Goal: Task Accomplishment & Management: Use online tool/utility

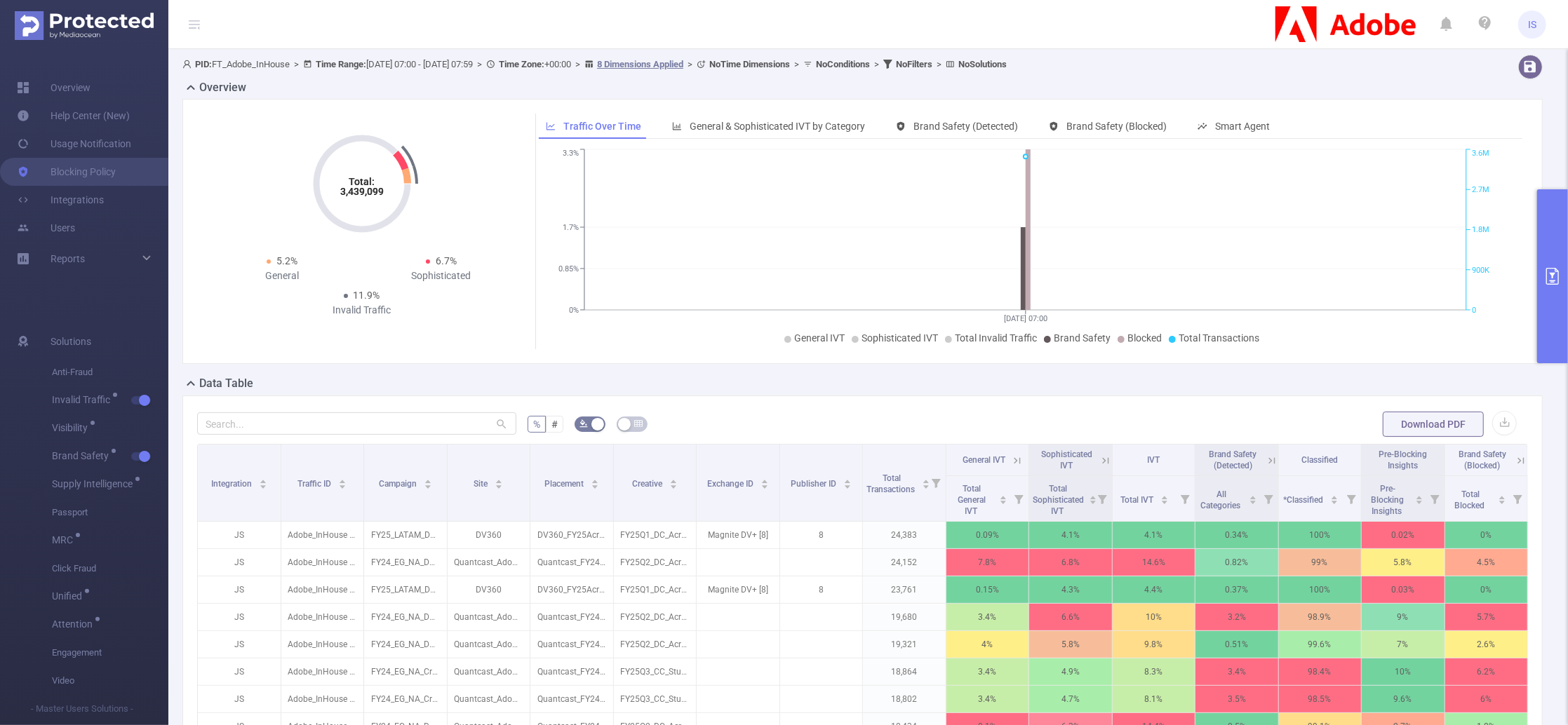
click at [1553, 214] on button "primary" at bounding box center [1553, 276] width 31 height 174
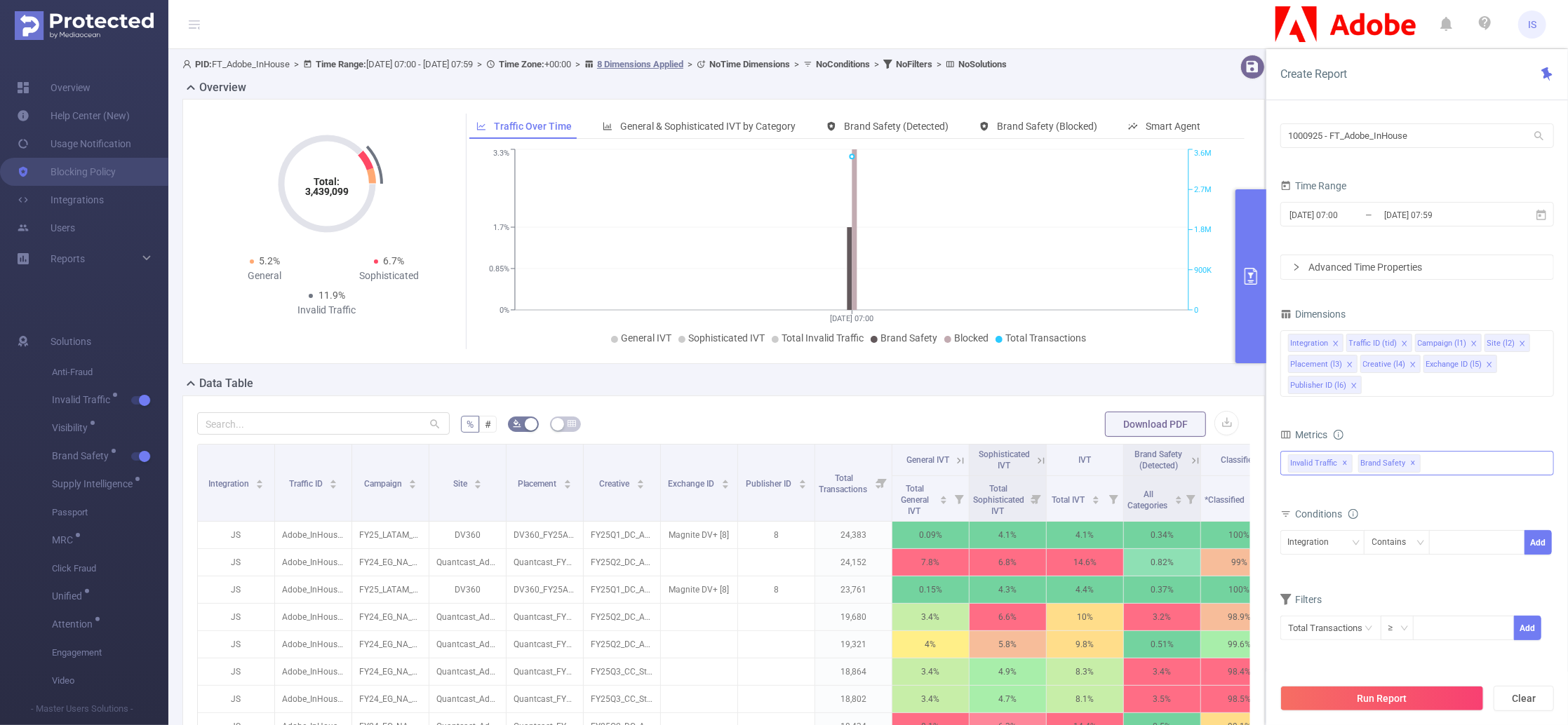
click at [1445, 463] on div "Invalid Traffic ✕ Brand Safety ✕" at bounding box center [1417, 463] width 274 height 24
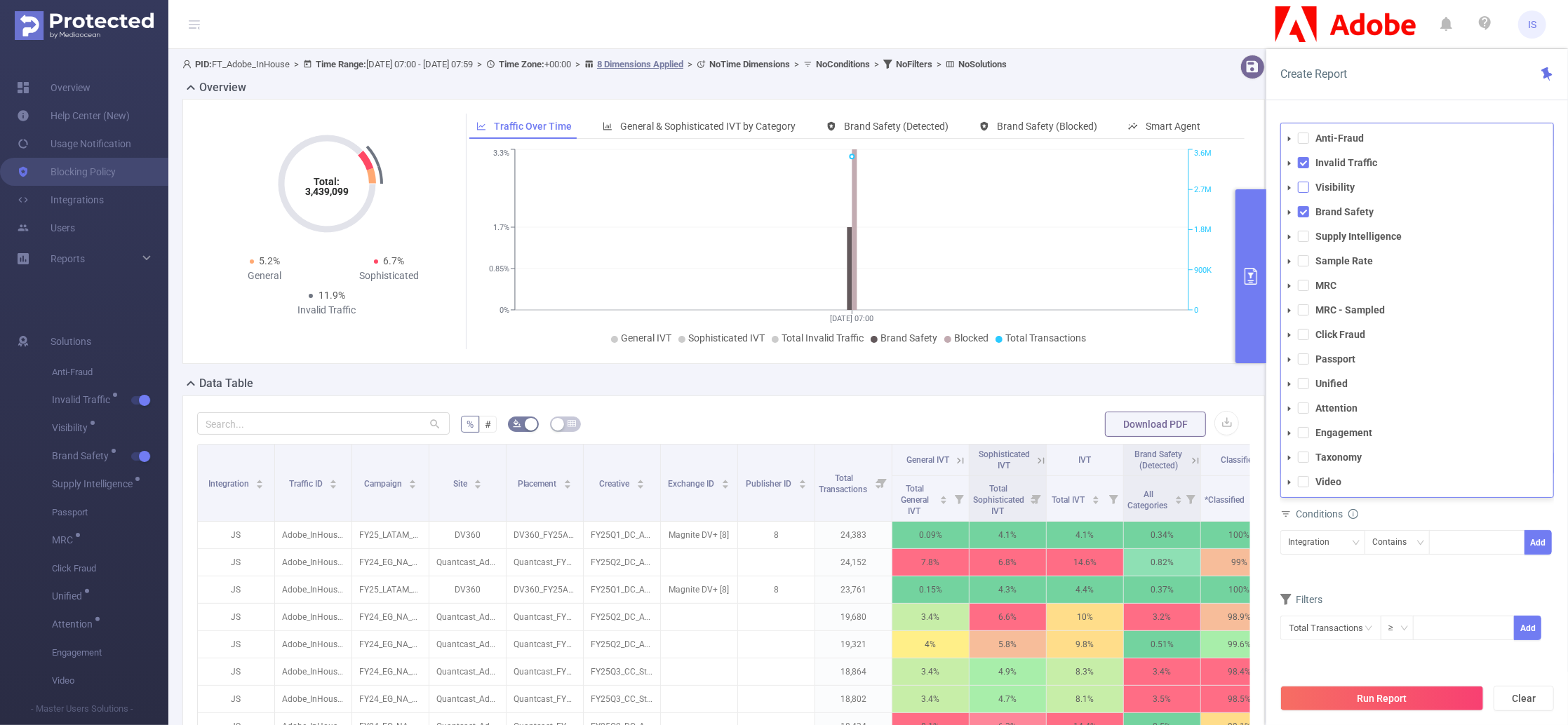
click at [1305, 189] on span at bounding box center [1303, 187] width 11 height 11
click at [1301, 241] on span at bounding box center [1303, 235] width 11 height 11
click at [1446, 605] on form "Dimensions Integration Traffic ID (tid) Campaign (l1) Site (l2) Placement (l3) …" at bounding box center [1417, 492] width 274 height 376
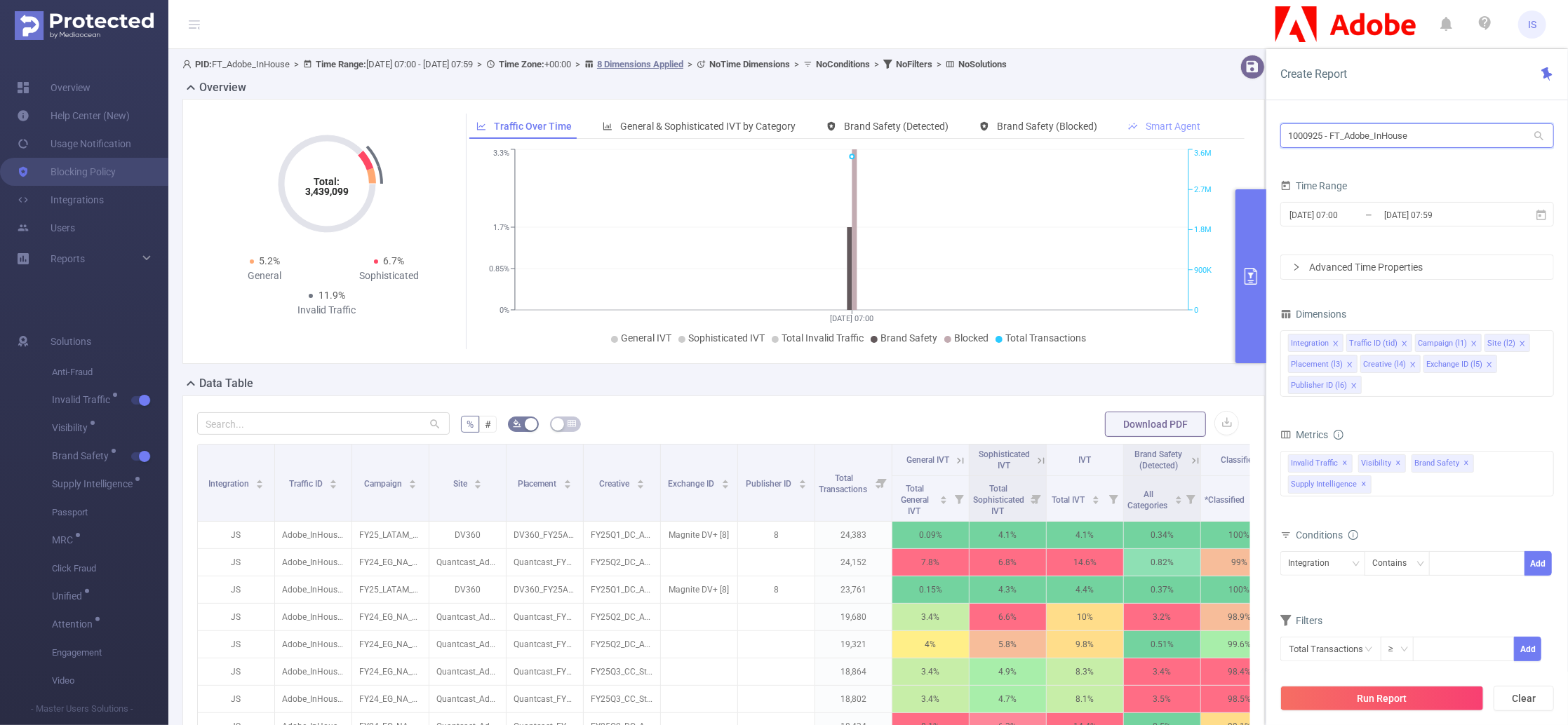
drag, startPoint x: 1445, startPoint y: 133, endPoint x: 1179, endPoint y: 131, distance: 266.0
click at [1179, 131] on section "PID: FT_Adobe_InHouse > Time Range: 2025-08-25 07:00 - 2025-08-25 07:59 > Time …" at bounding box center [868, 505] width 1400 height 912
paste input "032"
type input "1000032"
click at [1355, 173] on li "1000032 - Truvid 18M [1.19M rows]" at bounding box center [1417, 165] width 274 height 23
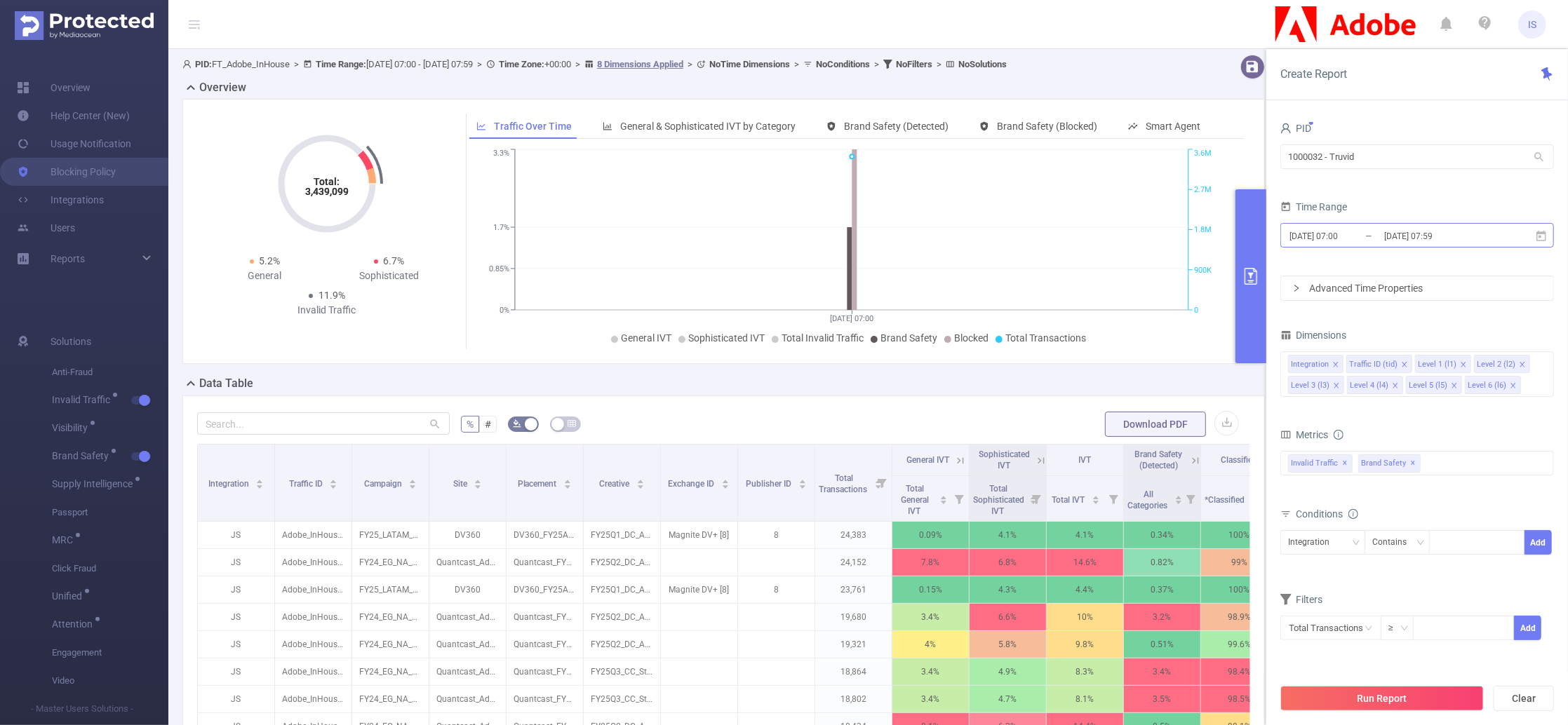
click at [1387, 235] on input "2025-08-25 07:59" at bounding box center [1440, 235] width 114 height 19
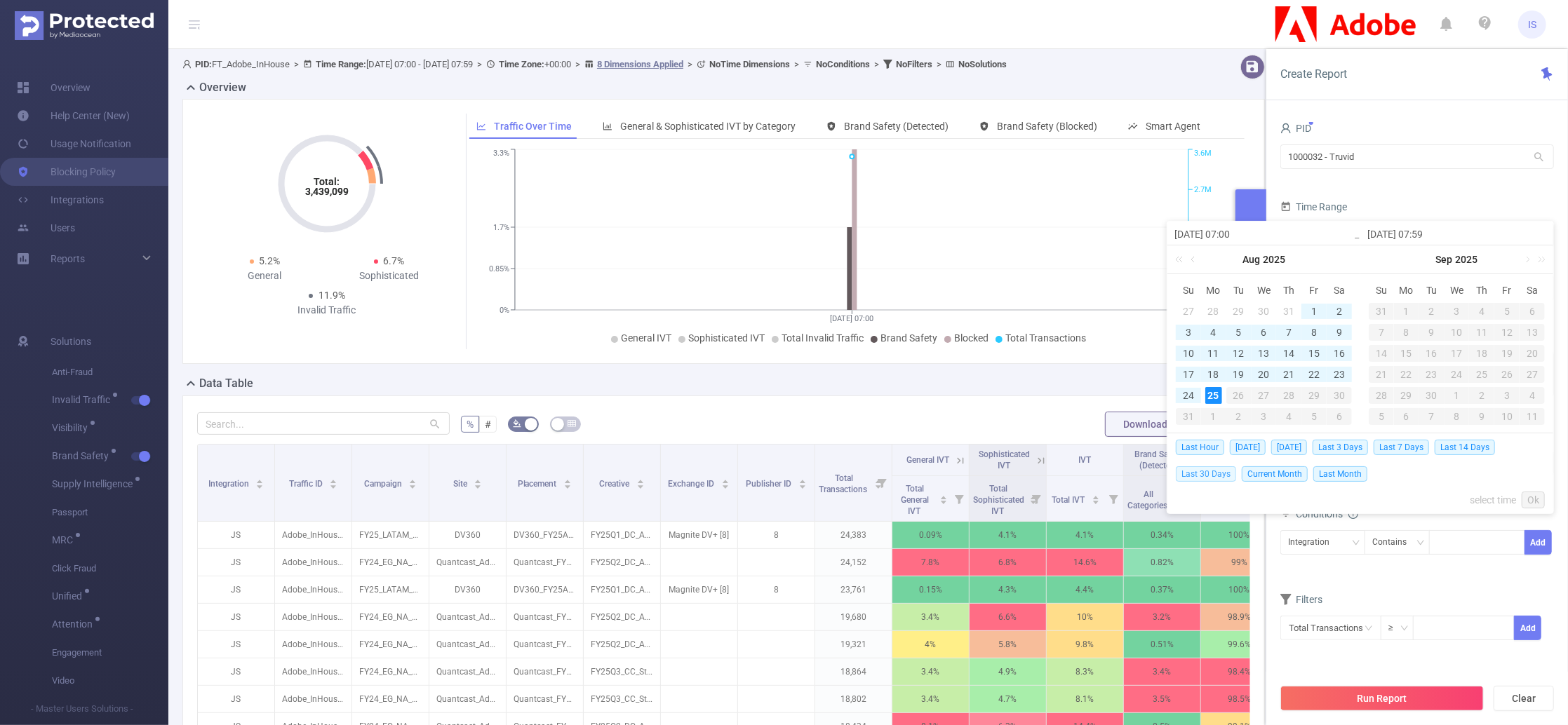
click at [1212, 473] on span "Last 30 Days" at bounding box center [1206, 474] width 60 height 15
type input "[DATE] 00:00"
type input "[DATE] 23:59"
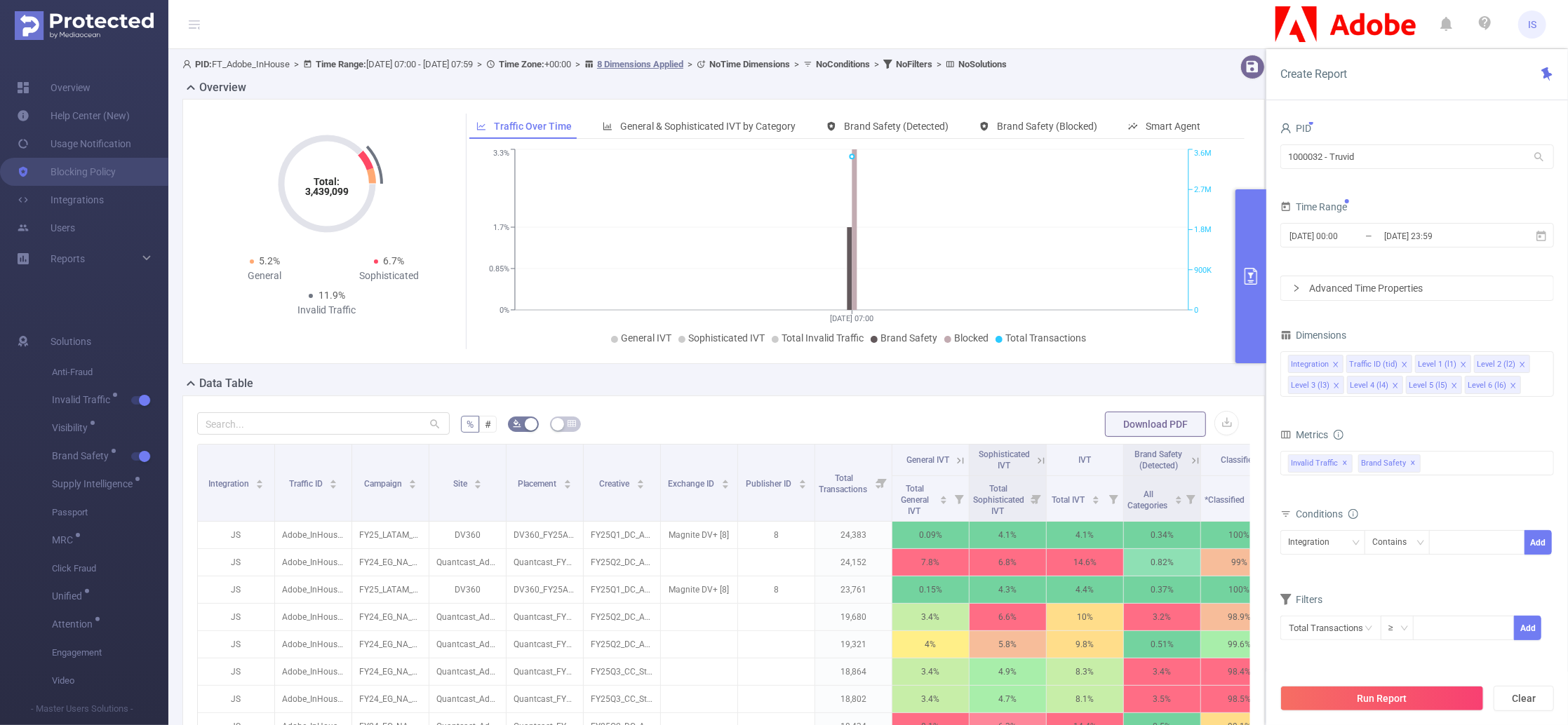
click at [1401, 490] on div "total Total General IVT Data Centers Disclosed Bots Known Crawlers Irregular Ac…" at bounding box center [1417, 471] width 274 height 41
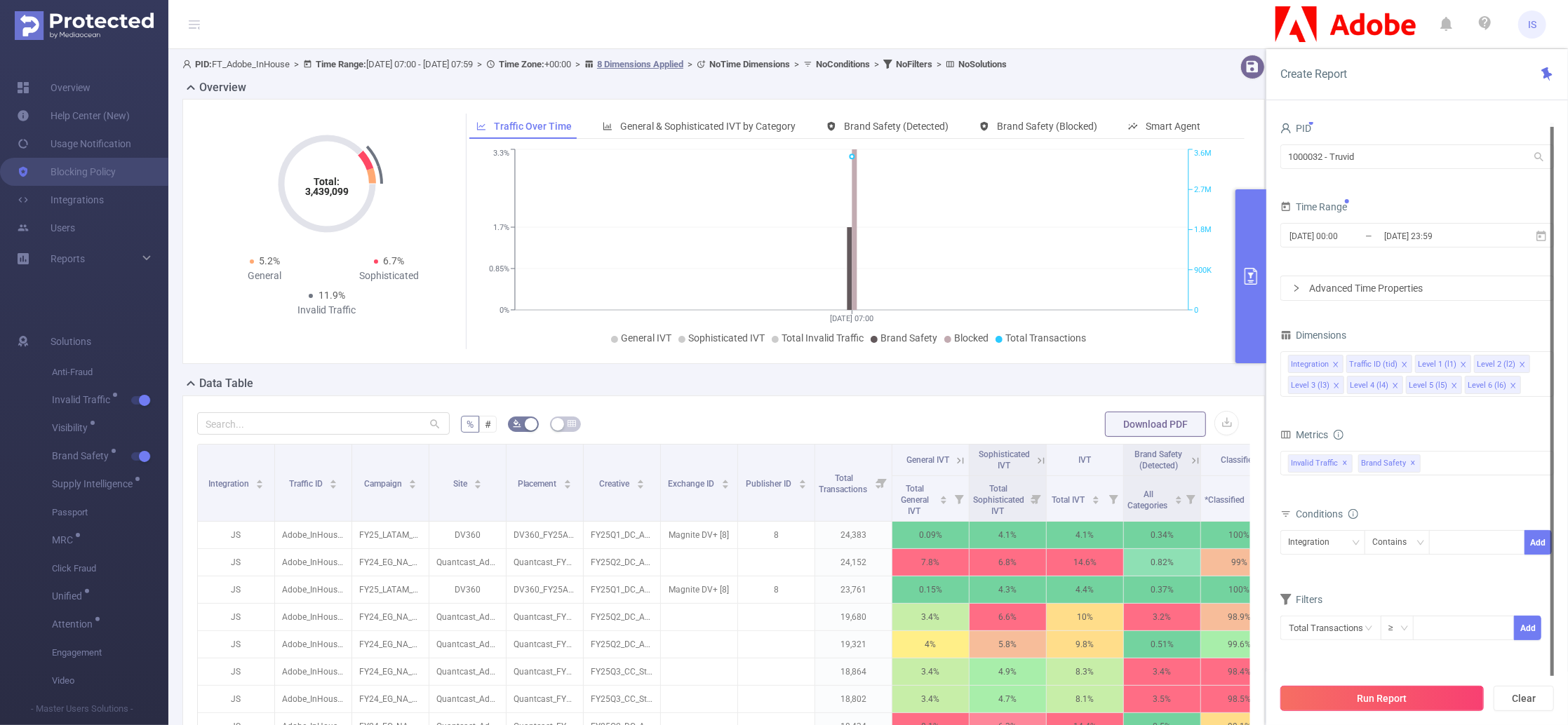
click at [1406, 702] on button "Run Report" at bounding box center [1381, 699] width 203 height 25
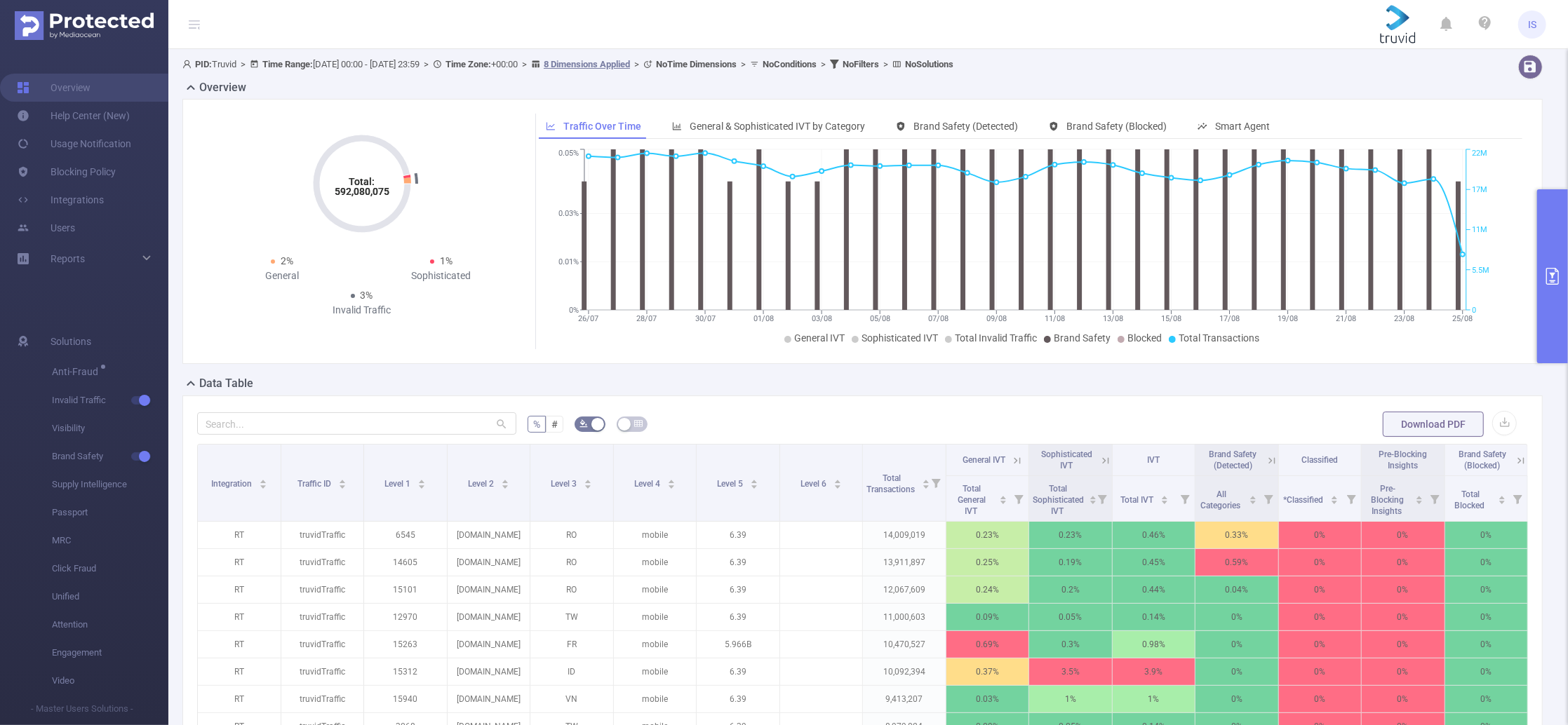
click at [1550, 226] on button "primary" at bounding box center [1553, 276] width 31 height 174
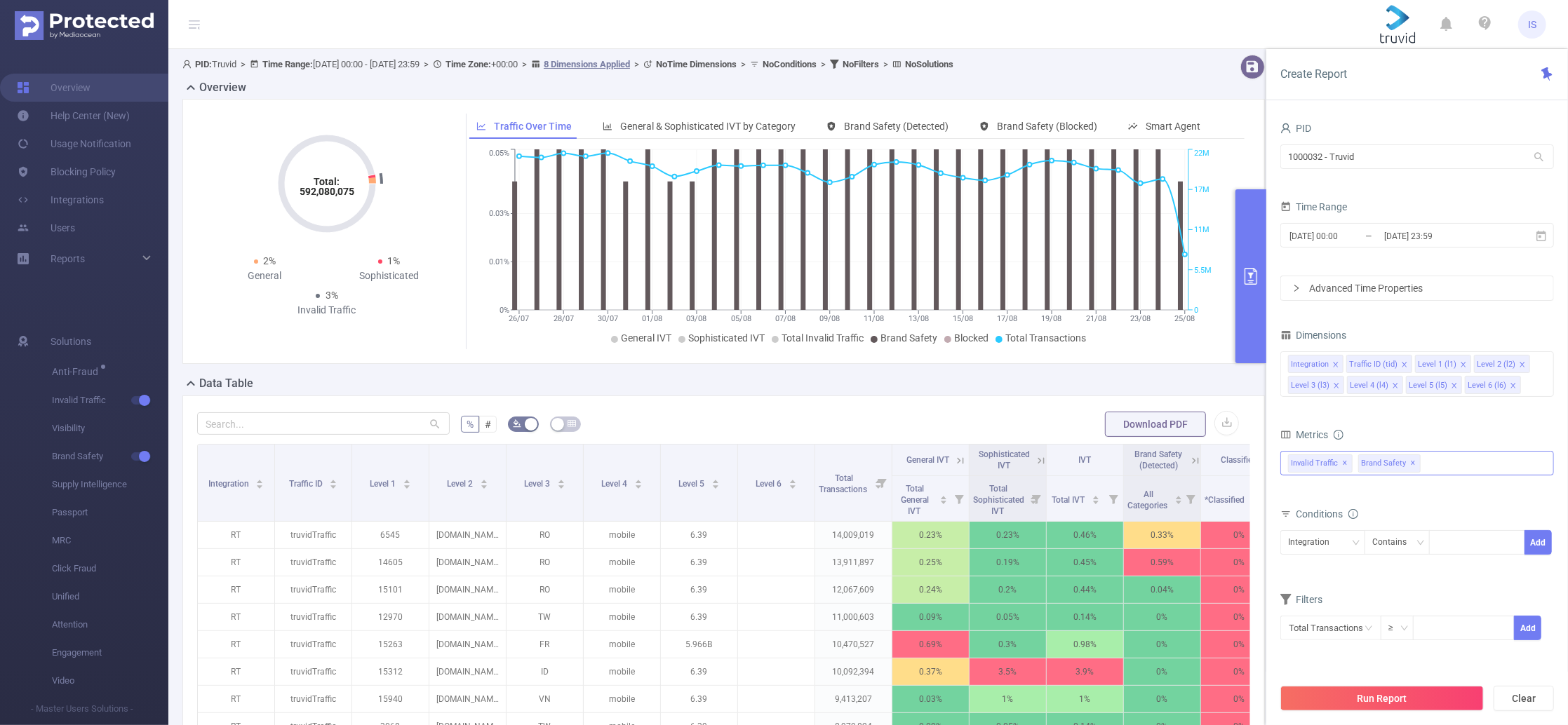
click at [1470, 471] on div "Invalid Traffic ✕ Anti-Fraud Invalid Traffic Visibility Brand Safety Supply Int…" at bounding box center [1417, 463] width 274 height 24
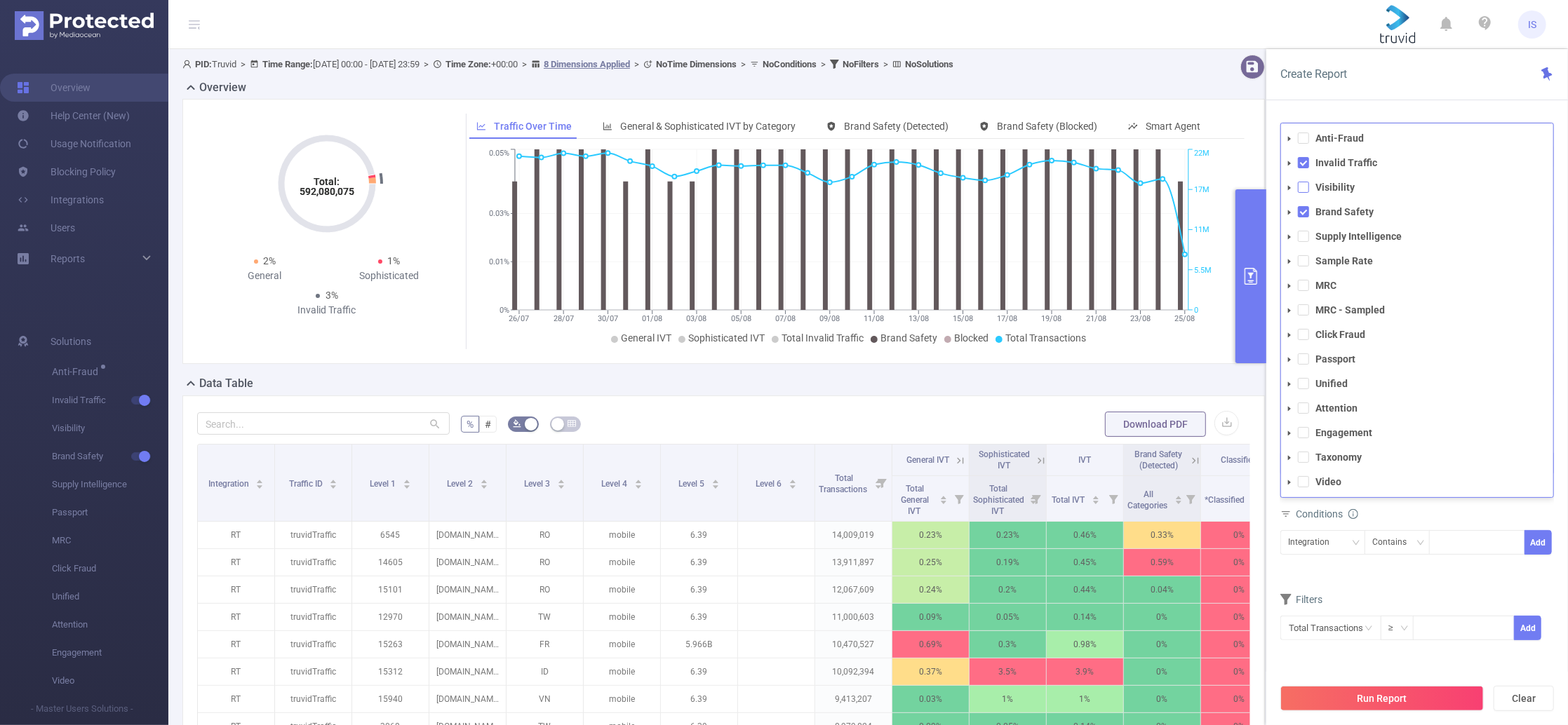
click at [1300, 190] on span at bounding box center [1303, 187] width 11 height 11
click at [1305, 239] on span at bounding box center [1303, 235] width 11 height 11
click at [1401, 613] on div "Filters" at bounding box center [1417, 622] width 274 height 23
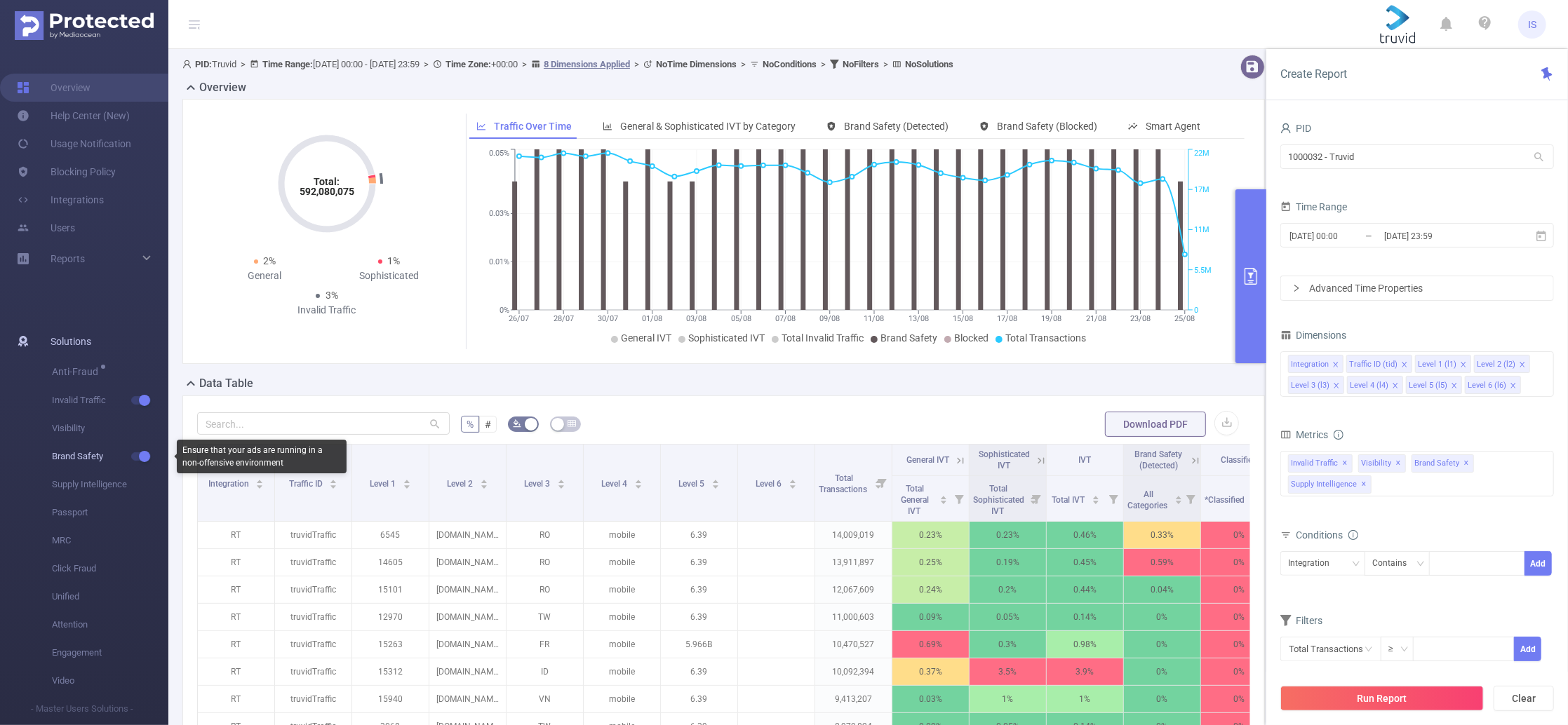
drag, startPoint x: 144, startPoint y: 454, endPoint x: 243, endPoint y: 438, distance: 100.3
click at [144, 454] on button "button" at bounding box center [140, 457] width 19 height 8
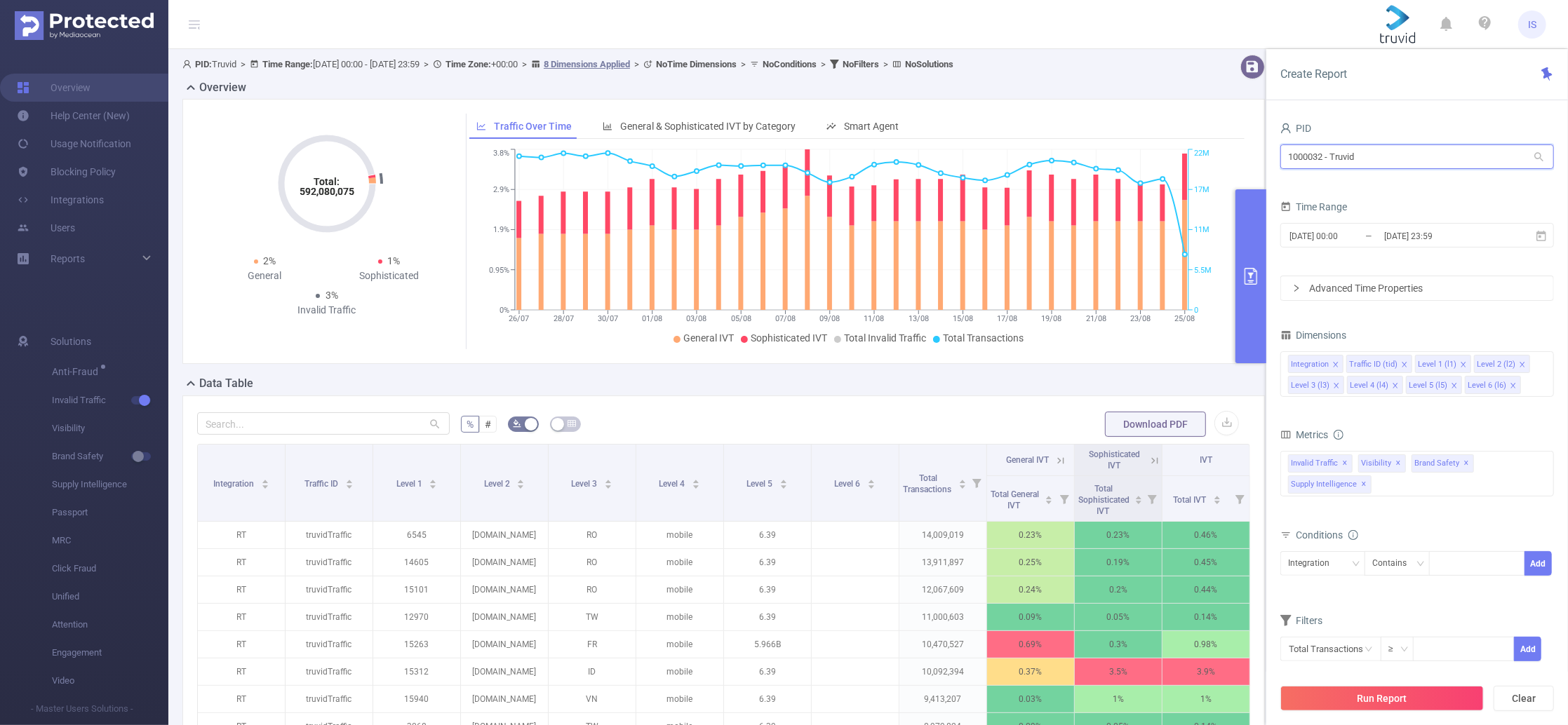
drag, startPoint x: 1355, startPoint y: 146, endPoint x: 1091, endPoint y: 112, distance: 266.2
click at [1091, 112] on section "PID: Truvid > Time Range: 2025-07-26 00:00 - 2025-08-25 23:59 > Time Zone: +00:…" at bounding box center [868, 484] width 1400 height 870
paste input "807"
type input "1000807"
click at [1368, 179] on li "1000807 - OTM 47K [44K rows]" at bounding box center [1417, 186] width 274 height 23
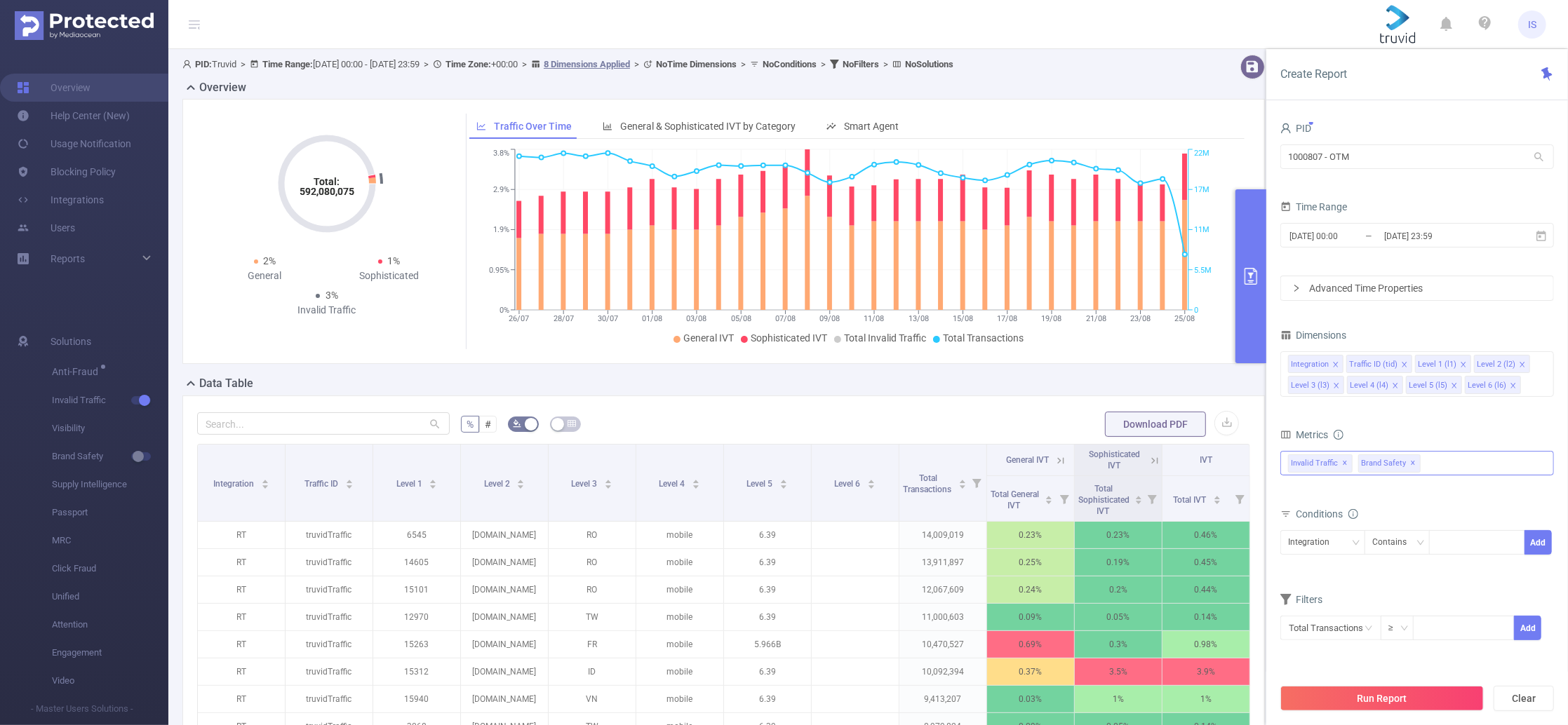
click at [1446, 475] on div "Invalid Traffic ✕ Anti-Fraud Invalid Traffic Visibility Brand Safety Supply Int…" at bounding box center [1417, 463] width 274 height 24
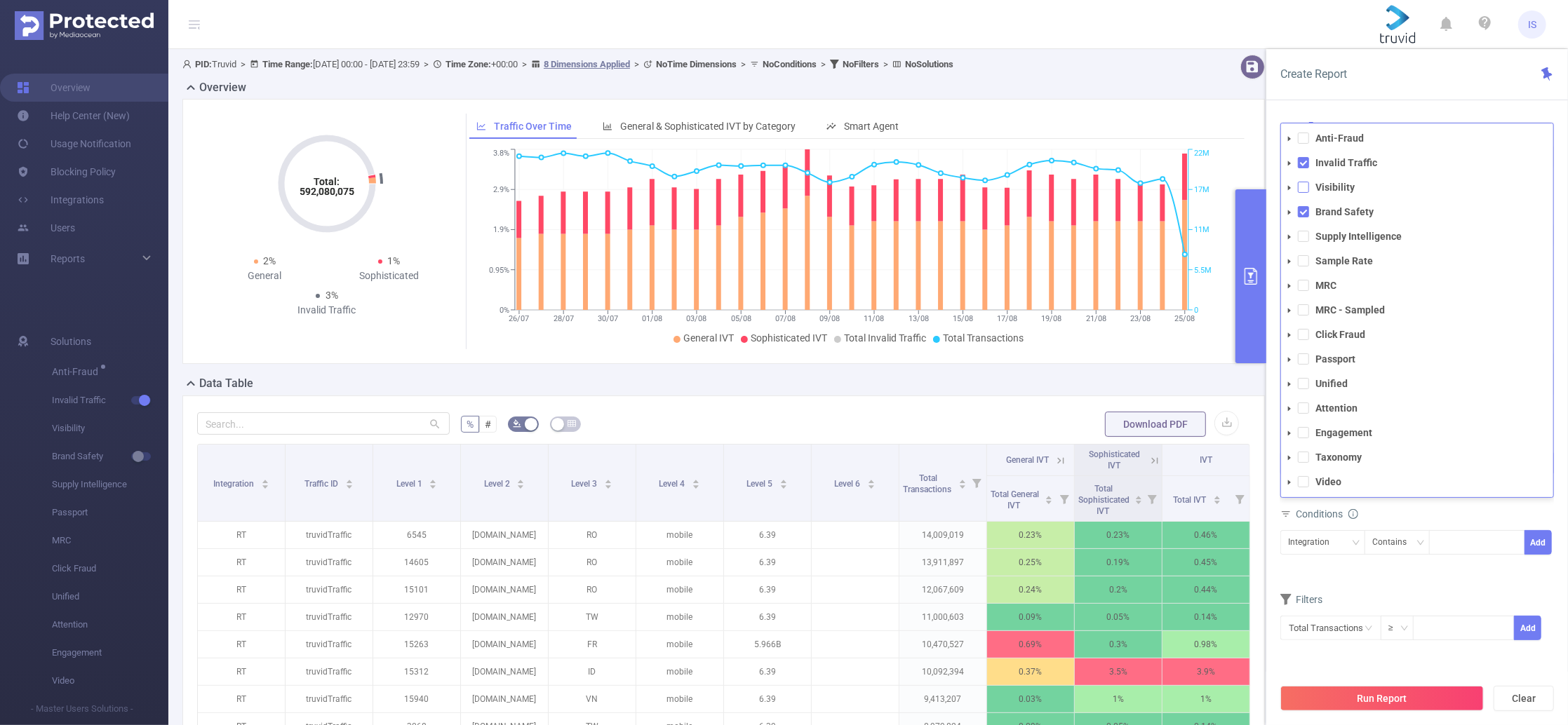
click at [1300, 193] on span at bounding box center [1303, 187] width 11 height 11
click at [1304, 234] on span at bounding box center [1303, 235] width 11 height 11
click at [1401, 526] on div "Conditions" at bounding box center [1417, 536] width 274 height 23
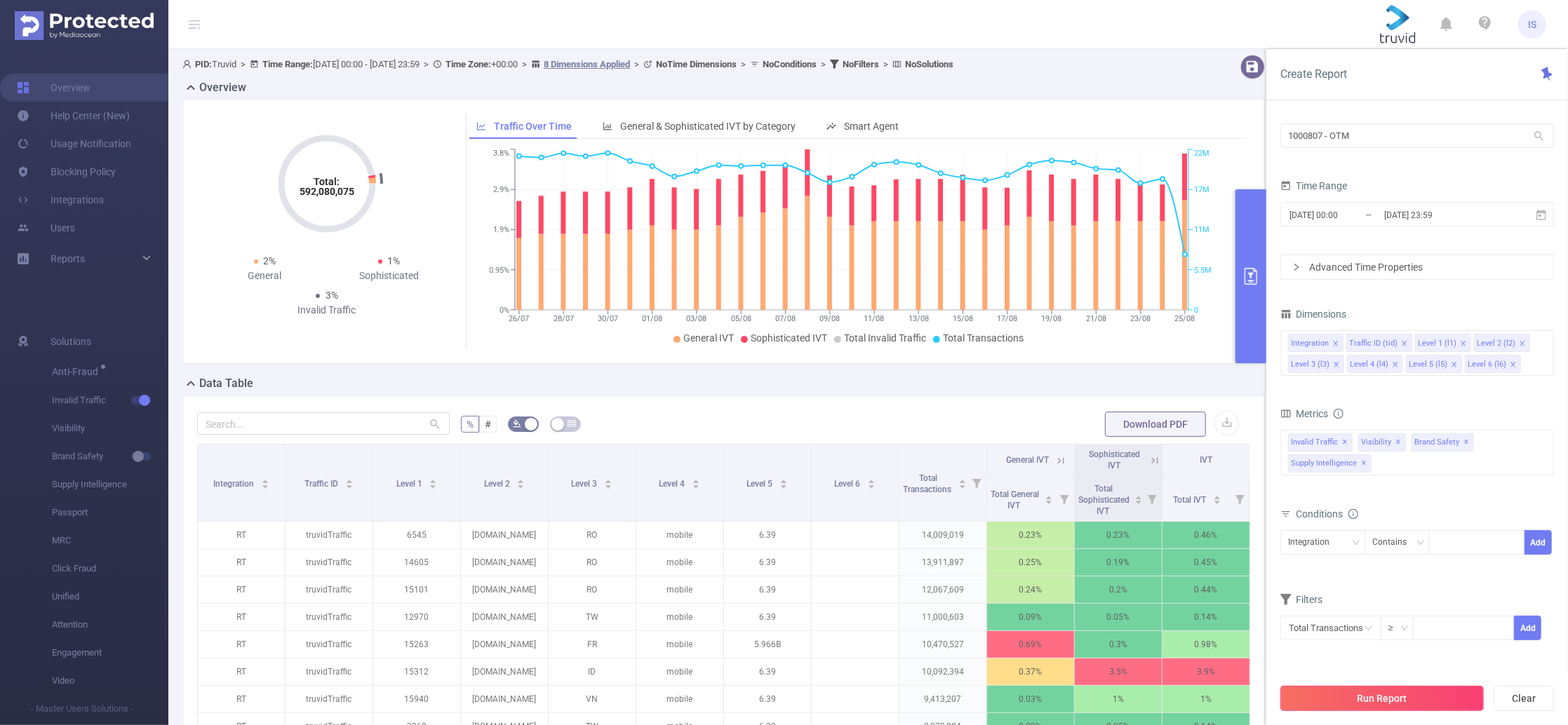
click at [1422, 706] on button "Run Report" at bounding box center [1381, 699] width 203 height 25
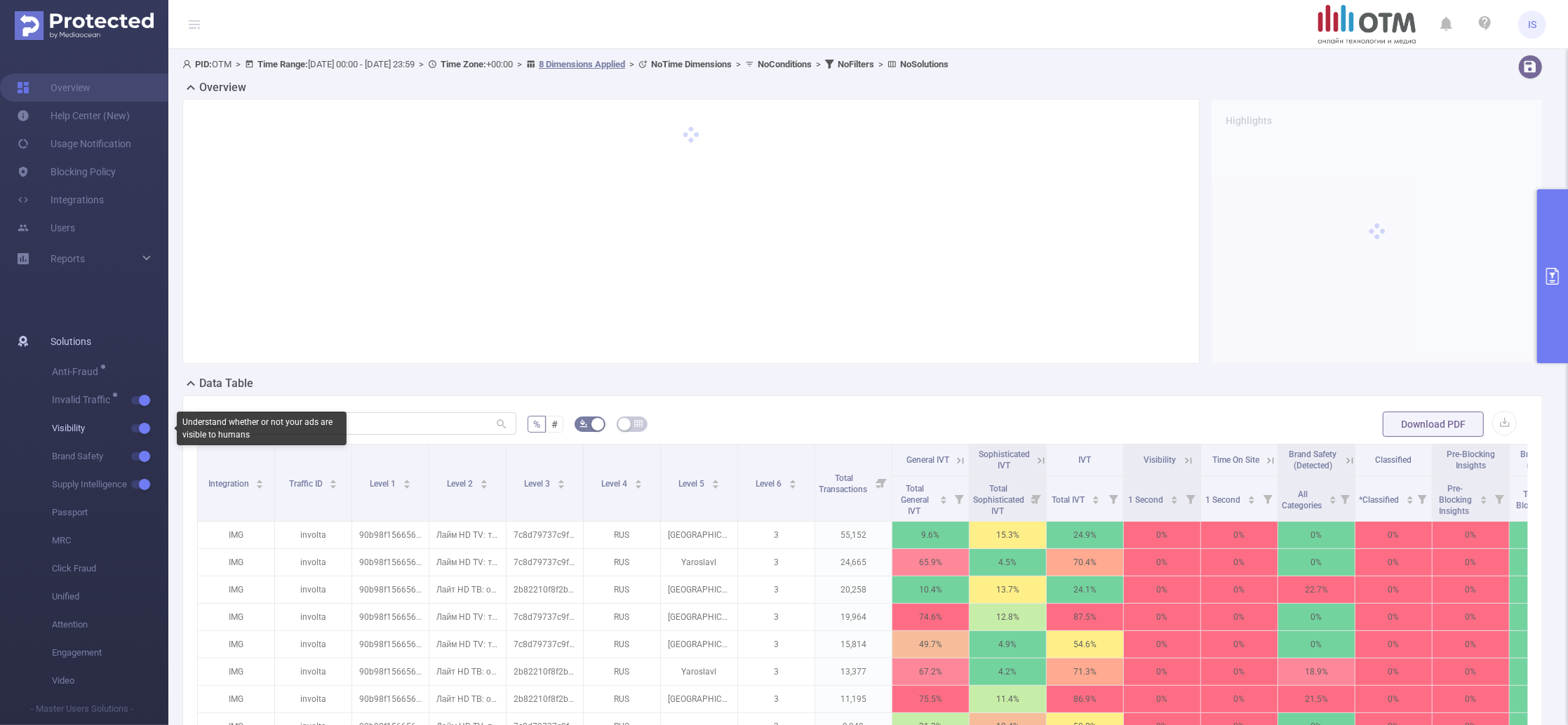
click at [142, 426] on button "button" at bounding box center [140, 429] width 19 height 8
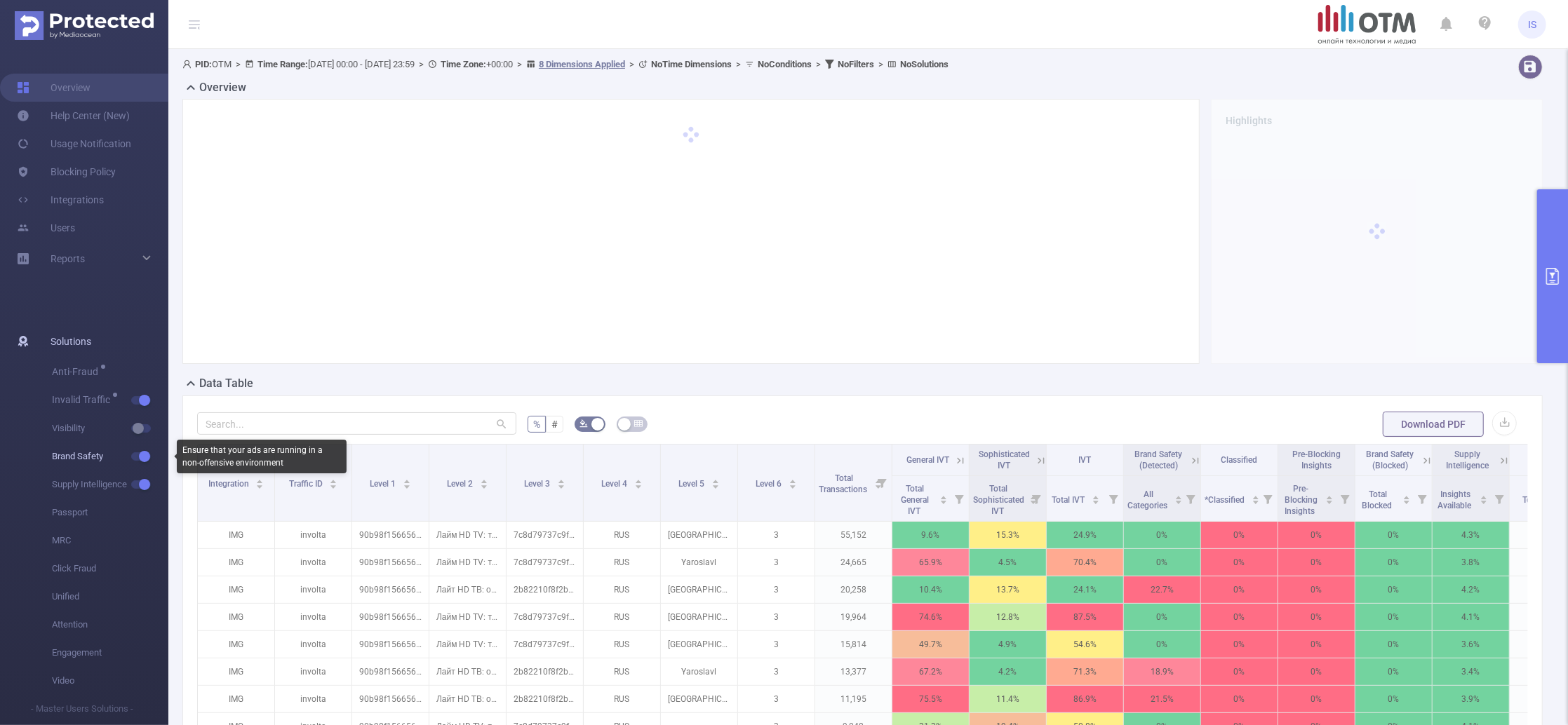
click at [136, 458] on span "button" at bounding box center [144, 457] width 19 height 7
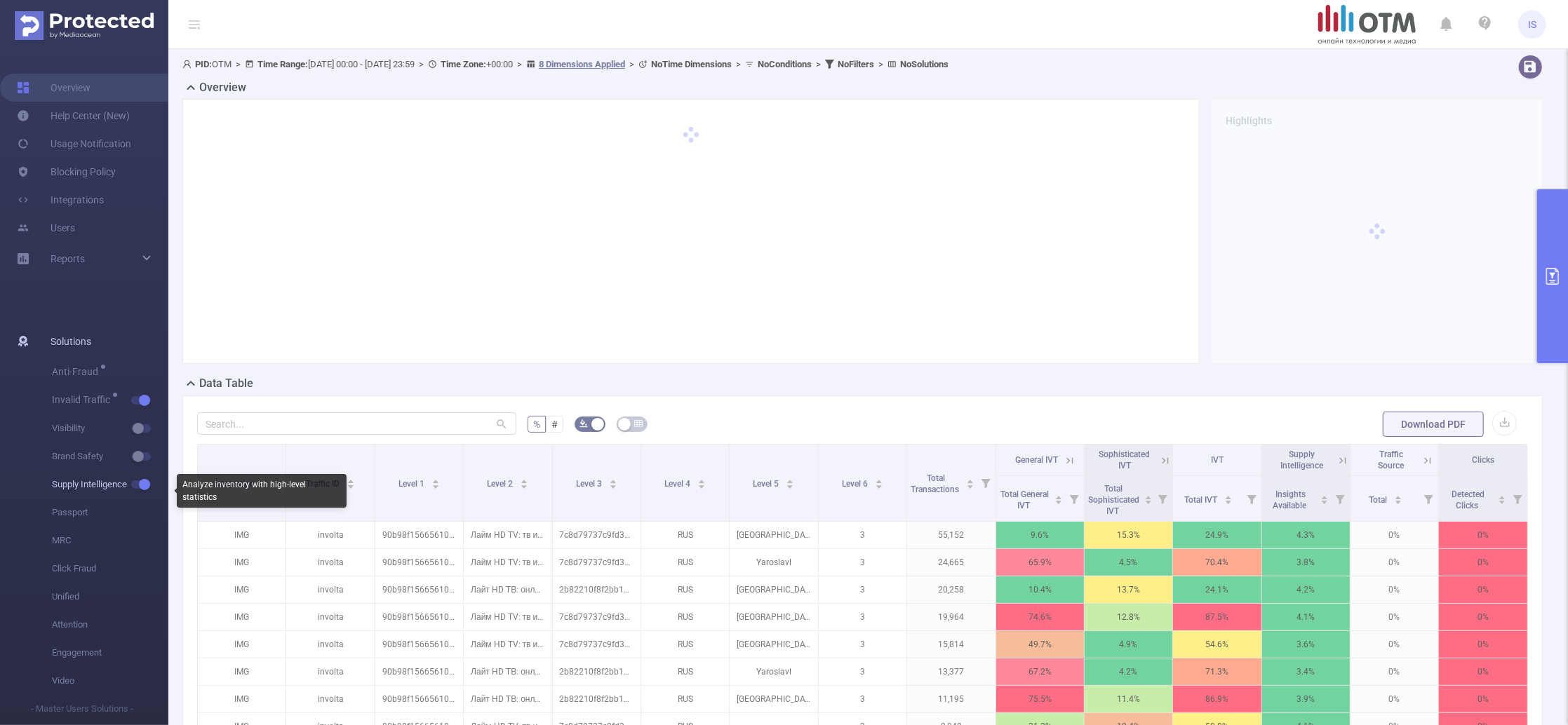
click at [142, 481] on button "button" at bounding box center [140, 484] width 19 height 8
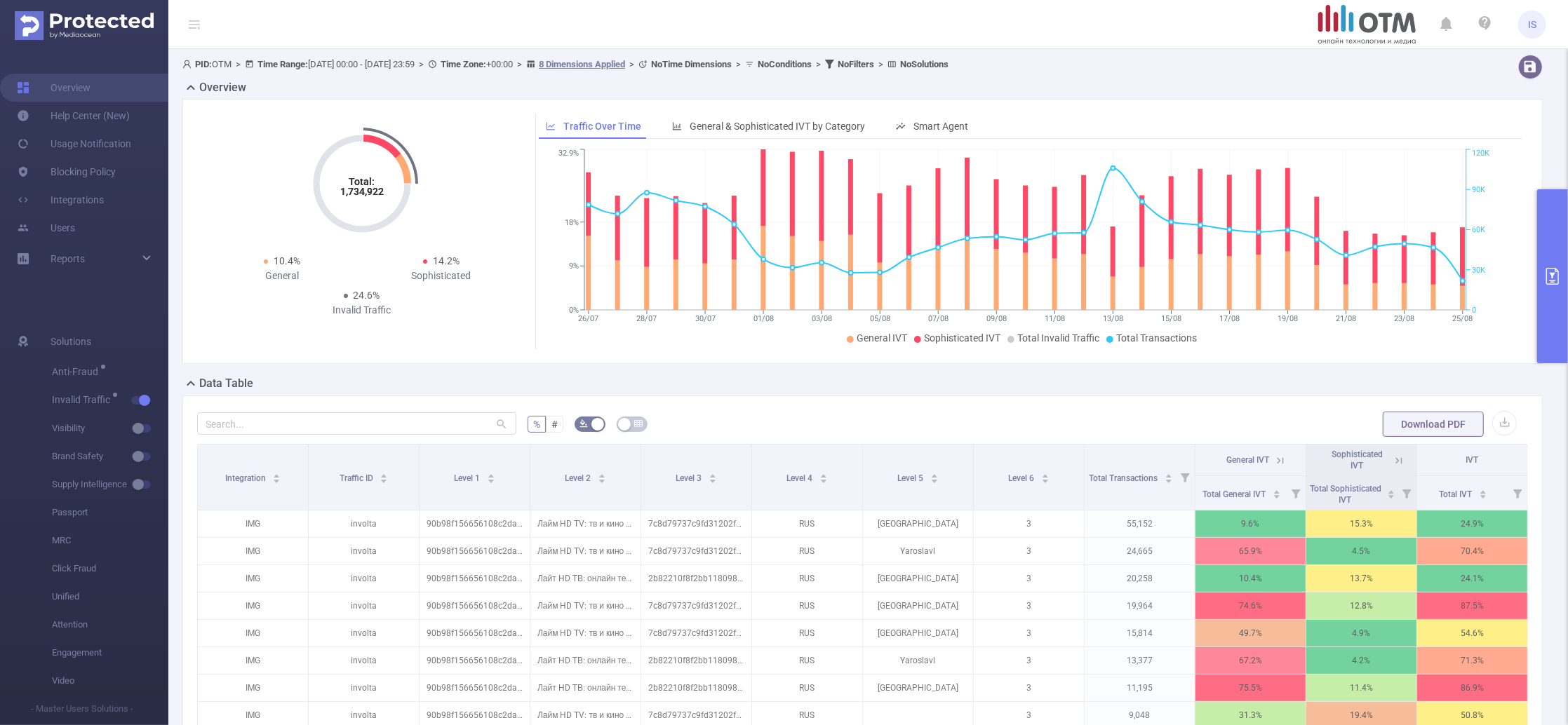
click at [1274, 454] on icon at bounding box center [1280, 460] width 13 height 13
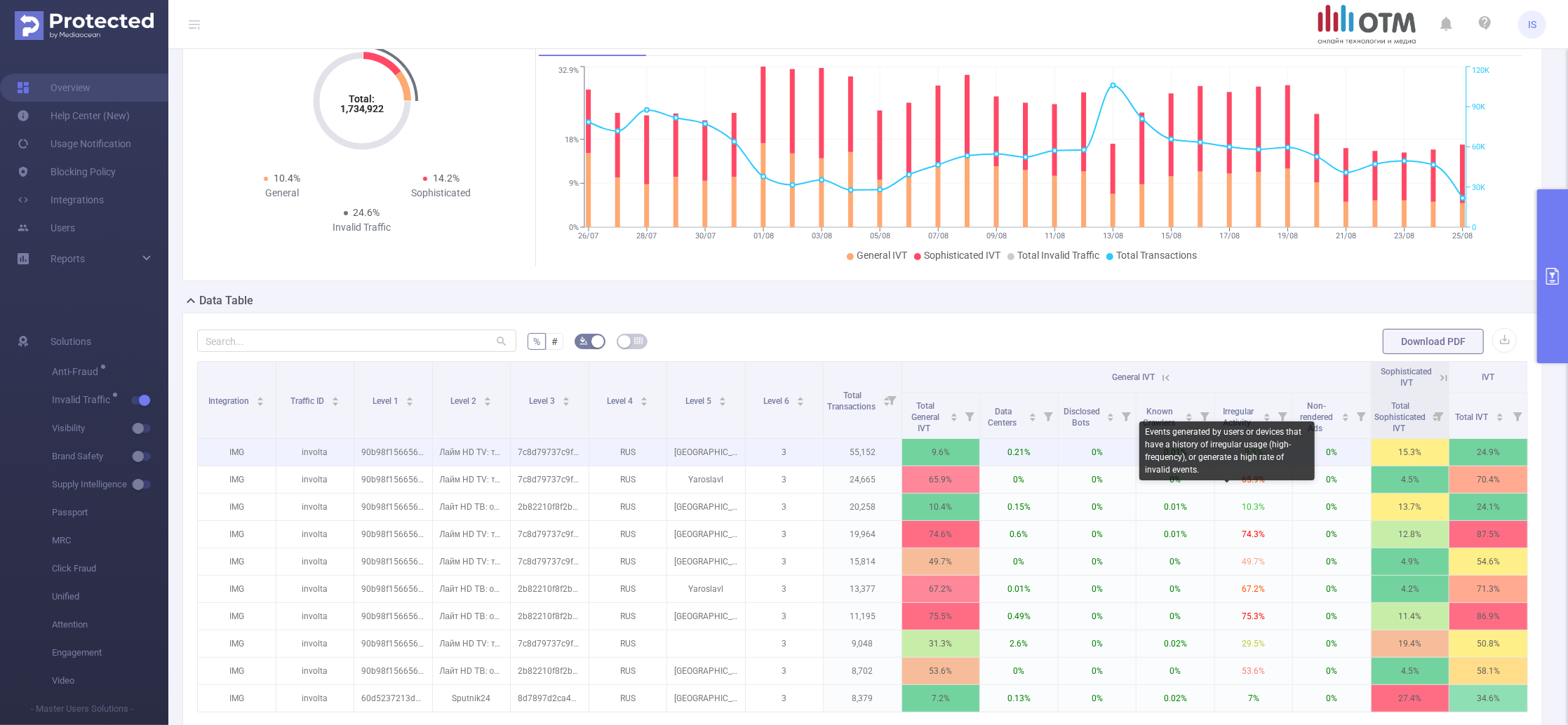
scroll to position [269, 0]
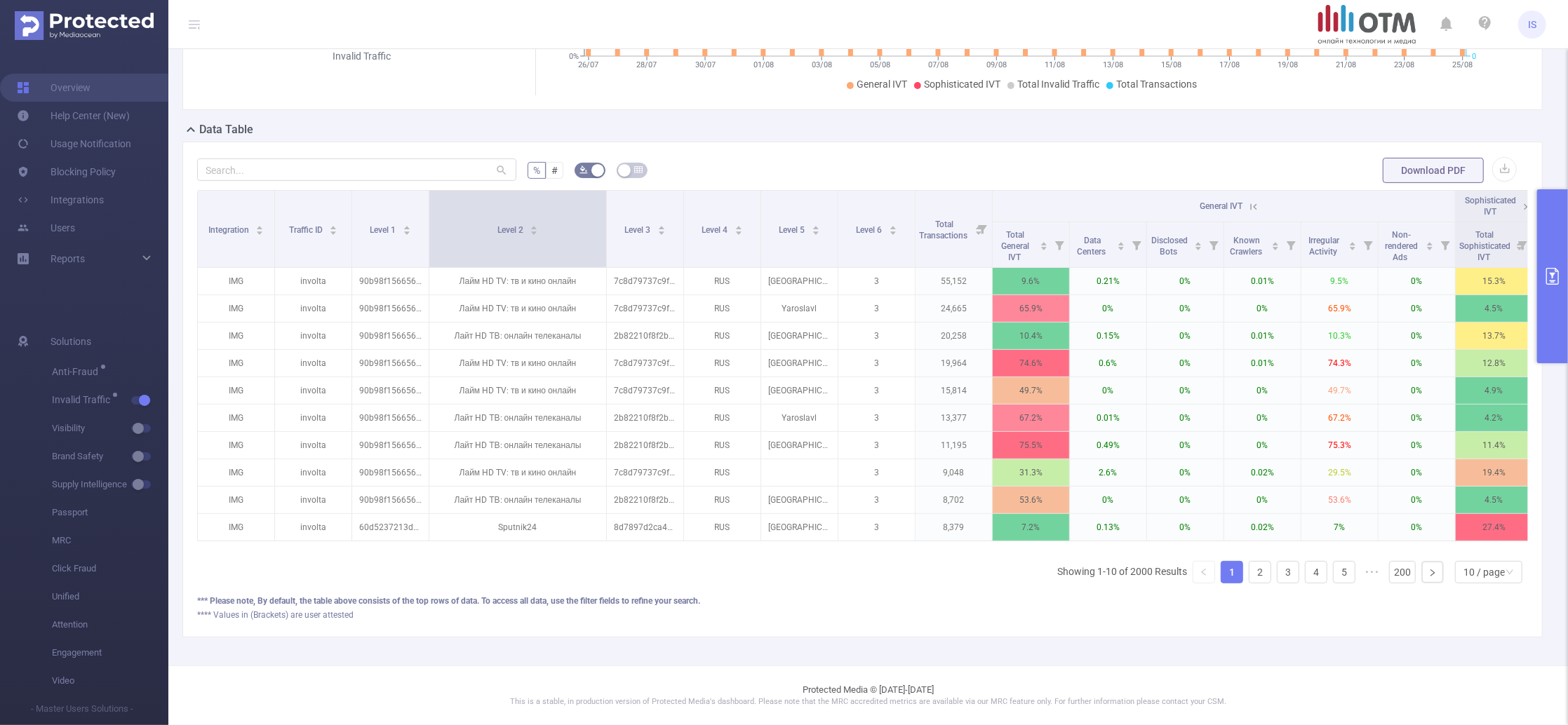
drag, startPoint x: 504, startPoint y: 224, endPoint x: 604, endPoint y: 225, distance: 100.0
click at [604, 225] on span at bounding box center [606, 229] width 7 height 77
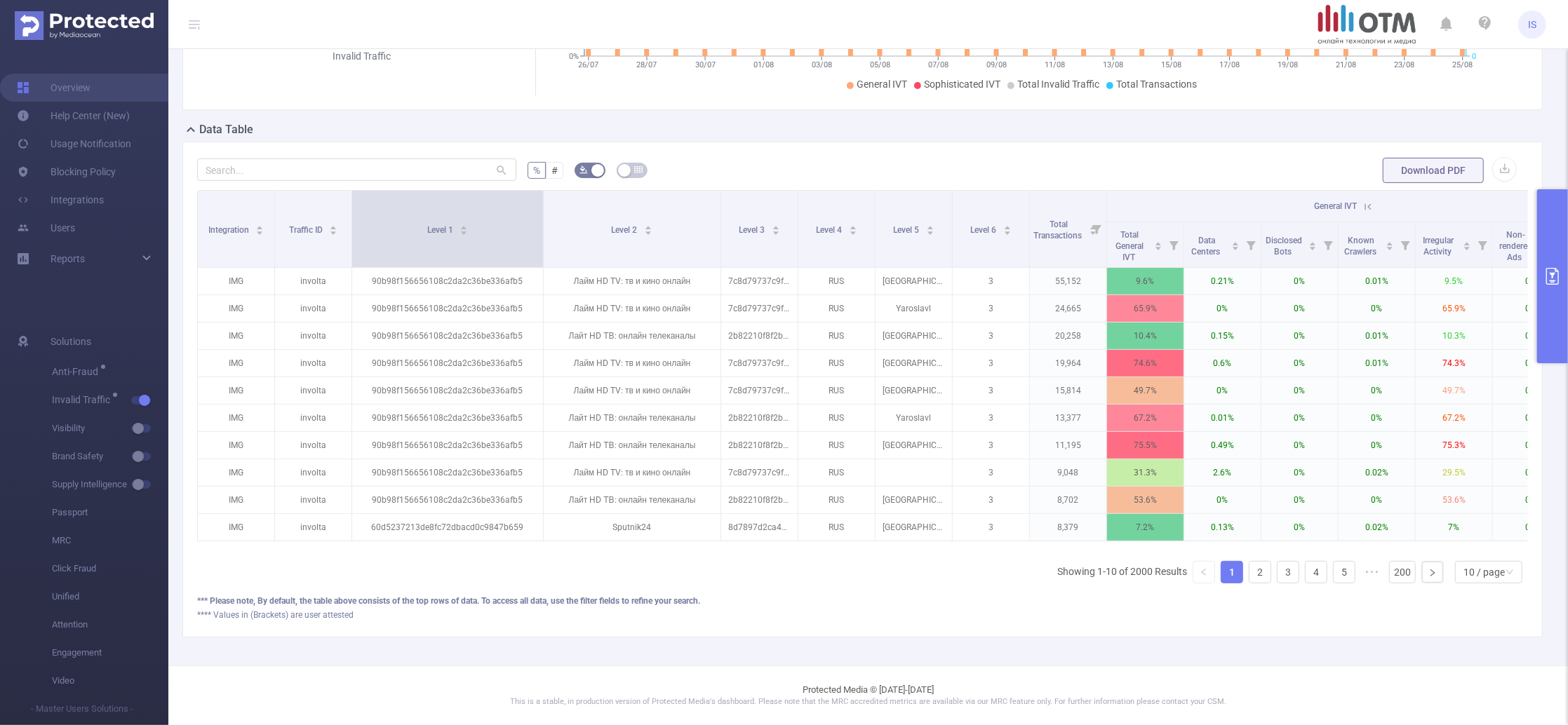
drag, startPoint x: 426, startPoint y: 210, endPoint x: 540, endPoint y: 205, distance: 114.1
click at [540, 205] on span at bounding box center [543, 229] width 7 height 77
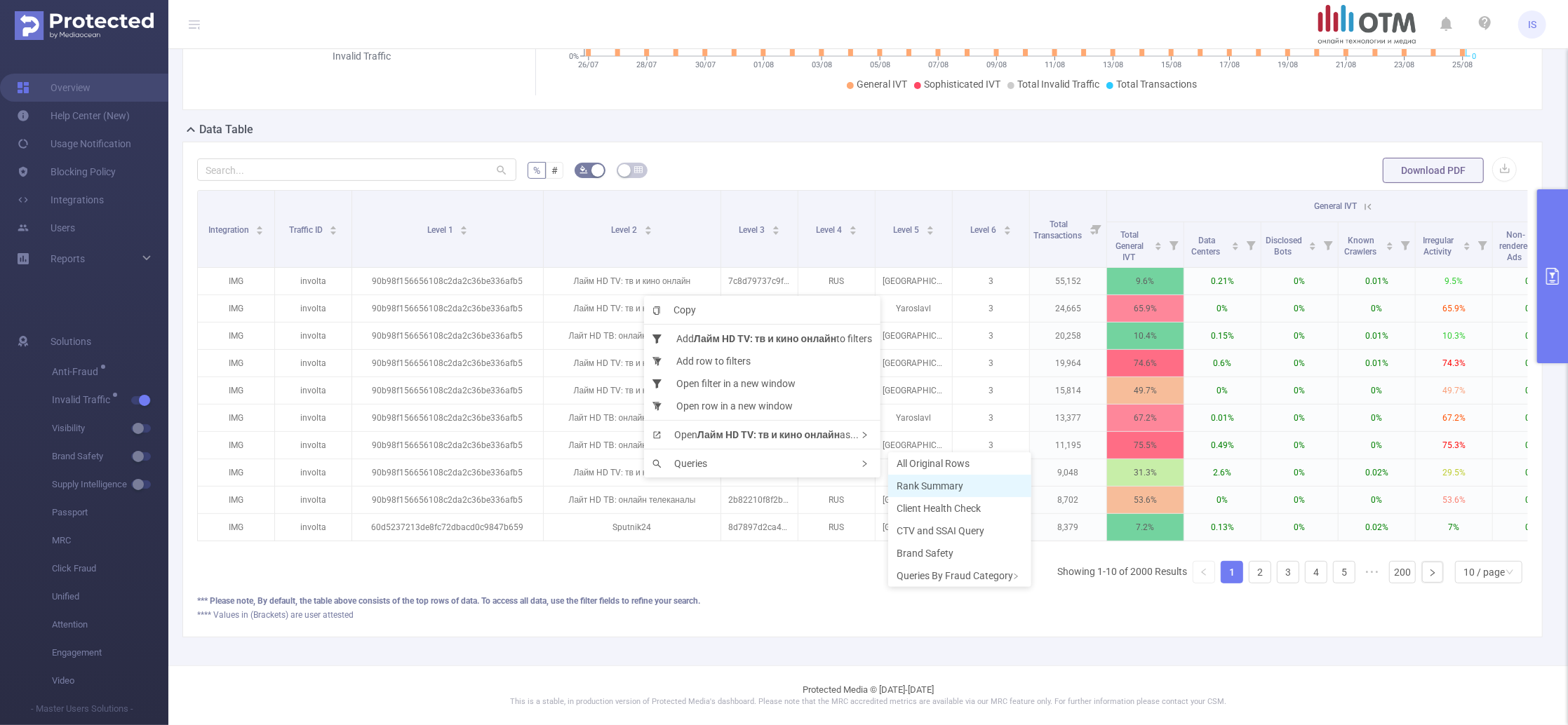
click at [965, 483] on li "Rank Summary" at bounding box center [960, 486] width 144 height 23
click at [947, 486] on span "Rank Summary" at bounding box center [936, 489] width 67 height 11
click at [686, 381] on li "Open filter in a new window" at bounding box center [745, 385] width 236 height 23
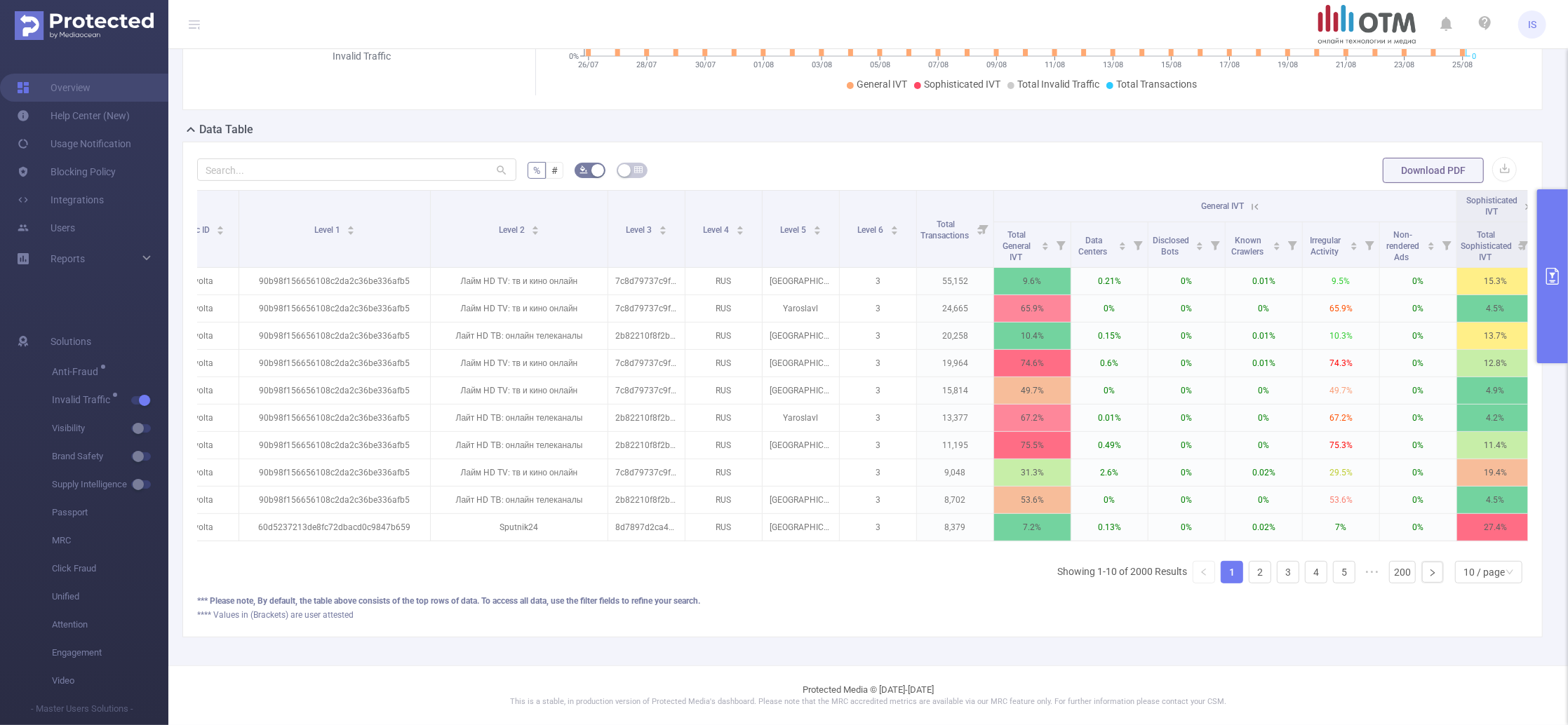
scroll to position [0, 213]
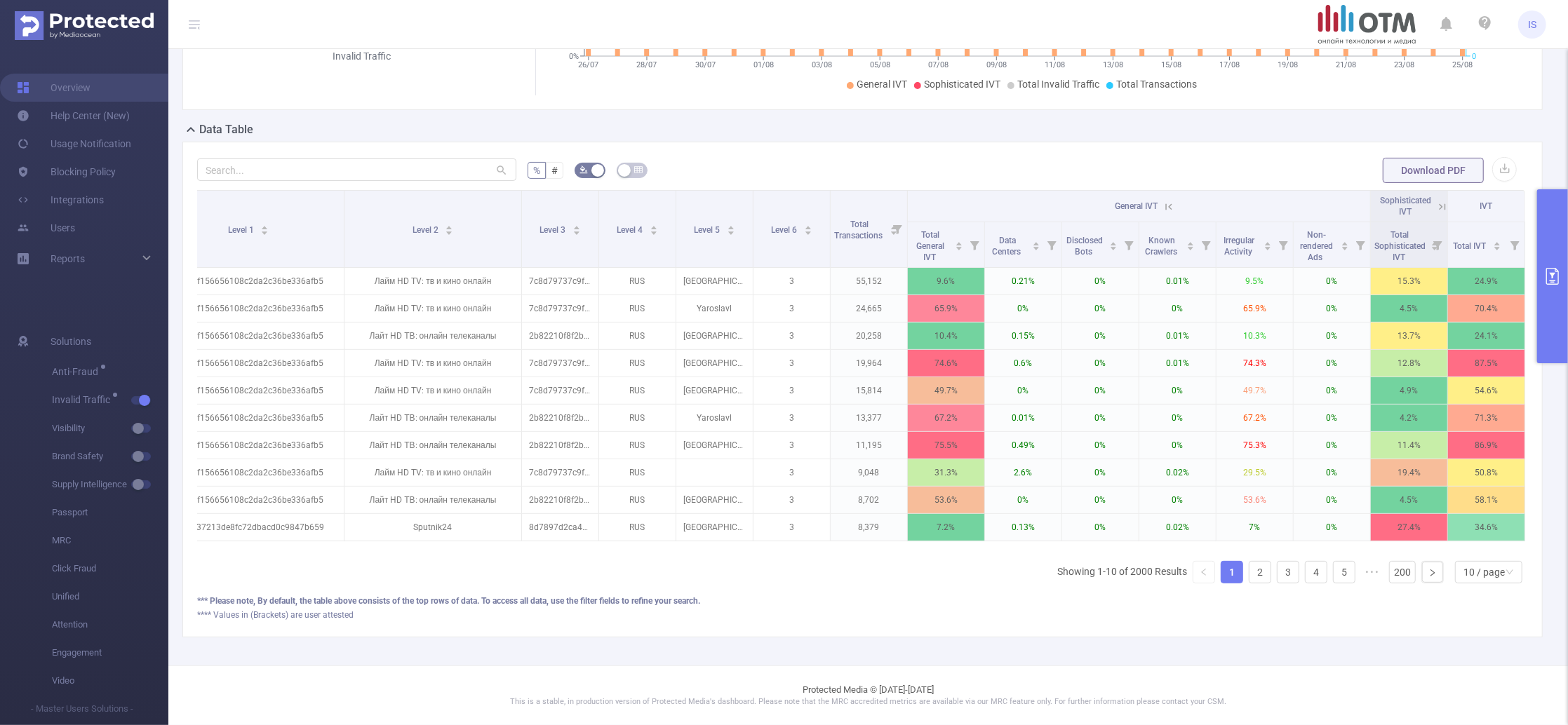
click at [1436, 201] on icon at bounding box center [1442, 207] width 13 height 13
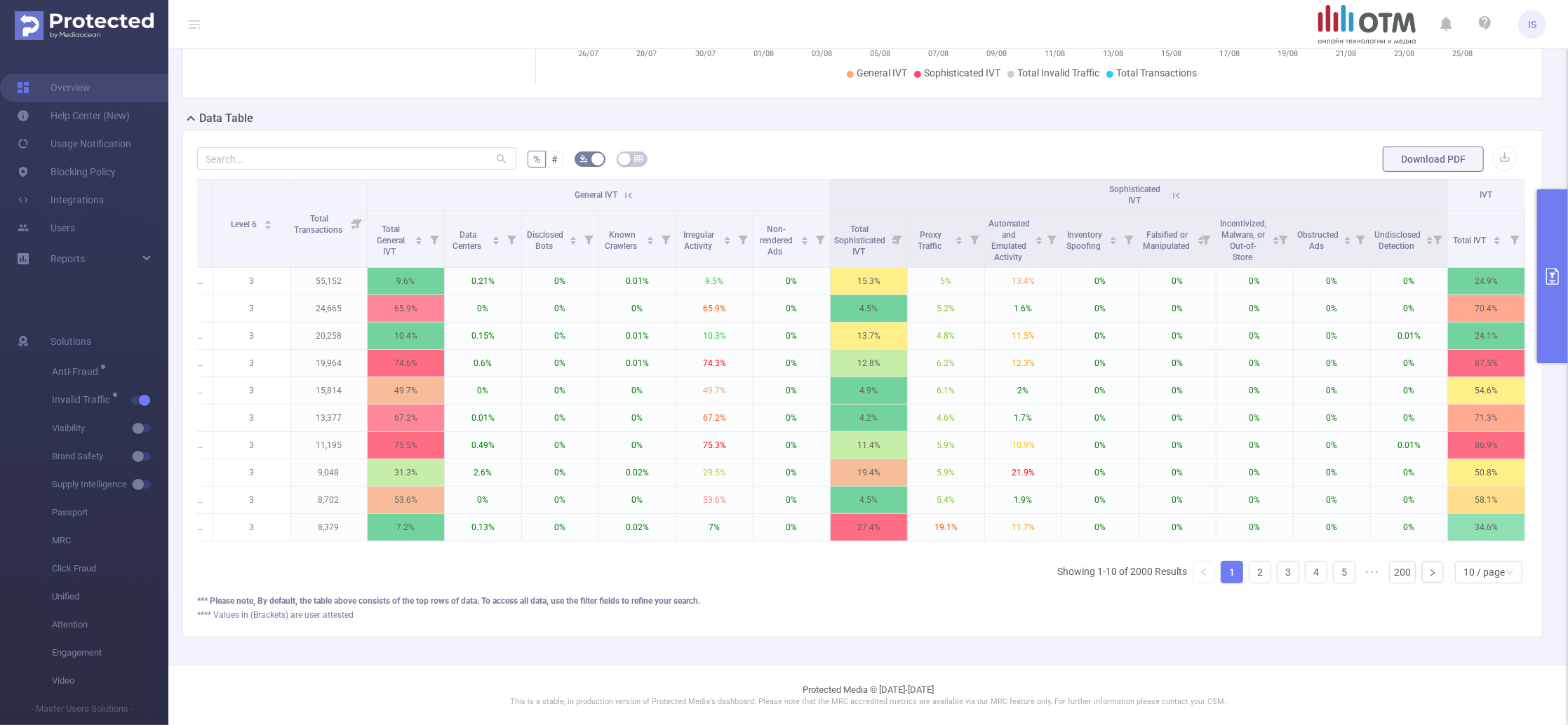
scroll to position [0, 735]
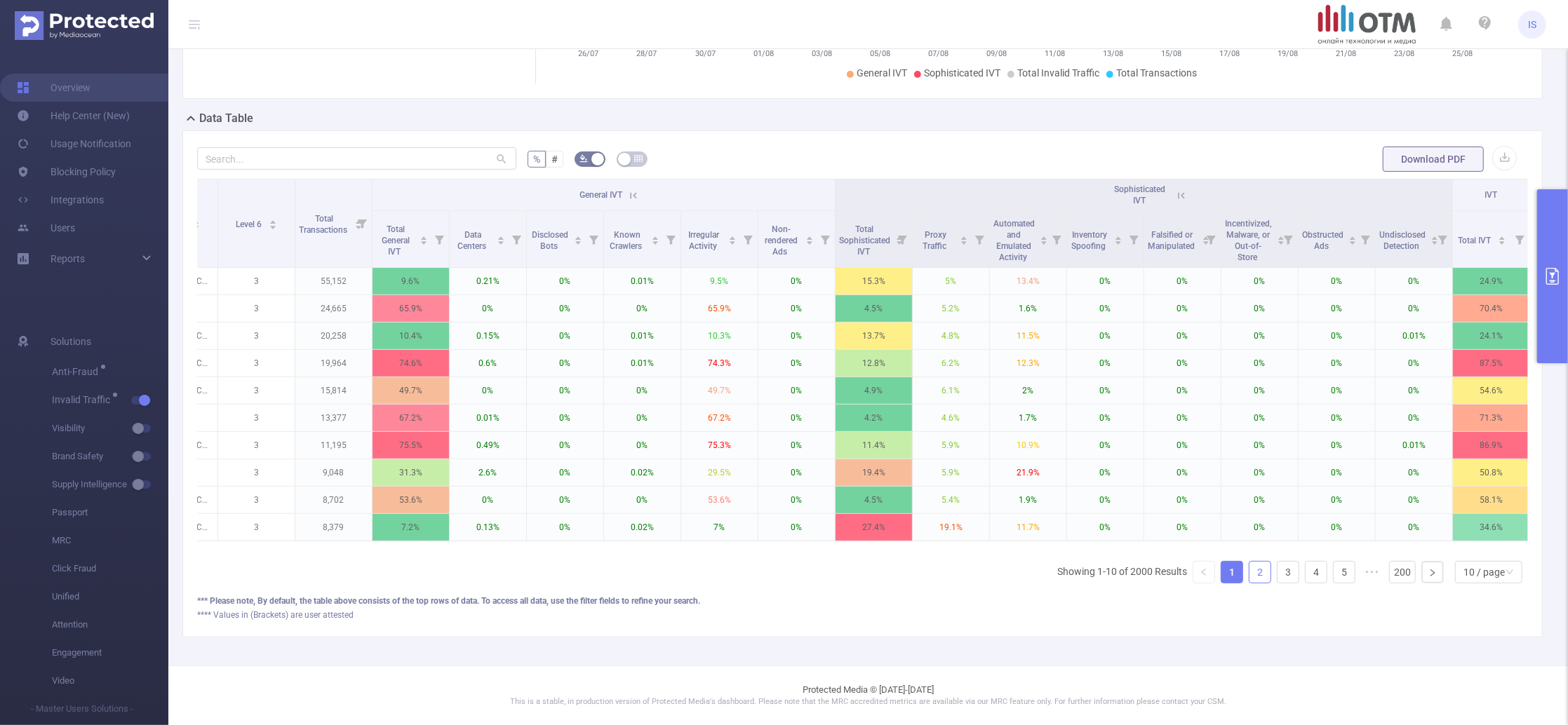
click at [1250, 581] on link "2" at bounding box center [1260, 572] width 21 height 21
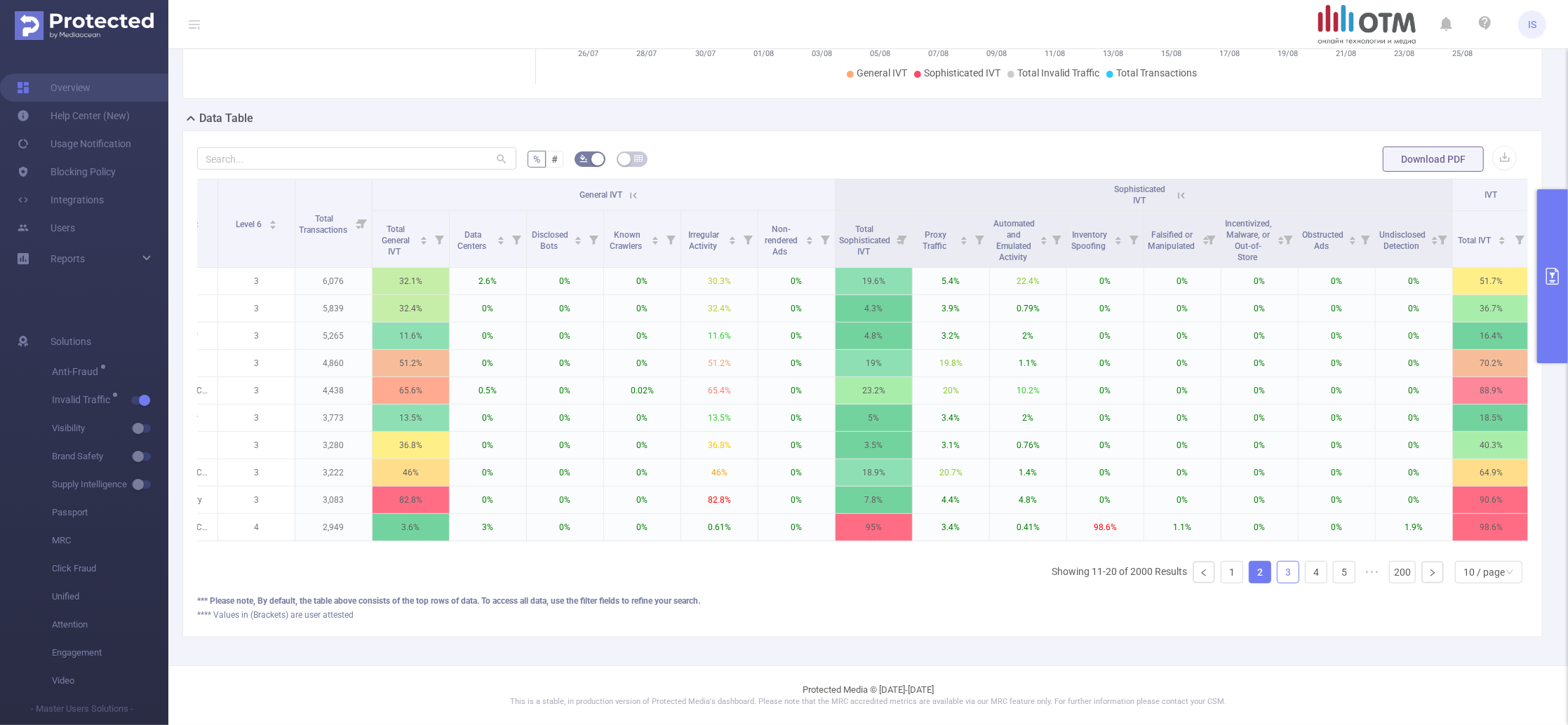
click at [1278, 583] on link "3" at bounding box center [1288, 572] width 21 height 21
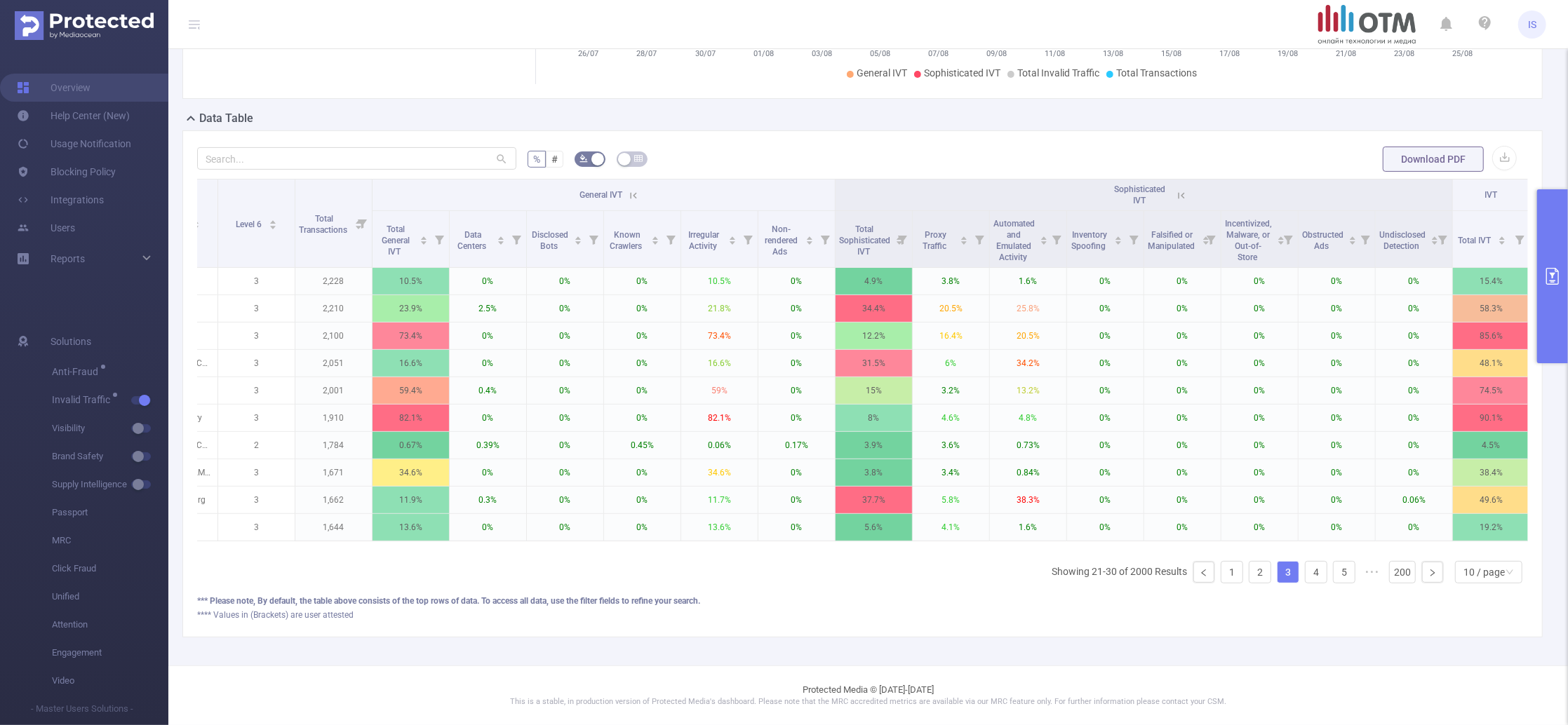
scroll to position [0, 0]
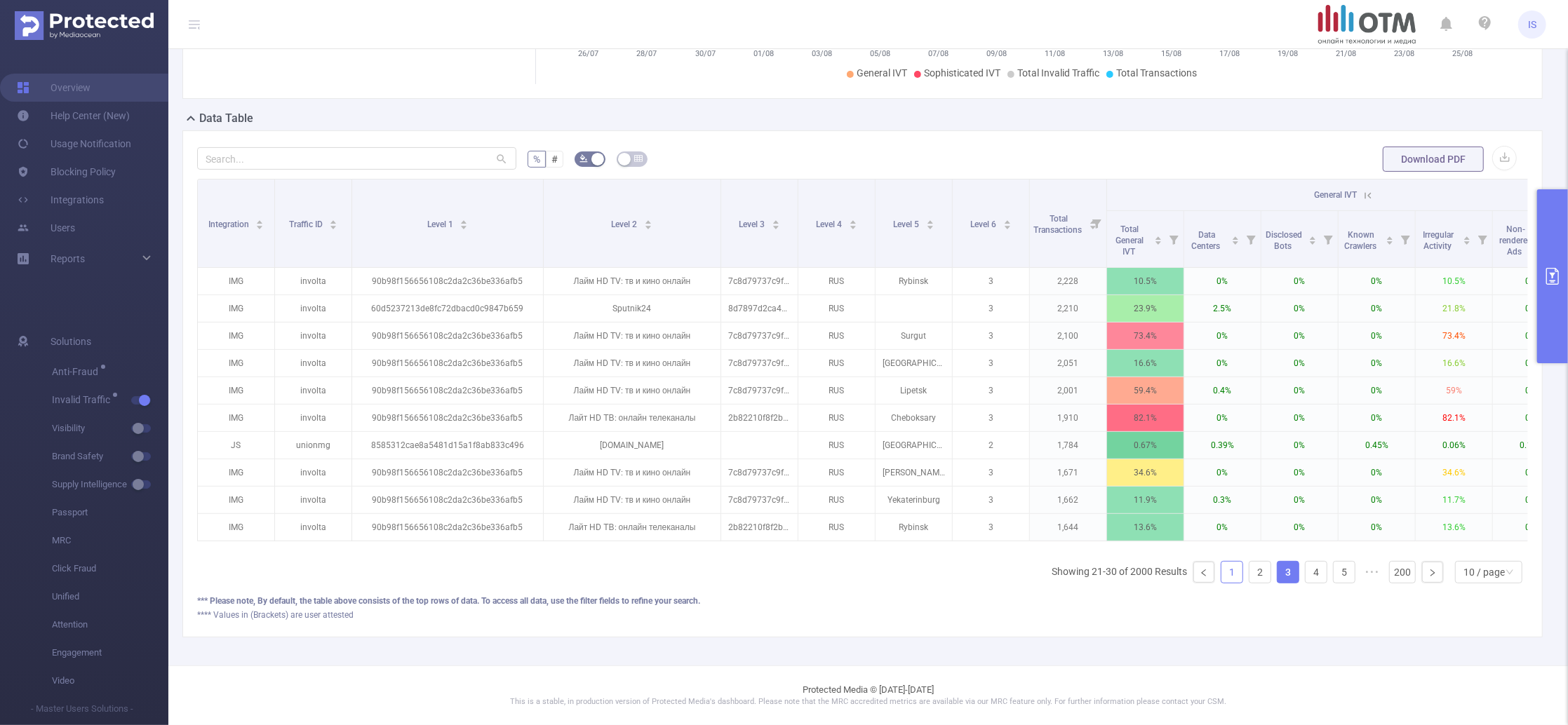
click at [1222, 583] on link "1" at bounding box center [1232, 572] width 21 height 21
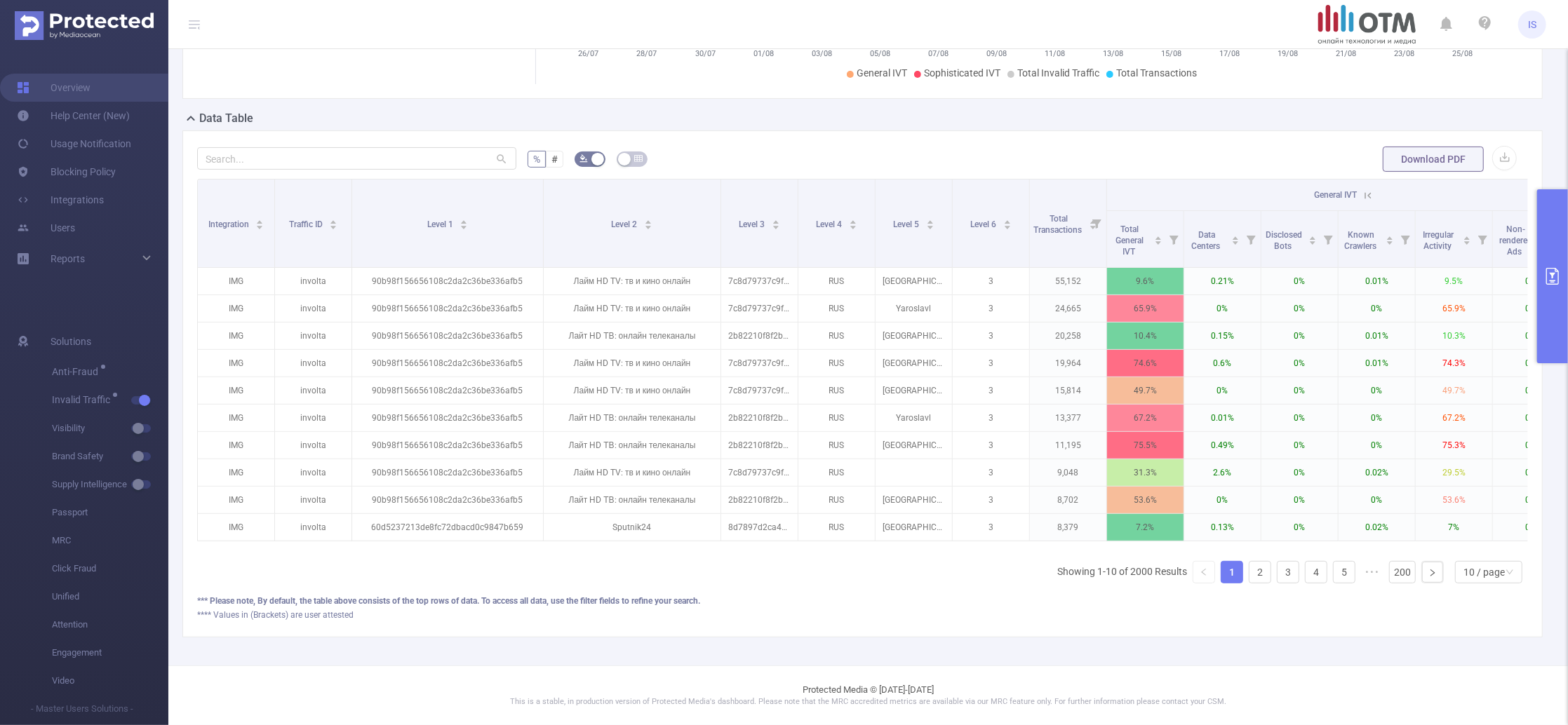
click at [1549, 216] on button "primary" at bounding box center [1553, 276] width 31 height 174
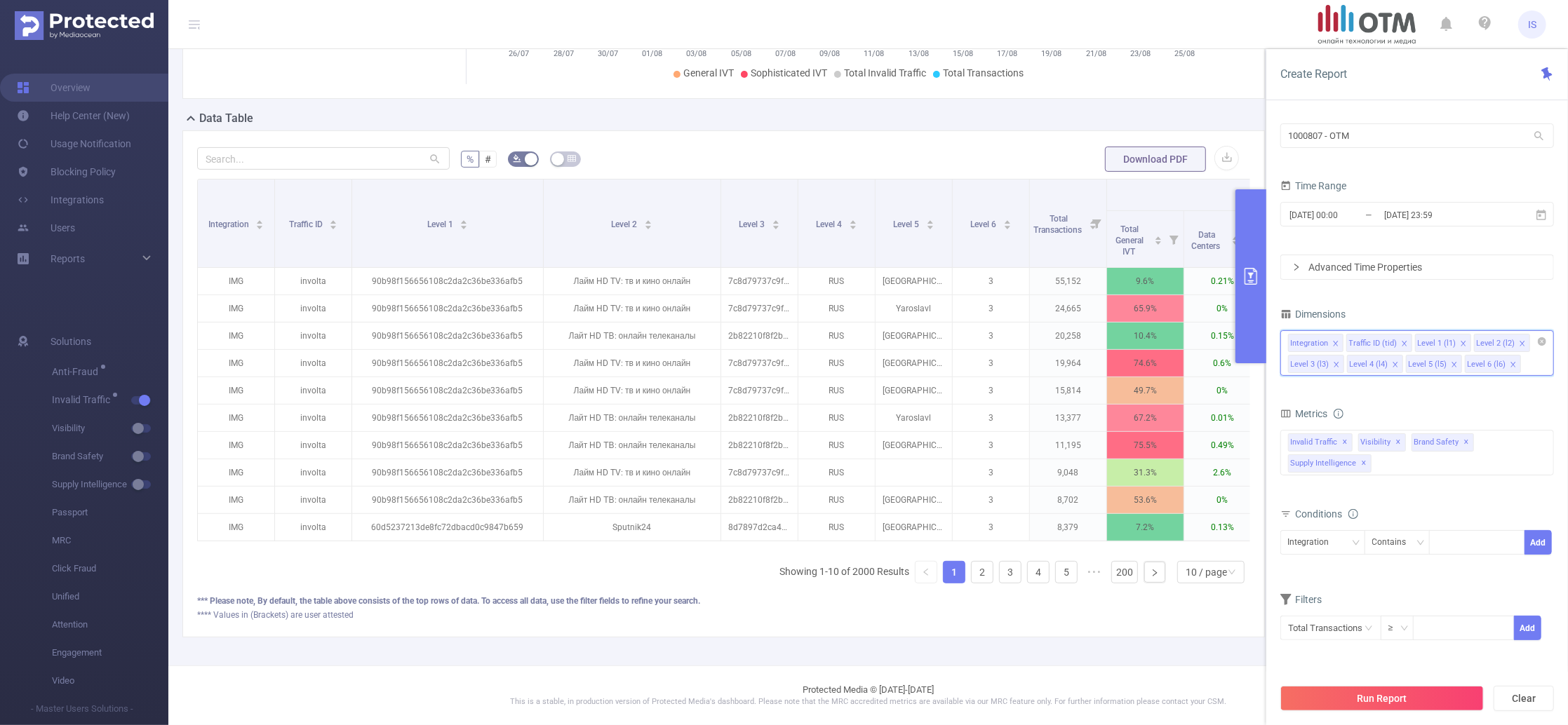
click at [1524, 365] on input at bounding box center [1527, 364] width 7 height 19
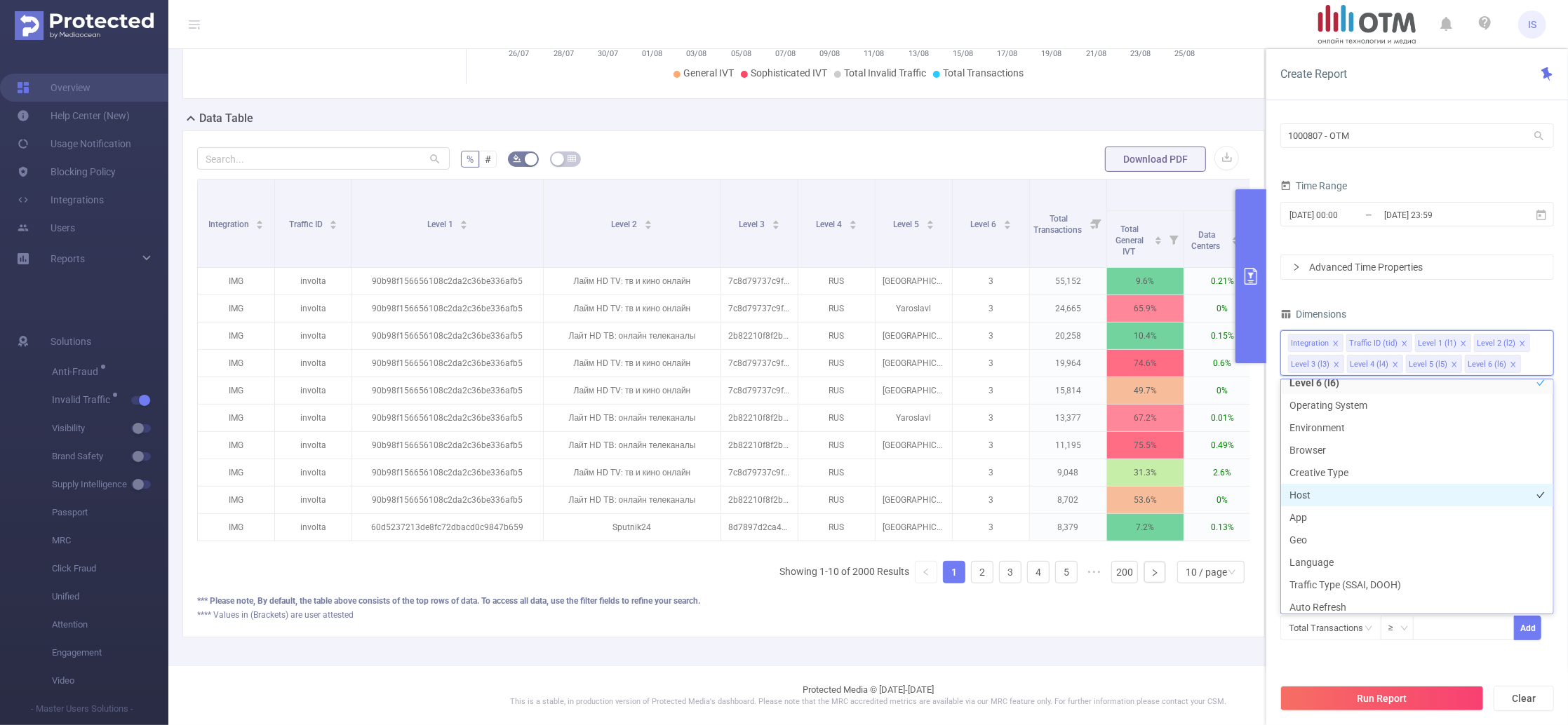
scroll to position [261, 0]
click at [1330, 491] on li "Traffic Type (SSAI, DOOH)" at bounding box center [1417, 491] width 272 height 23
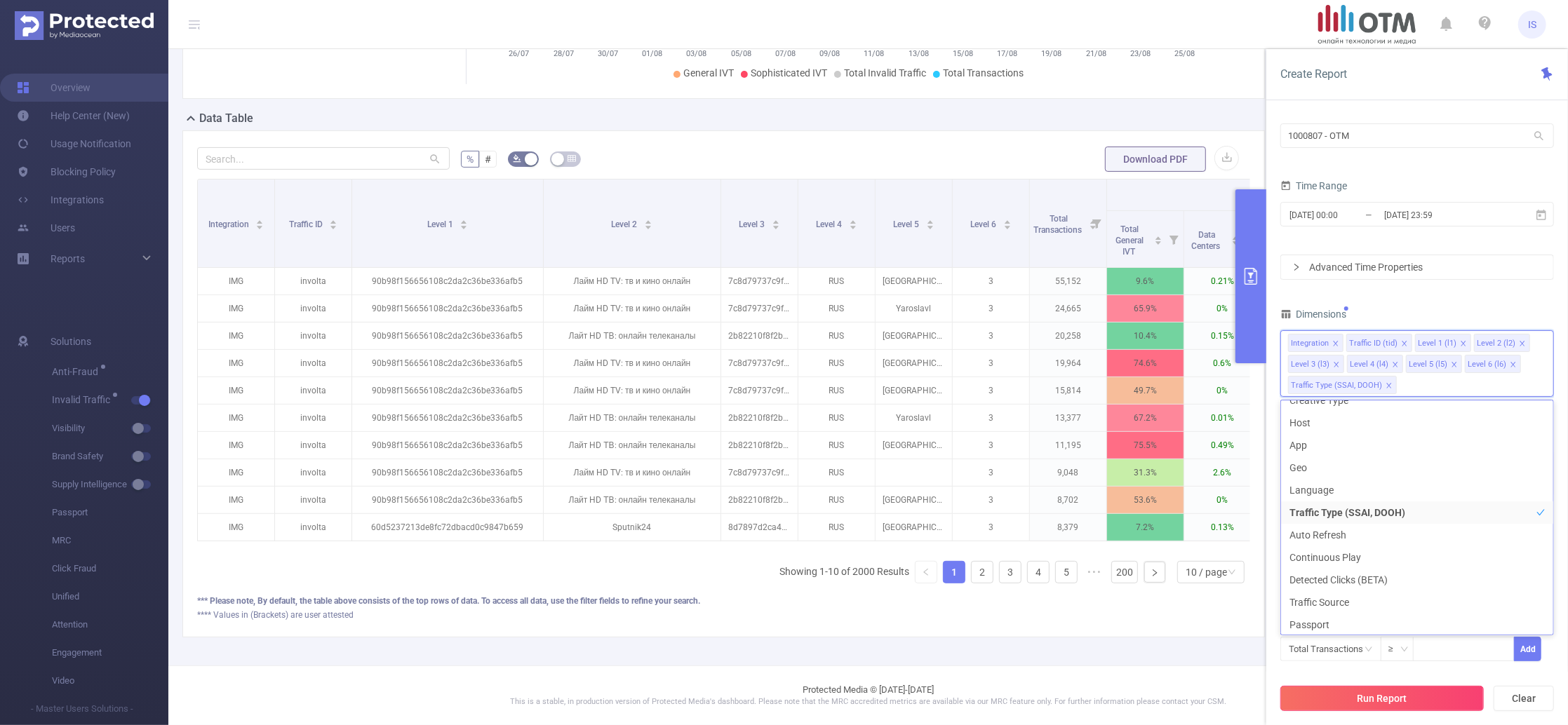
click at [1363, 705] on button "Run Report" at bounding box center [1381, 699] width 203 height 25
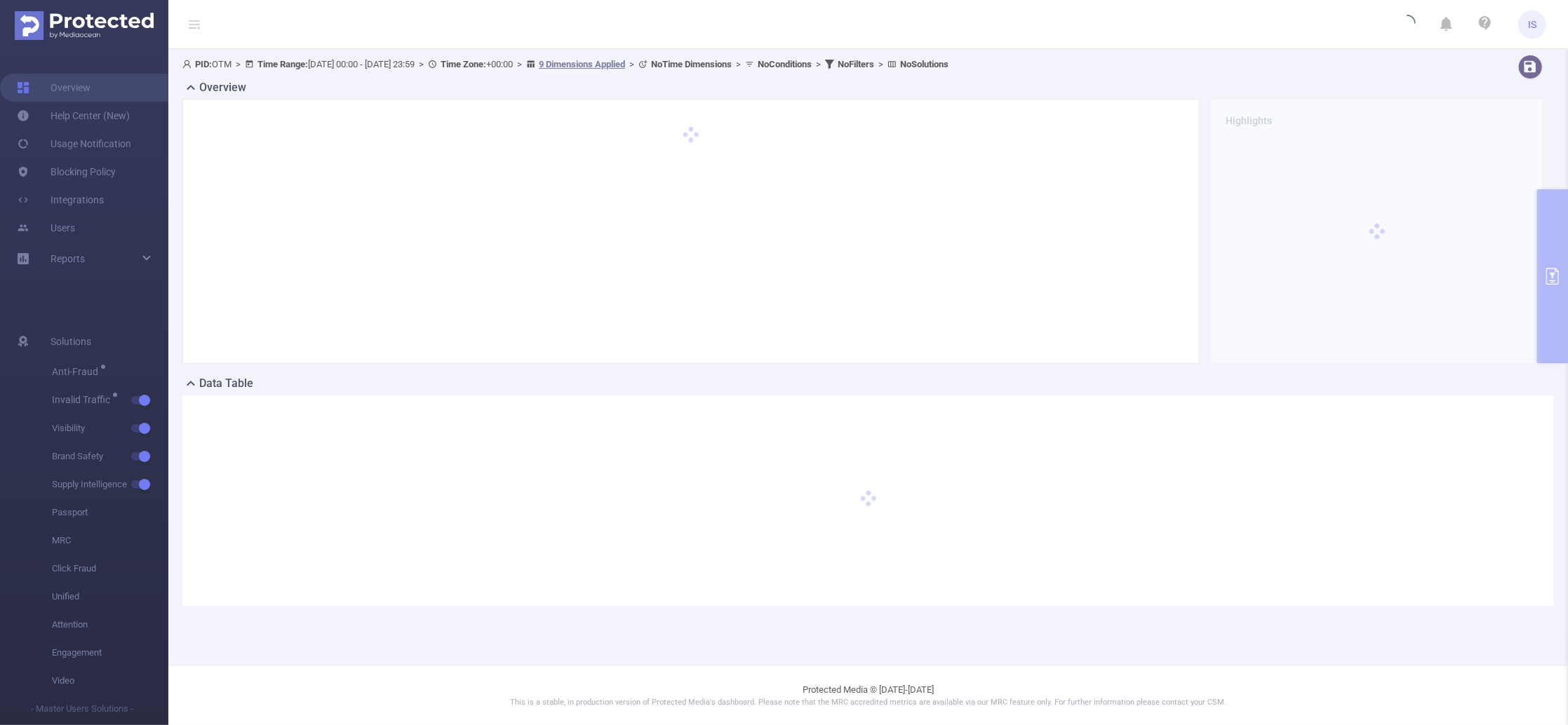
scroll to position [0, 0]
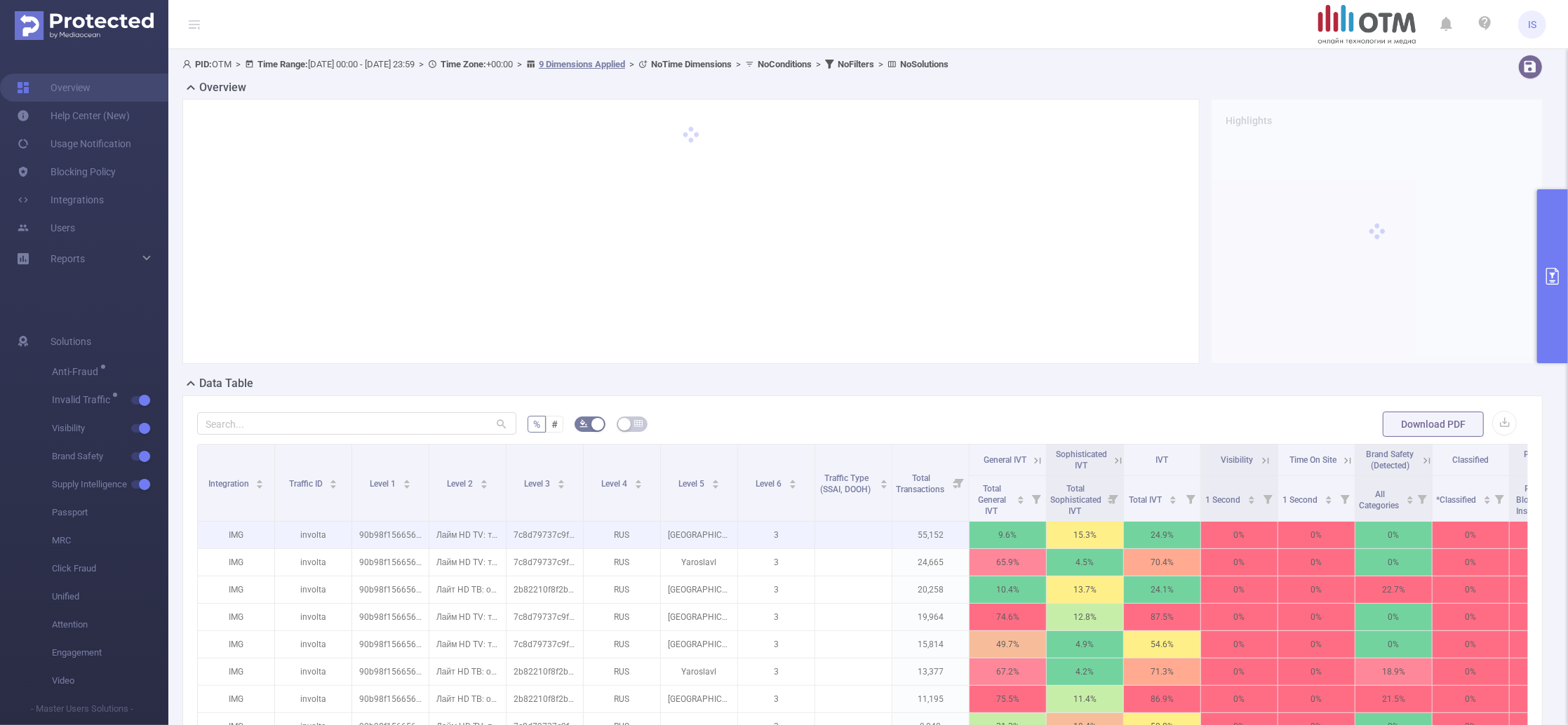
scroll to position [94, 0]
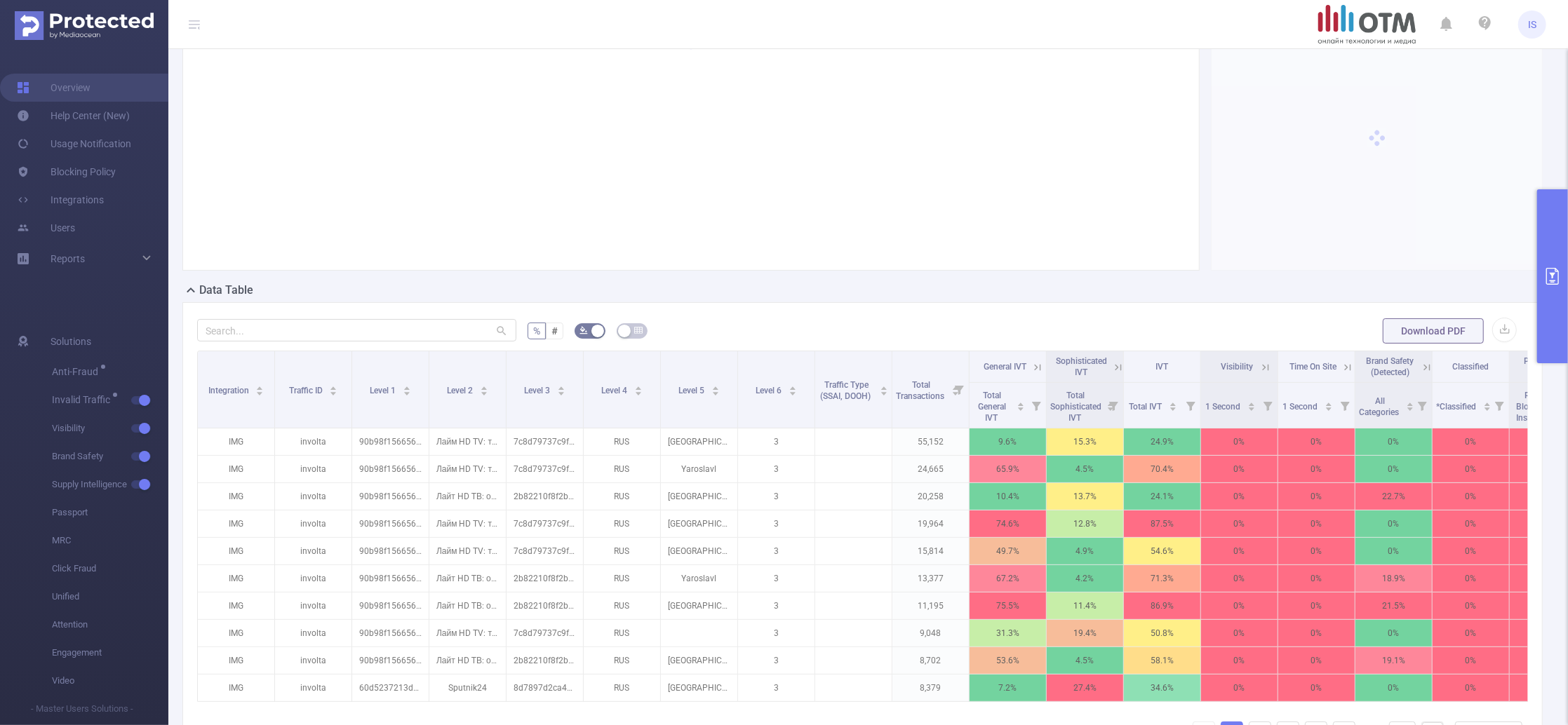
click at [1035, 365] on icon at bounding box center [1037, 367] width 13 height 13
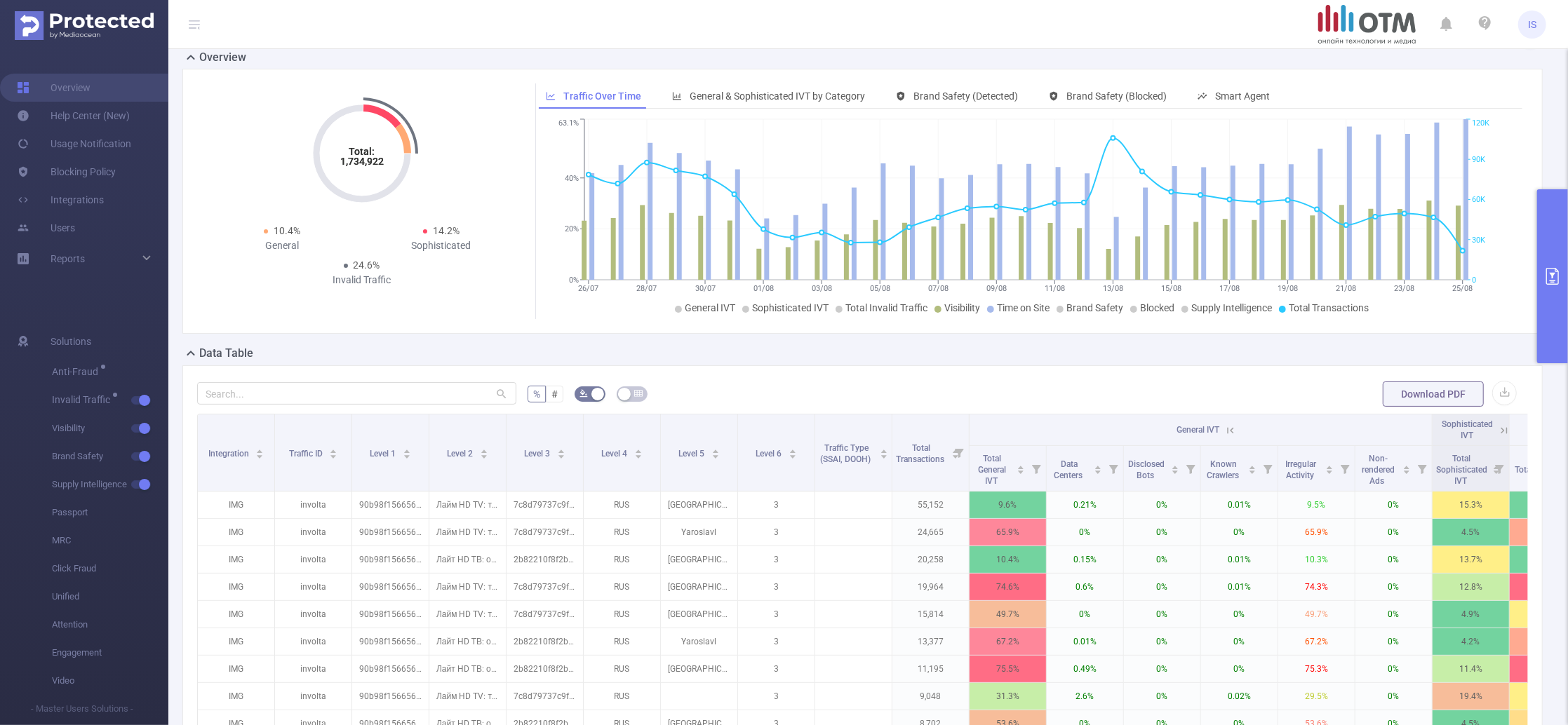
scroll to position [0, 0]
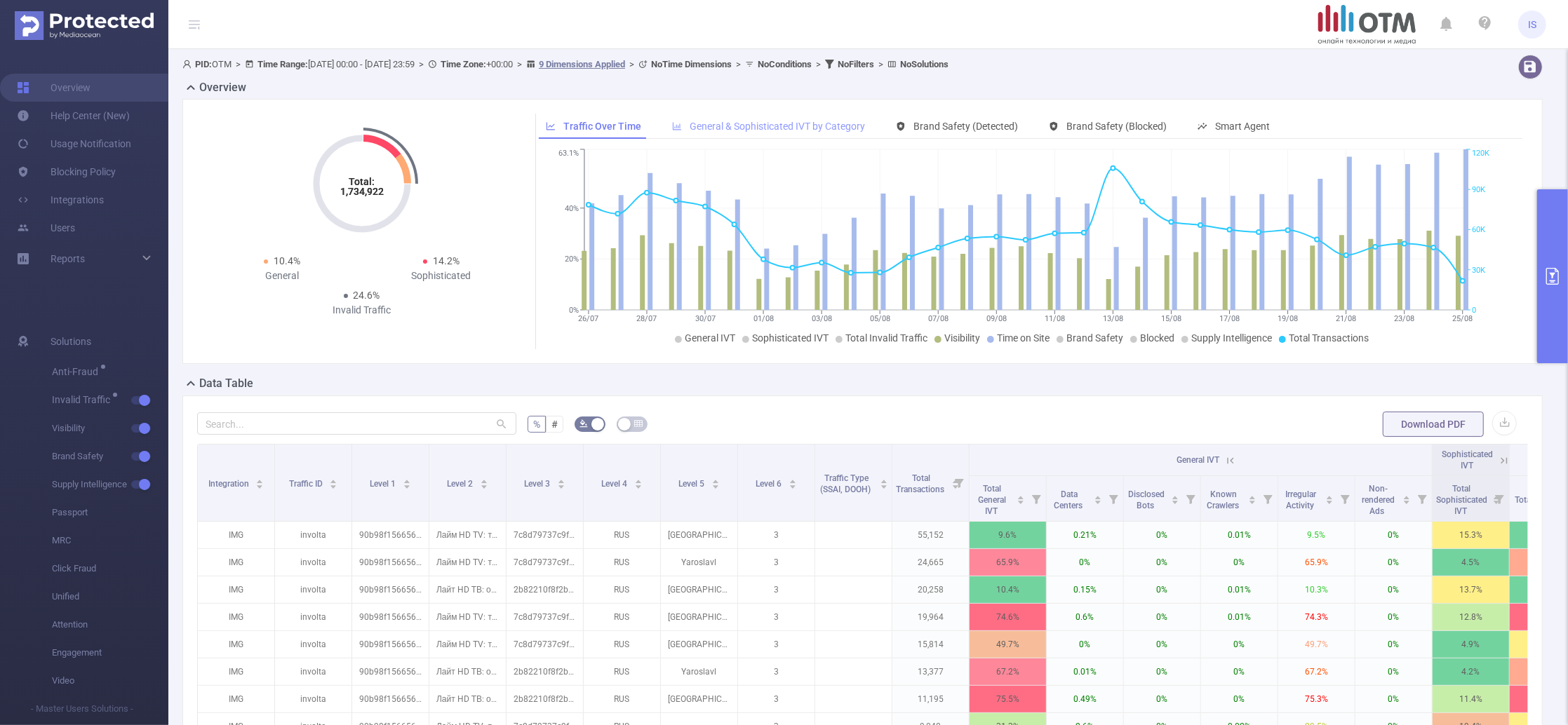
click at [775, 122] on span "General & Sophisticated IVT by Category" at bounding box center [778, 126] width 176 height 11
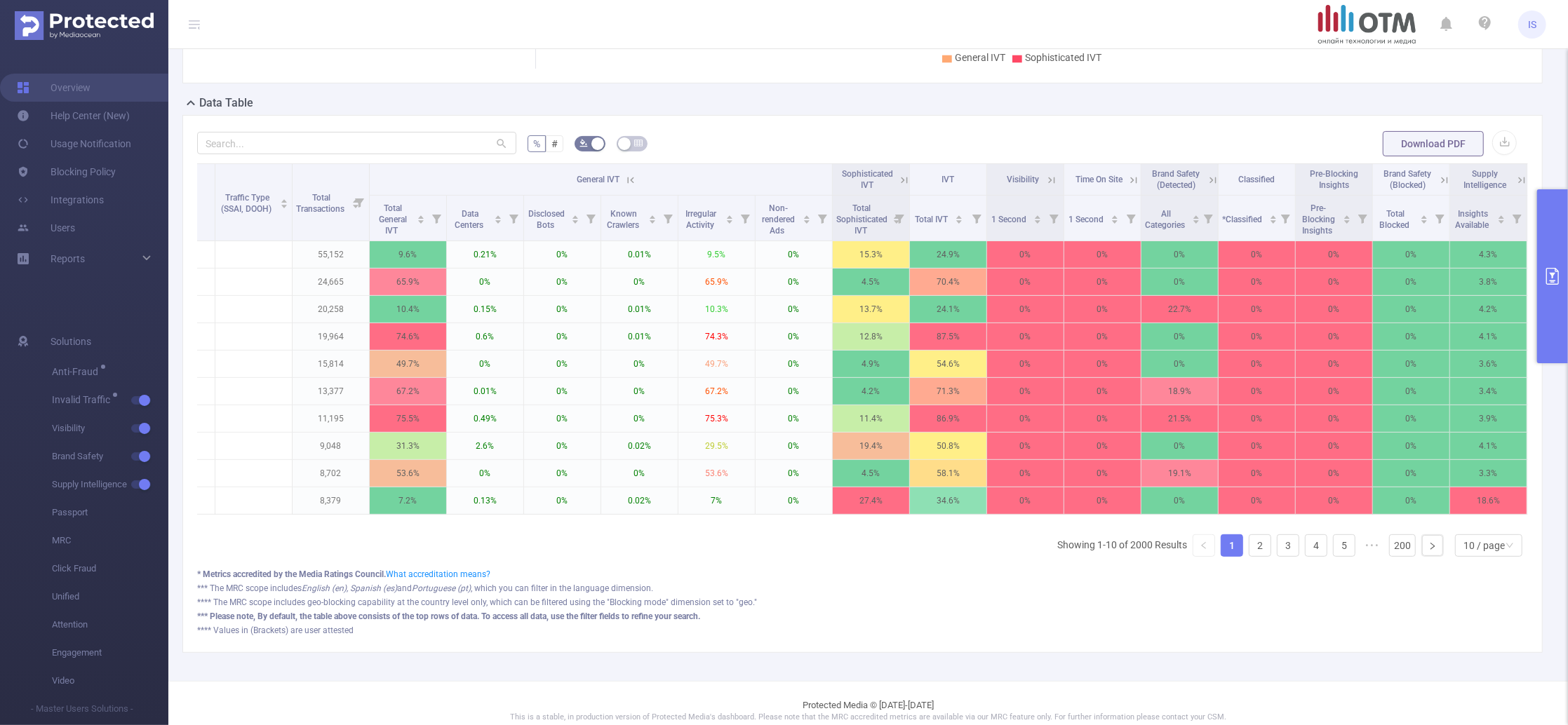
scroll to position [0, 664]
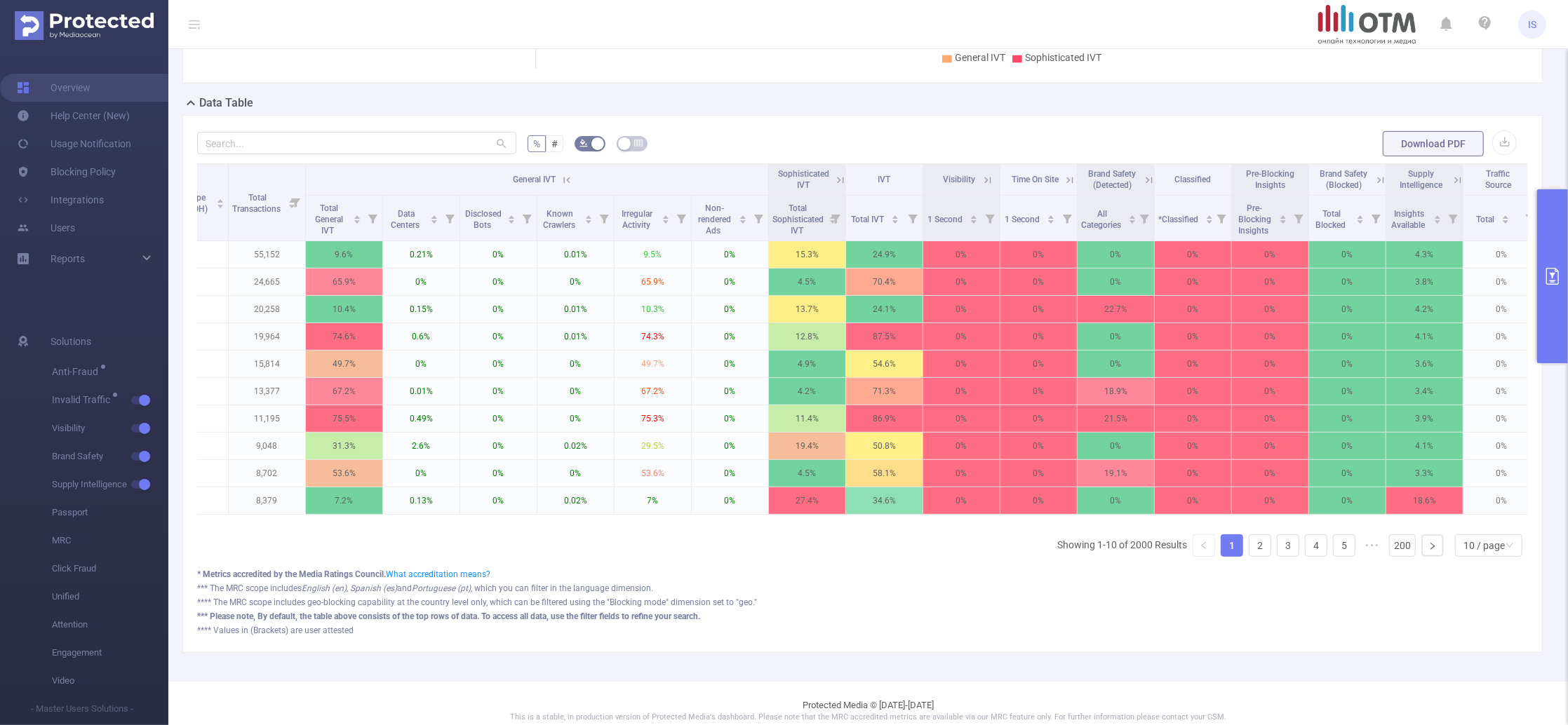
click at [835, 181] on icon at bounding box center [840, 180] width 13 height 13
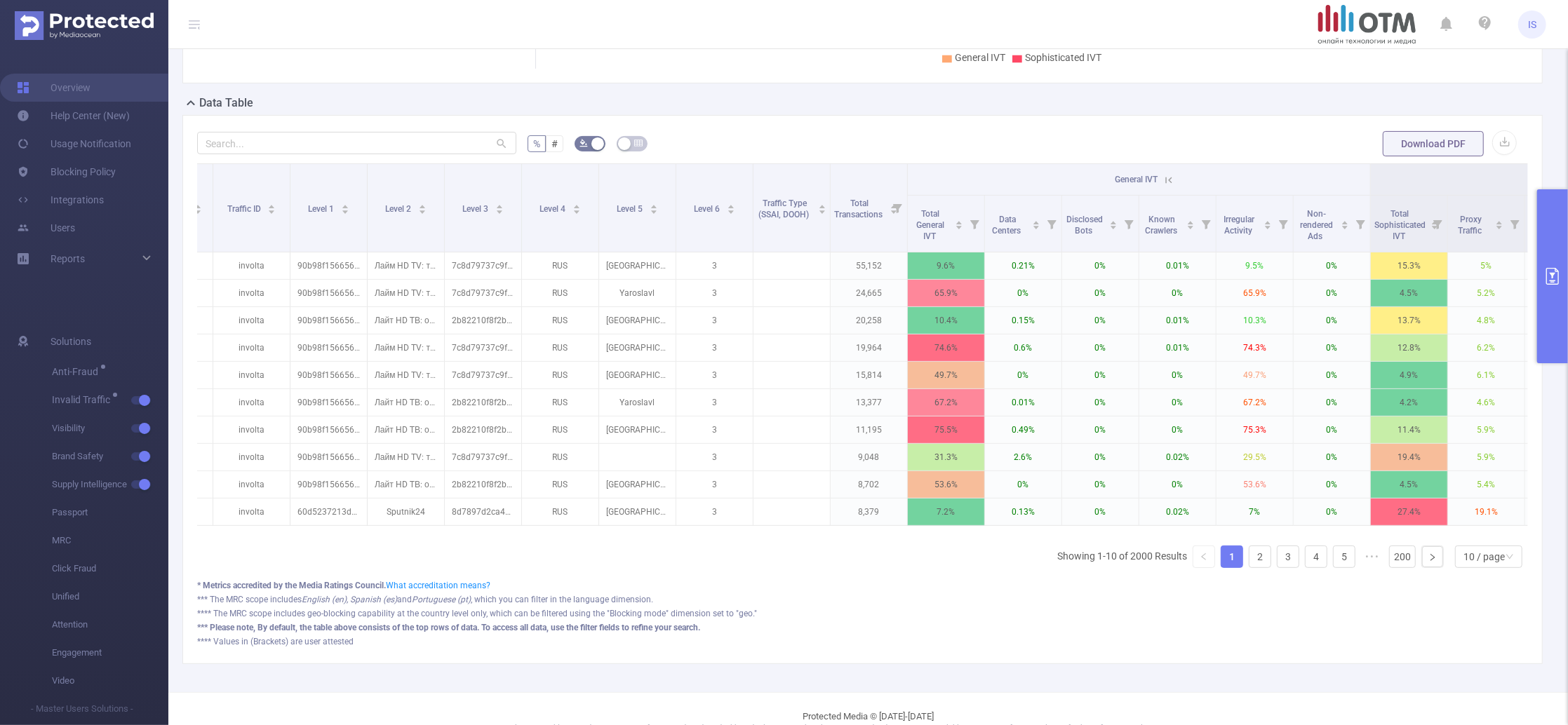
scroll to position [0, 0]
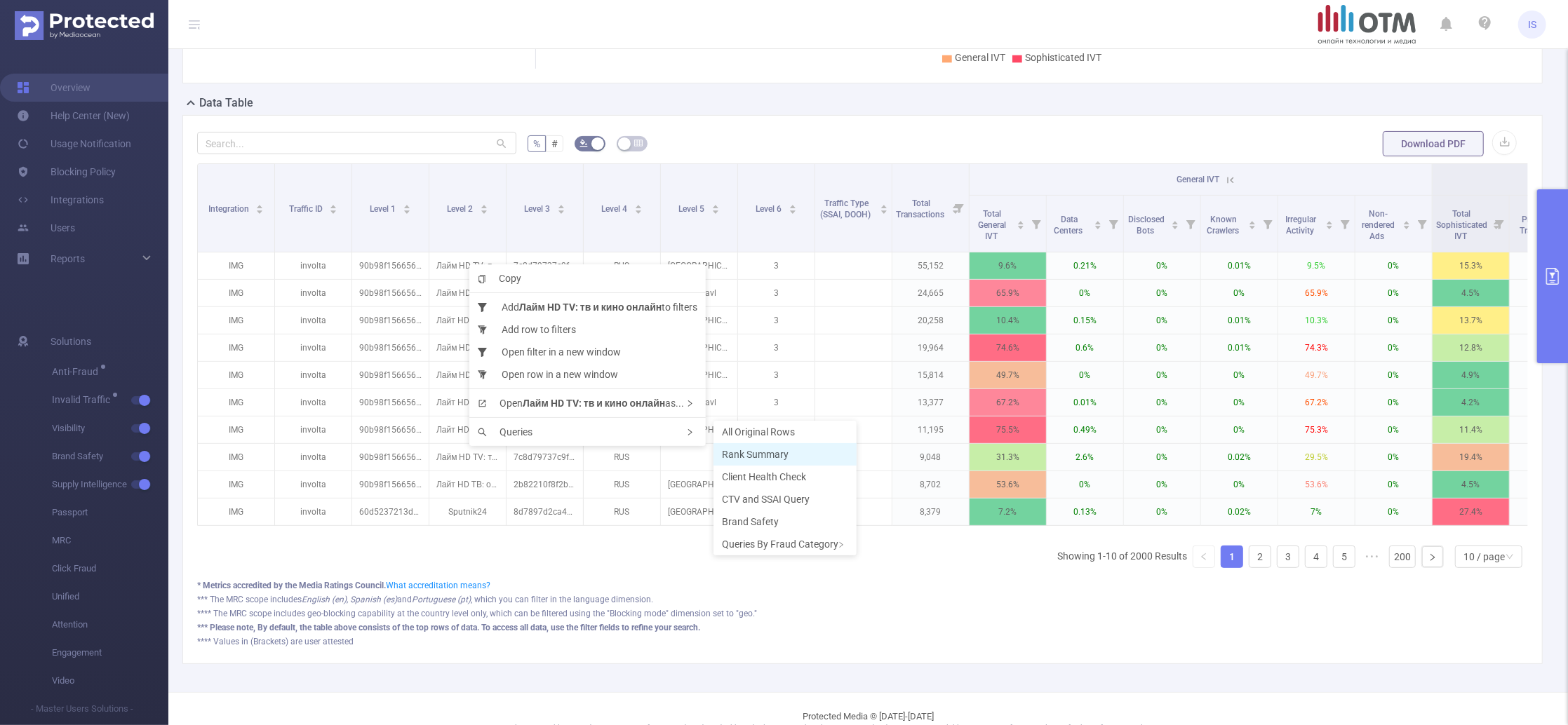
click at [764, 456] on span "Rank Summary" at bounding box center [755, 454] width 67 height 11
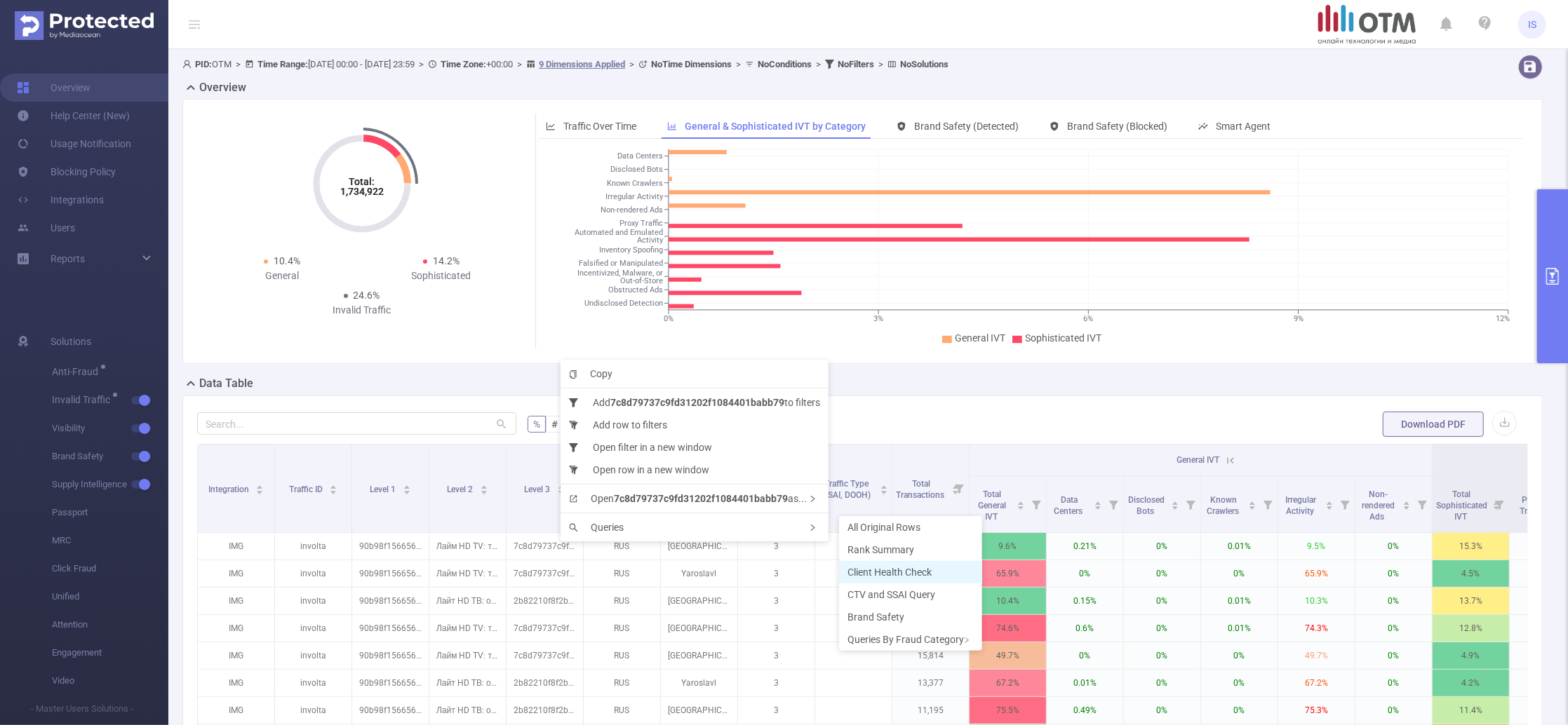
click at [882, 572] on span "Client Health Check" at bounding box center [890, 571] width 84 height 11
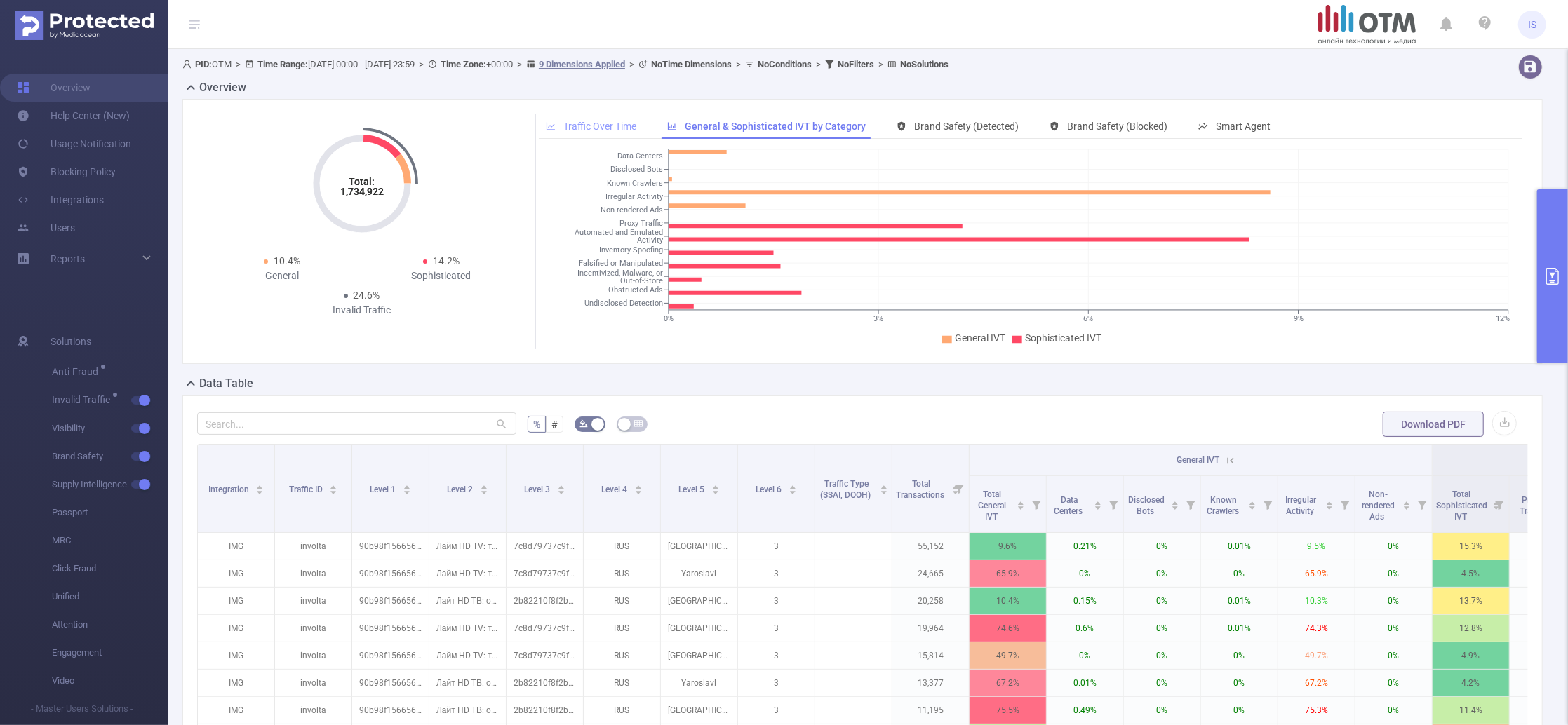
click at [614, 132] on span "Traffic Over Time" at bounding box center [600, 126] width 73 height 11
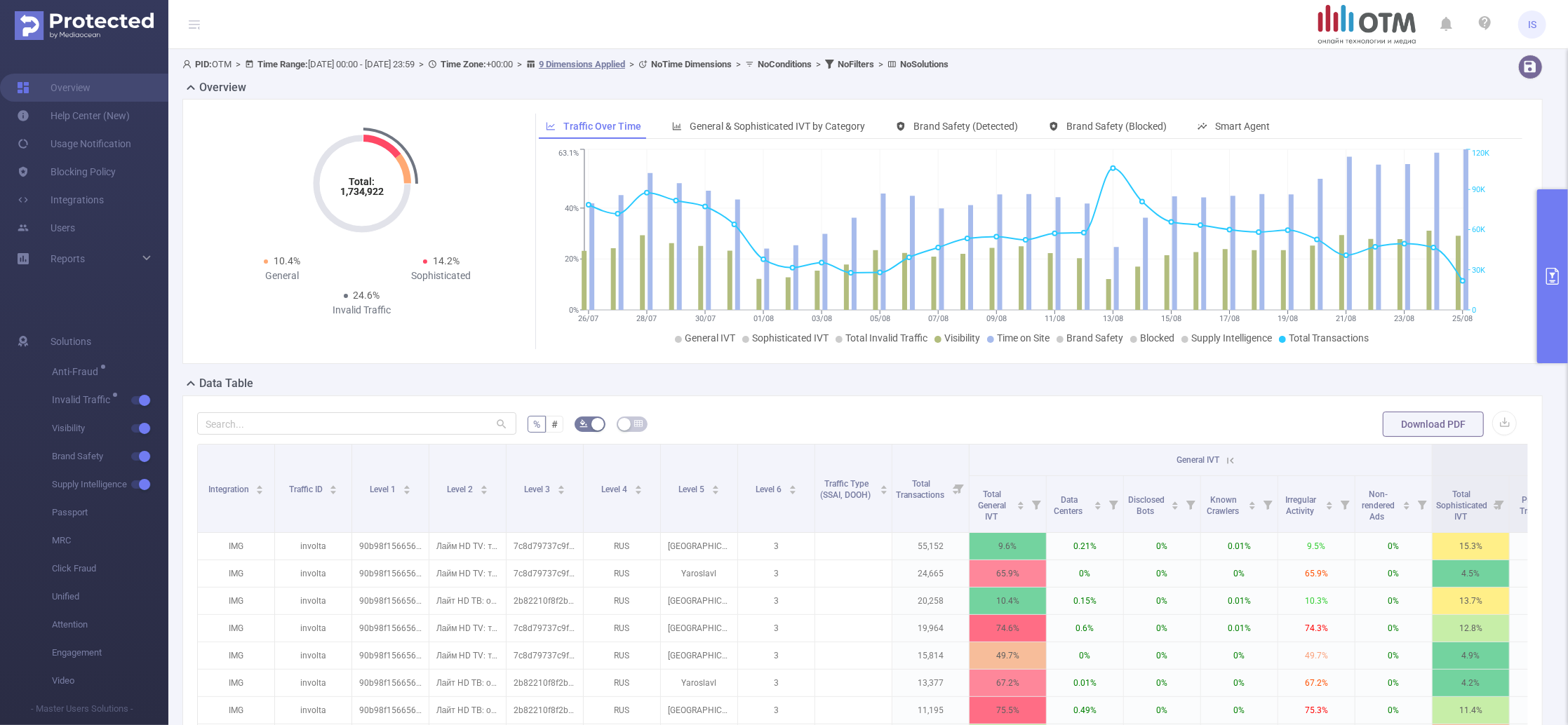
click at [1553, 233] on button "primary" at bounding box center [1553, 276] width 31 height 174
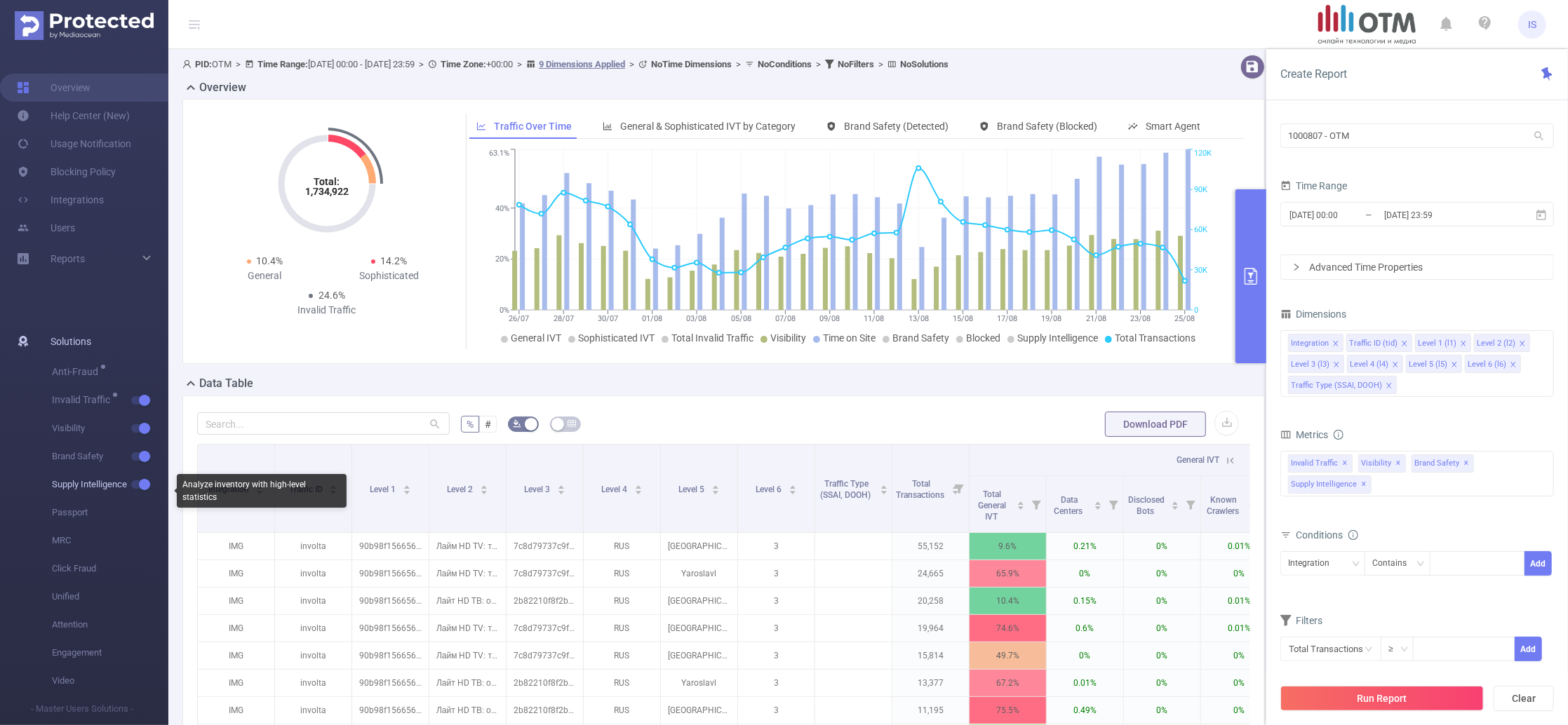
click at [144, 484] on button "button" at bounding box center [140, 484] width 19 height 8
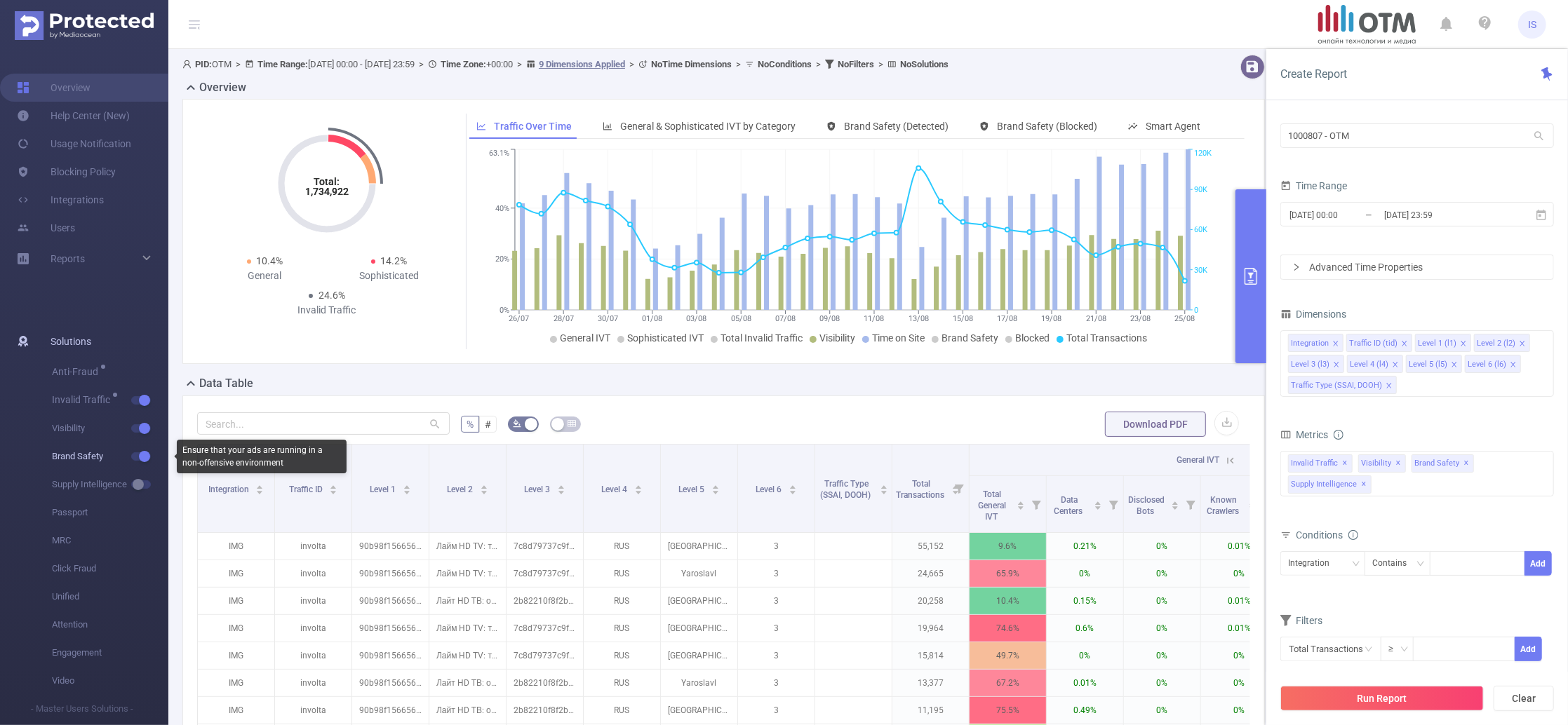
click at [141, 458] on button "button" at bounding box center [140, 457] width 19 height 8
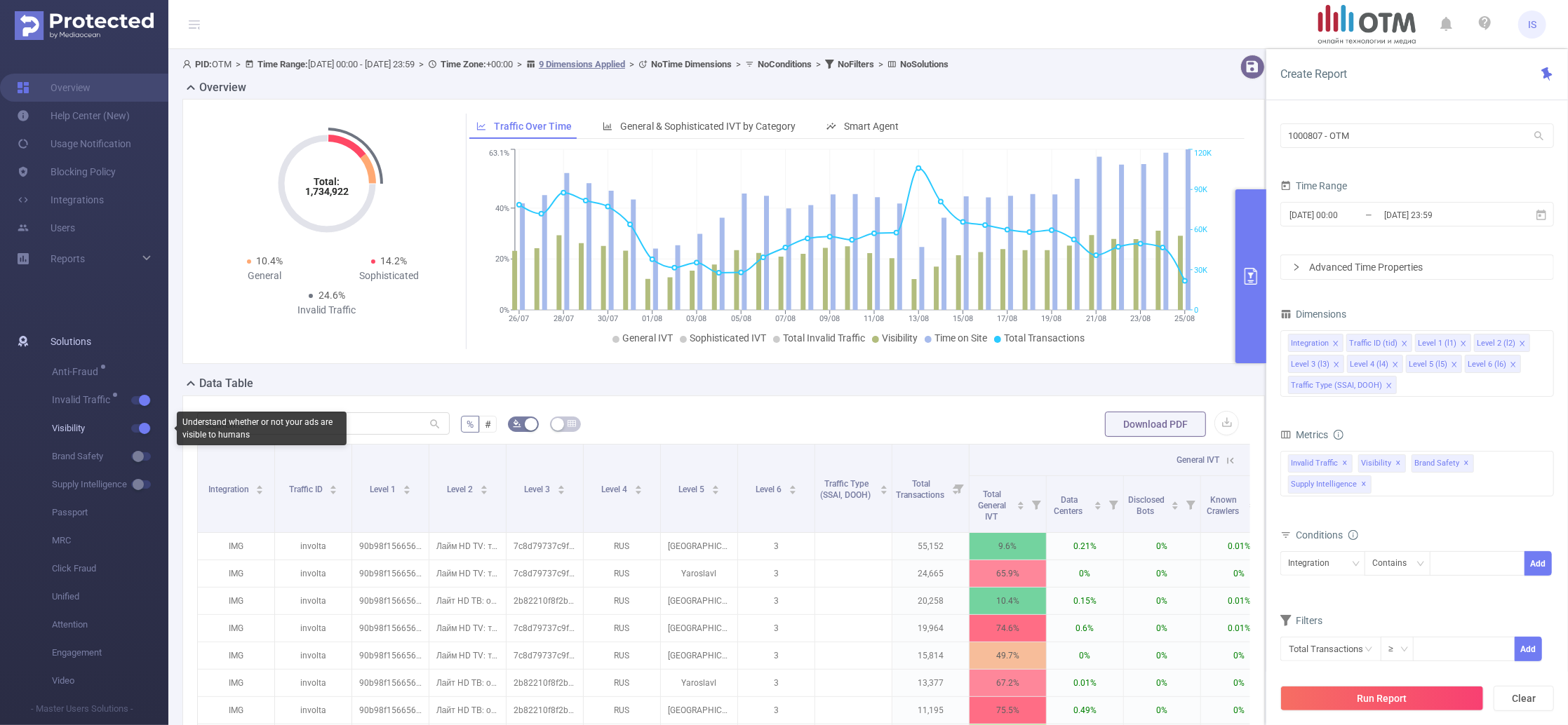
click at [140, 430] on button "button" at bounding box center [140, 429] width 19 height 8
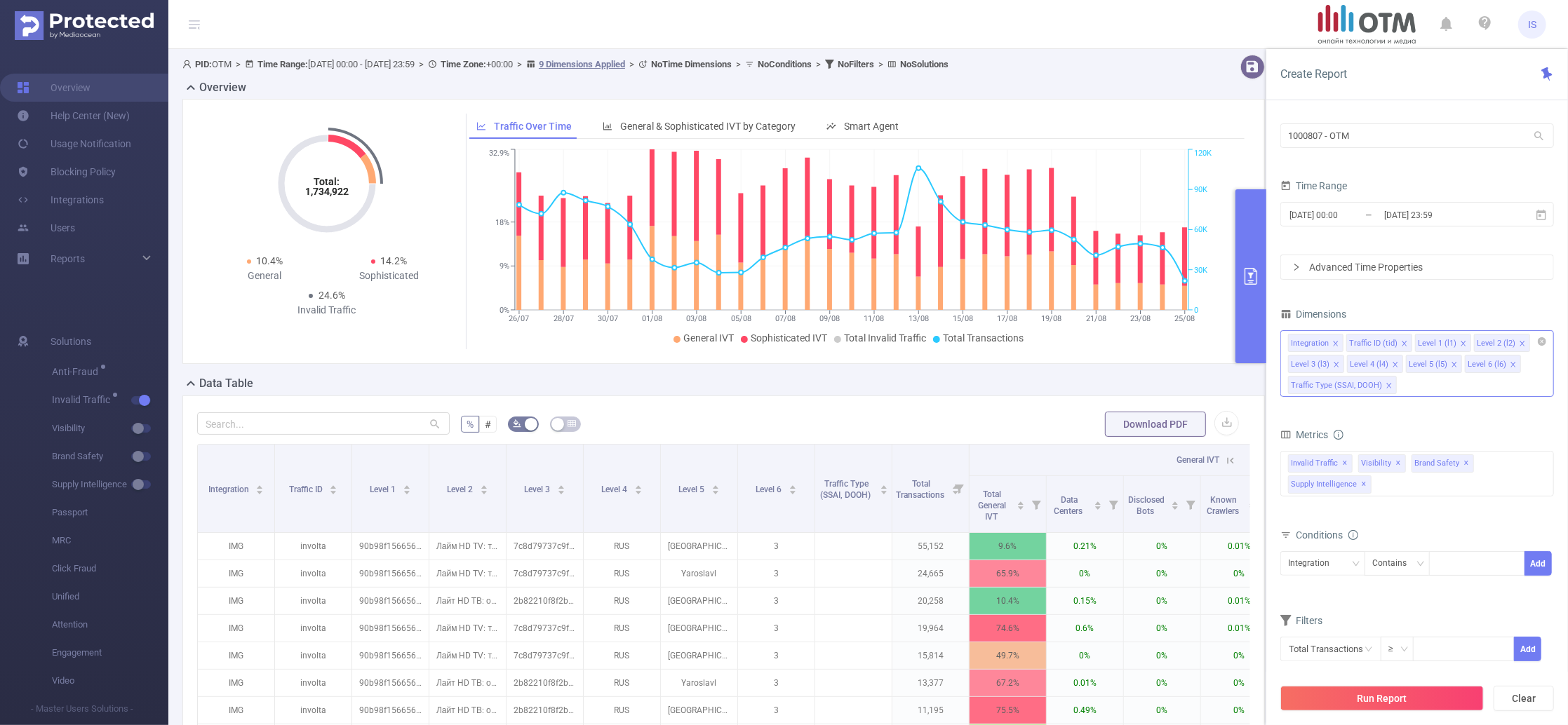
click at [1388, 387] on icon "icon: close" at bounding box center [1389, 386] width 5 height 5
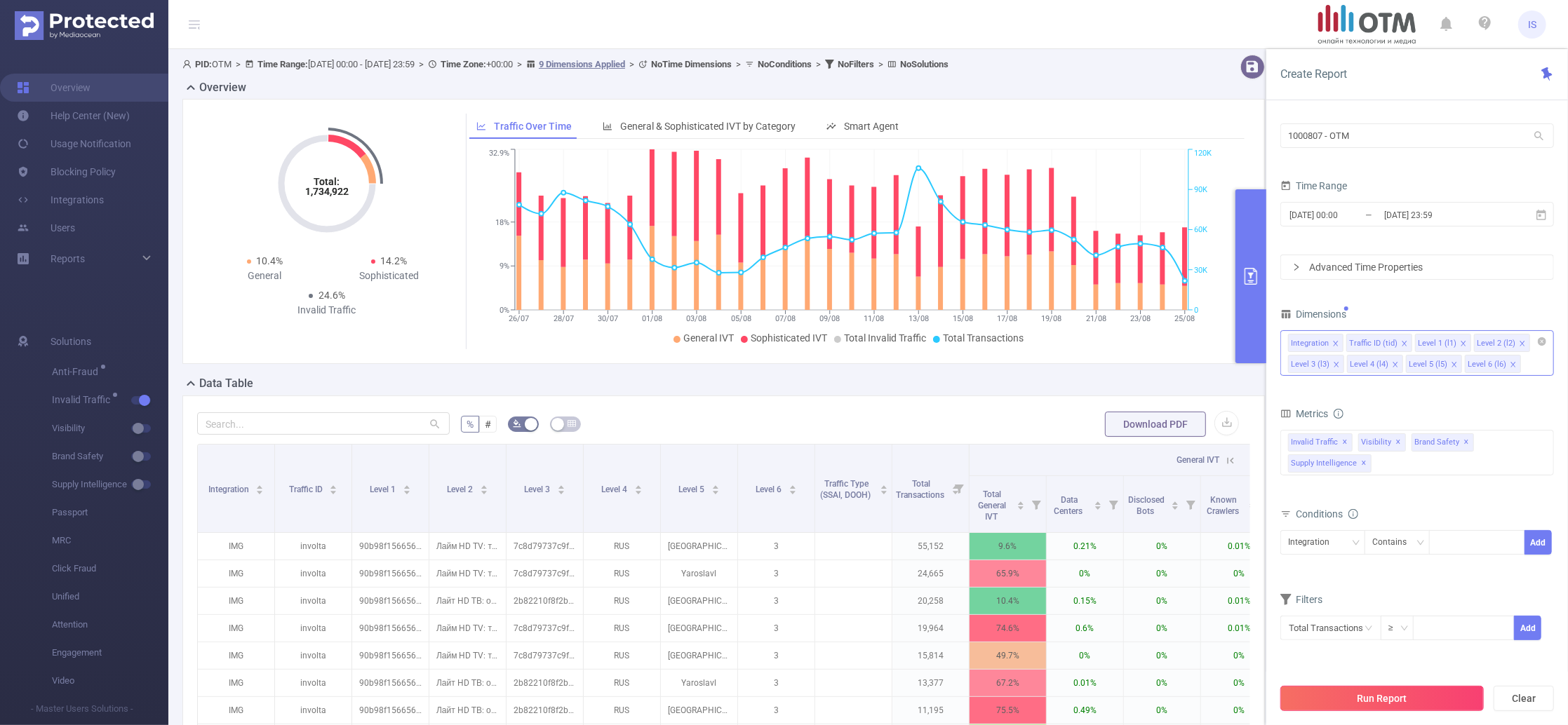
click at [1378, 697] on button "Run Report" at bounding box center [1381, 699] width 203 height 25
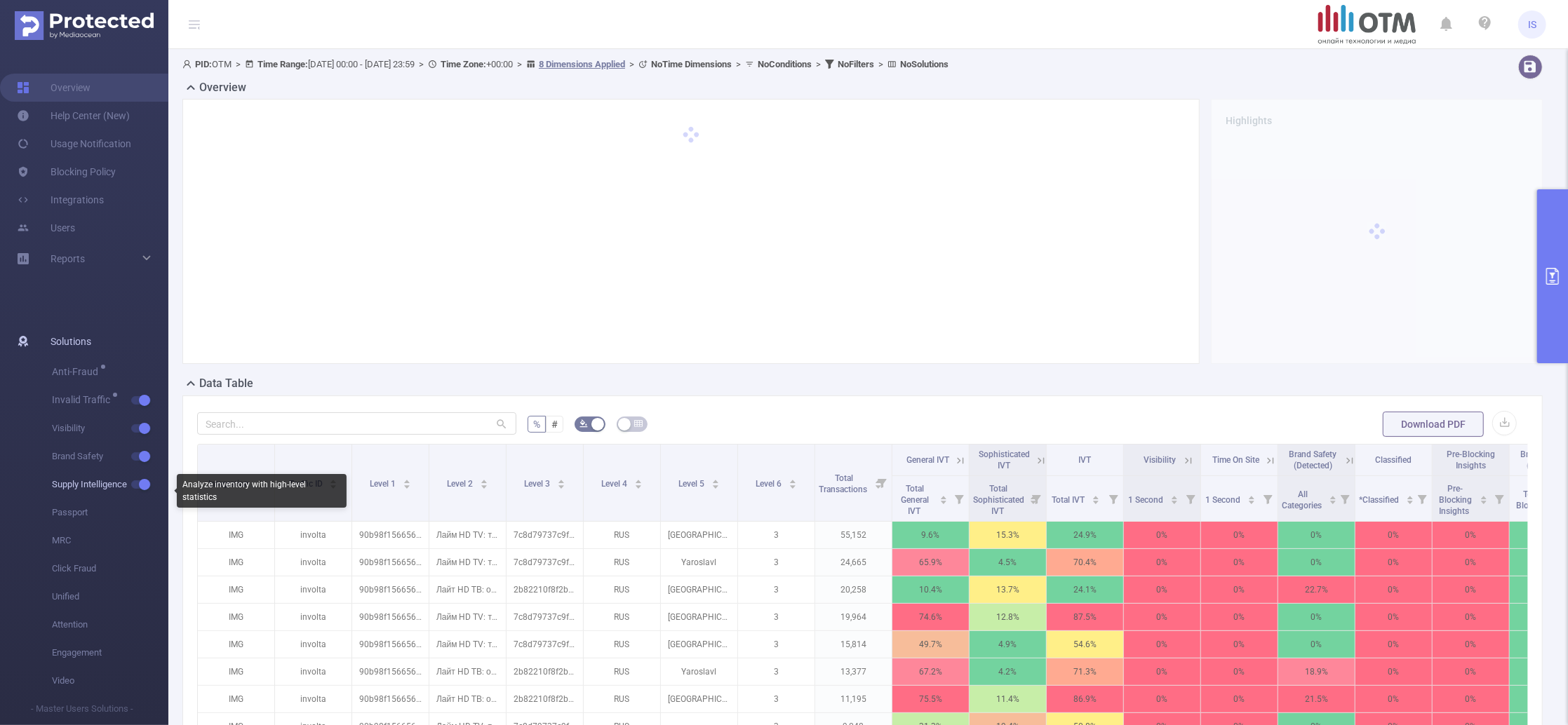
click at [147, 479] on span "Supply Intelligence" at bounding box center [110, 484] width 117 height 28
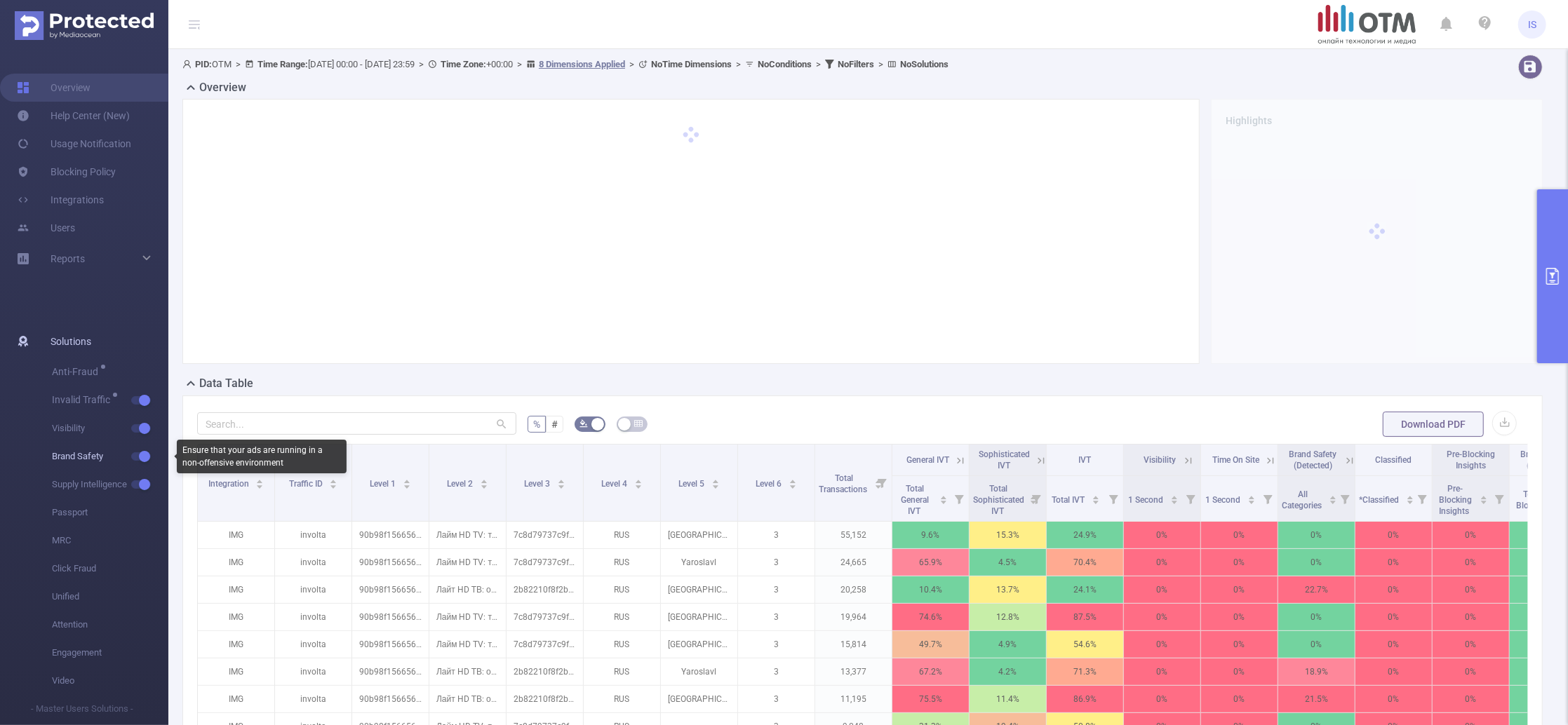
click at [142, 455] on button "button" at bounding box center [140, 457] width 19 height 8
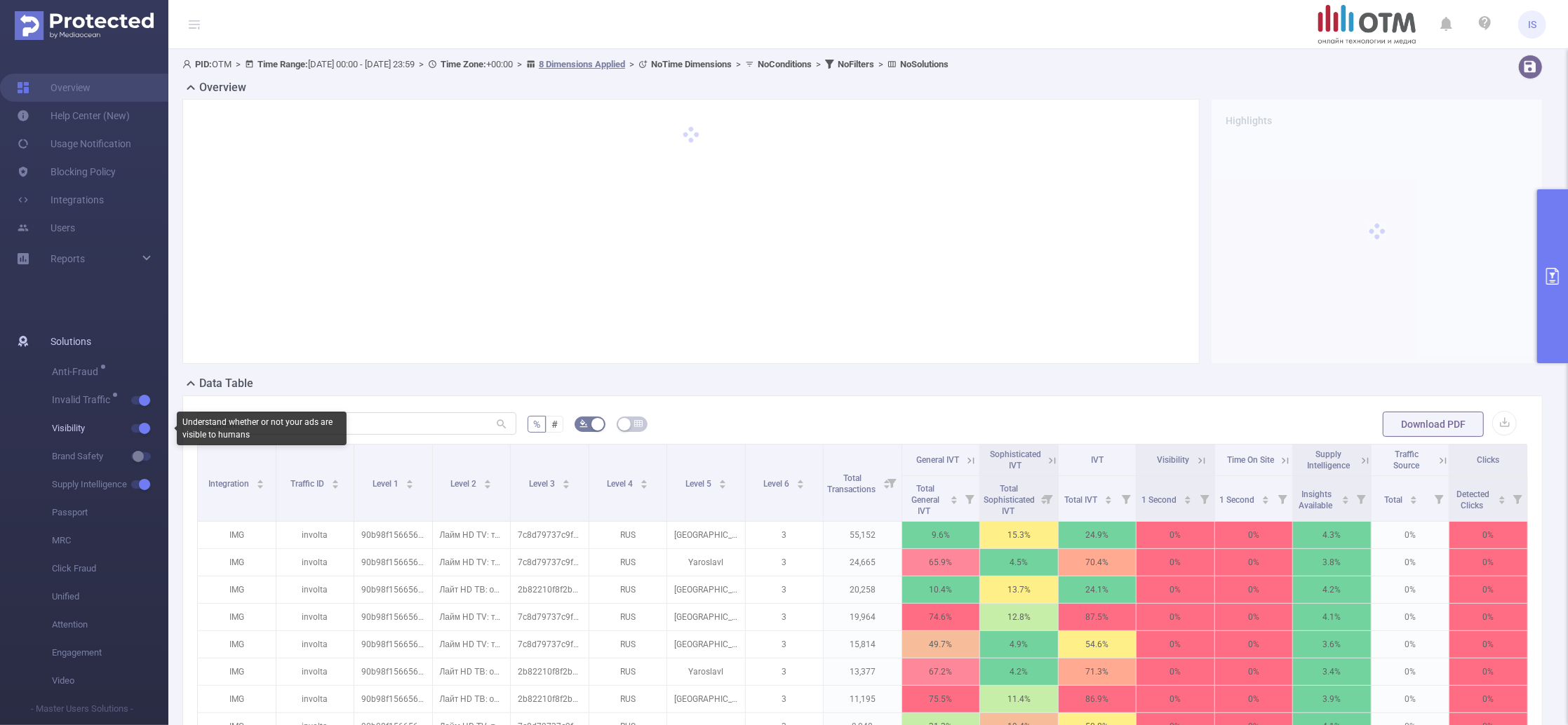
click at [147, 431] on button "button" at bounding box center [140, 429] width 19 height 8
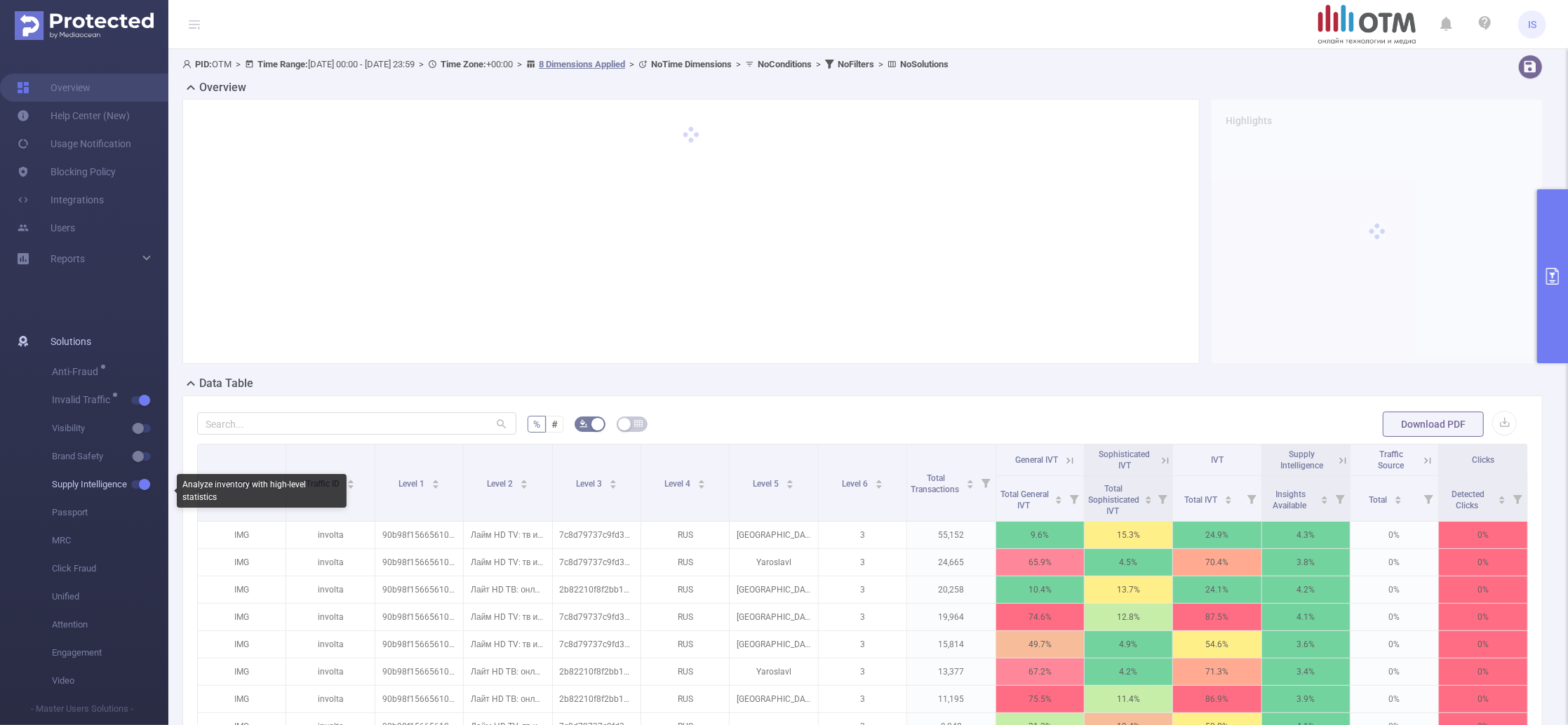
click at [144, 480] on button "button" at bounding box center [140, 484] width 19 height 8
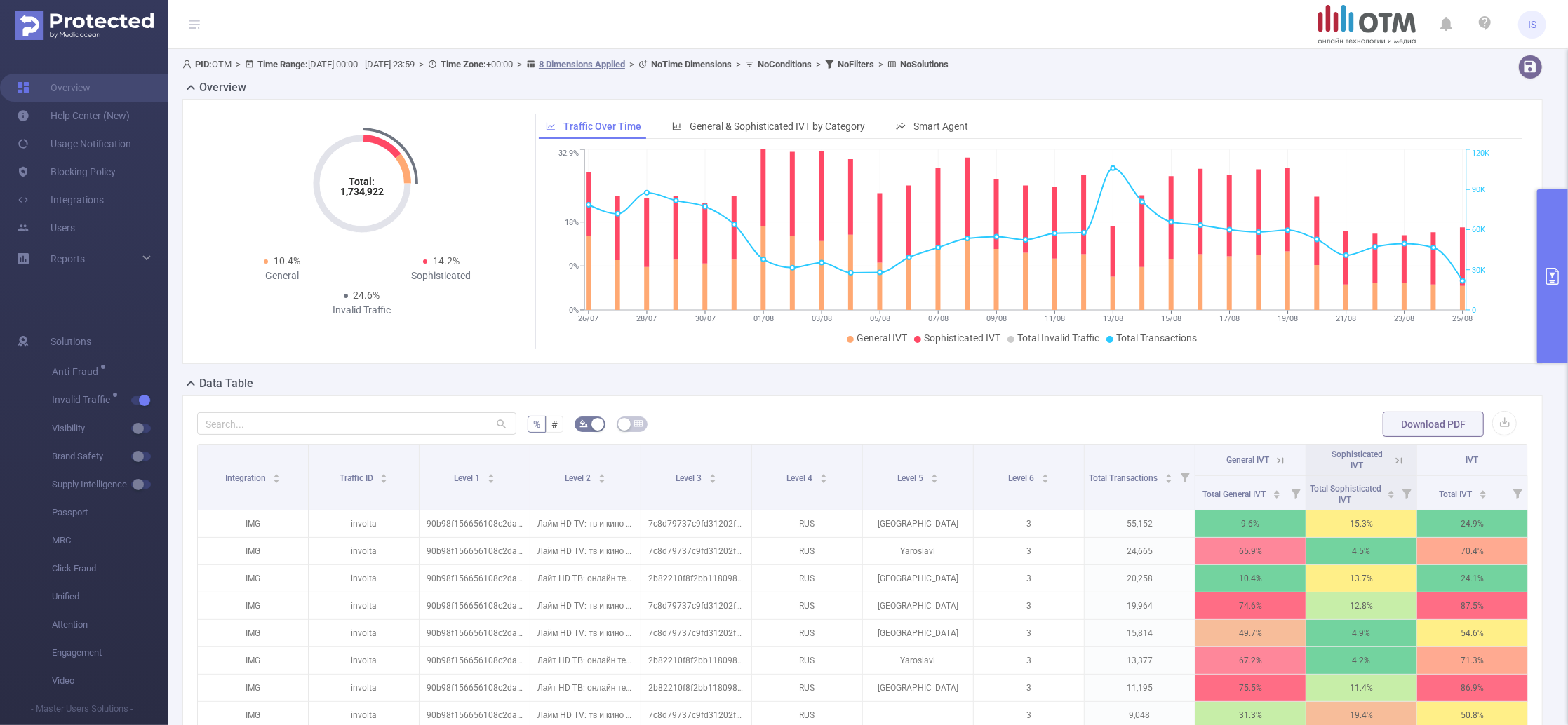
click at [1555, 225] on button "primary" at bounding box center [1553, 276] width 31 height 174
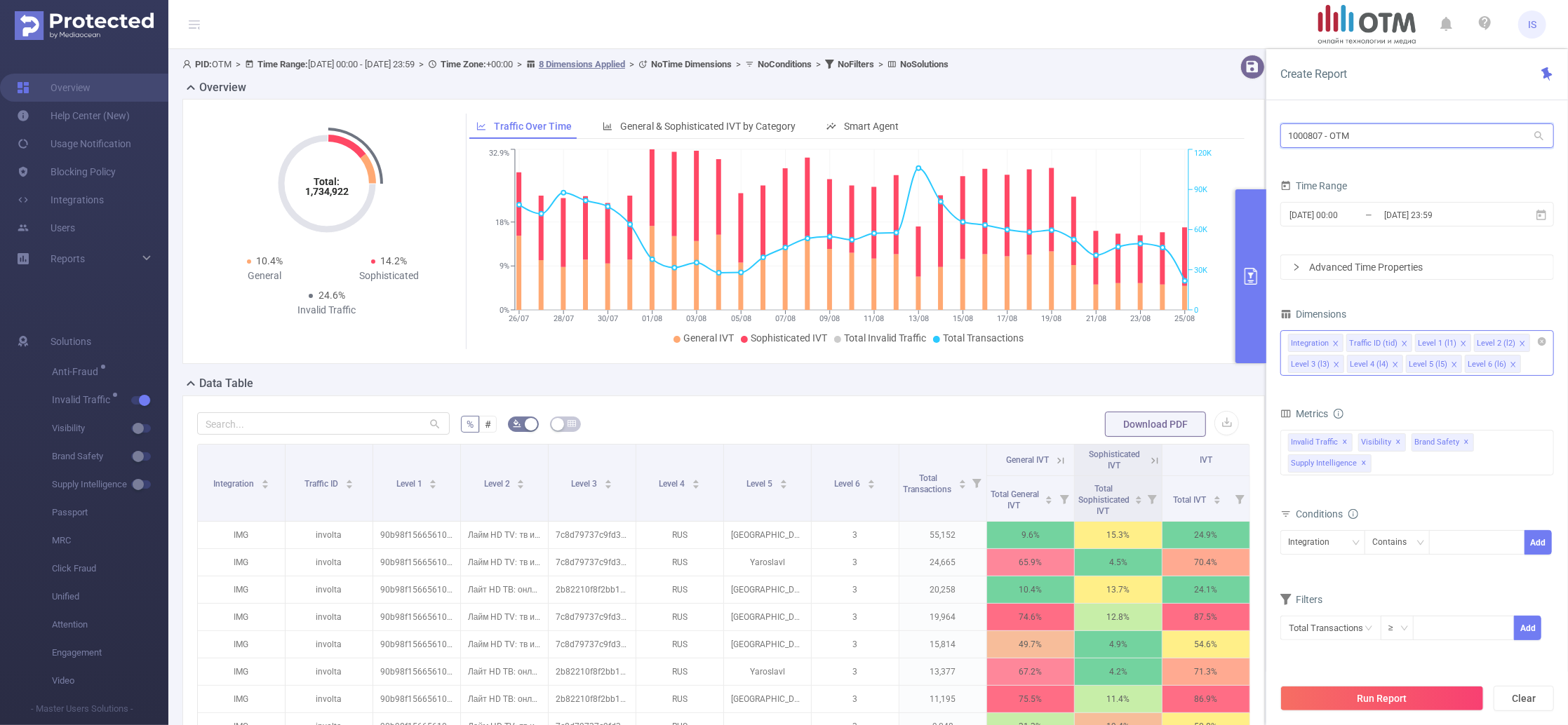
drag, startPoint x: 981, startPoint y: 95, endPoint x: 965, endPoint y: 94, distance: 16.0
click at [965, 94] on section "PID: OTM > Time Range: 2025-07-26 00:00 - 2025-08-25 23:59 > Time Zone: +00:00 …" at bounding box center [868, 484] width 1400 height 870
type input "otm"
click at [1430, 165] on li "1000824 - OTM_PreBid 49M [47K rows]" at bounding box center [1417, 165] width 274 height 23
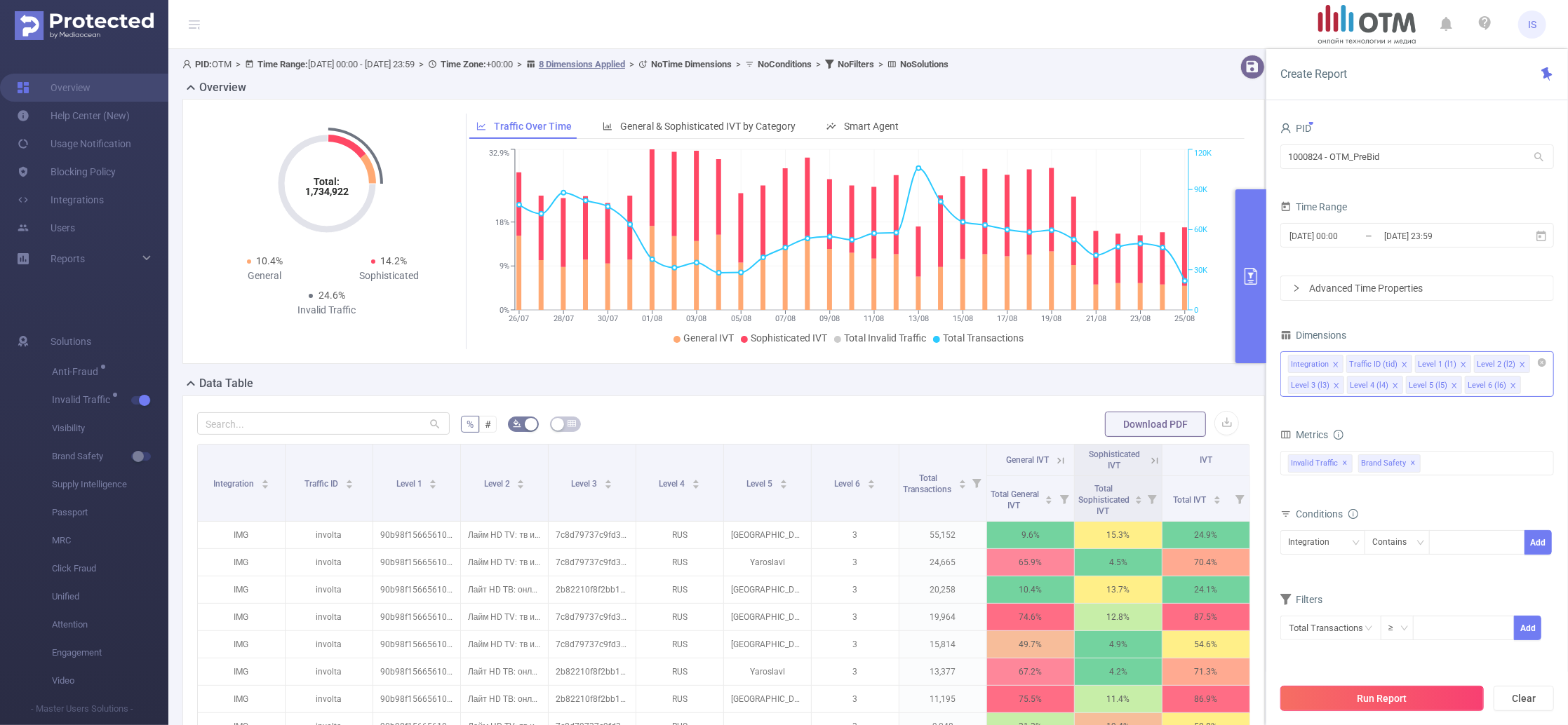
click at [1398, 709] on button "Run Report" at bounding box center [1381, 699] width 203 height 25
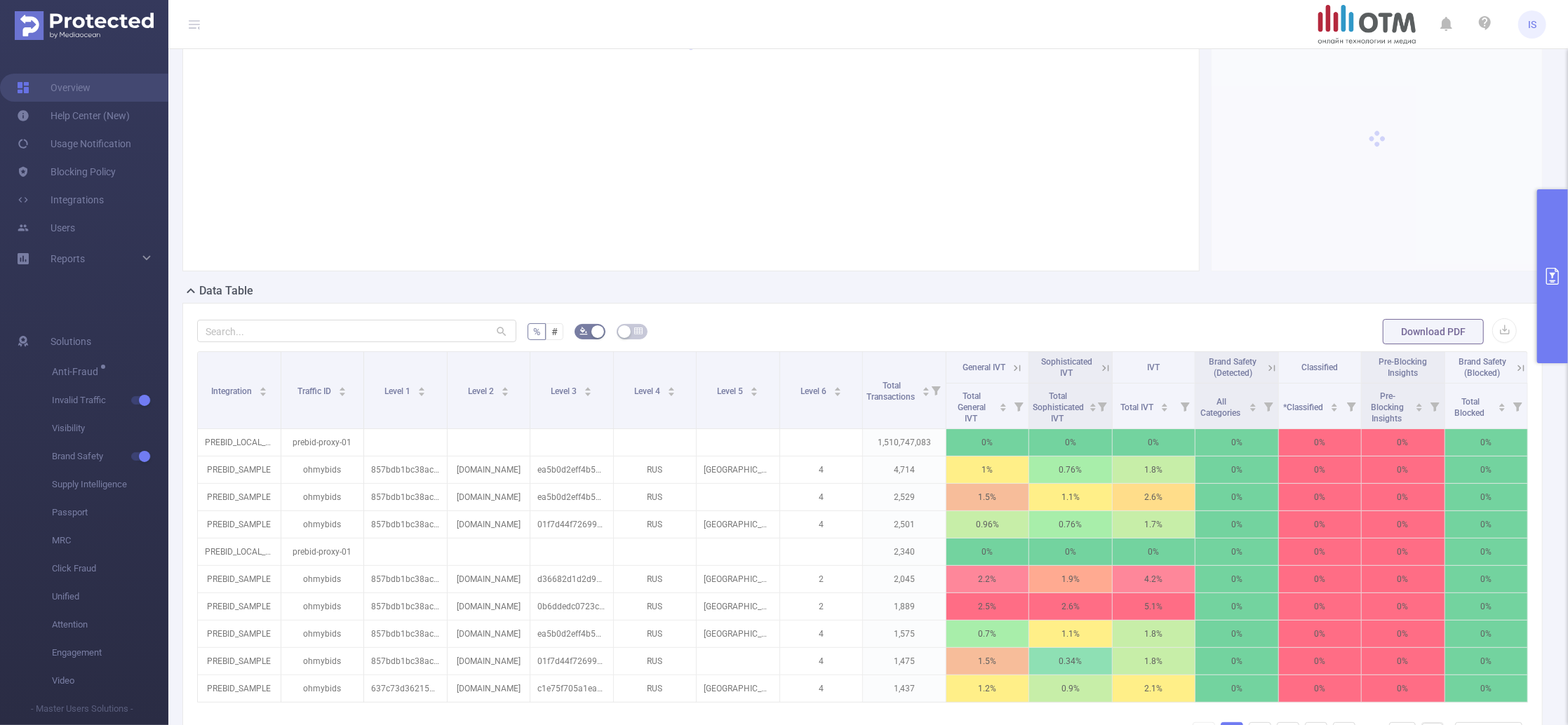
scroll to position [94, 0]
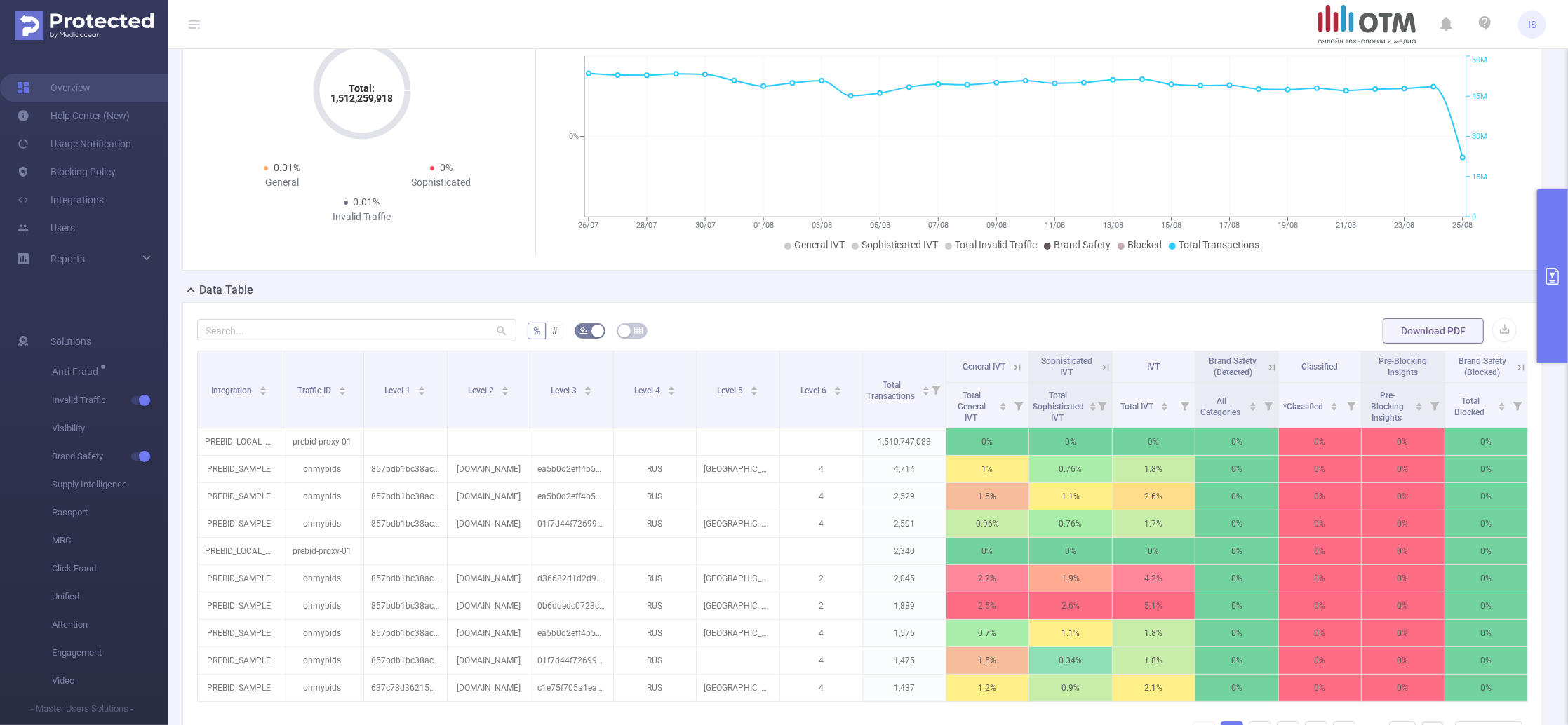
click at [1545, 231] on button "primary" at bounding box center [1553, 276] width 31 height 174
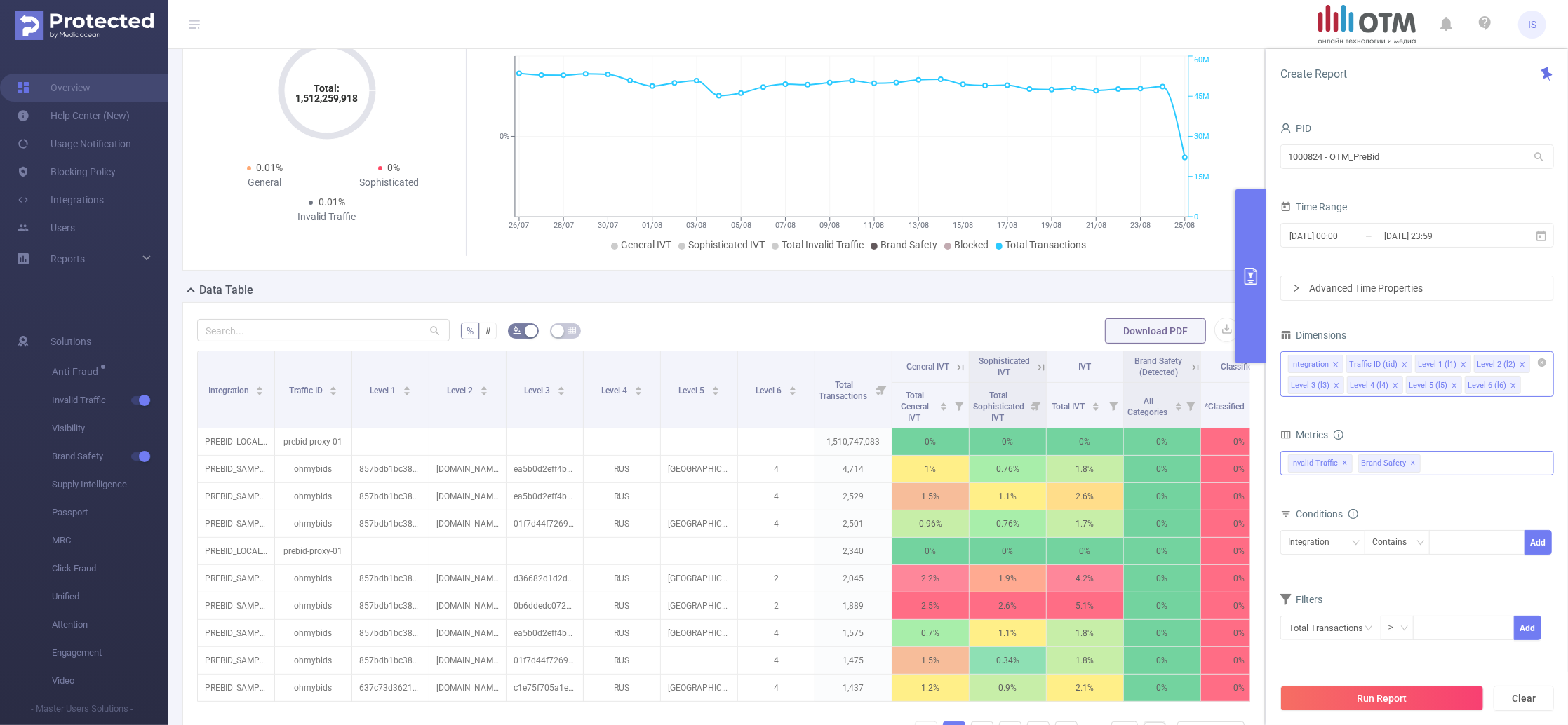
click at [1405, 463] on span "Brand Safety ✕" at bounding box center [1390, 463] width 62 height 19
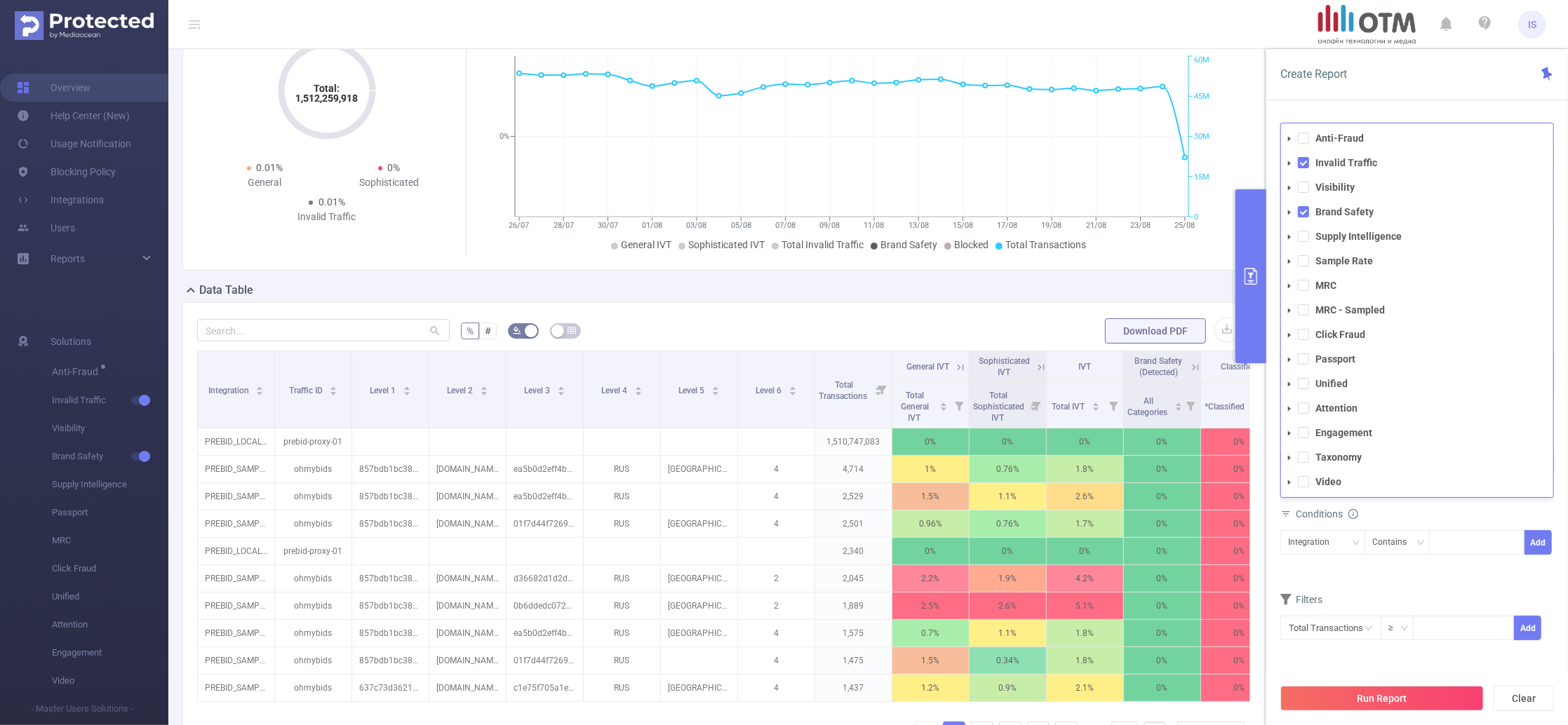
click at [1305, 219] on li "Brand Safety" at bounding box center [1417, 212] width 272 height 19
click at [1304, 208] on span at bounding box center [1303, 211] width 11 height 11
drag, startPoint x: 1304, startPoint y: 131, endPoint x: 1296, endPoint y: 143, distance: 14.4
click at [1299, 139] on li "Anti-Fraud" at bounding box center [1417, 138] width 272 height 19
click at [1299, 139] on span at bounding box center [1303, 138] width 11 height 11
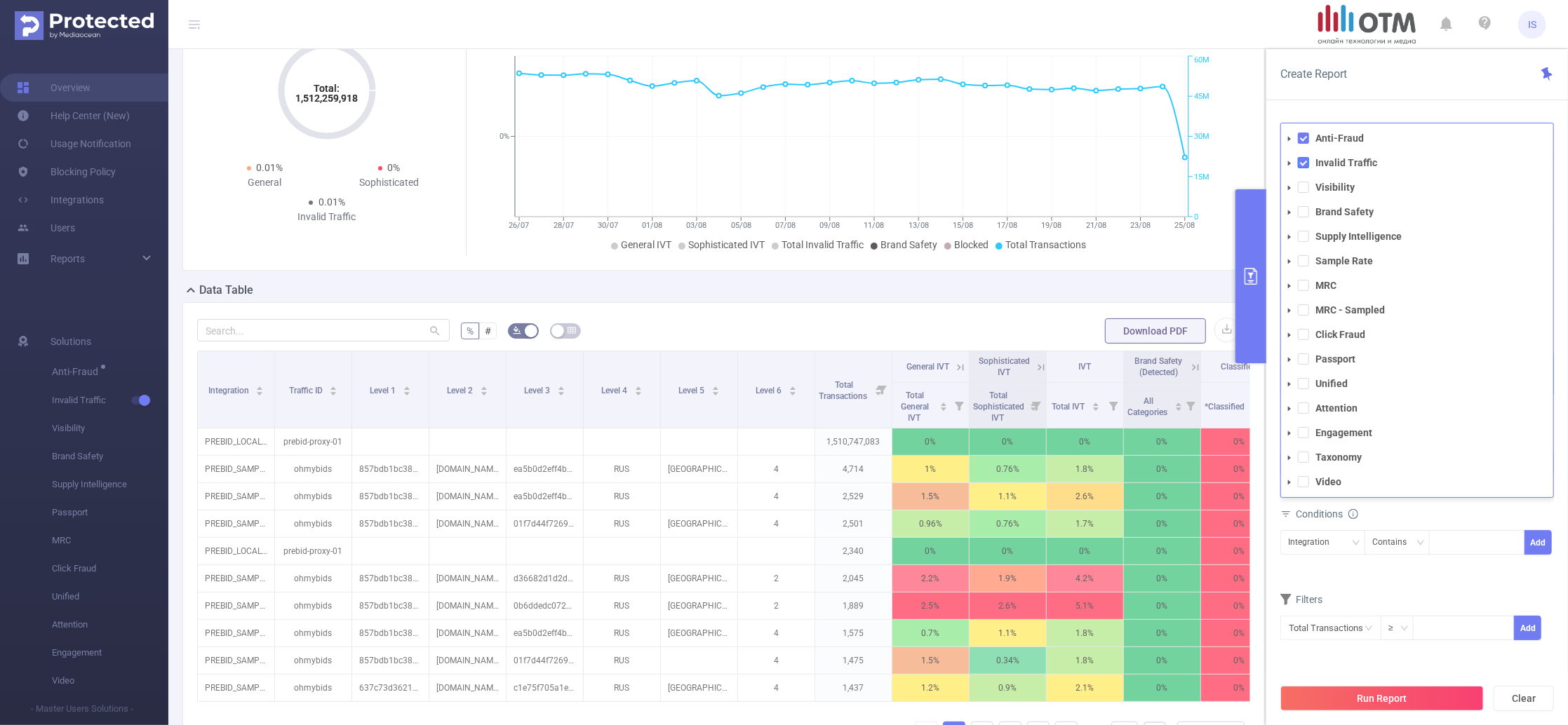
click at [1304, 165] on span at bounding box center [1303, 162] width 11 height 11
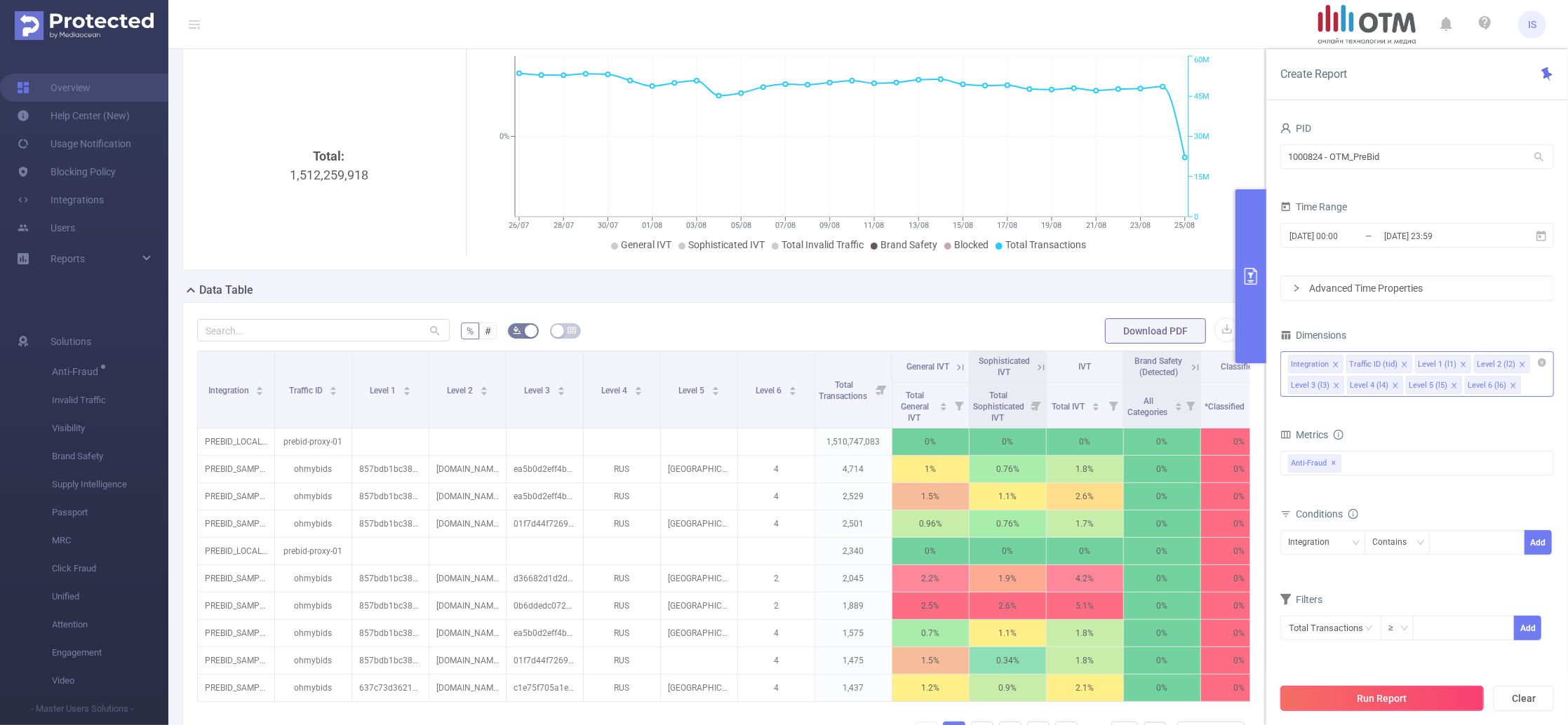
click at [1392, 688] on button "Run Report" at bounding box center [1381, 699] width 203 height 25
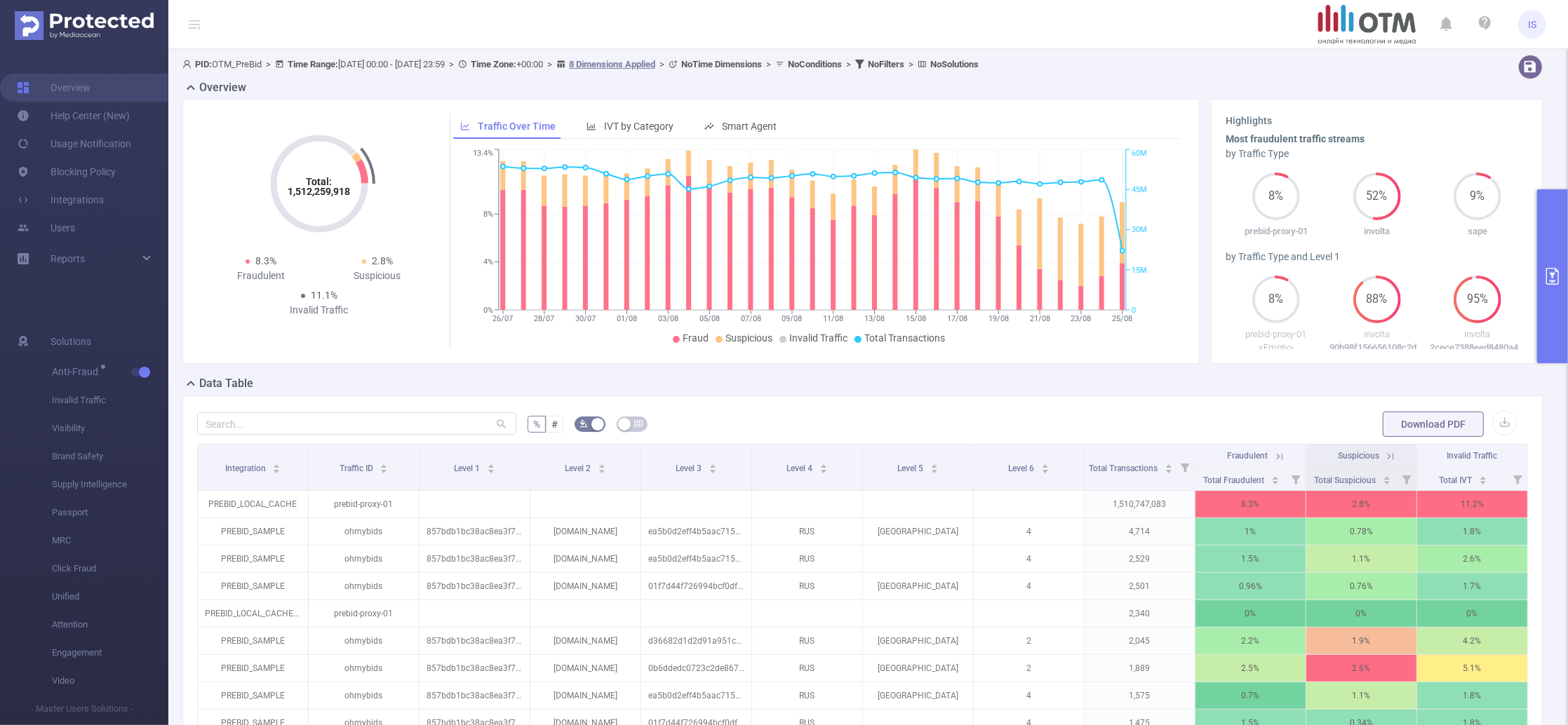
click at [1550, 336] on button "primary" at bounding box center [1553, 276] width 31 height 174
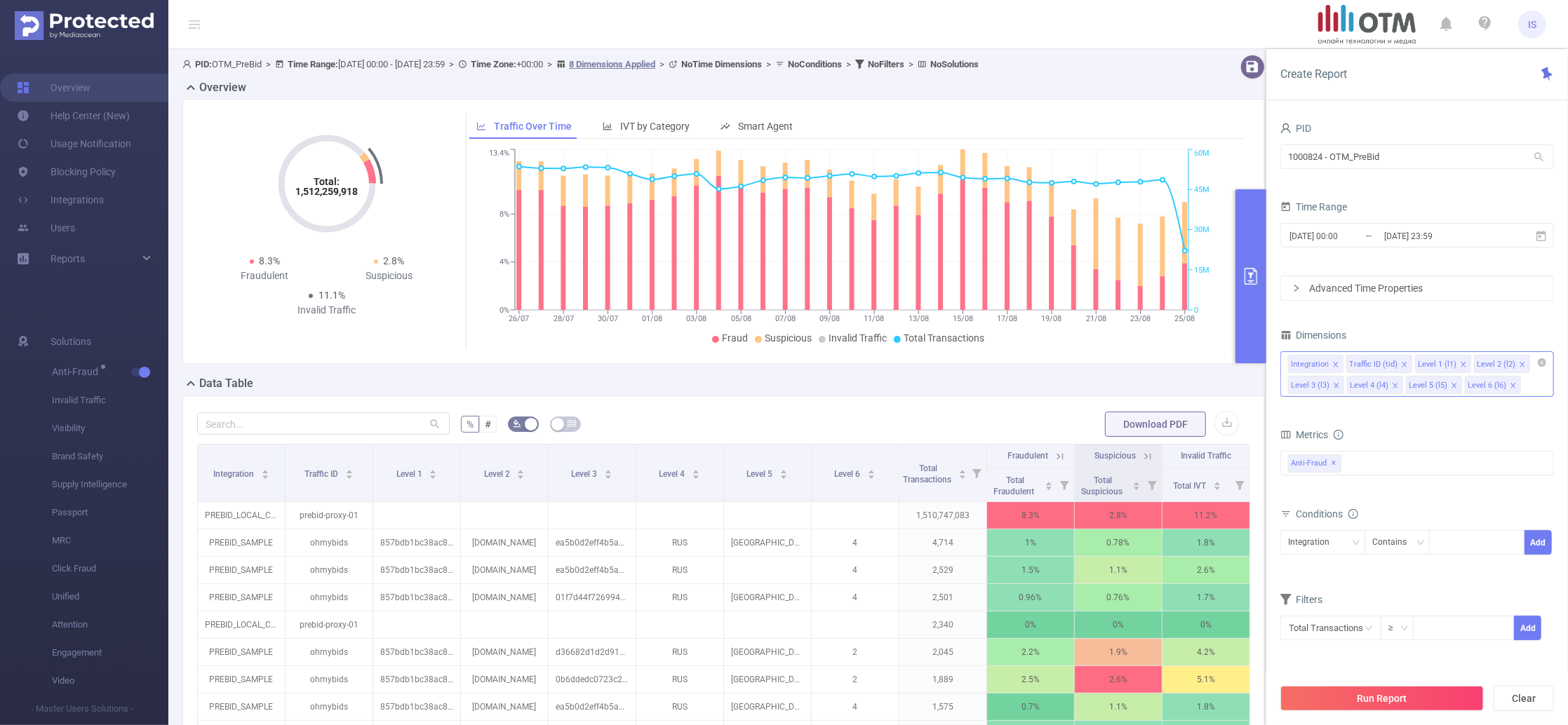
drag, startPoint x: 417, startPoint y: 300, endPoint x: 426, endPoint y: 300, distance: 9.0
click at [416, 300] on div "Total: 1,512,259,918 Total: 1,512,259,918 8.3% Fraudulent 2.8% Suspicious 11.1%…" at bounding box center [327, 219] width 248 height 209
click at [1354, 471] on div "Anti-Fraud Invalid Traffic Visibility Brand Safety Supply Intelligence Sample R…" at bounding box center [1417, 463] width 274 height 24
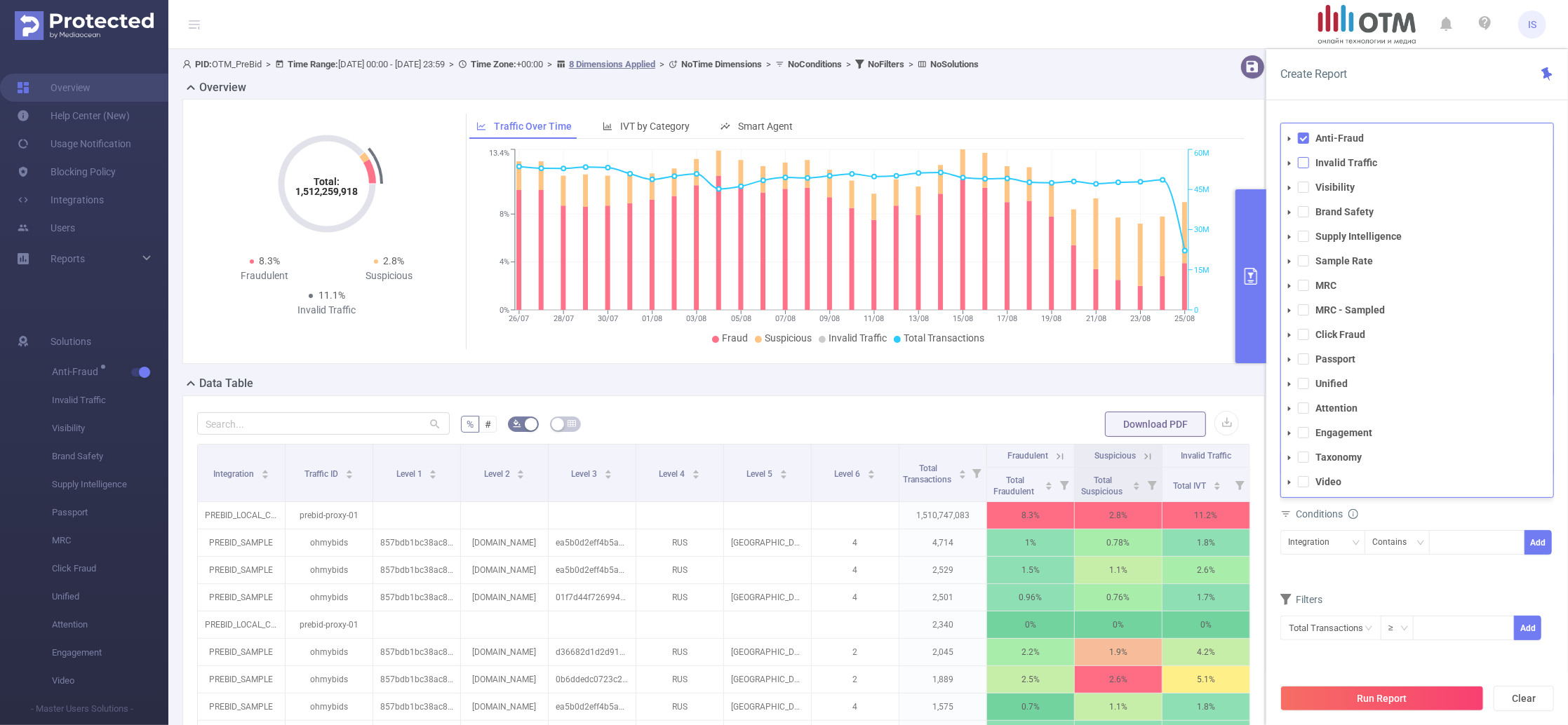
click at [1305, 165] on span at bounding box center [1303, 162] width 11 height 11
click at [1301, 196] on li "Visibility" at bounding box center [1417, 187] width 272 height 19
click at [1301, 186] on span at bounding box center [1303, 187] width 11 height 11
click at [1300, 212] on span at bounding box center [1303, 211] width 11 height 11
click at [1305, 239] on span at bounding box center [1303, 235] width 11 height 11
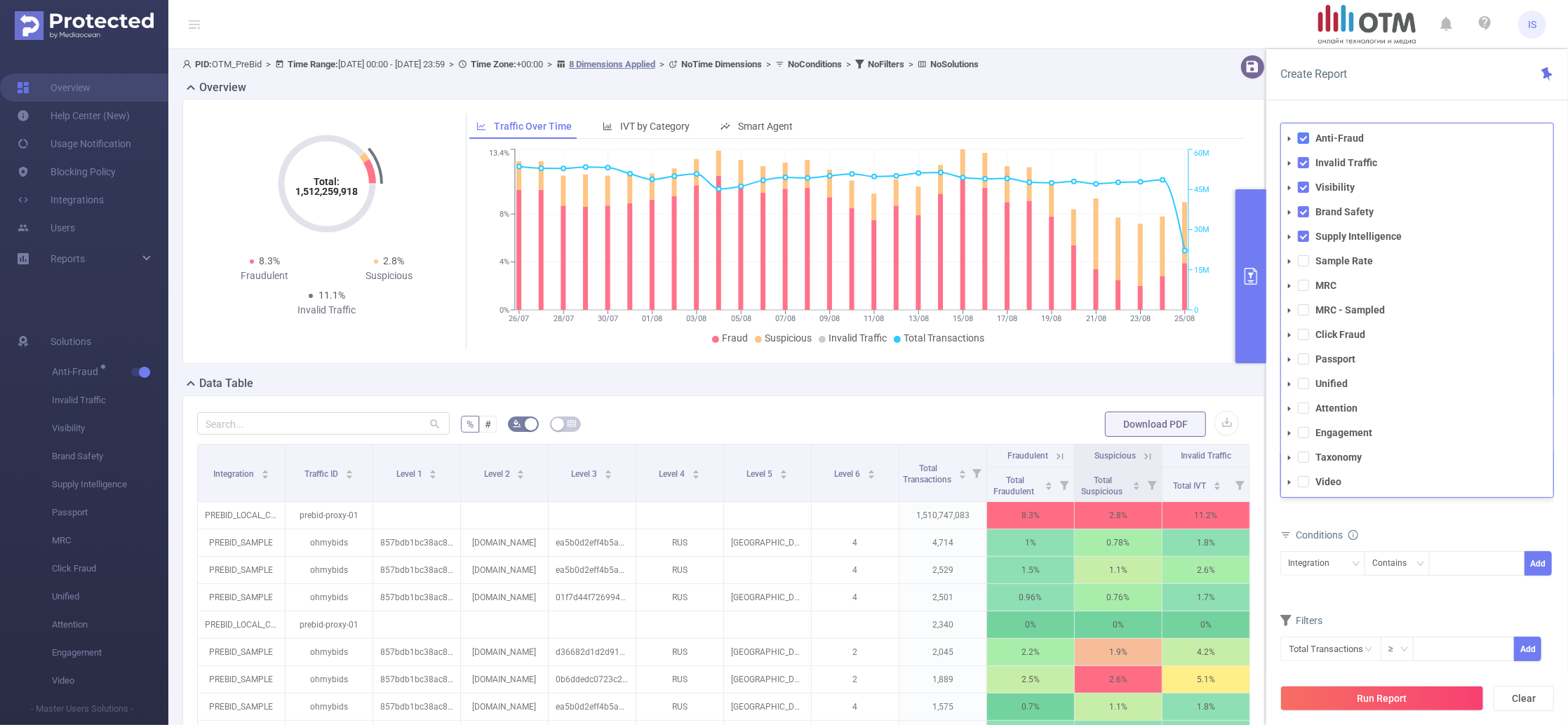
click at [1303, 137] on span at bounding box center [1303, 138] width 11 height 11
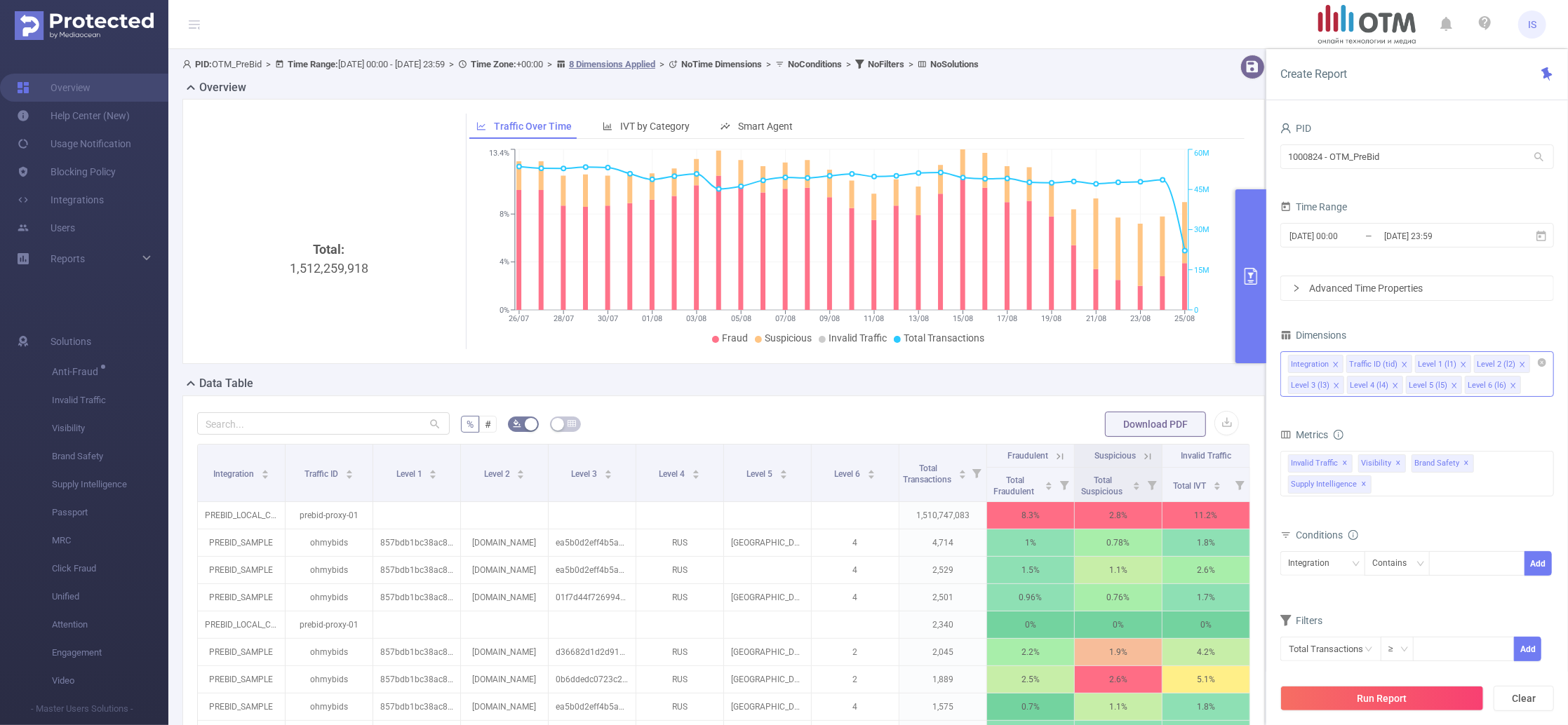
click at [1408, 522] on div "Metrics total Total Fraudulent Bot/Virus Hostile Tools Tunneled Traffic Non Mal…" at bounding box center [1417, 475] width 274 height 100
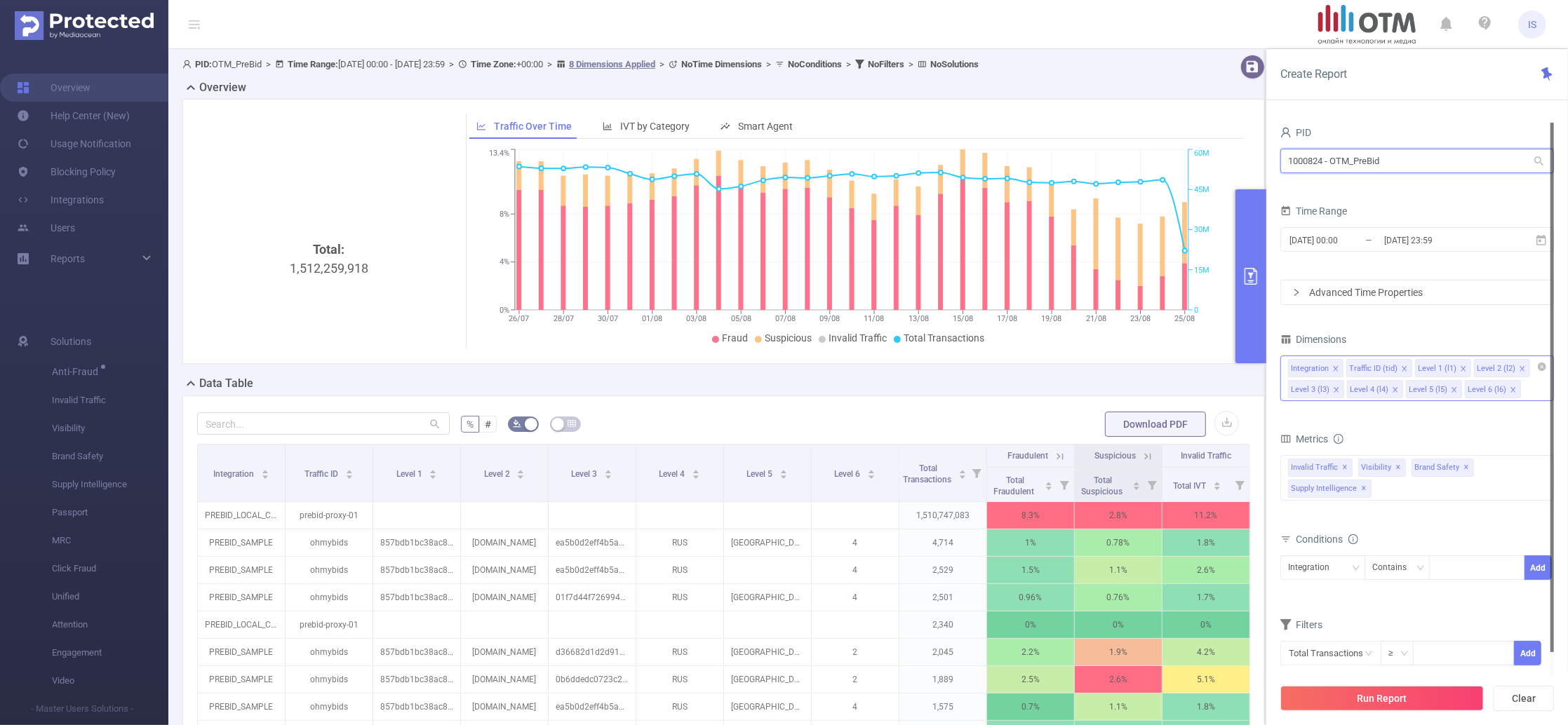
drag, startPoint x: 1408, startPoint y: 165, endPoint x: 1167, endPoint y: 118, distance: 245.5
click at [1167, 118] on section "PID: OTM_PreBid > Time Range: 2025-07-26 00:00 - 2025-08-25 23:59 > Time Zone: …" at bounding box center [868, 481] width 1400 height 865
paste input "1005"
type input "1001005"
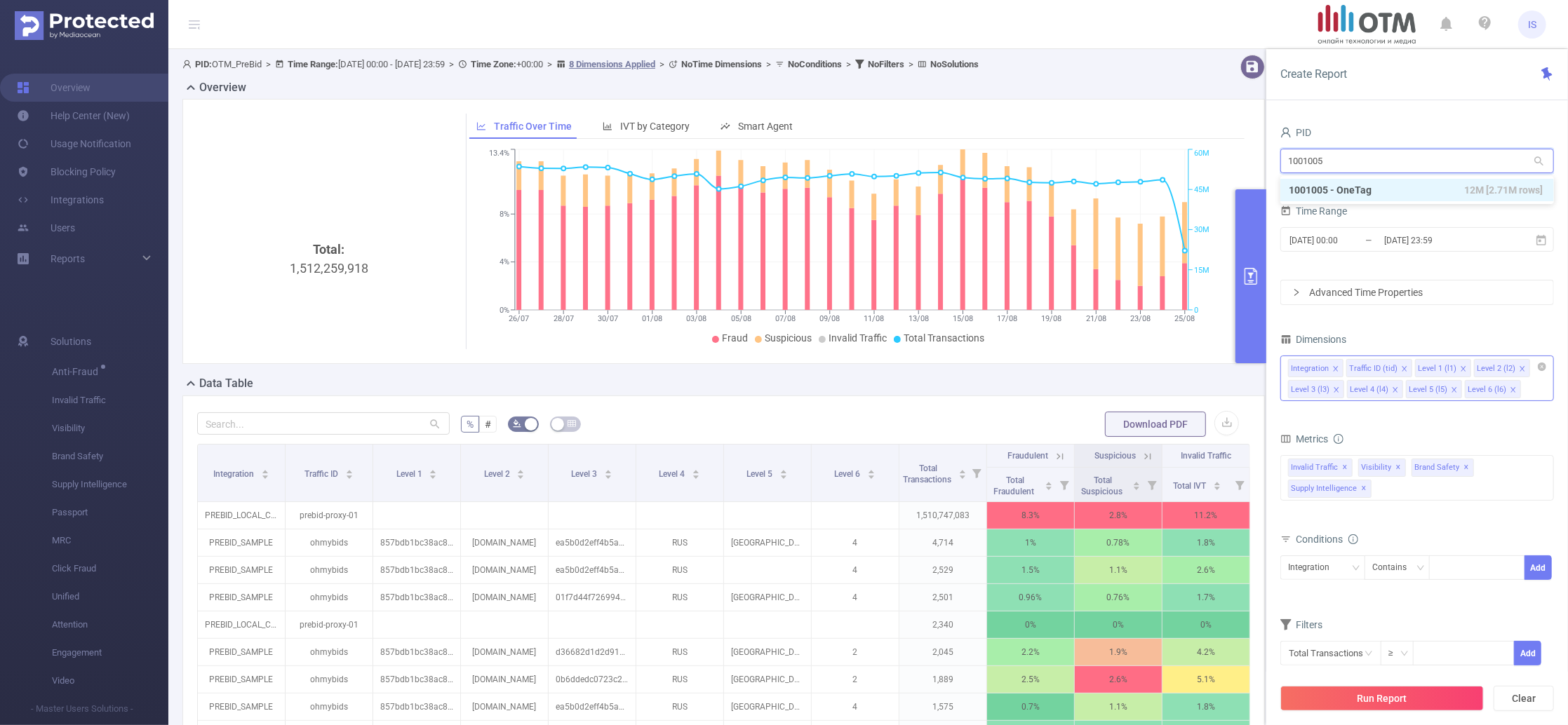
click at [1340, 193] on li "1001005 - OneTag 12M [2.71M rows]" at bounding box center [1417, 190] width 274 height 23
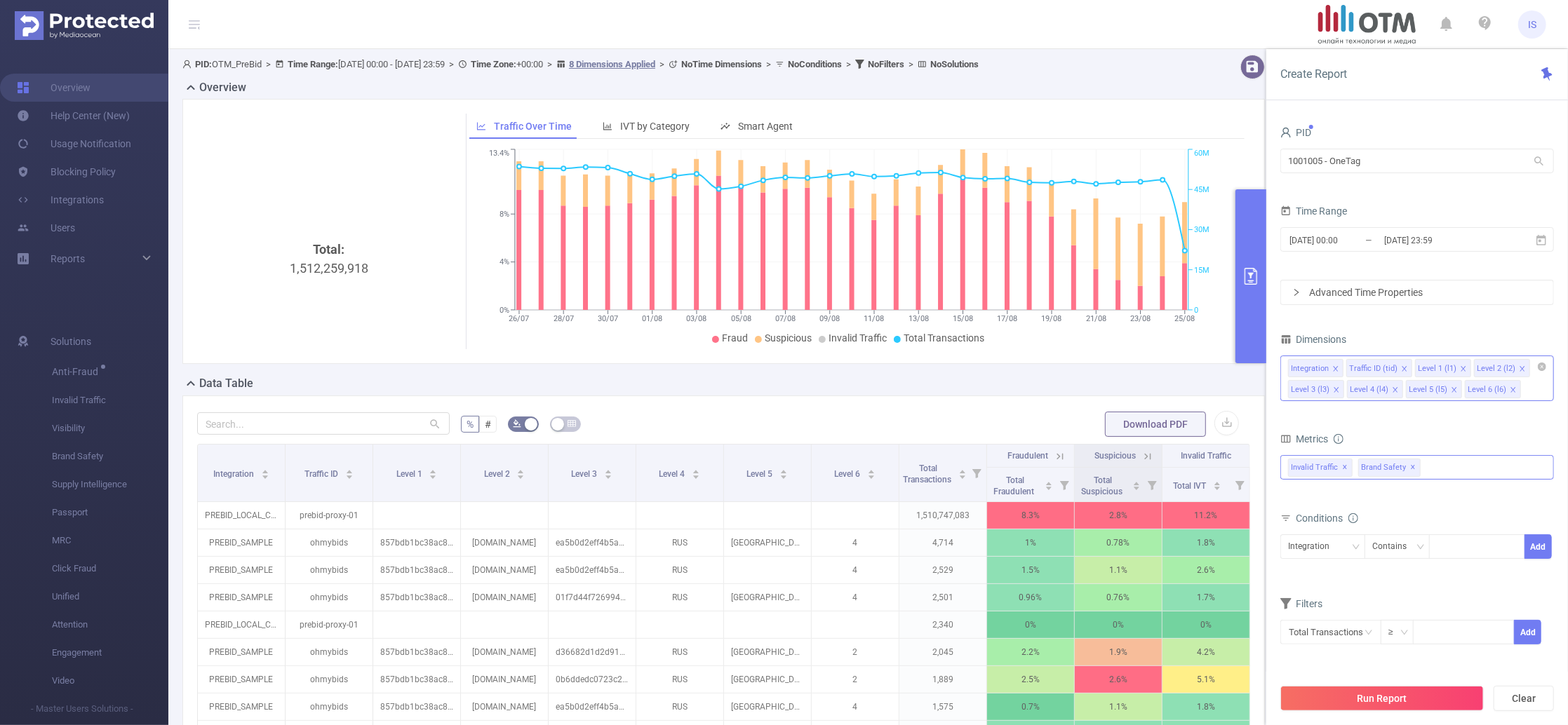
click at [1411, 467] on span "✕" at bounding box center [1413, 468] width 6 height 17
click at [1409, 465] on div "Anti-Fraud Invalid Traffic Visibility Brand Safety Supply Intelligence Sample R…" at bounding box center [1417, 467] width 274 height 24
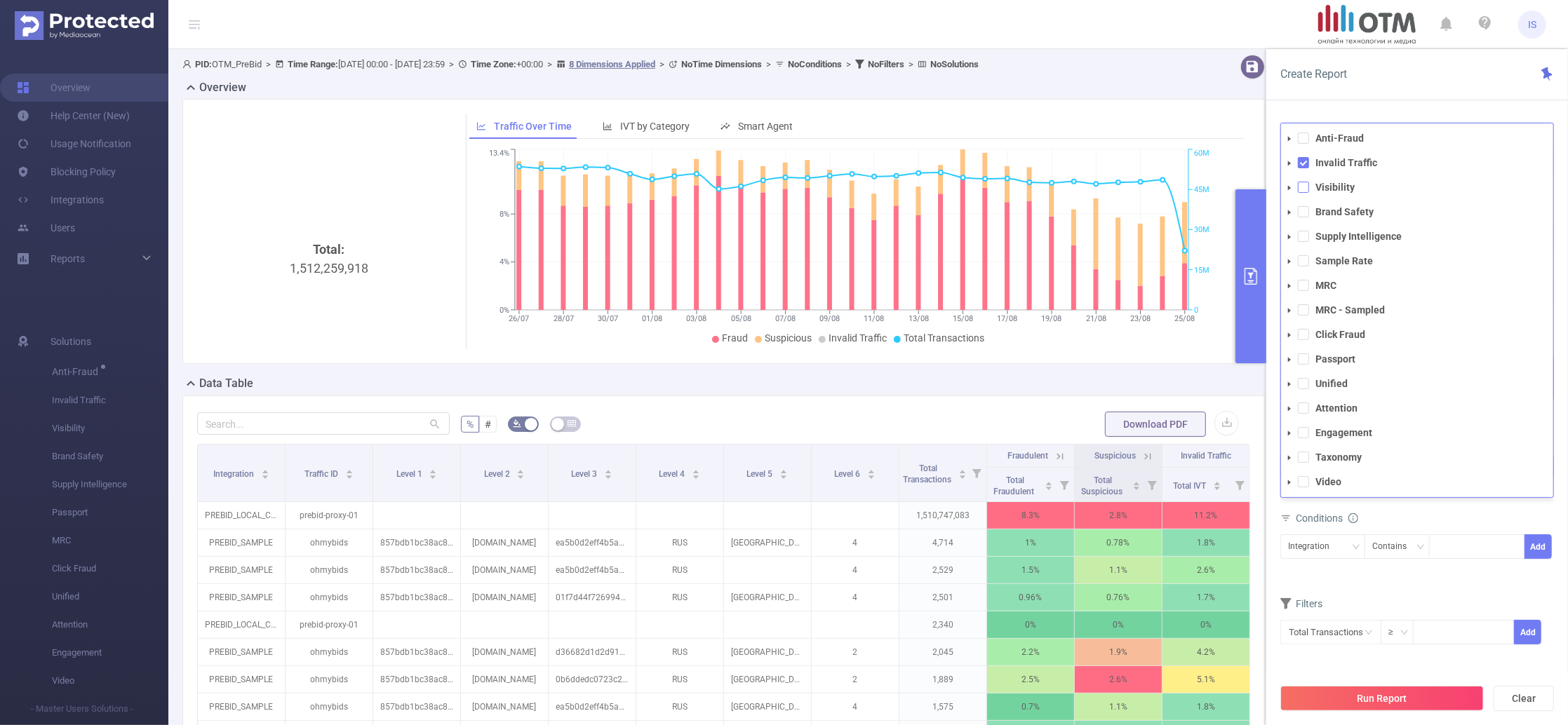
click at [1301, 185] on span at bounding box center [1303, 187] width 11 height 11
click at [1301, 208] on span at bounding box center [1303, 211] width 11 height 11
click at [1305, 235] on span at bounding box center [1303, 235] width 11 height 11
click at [1448, 526] on div "Metrics total Total Fraudulent Bot/Virus Hostile Tools Tunneled Traffic Non Mal…" at bounding box center [1417, 479] width 274 height 100
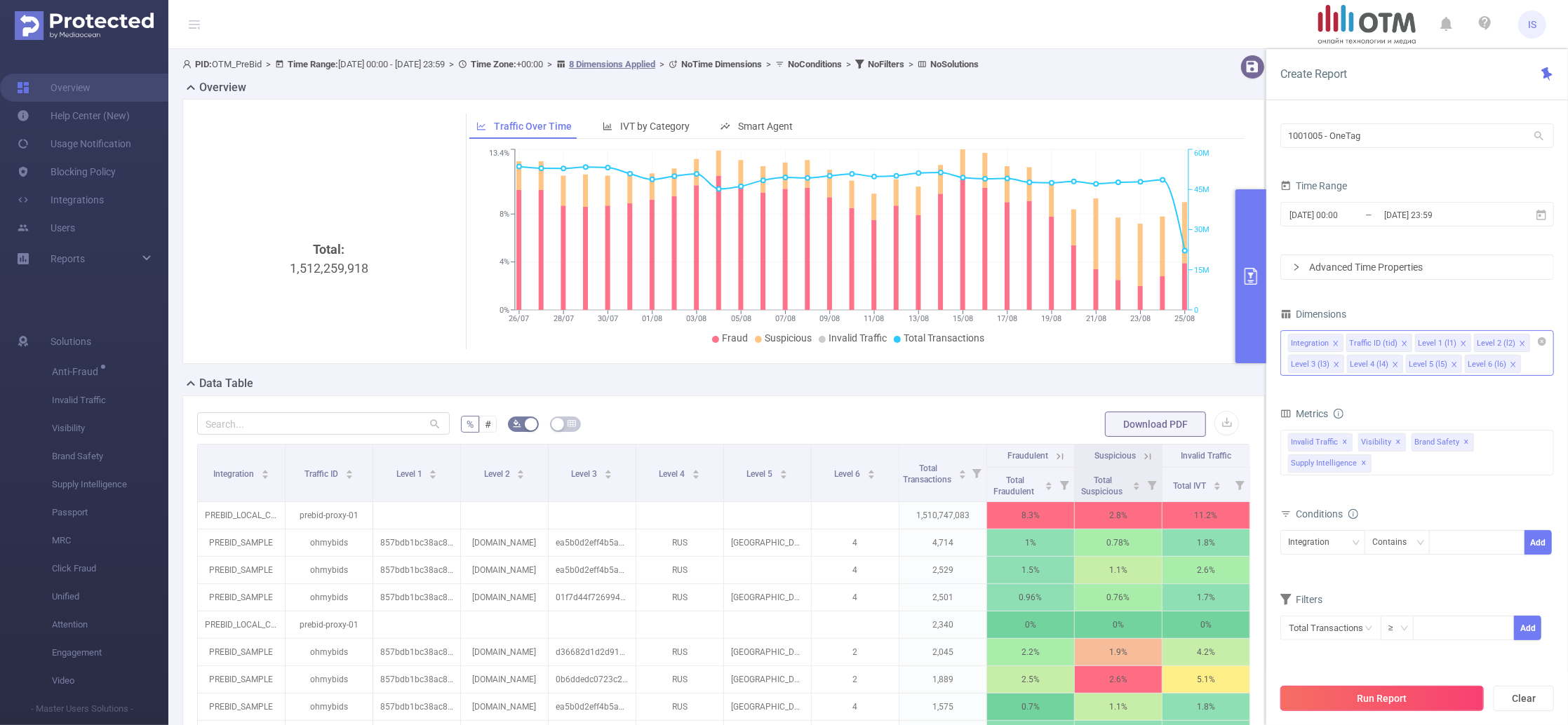
click at [1418, 699] on button "Run Report" at bounding box center [1381, 699] width 203 height 25
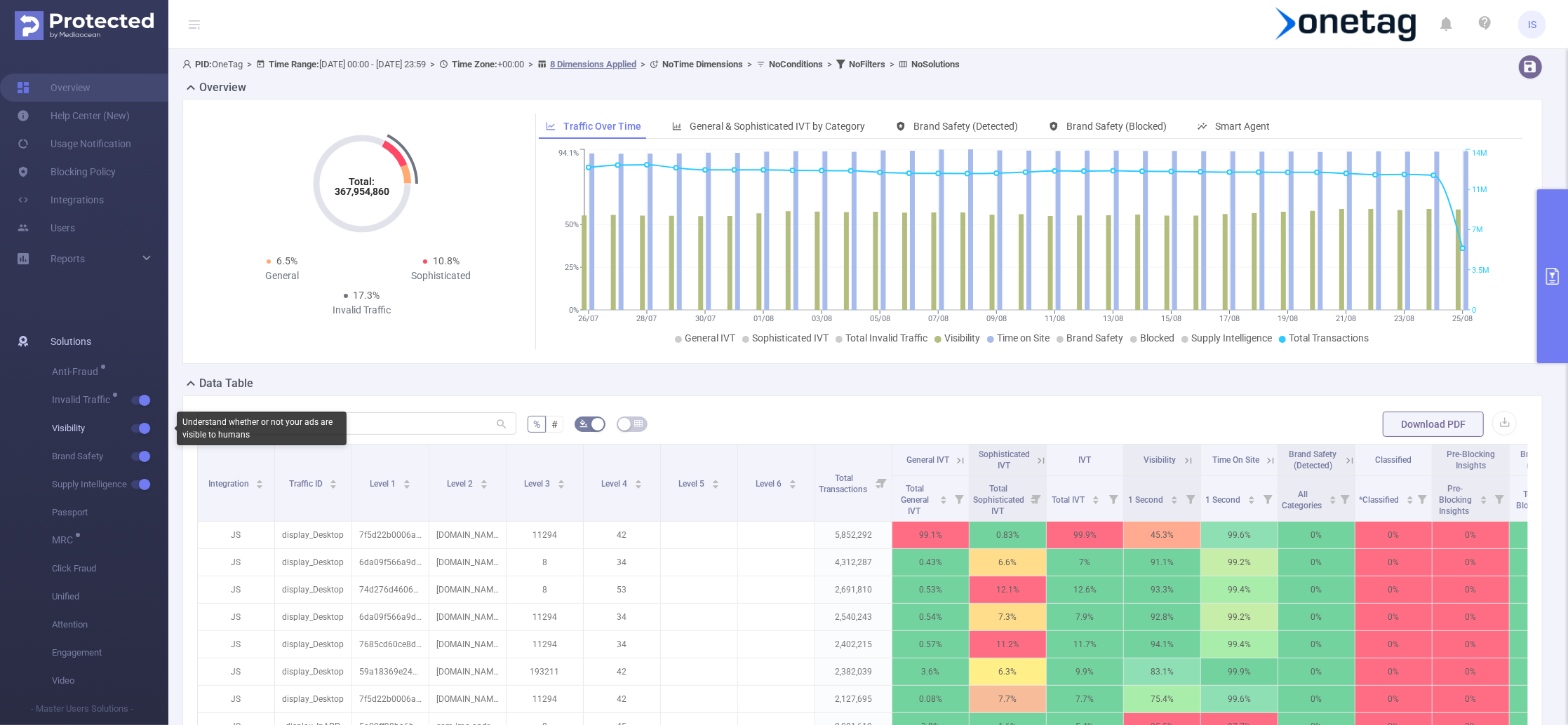
click at [144, 430] on button "button" at bounding box center [140, 429] width 19 height 8
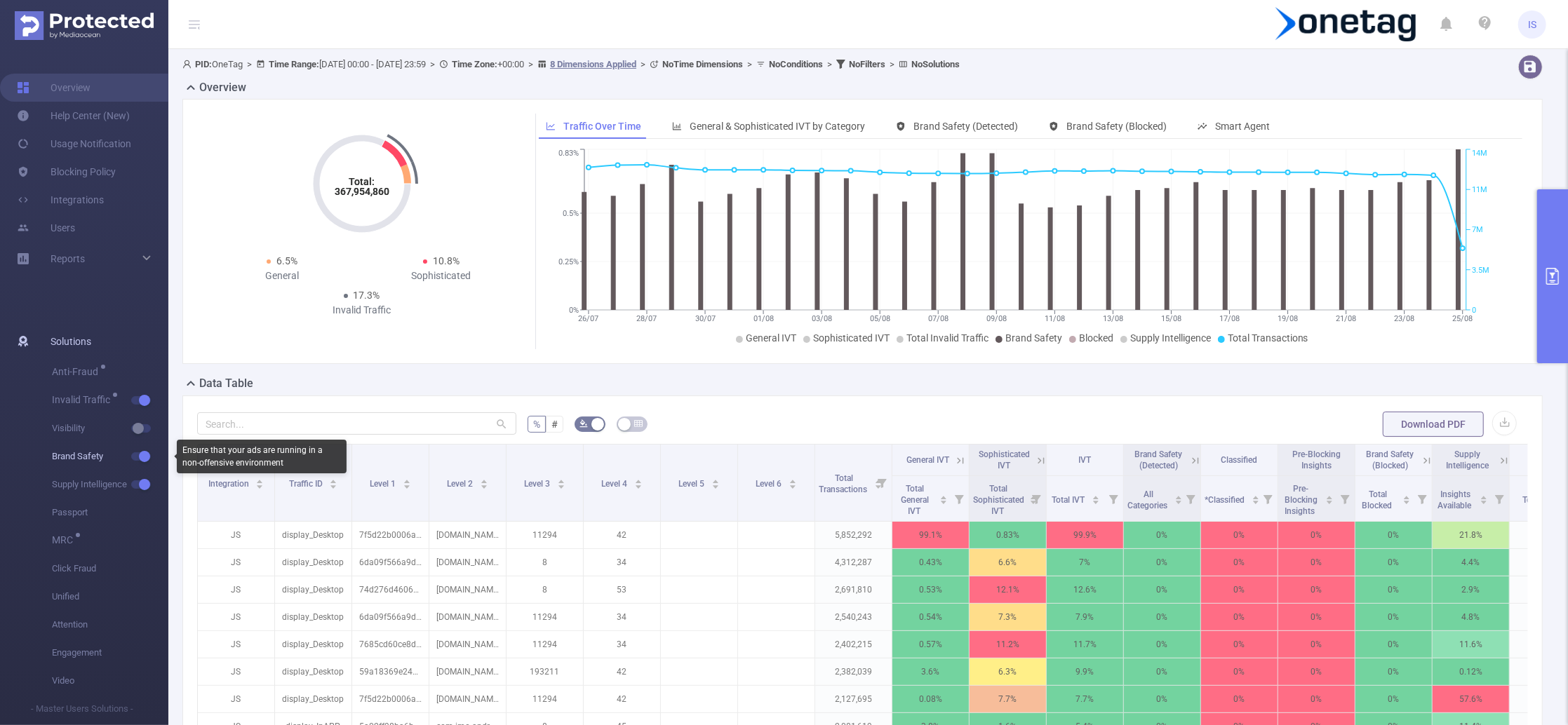
click at [147, 457] on button "button" at bounding box center [140, 457] width 19 height 8
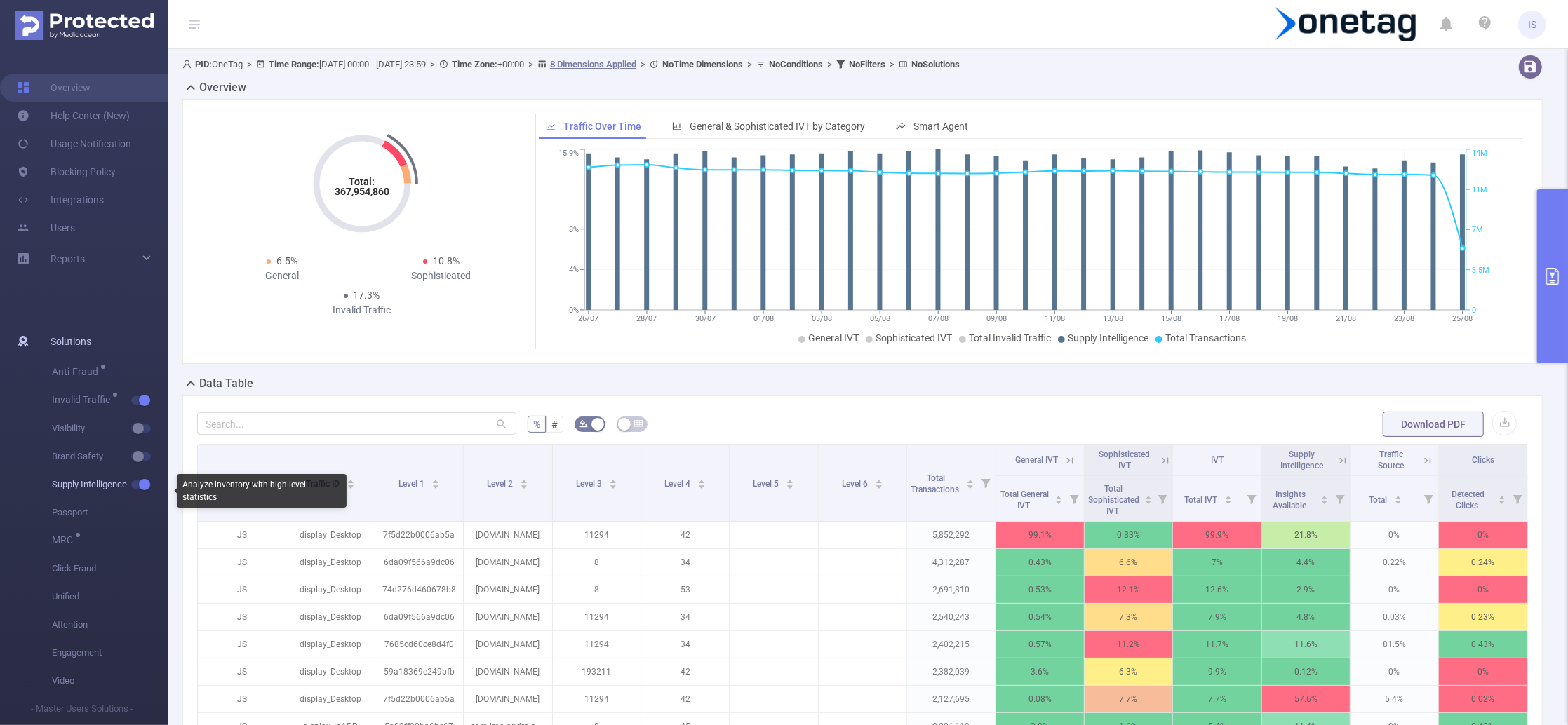
click at [145, 483] on button "button" at bounding box center [140, 484] width 19 height 8
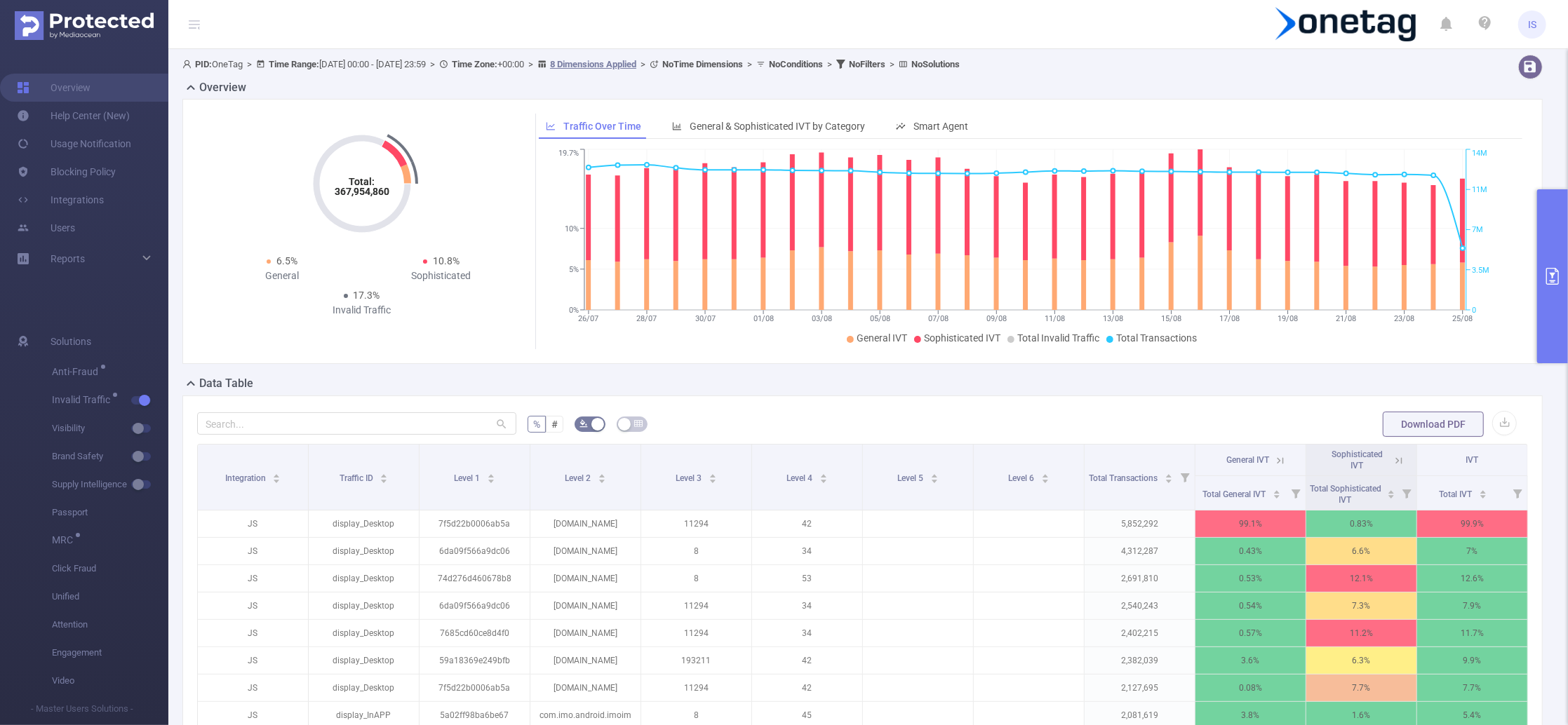
scroll to position [94, 0]
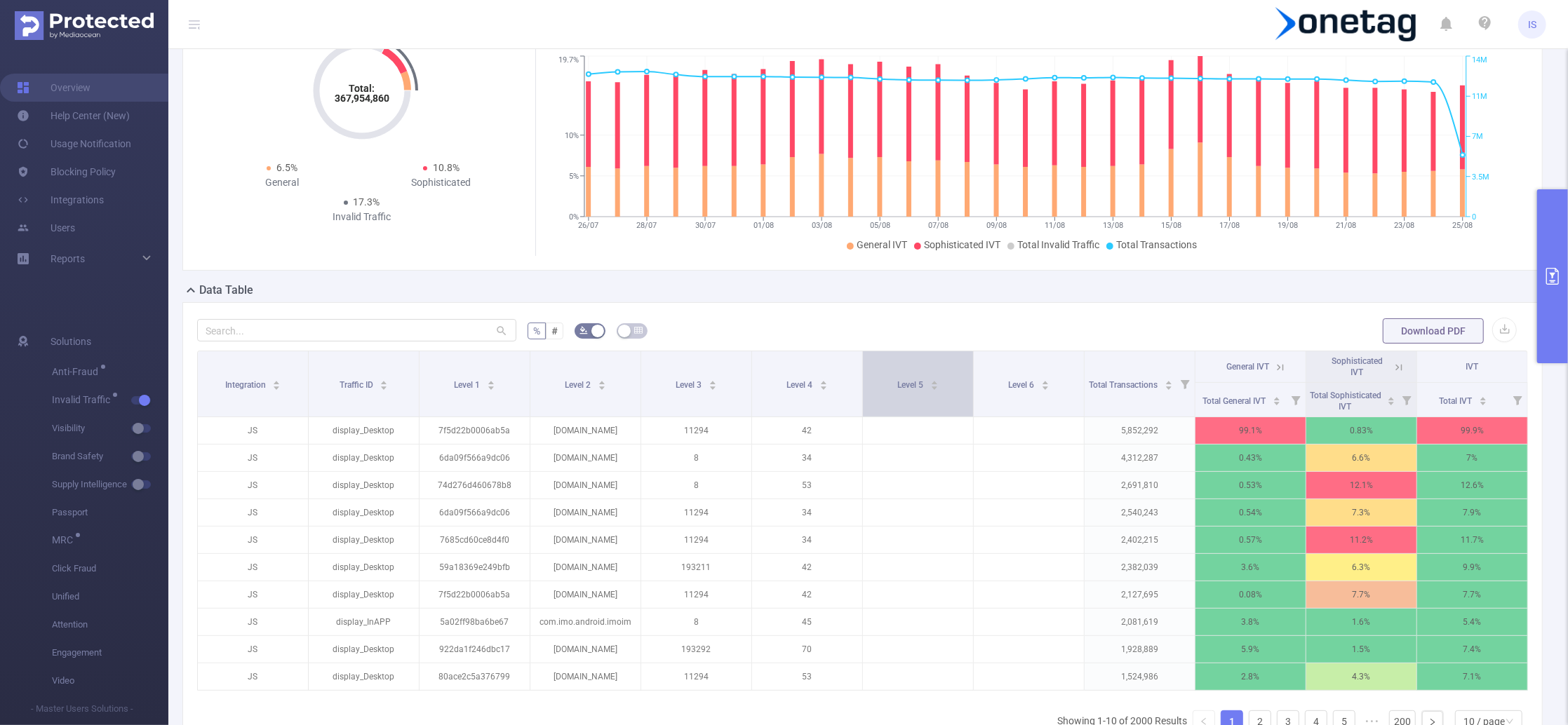
click at [911, 391] on div "Level 5" at bounding box center [918, 383] width 41 height 14
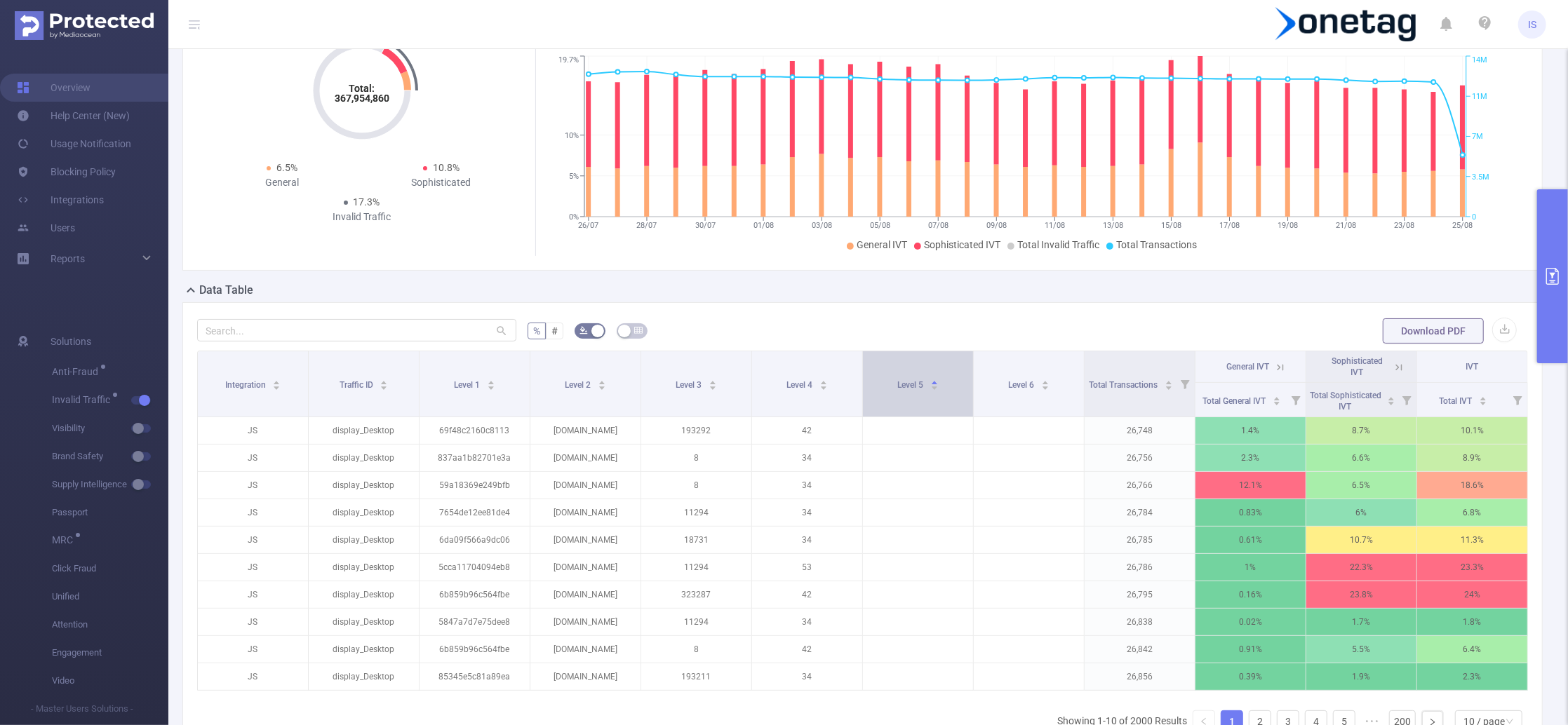
click at [911, 391] on div "Level 5" at bounding box center [918, 383] width 41 height 14
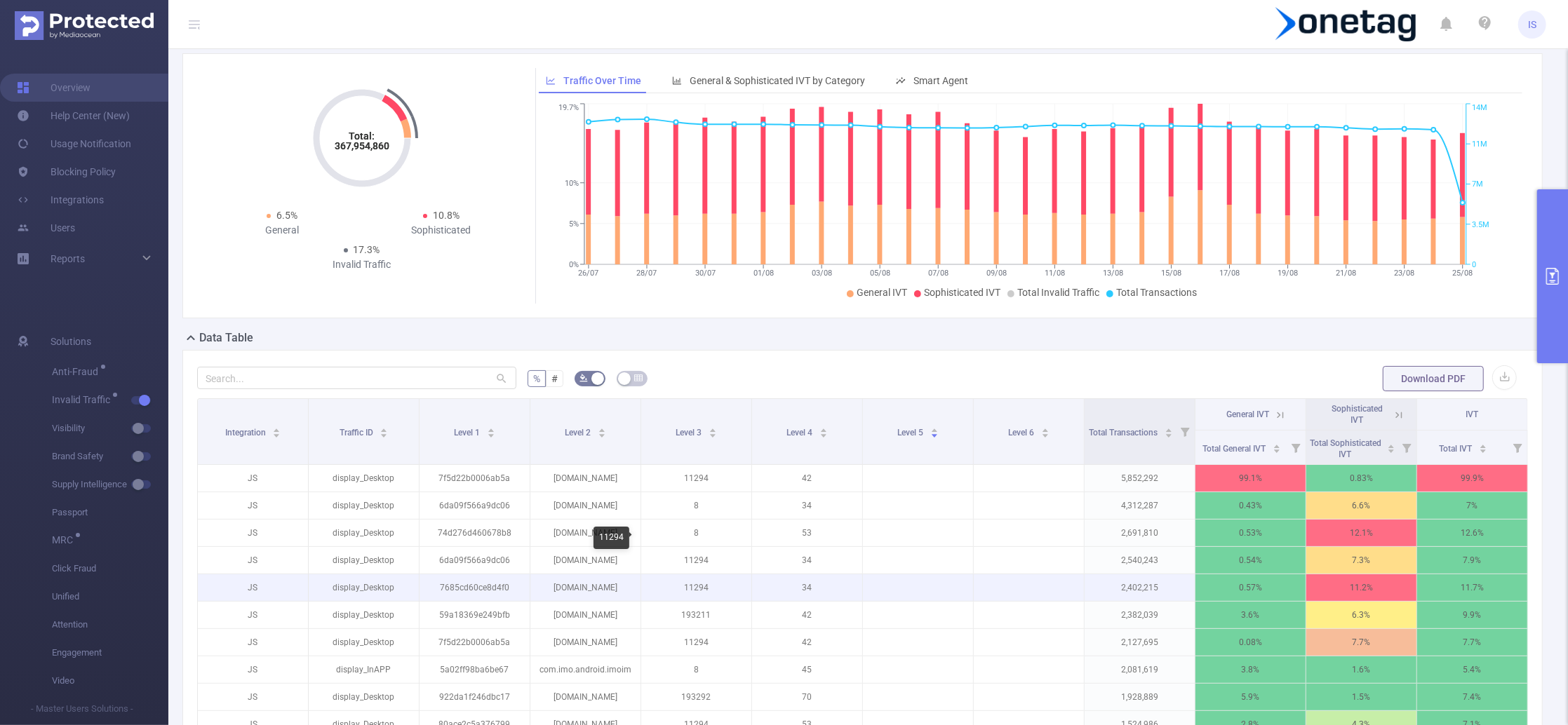
scroll to position [0, 0]
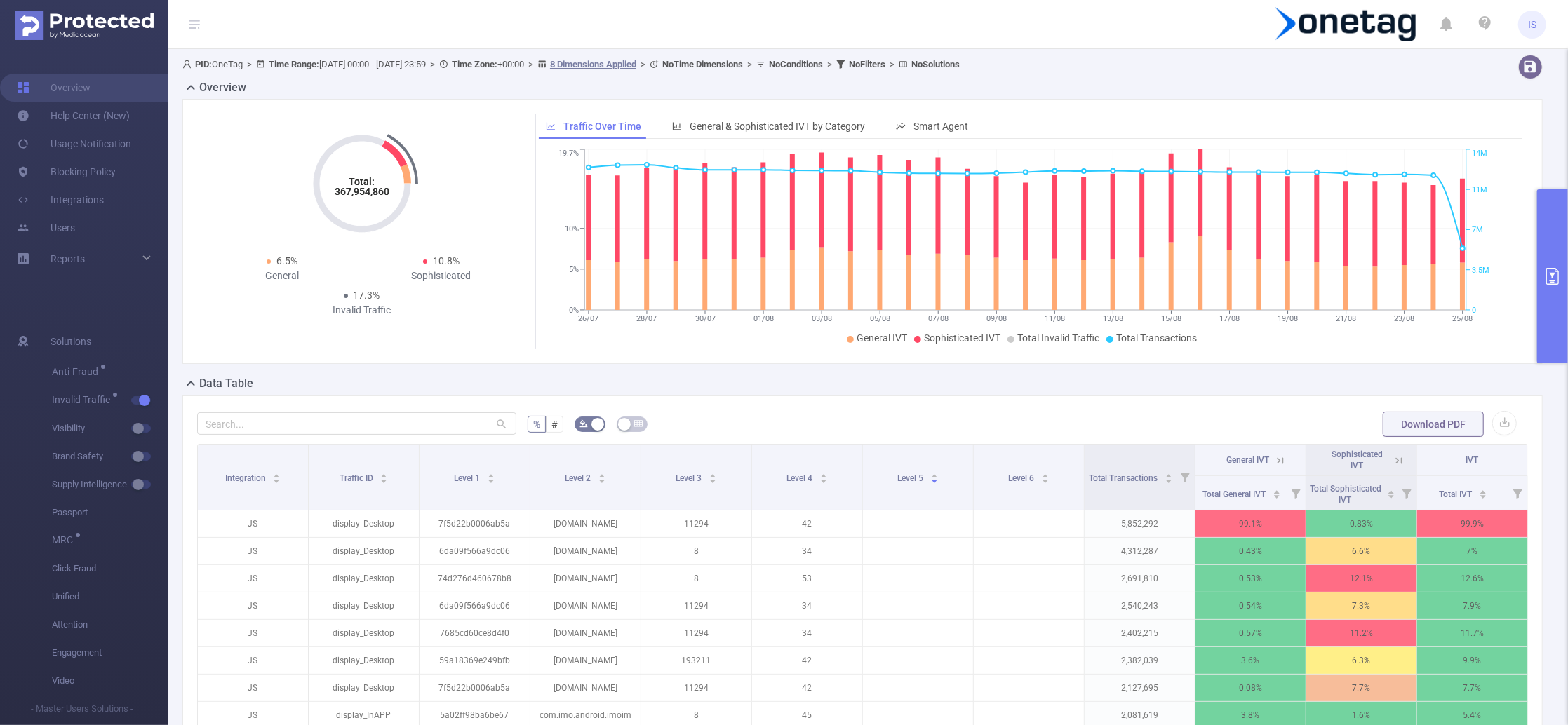
click at [1274, 463] on icon at bounding box center [1280, 460] width 13 height 13
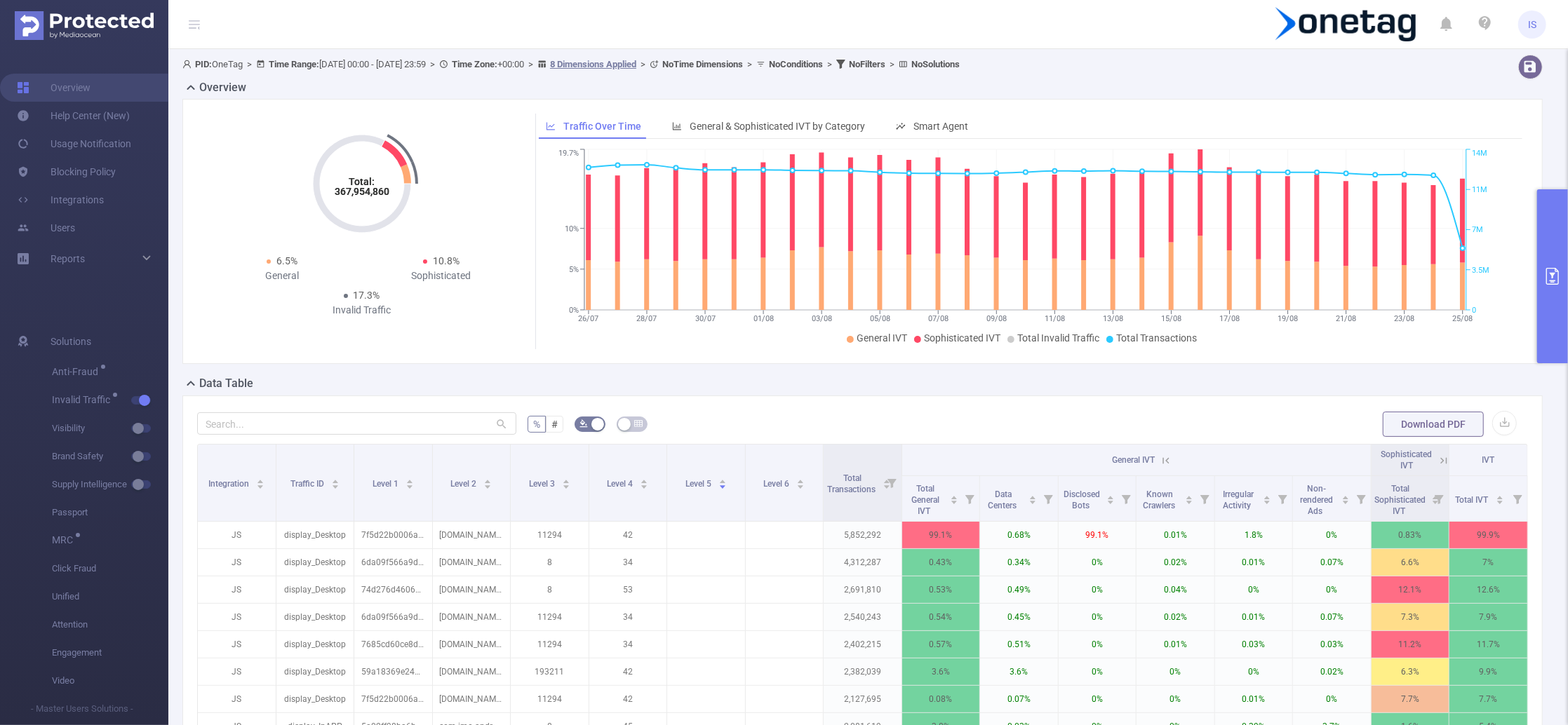
click at [1160, 457] on icon at bounding box center [1166, 460] width 13 height 13
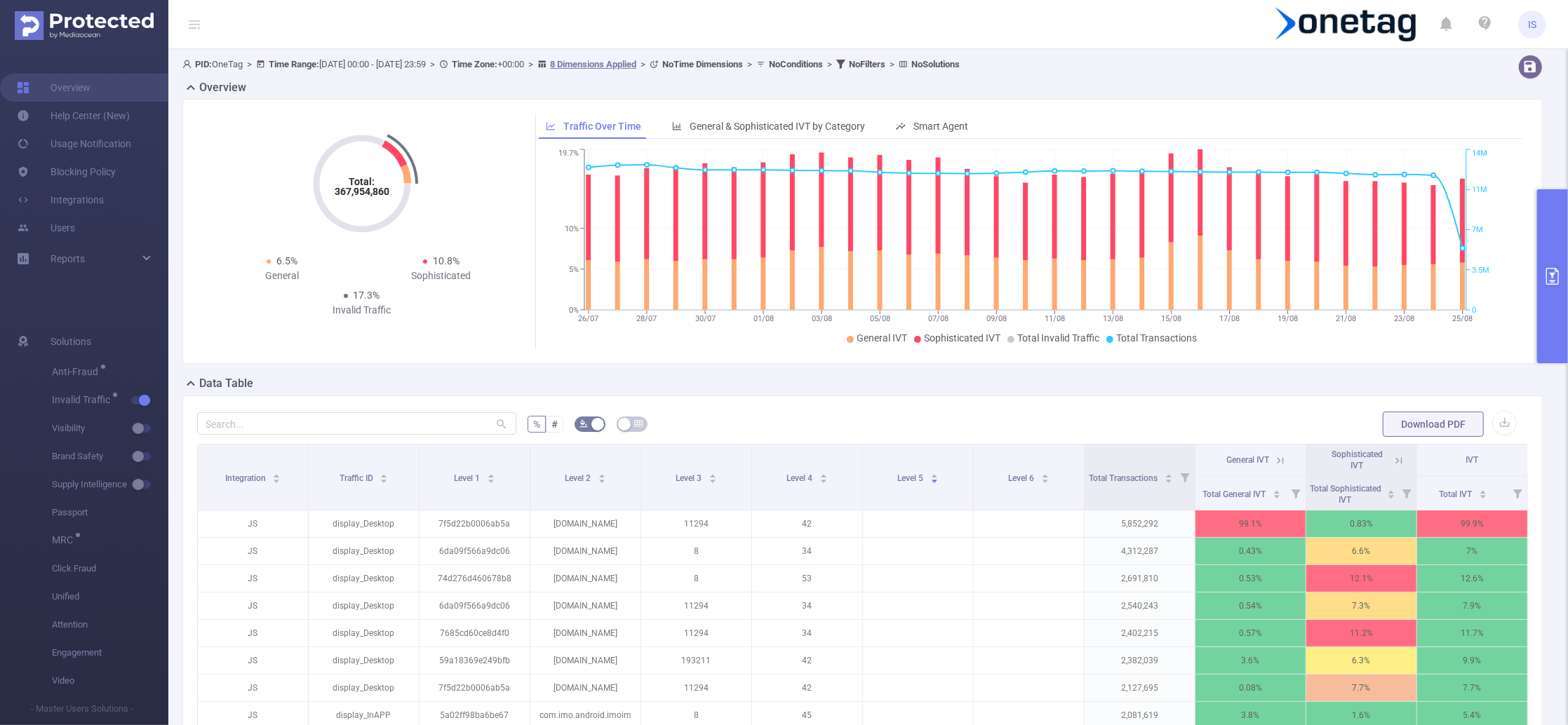
click at [1396, 461] on icon at bounding box center [1398, 460] width 6 height 6
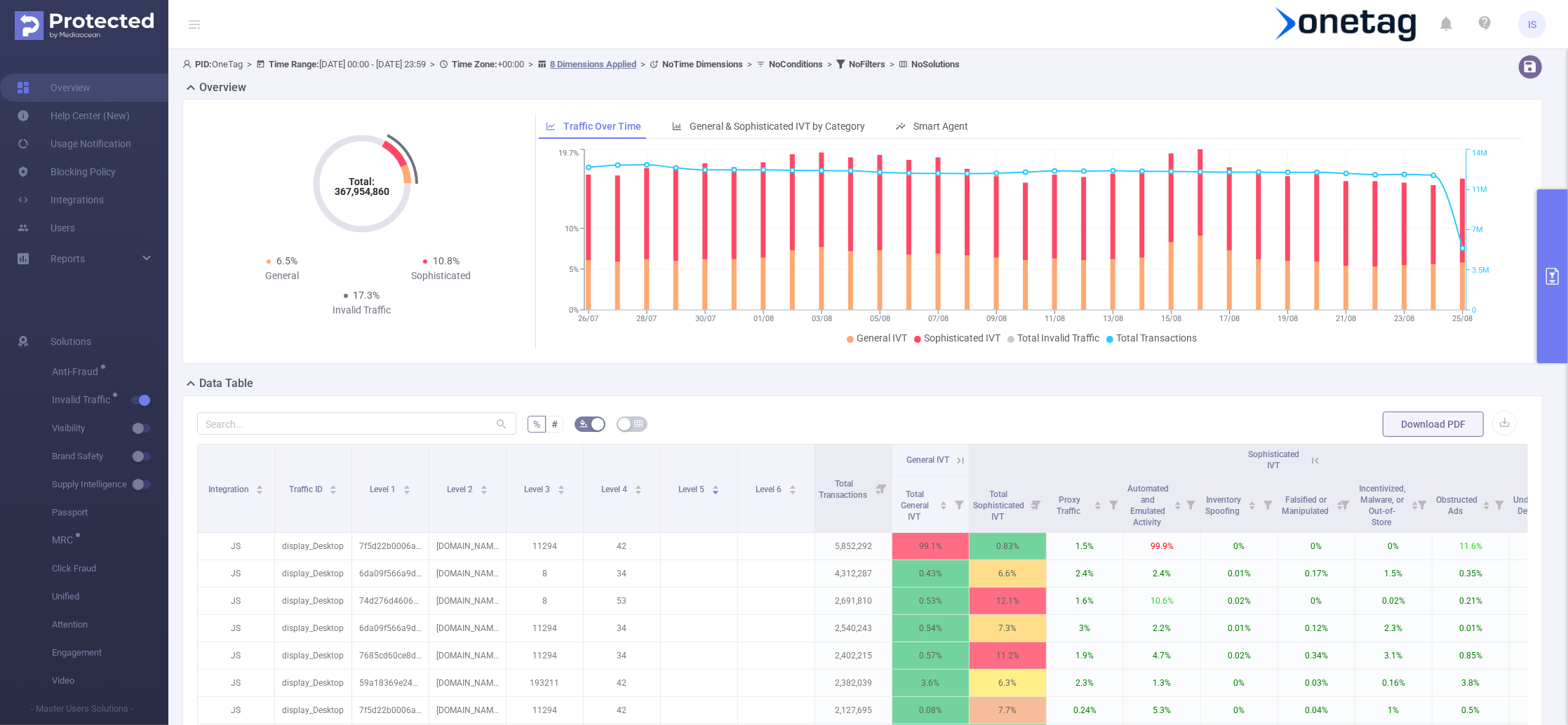
click at [1309, 458] on icon at bounding box center [1314, 460] width 17 height 14
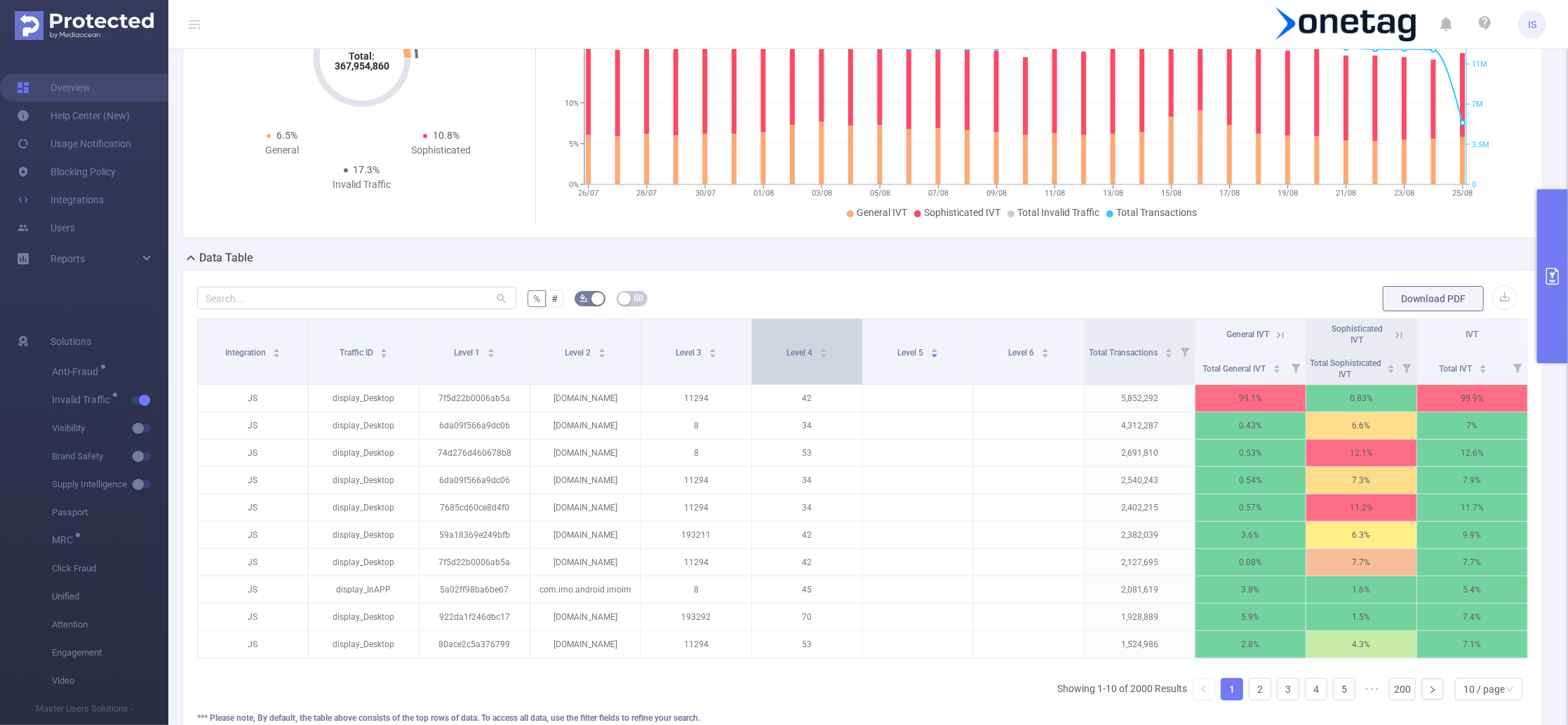
scroll to position [187, 0]
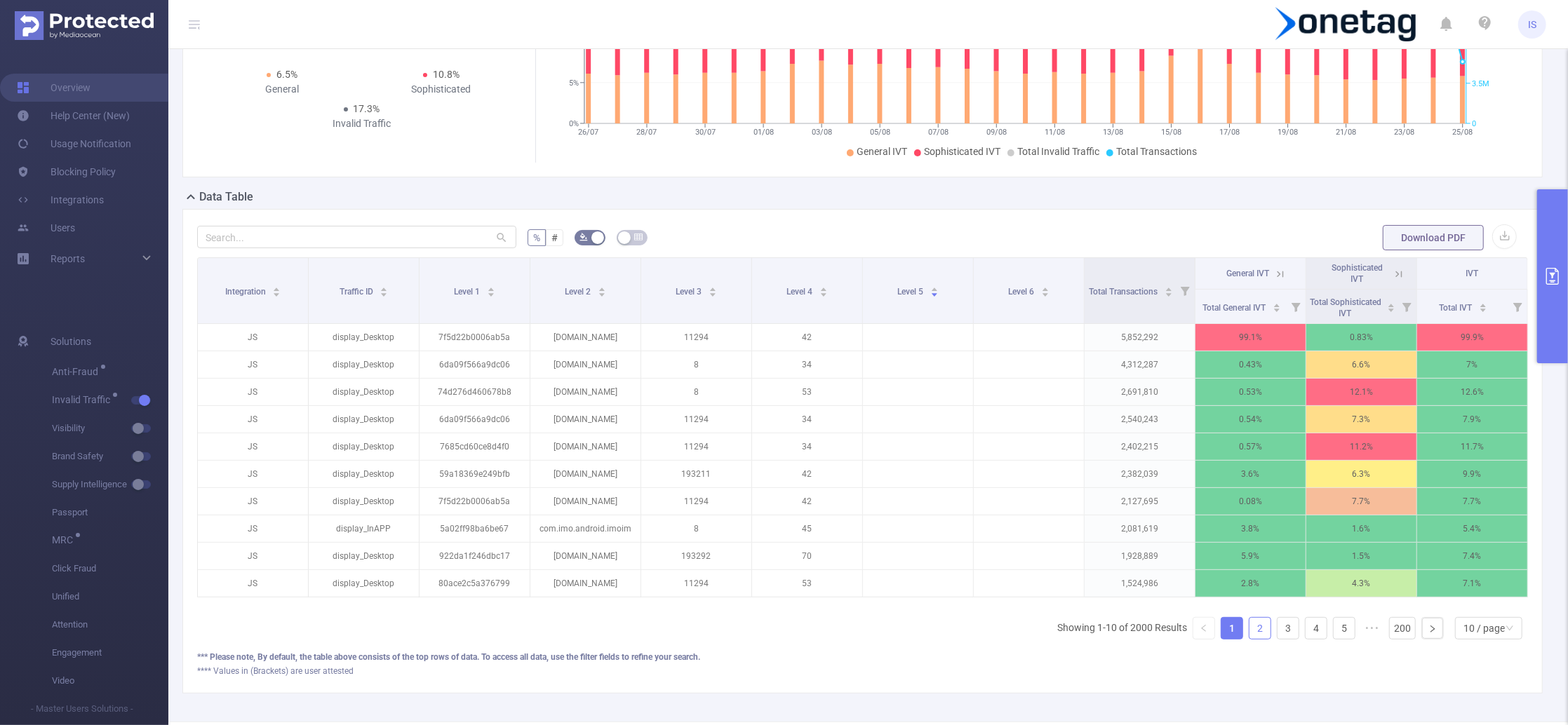
click at [1250, 639] on link "2" at bounding box center [1260, 628] width 21 height 21
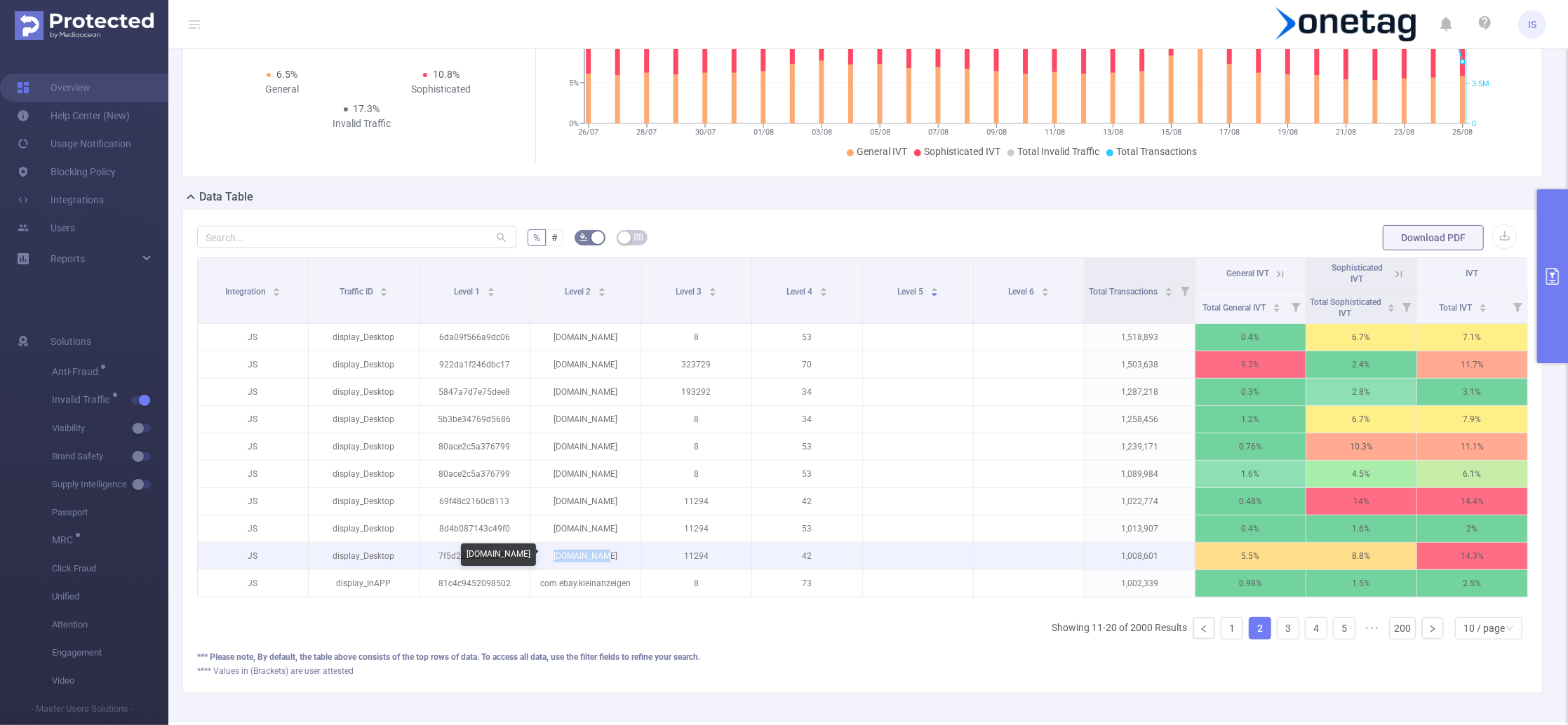
drag, startPoint x: 611, startPoint y: 557, endPoint x: 556, endPoint y: 557, distance: 55.0
click at [556, 557] on p "metatft.com" at bounding box center [585, 556] width 110 height 27
copy p "metatft.com"
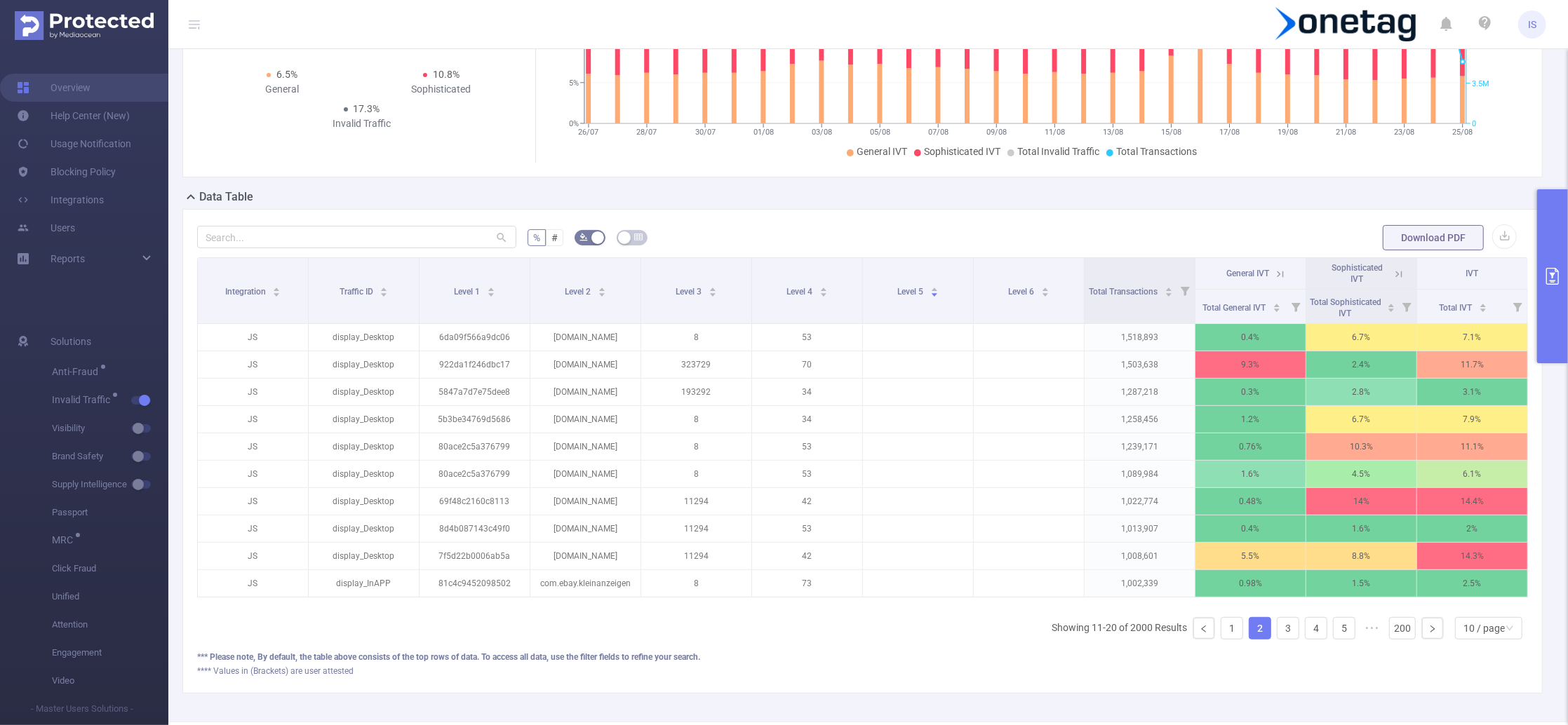
click at [1274, 273] on icon at bounding box center [1280, 273] width 13 height 13
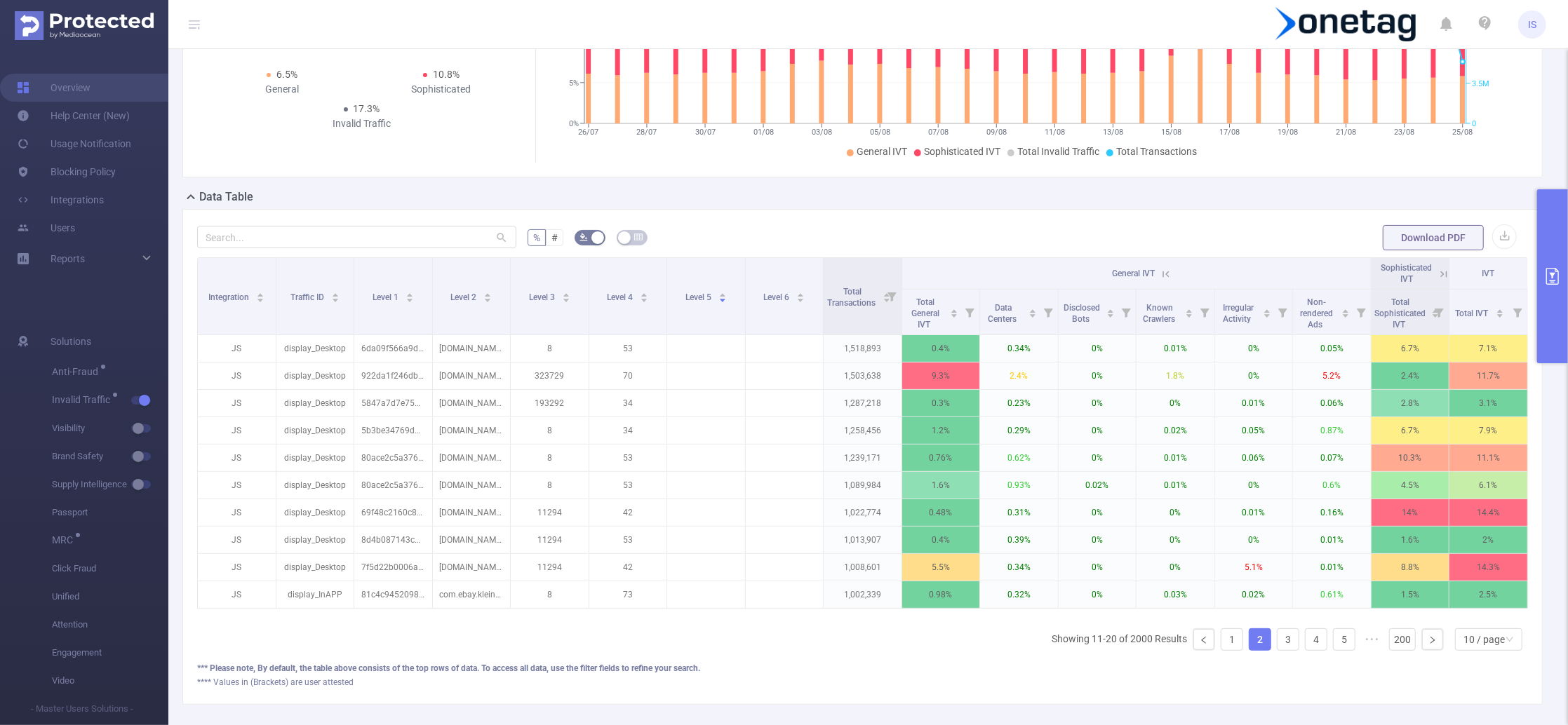
click at [1145, 269] on span "General IVT" at bounding box center [1133, 273] width 43 height 10
click at [1160, 268] on icon at bounding box center [1166, 273] width 13 height 13
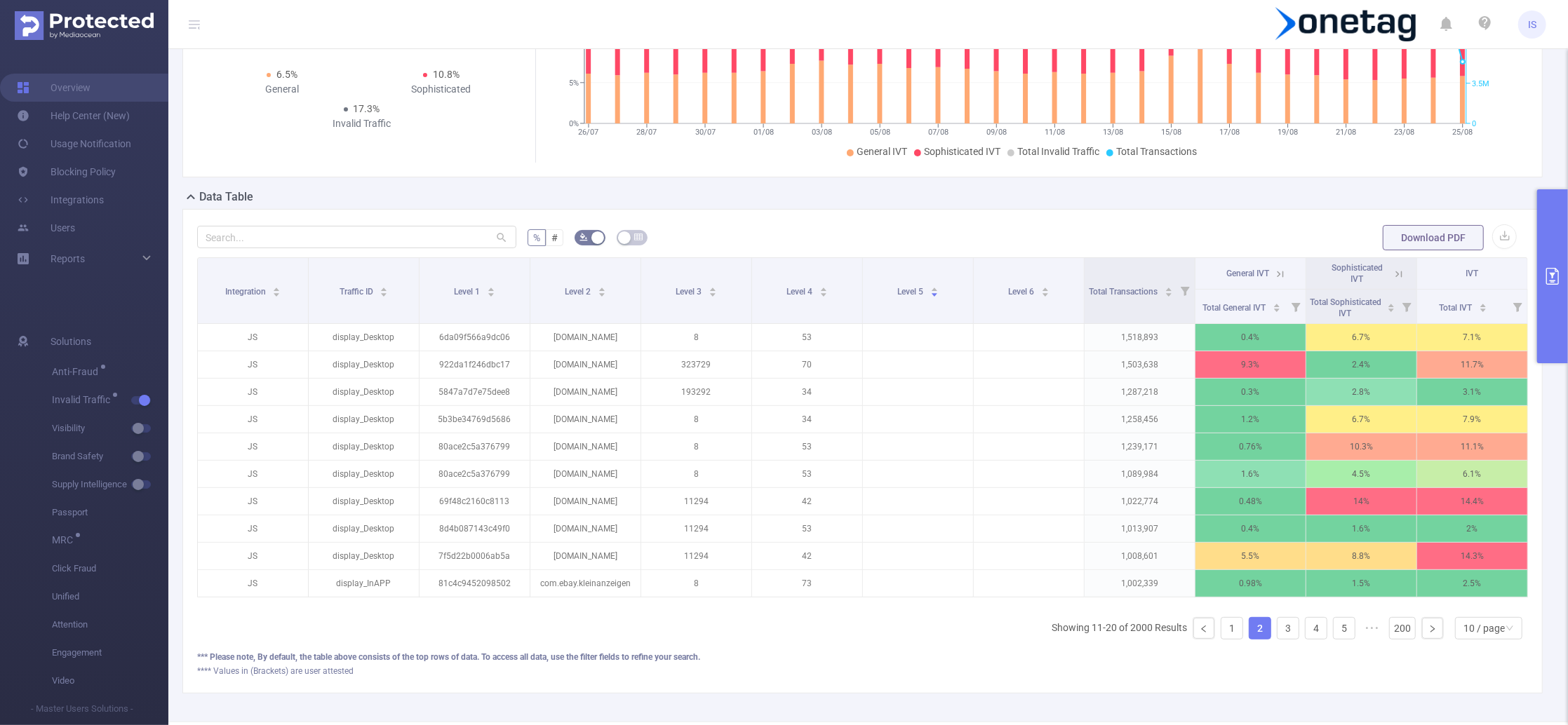
click at [1392, 276] on icon at bounding box center [1398, 273] width 13 height 13
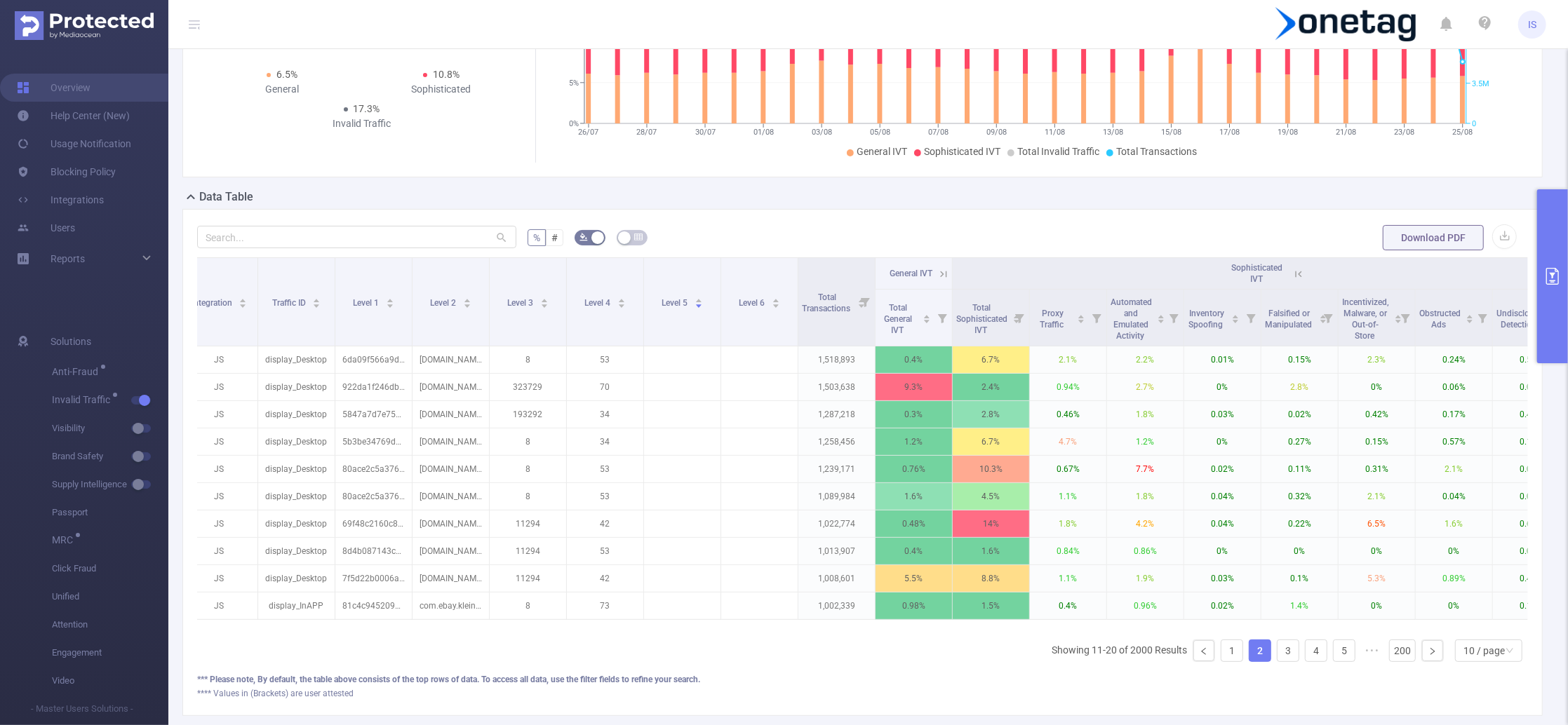
scroll to position [0, 0]
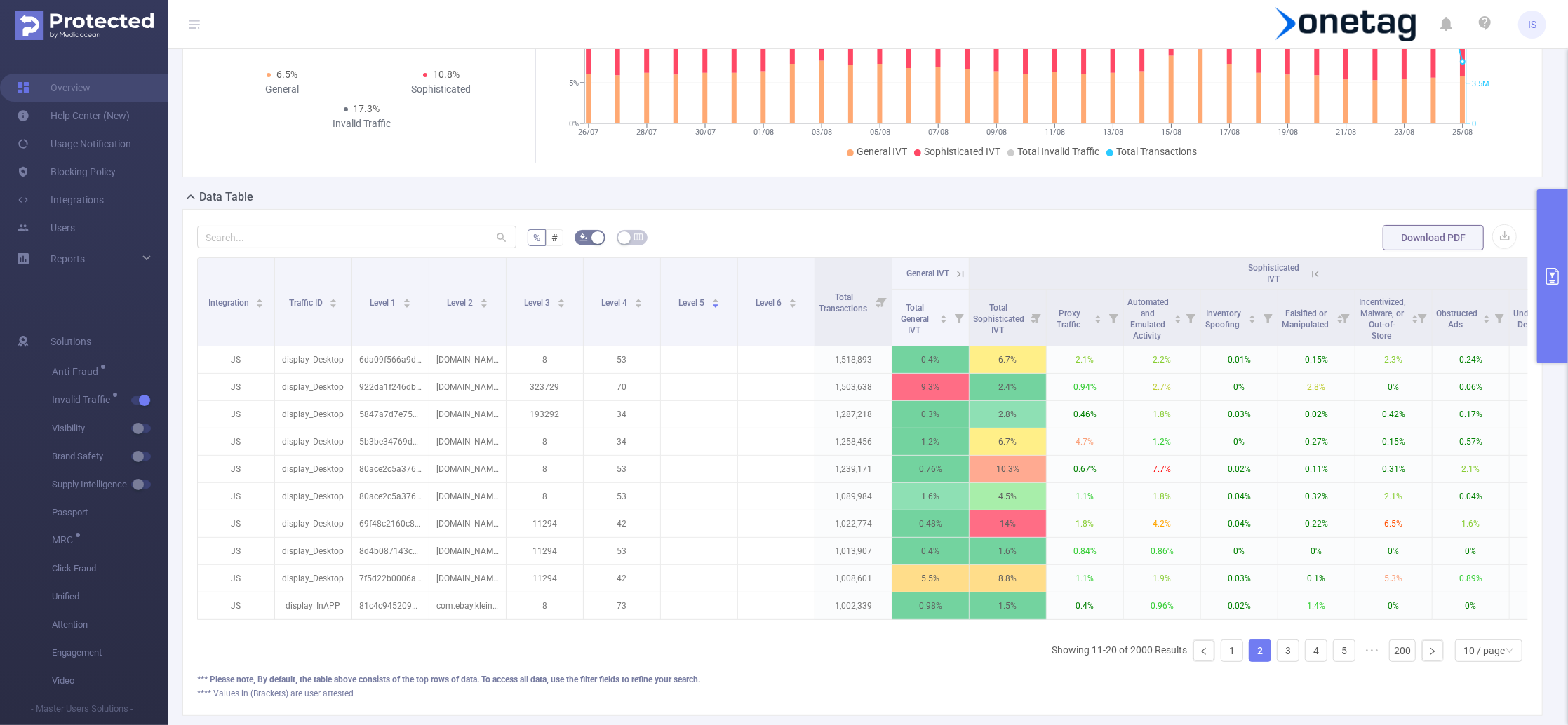
click at [963, 272] on icon at bounding box center [960, 273] width 6 height 6
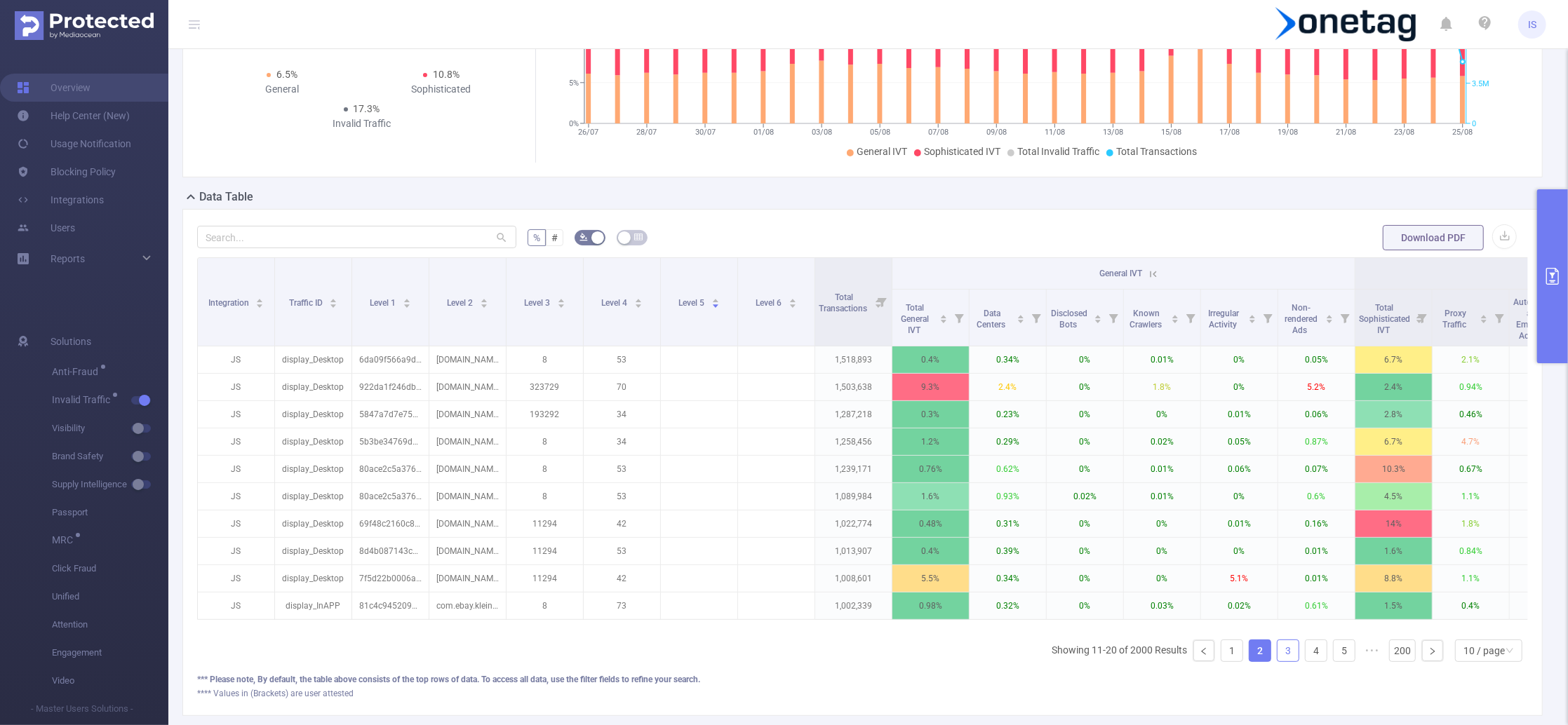
click at [1278, 662] on link "3" at bounding box center [1288, 651] width 21 height 21
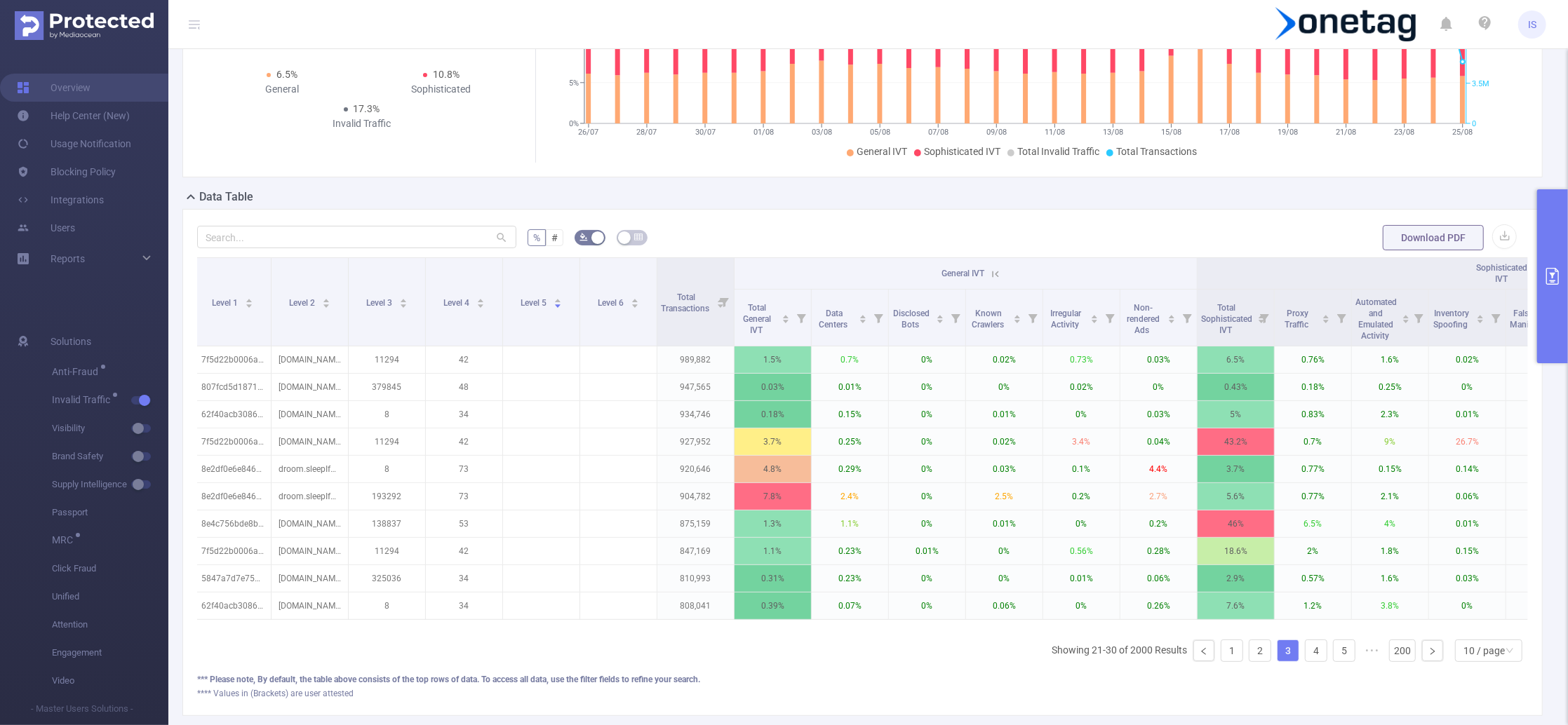
scroll to position [0, 171]
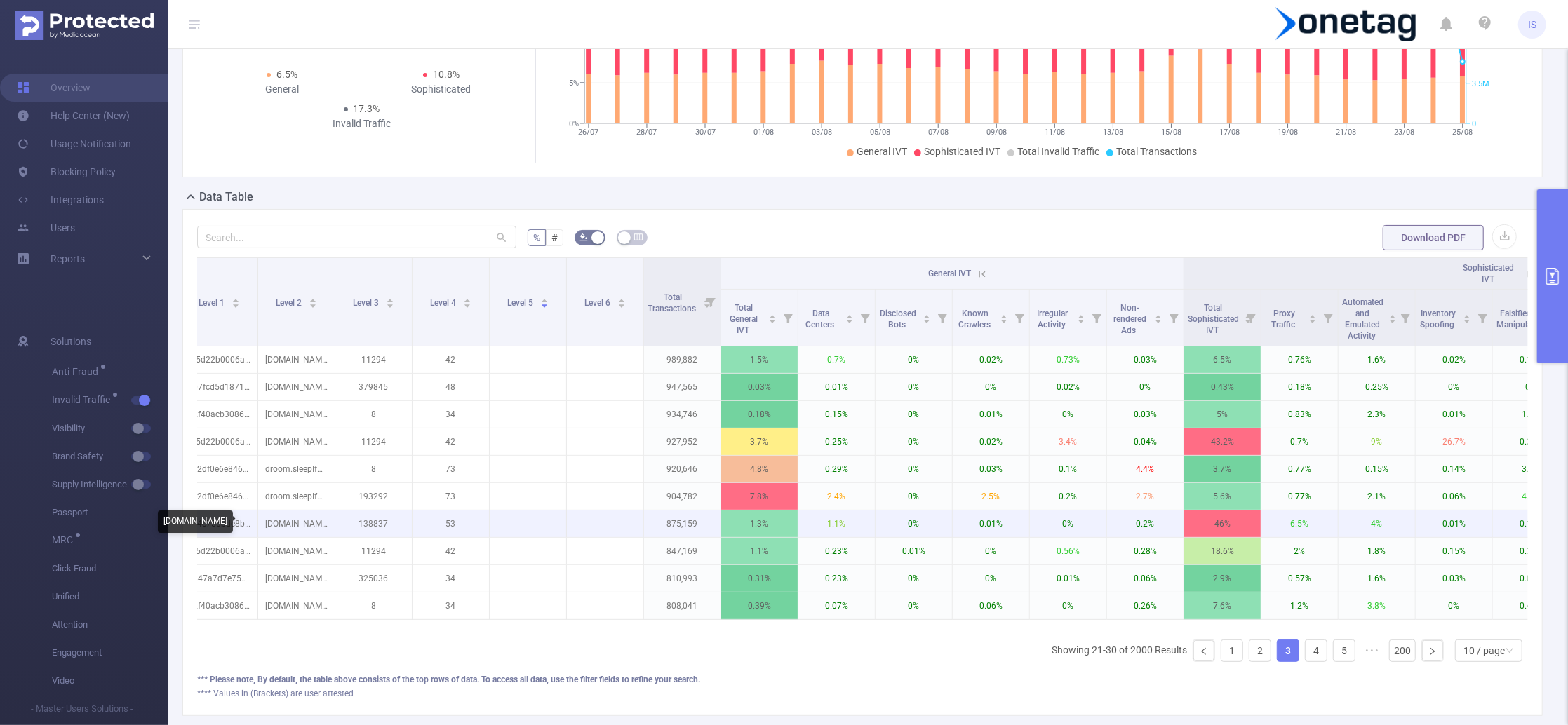
click at [305, 526] on p "starscopsinsider.com" at bounding box center [296, 524] width 77 height 27
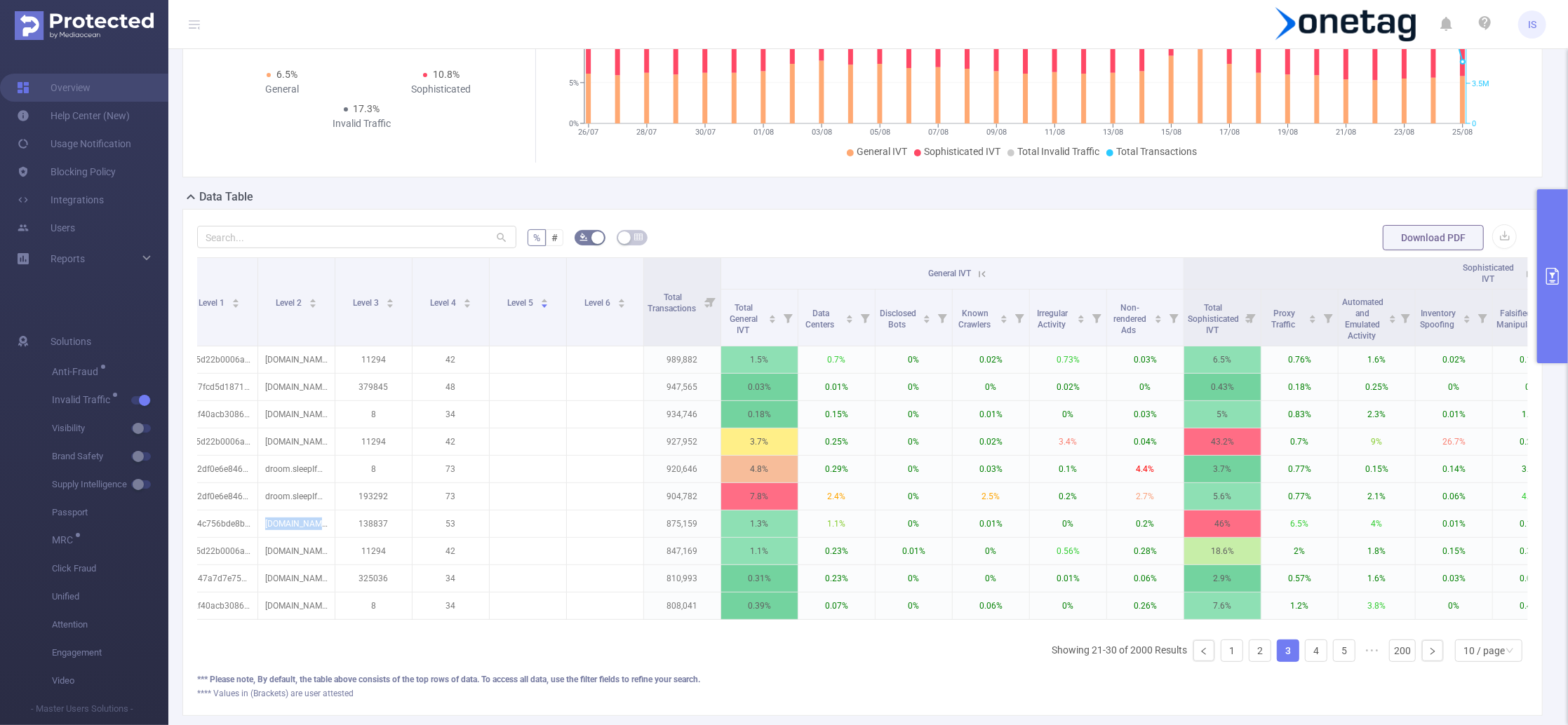
copy p "starscopsinsider.com"
click at [145, 484] on span "button" at bounding box center [154, 484] width 19 height 7
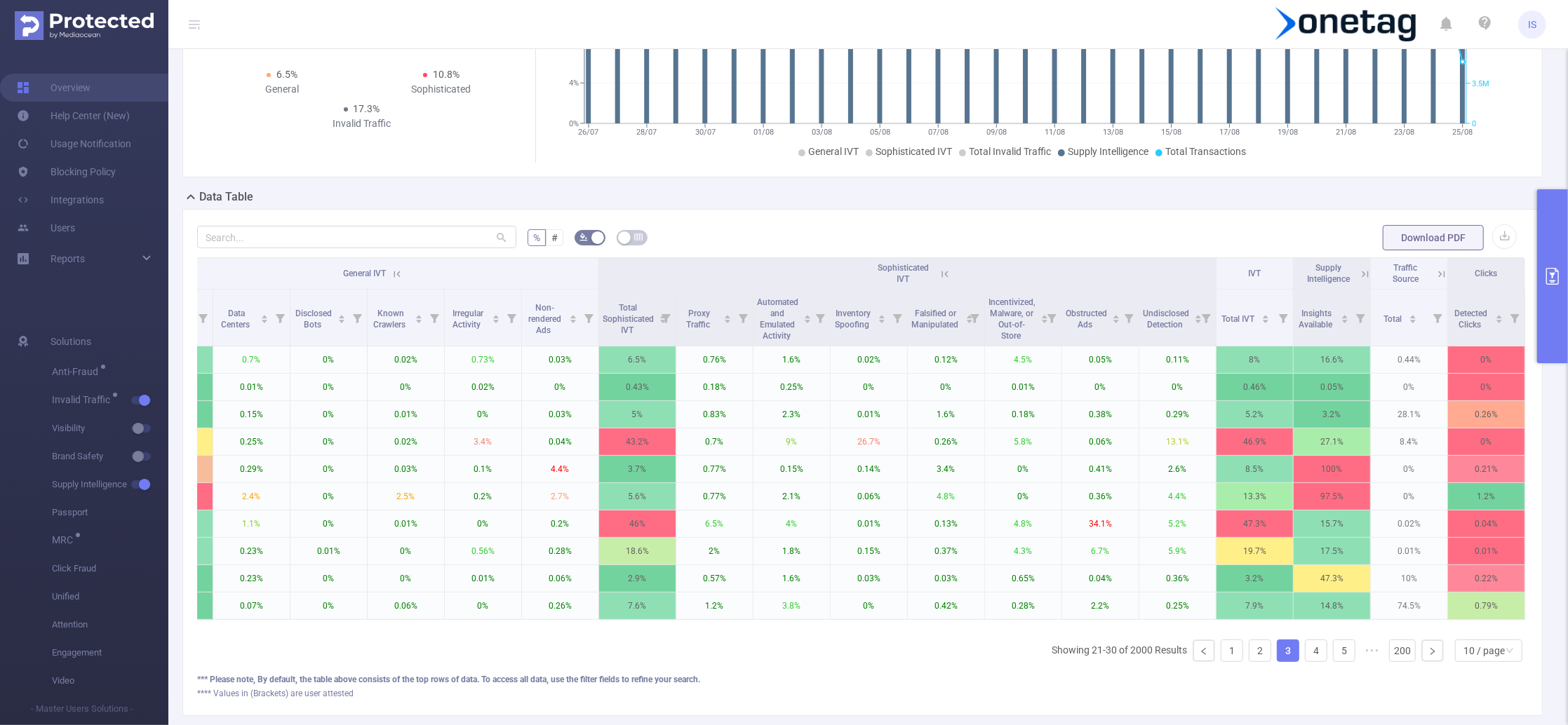
scroll to position [0, 770]
click at [1362, 273] on icon at bounding box center [1365, 273] width 6 height 6
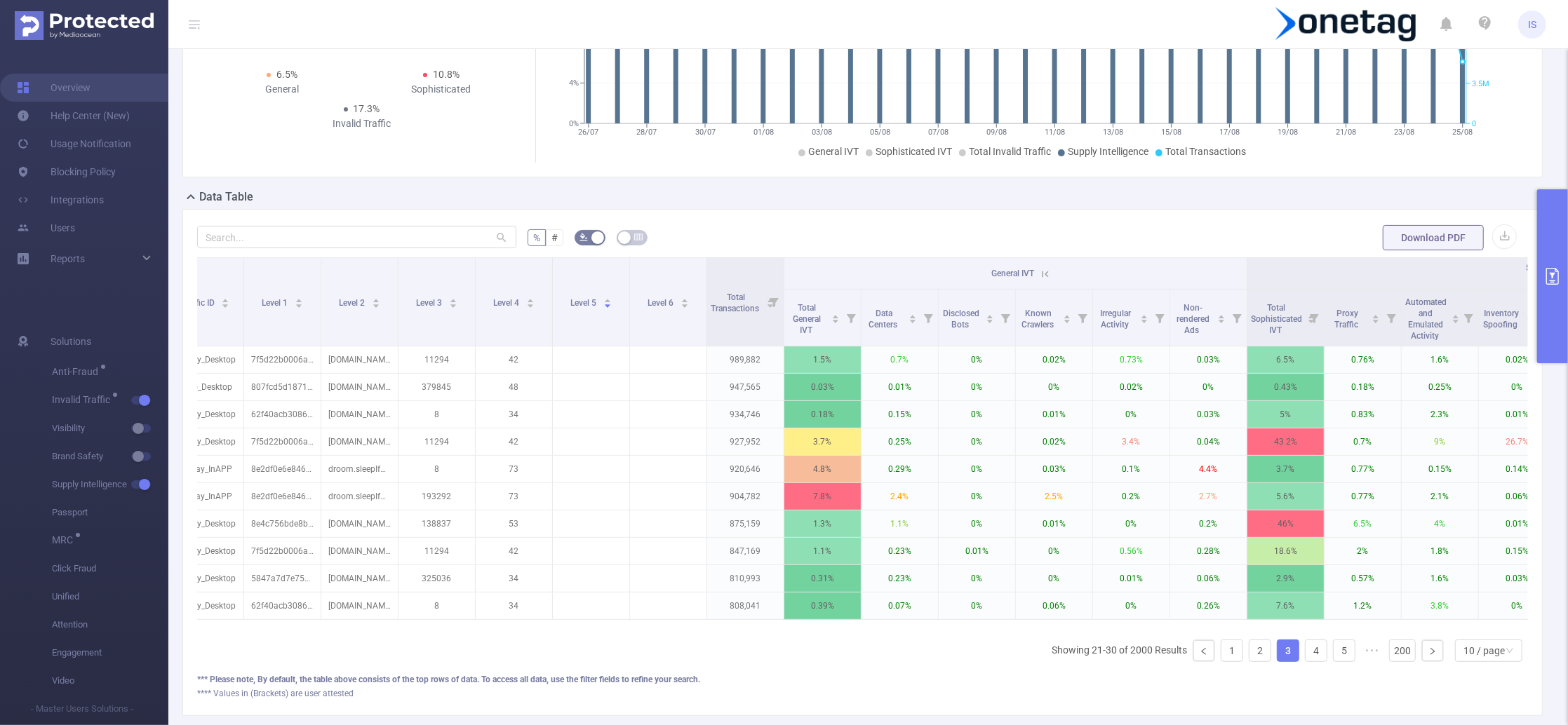
scroll to position [0, 0]
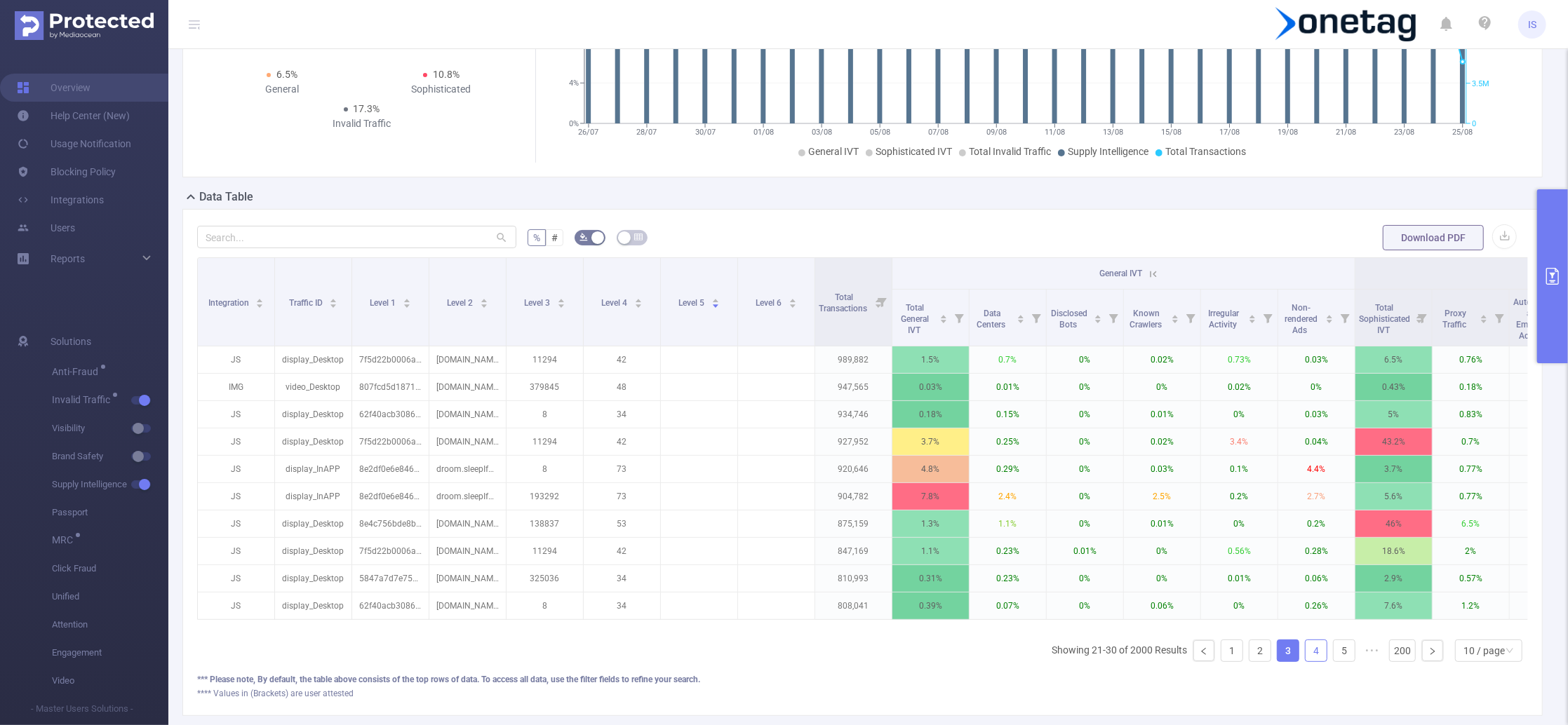
click at [1305, 662] on link "4" at bounding box center [1316, 651] width 21 height 21
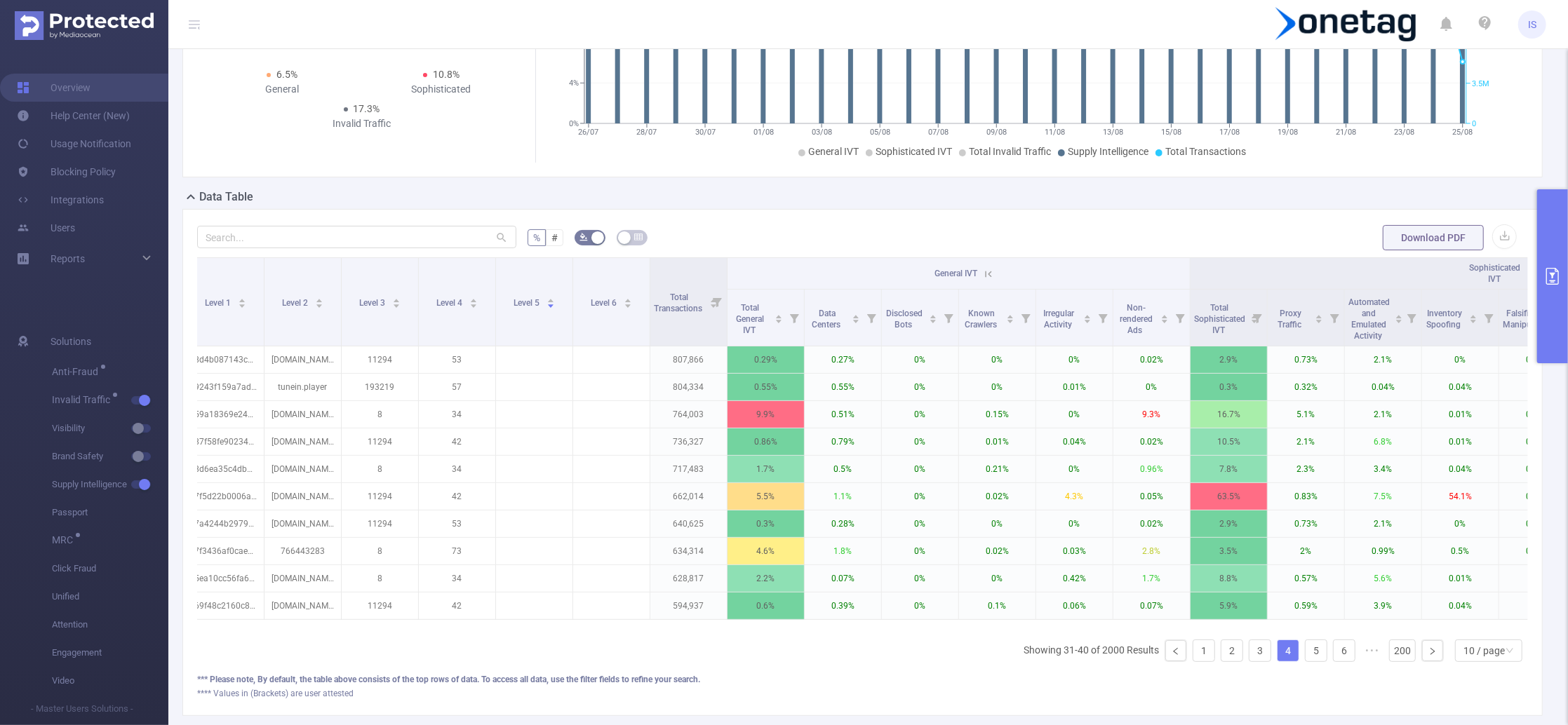
scroll to position [0, 93]
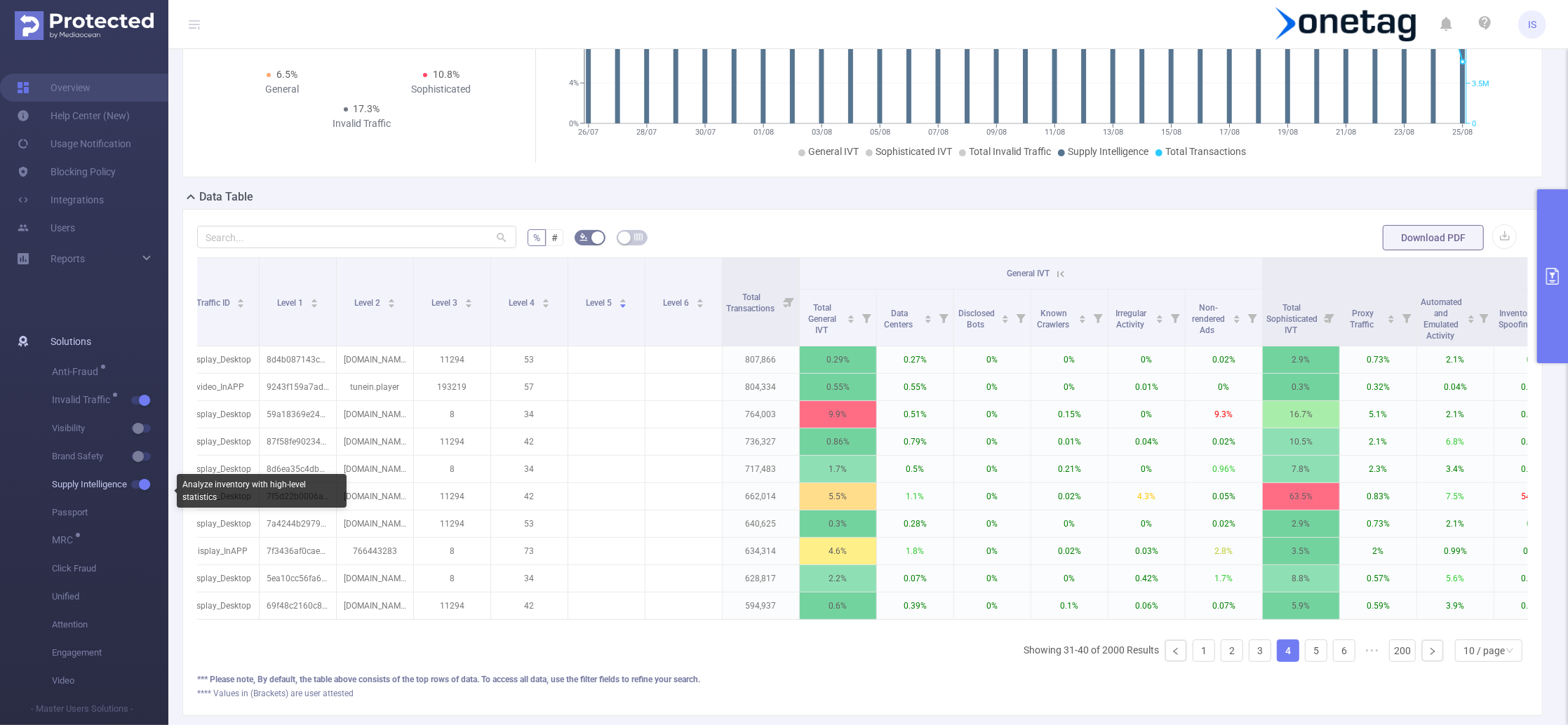
click at [140, 484] on button "button" at bounding box center [140, 484] width 19 height 8
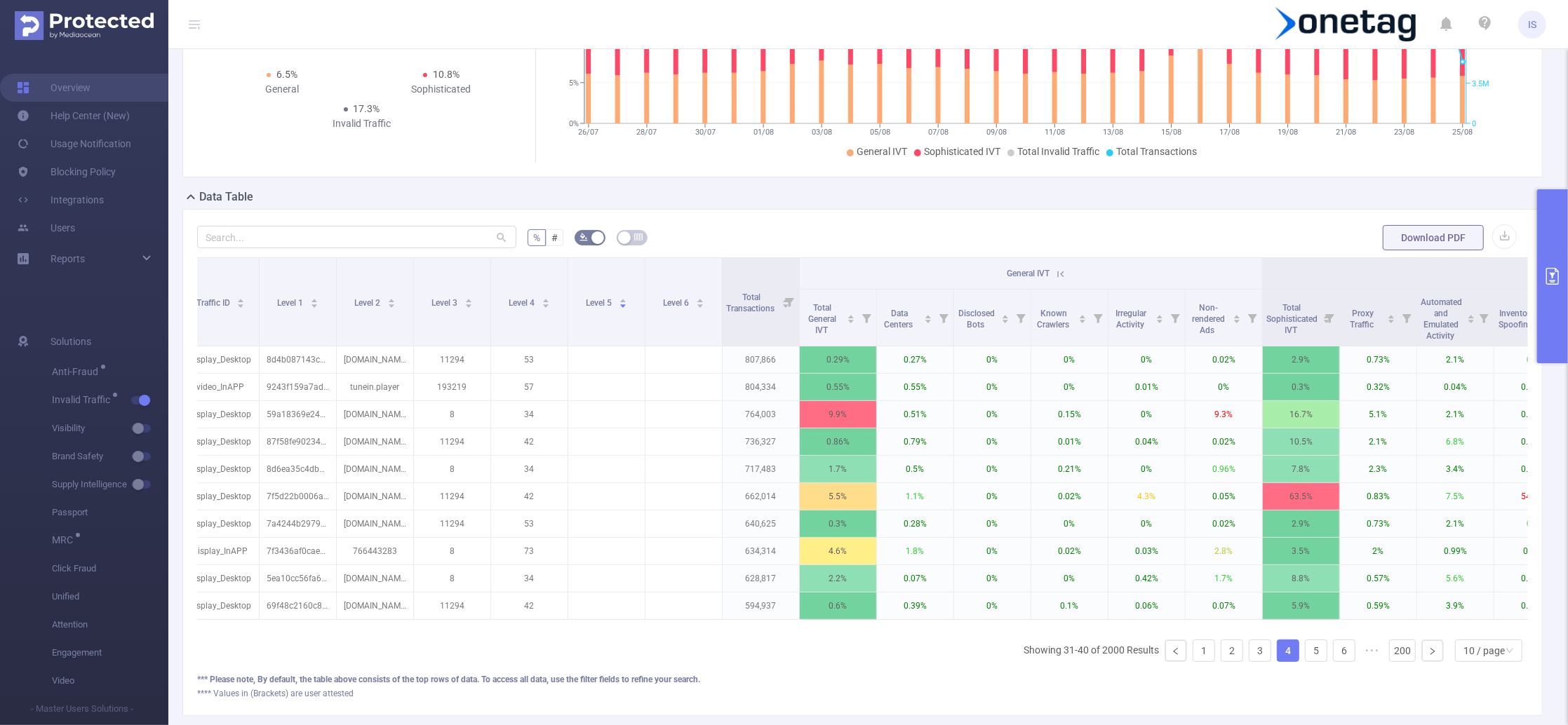
click at [1550, 220] on button "primary" at bounding box center [1553, 276] width 31 height 174
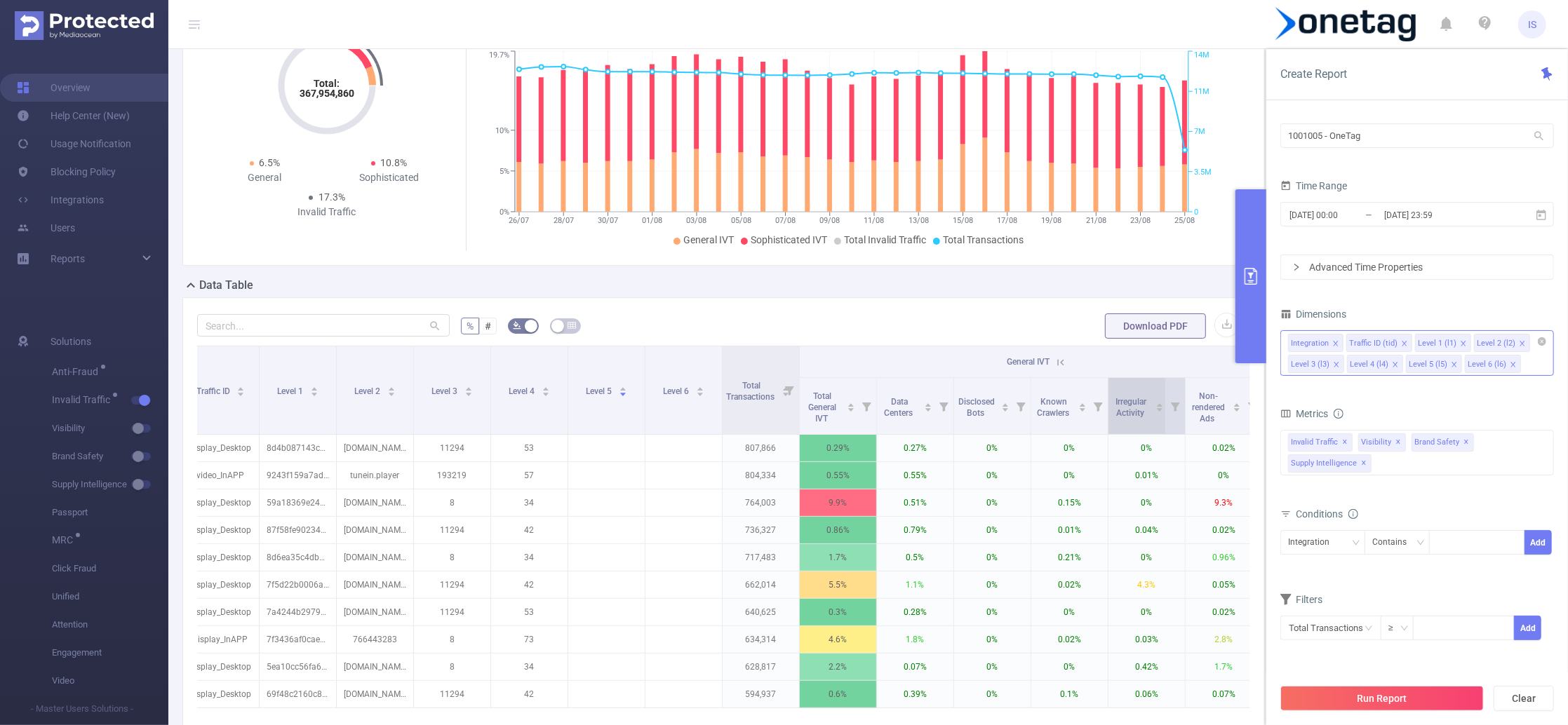
scroll to position [0, 0]
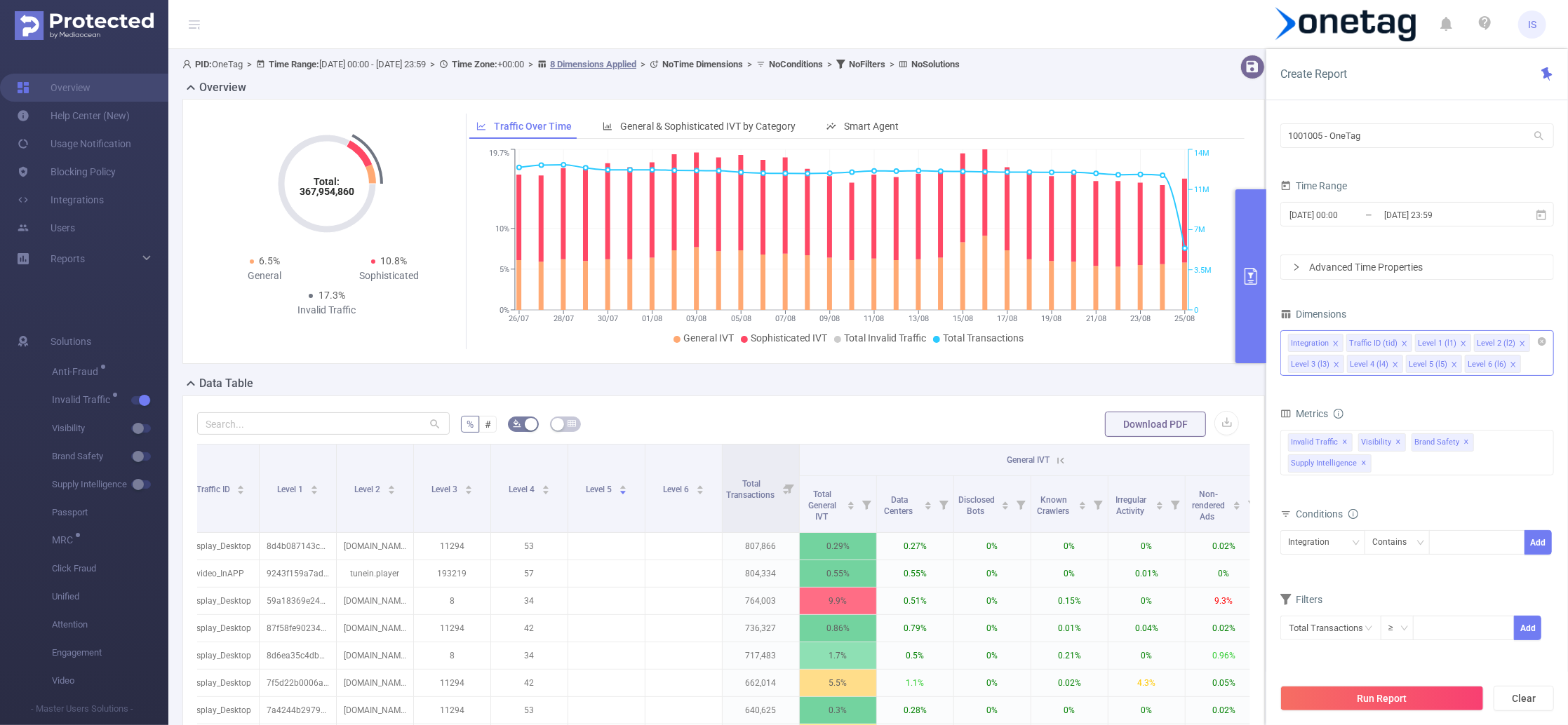
click at [1060, 463] on icon at bounding box center [1061, 460] width 13 height 13
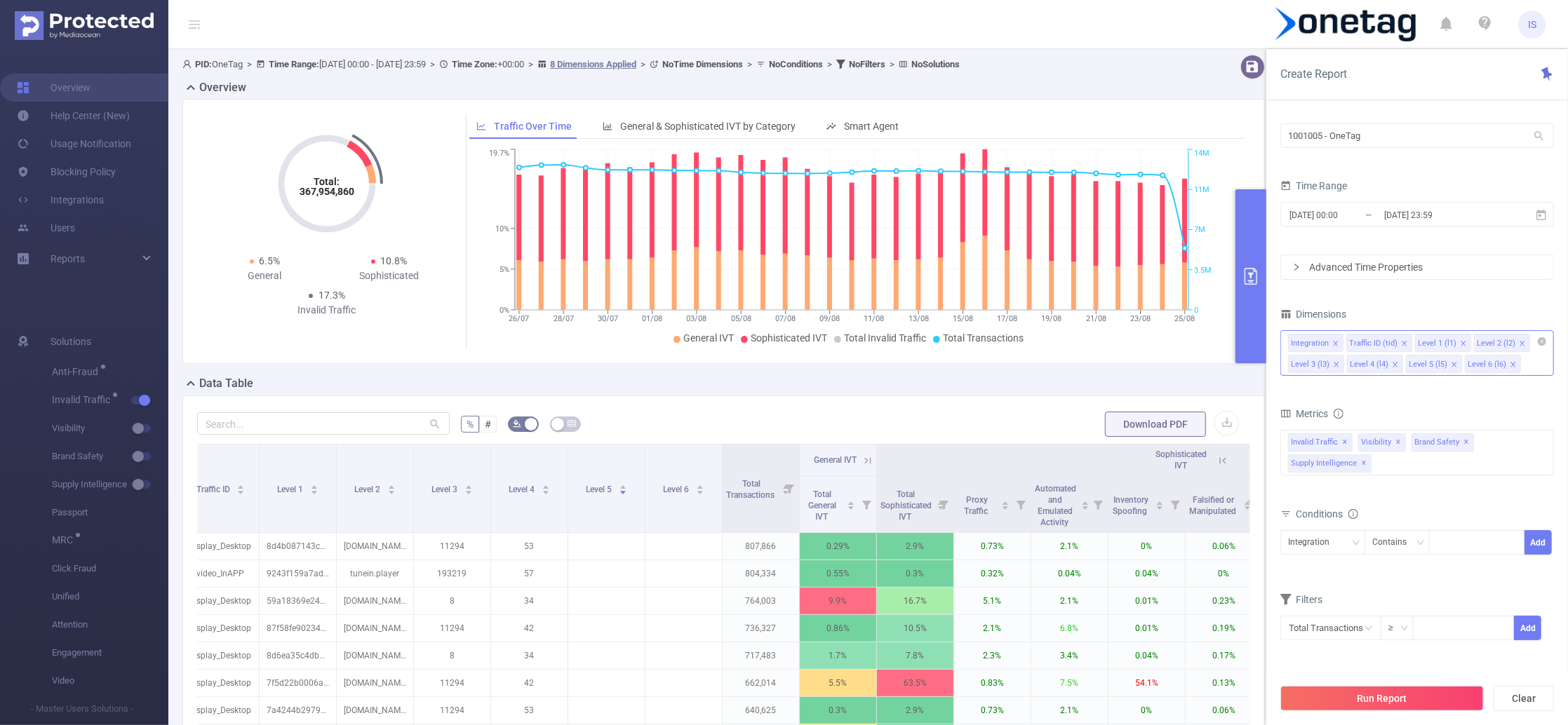
click at [1226, 463] on icon at bounding box center [1223, 460] width 13 height 13
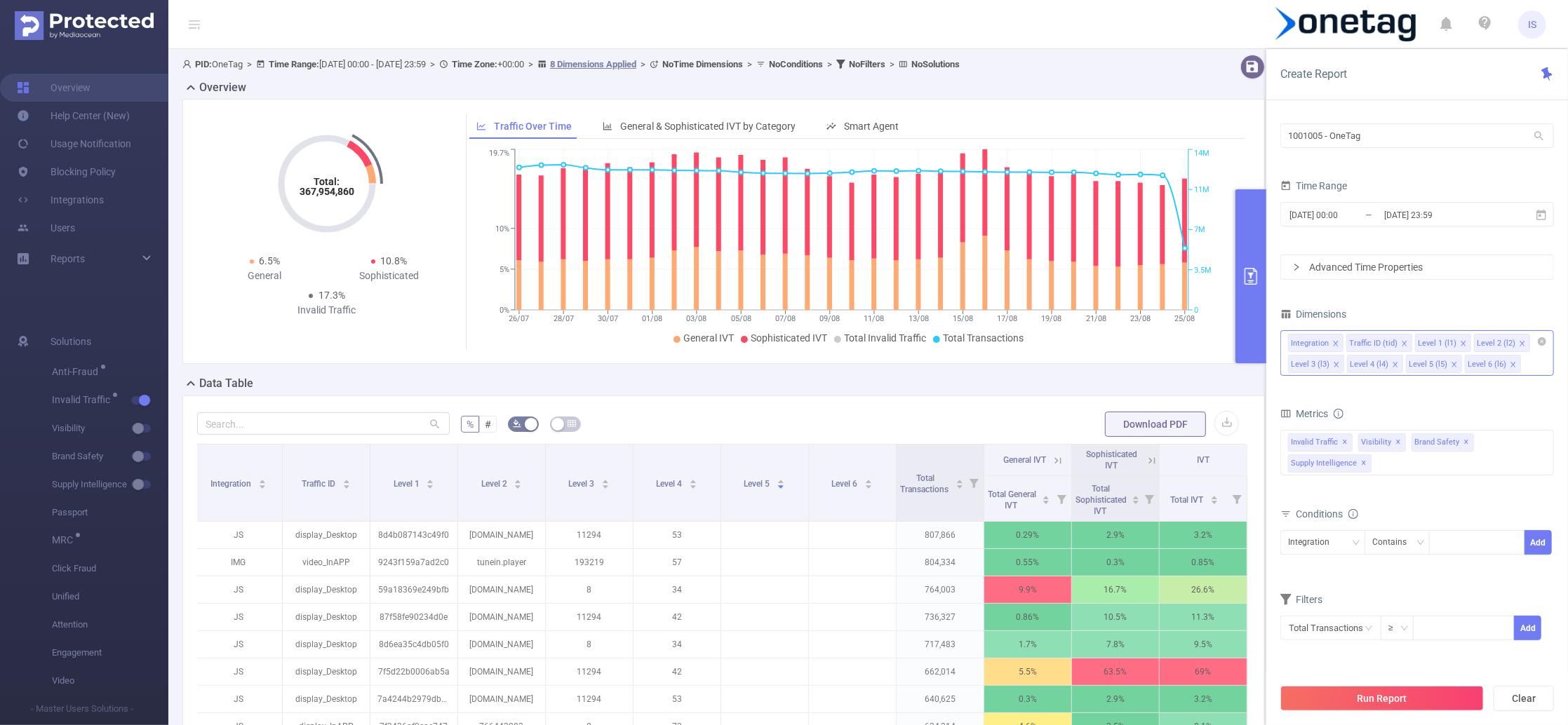
scroll to position [0, 2]
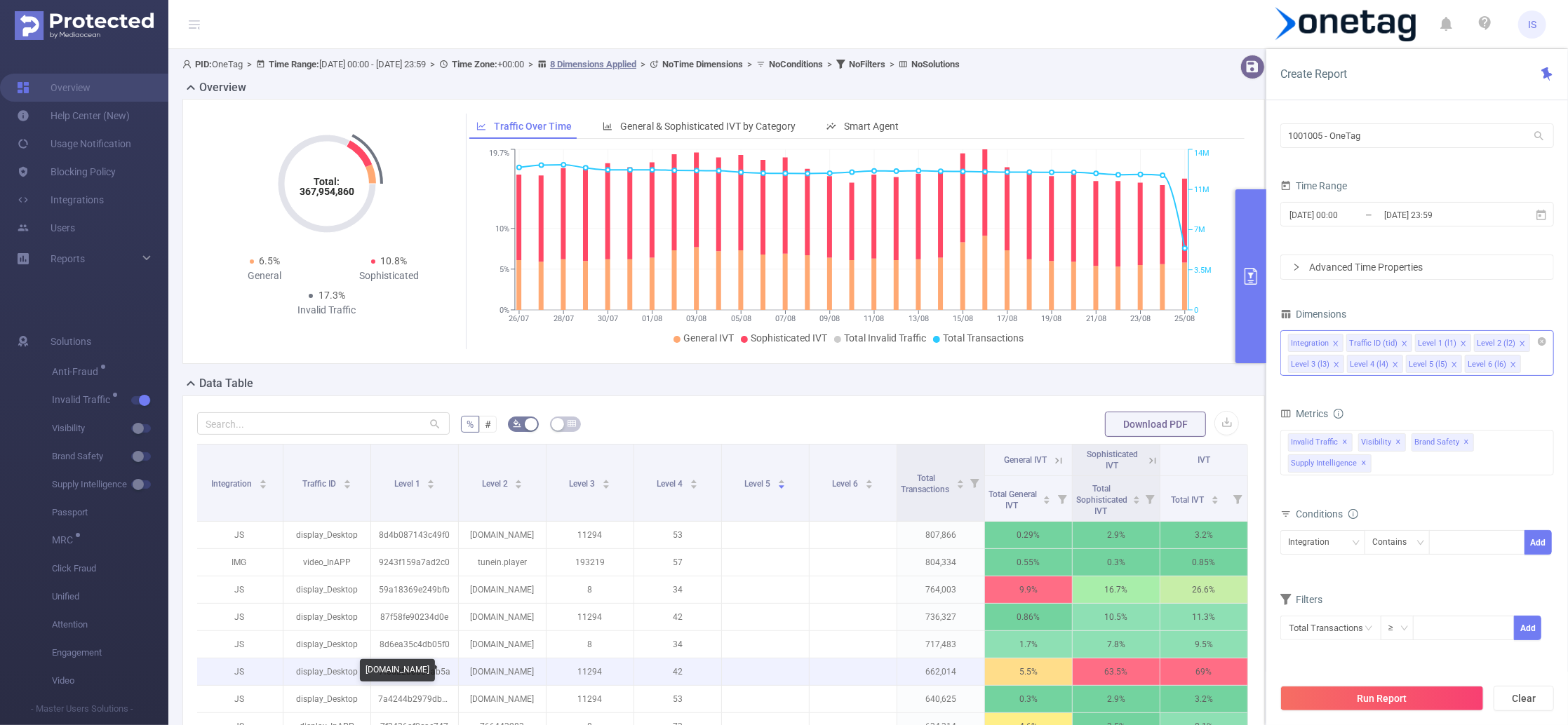
click at [477, 674] on p "abioticfactor.wiki.gg" at bounding box center [502, 672] width 87 height 27
copy p "abioticfactor.wiki.gg"
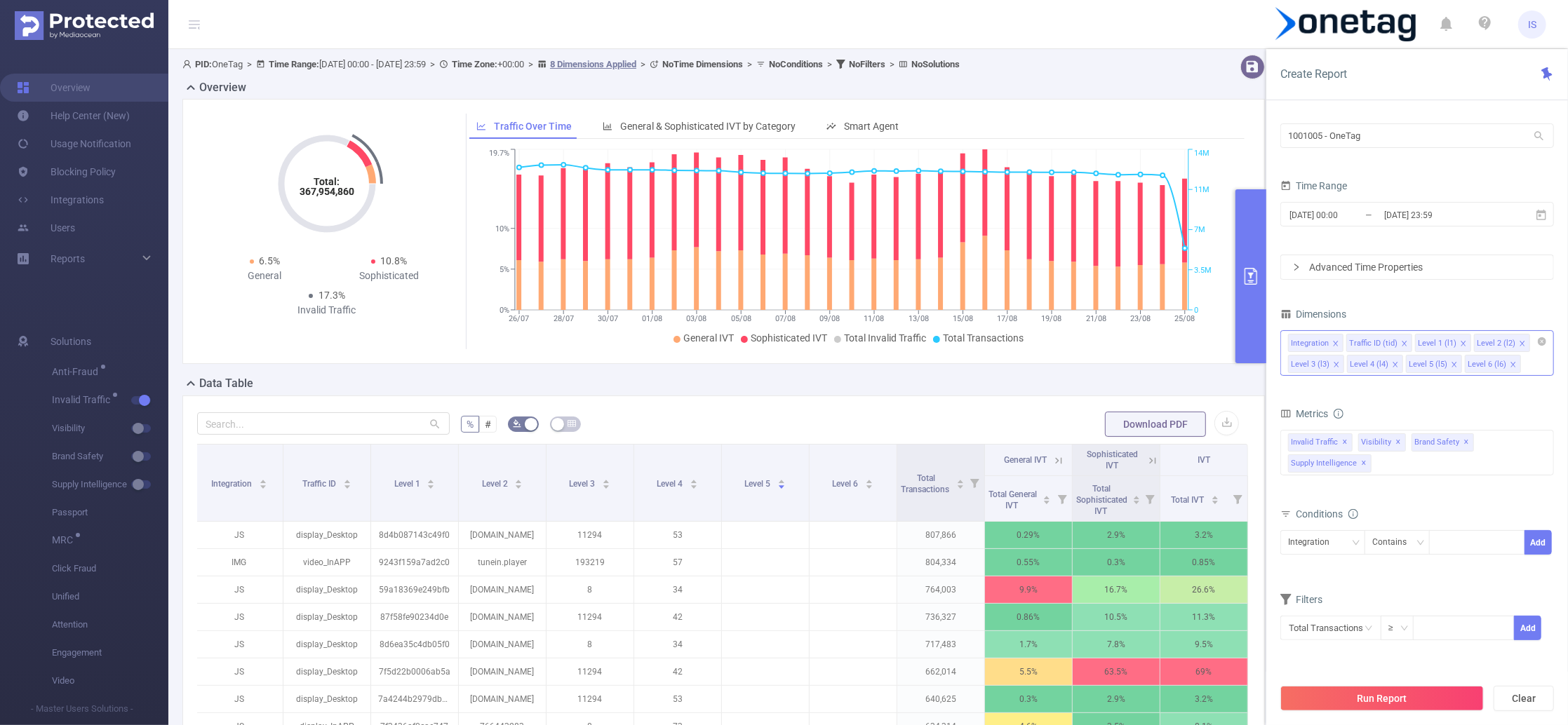
click at [1147, 459] on icon at bounding box center [1153, 460] width 13 height 13
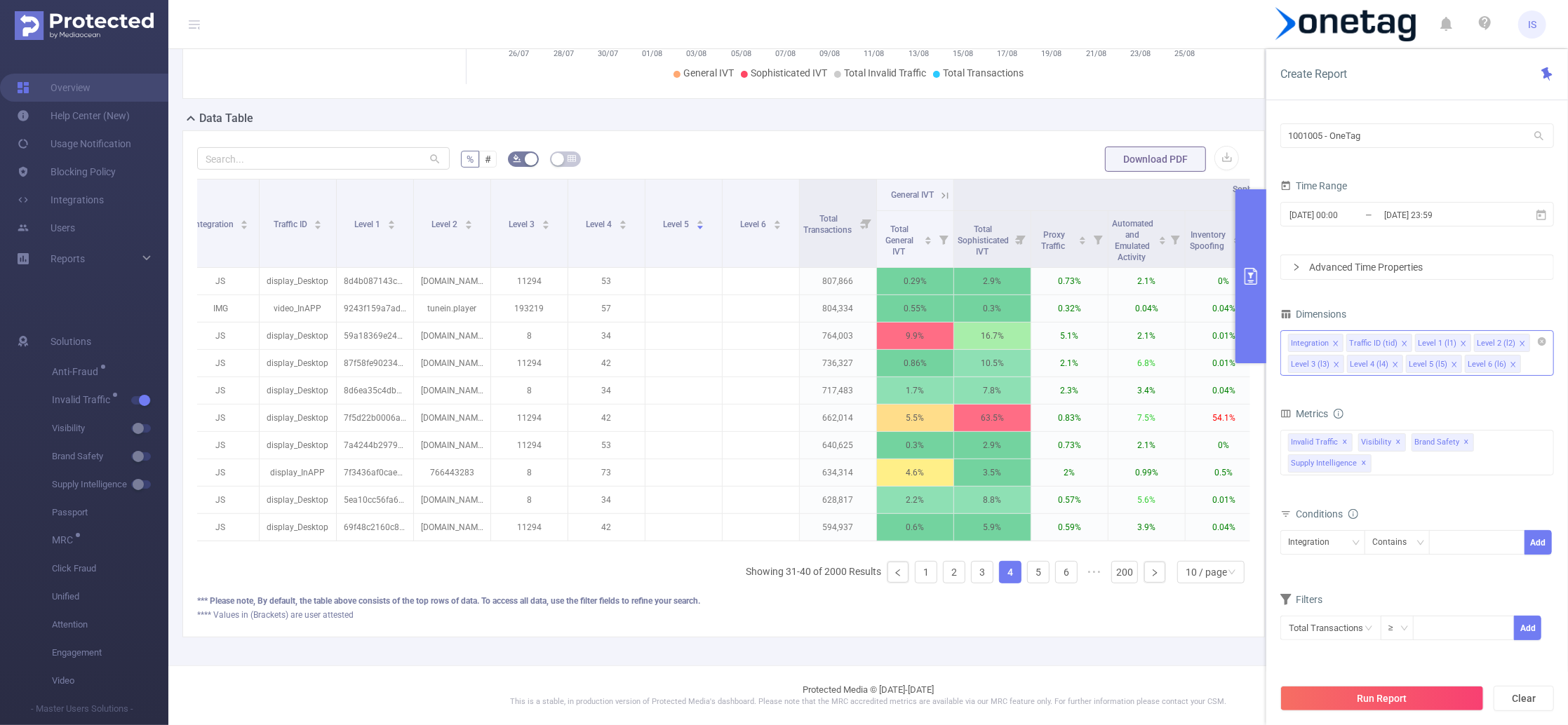
scroll to position [0, 0]
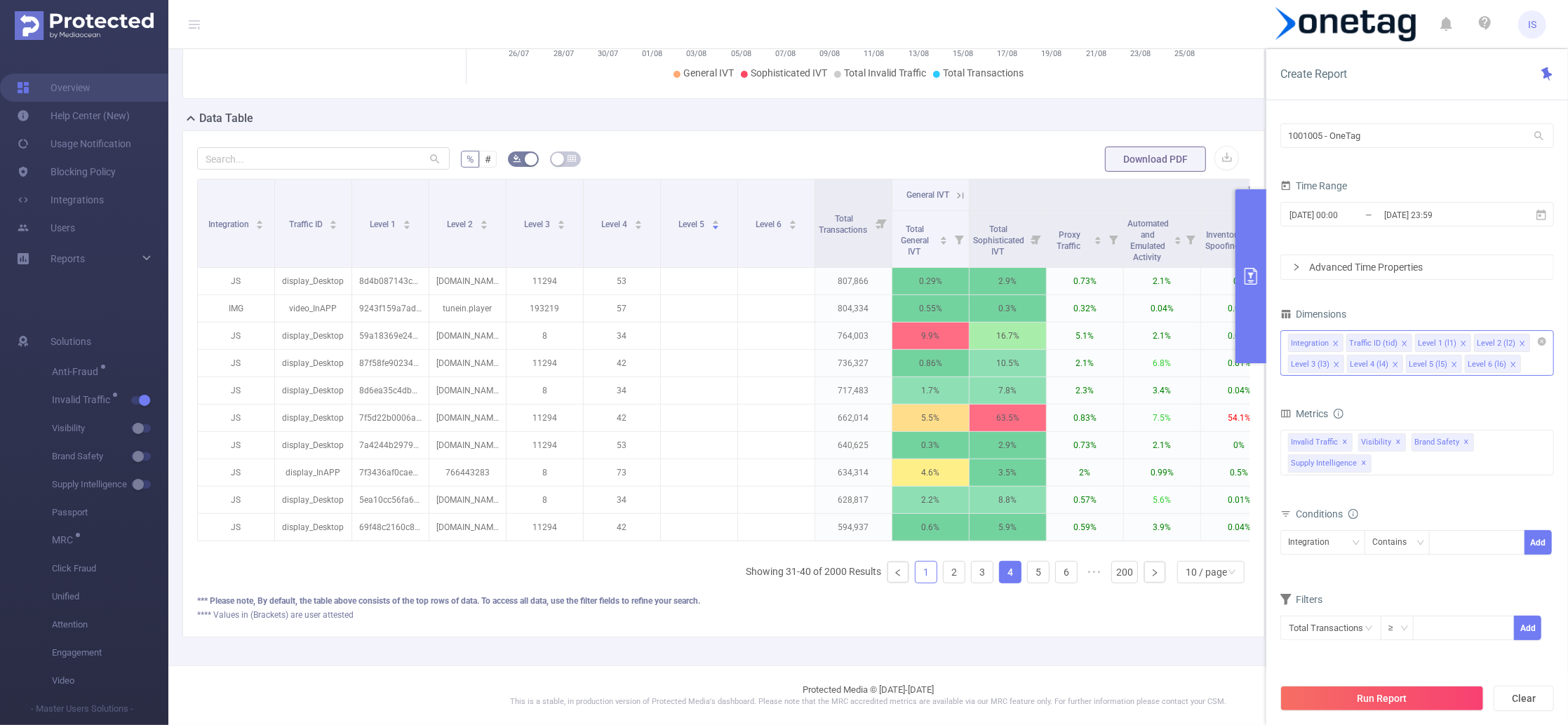
click at [920, 567] on link "1" at bounding box center [925, 572] width 21 height 21
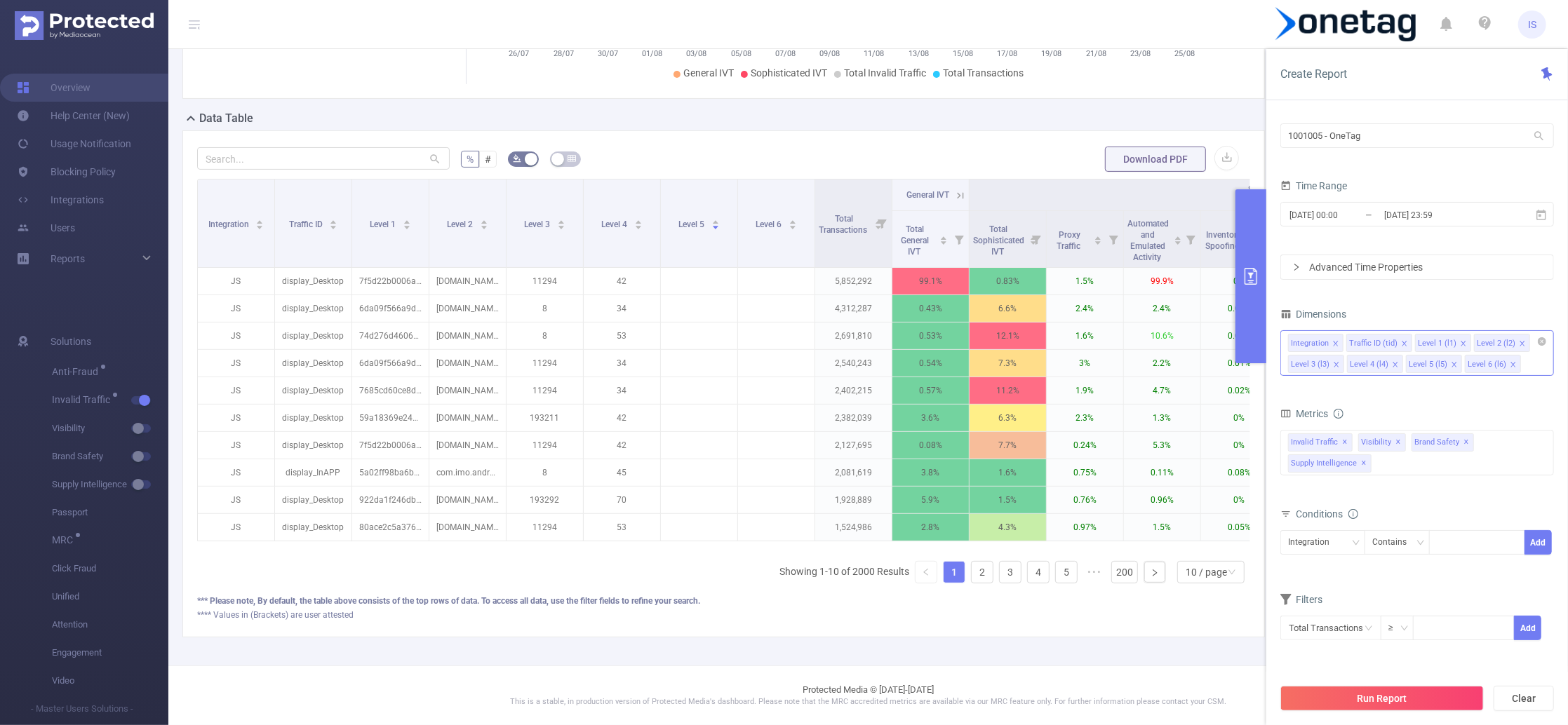
scroll to position [0, 361]
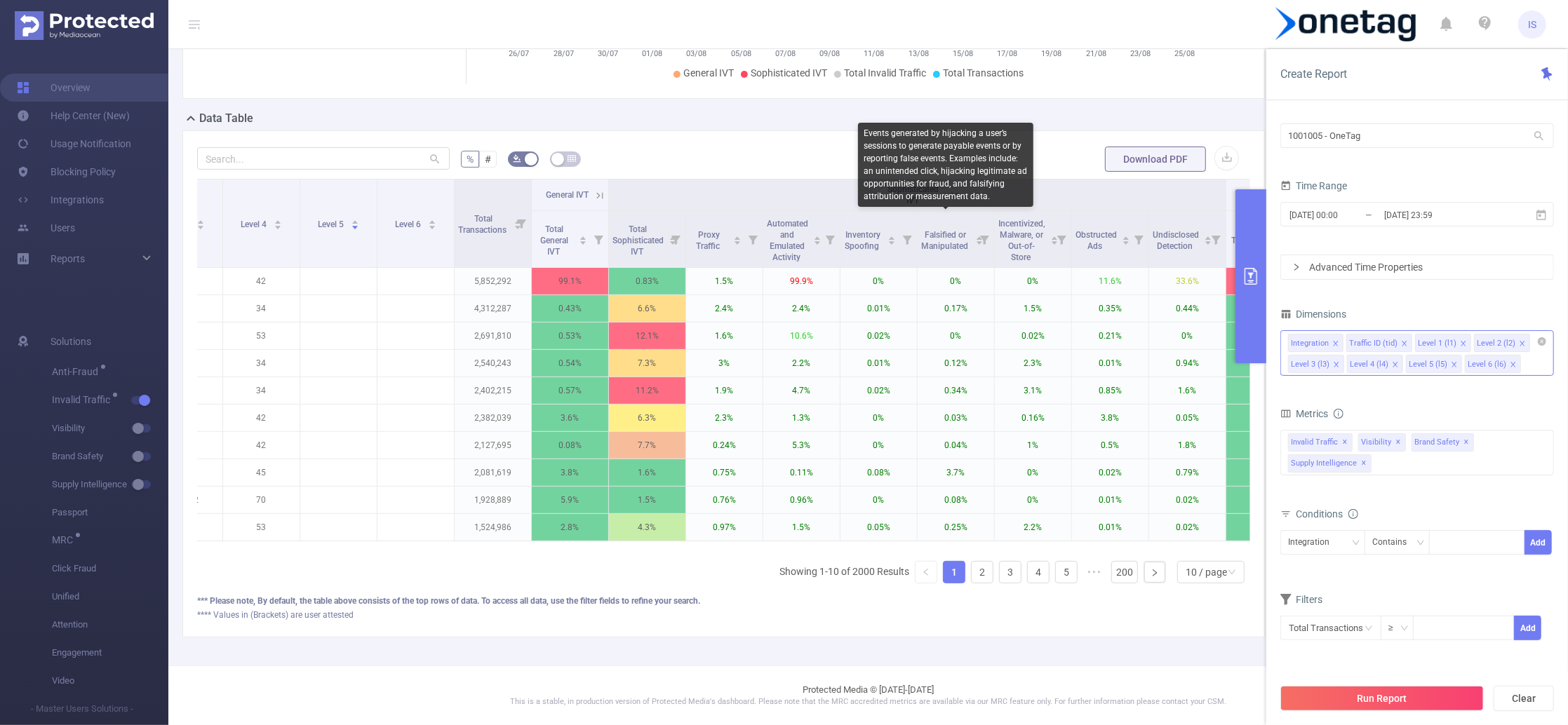
click at [957, 174] on div "Events generated by hijacking a user’s sessions to generate payable events or b…" at bounding box center [946, 165] width 176 height 84
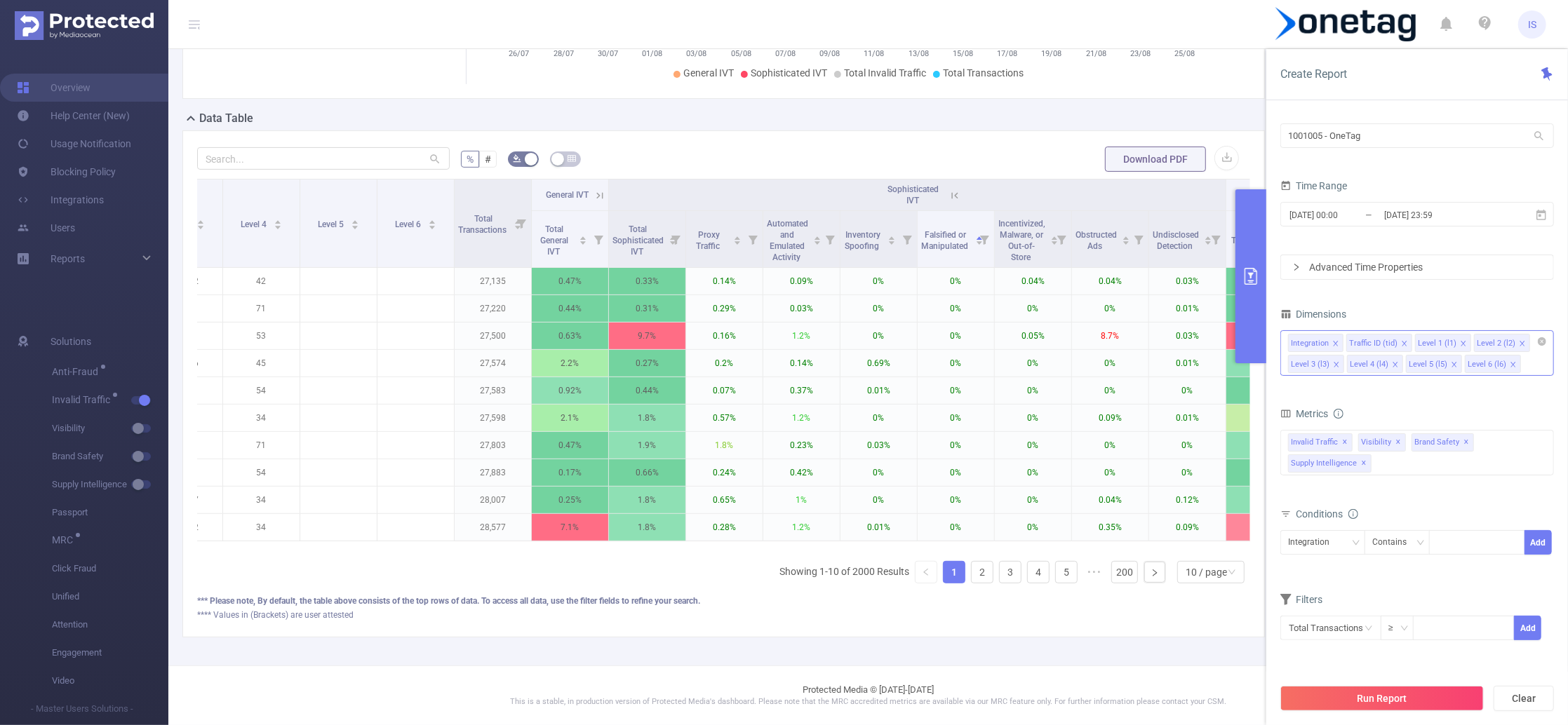
click at [1065, 145] on form "% # Download PDF" at bounding box center [723, 159] width 1053 height 28
click at [501, 225] on div "Total Transactions" at bounding box center [491, 223] width 64 height 25
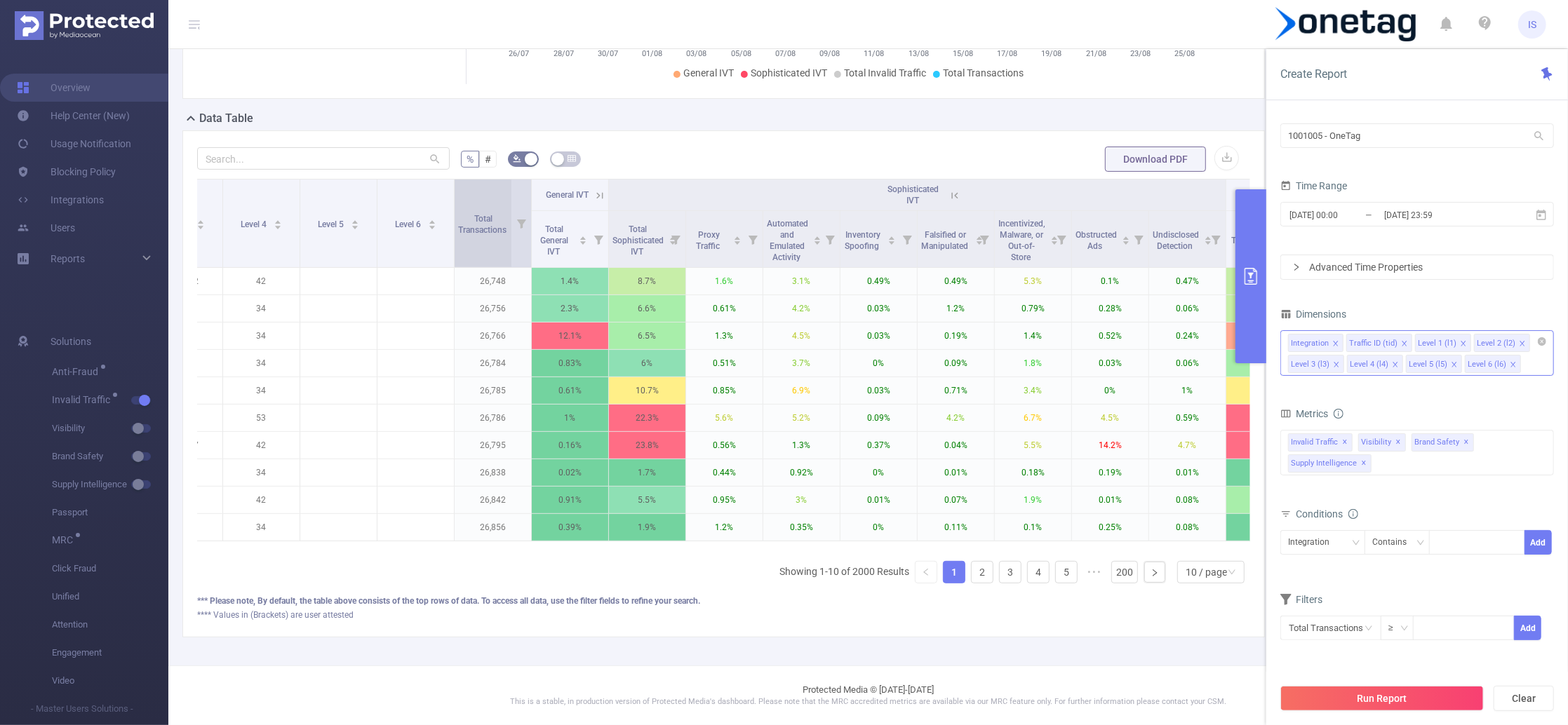
click at [501, 225] on div "Total Transactions" at bounding box center [491, 223] width 64 height 25
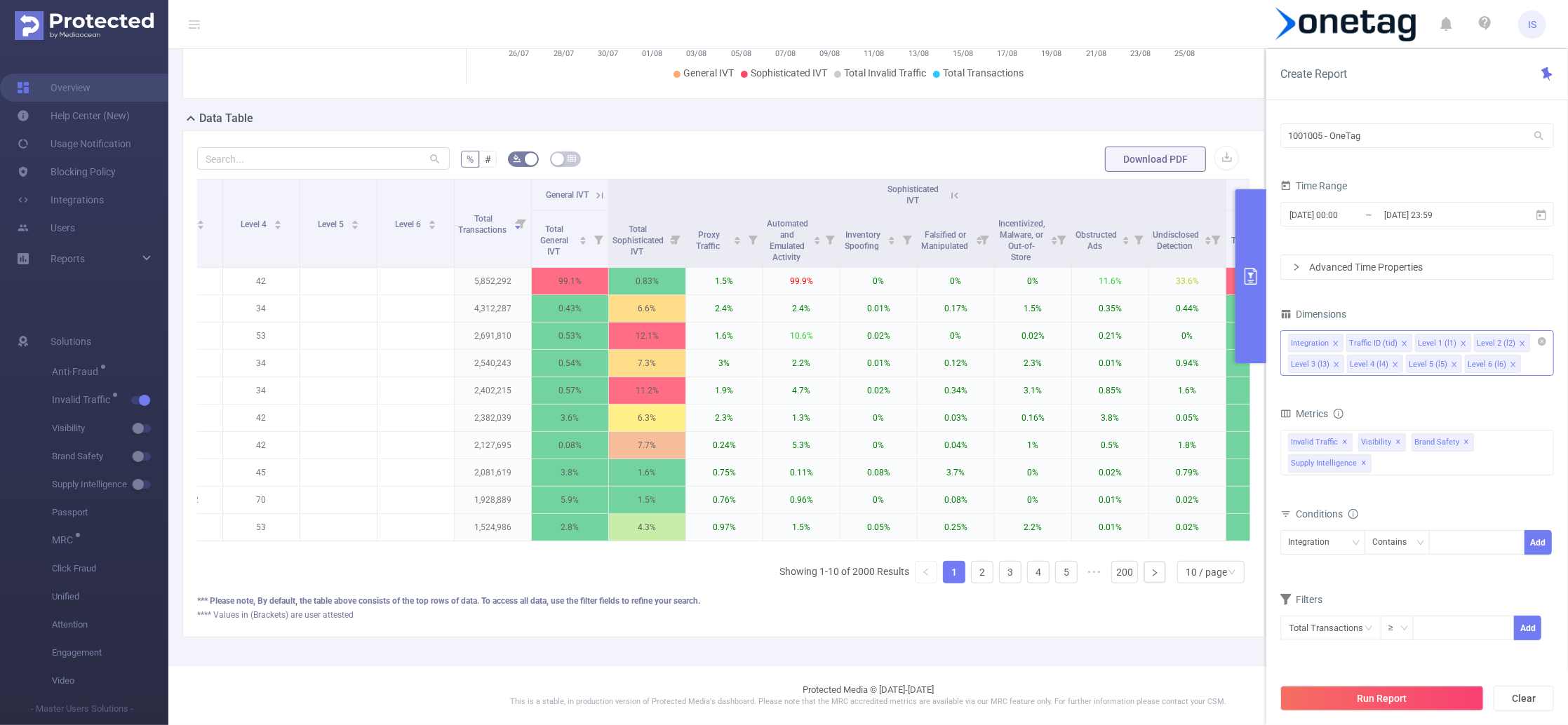
click at [953, 189] on icon at bounding box center [954, 195] width 13 height 13
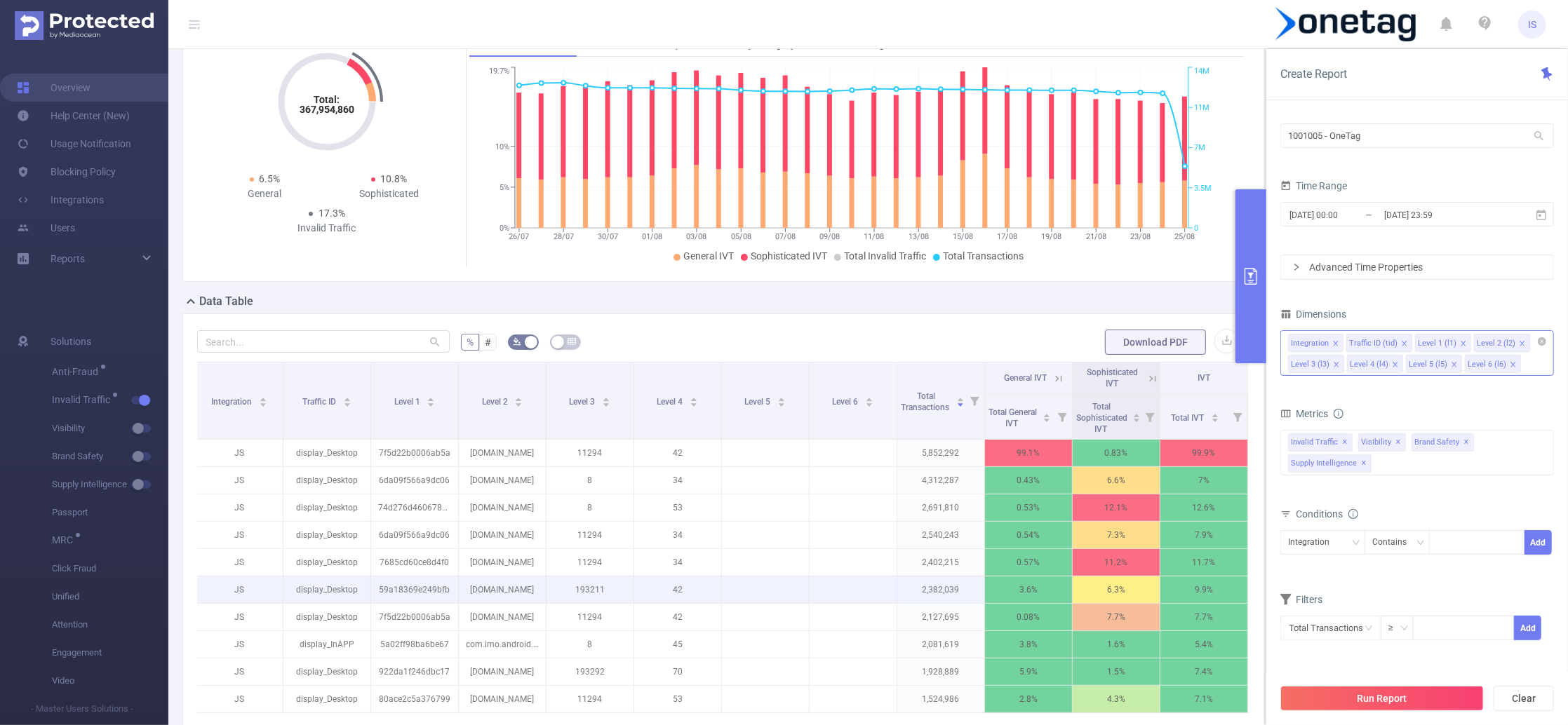
scroll to position [0, 0]
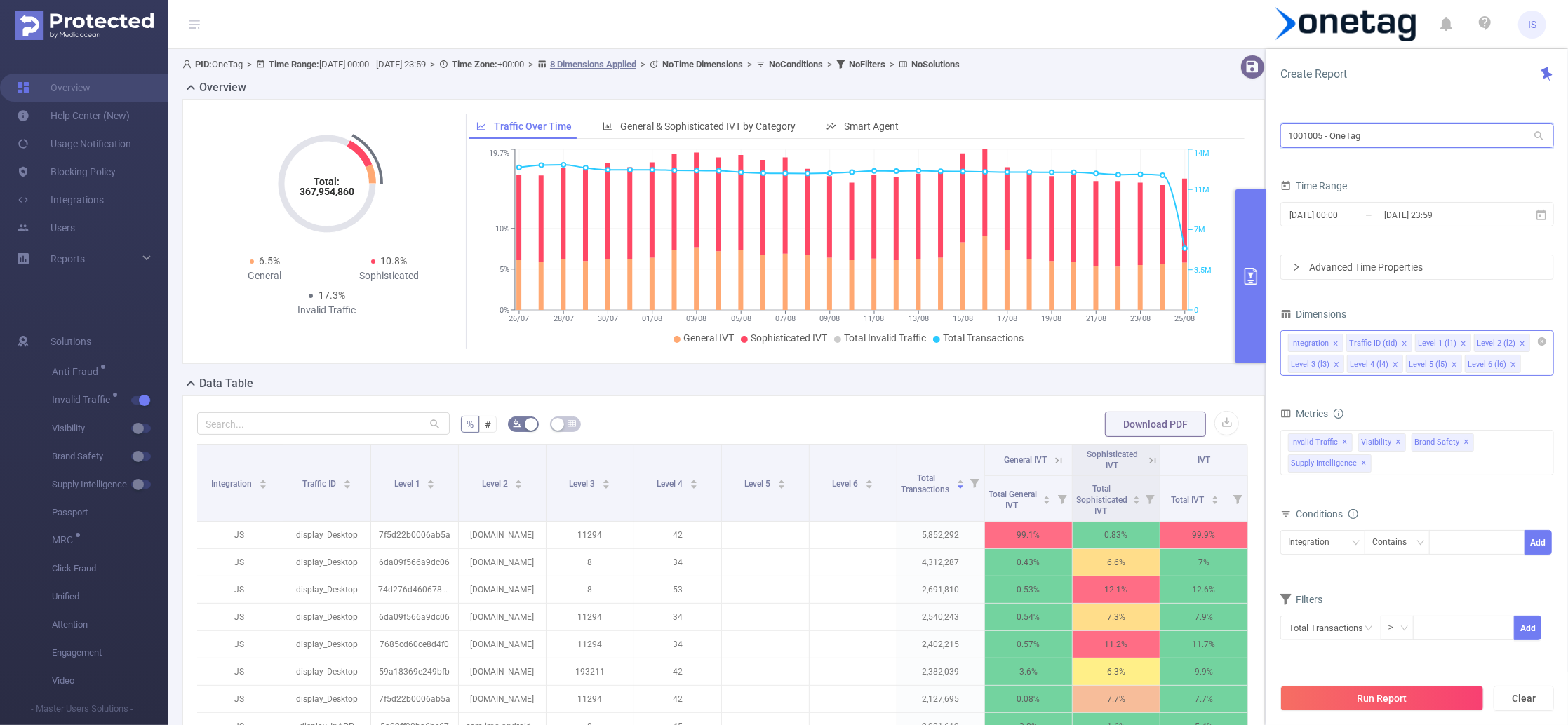
drag, startPoint x: 1413, startPoint y: 129, endPoint x: 1064, endPoint y: 108, distance: 349.6
click at [1064, 108] on section "PID: OneTag > Time Range: 2025-07-26 00:00 - 2025-08-25 23:59 > Time Zone: +00:…" at bounding box center [868, 484] width 1400 height 870
paste input "0692"
type input "1000692"
click at [1344, 176] on ul "1000692 - BUZZOOLA 9.57M [2.55M rows]" at bounding box center [1417, 165] width 274 height 28
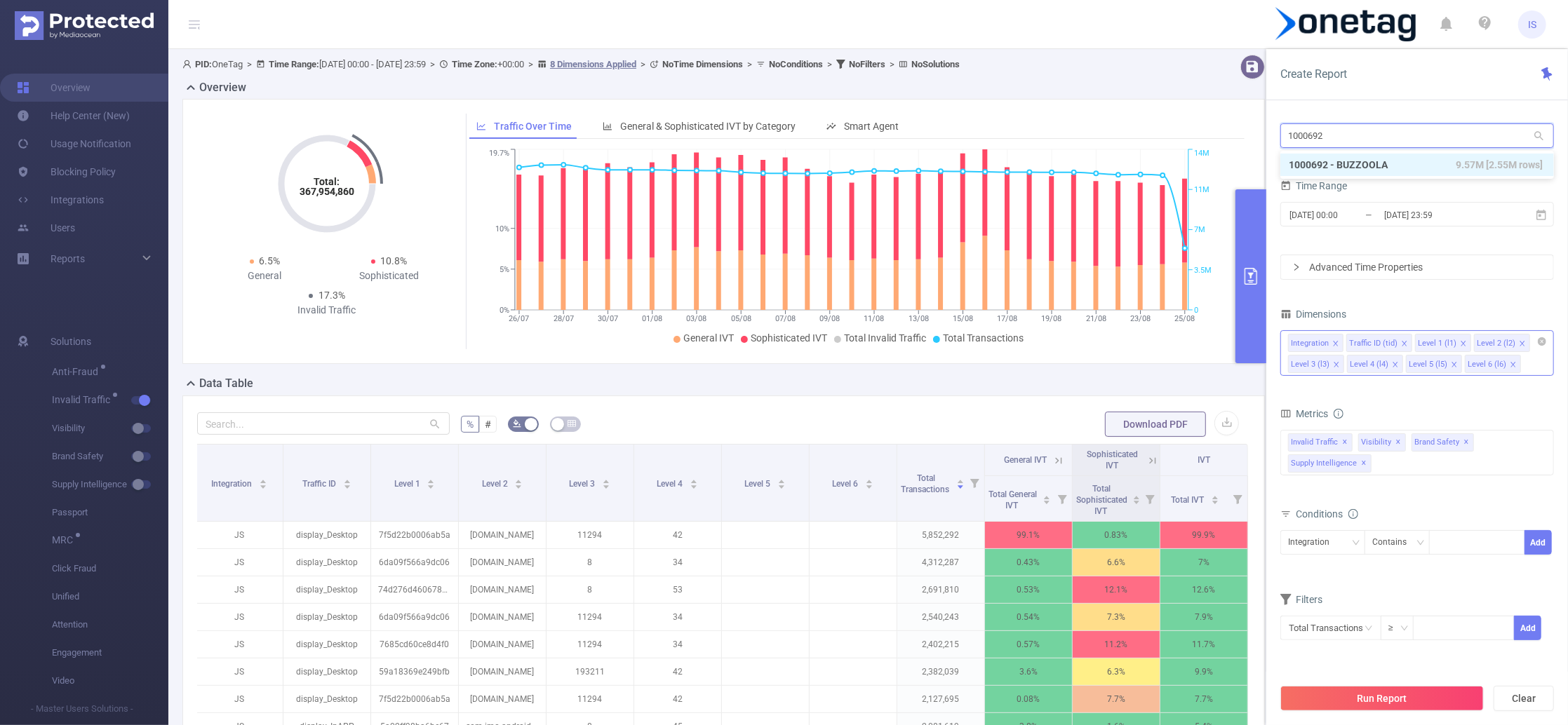
click at [1348, 166] on li "1000692 - BUZZOOLA 9.57M [2.55M rows]" at bounding box center [1417, 165] width 274 height 23
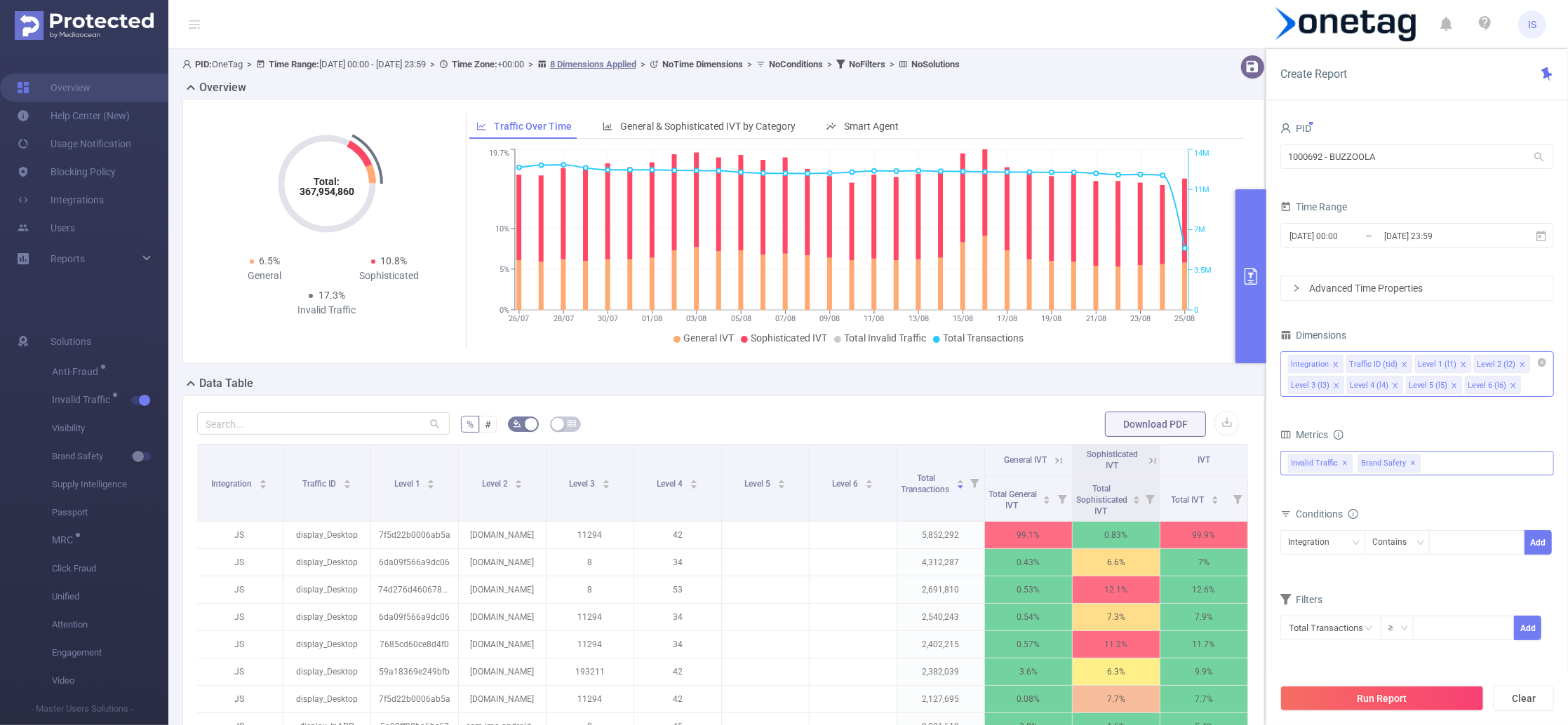
click at [1450, 465] on div "Anti-Fraud Invalid Traffic Visibility Brand Safety Supply Intelligence Sample R…" at bounding box center [1417, 463] width 274 height 24
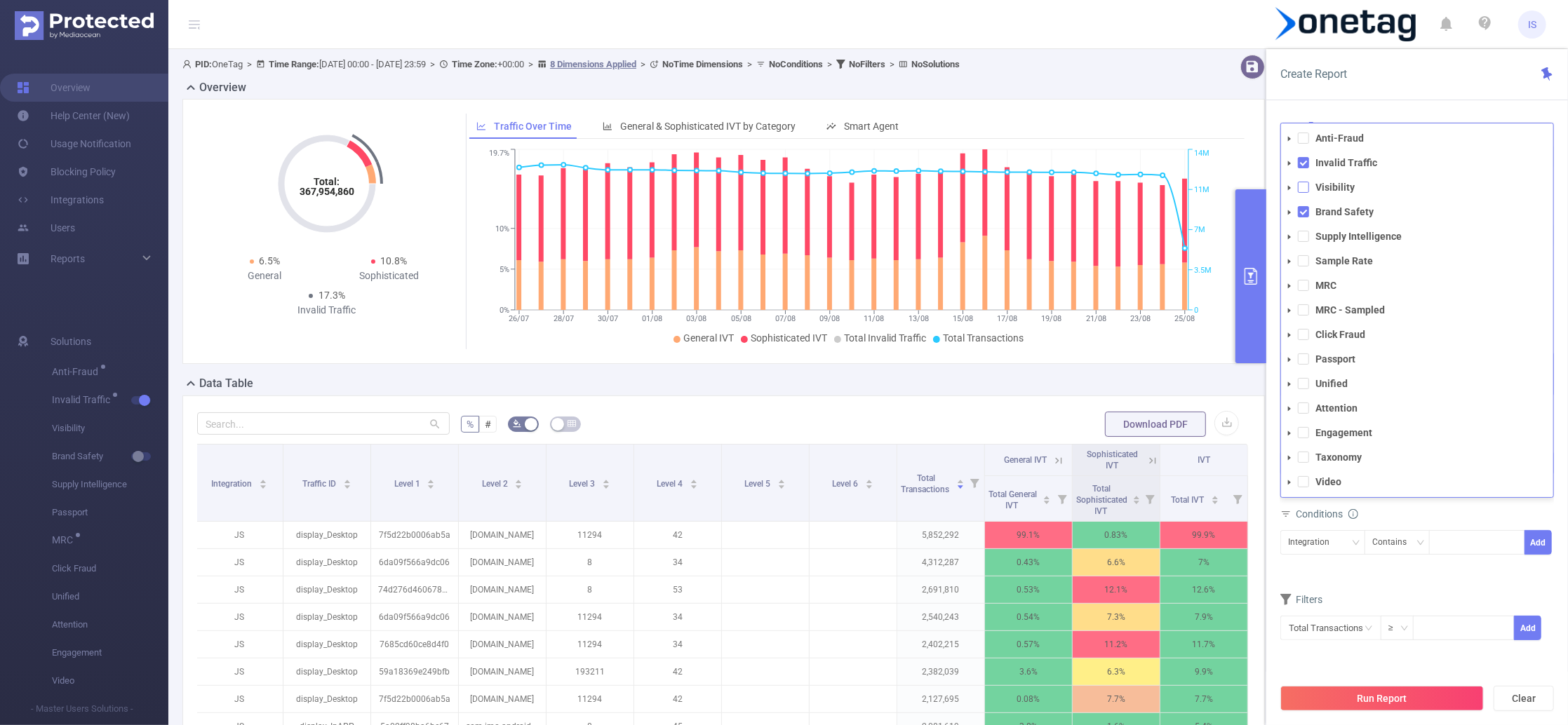
click at [1300, 187] on span at bounding box center [1303, 187] width 11 height 11
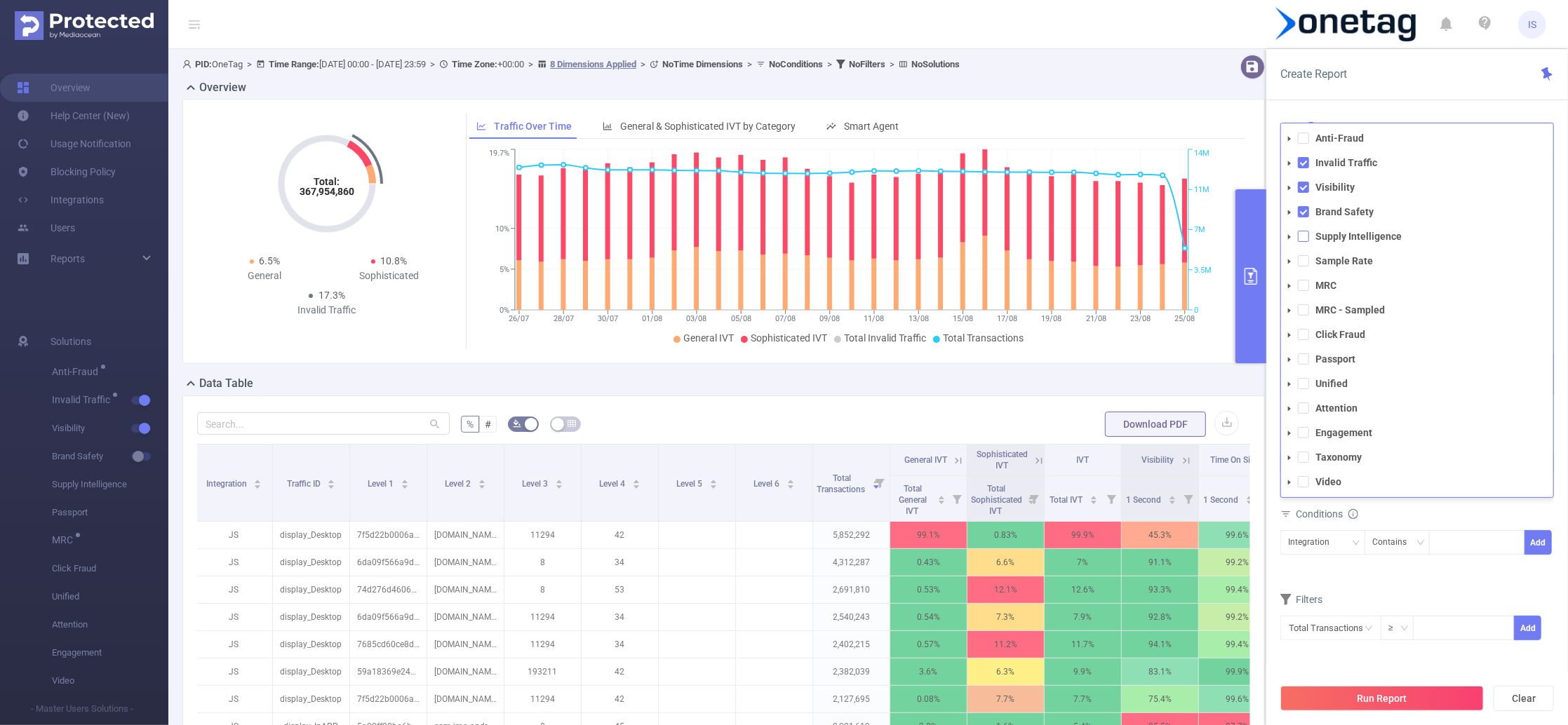
click at [1310, 233] on span at bounding box center [1303, 235] width 11 height 11
click at [1424, 526] on div "Conditions" at bounding box center [1417, 536] width 274 height 23
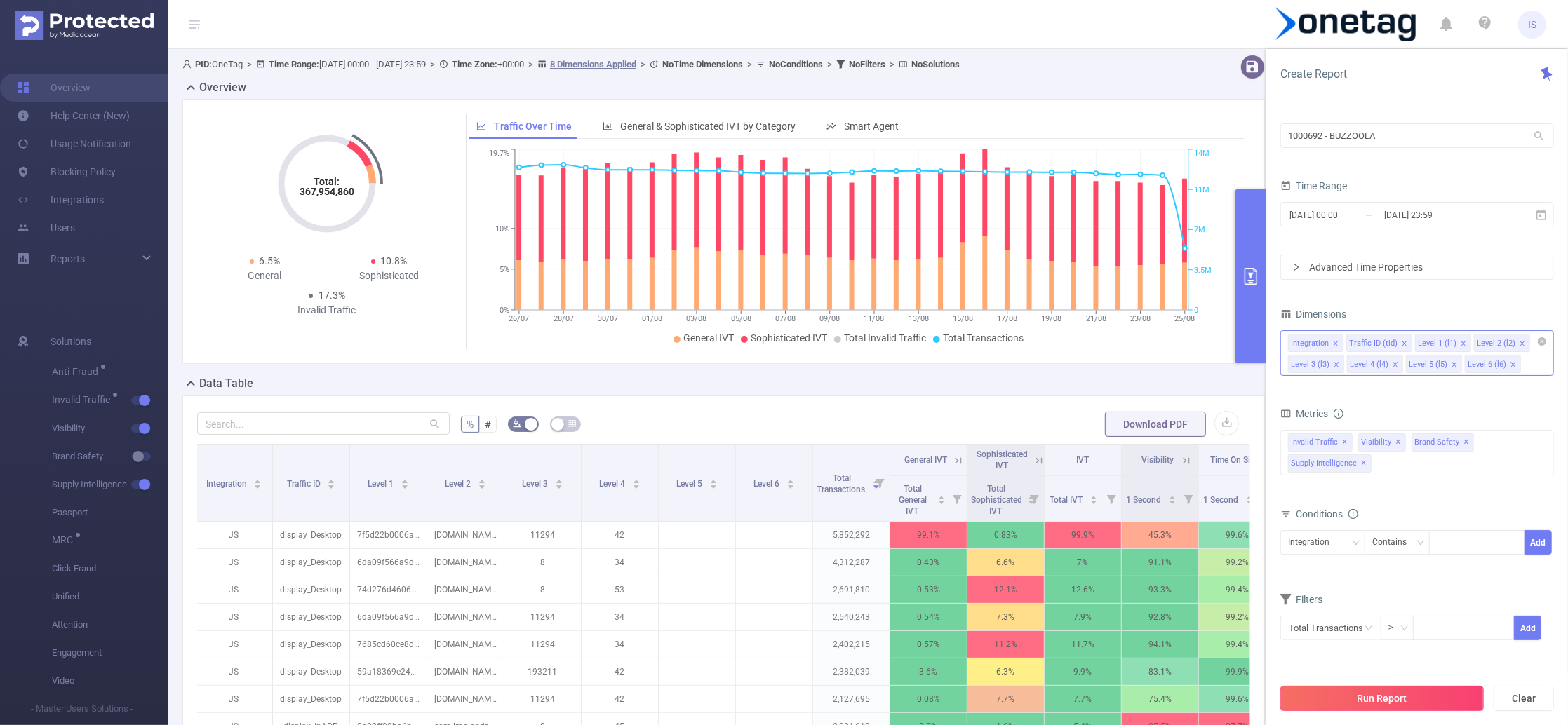
click at [1374, 698] on button "Run Report" at bounding box center [1381, 699] width 203 height 25
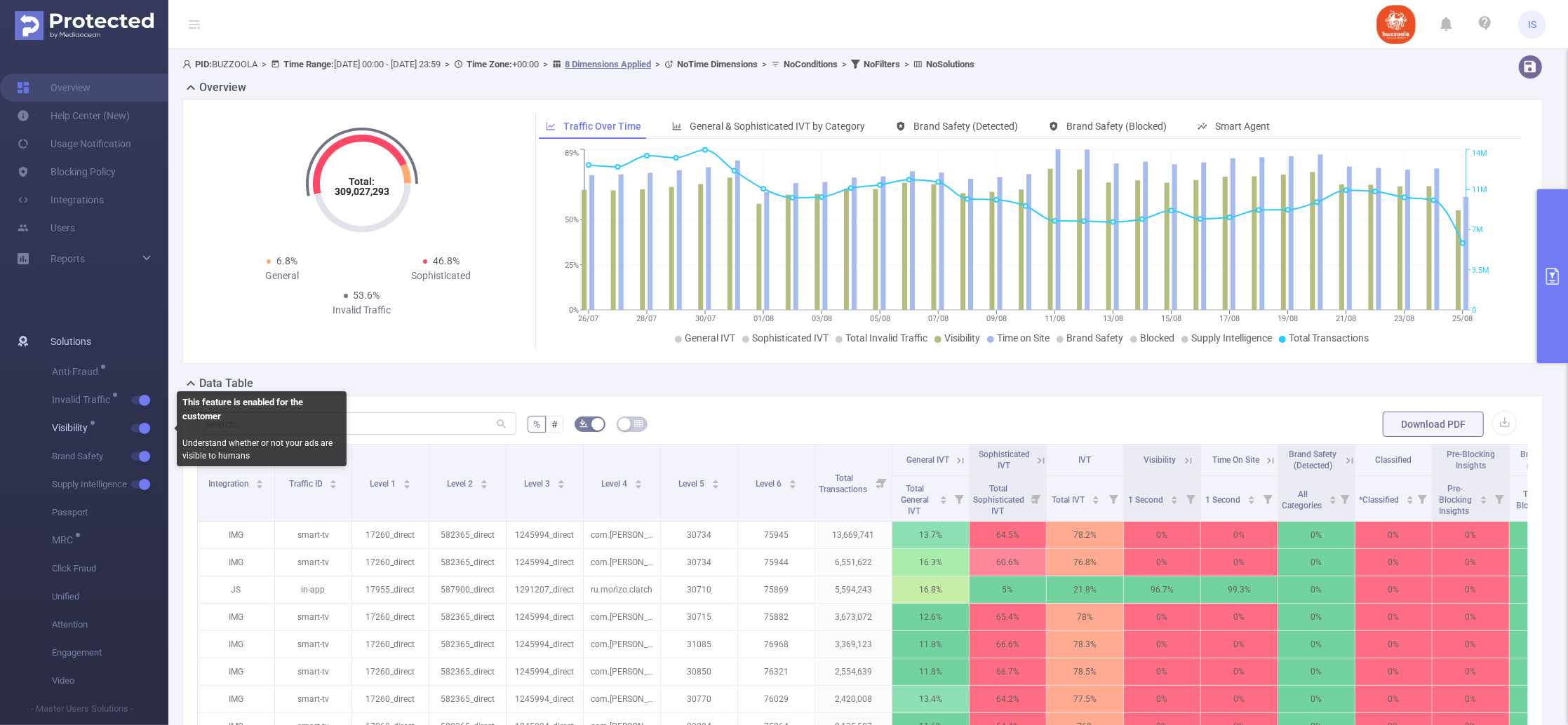
click at [146, 426] on button "button" at bounding box center [140, 429] width 19 height 8
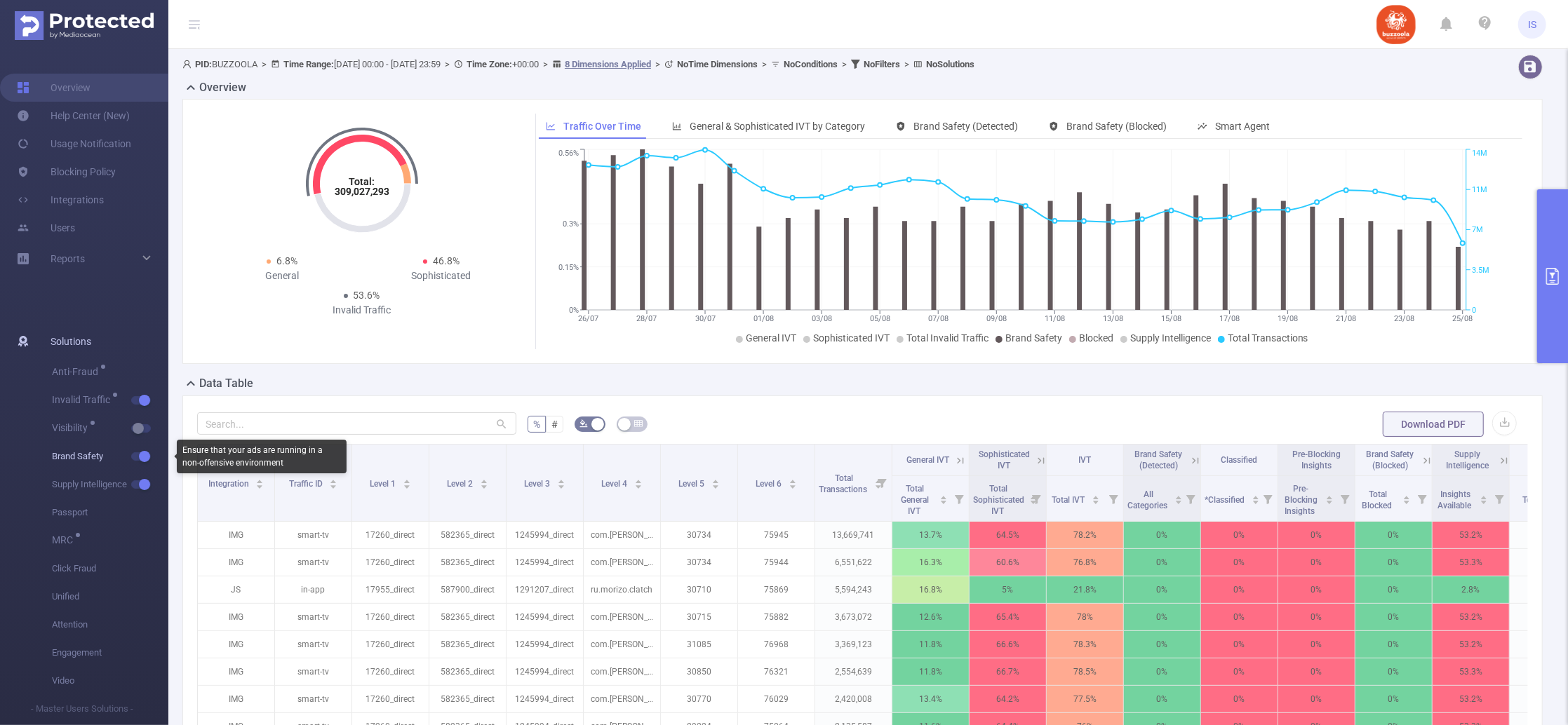
click at [146, 461] on button "button" at bounding box center [140, 457] width 19 height 8
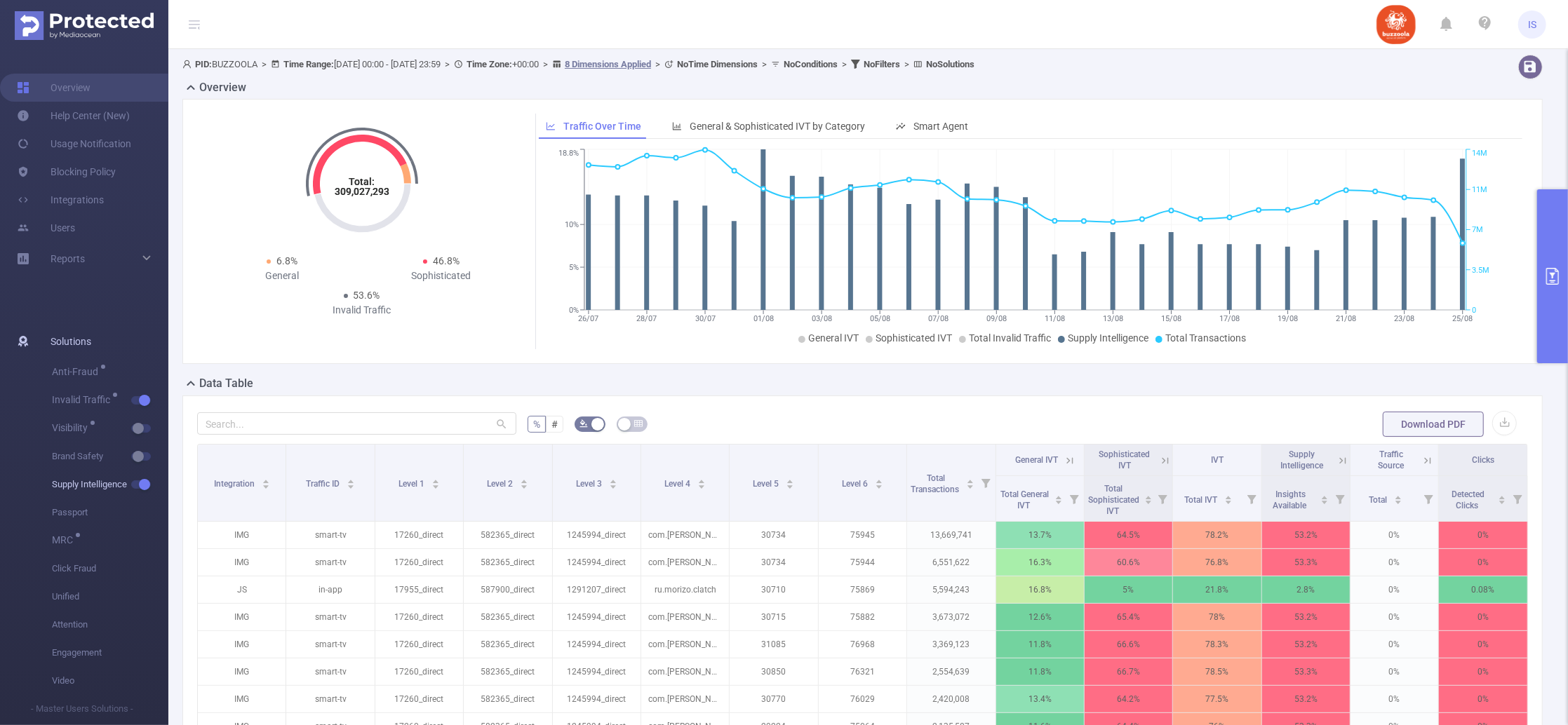
click at [146, 485] on button "button" at bounding box center [140, 484] width 19 height 8
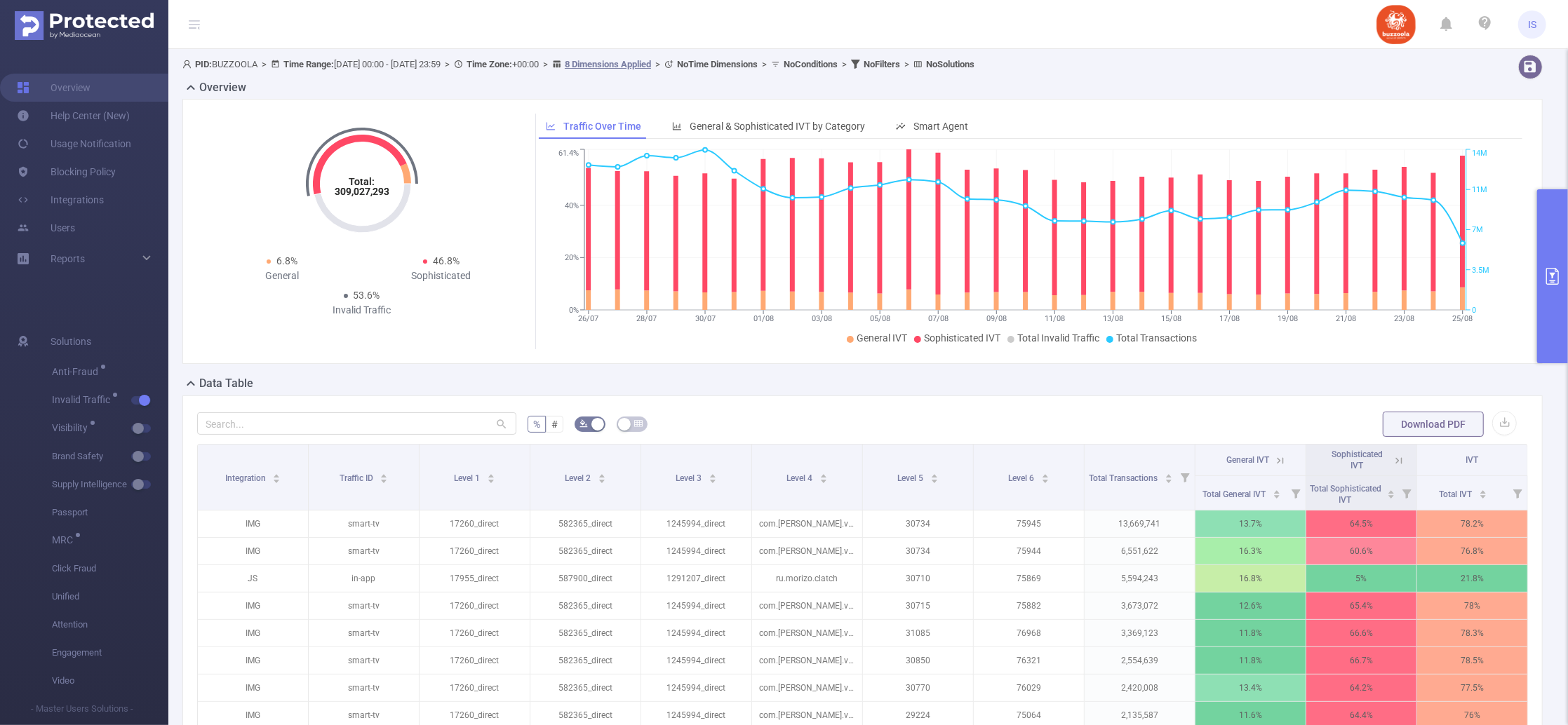
click at [1392, 458] on icon at bounding box center [1398, 460] width 13 height 13
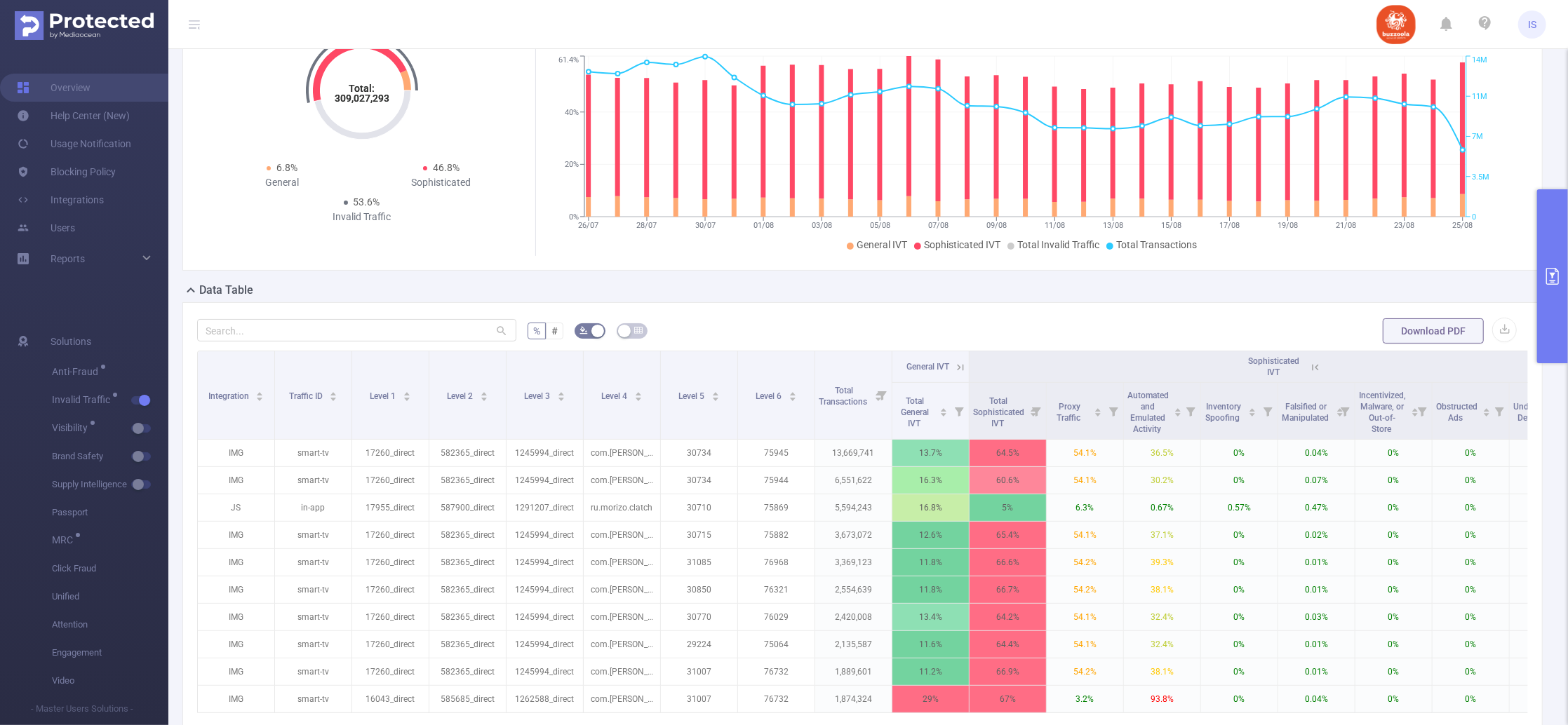
scroll to position [187, 0]
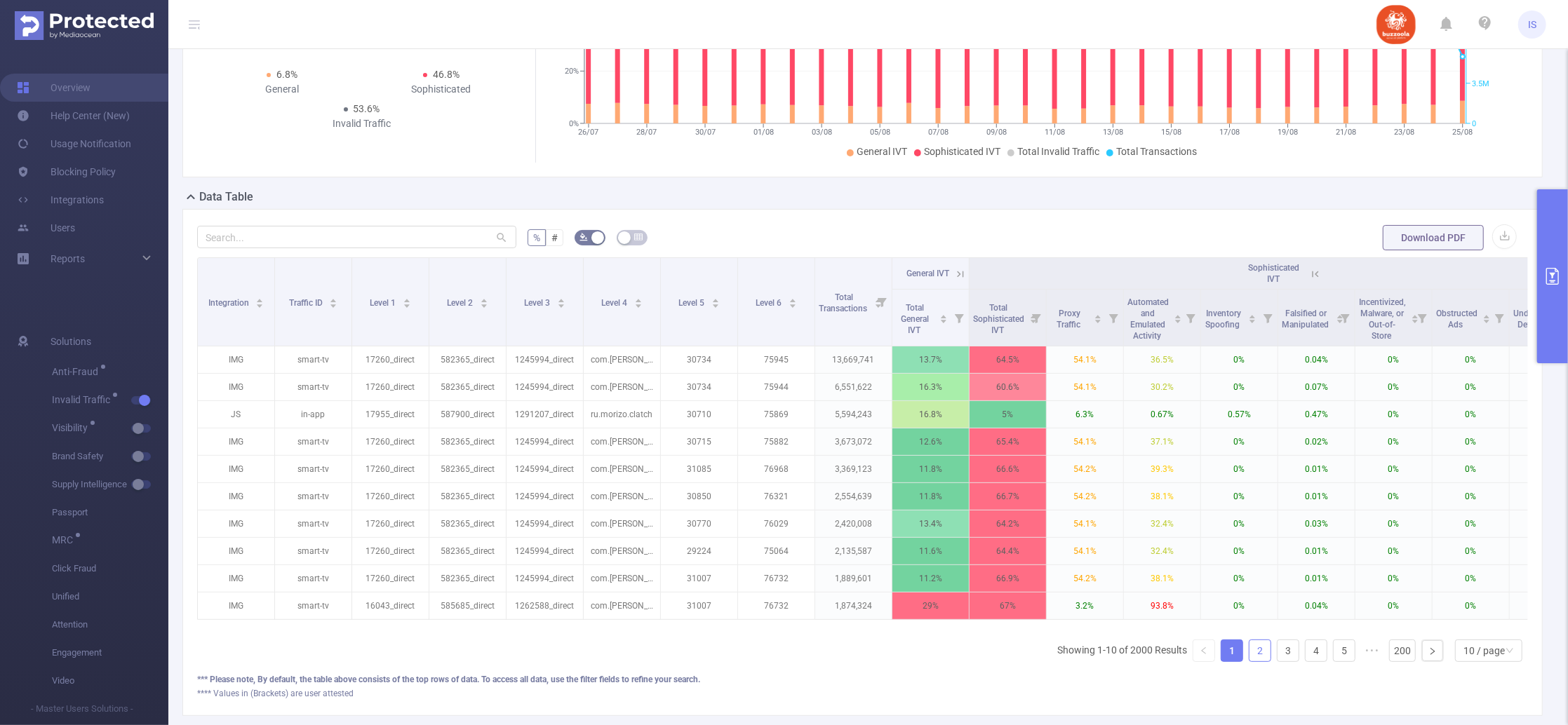
click at [1256, 662] on link "2" at bounding box center [1260, 651] width 21 height 21
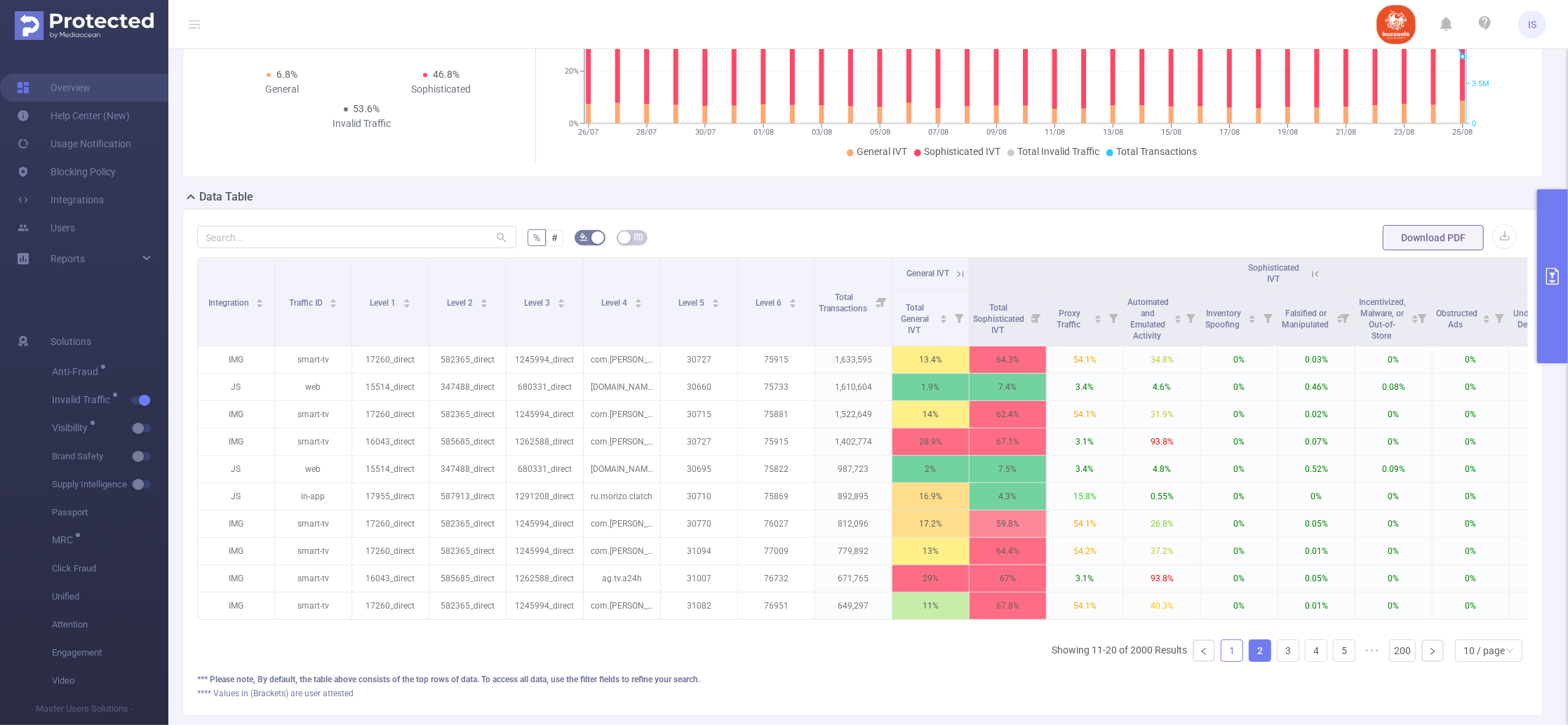
click at [1222, 662] on link "1" at bounding box center [1232, 651] width 21 height 21
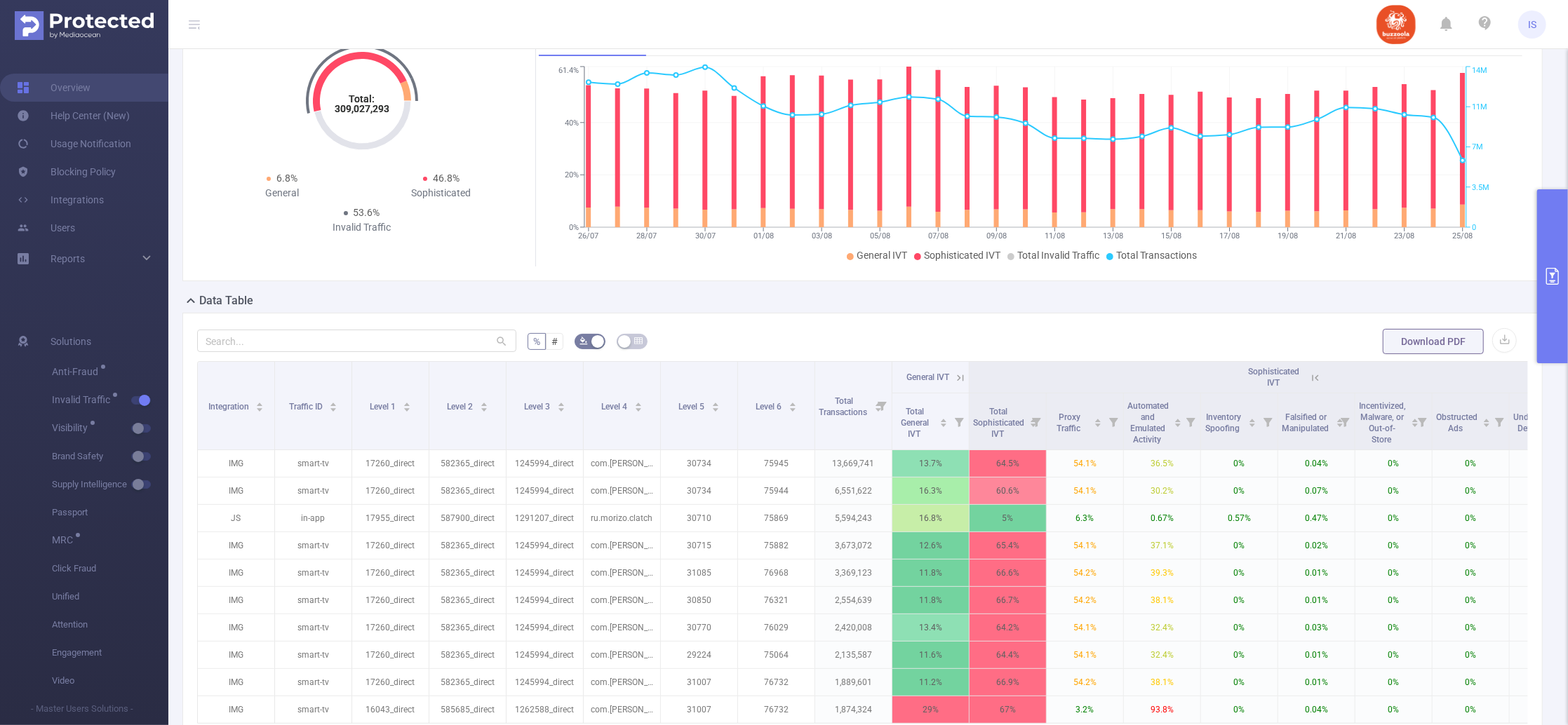
scroll to position [0, 0]
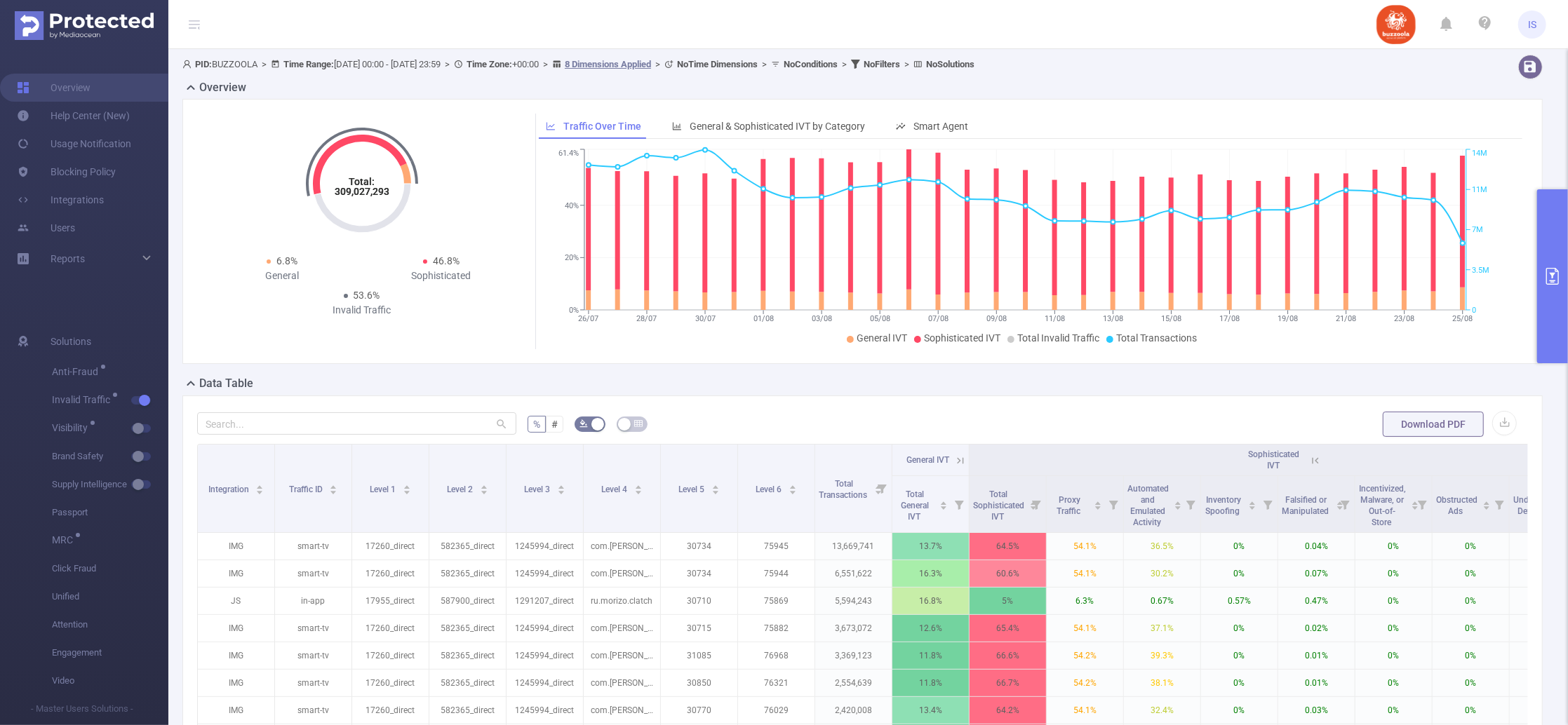
click at [1314, 463] on icon at bounding box center [1316, 460] width 13 height 13
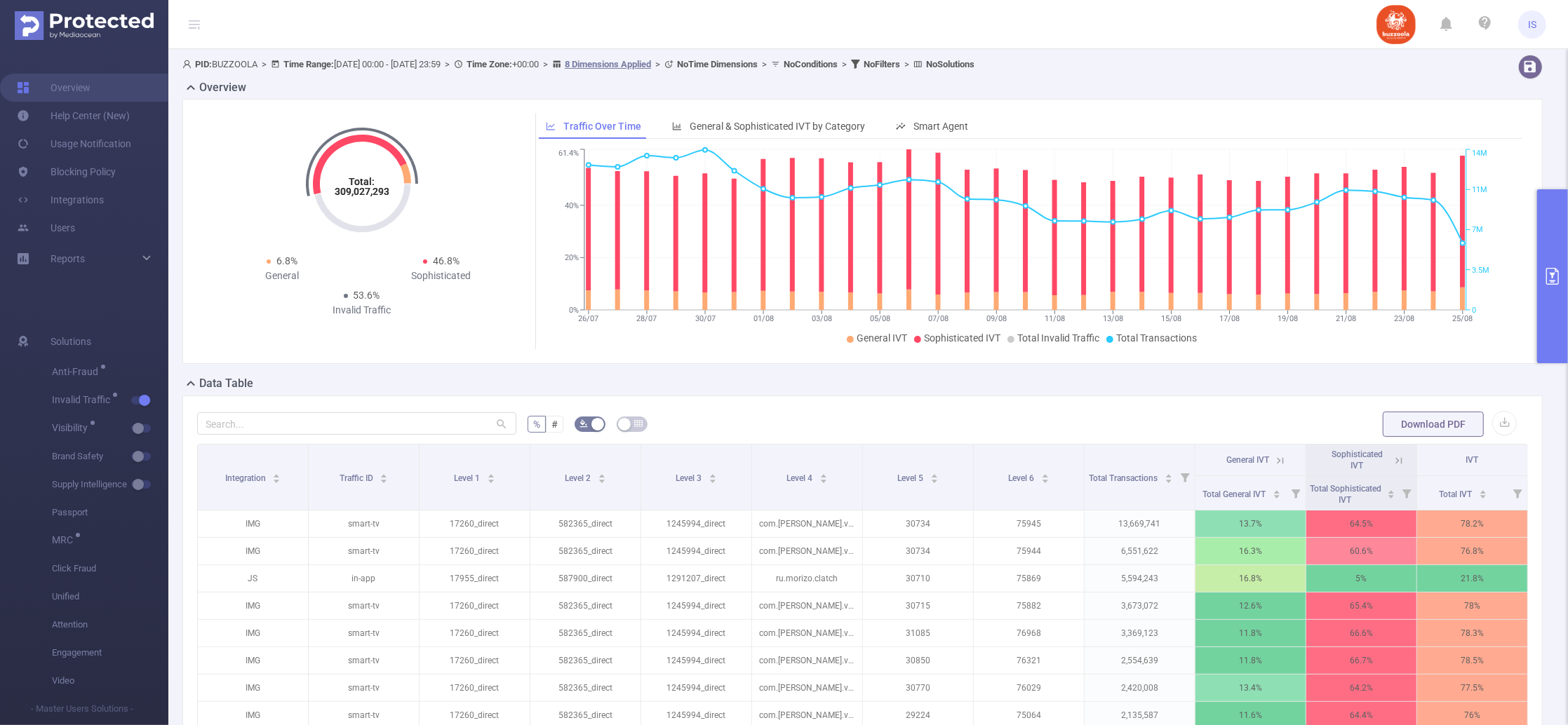
click at [1392, 457] on icon at bounding box center [1398, 460] width 13 height 13
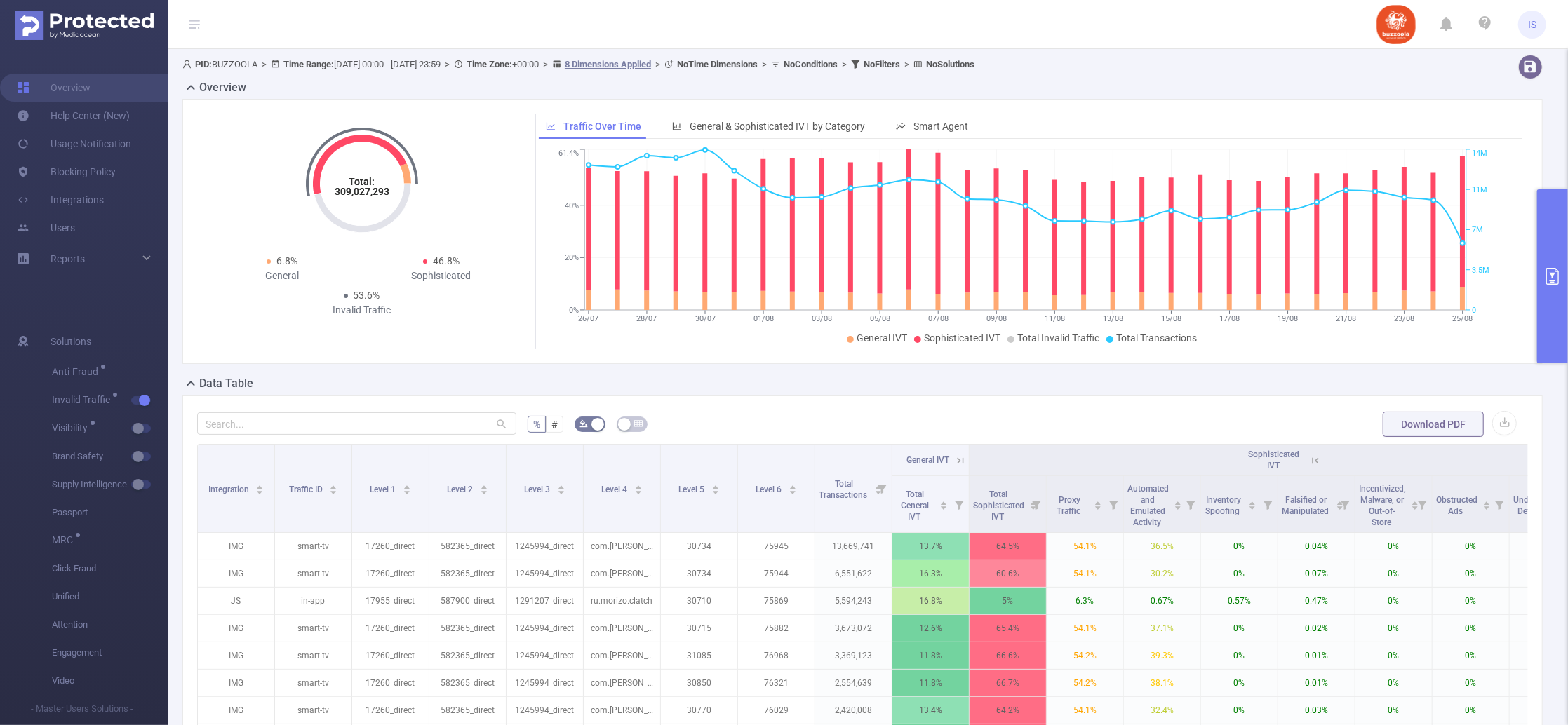
click at [1316, 464] on icon at bounding box center [1316, 460] width 13 height 13
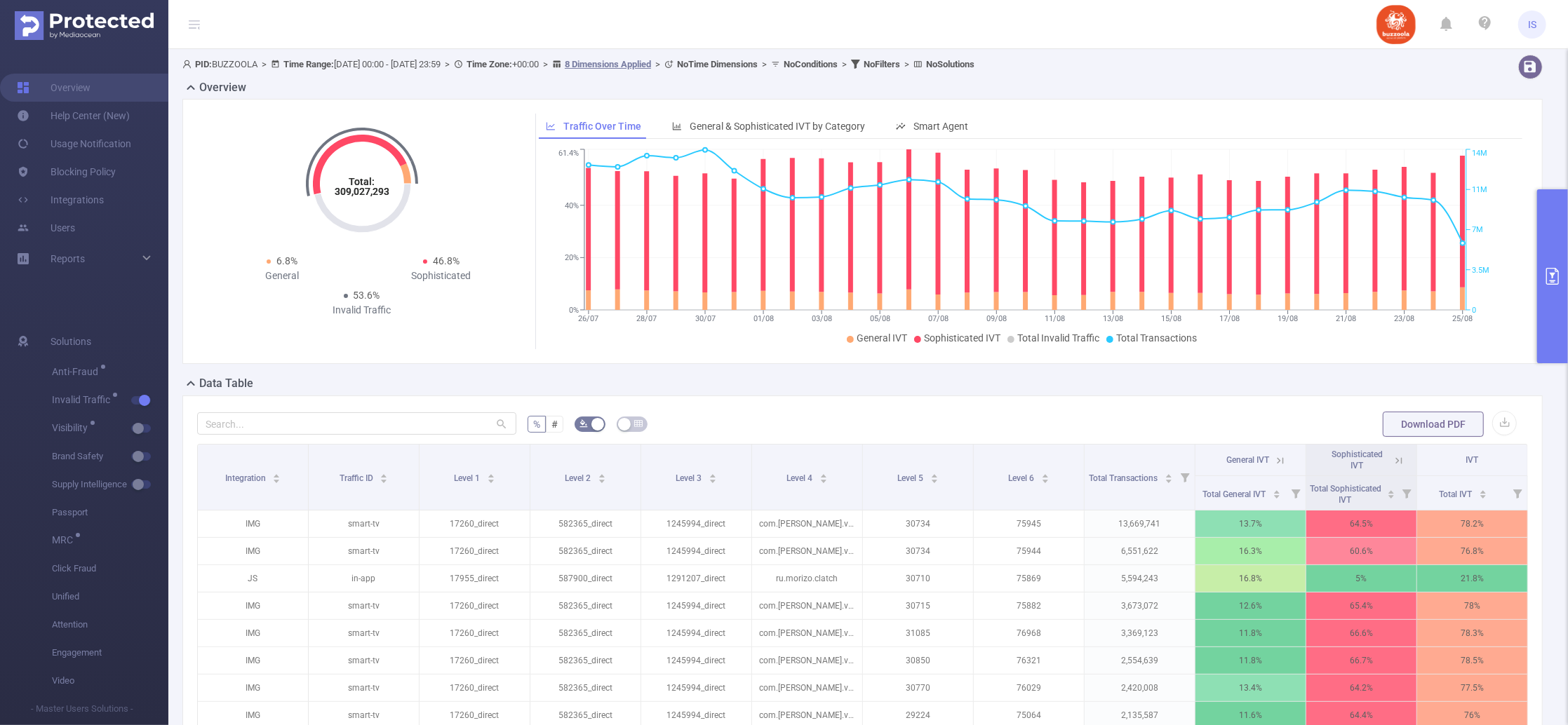
click at [1544, 234] on button "primary" at bounding box center [1553, 276] width 31 height 174
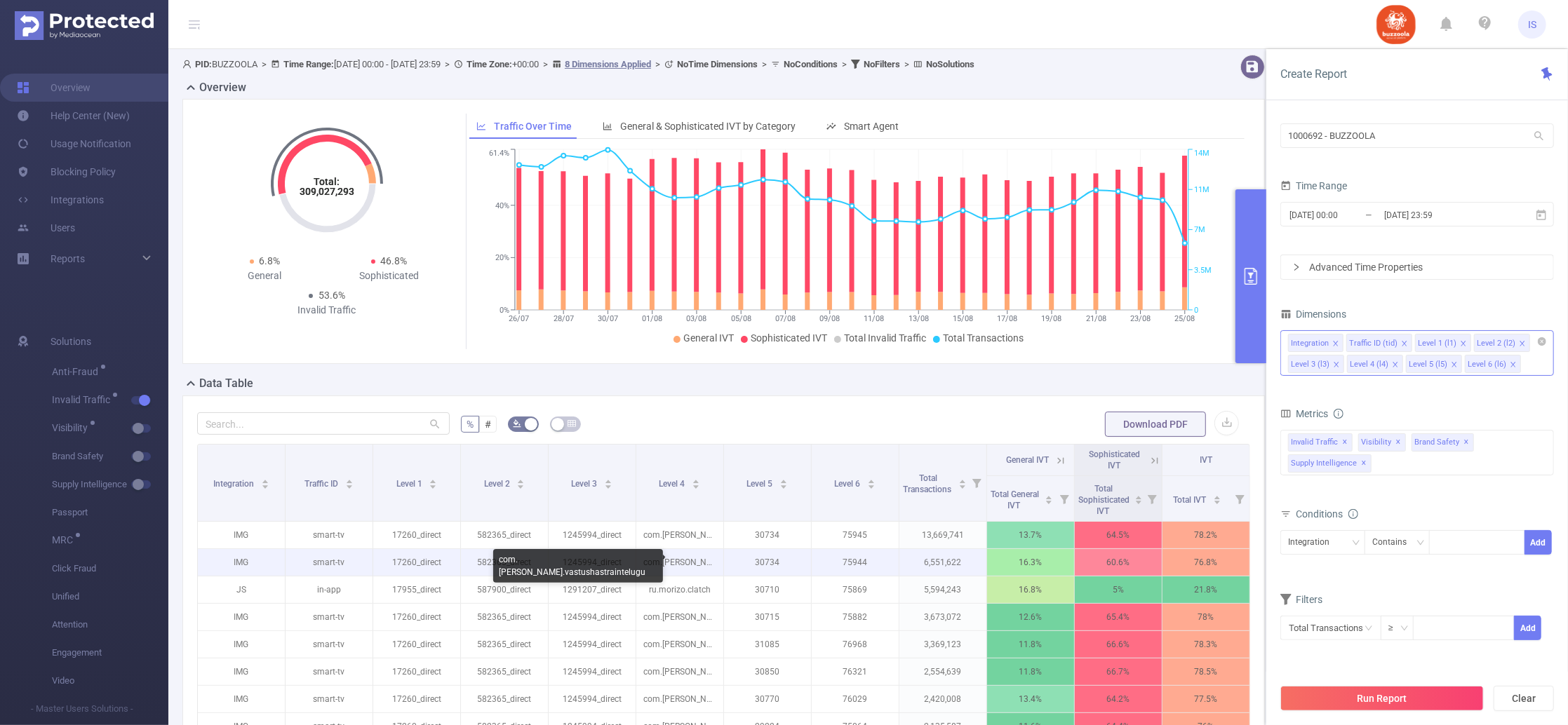
click at [643, 572] on p "com.varni.vastushastraintelugu" at bounding box center [680, 563] width 87 height 27
click at [658, 558] on p "com.varni.vastushastraintelugu" at bounding box center [680, 563] width 87 height 27
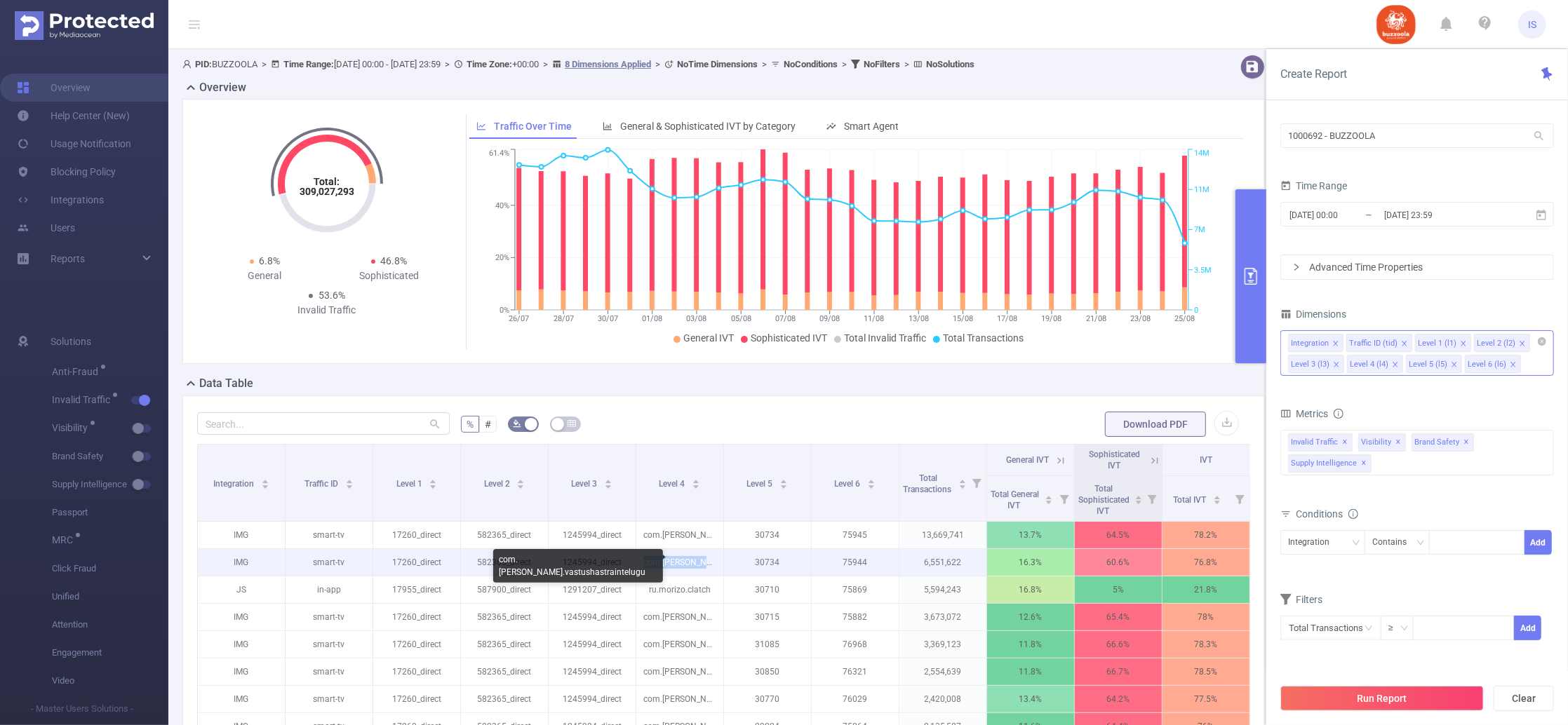
copy p "com.varni.vastushastraintelugu"
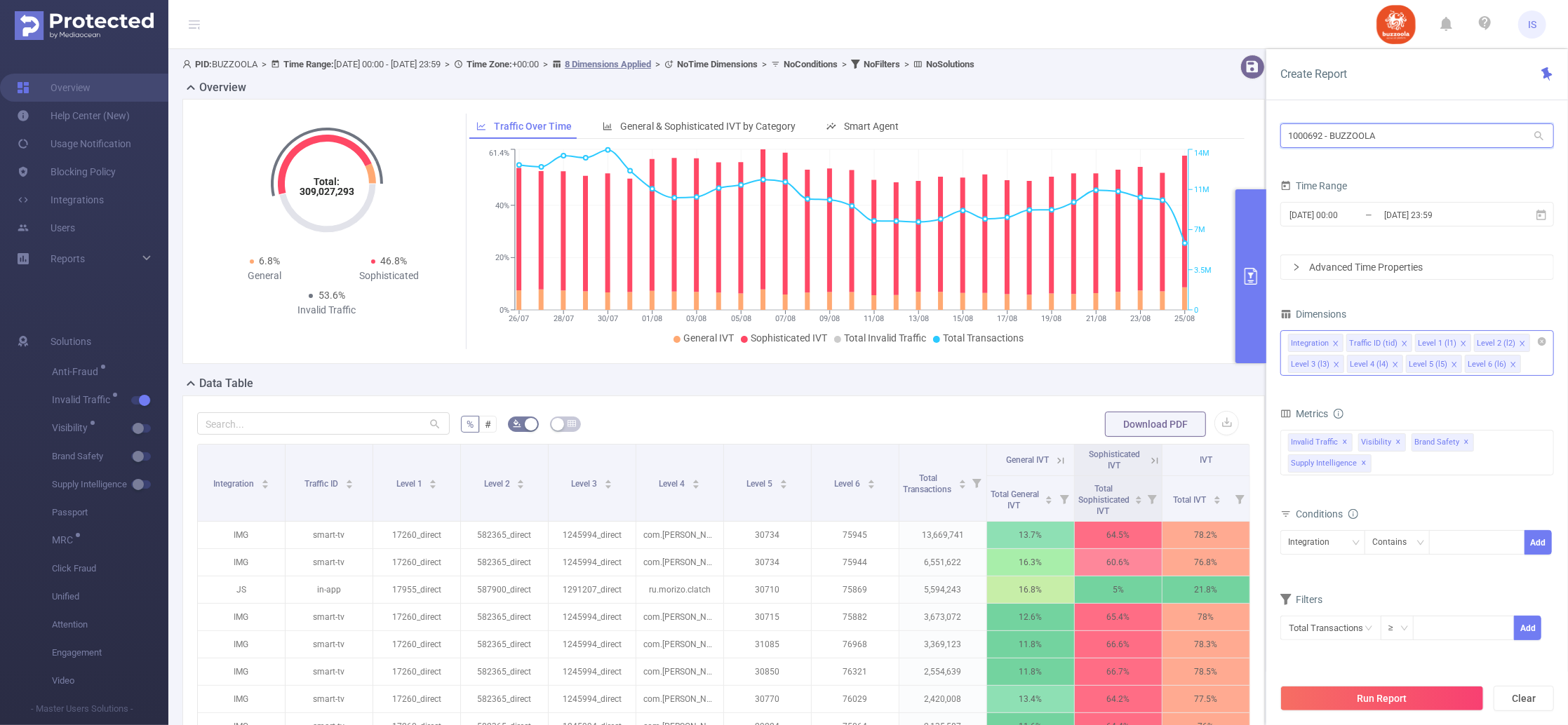
drag, startPoint x: 1430, startPoint y: 135, endPoint x: 1159, endPoint y: 139, distance: 271.0
click at [1159, 139] on section "PID: BUZZOOLA > Time Range: 2025-07-26 00:00 - 2025-08-25 23:59 > Time Zone: +0…" at bounding box center [868, 484] width 1400 height 870
paste input "908"
type input "1000908"
click at [1356, 168] on li "1000908 - Stream 7.48M [4.61M rows]" at bounding box center [1417, 165] width 274 height 23
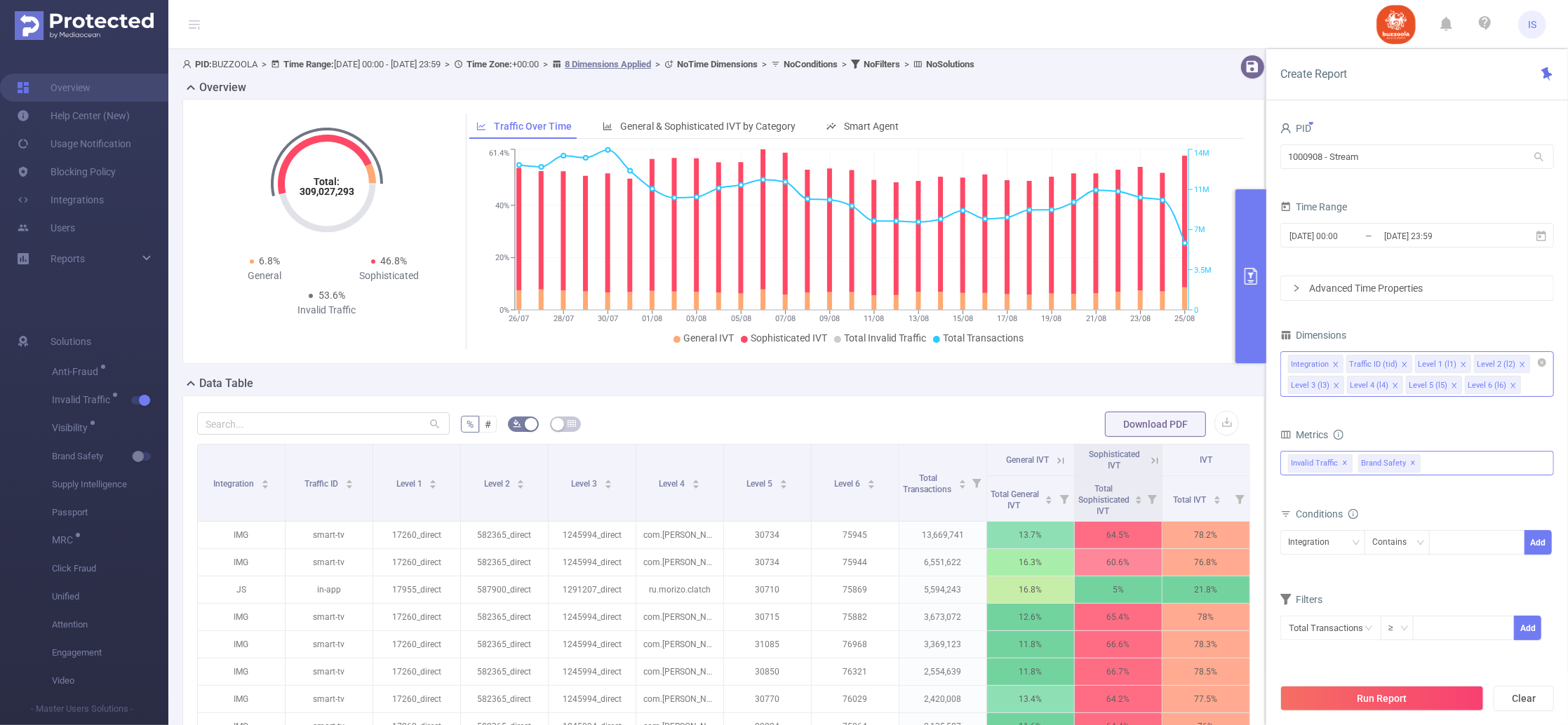
click at [1439, 458] on div "Anti-Fraud Invalid Traffic Visibility Brand Safety Supply Intelligence Sample R…" at bounding box center [1417, 463] width 274 height 24
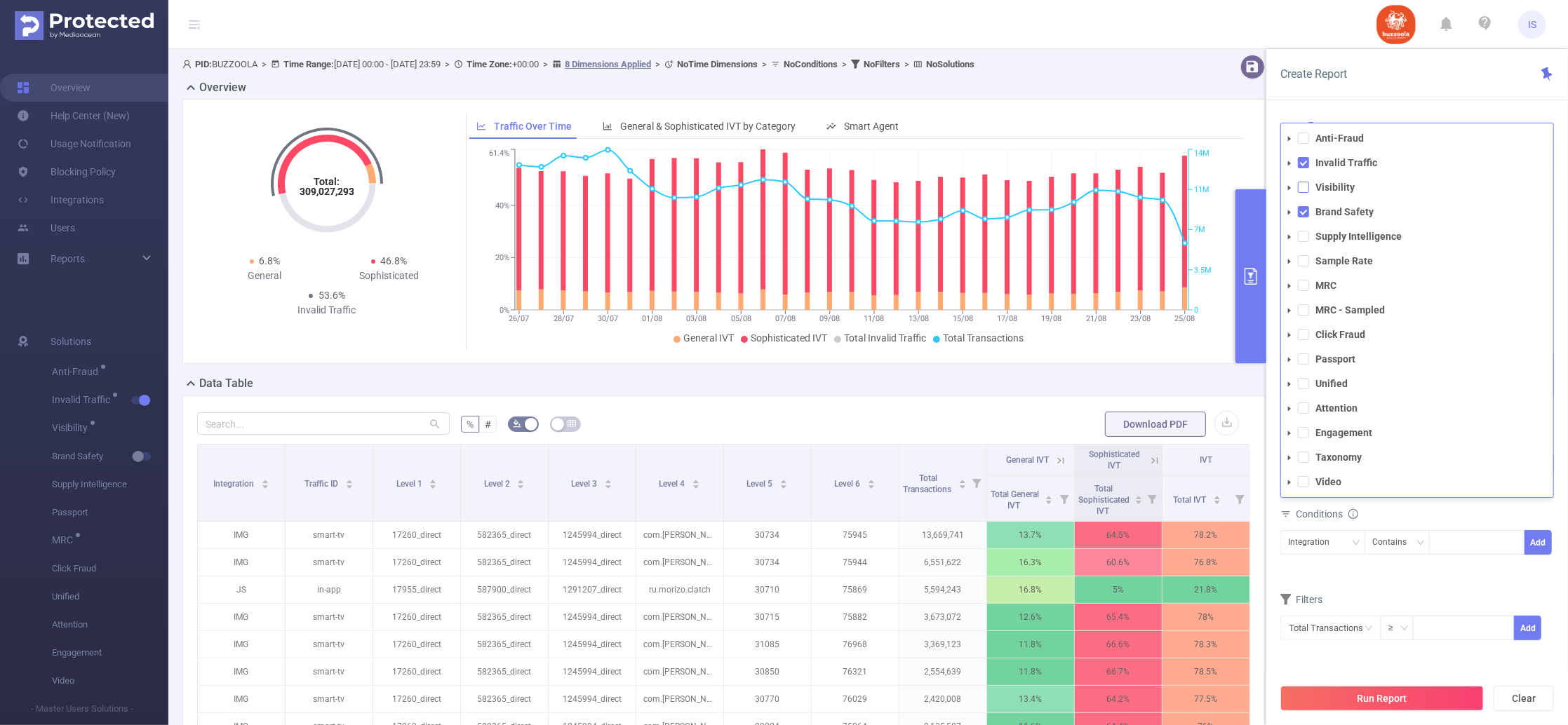
click at [1301, 189] on span at bounding box center [1303, 187] width 11 height 11
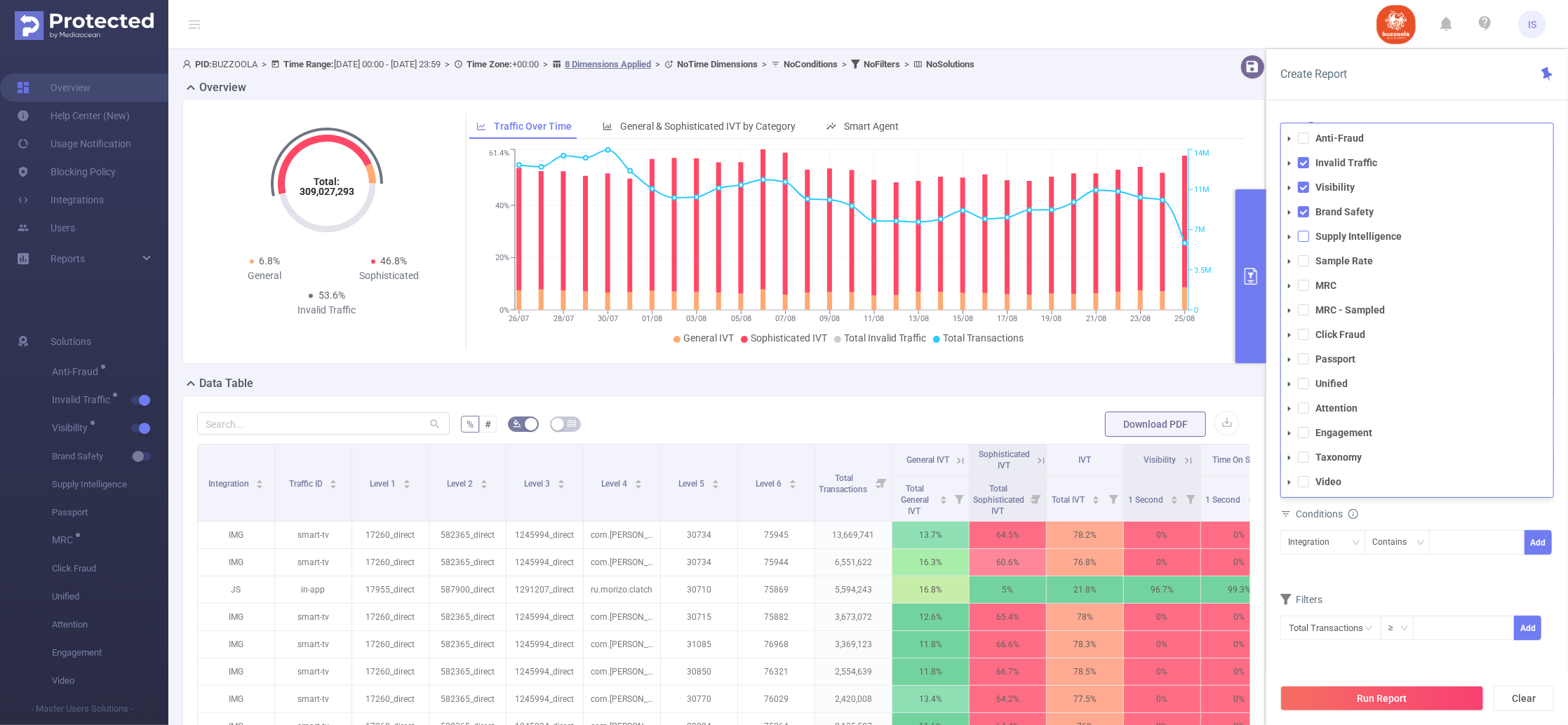
click at [1303, 235] on span at bounding box center [1303, 235] width 11 height 11
click at [1383, 512] on div "total Total Fraudulent Bot/Virus Hostile Tools Tunneled Traffic Non Malicious B…" at bounding box center [1417, 482] width 274 height 62
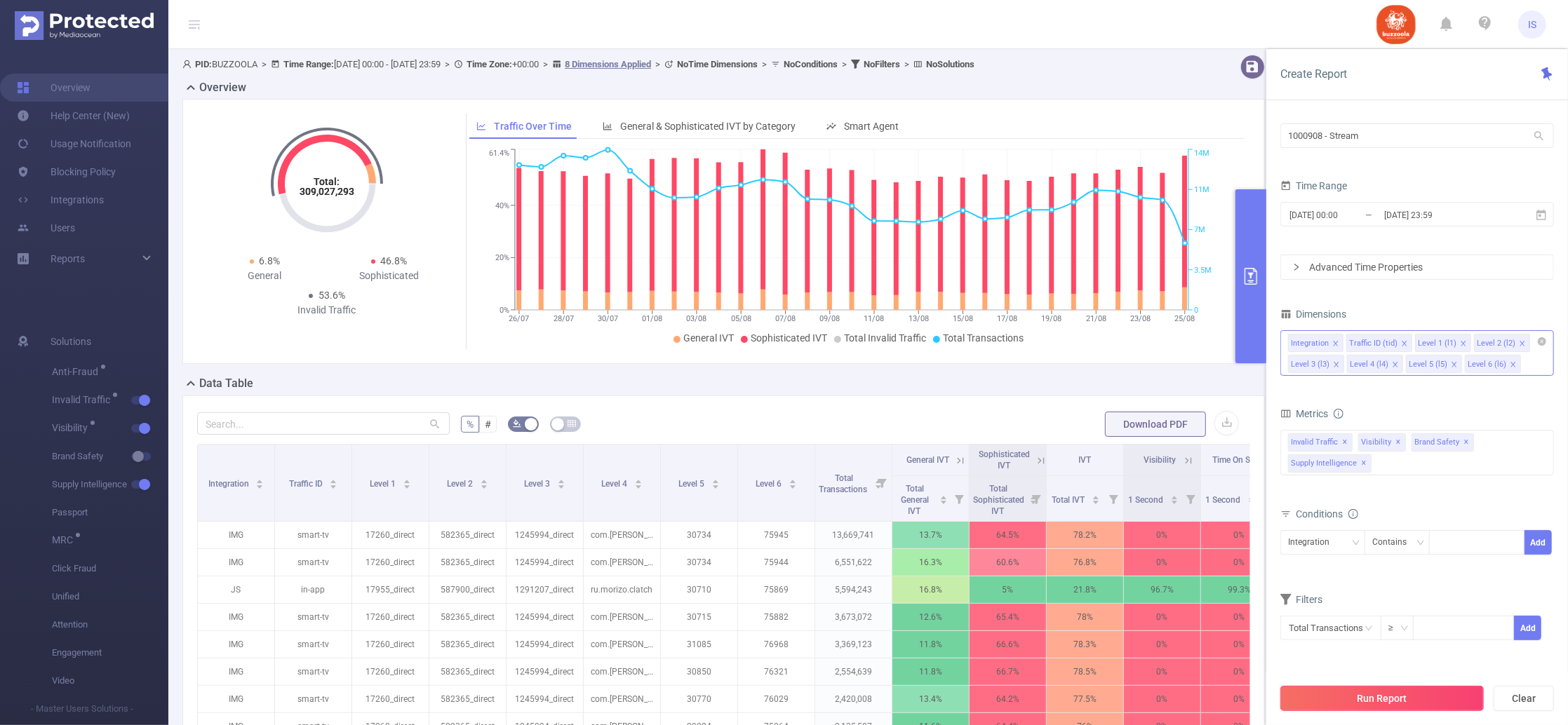
click at [1423, 698] on button "Run Report" at bounding box center [1381, 699] width 203 height 25
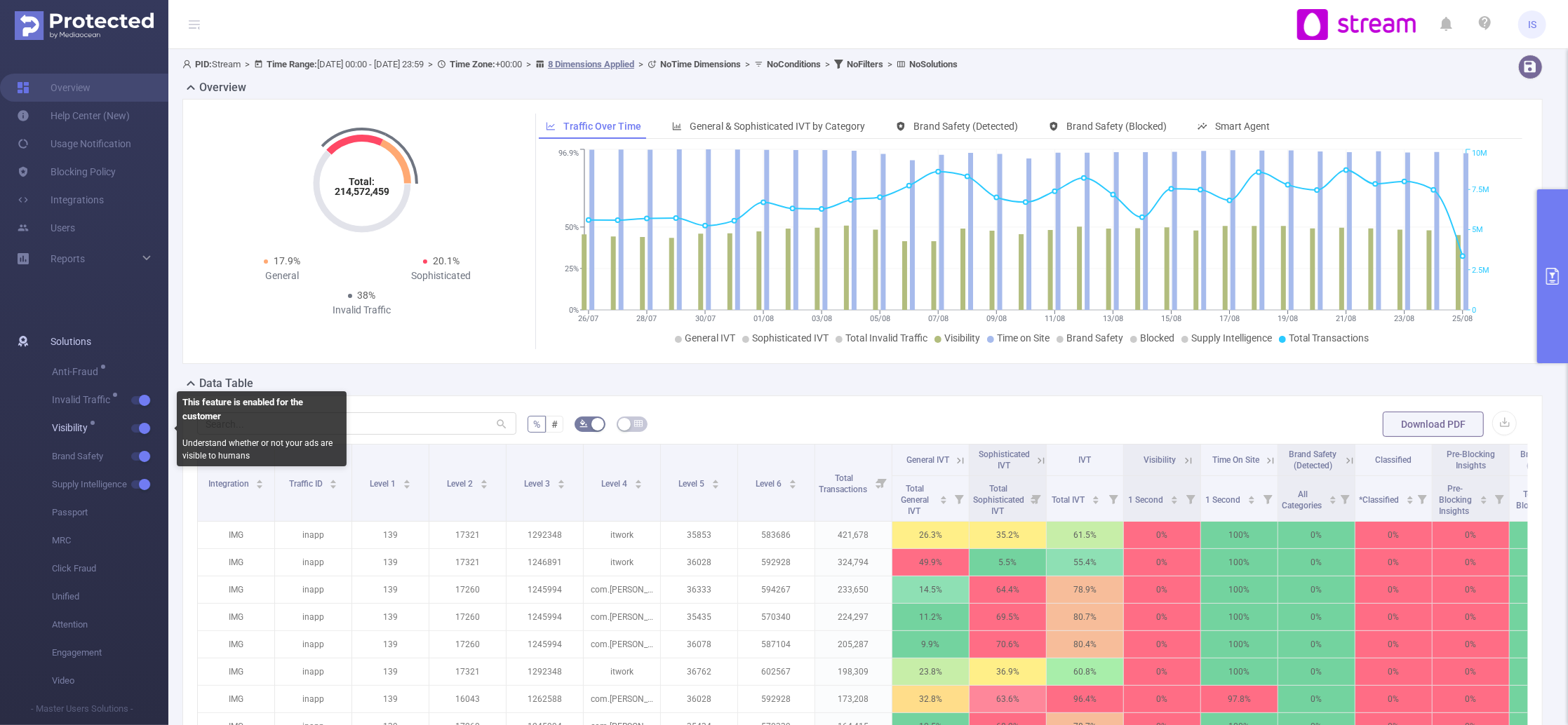
click at [139, 434] on span "Visibility" at bounding box center [110, 428] width 117 height 28
click at [144, 430] on button "button" at bounding box center [140, 429] width 19 height 8
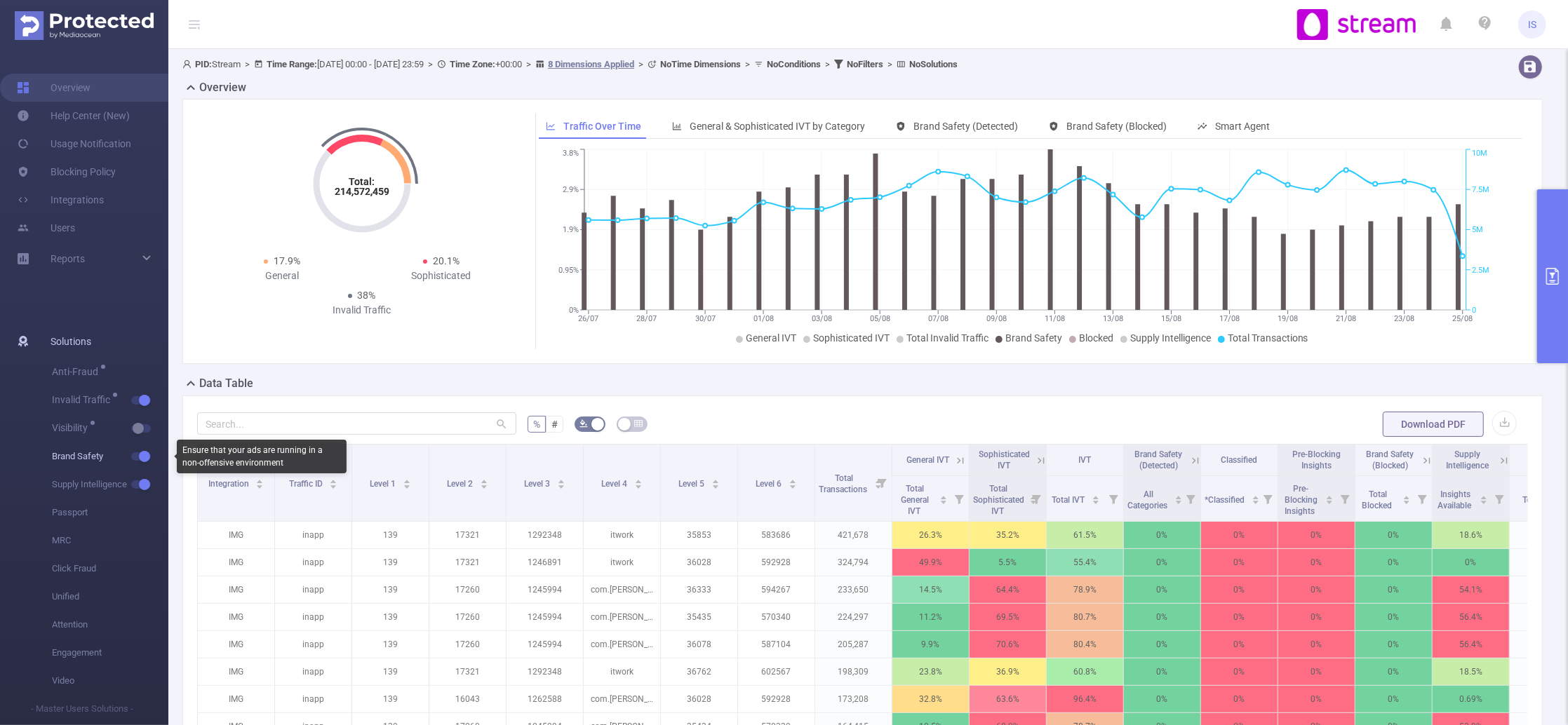
click at [145, 457] on button "button" at bounding box center [140, 457] width 19 height 8
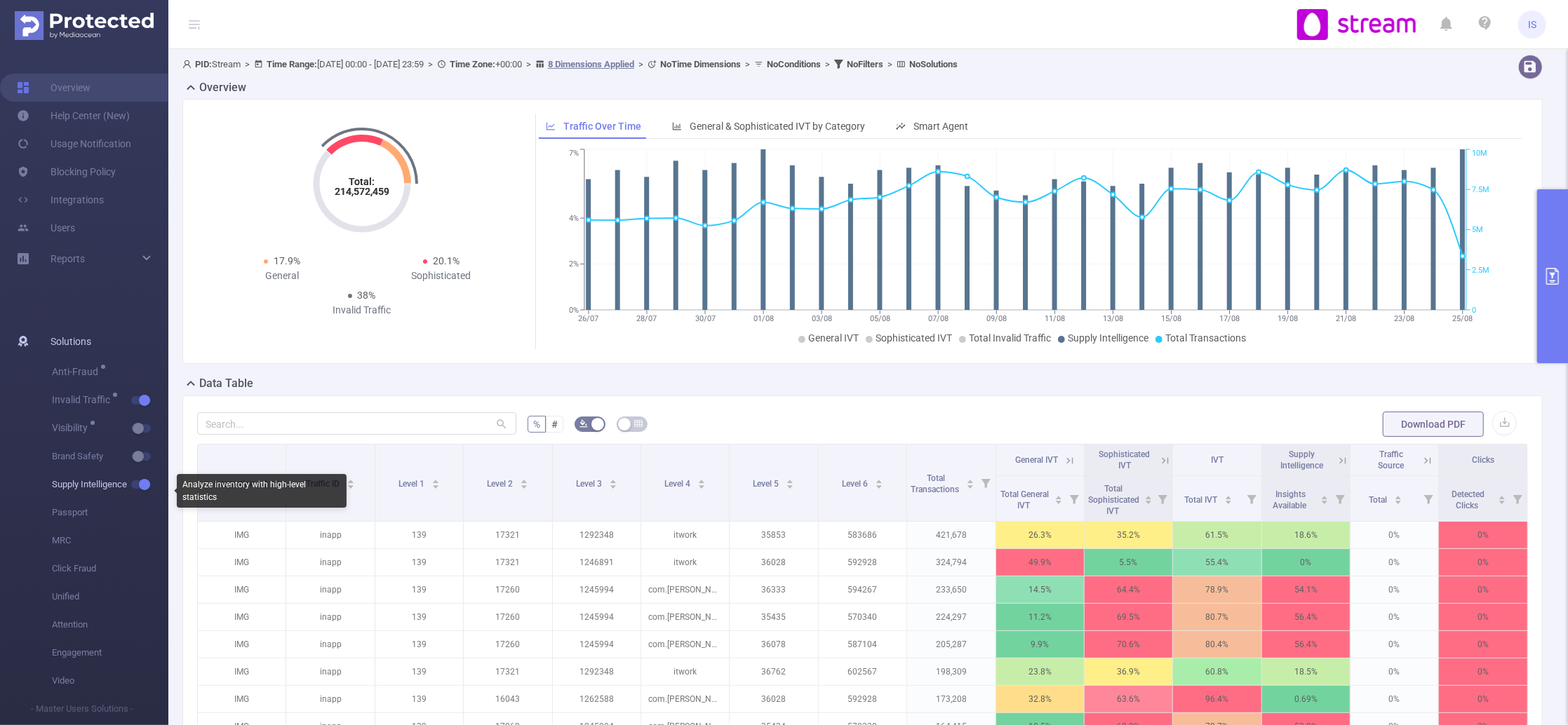
click at [139, 488] on button "button" at bounding box center [140, 484] width 19 height 8
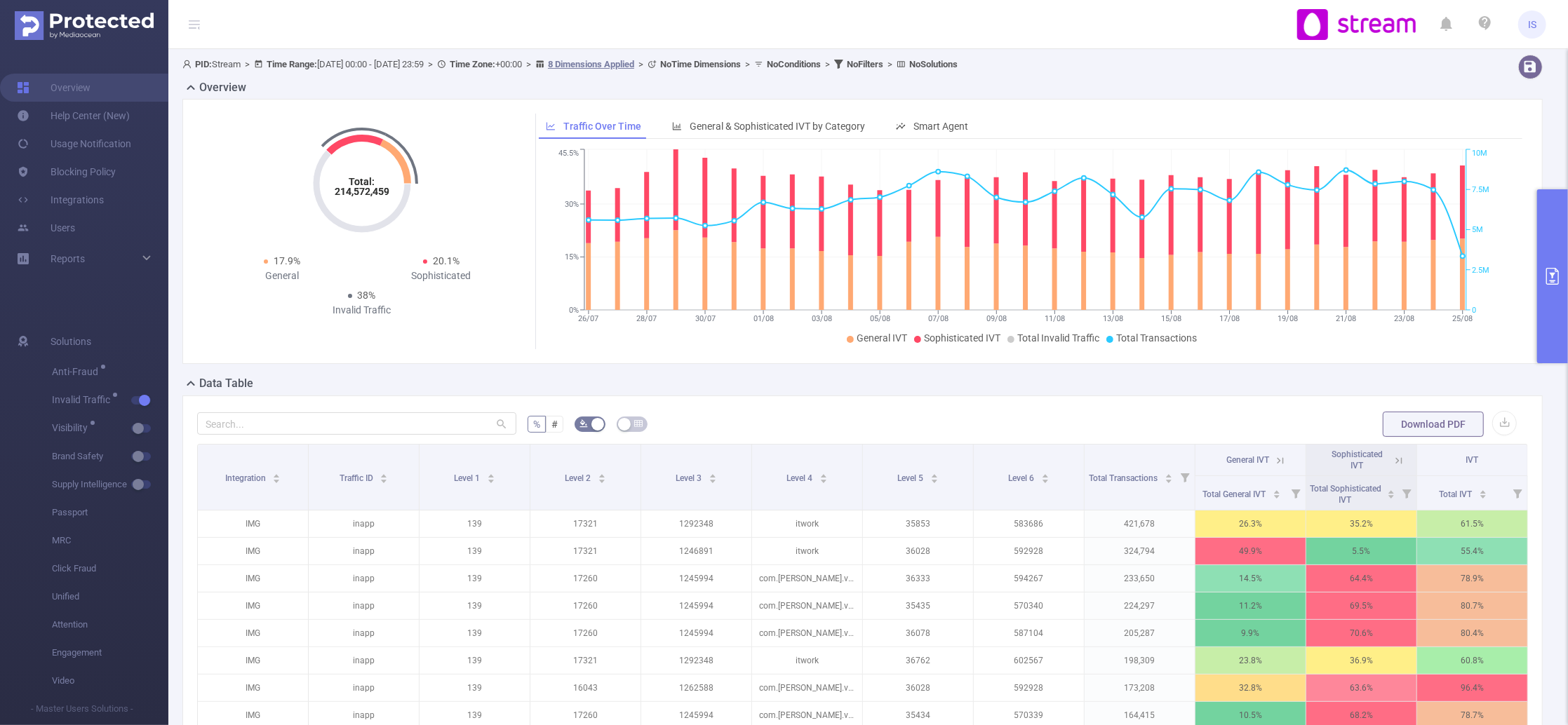
click at [1560, 323] on button "primary" at bounding box center [1553, 276] width 31 height 174
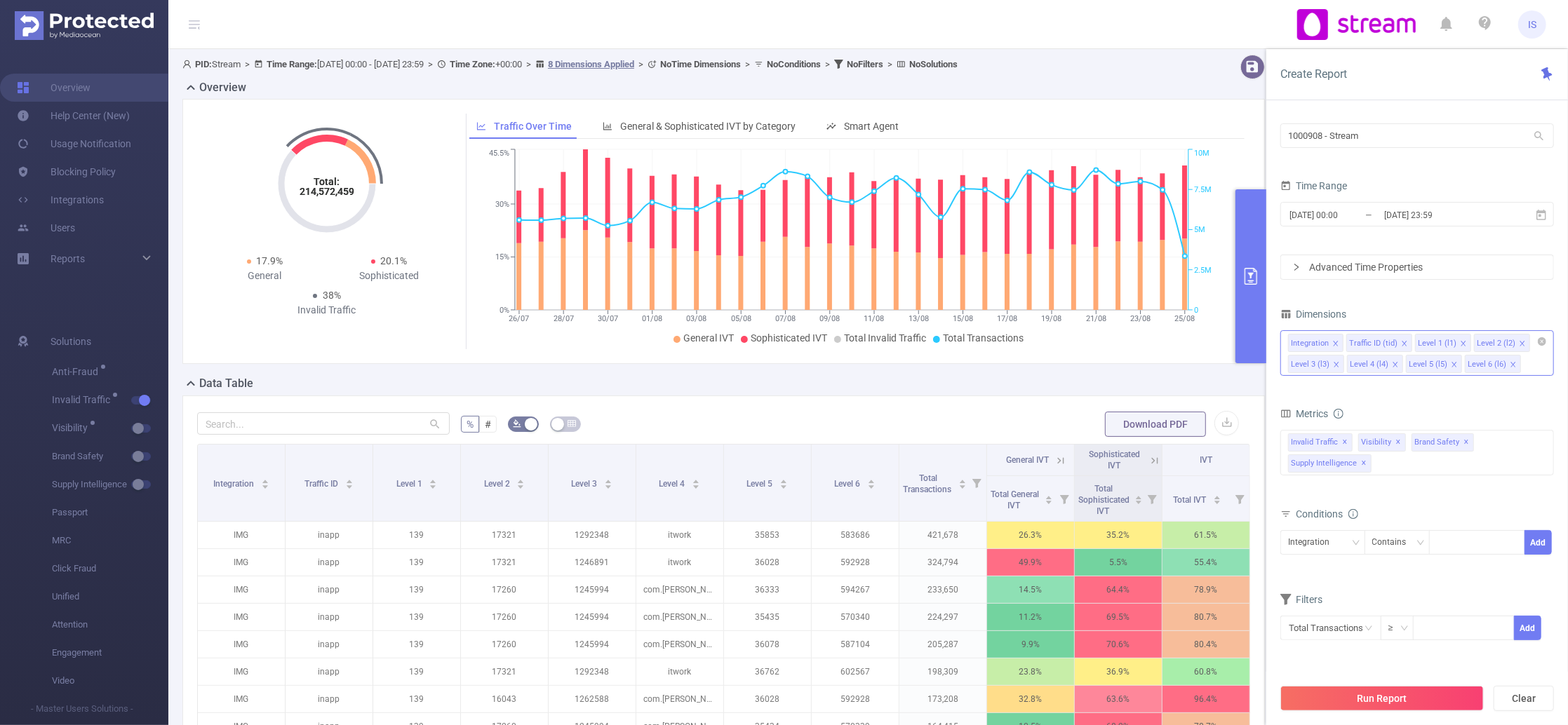
click at [1148, 463] on icon at bounding box center [1154, 460] width 13 height 13
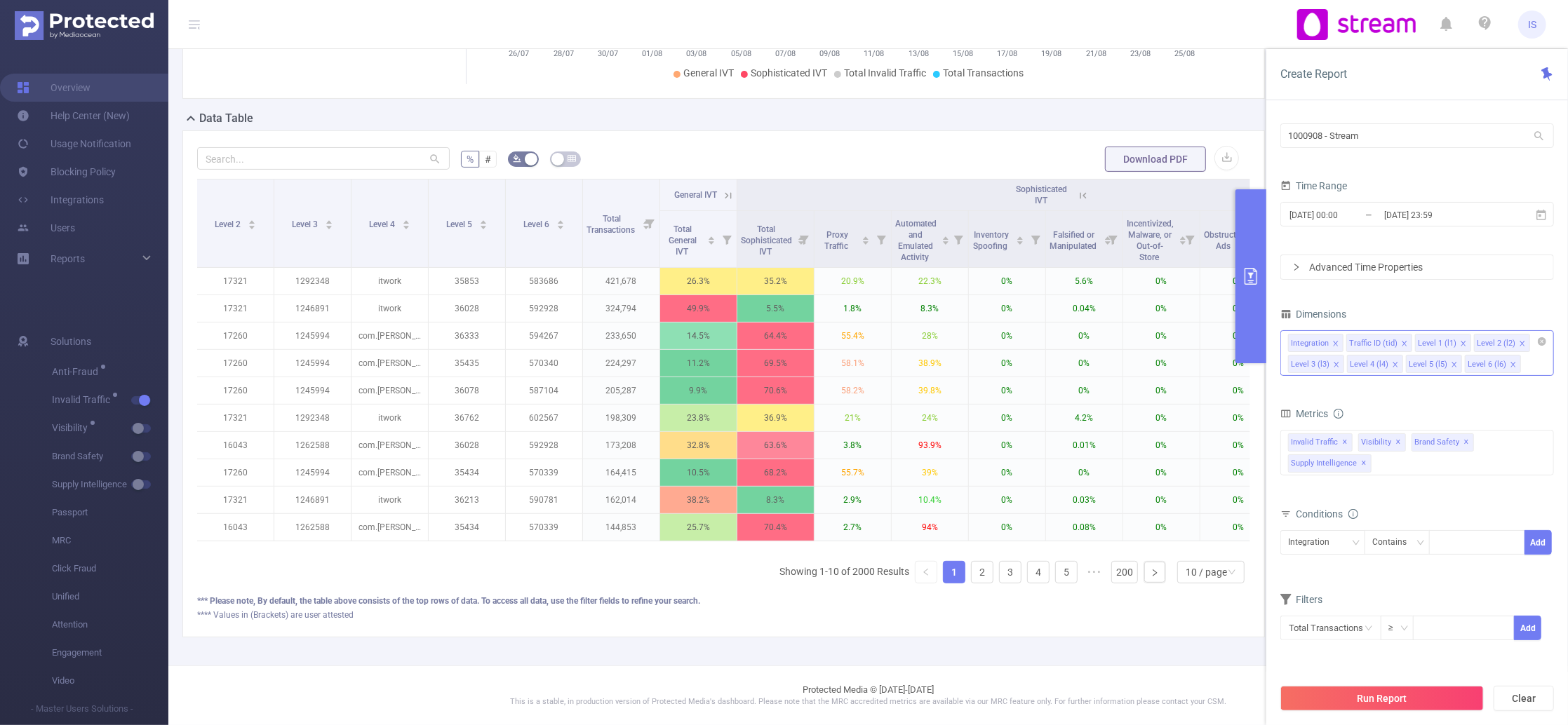
scroll to position [0, 313]
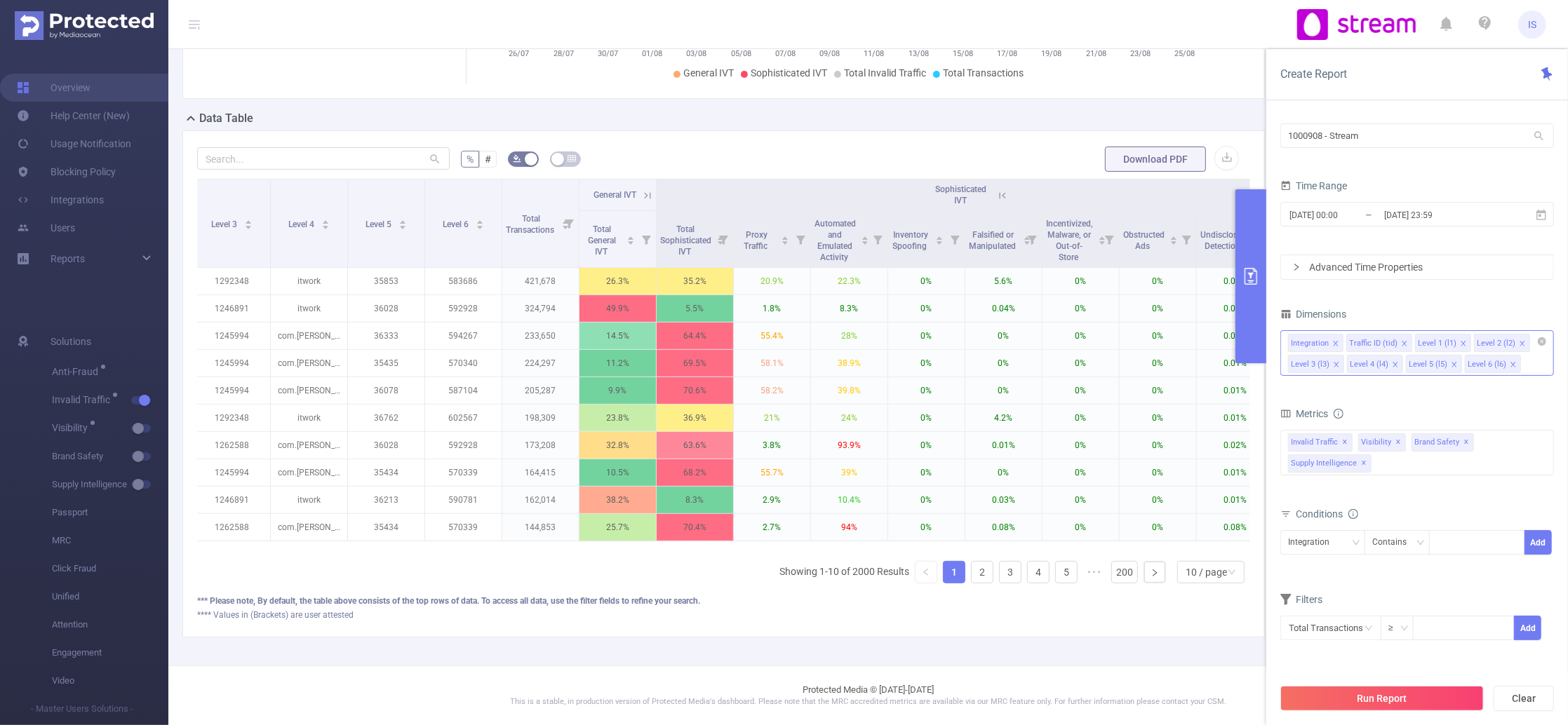
click at [996, 189] on icon at bounding box center [1002, 195] width 13 height 13
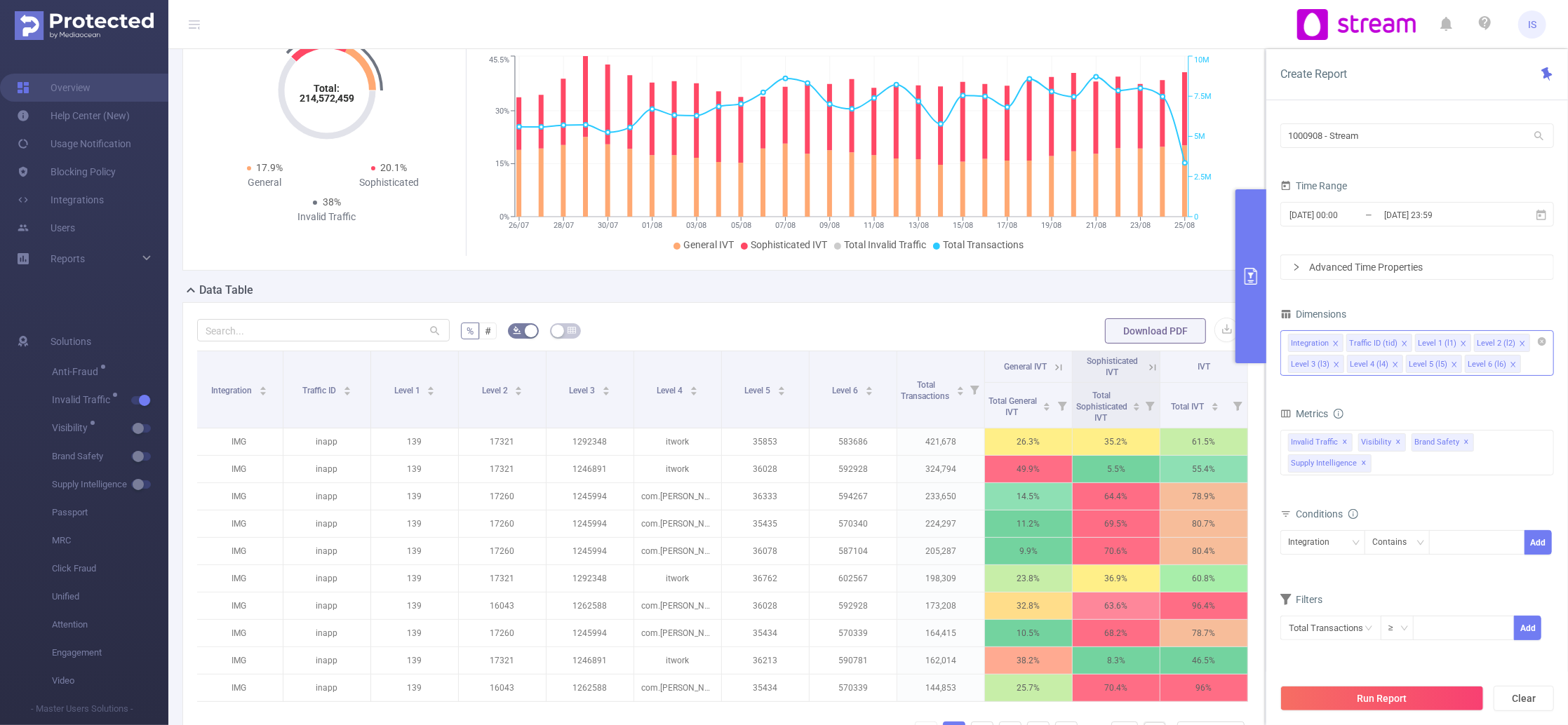
scroll to position [0, 0]
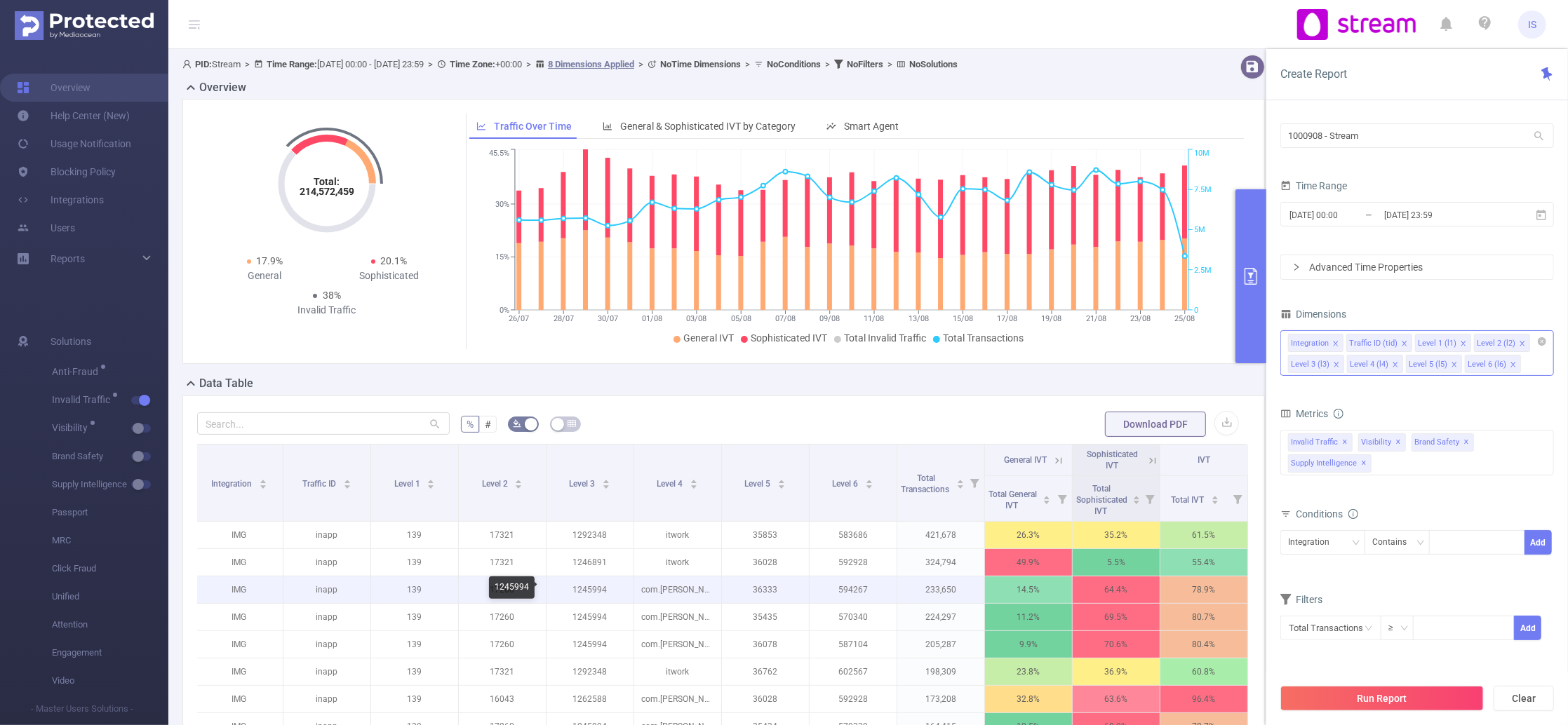
click at [625, 595] on p "1245994" at bounding box center [589, 590] width 87 height 27
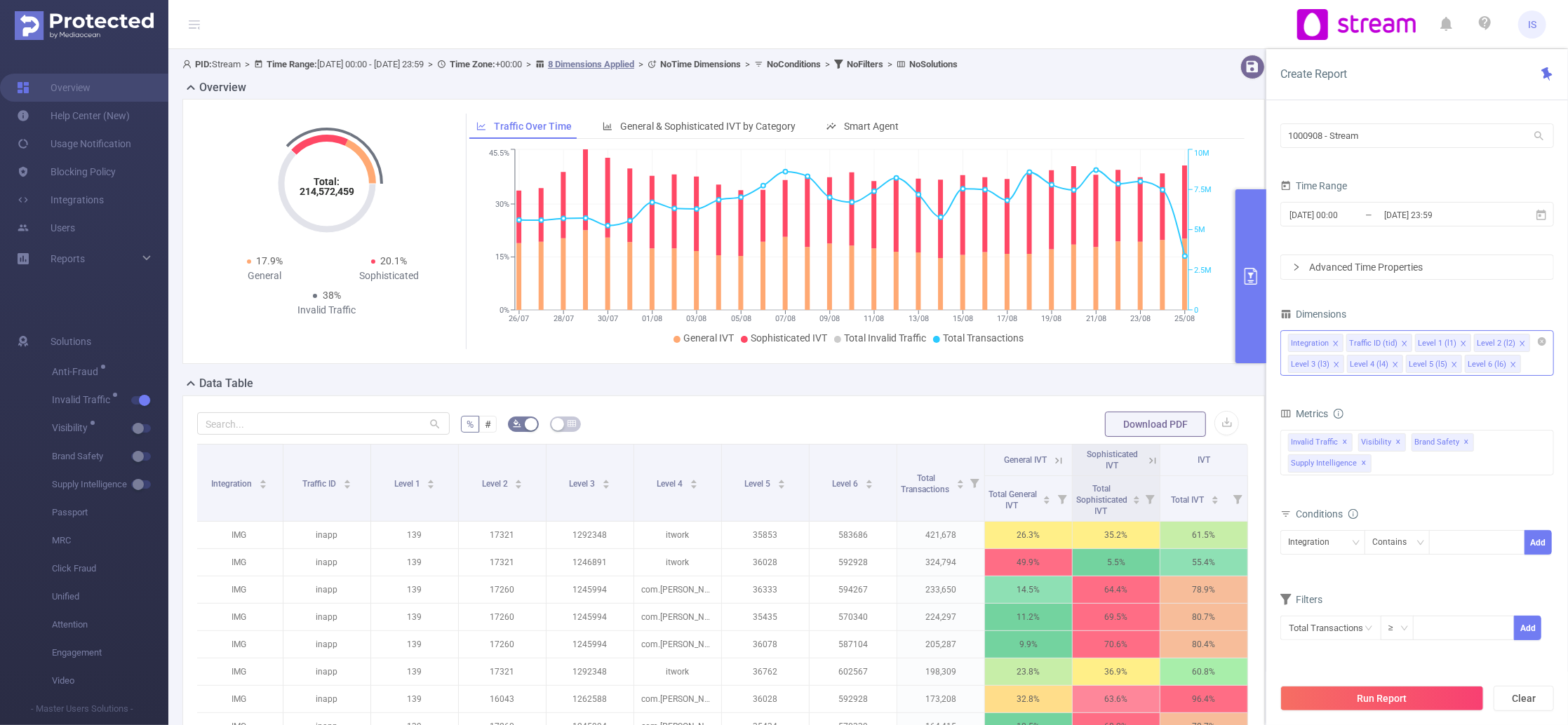
click at [1052, 458] on icon at bounding box center [1058, 460] width 13 height 13
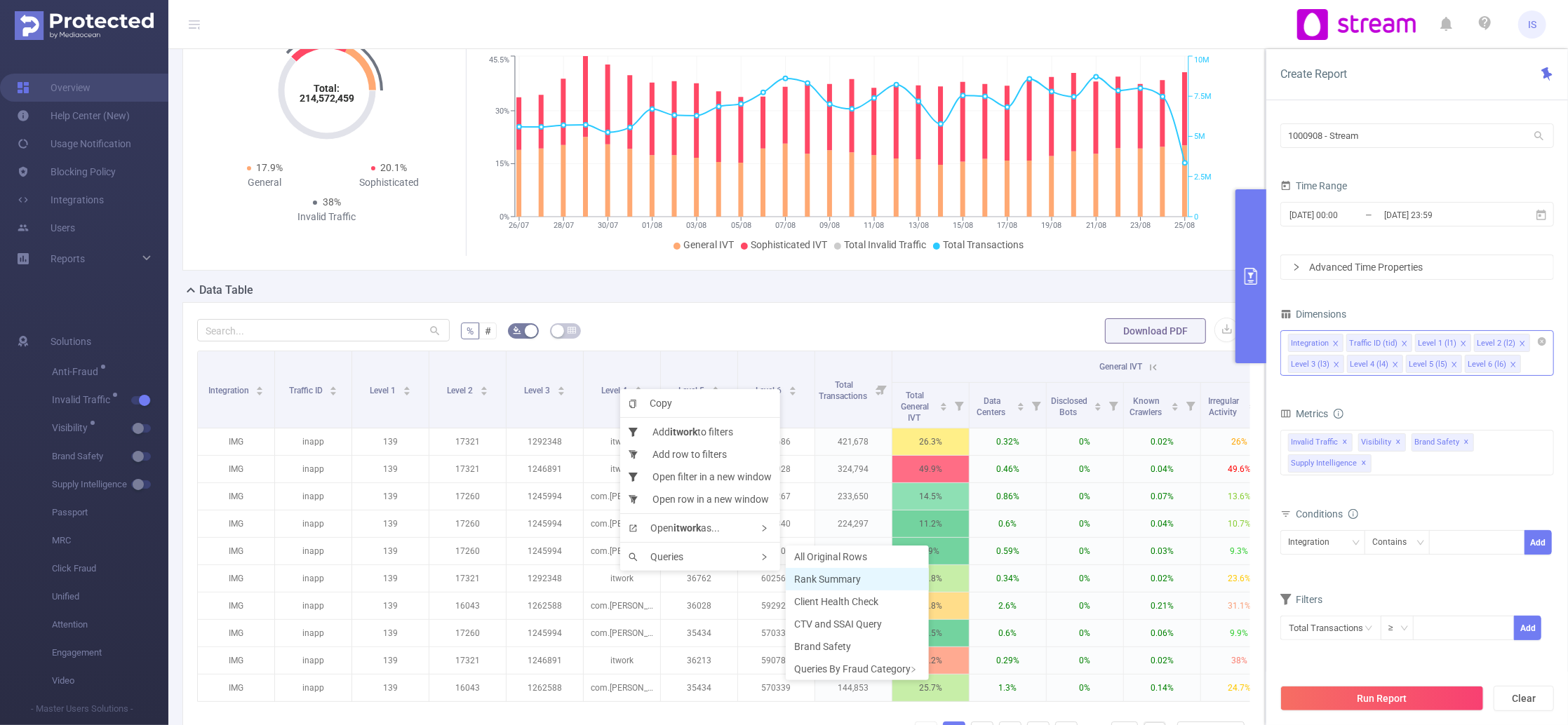
click at [845, 572] on li "Rank Summary" at bounding box center [858, 579] width 144 height 23
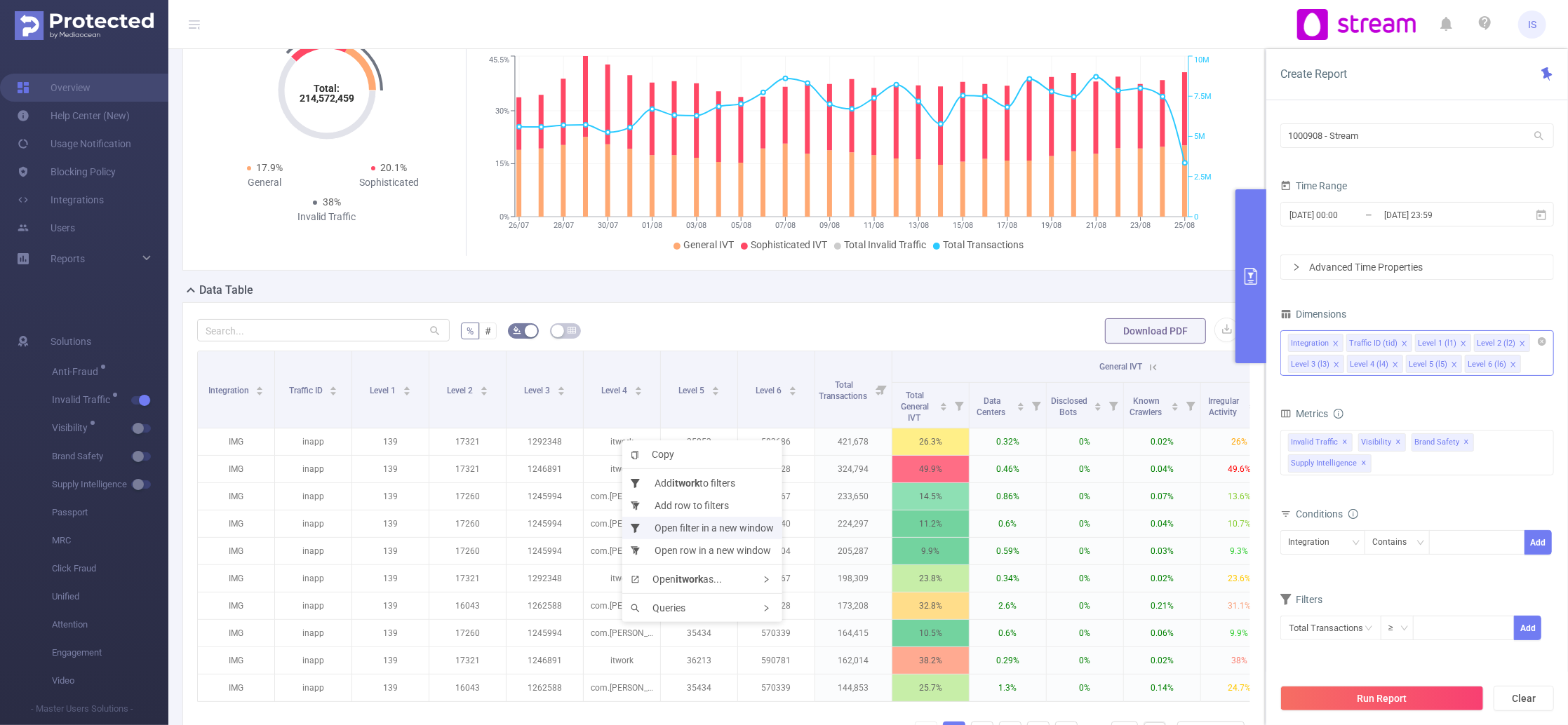
click at [724, 533] on li "Open filter in a new window" at bounding box center [702, 528] width 160 height 23
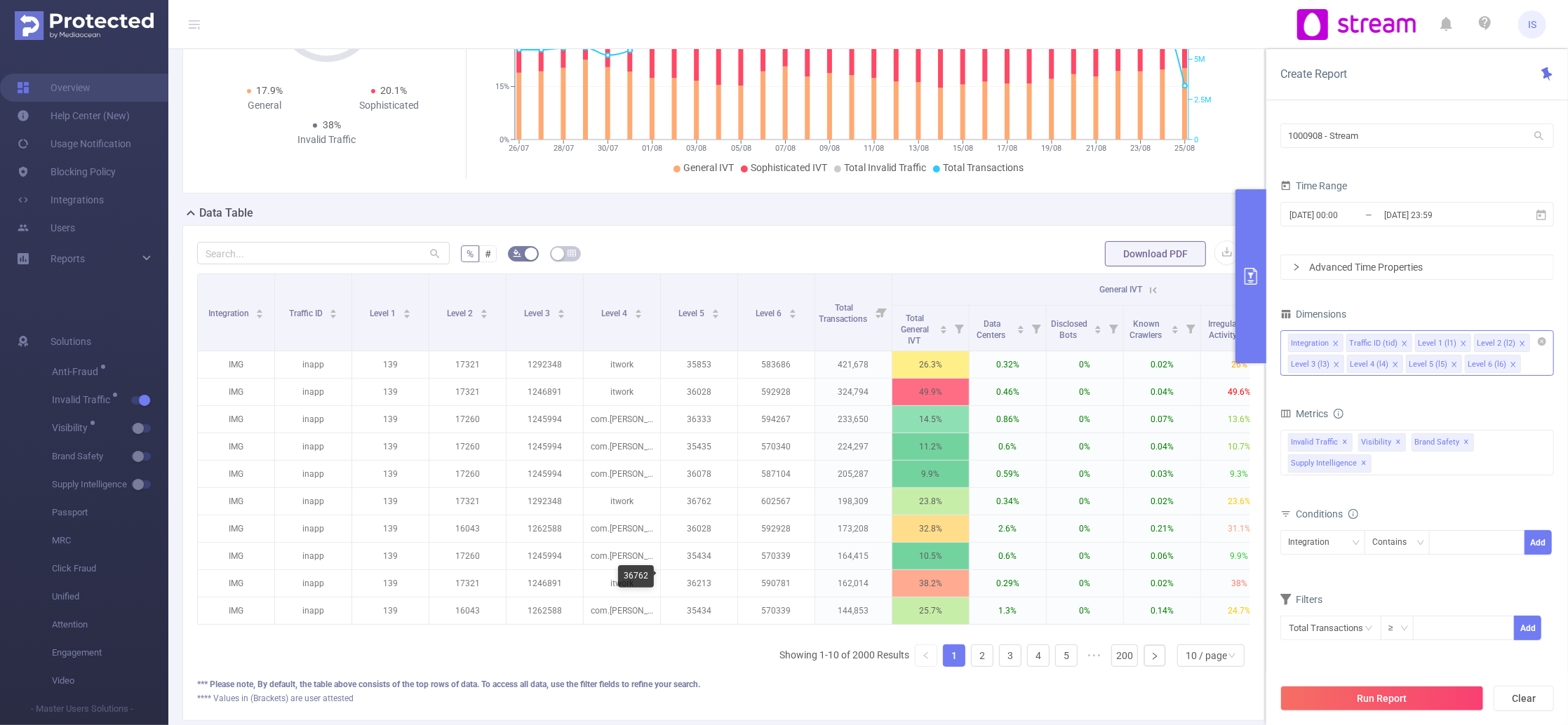
scroll to position [269, 0]
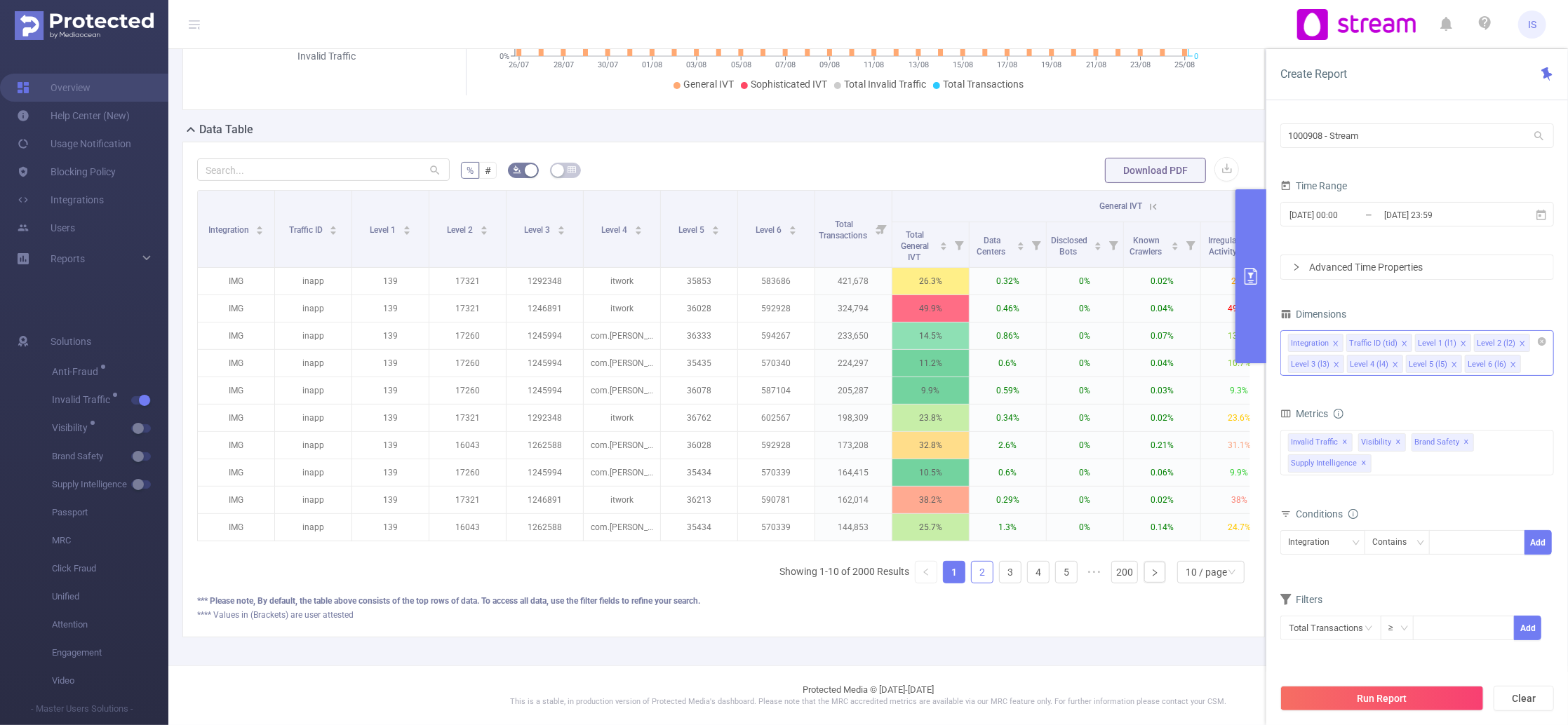
click at [972, 572] on link "2" at bounding box center [982, 572] width 21 height 21
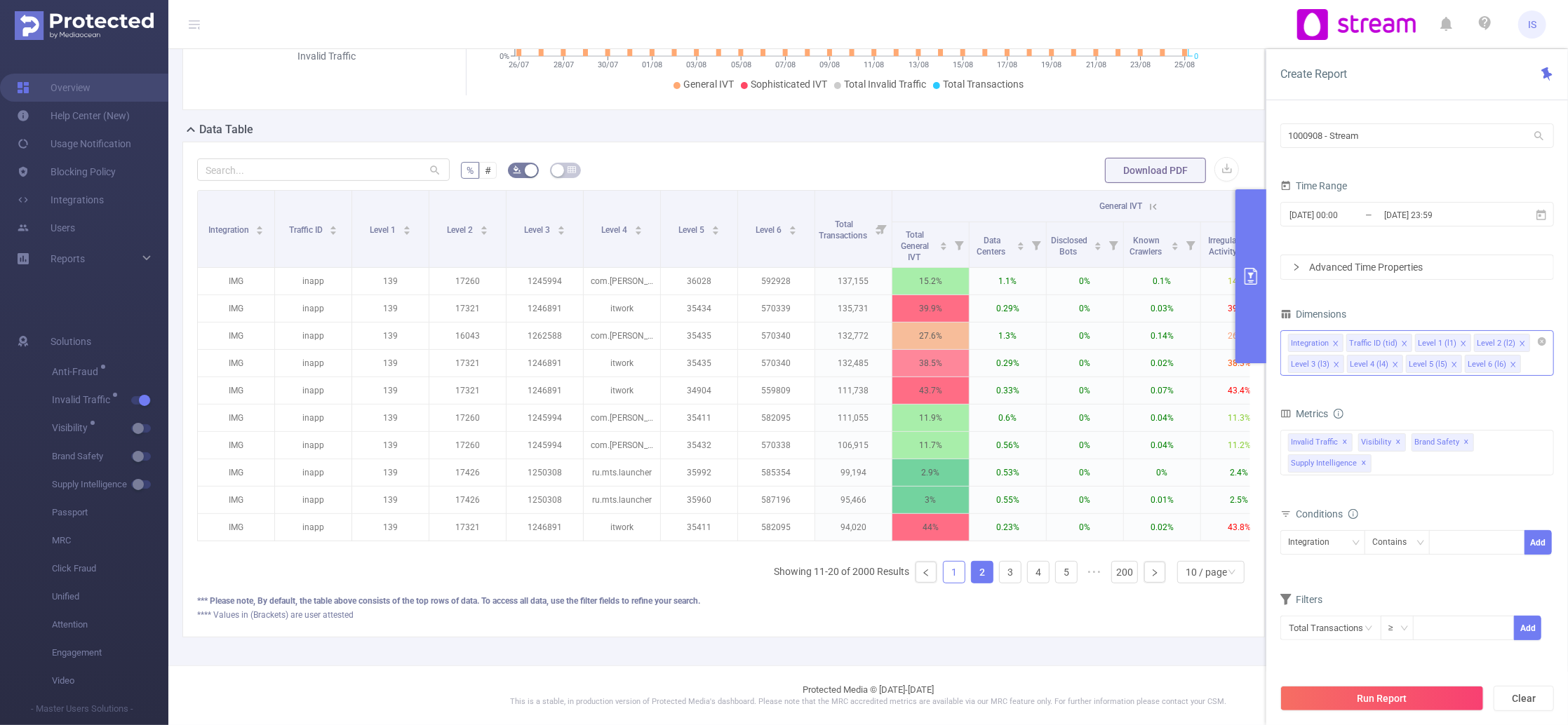
click at [944, 574] on link "1" at bounding box center [954, 572] width 21 height 21
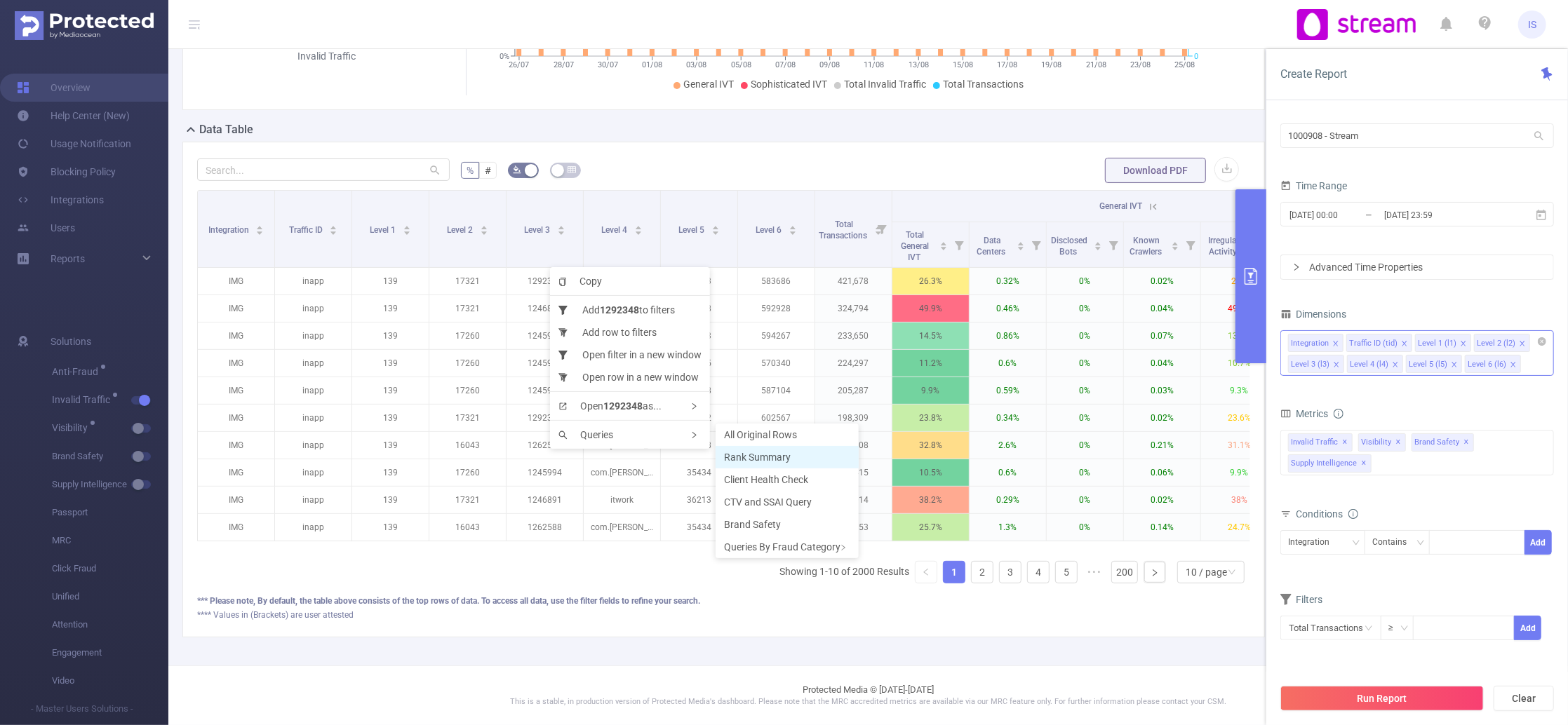
click at [786, 452] on span "Rank Summary" at bounding box center [757, 457] width 67 height 11
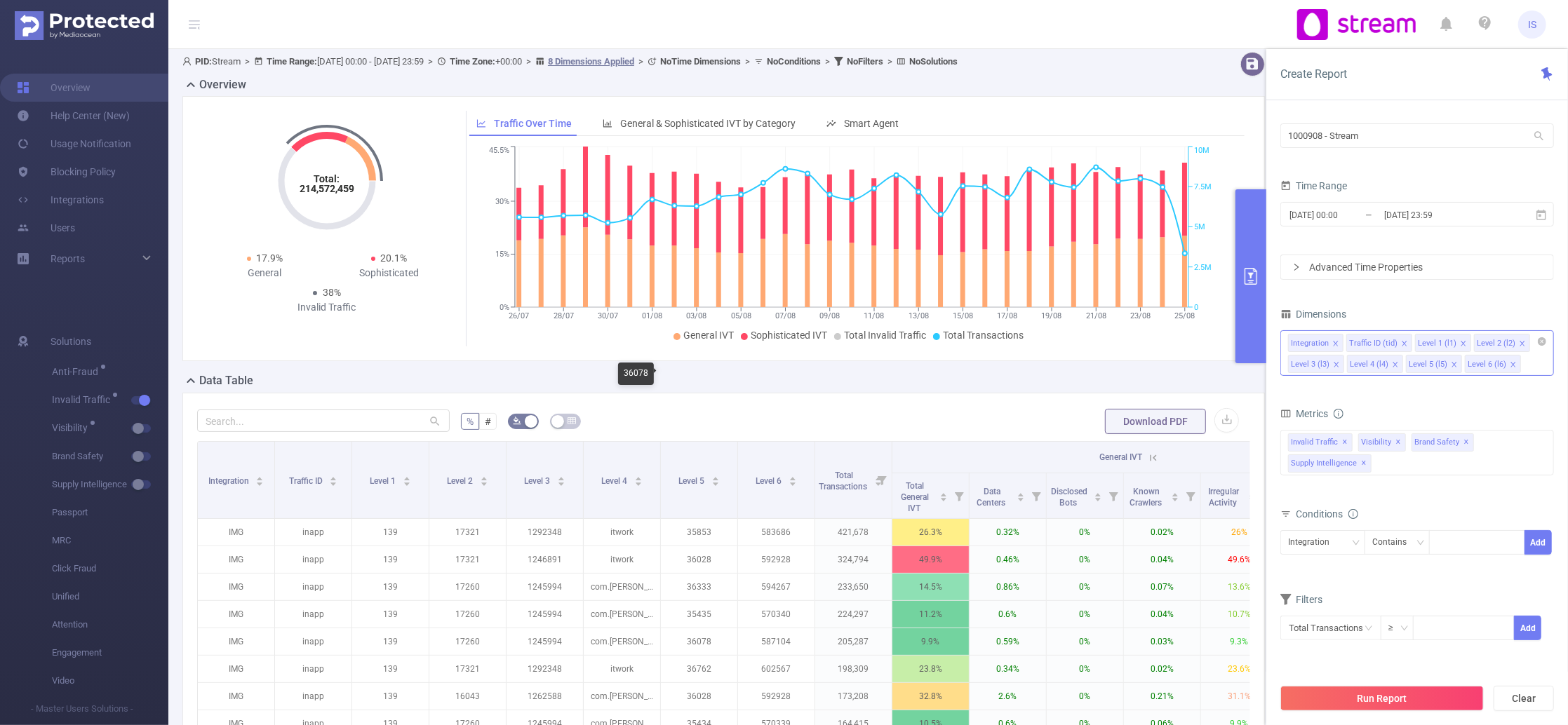
scroll to position [0, 0]
click at [654, 127] on span "General & Sophisticated IVT by Category" at bounding box center [708, 126] width 176 height 11
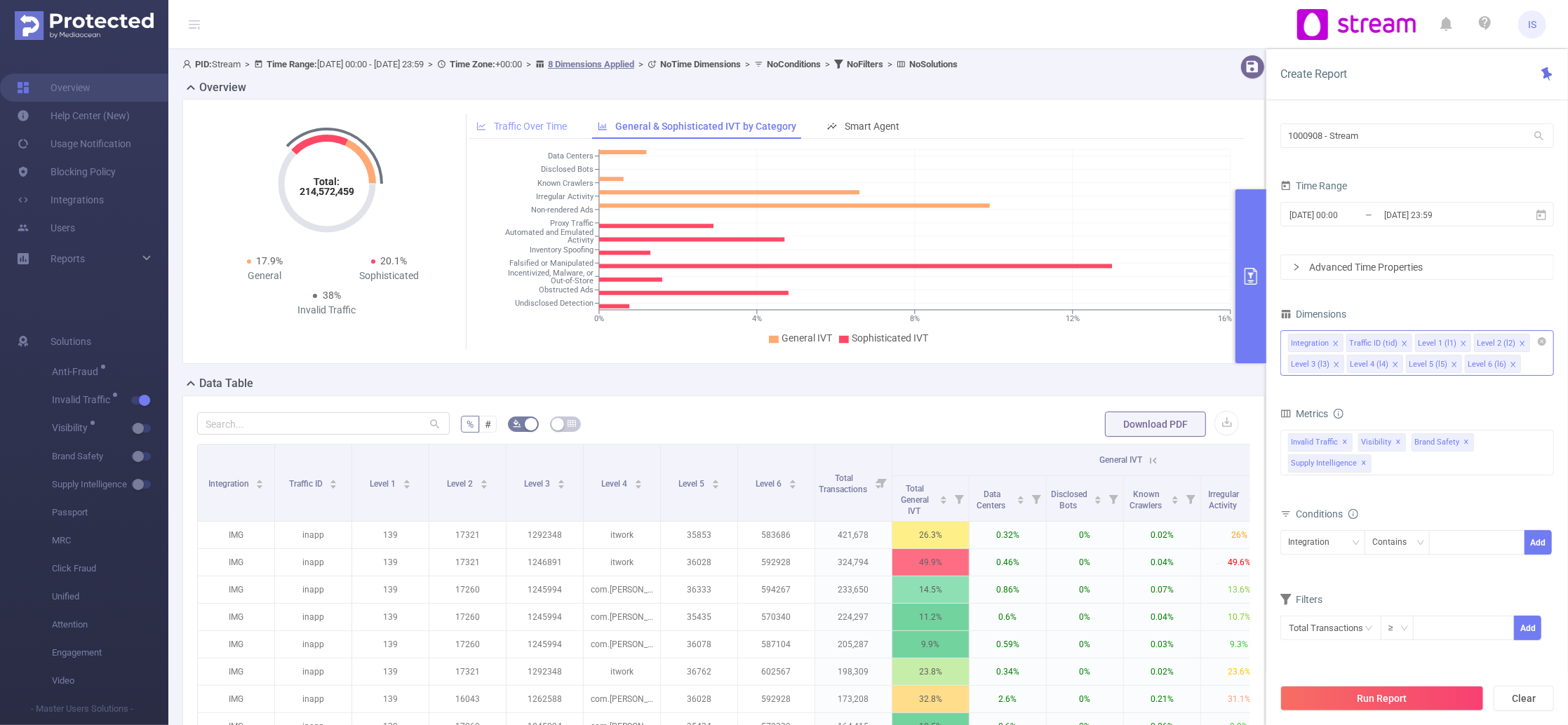
click at [545, 117] on div "Traffic Over Time" at bounding box center [522, 127] width 105 height 26
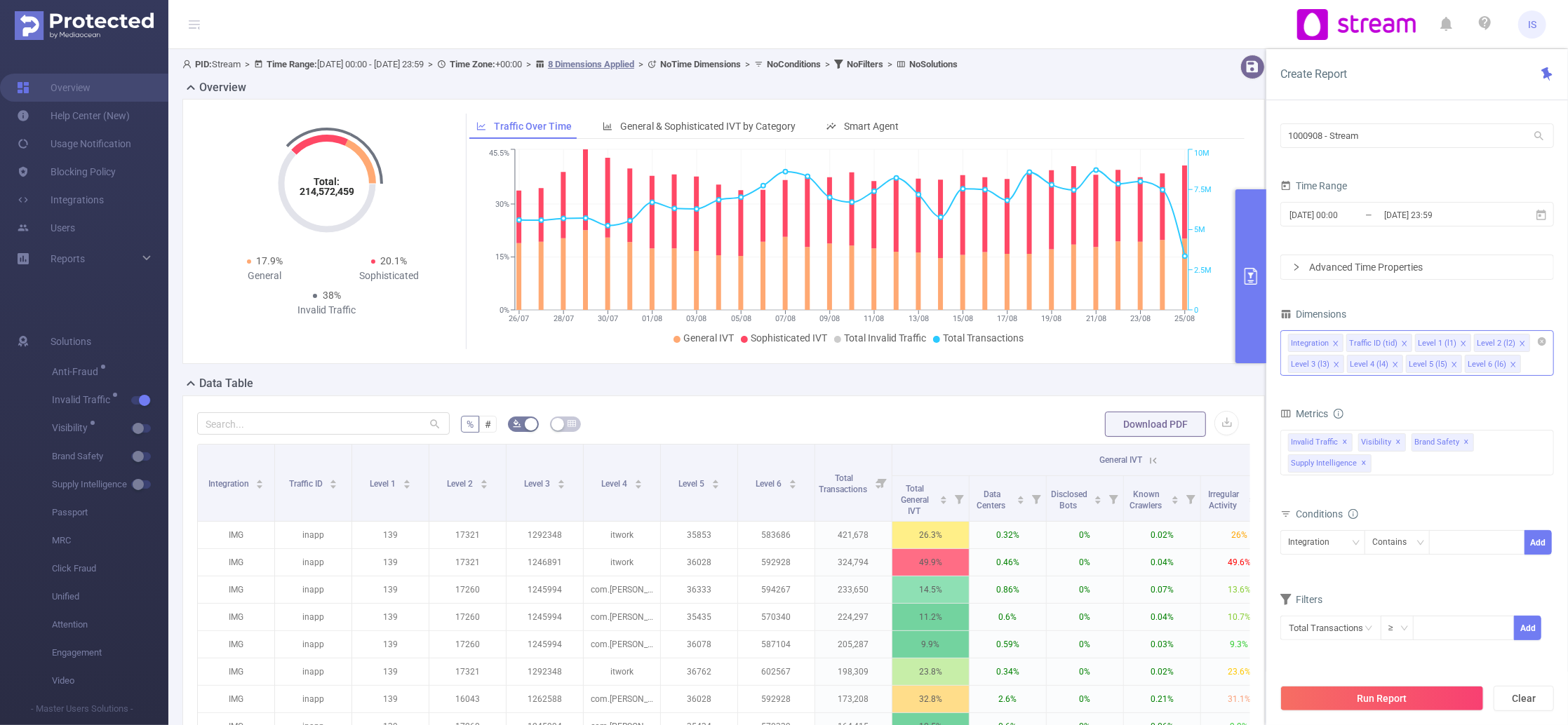
click at [1153, 463] on icon at bounding box center [1153, 460] width 13 height 13
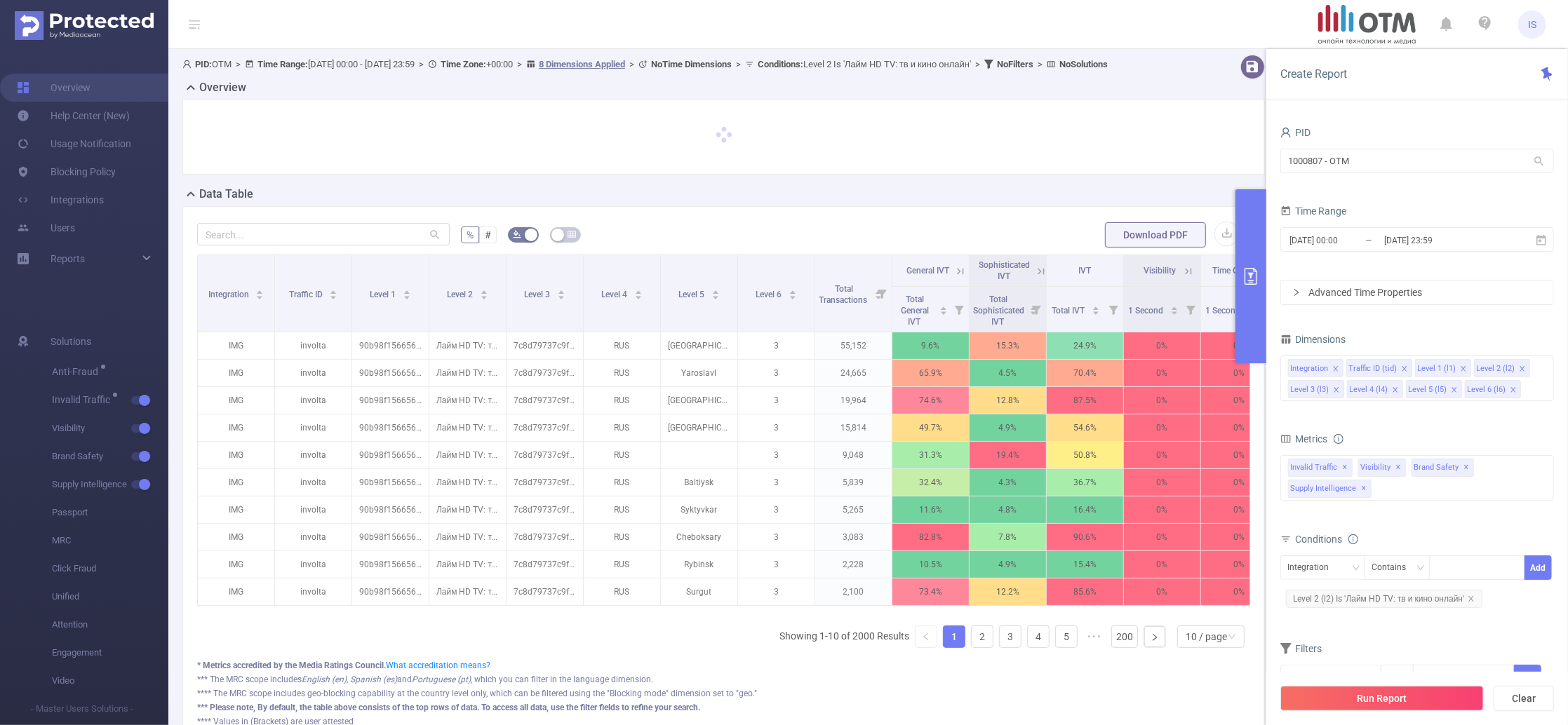
click at [962, 278] on icon at bounding box center [960, 271] width 13 height 13
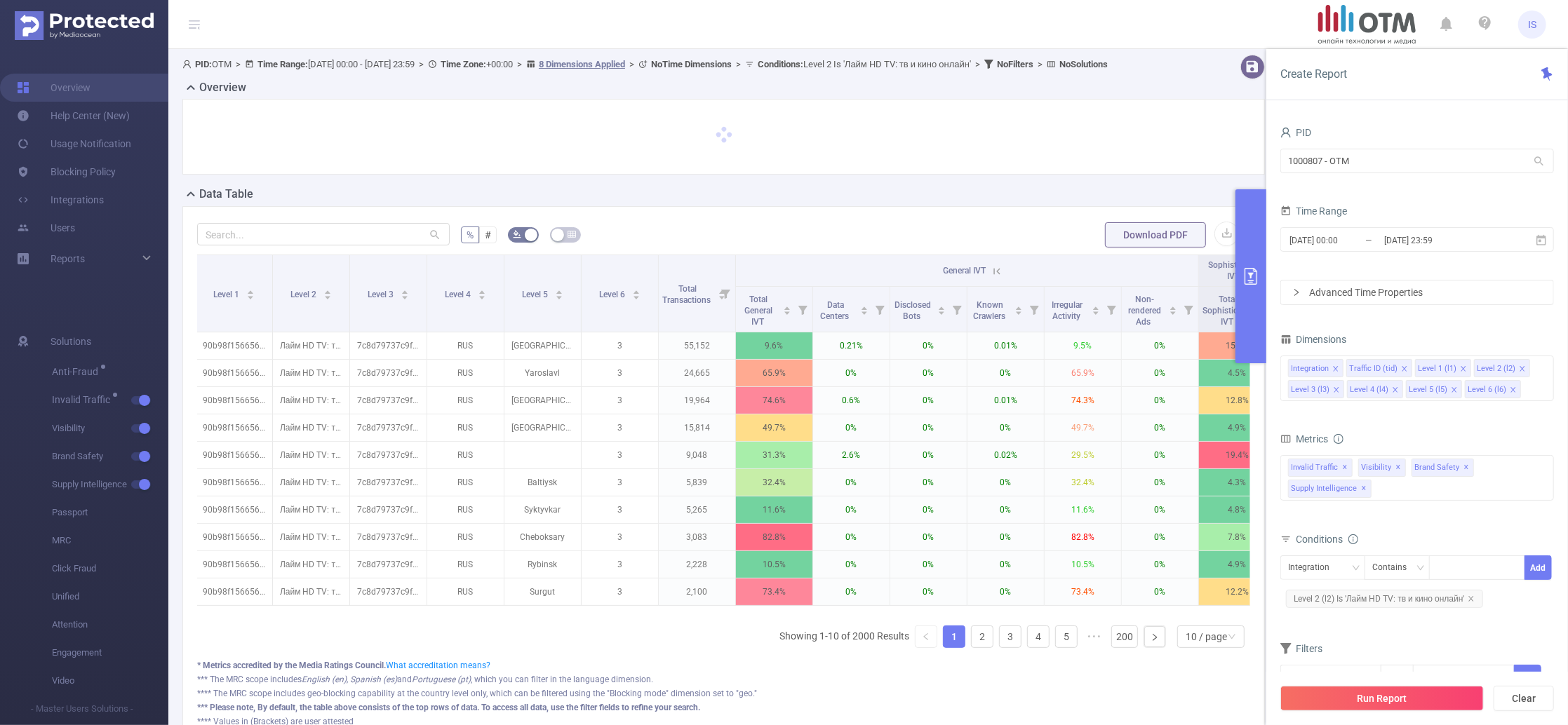
scroll to position [0, 180]
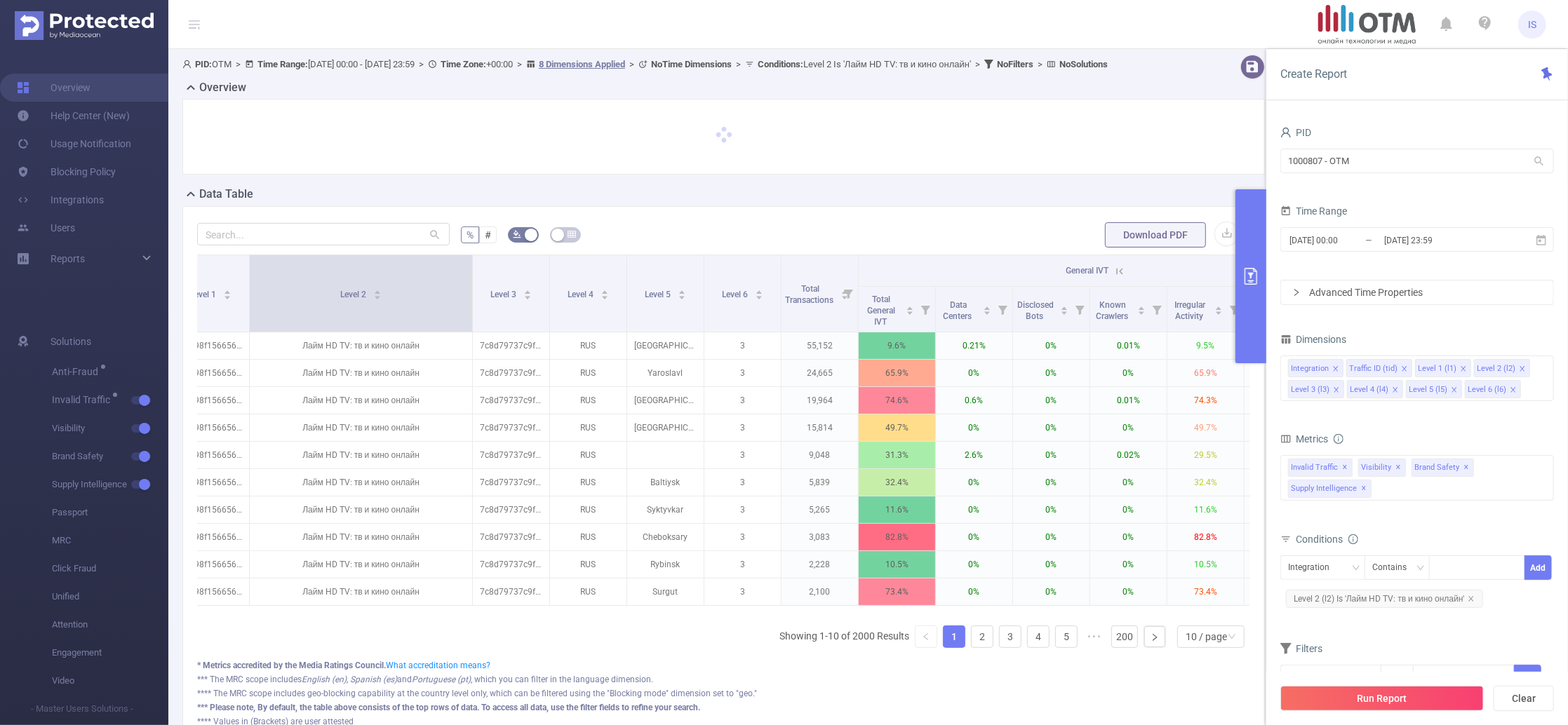
drag, startPoint x: 325, startPoint y: 310, endPoint x: 471, endPoint y: 326, distance: 146.9
click at [471, 326] on span at bounding box center [472, 293] width 7 height 77
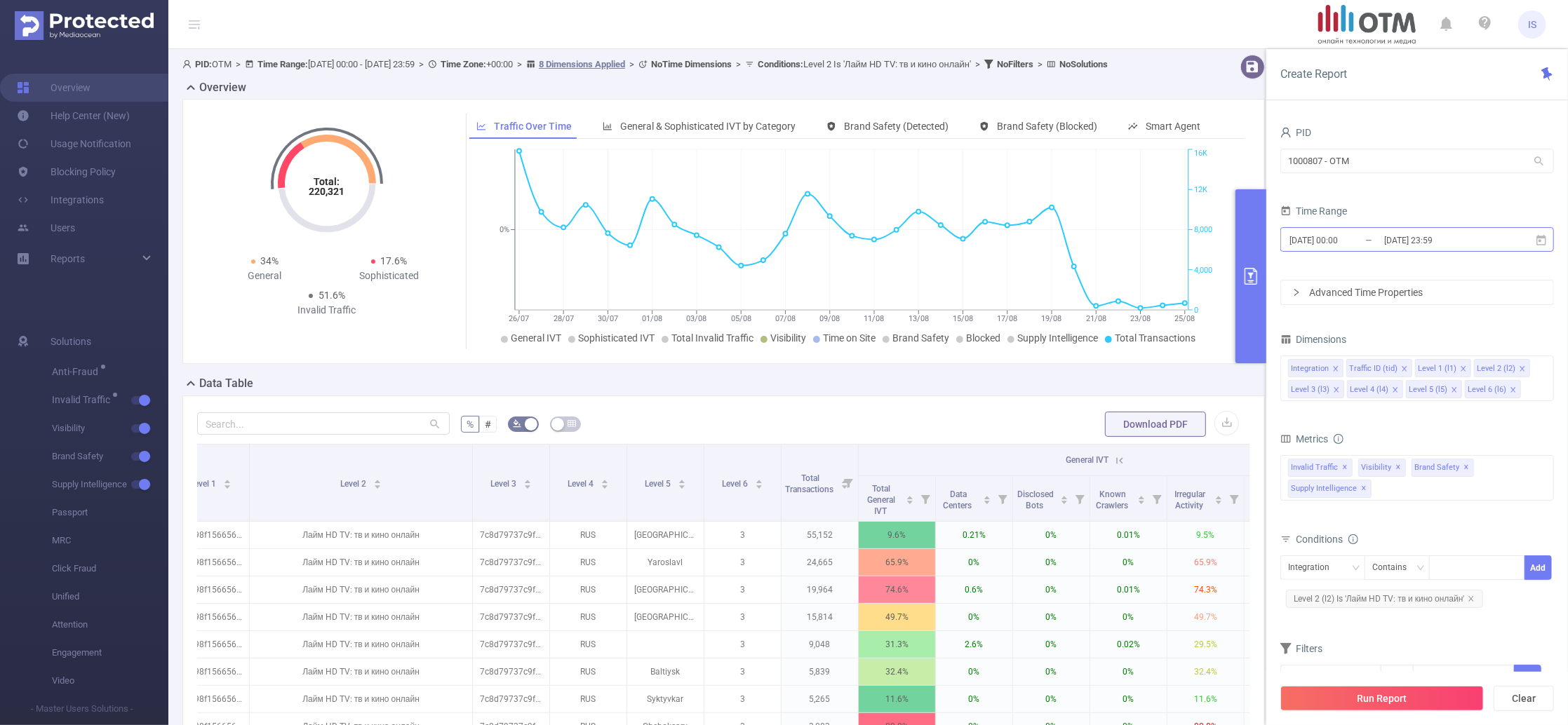
click at [1372, 235] on input "[DATE] 00:00" at bounding box center [1345, 240] width 114 height 19
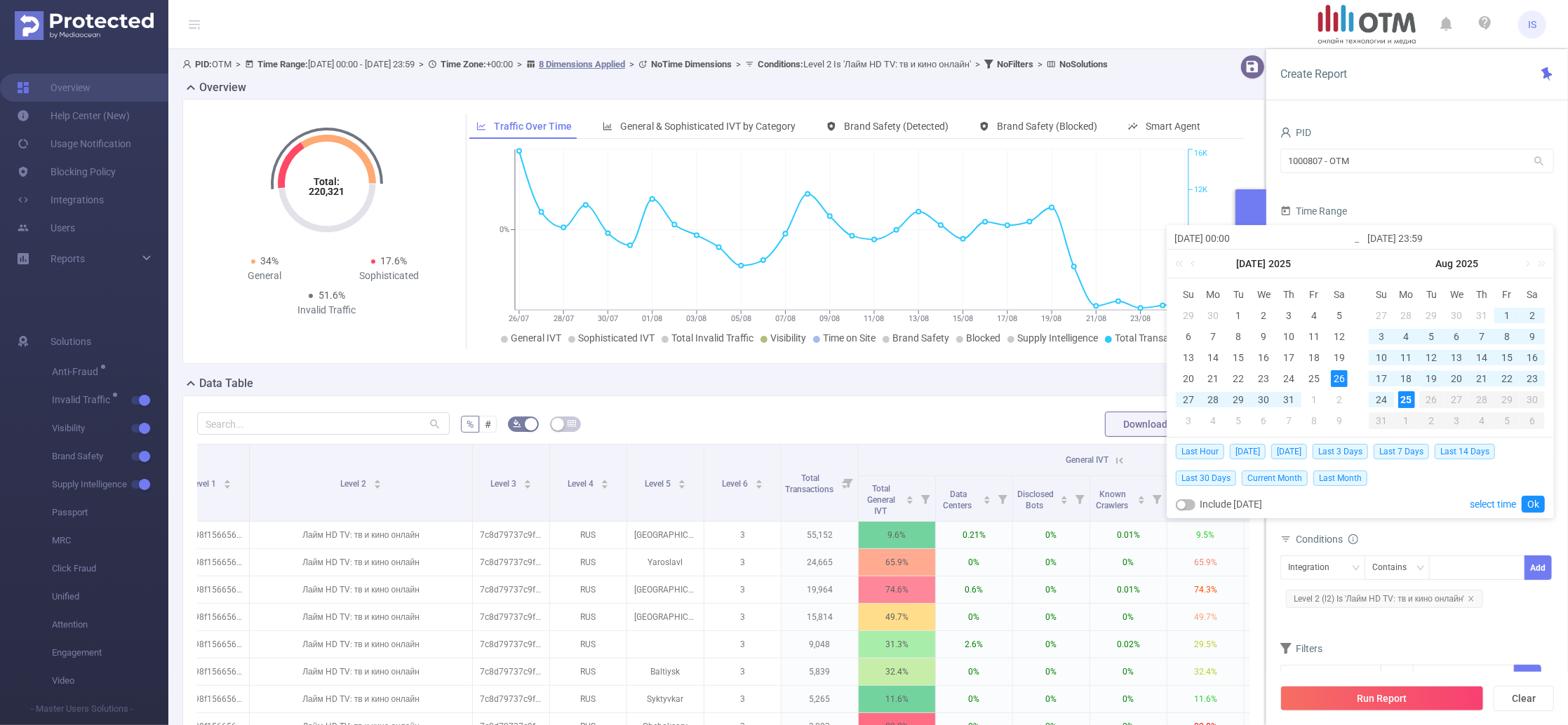
click at [1435, 377] on div "19" at bounding box center [1432, 379] width 17 height 17
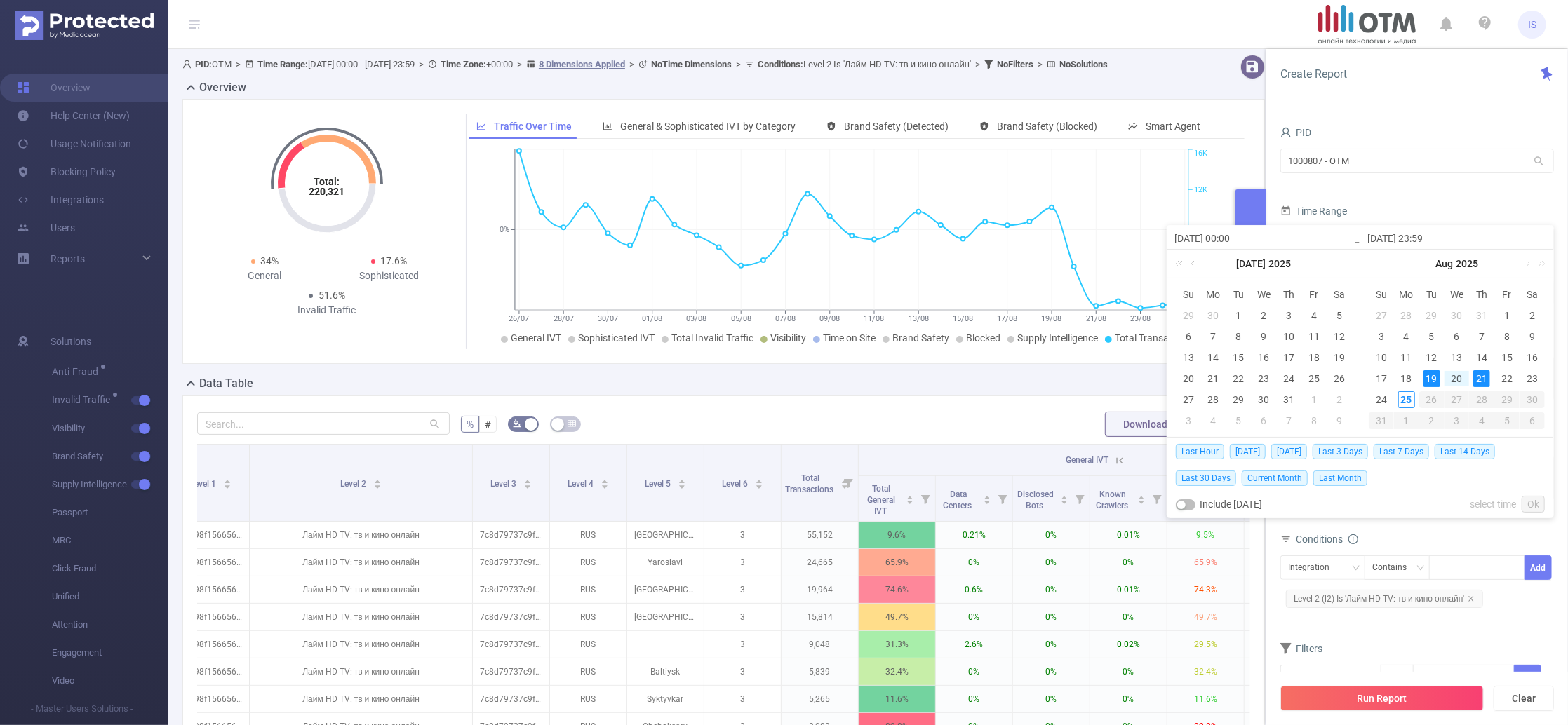
click at [1478, 380] on div "21" at bounding box center [1482, 379] width 17 height 17
type input "2025-08-19 00:00"
type input "2025-08-21 23:59"
type input "2025-08-19 00:00"
type input "2025-08-21 23:59"
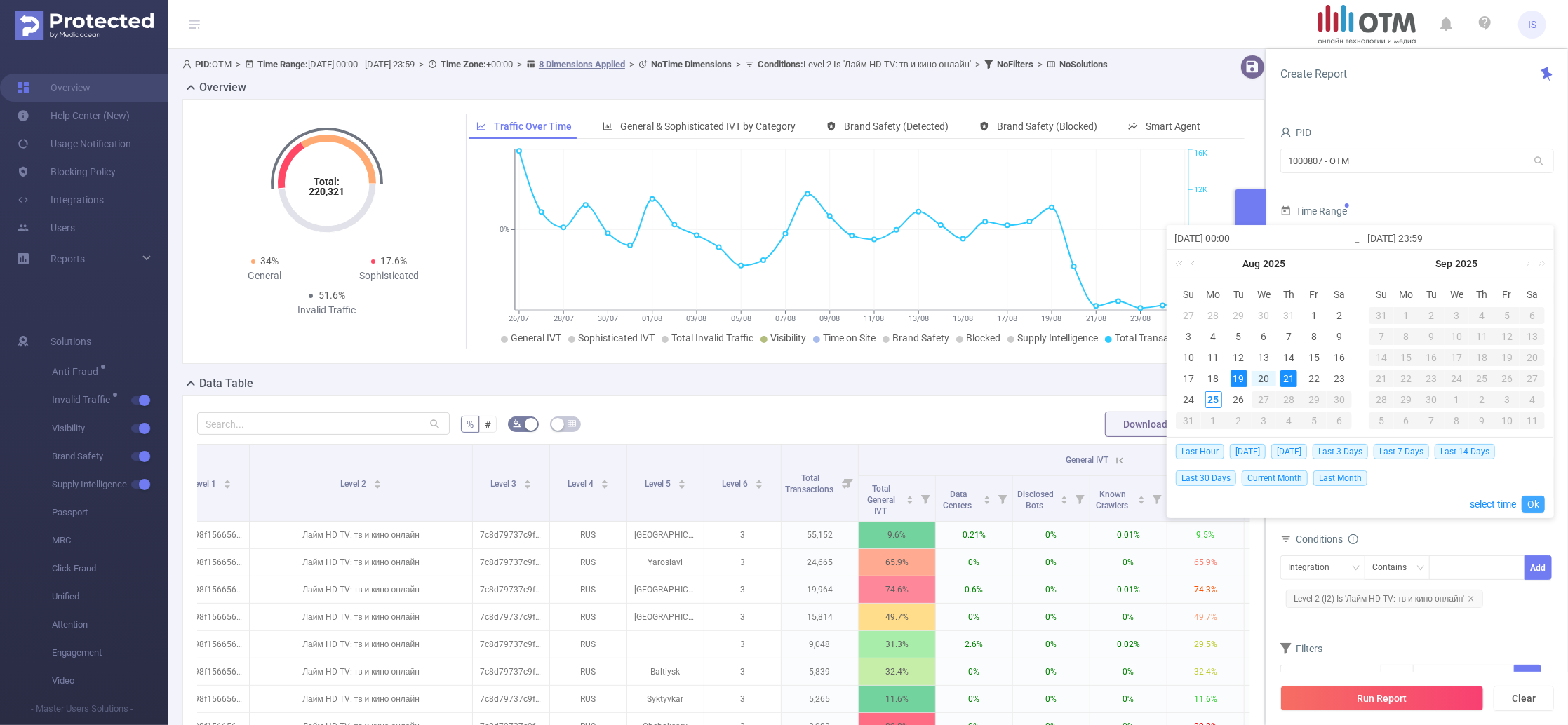
click at [1538, 503] on link "Ok" at bounding box center [1533, 504] width 23 height 17
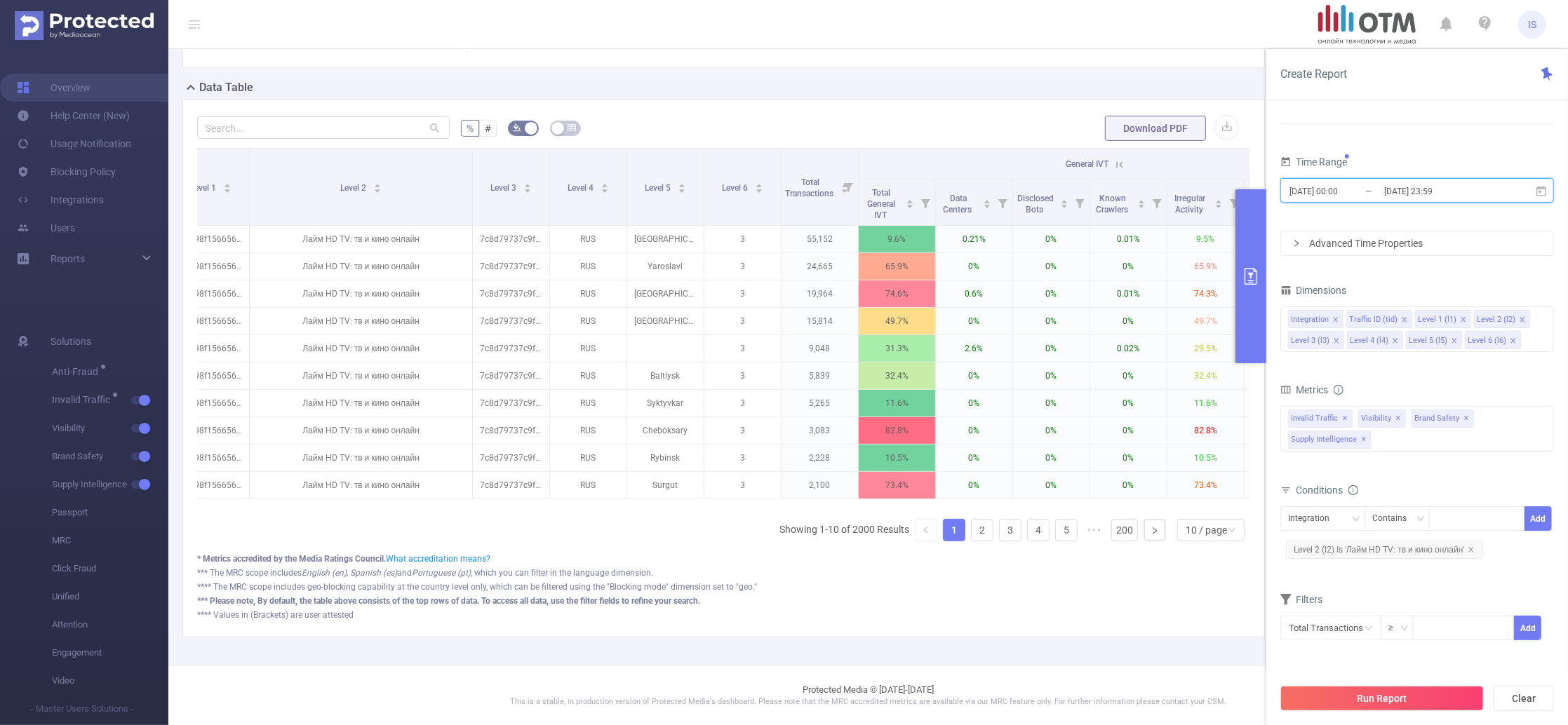
scroll to position [230, 0]
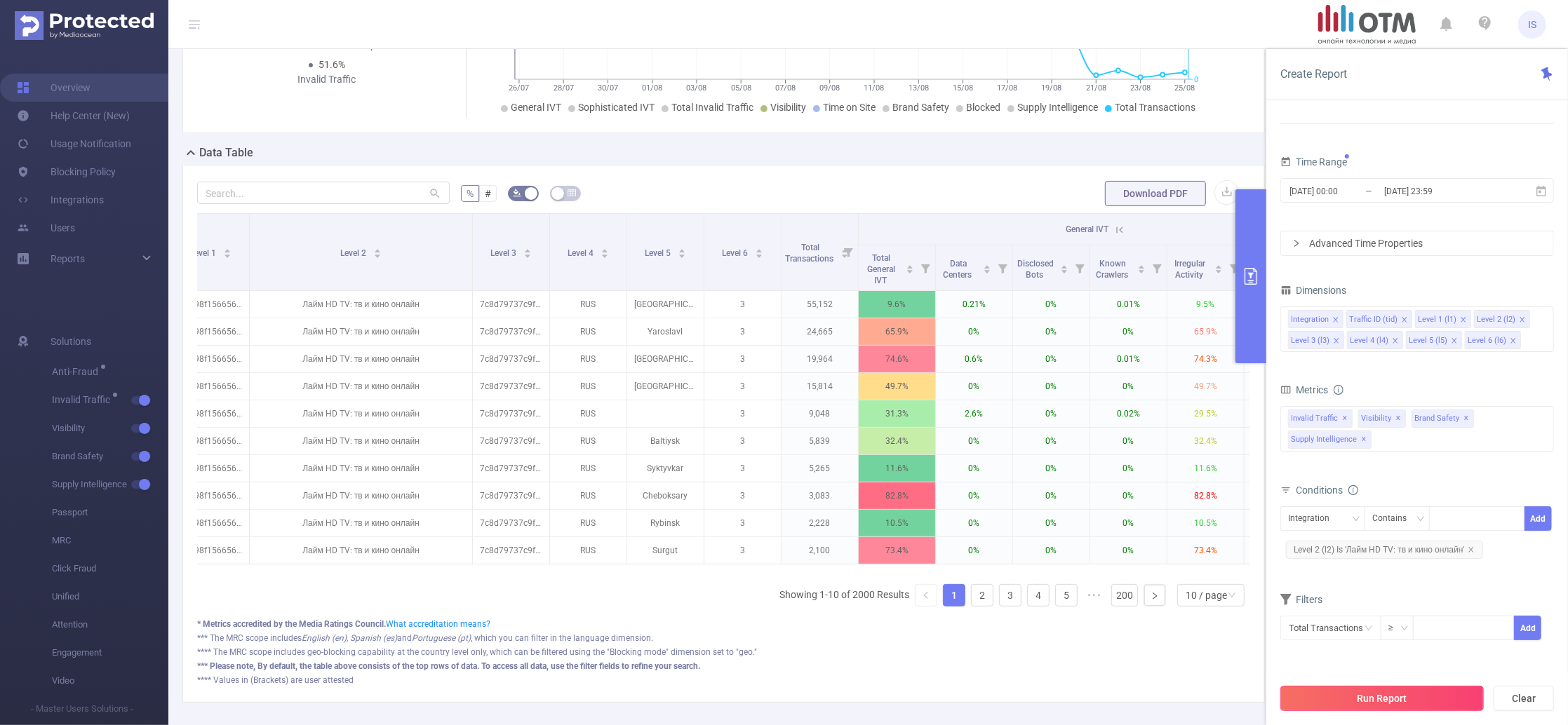
click at [1439, 703] on button "Run Report" at bounding box center [1381, 699] width 203 height 25
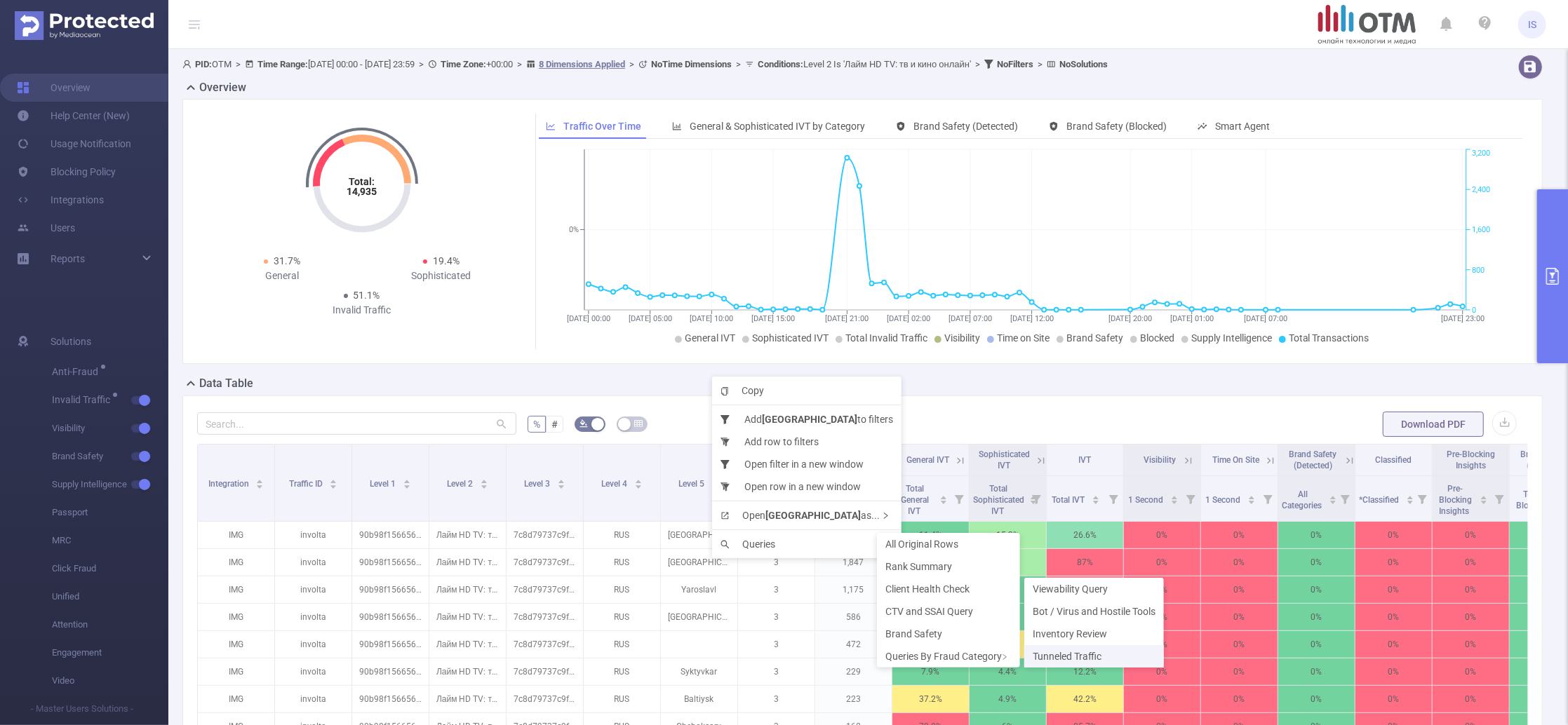
click at [1063, 652] on span "Tunneled Traffic" at bounding box center [1066, 656] width 68 height 11
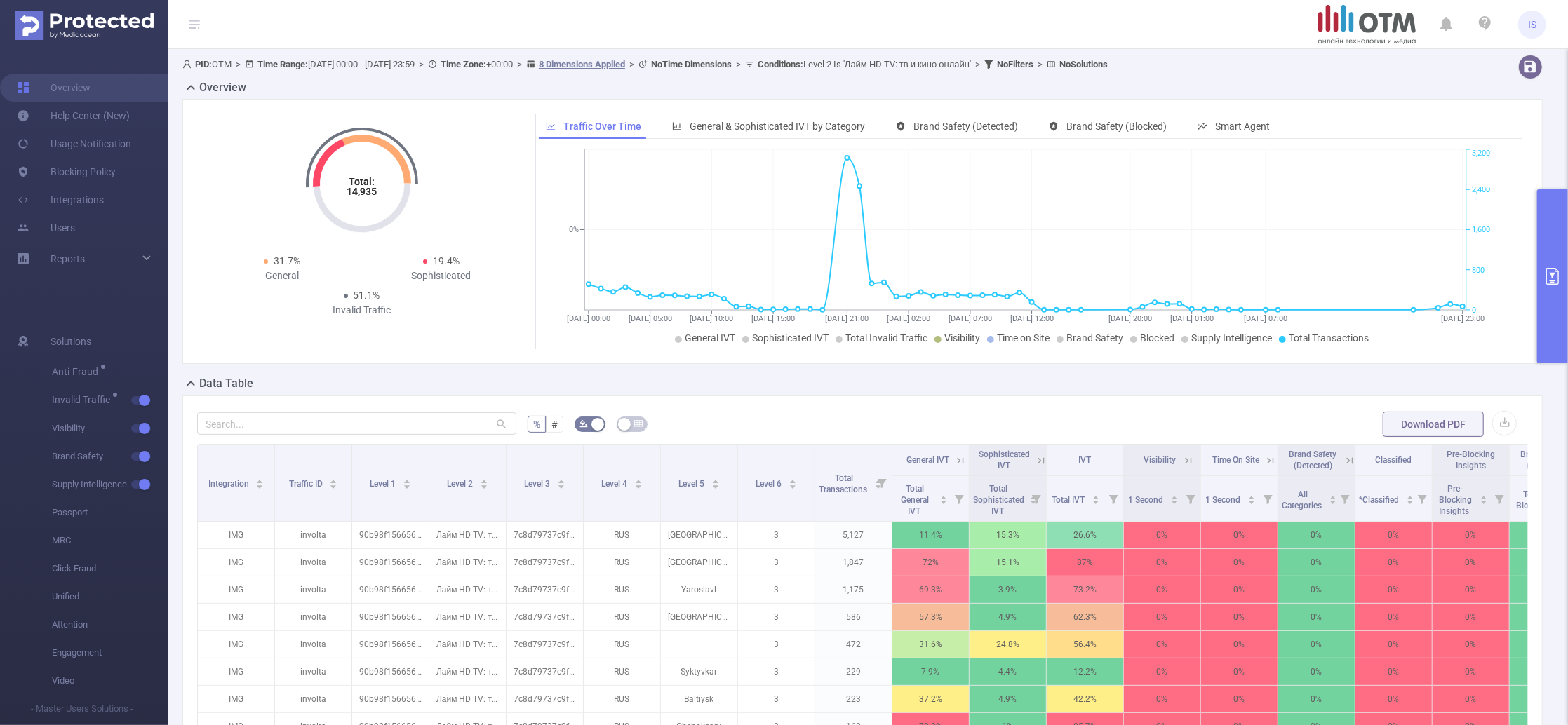
click at [1548, 212] on button "primary" at bounding box center [1553, 276] width 31 height 174
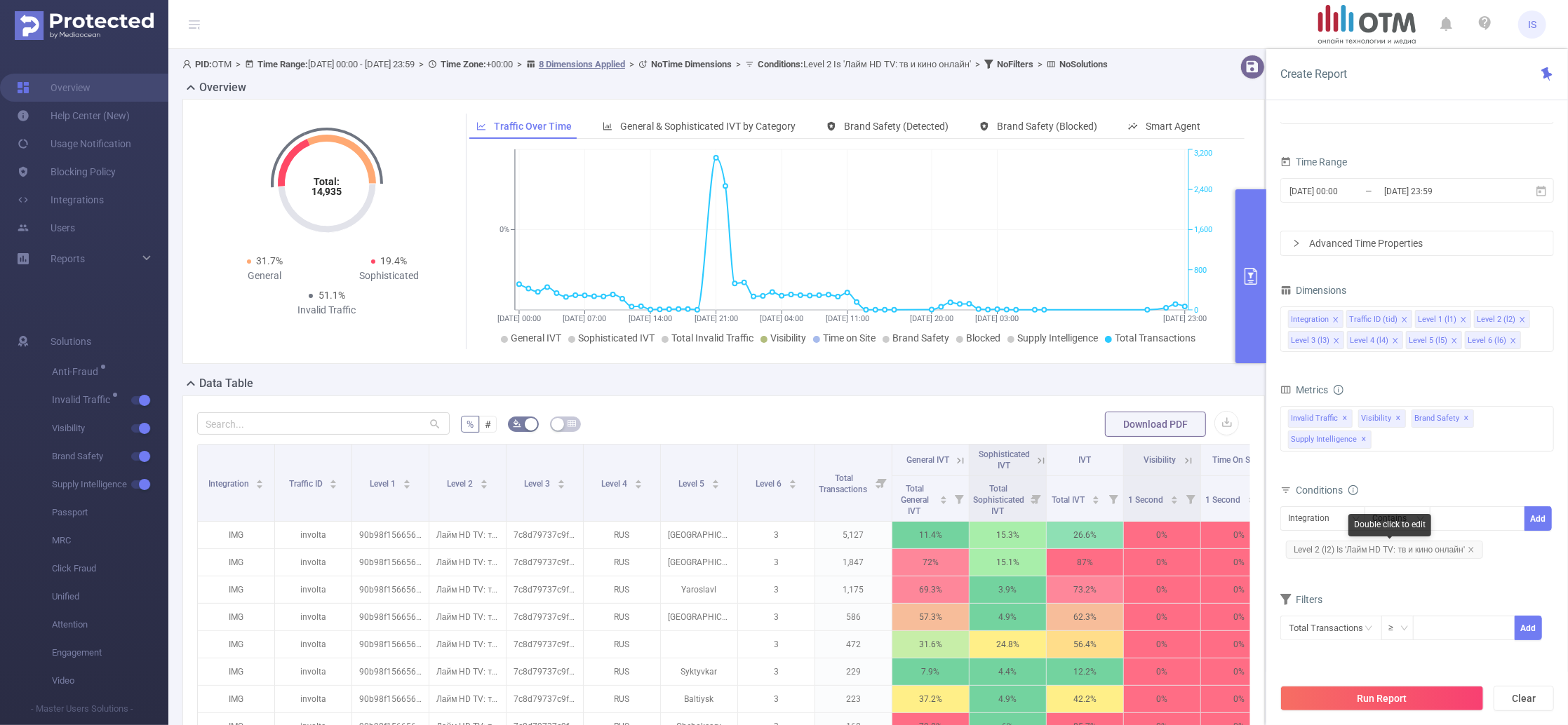
click at [1473, 545] on span "Level 2 (l2) Is 'Лайм HD TV: тв и кино онлайн'" at bounding box center [1384, 550] width 197 height 19
click at [1475, 549] on icon "icon: close" at bounding box center [1471, 549] width 7 height 7
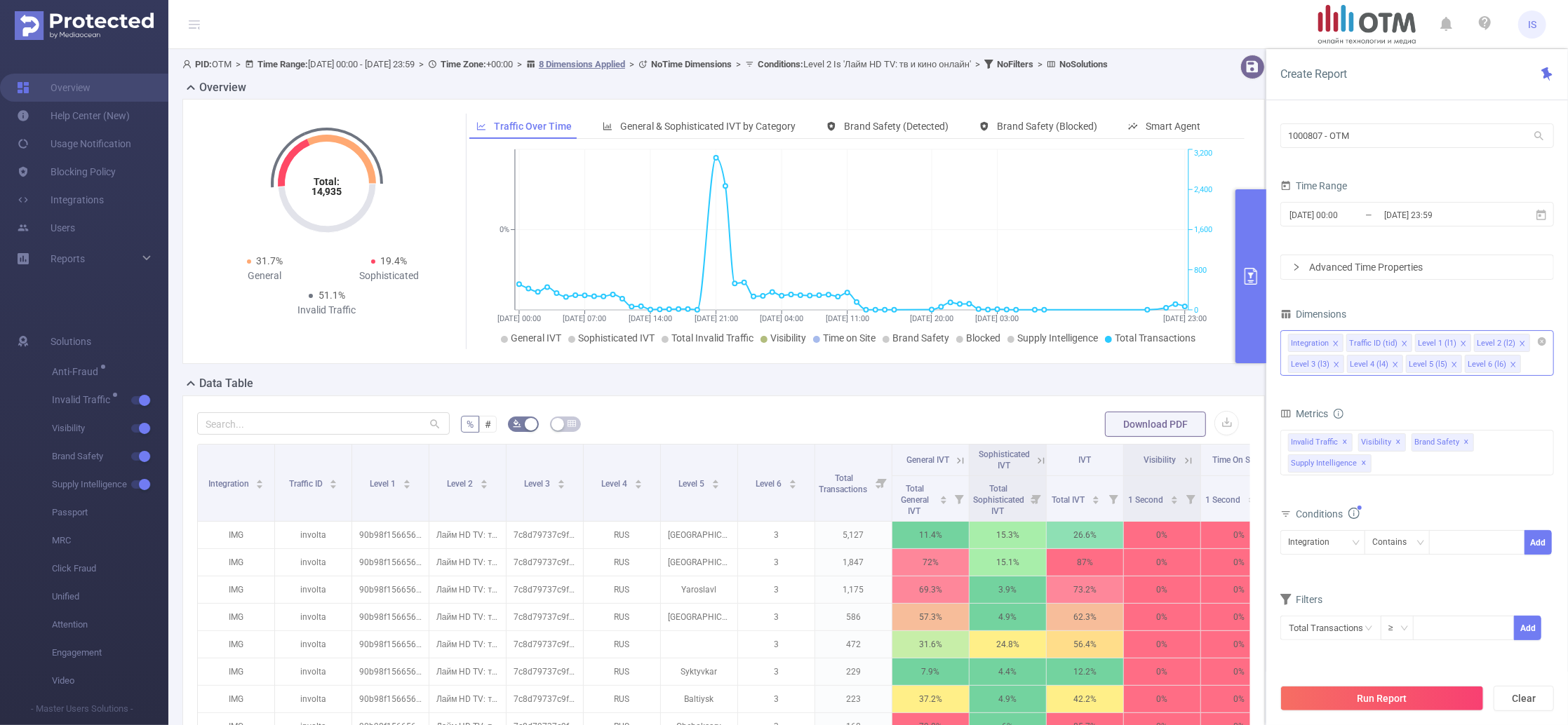
click at [1403, 346] on icon "icon: close" at bounding box center [1404, 344] width 7 height 7
click at [1393, 346] on icon "icon: close" at bounding box center [1395, 344] width 7 height 7
click at [1393, 327] on div "Dimensions" at bounding box center [1417, 316] width 274 height 23
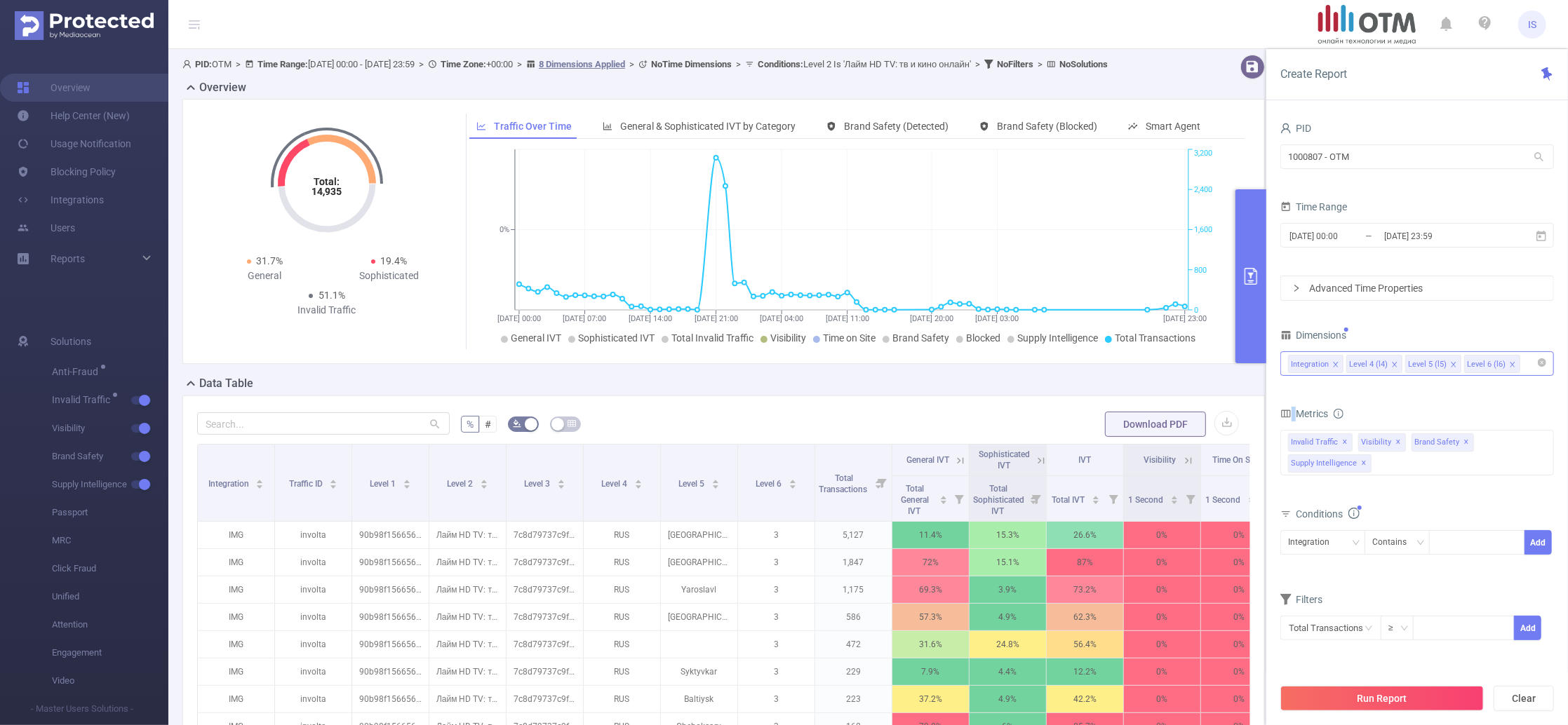
click at [1392, 369] on icon "icon: close" at bounding box center [1395, 365] width 7 height 8
click at [1392, 369] on icon "icon: close" at bounding box center [1395, 365] width 7 height 8
click at [1377, 144] on input "1000807 - OTM" at bounding box center [1417, 156] width 274 height 24
click at [1325, 547] on div "Integration Contains Add" at bounding box center [1417, 547] width 274 height 40
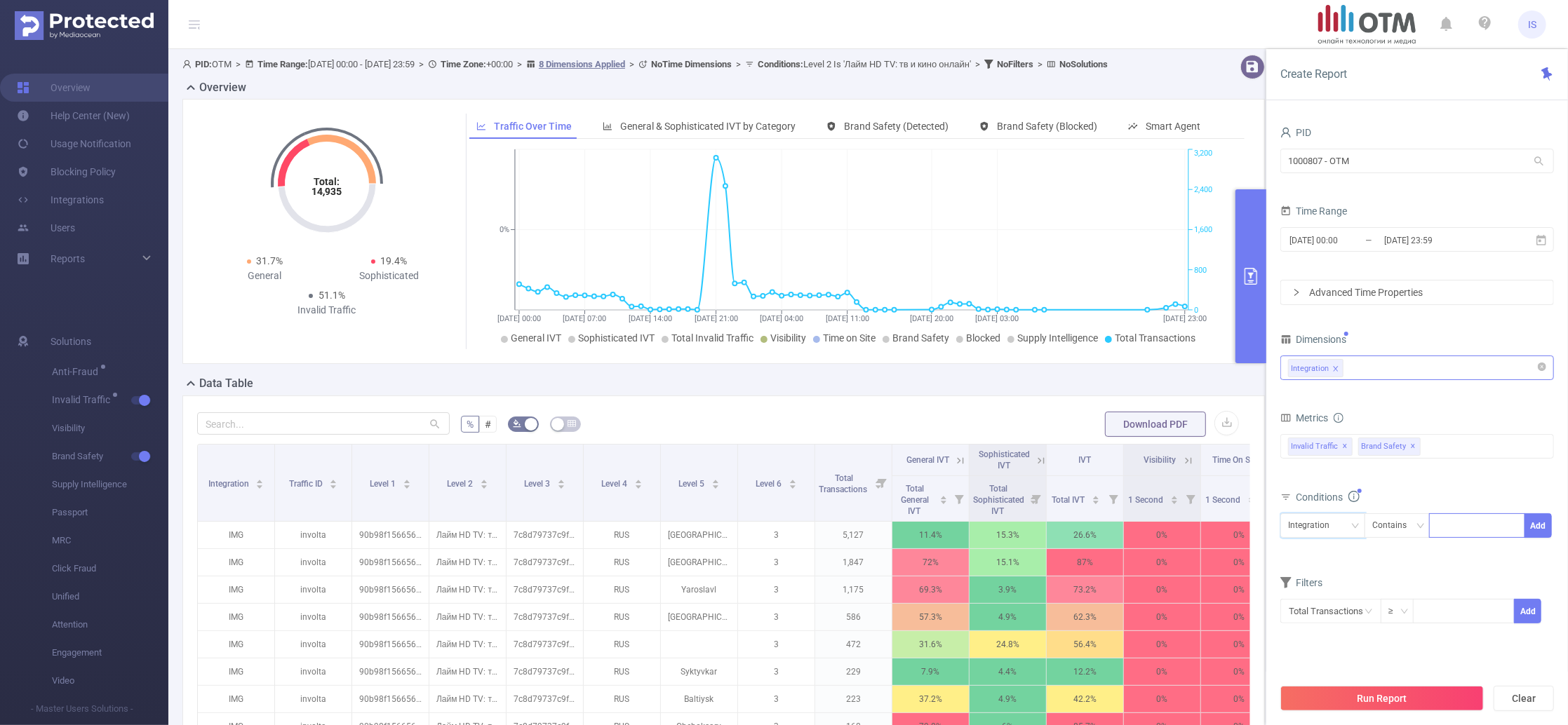
click at [1452, 535] on div at bounding box center [1478, 525] width 81 height 23
type input "ח"
type input "js"
click at [1451, 560] on li "js" at bounding box center [1477, 555] width 95 height 23
click at [1536, 529] on button "Add" at bounding box center [1538, 525] width 27 height 24
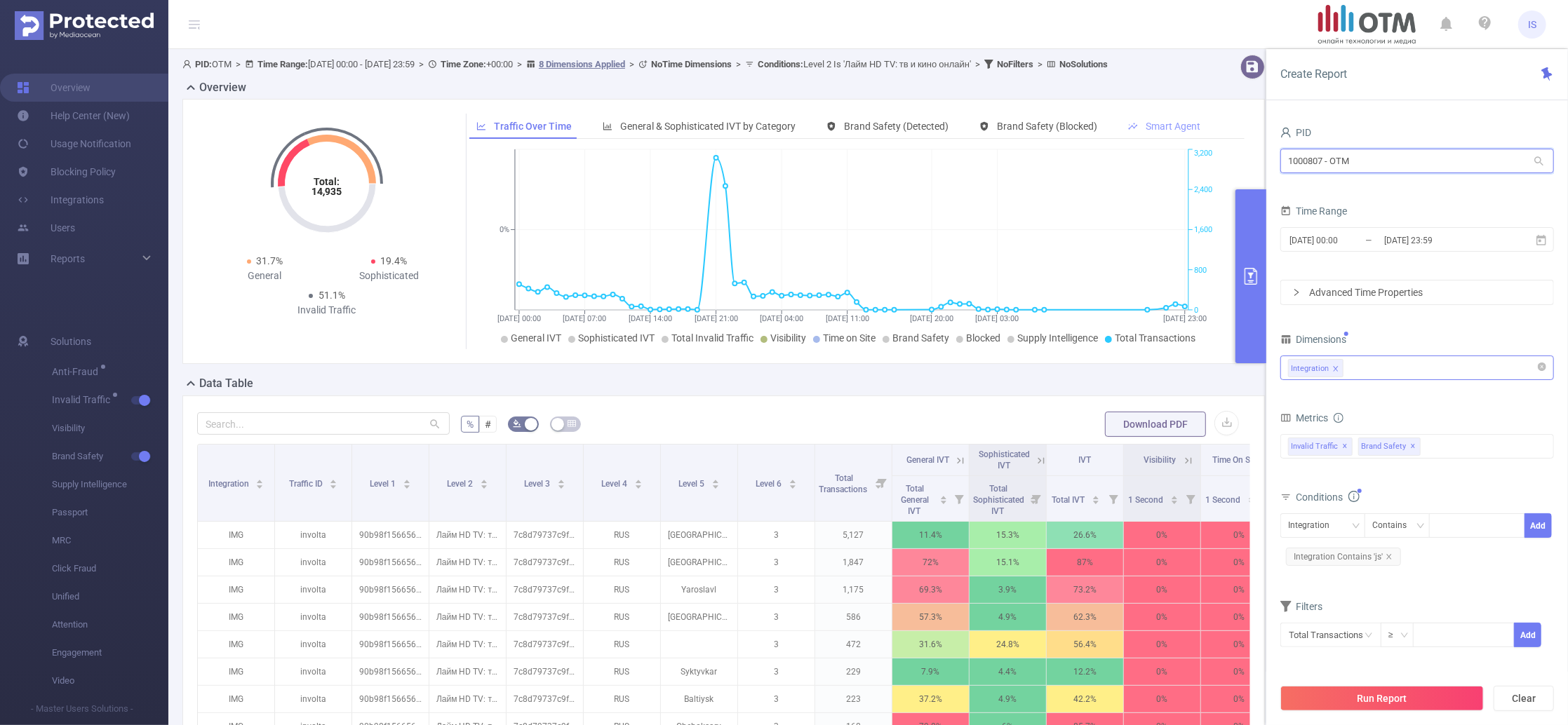
drag, startPoint x: 1370, startPoint y: 155, endPoint x: 1189, endPoint y: 137, distance: 181.9
click at [1189, 137] on section "PID: OTM > Time Range: 2025-08-19 00:00 - 2025-08-21 23:59 > Time Zone: +00:00 …" at bounding box center [868, 505] width 1400 height 912
type input "emea"
click at [1361, 372] on div "Integration" at bounding box center [1418, 367] width 258 height 23
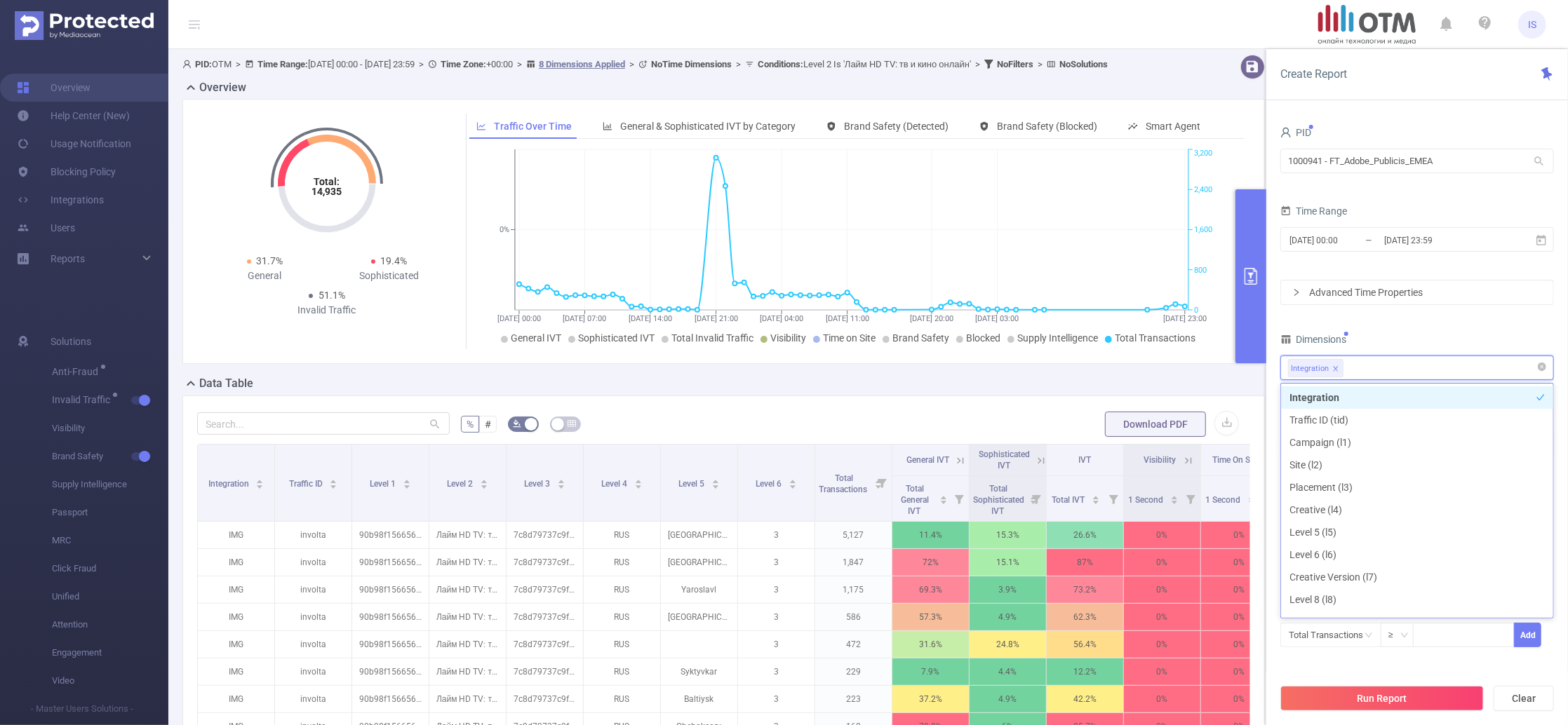
click at [1361, 372] on div "Integration" at bounding box center [1418, 367] width 258 height 23
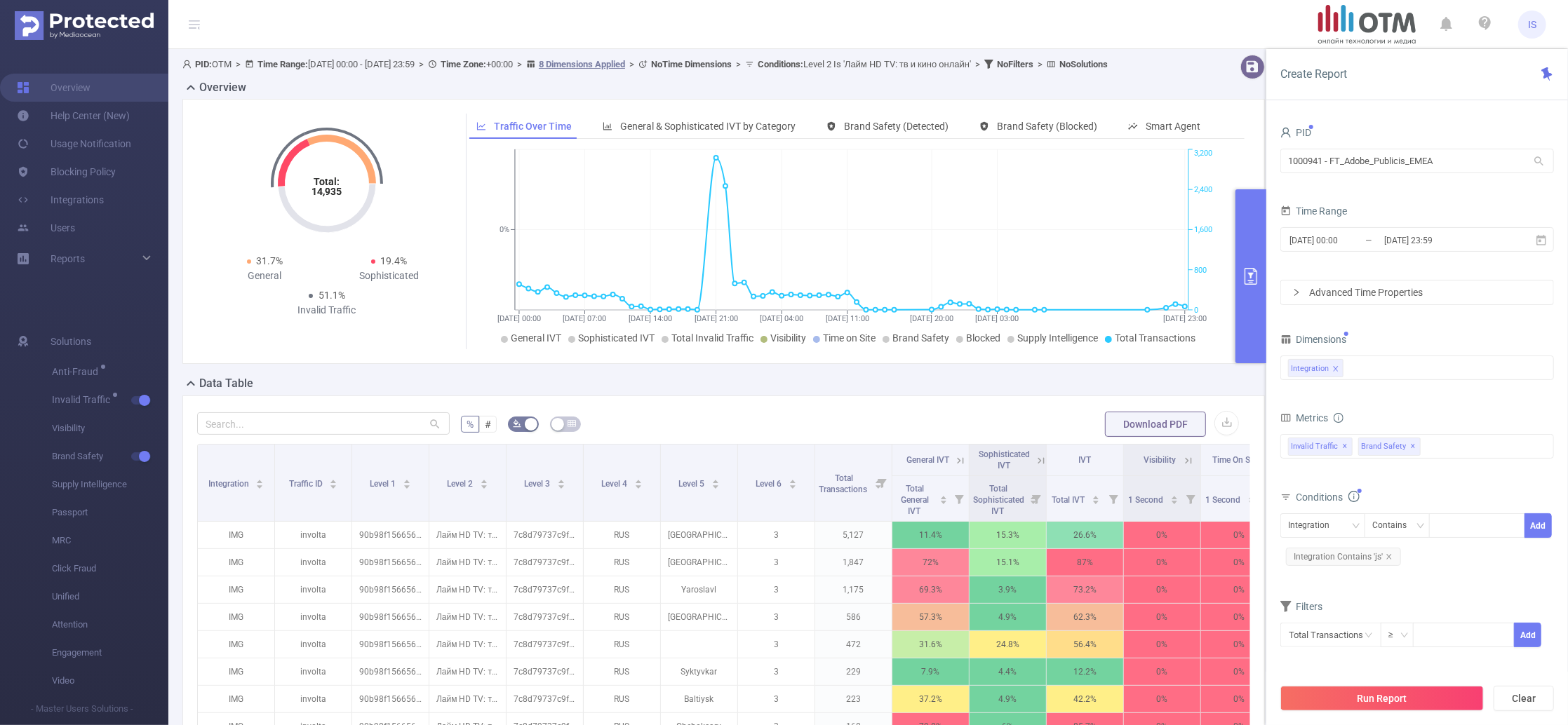
click at [1386, 304] on div "Advanced Time Properties" at bounding box center [1417, 292] width 272 height 24
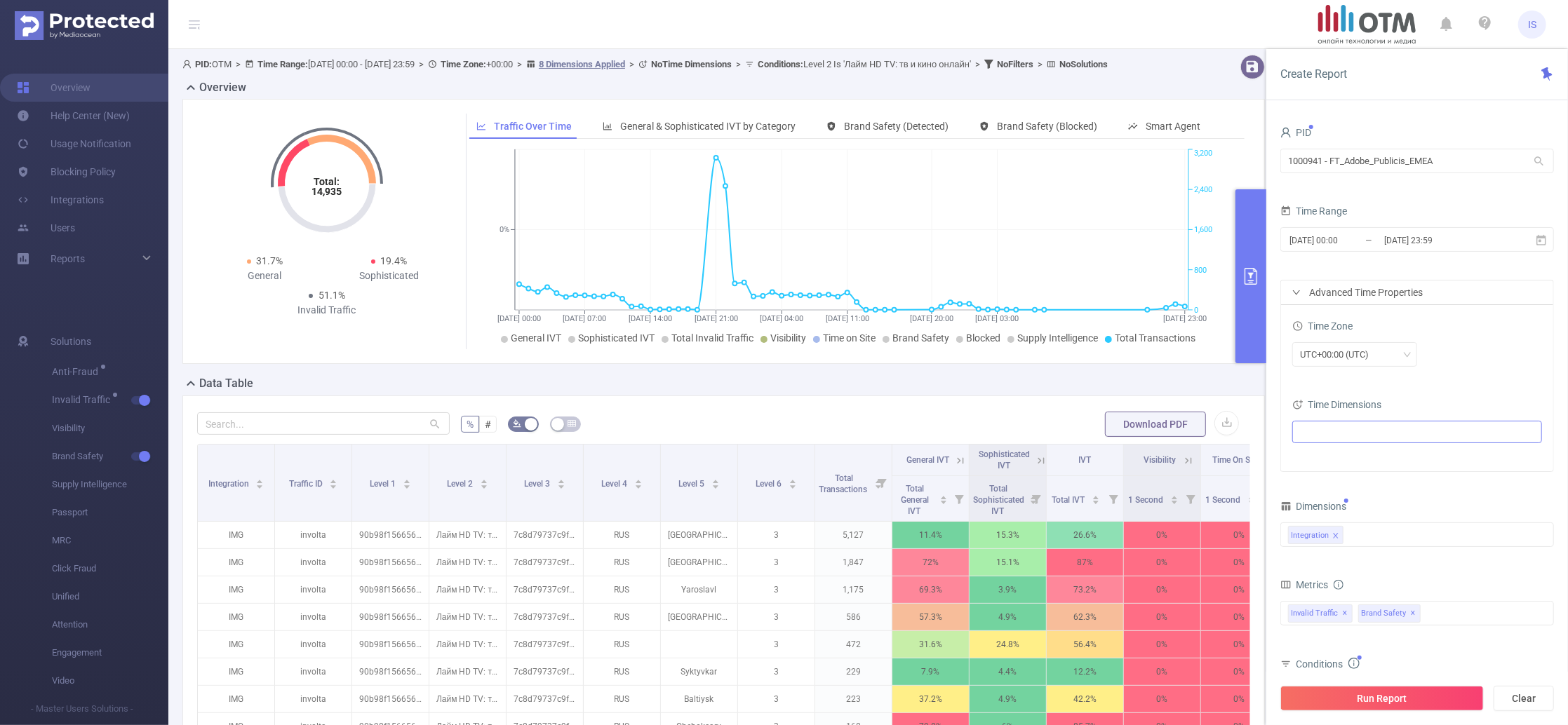
click at [1368, 439] on ul at bounding box center [1412, 431] width 231 height 21
click at [1353, 463] on span "(Example: 2025-08-25 )" at bounding box center [1382, 459] width 65 height 10
click at [1478, 360] on div "UTC+00:00 (UTC)" at bounding box center [1418, 354] width 250 height 24
click at [1391, 255] on div "2025-08-19 00:00 _ 2025-08-21 23:59" at bounding box center [1417, 241] width 274 height 33
click at [1395, 244] on input "2025-08-21 23:59" at bounding box center [1440, 240] width 114 height 19
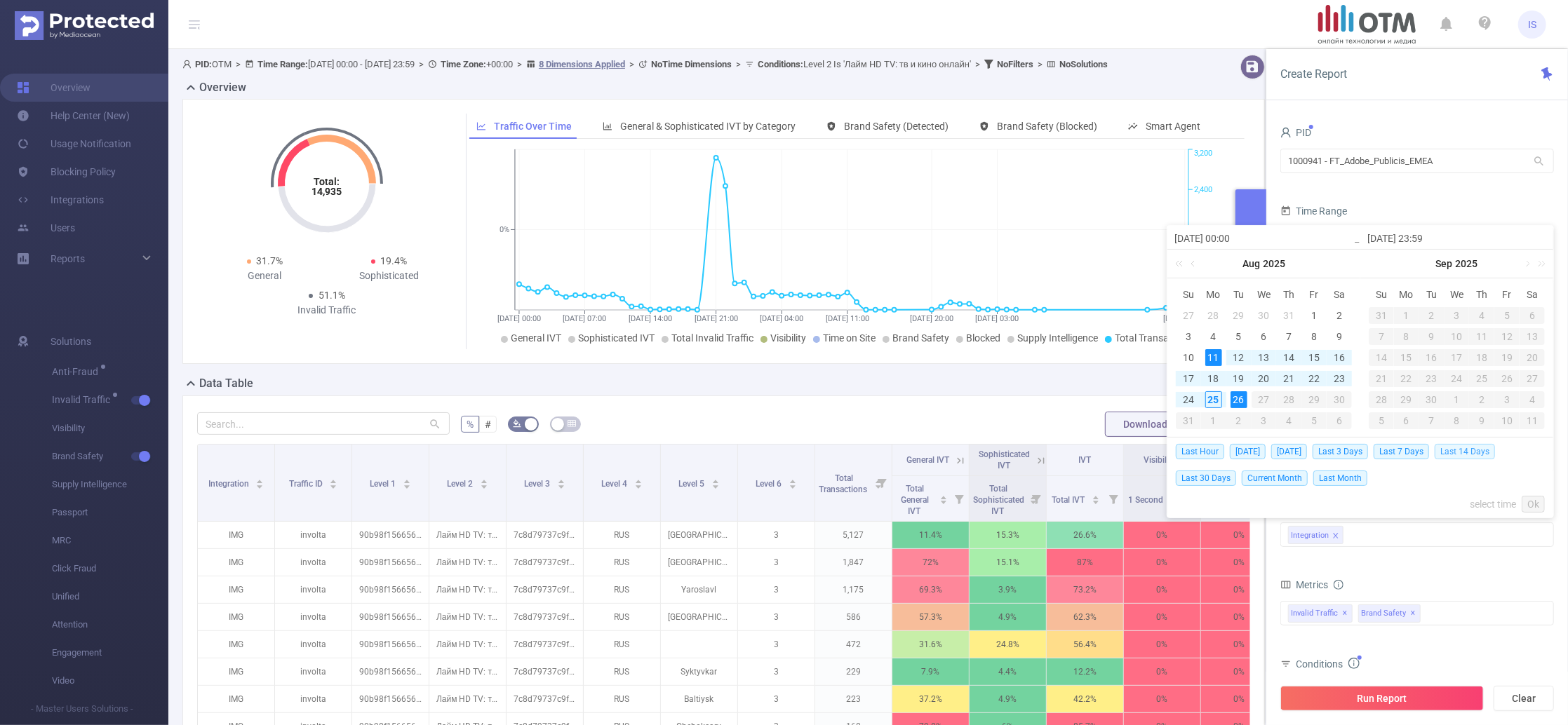
click at [1473, 455] on span "Last 14 Days" at bounding box center [1464, 452] width 60 height 15
type input "2025-08-11 00:00"
type input "[DATE] 23:59"
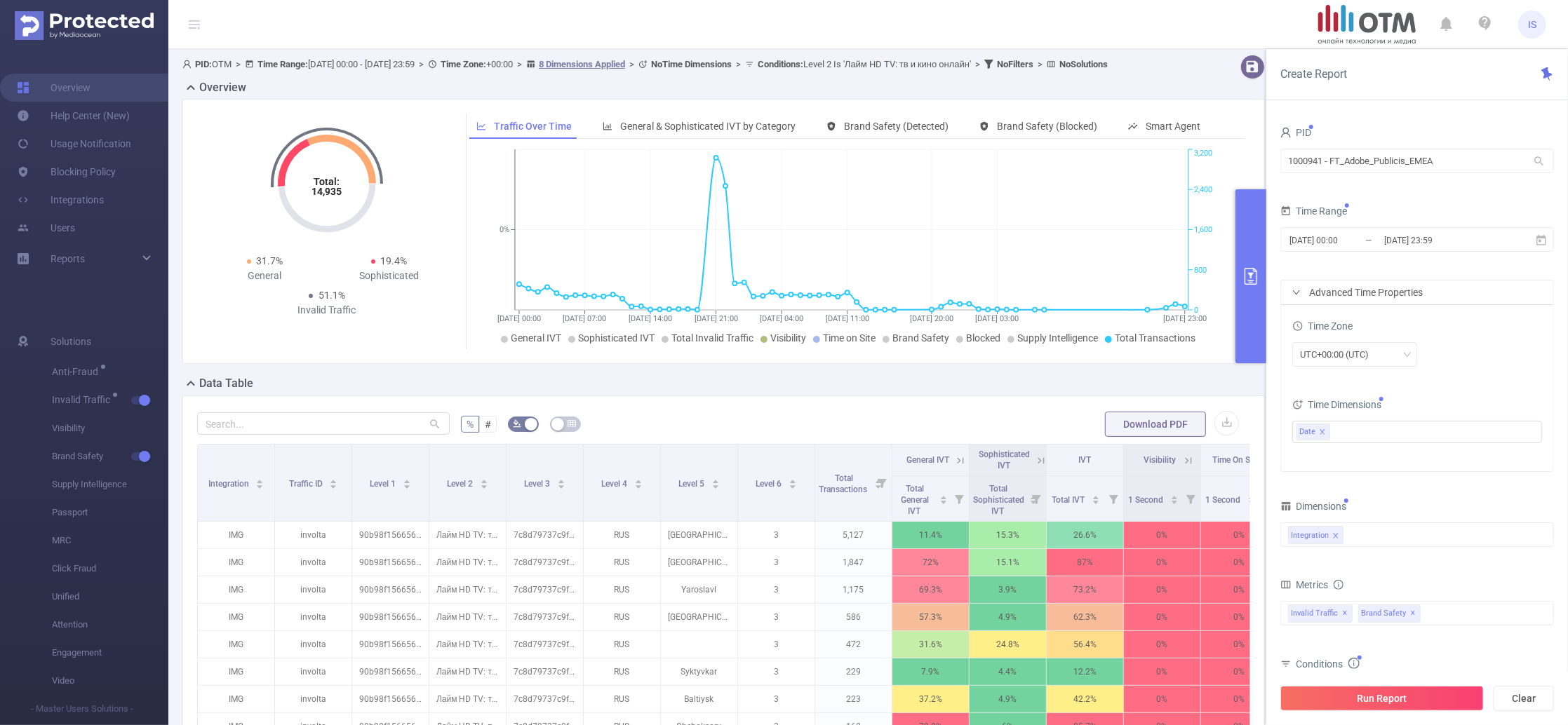
click at [1474, 479] on div "PID 1000941 - FT_Adobe_Publicis_EMEA 1000941 - FT_Adobe_Publicis_EMEA Time Rang…" at bounding box center [1417, 477] width 274 height 710
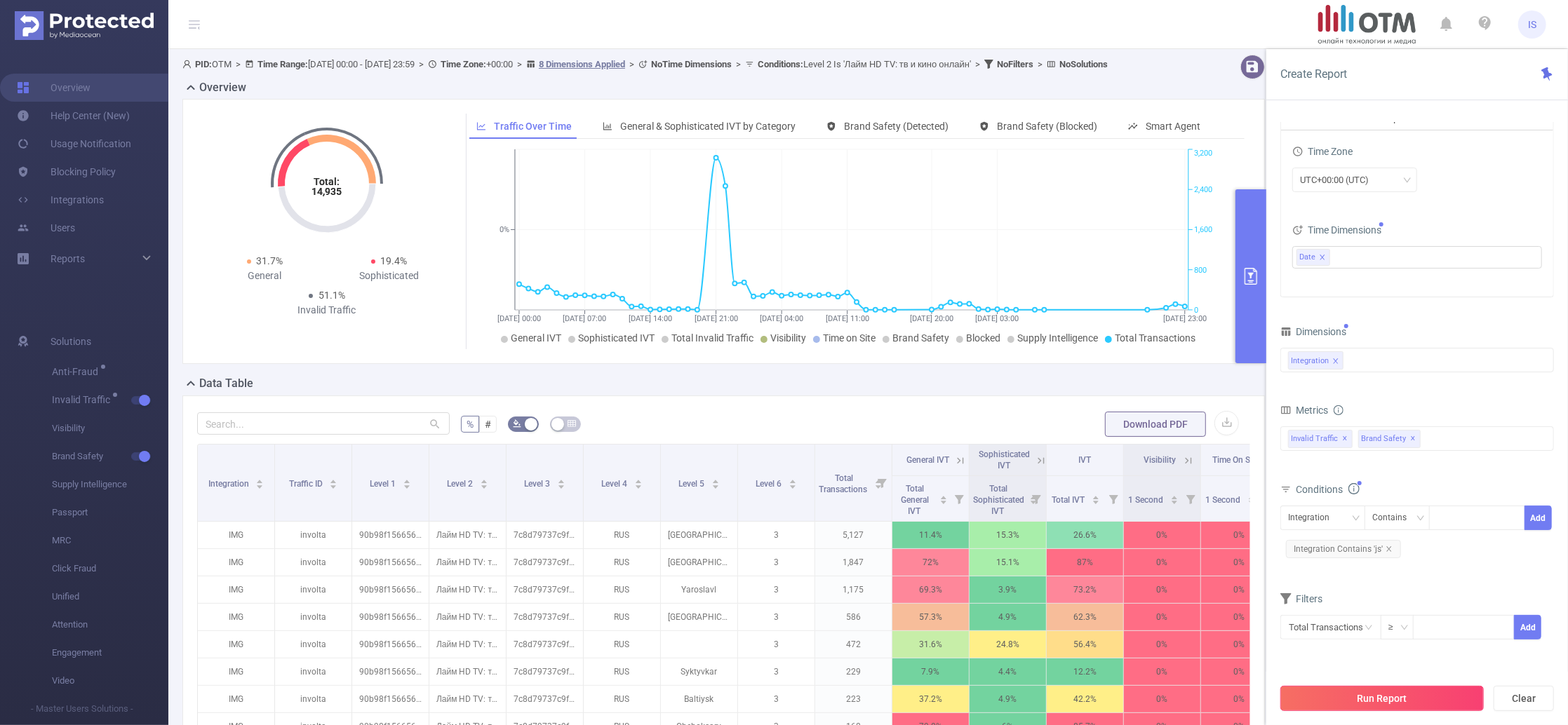
click at [1383, 705] on button "Run Report" at bounding box center [1381, 699] width 203 height 25
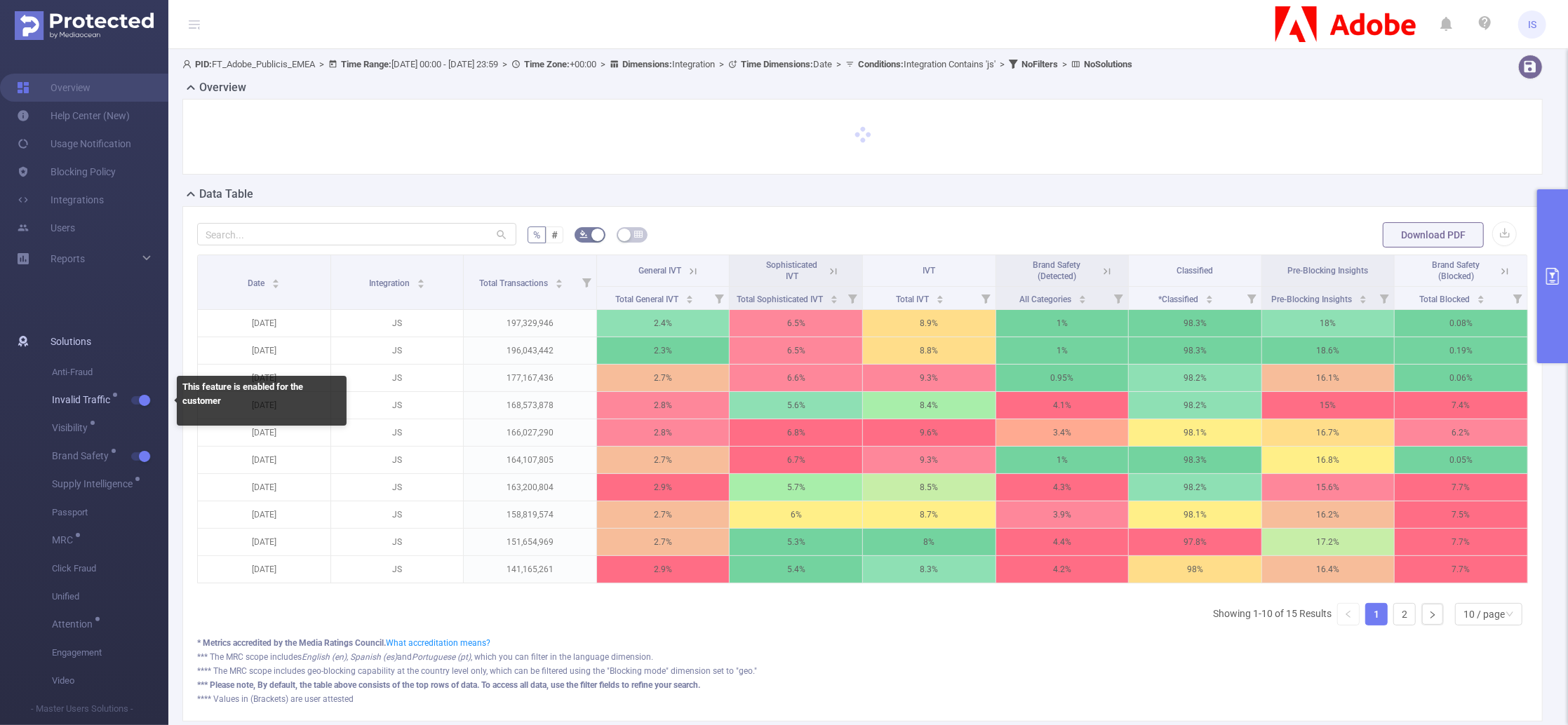
click at [134, 397] on span "button" at bounding box center [144, 400] width 19 height 7
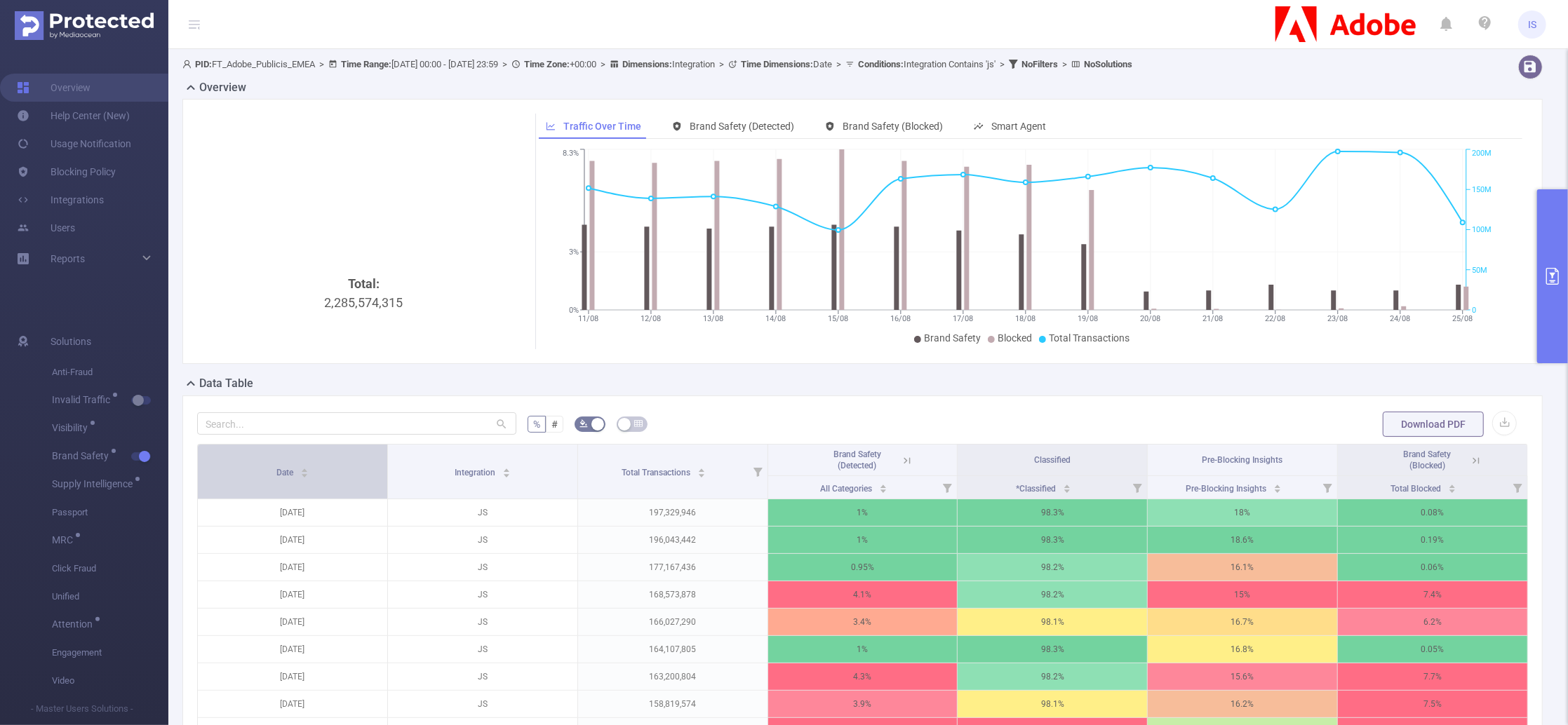
click at [309, 479] on div "Date" at bounding box center [292, 471] width 32 height 14
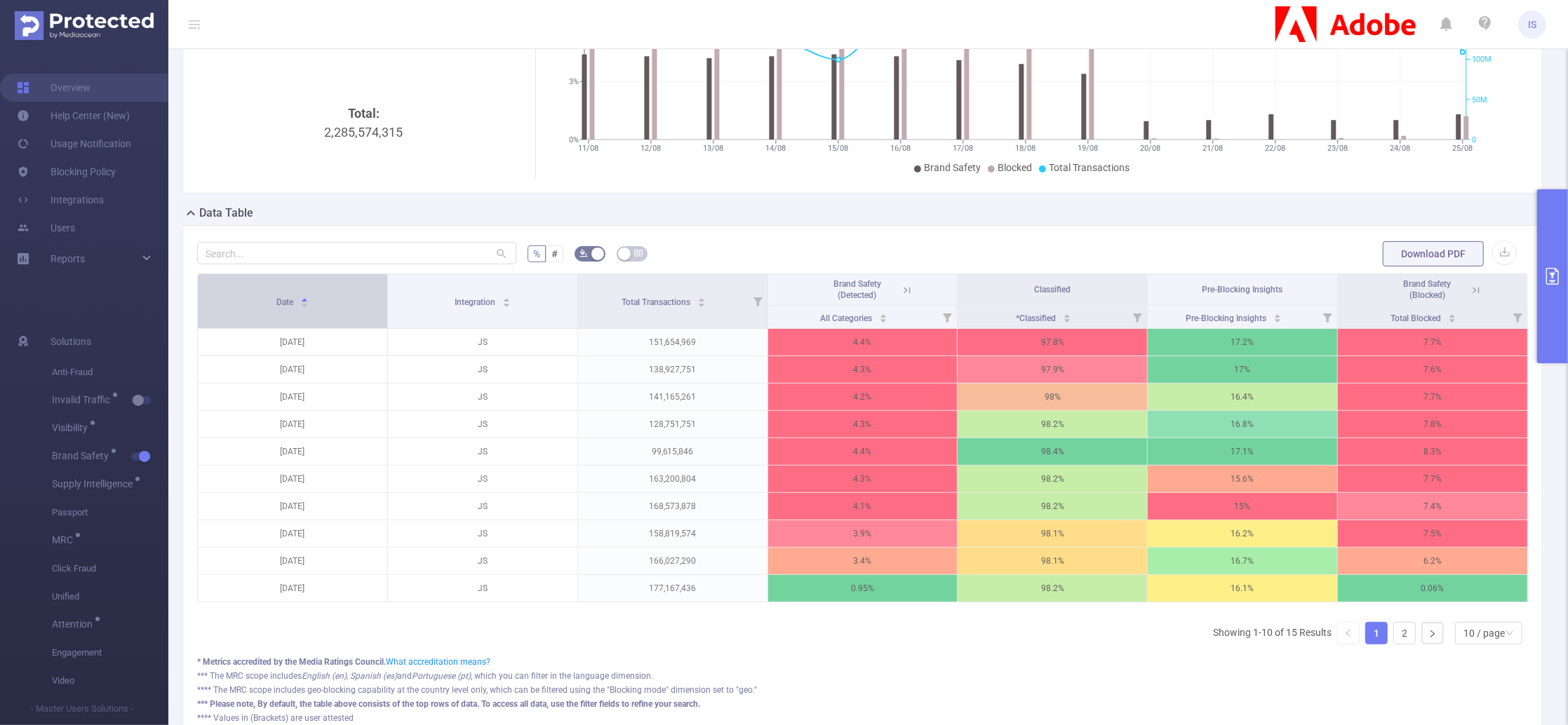
scroll to position [187, 0]
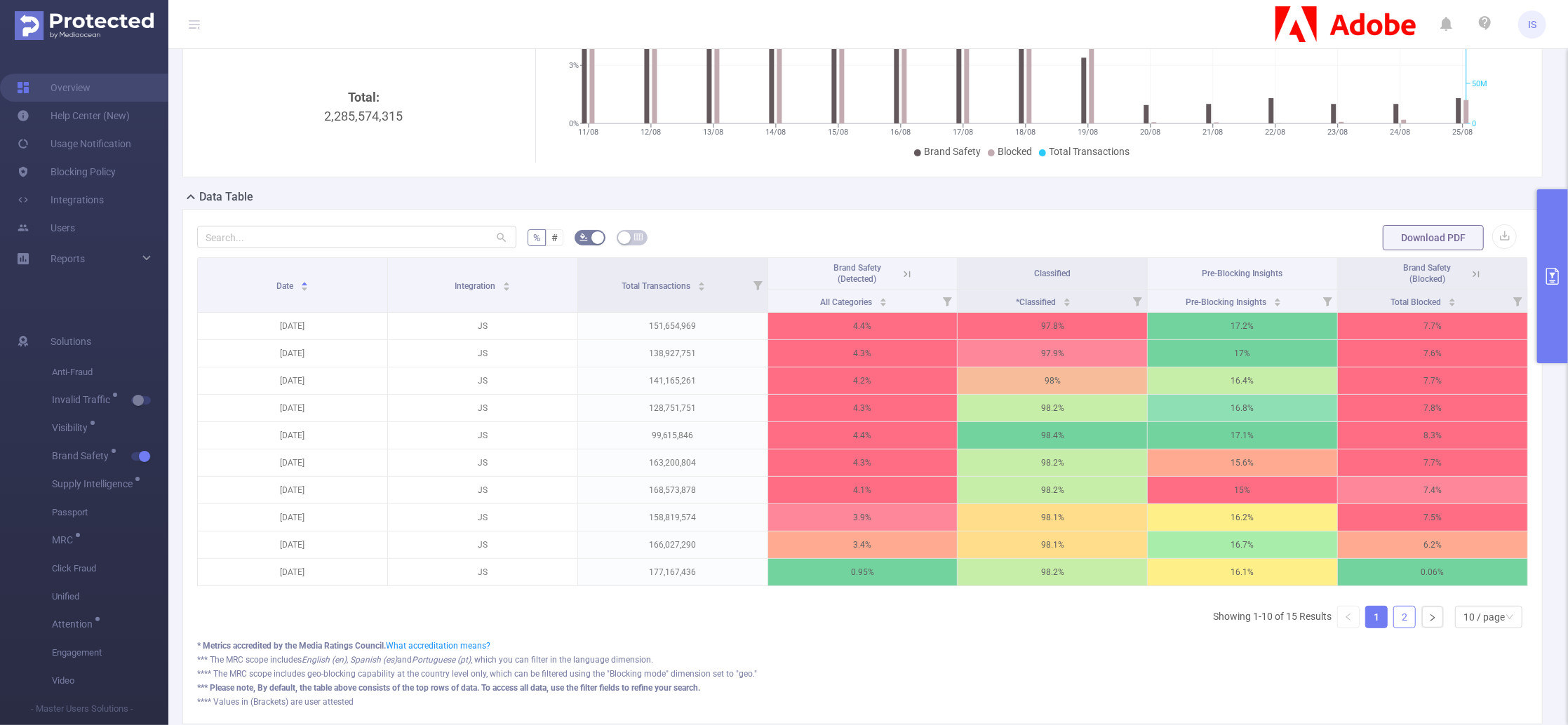
click at [1394, 628] on link "2" at bounding box center [1404, 617] width 21 height 21
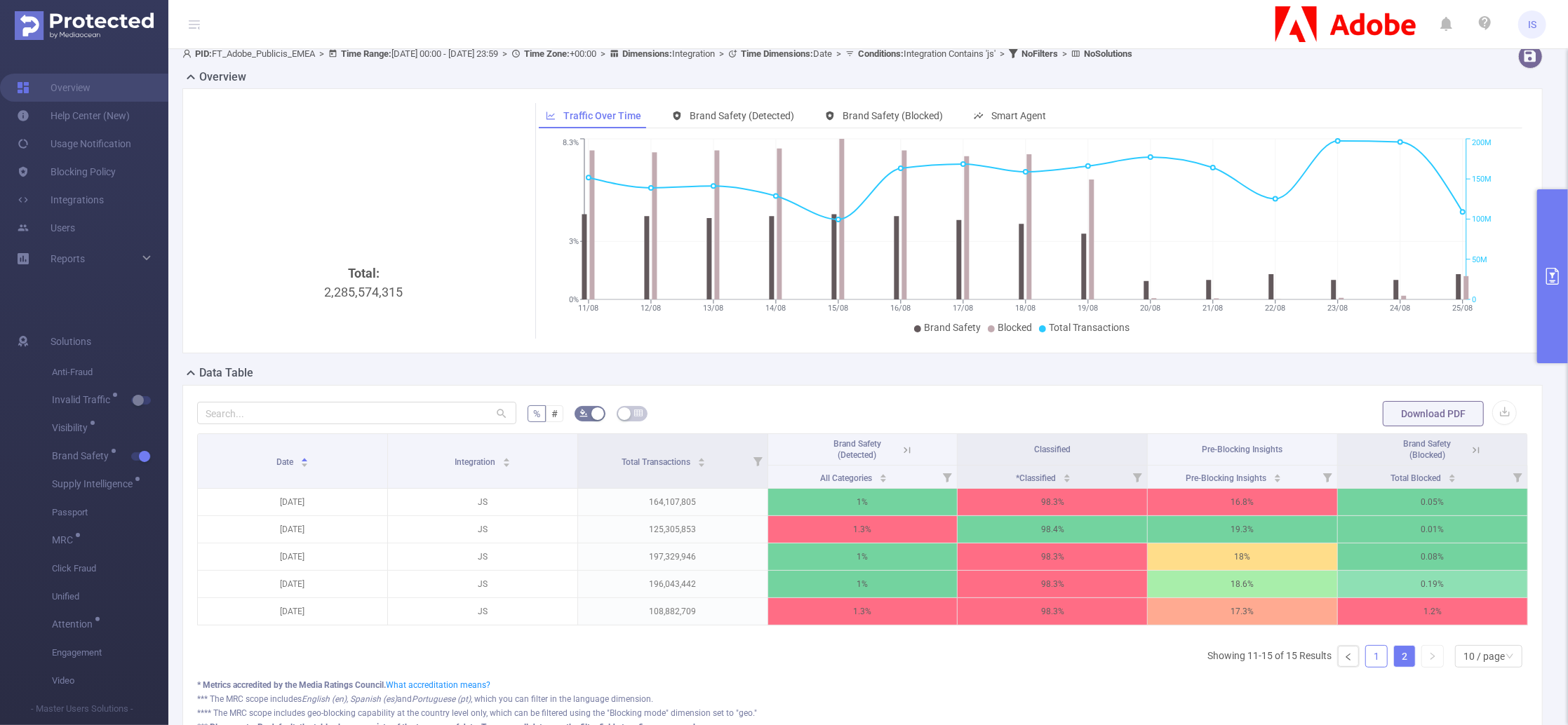
scroll to position [0, 0]
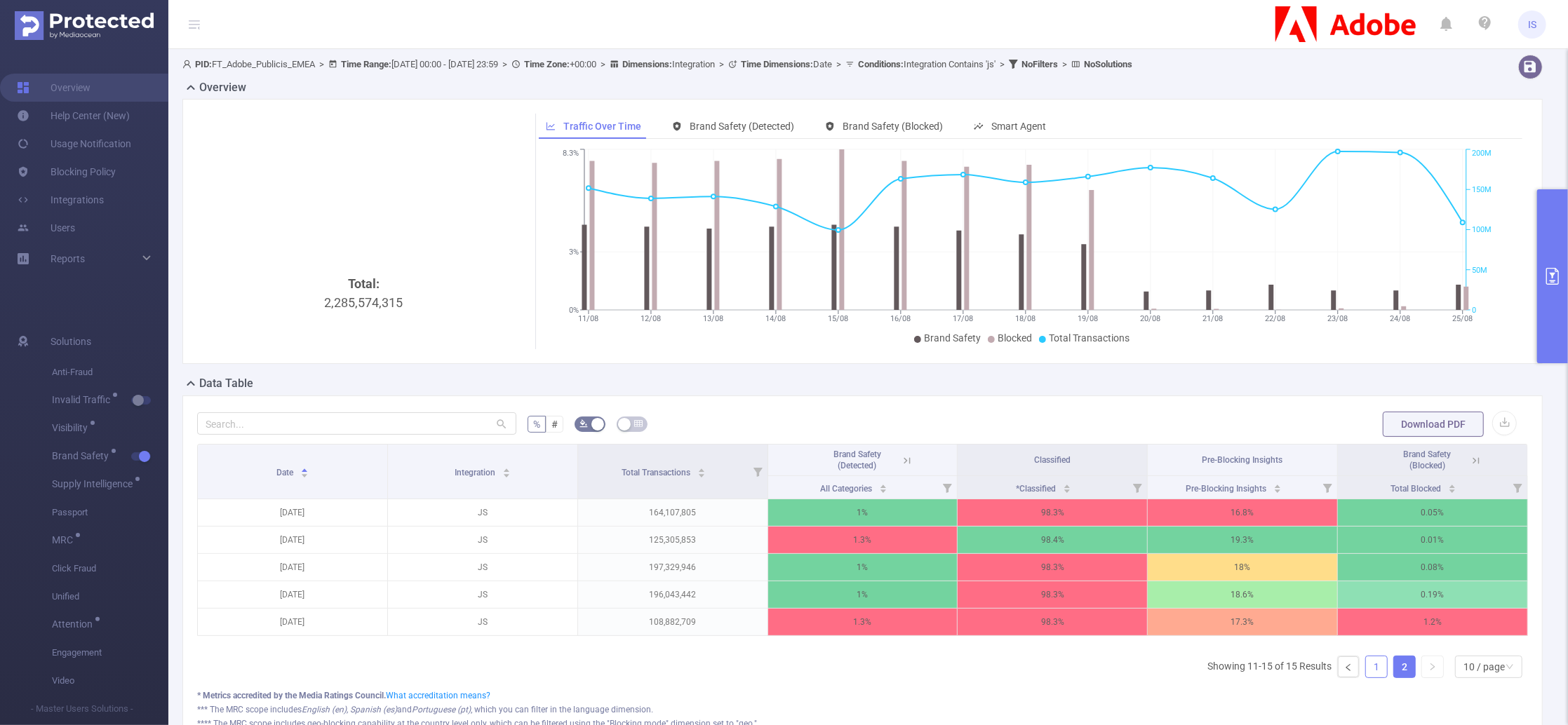
click at [1366, 678] on link "1" at bounding box center [1376, 667] width 21 height 21
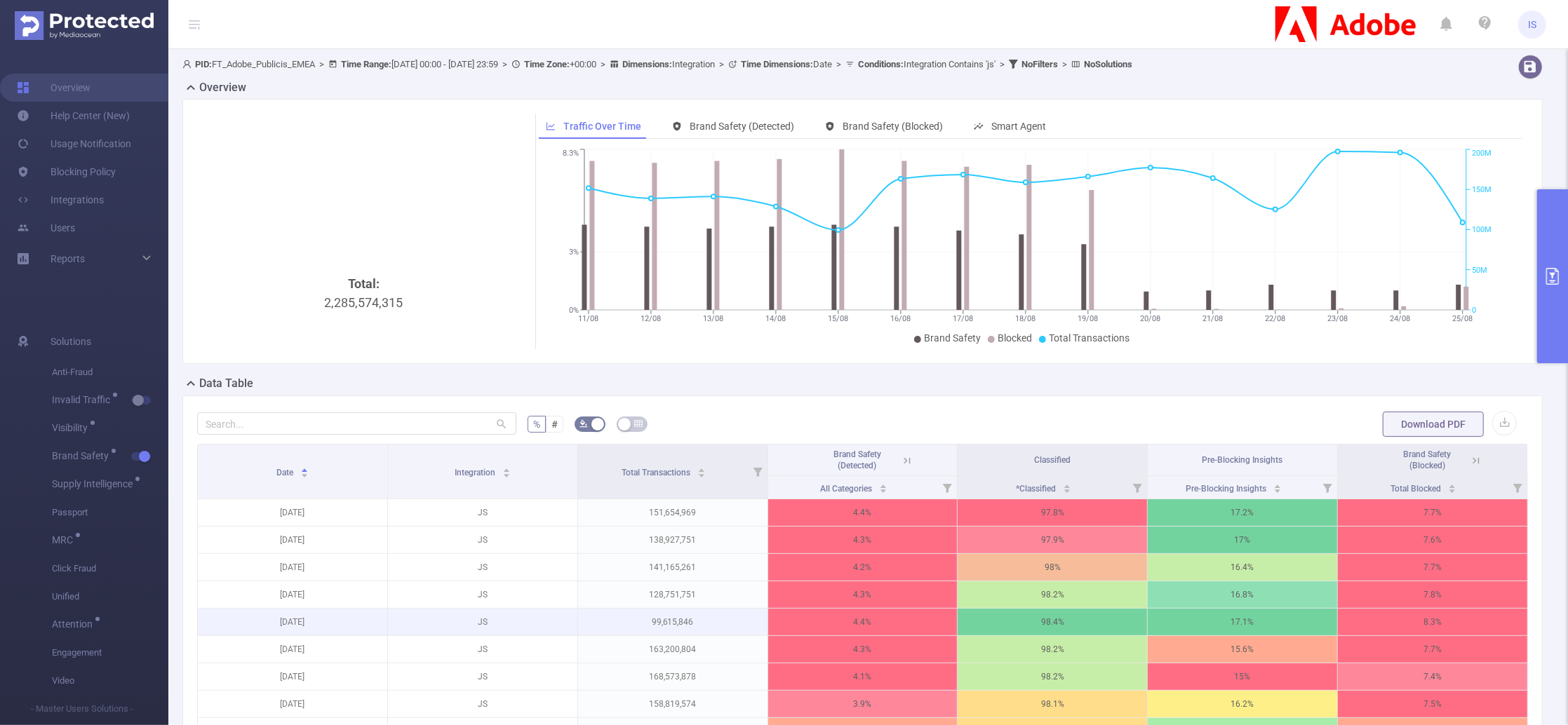
scroll to position [187, 0]
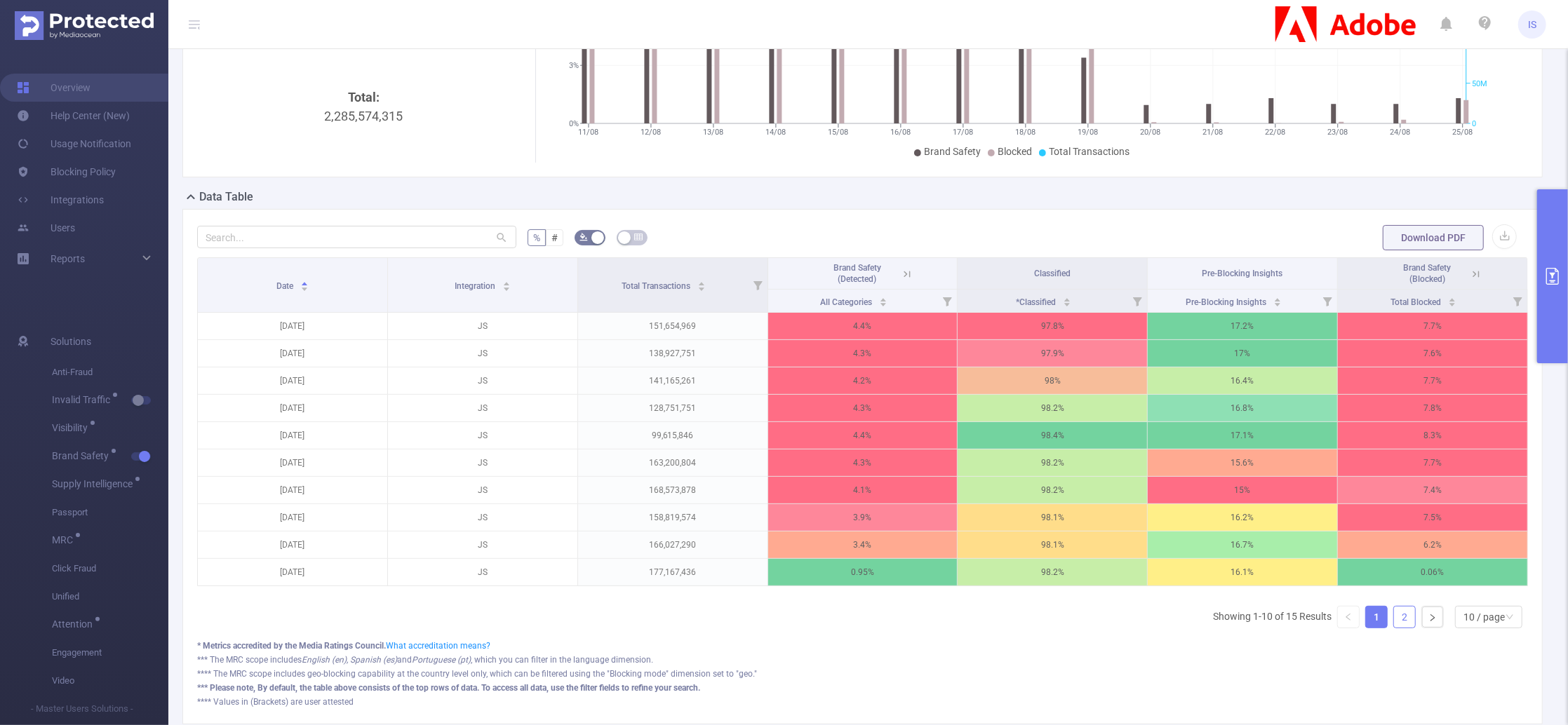
click at [1394, 628] on link "2" at bounding box center [1404, 617] width 21 height 21
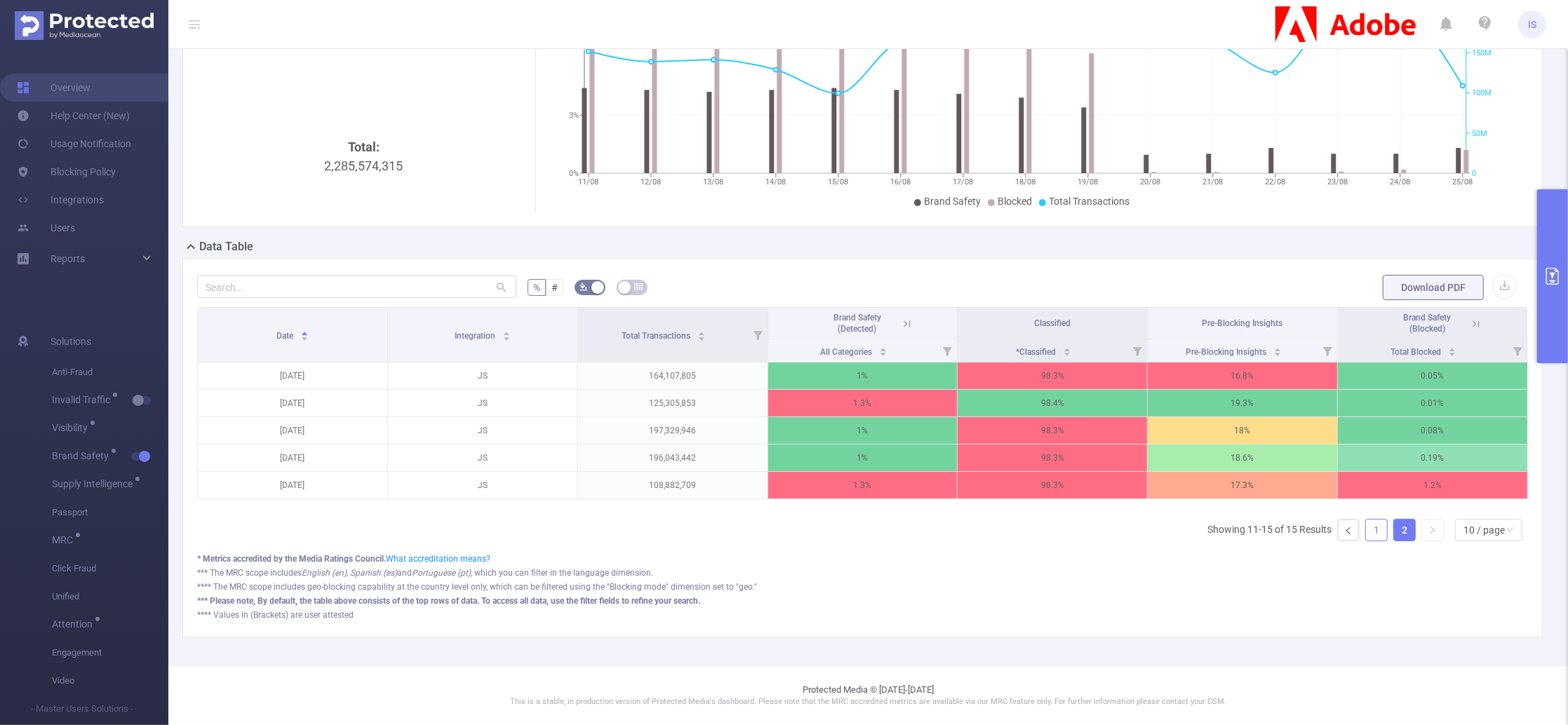
click at [1366, 526] on link "1" at bounding box center [1376, 530] width 21 height 21
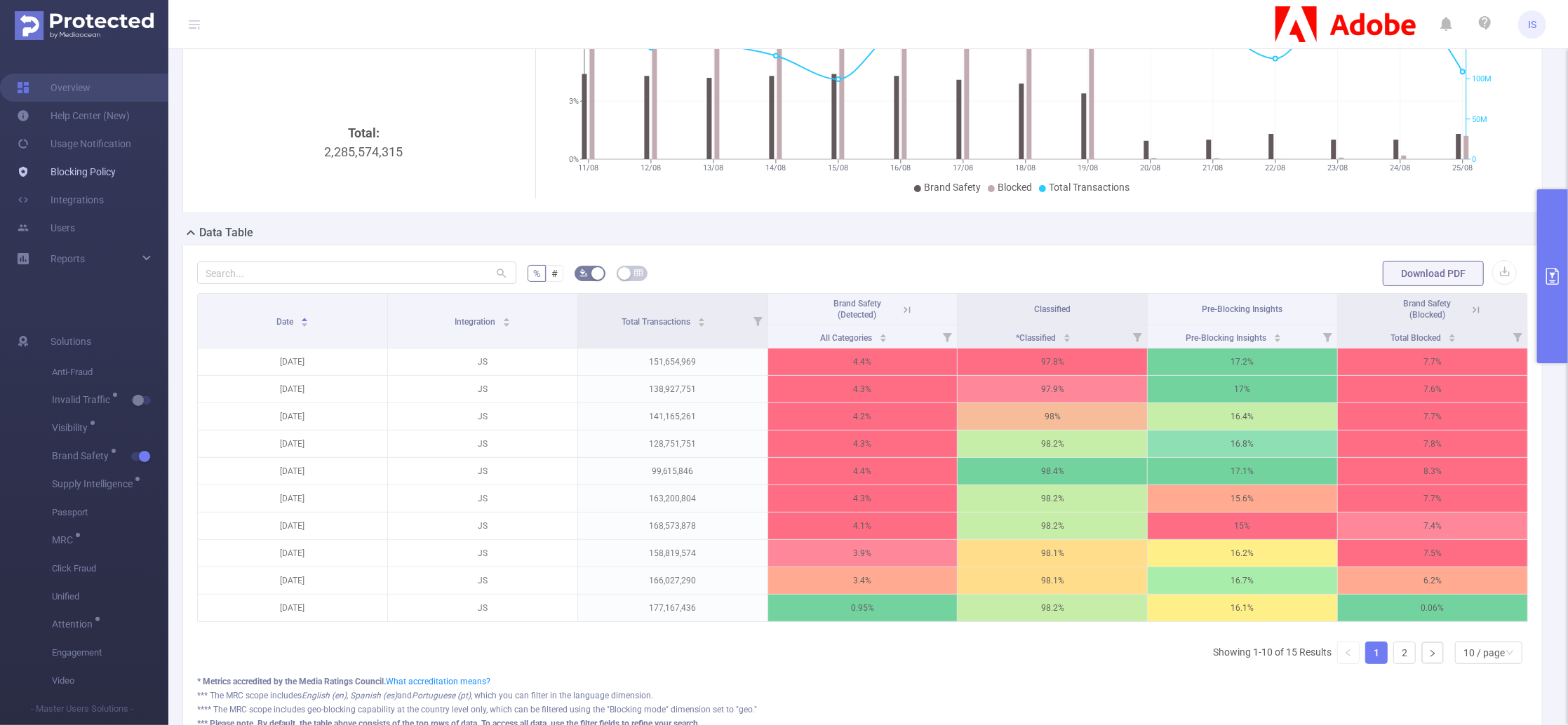
click at [86, 174] on link "Blocking Policy" at bounding box center [66, 171] width 99 height 28
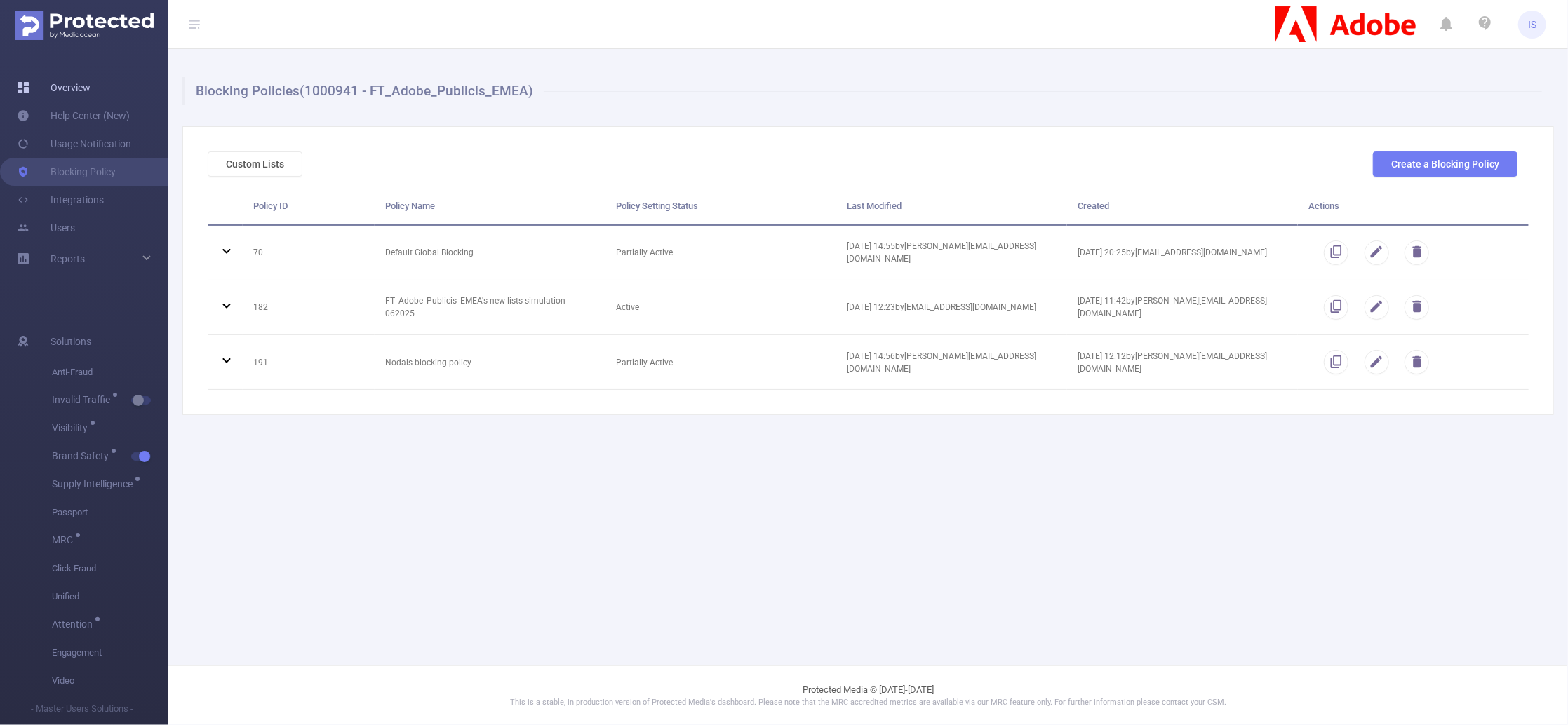
click at [76, 92] on link "Overview" at bounding box center [53, 87] width 73 height 28
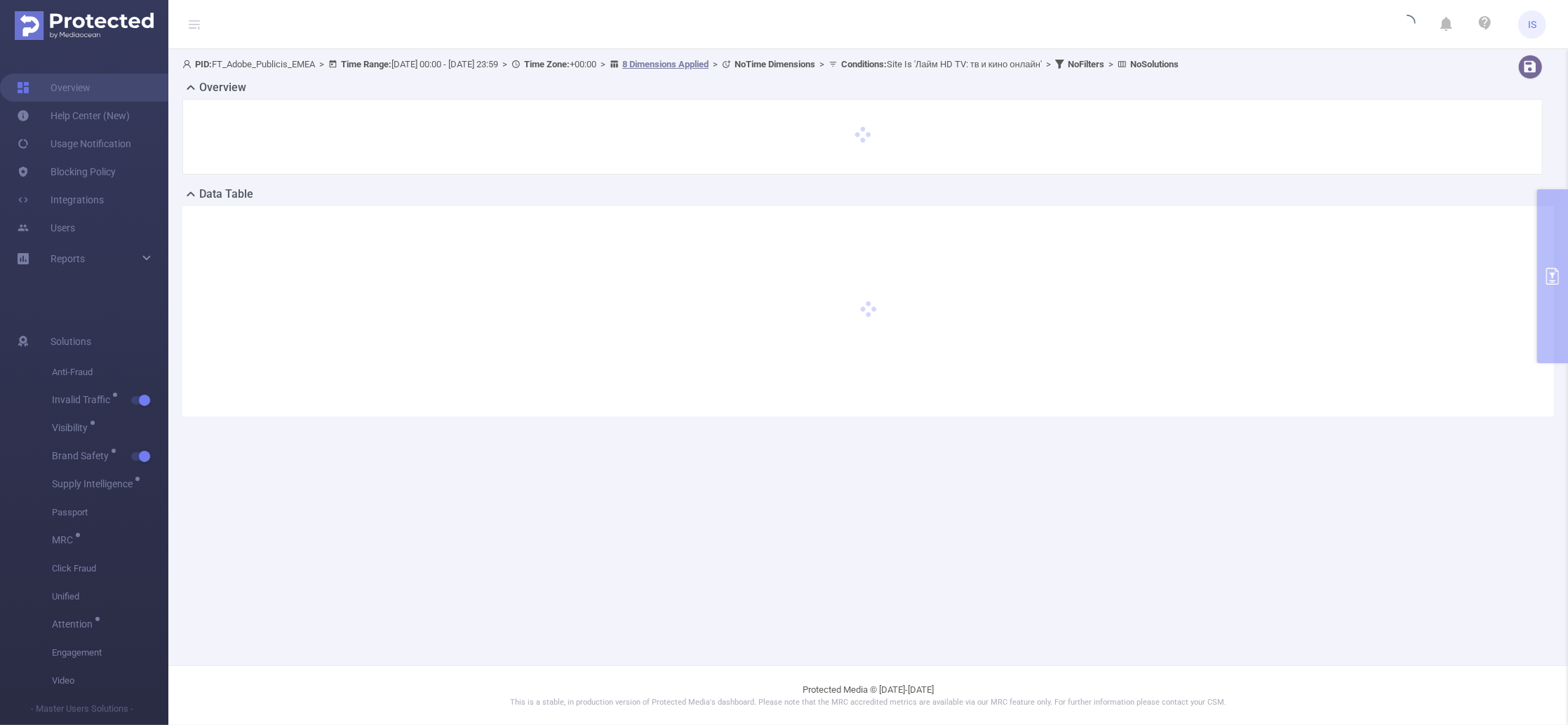
type input "[DATE] 00:00"
type input "[DATE] 23:59"
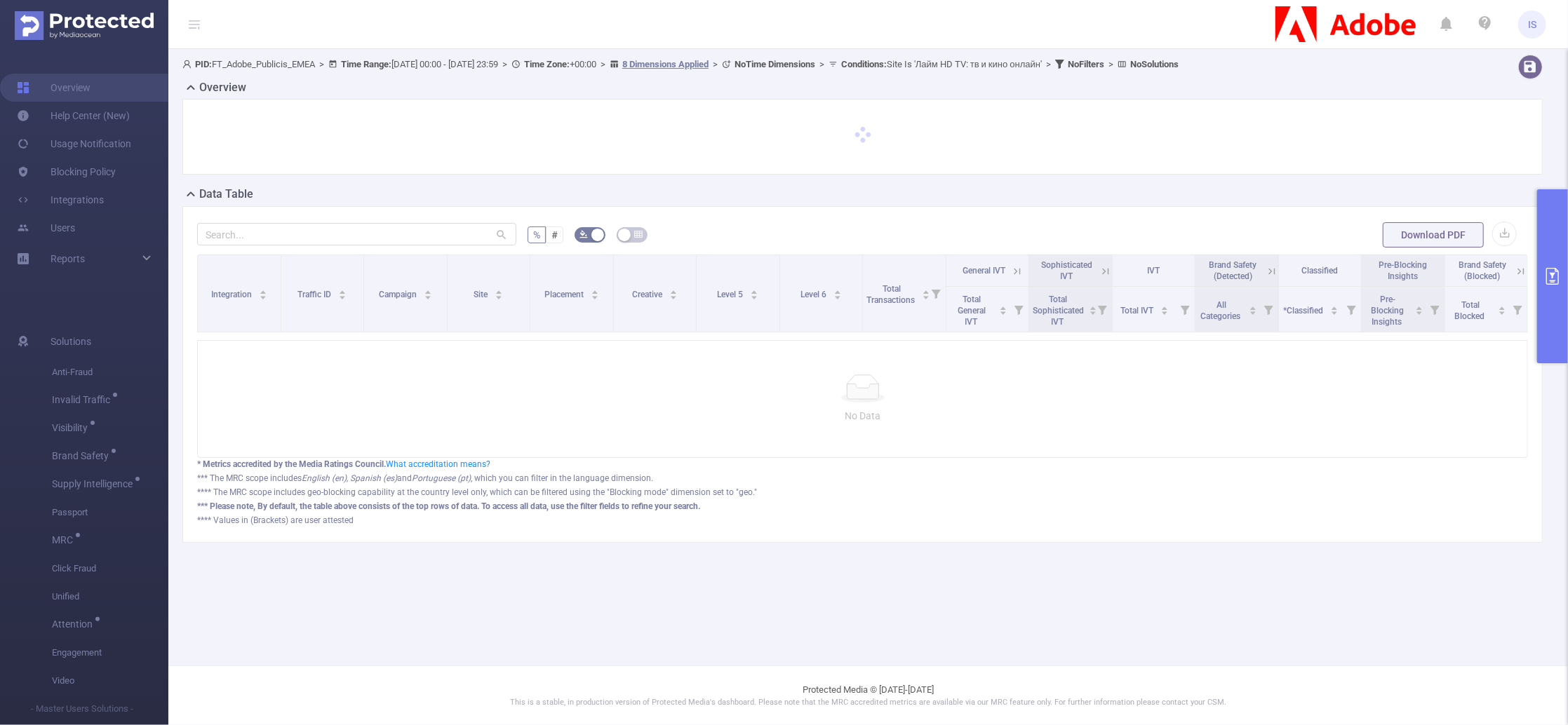
click at [1558, 203] on button "primary" at bounding box center [1553, 276] width 31 height 174
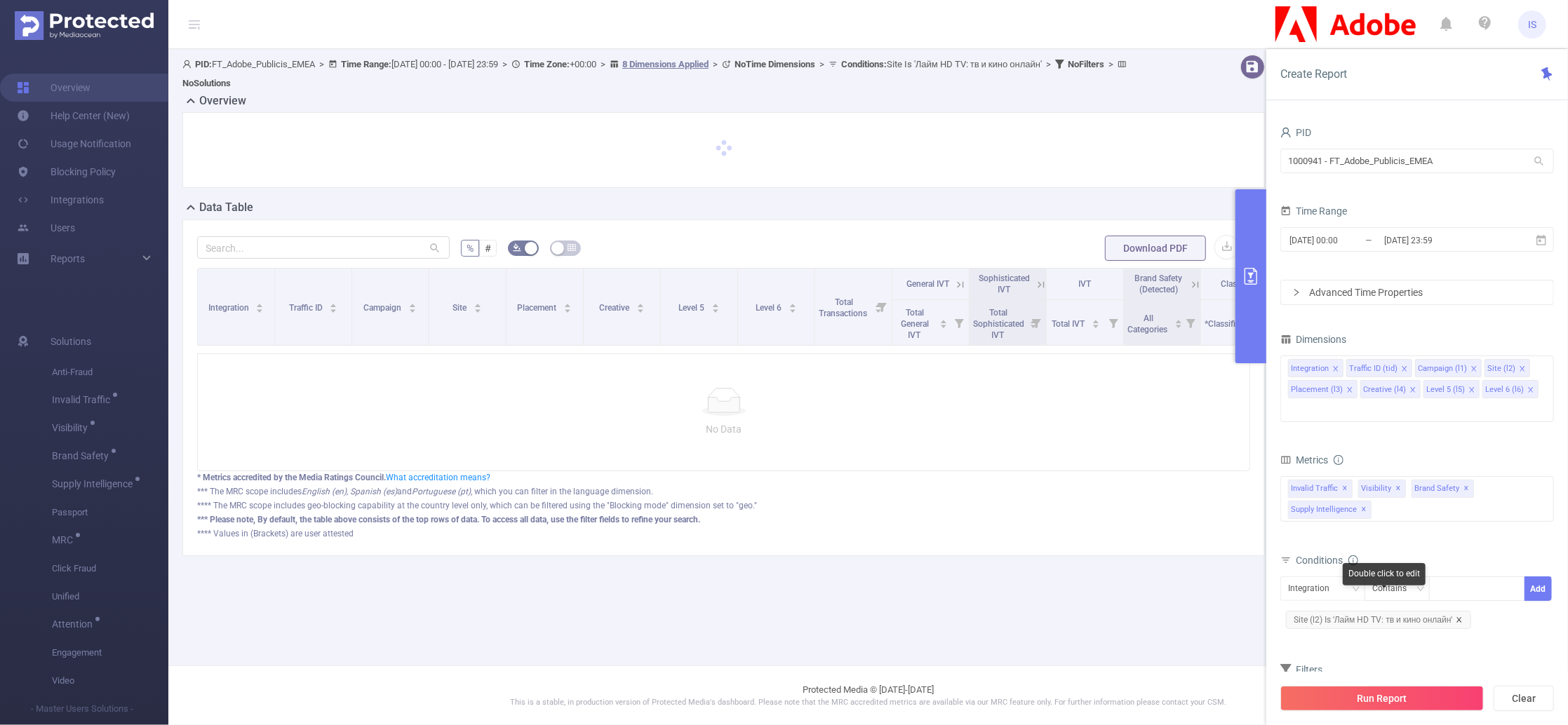
click at [1462, 617] on icon "icon: close" at bounding box center [1459, 619] width 5 height 5
click at [1401, 372] on icon "icon: close" at bounding box center [1404, 369] width 7 height 7
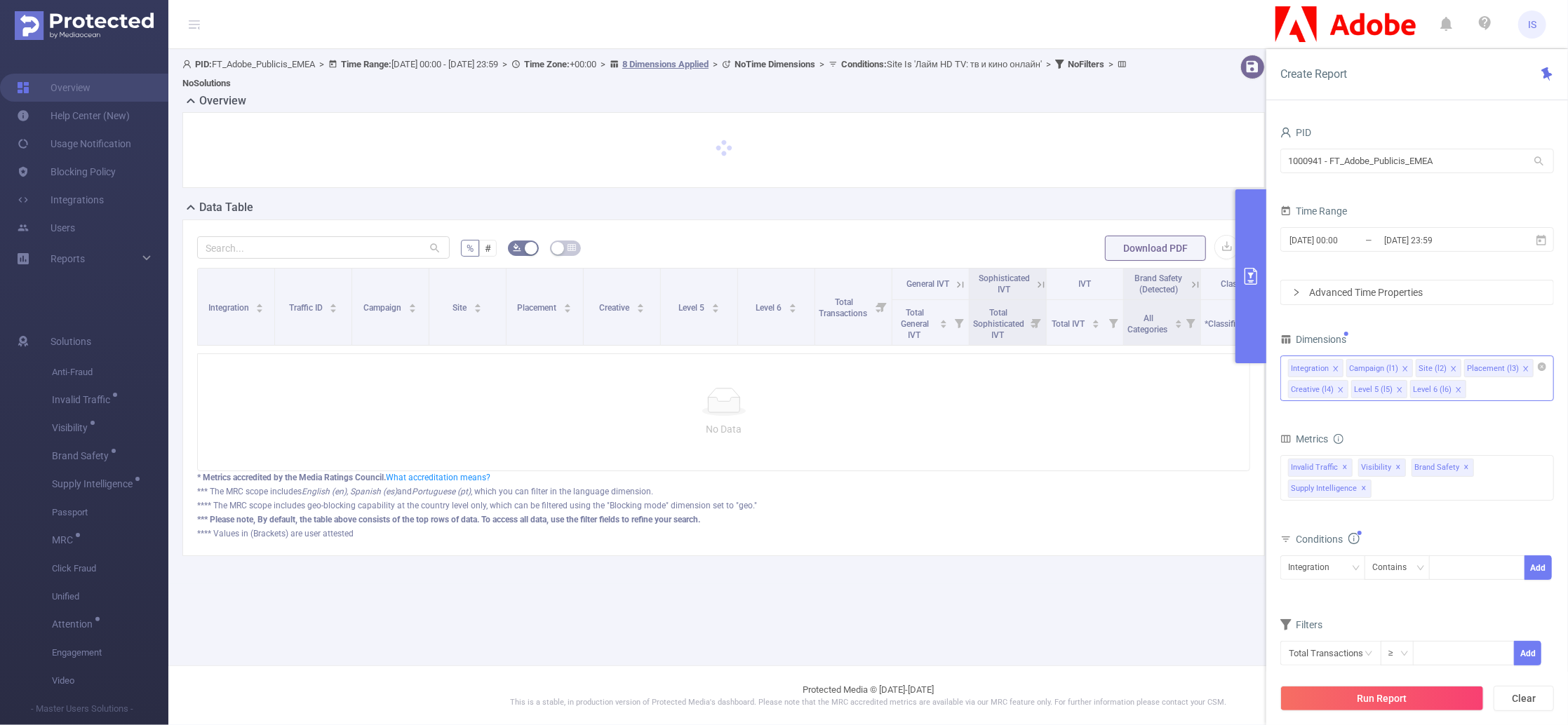
click at [1399, 372] on li "Campaign (l1)" at bounding box center [1380, 368] width 67 height 19
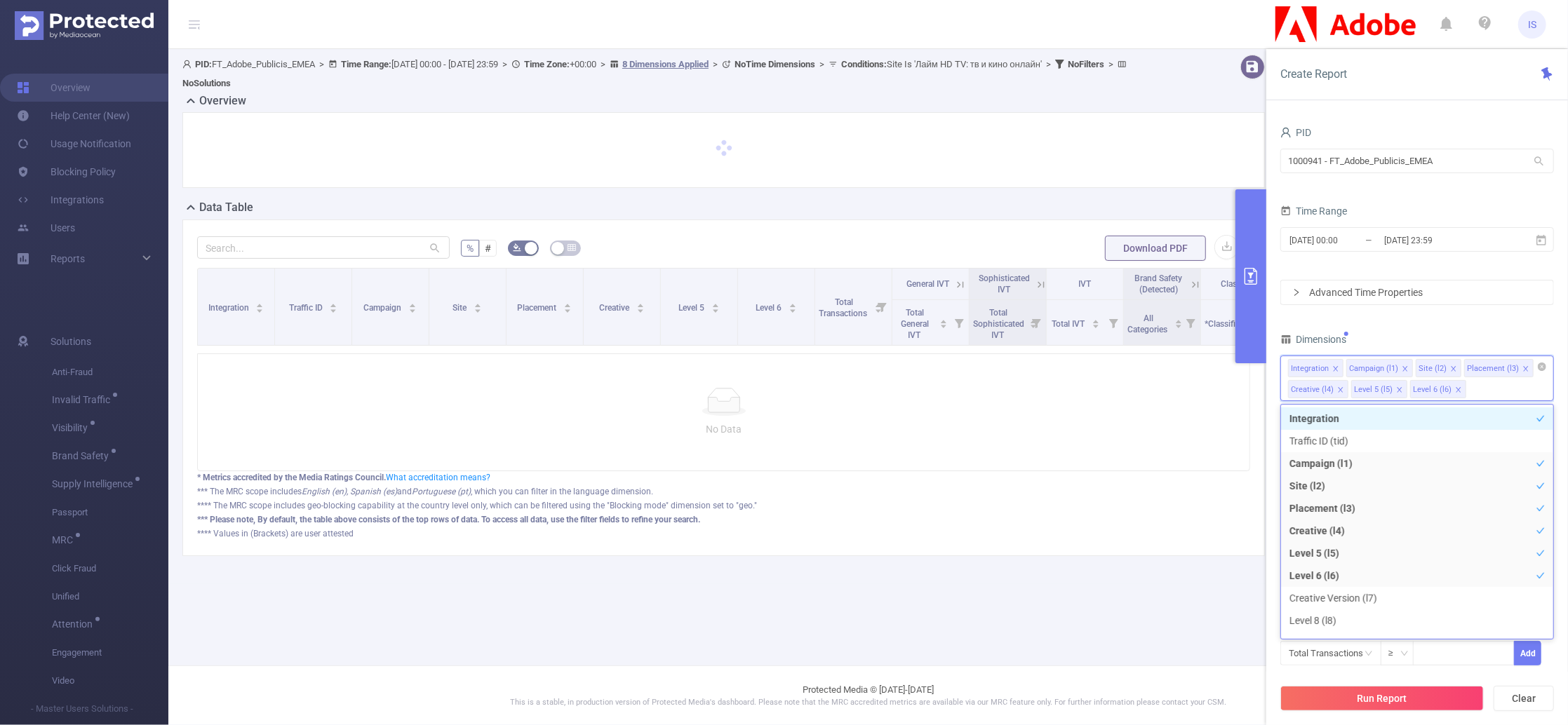
click at [1405, 371] on icon "icon: close" at bounding box center [1405, 369] width 7 height 7
click at [1381, 366] on icon "icon: close" at bounding box center [1384, 369] width 7 height 7
click at [1405, 370] on icon "icon: close" at bounding box center [1408, 369] width 7 height 7
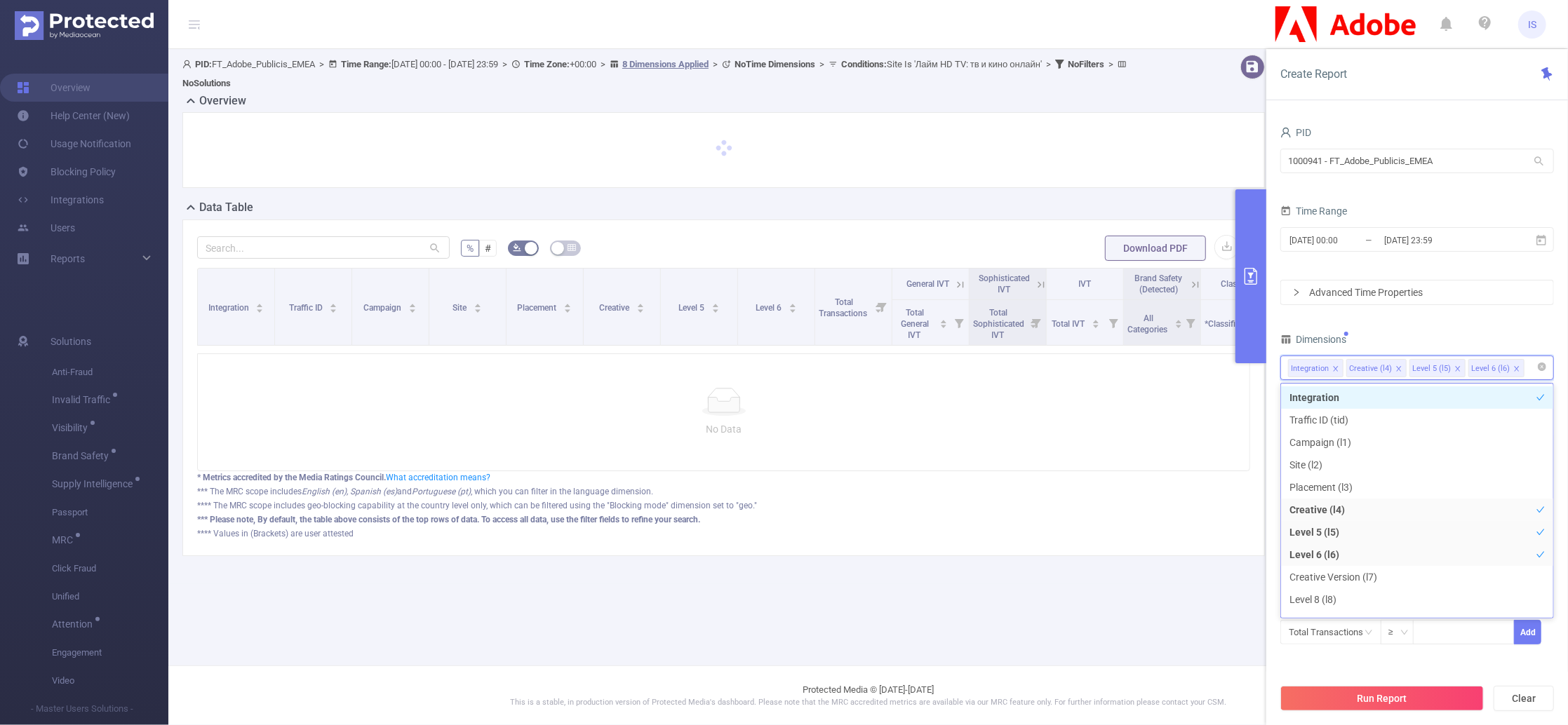
click at [1397, 370] on icon "icon: close" at bounding box center [1399, 369] width 5 height 5
click at [1397, 371] on icon "icon: close" at bounding box center [1395, 369] width 7 height 7
click at [1368, 295] on div "Advanced Time Properties" at bounding box center [1417, 292] width 272 height 24
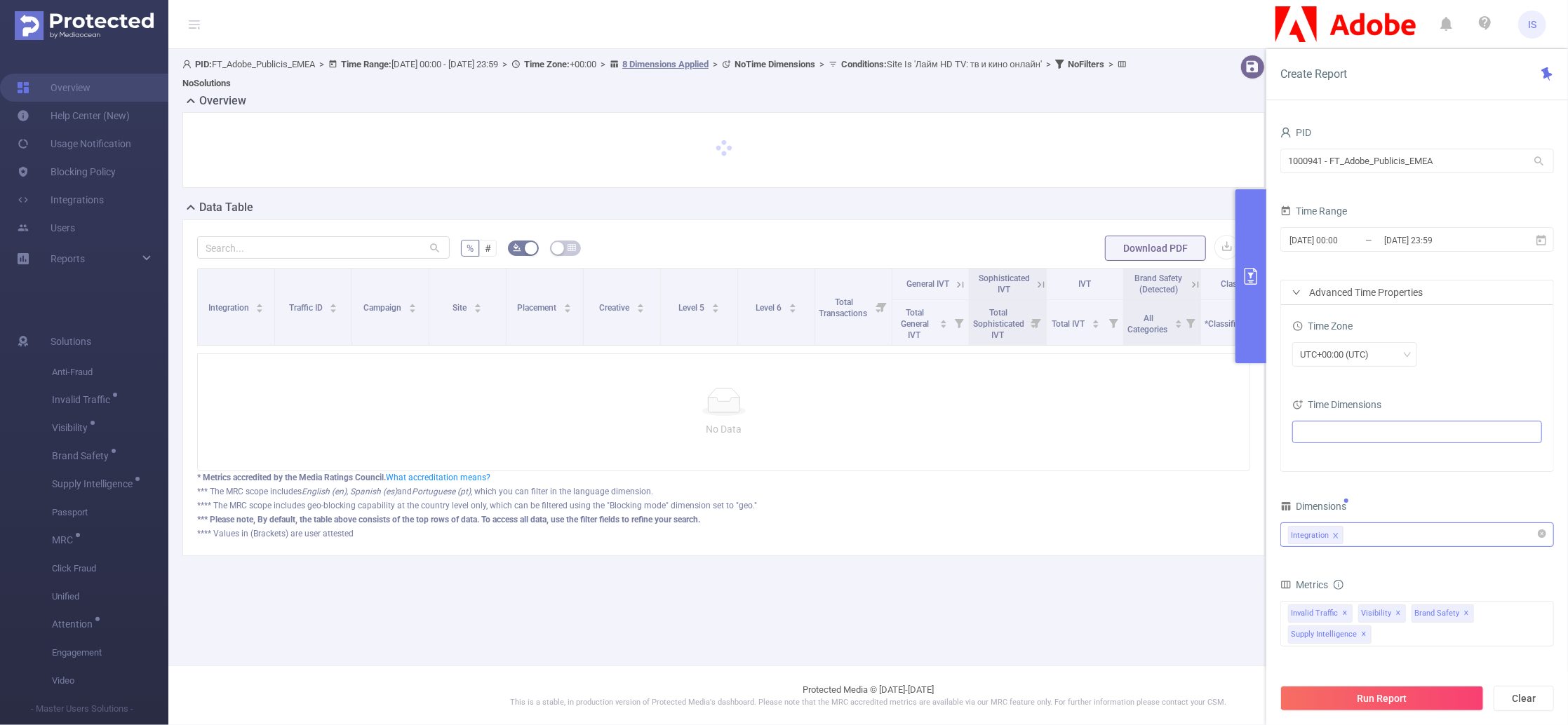
click at [1380, 430] on ul at bounding box center [1412, 431] width 231 height 21
click at [1323, 456] on li "Date (Example: 2025-08-25 )" at bounding box center [1417, 458] width 244 height 19
click at [1318, 463] on span at bounding box center [1317, 457] width 11 height 11
click at [1456, 564] on form "Dimensions Integration Metrics Total General IVT Data Centers Disclosed Bots Kn…" at bounding box center [1417, 663] width 274 height 333
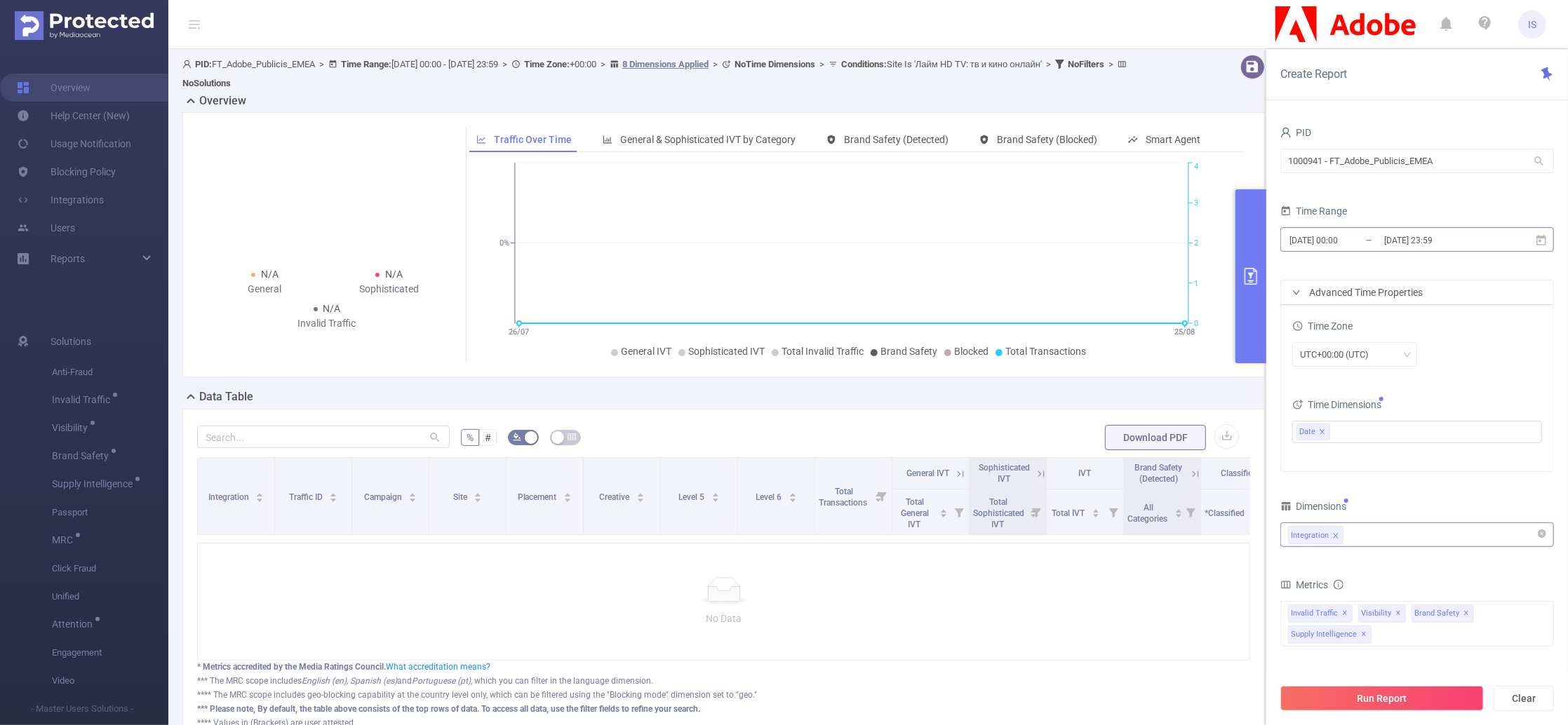
click at [1383, 239] on input "[DATE] 23:59" at bounding box center [1440, 240] width 114 height 19
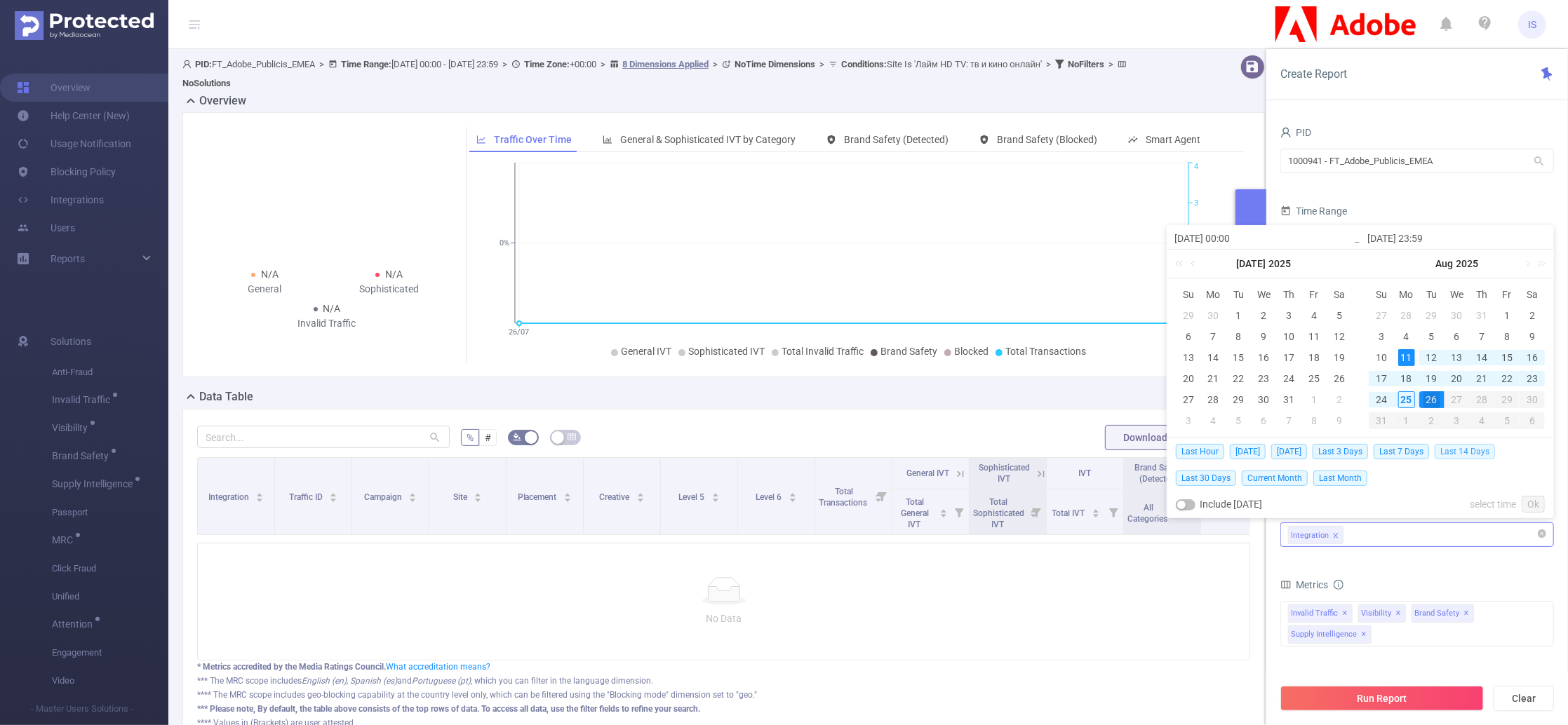
click at [1453, 454] on span "Last 14 Days" at bounding box center [1464, 452] width 60 height 15
type input "2025-08-11 00:00"
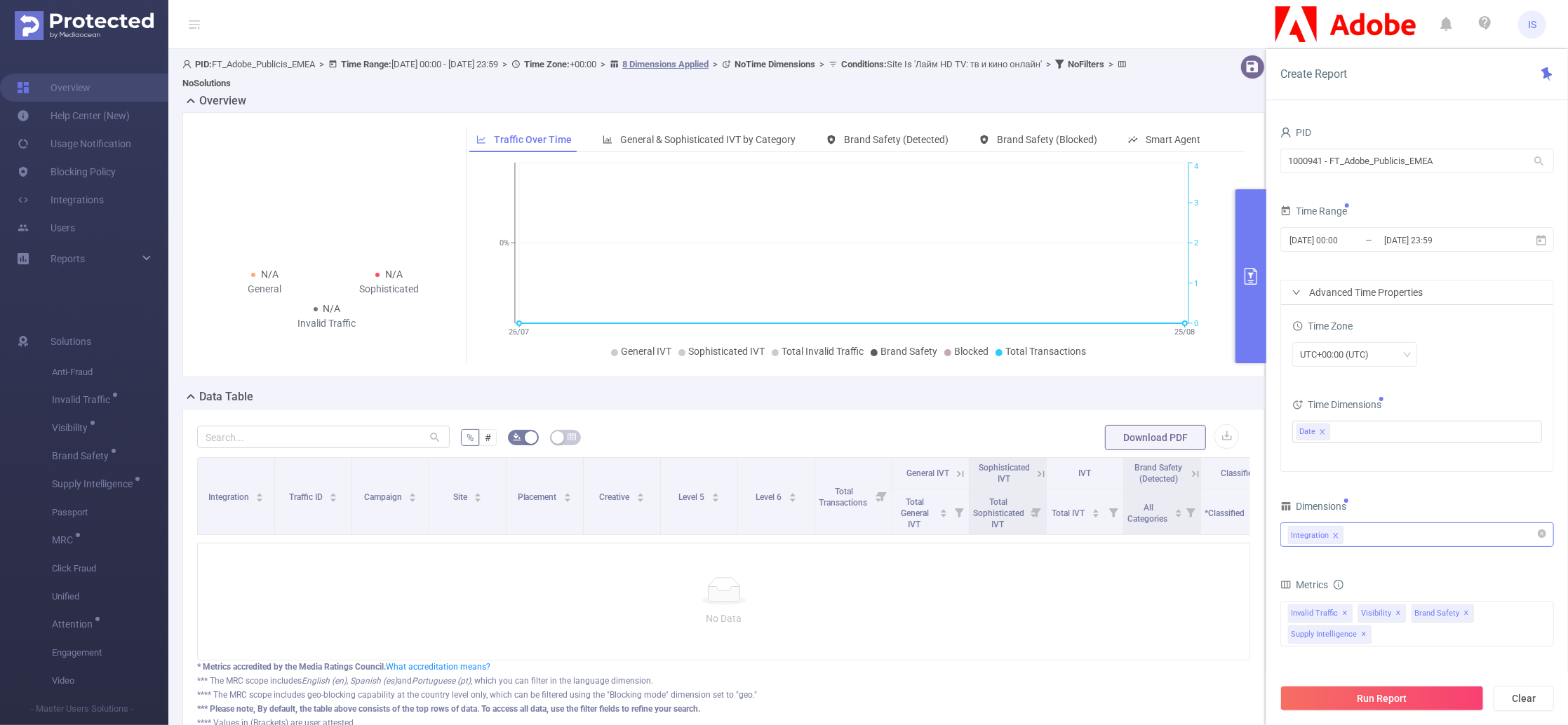
click at [1451, 494] on div "PID 1000941 - FT_Adobe_Publicis_EMEA 1000941 - FT_Adobe_Publicis_EMEA Time Rang…" at bounding box center [1417, 476] width 274 height 707
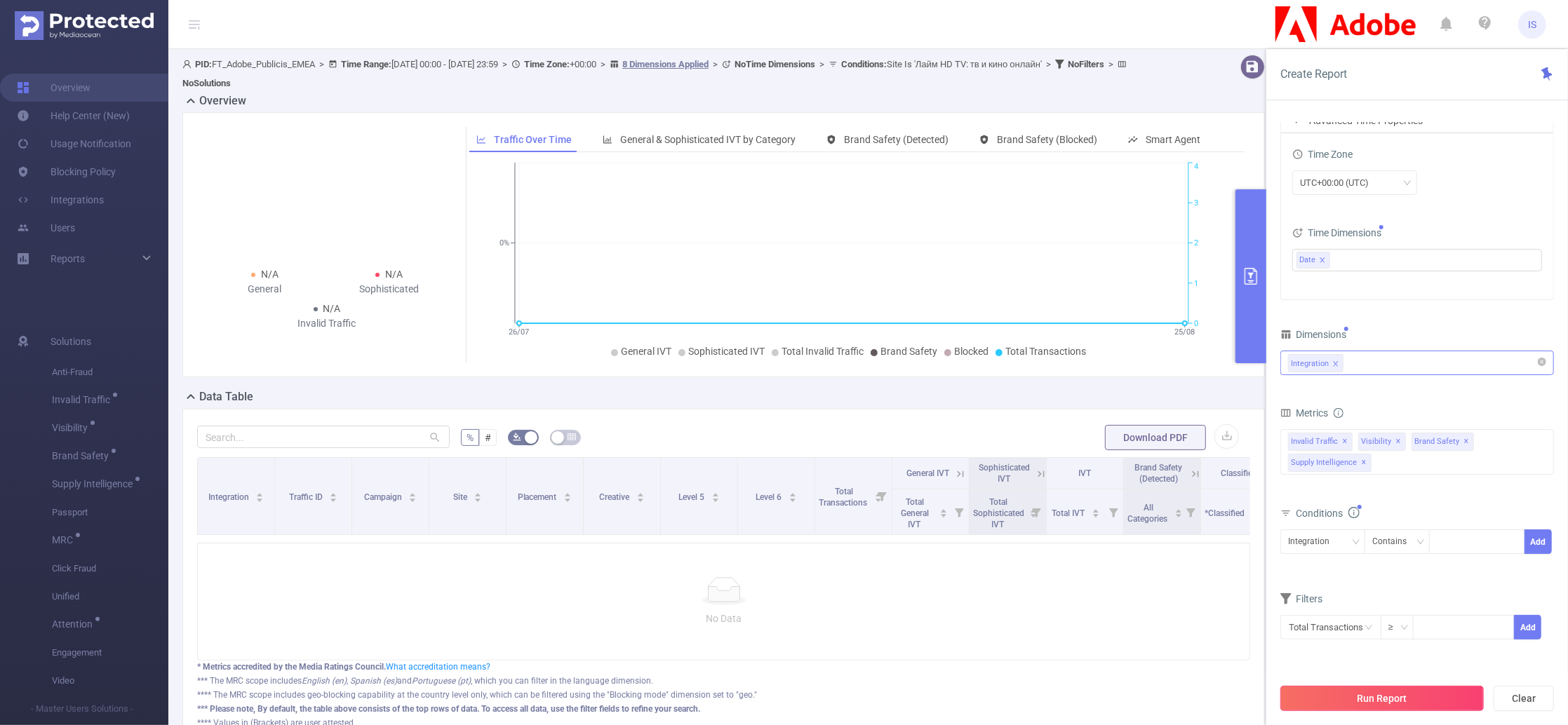
click at [1429, 698] on button "Run Report" at bounding box center [1381, 699] width 203 height 25
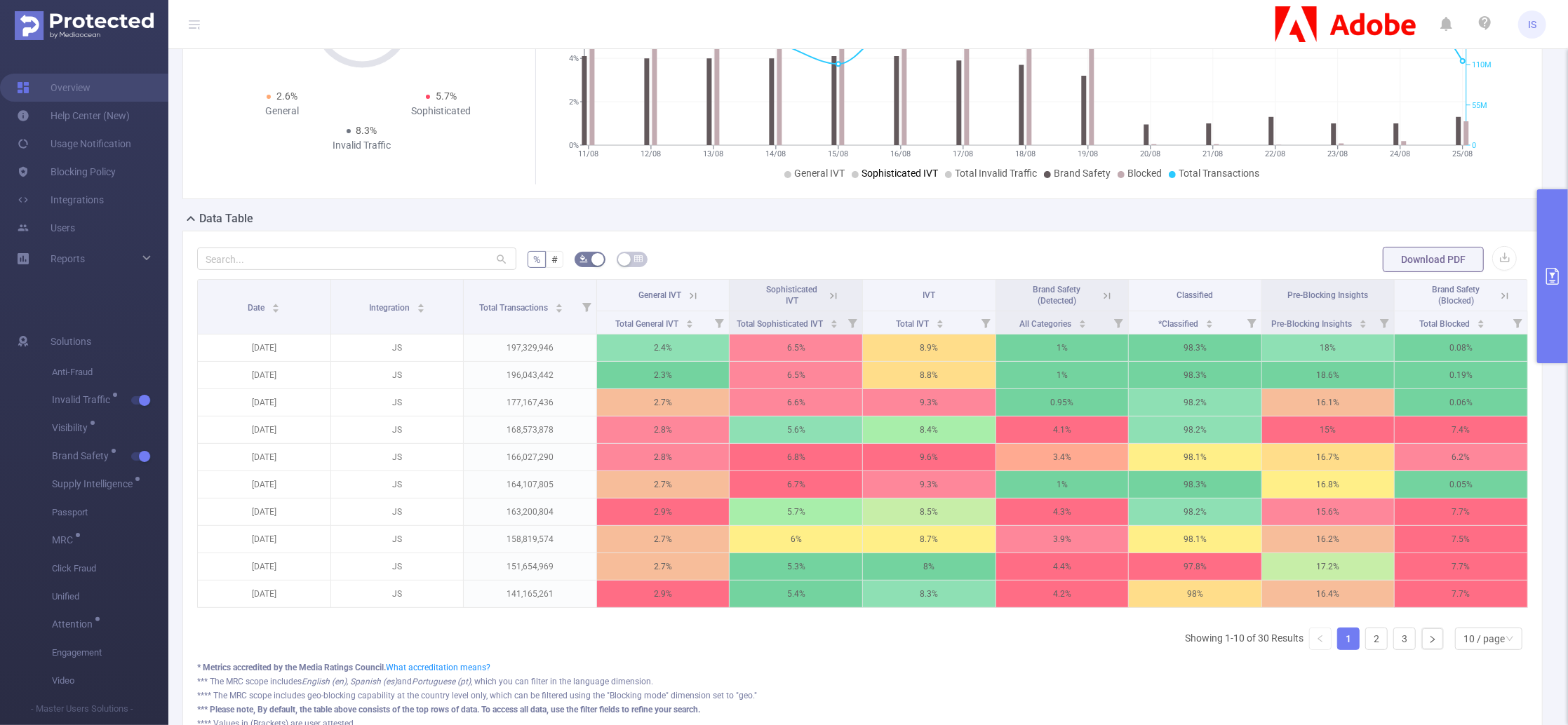
scroll to position [187, 0]
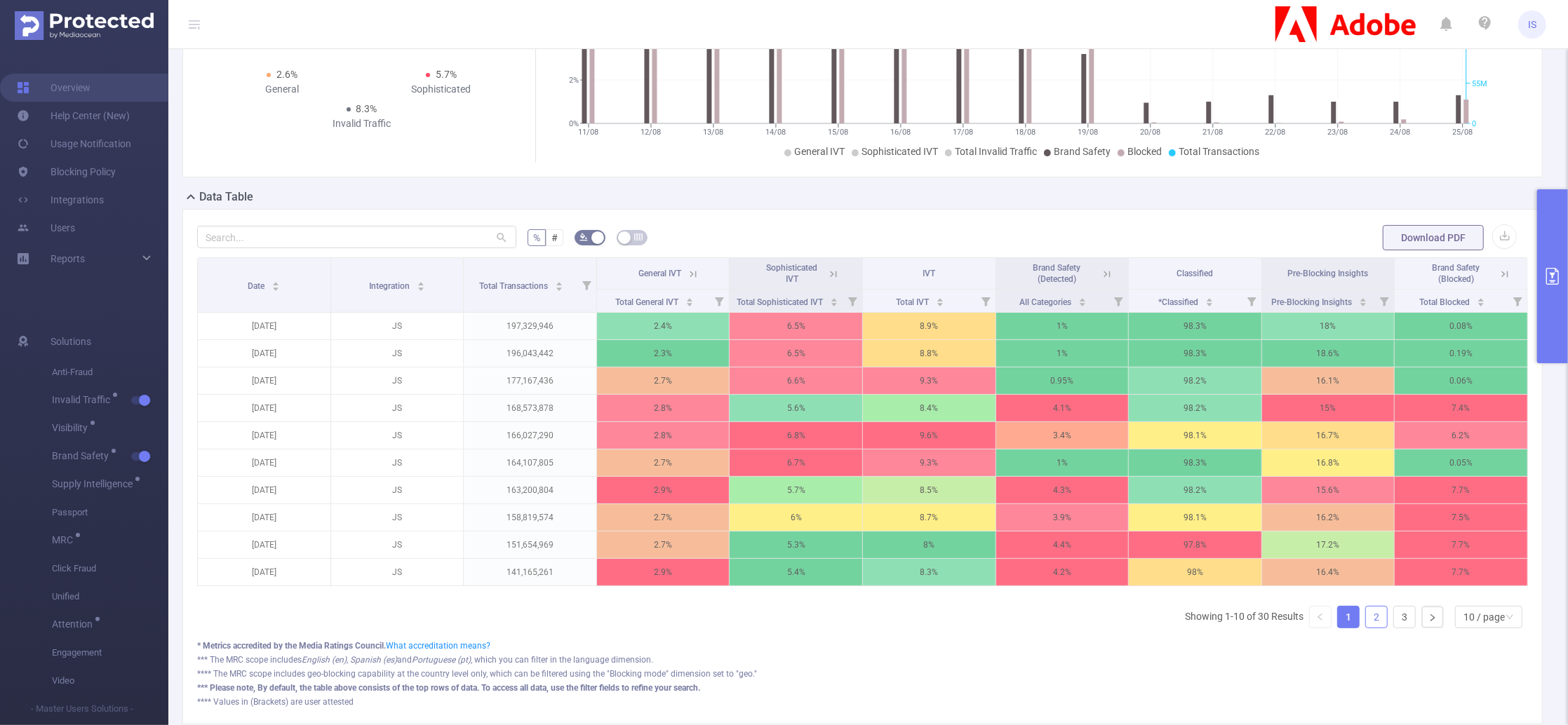
click at [1366, 628] on link "2" at bounding box center [1376, 617] width 21 height 21
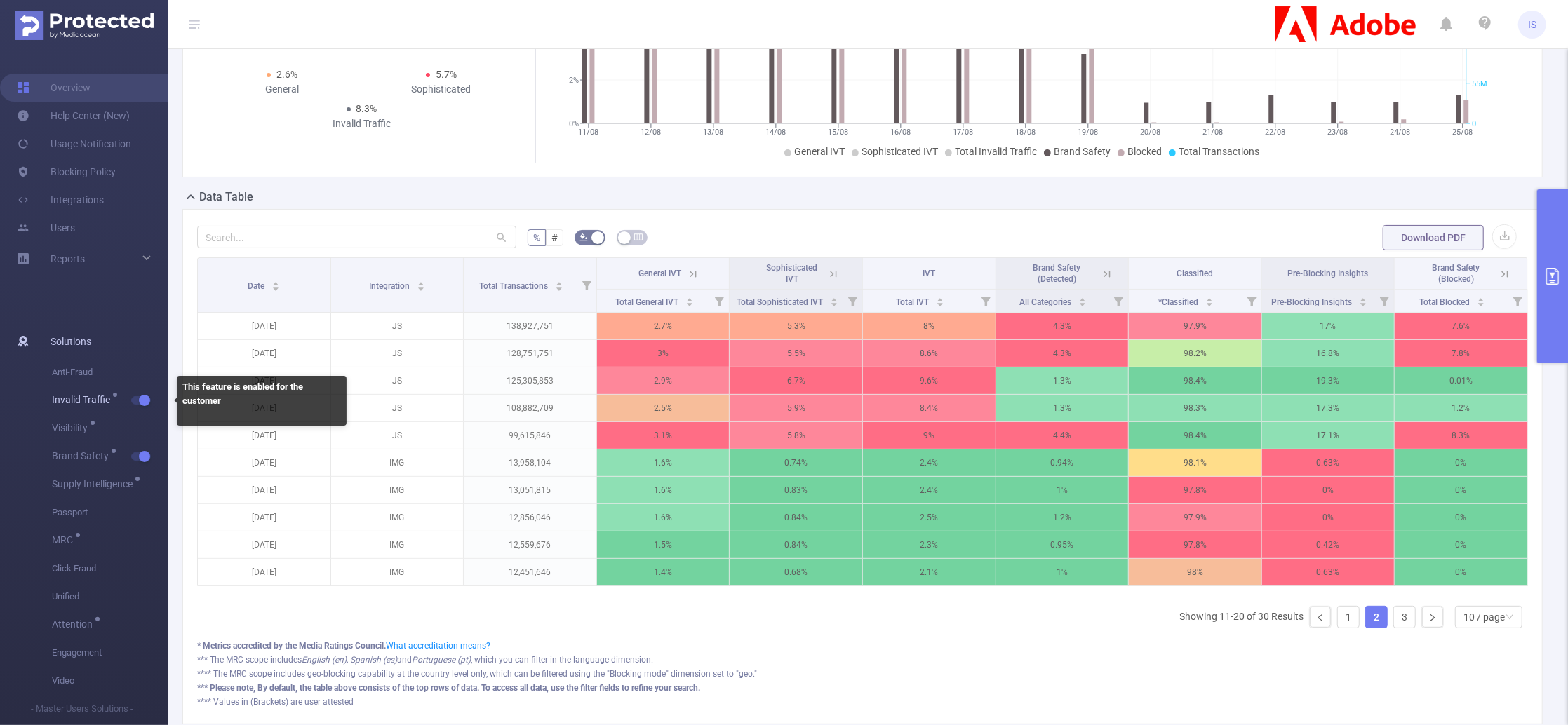
click at [150, 403] on span "button" at bounding box center [144, 400] width 19 height 7
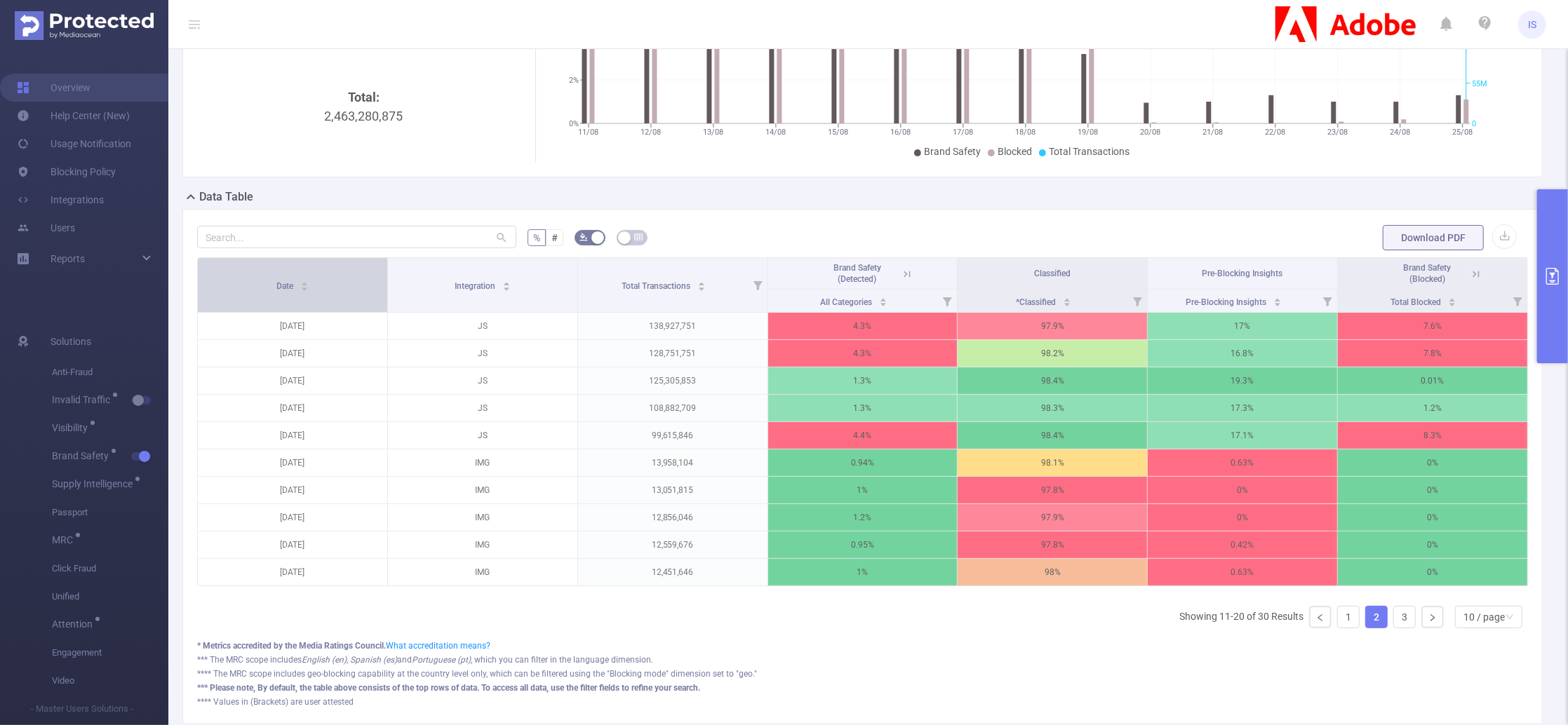
click at [309, 292] on div "Date" at bounding box center [292, 284] width 32 height 14
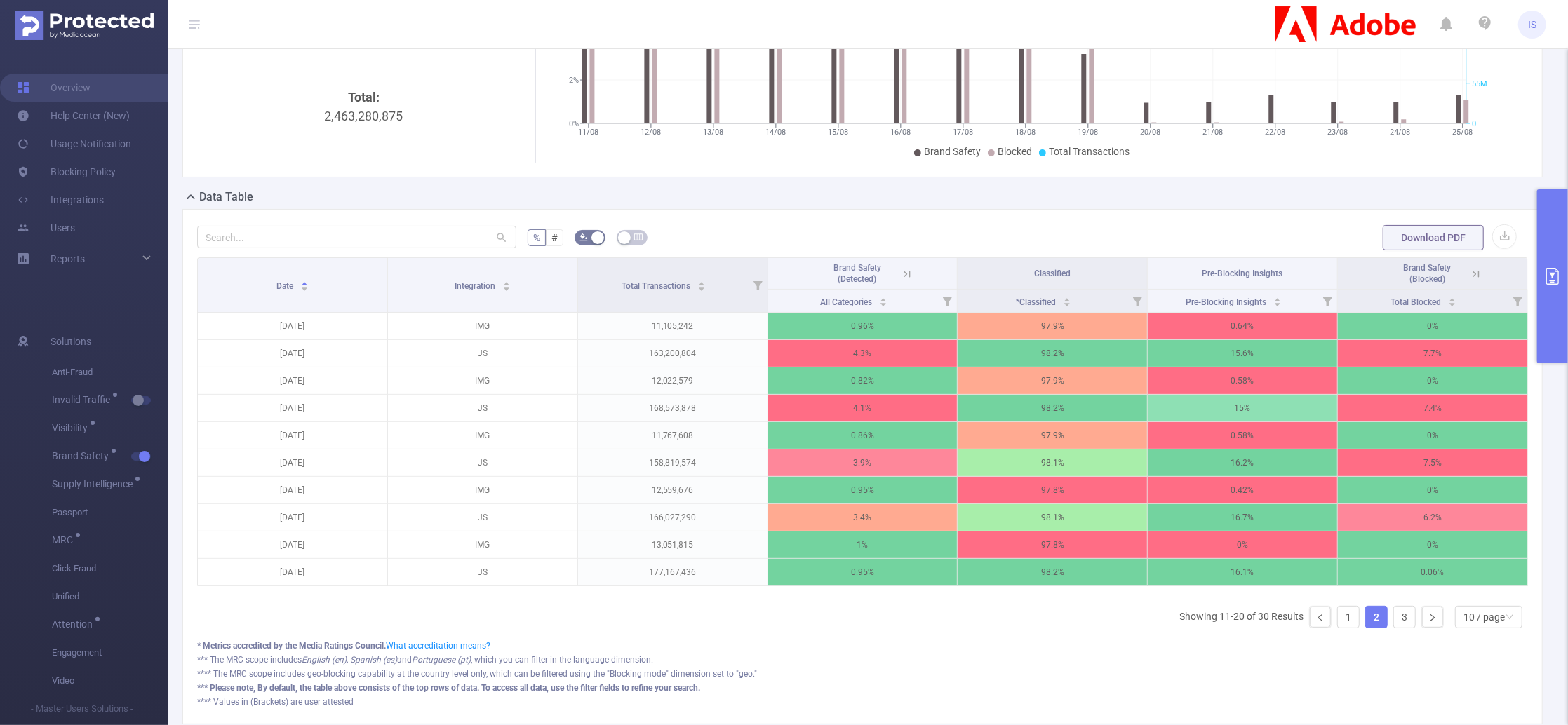
click at [1546, 348] on button "primary" at bounding box center [1553, 276] width 31 height 174
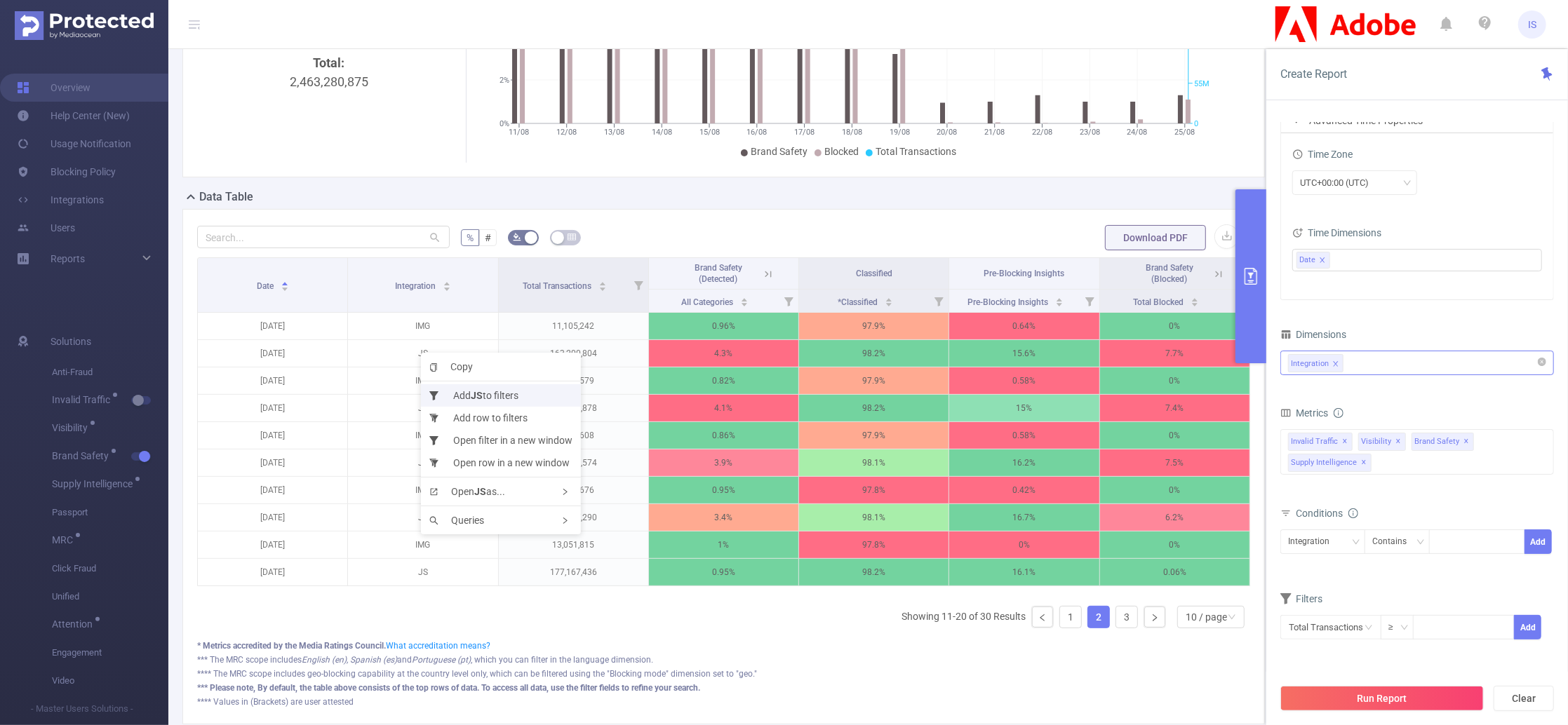
click at [460, 393] on li "Add JS to filters" at bounding box center [501, 395] width 160 height 23
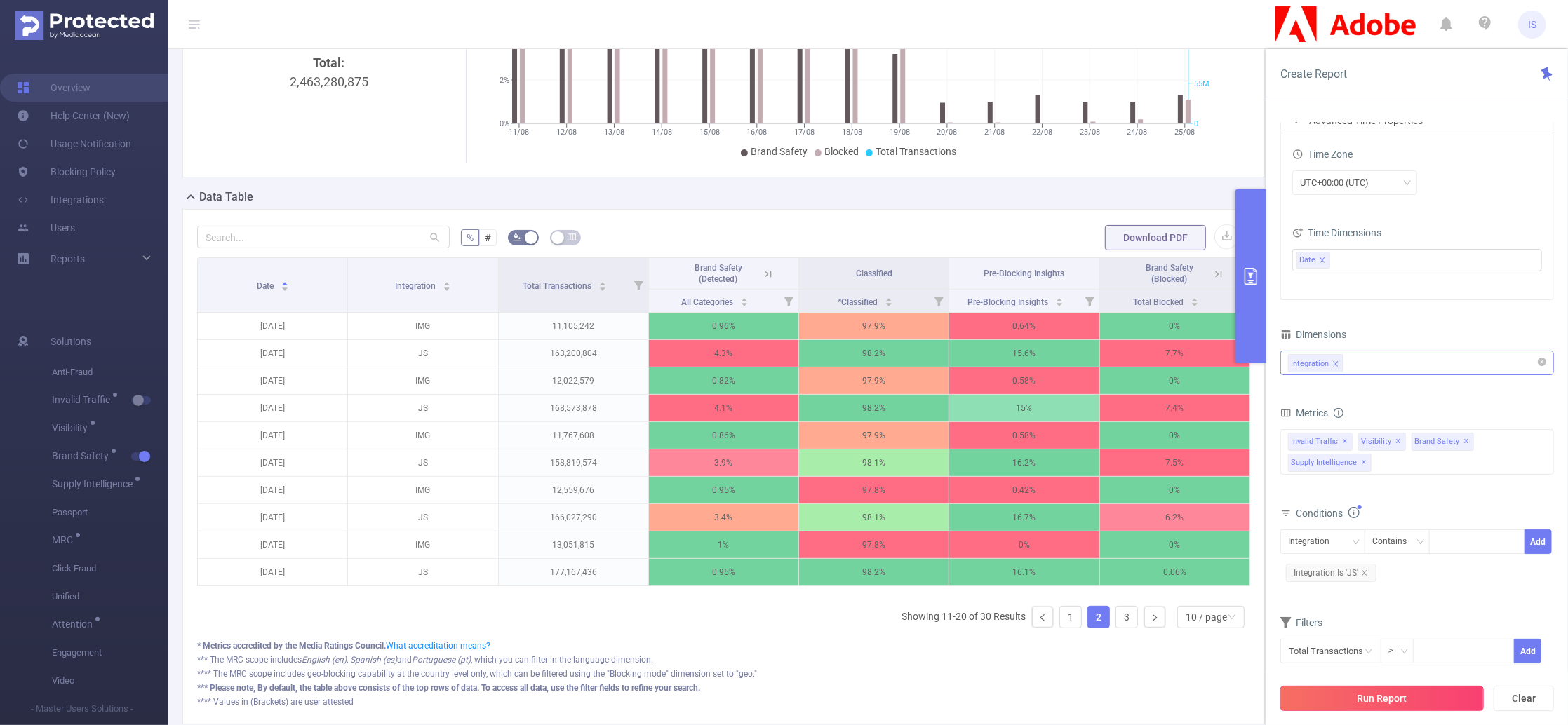
click at [1403, 697] on button "Run Report" at bounding box center [1381, 699] width 203 height 25
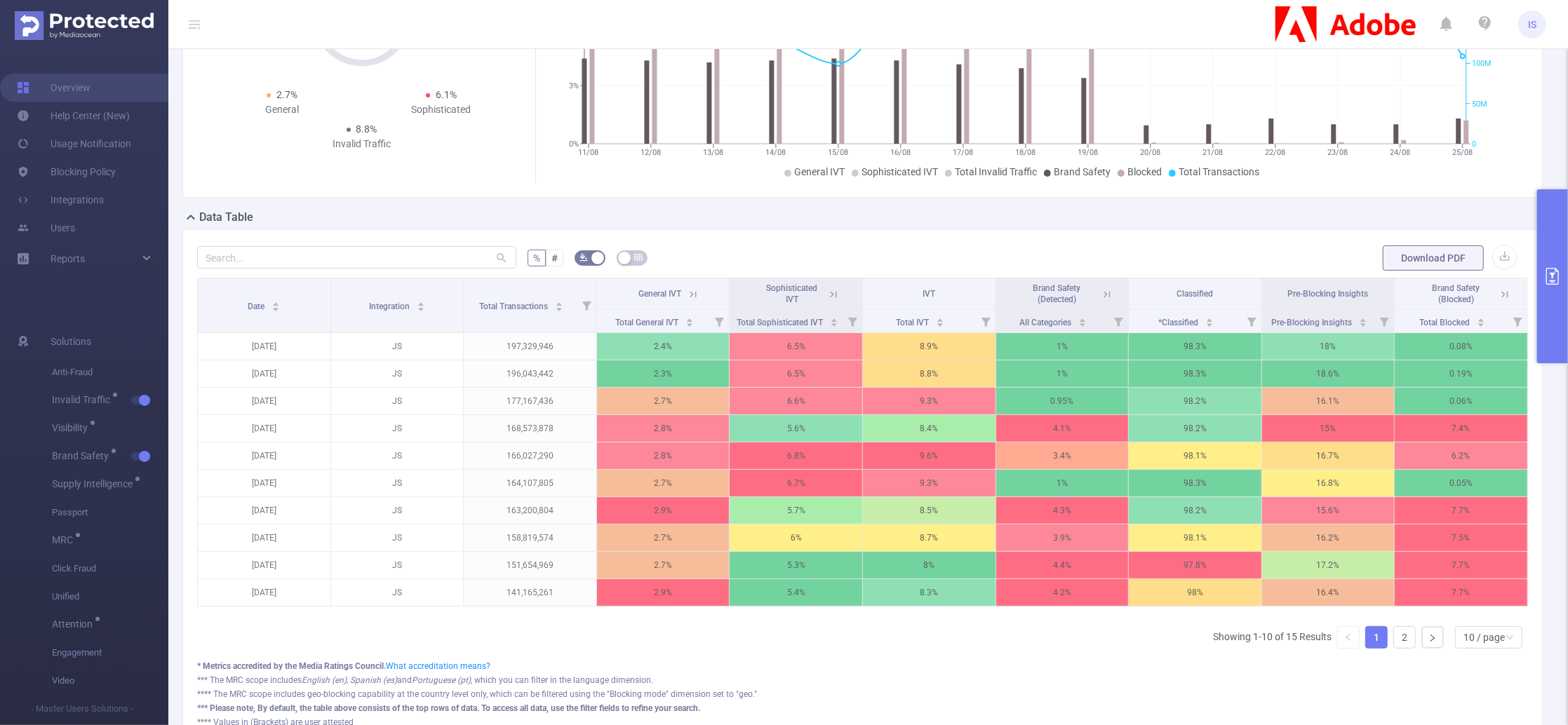
scroll to position [187, 0]
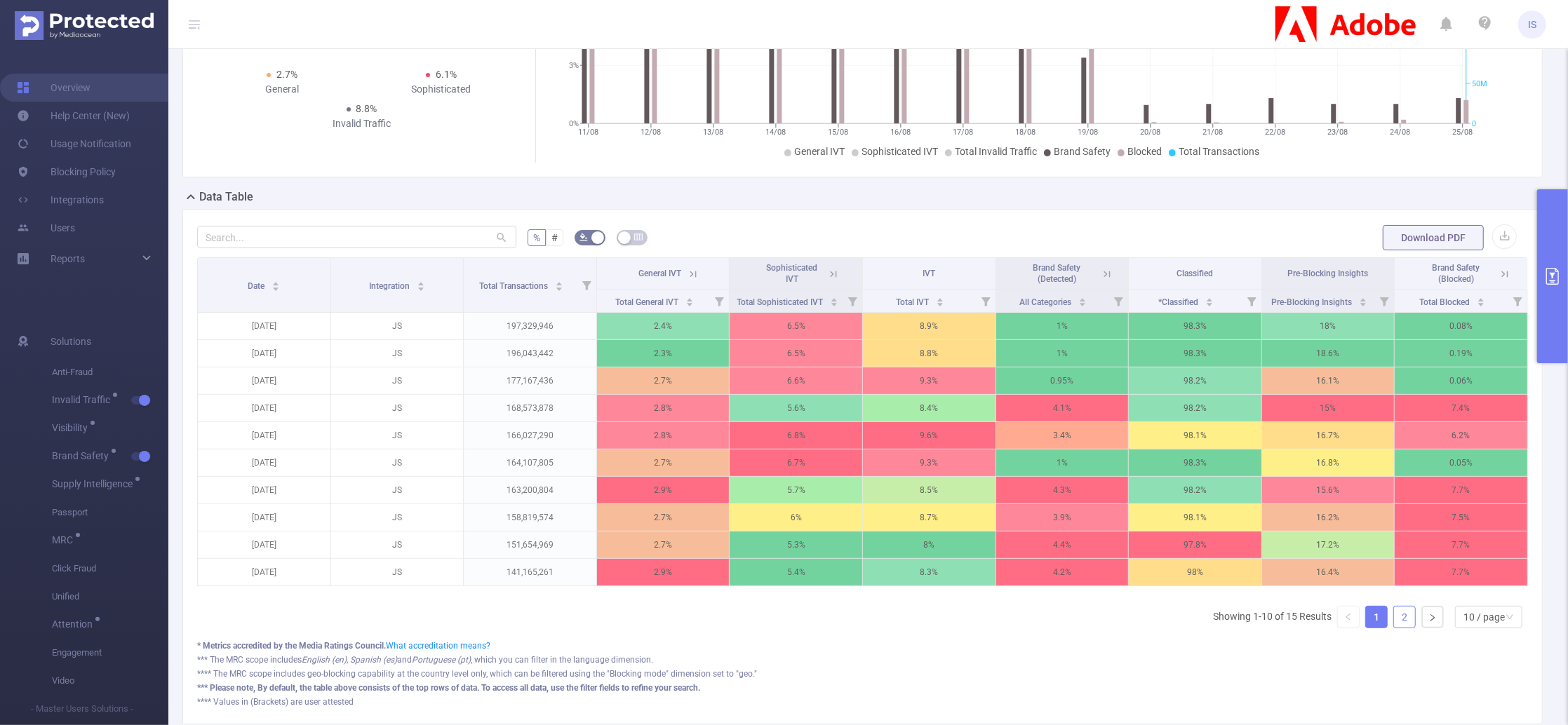
click at [1394, 628] on link "2" at bounding box center [1404, 617] width 21 height 21
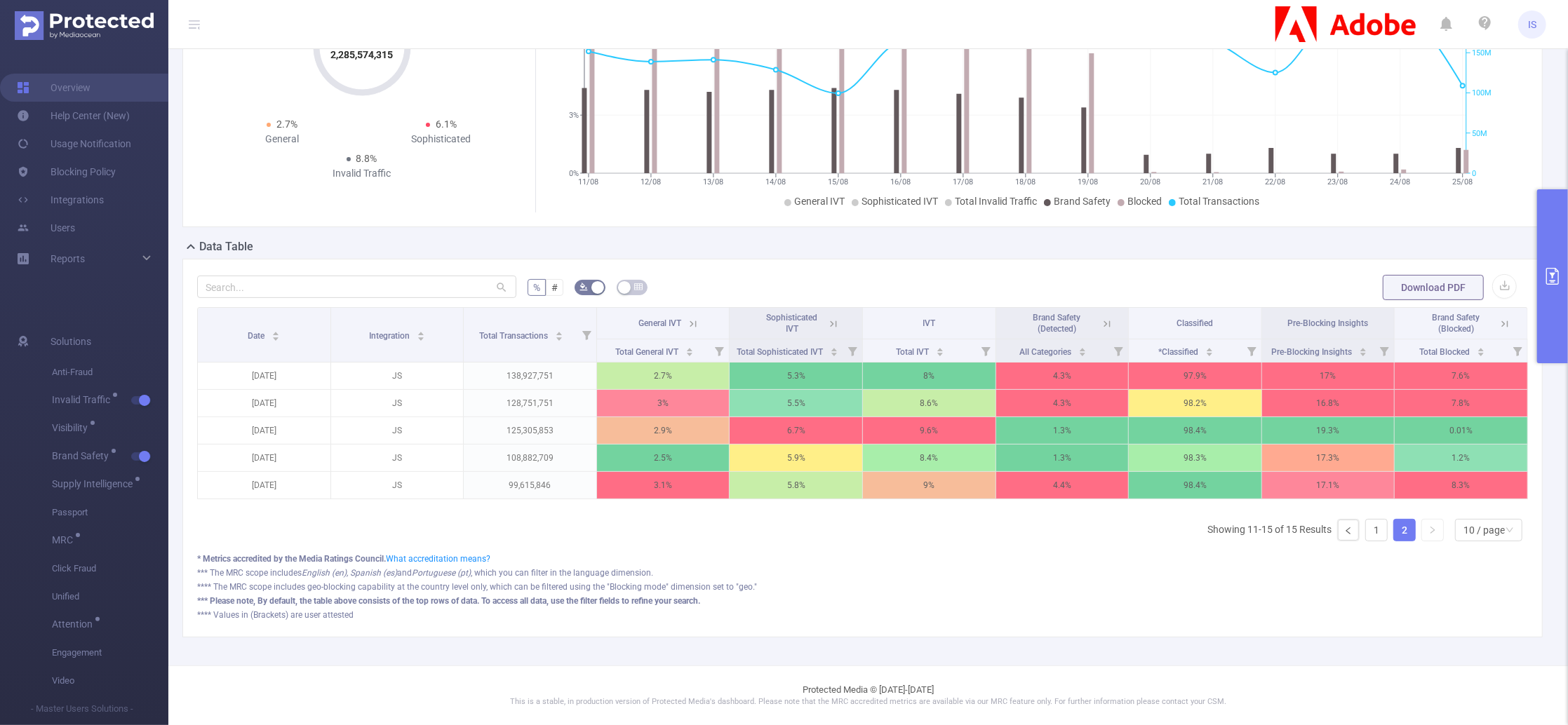
scroll to position [151, 0]
click at [1365, 519] on li "1" at bounding box center [1376, 530] width 23 height 23
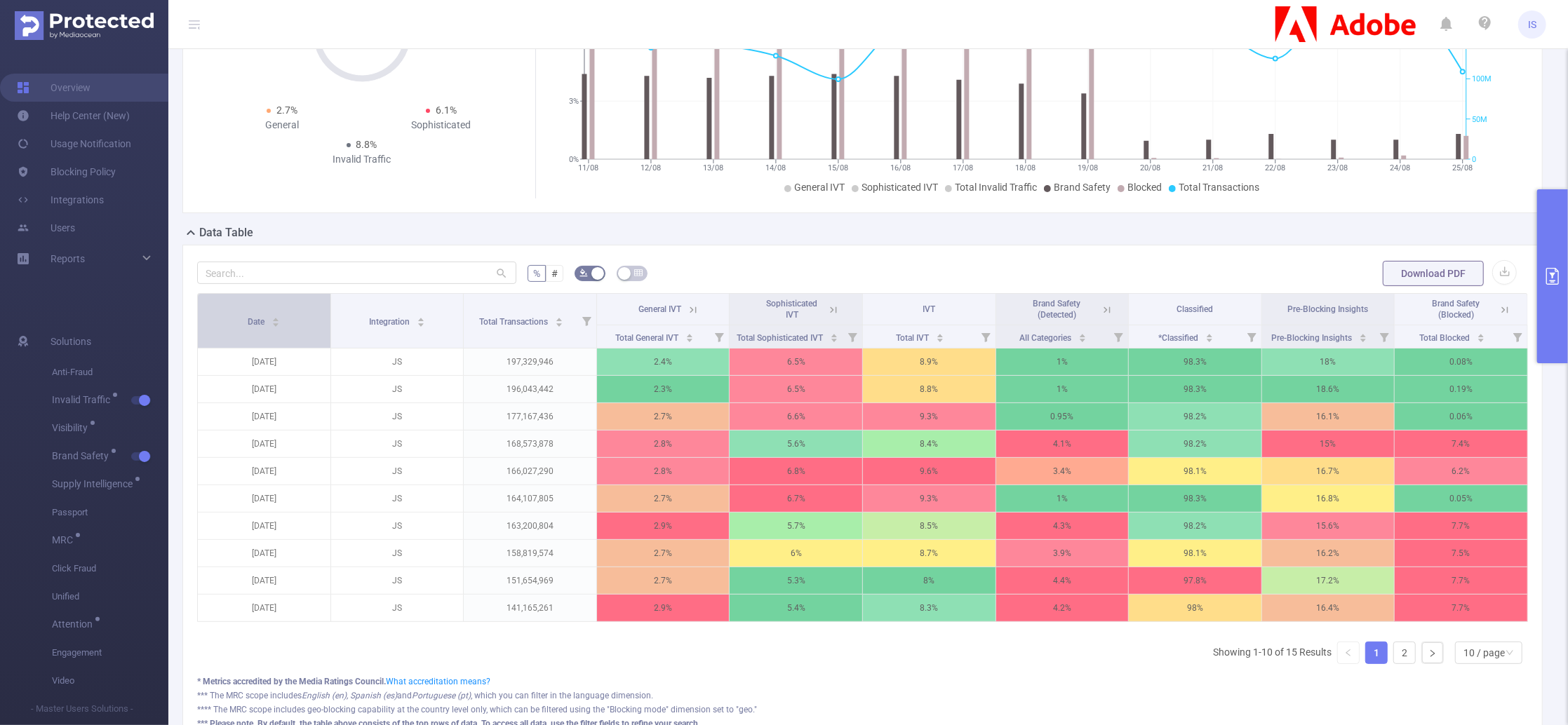
click at [280, 321] on div "Date" at bounding box center [263, 320] width 32 height 14
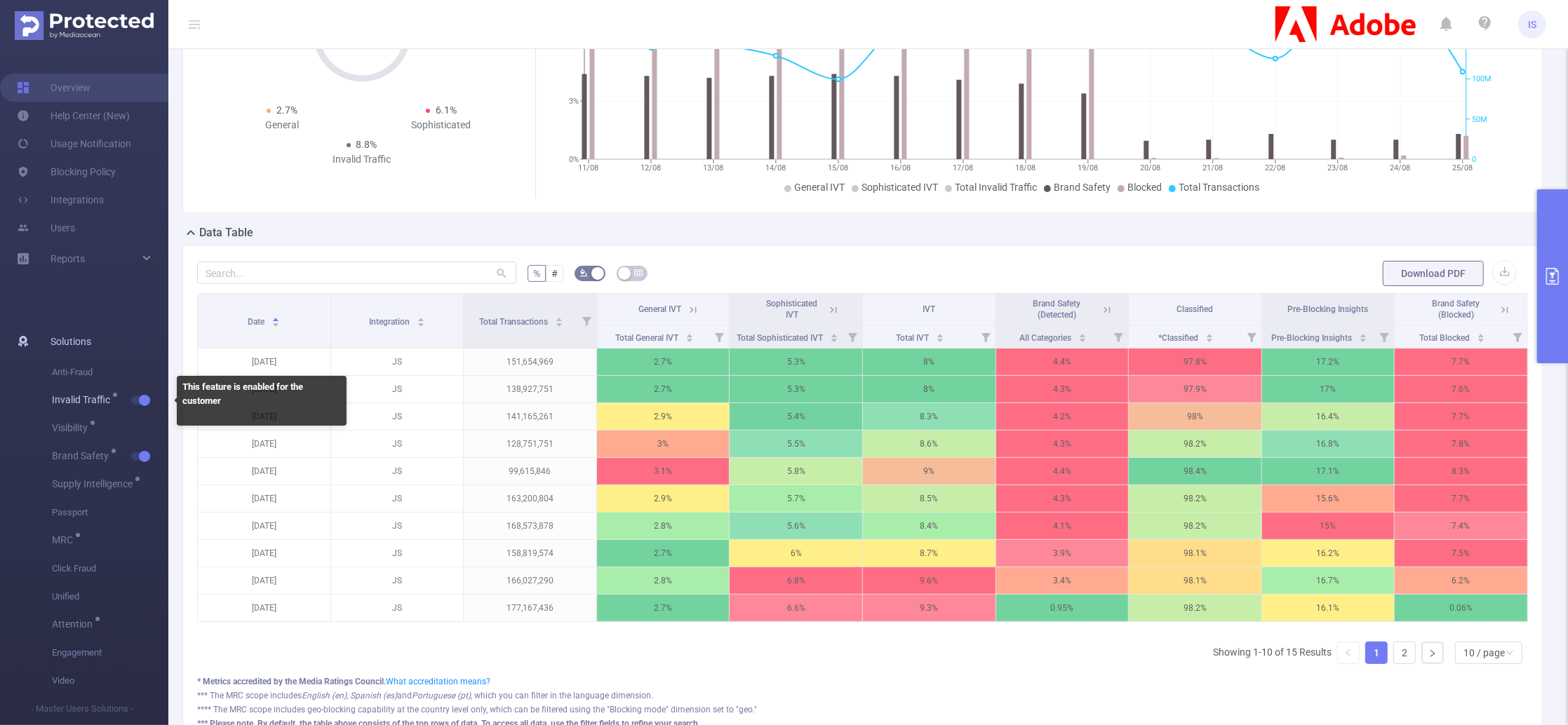
click at [145, 396] on button "button" at bounding box center [140, 400] width 19 height 8
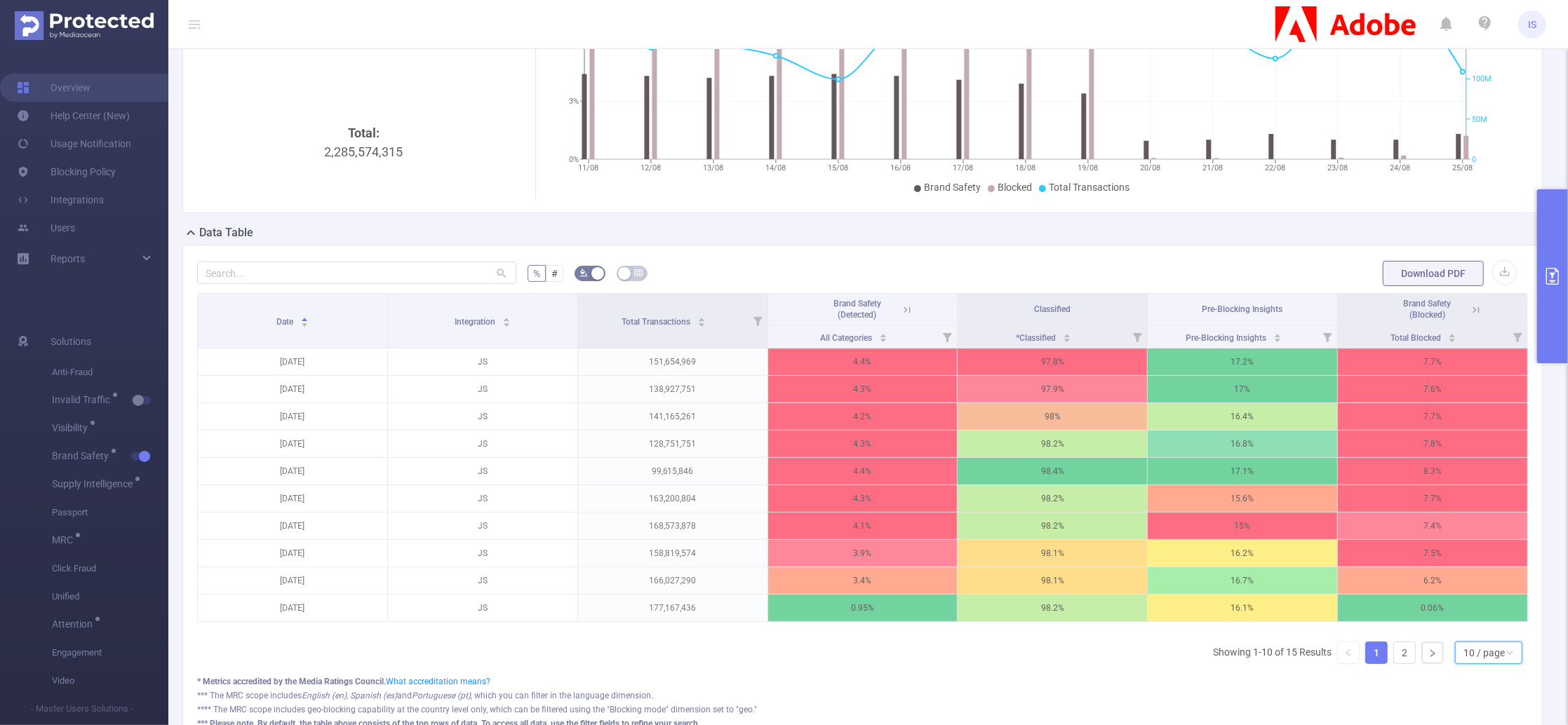
click at [1463, 663] on div "10 / page" at bounding box center [1484, 652] width 41 height 21
click at [1466, 579] on li "20 / page" at bounding box center [1474, 576] width 68 height 23
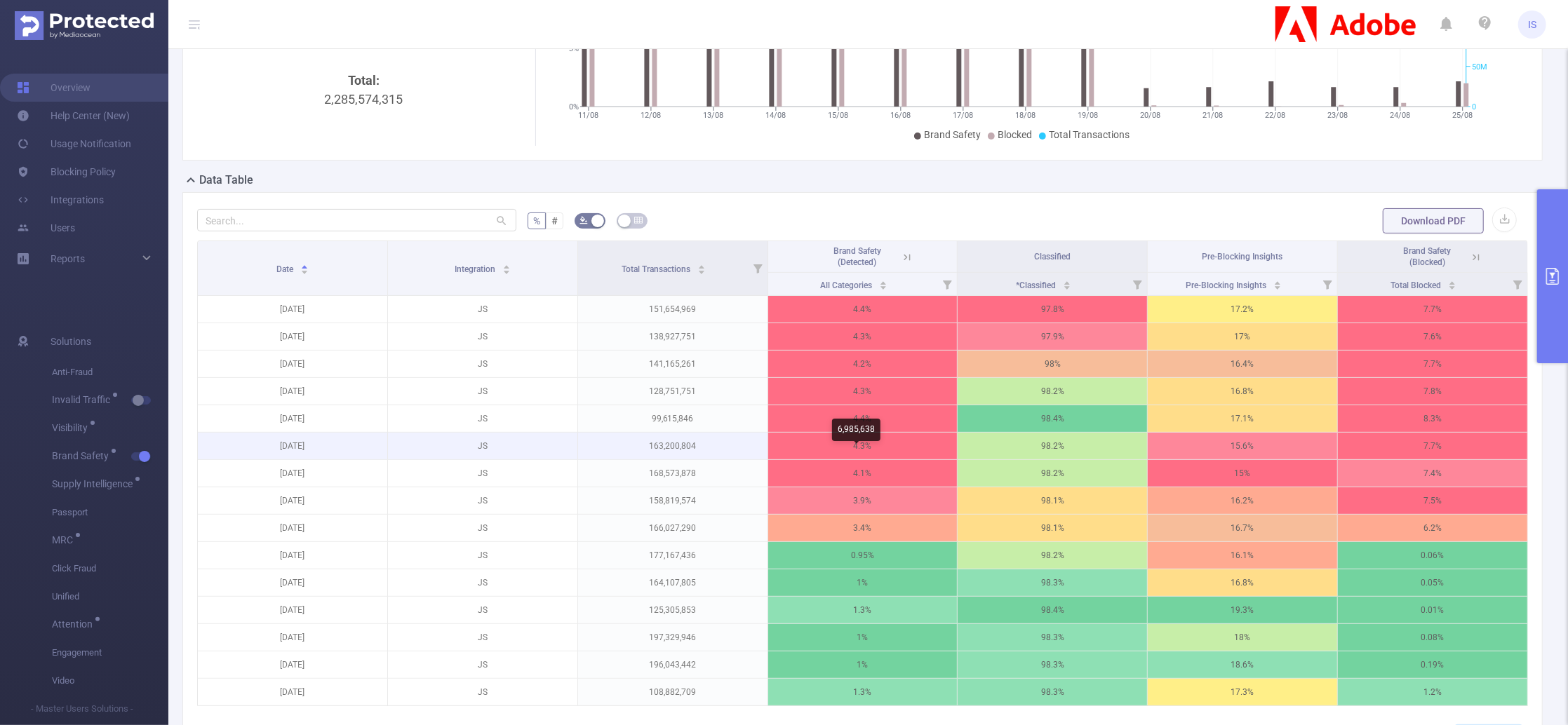
scroll to position [280, 0]
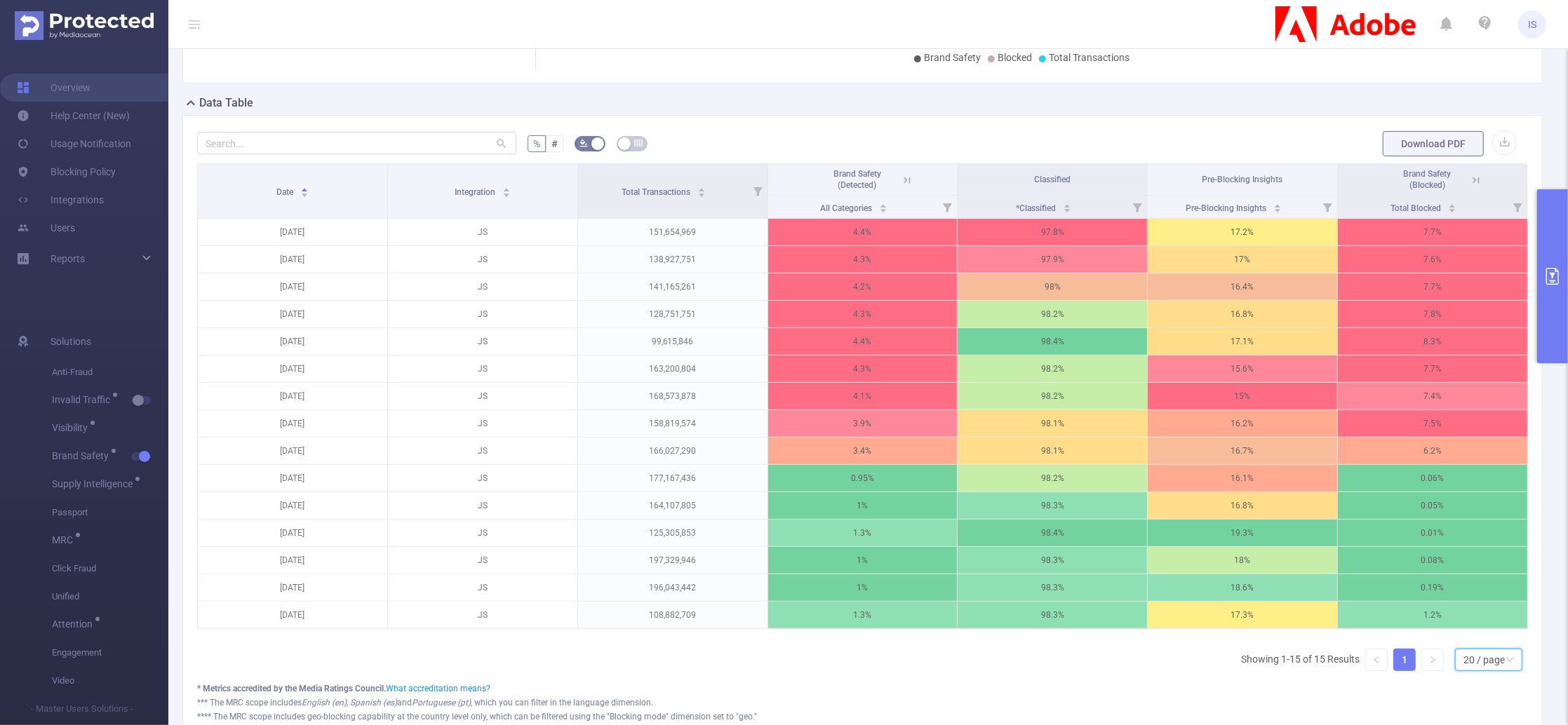
click at [902, 185] on icon at bounding box center [907, 180] width 13 height 13
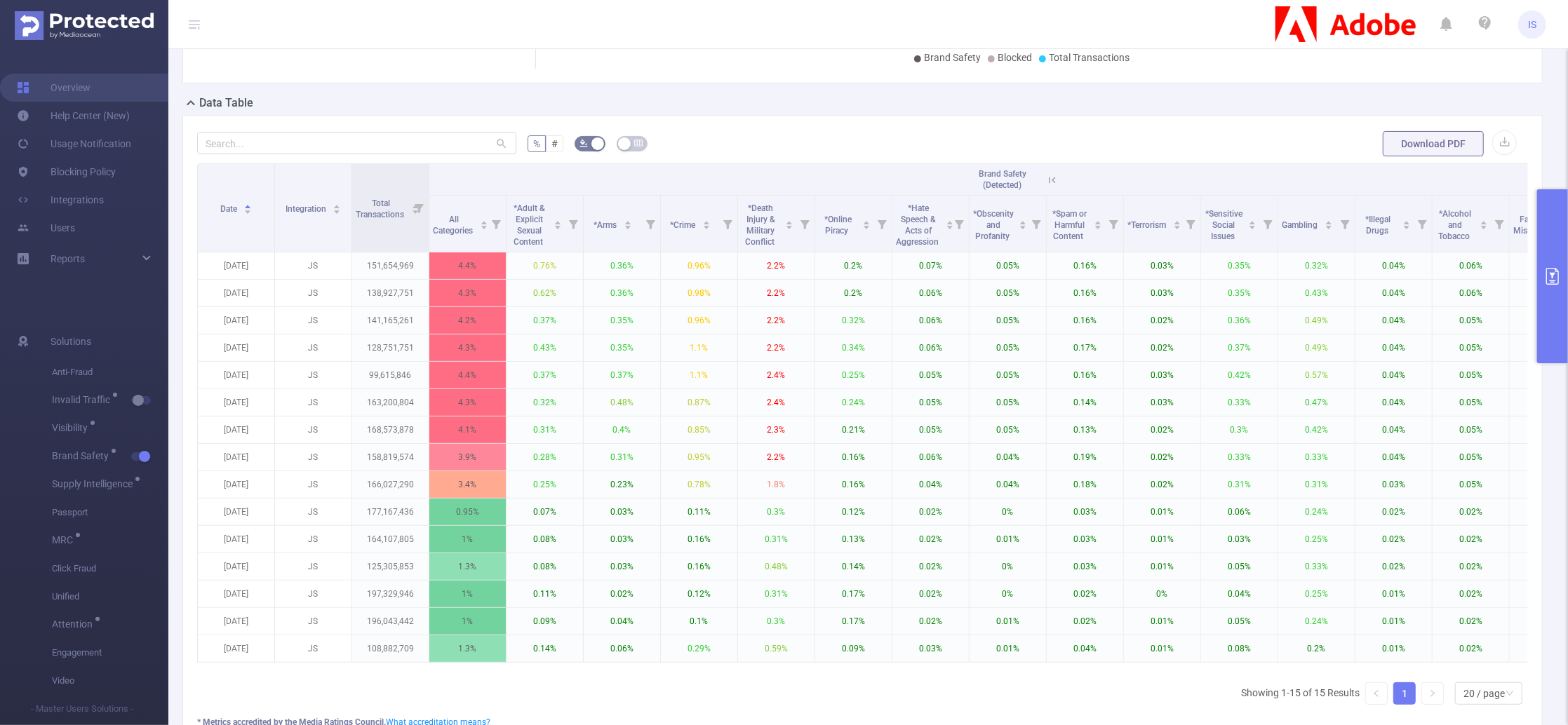
click at [1055, 176] on icon at bounding box center [1052, 180] width 13 height 13
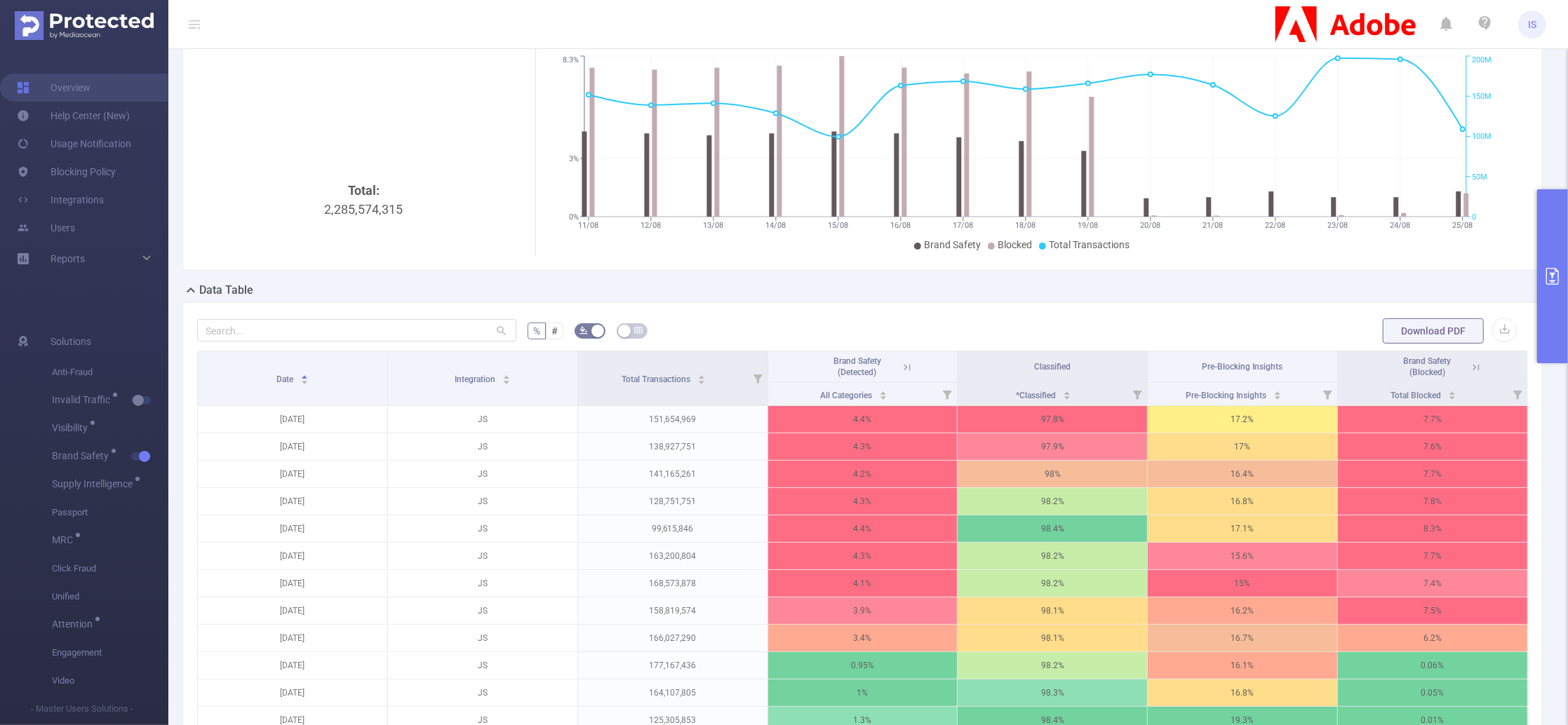
scroll to position [0, 0]
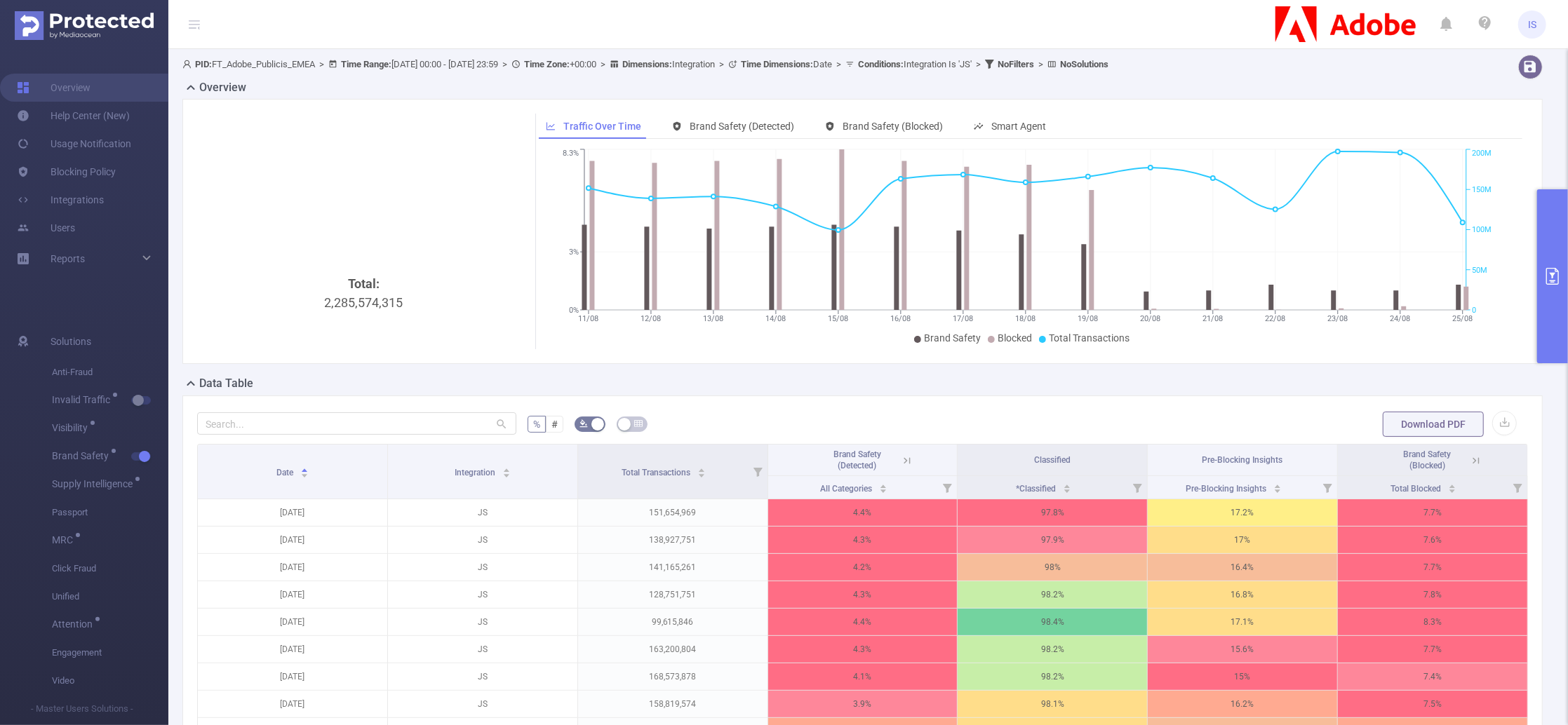
click at [1550, 215] on button "primary" at bounding box center [1553, 276] width 31 height 174
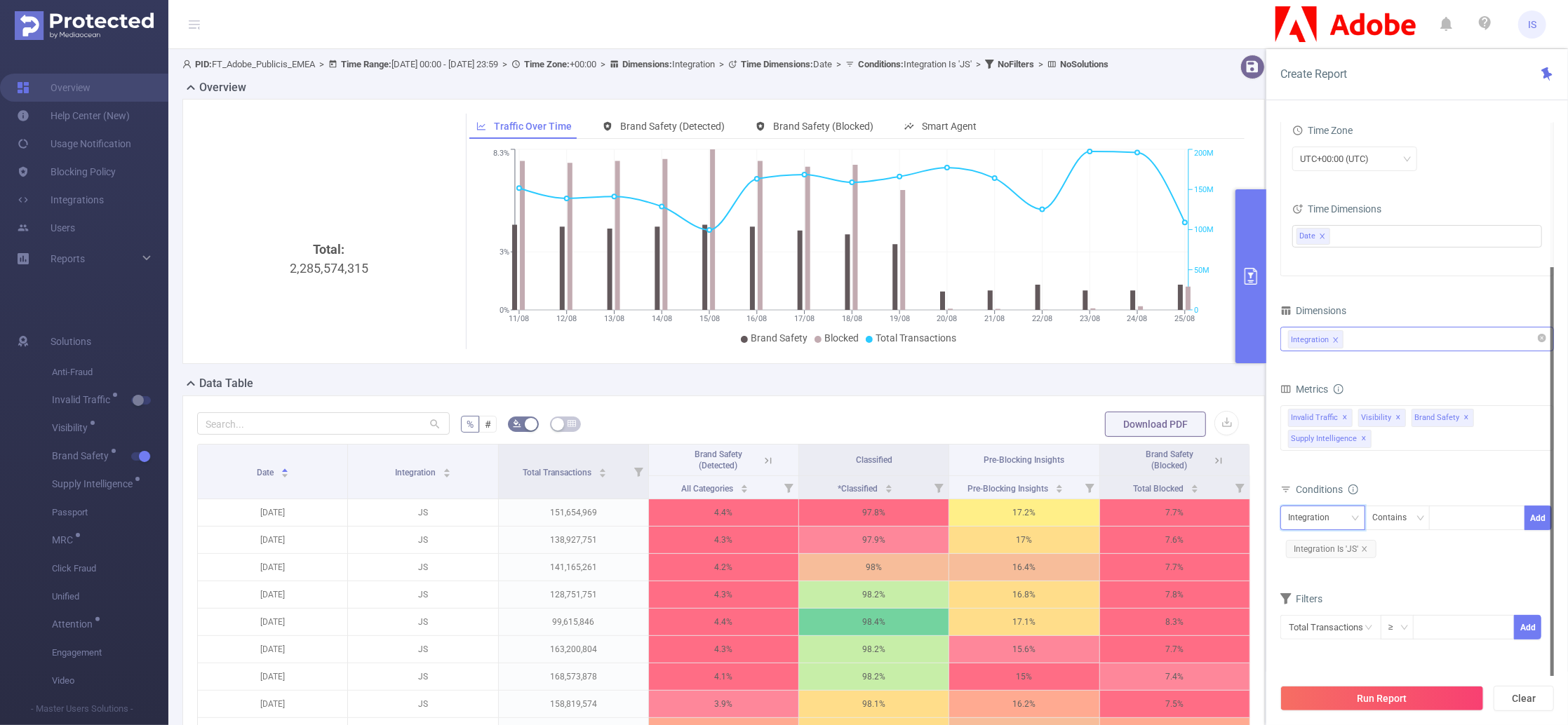
click at [1328, 528] on div "Integration" at bounding box center [1314, 517] width 52 height 23
click at [1406, 480] on div "Conditions" at bounding box center [1417, 490] width 274 height 23
click at [1409, 436] on div "Invalid Traffic ✕ Visibility ✕ Brand Safety ✕ Supply Intelligence ✕" at bounding box center [1417, 428] width 274 height 46
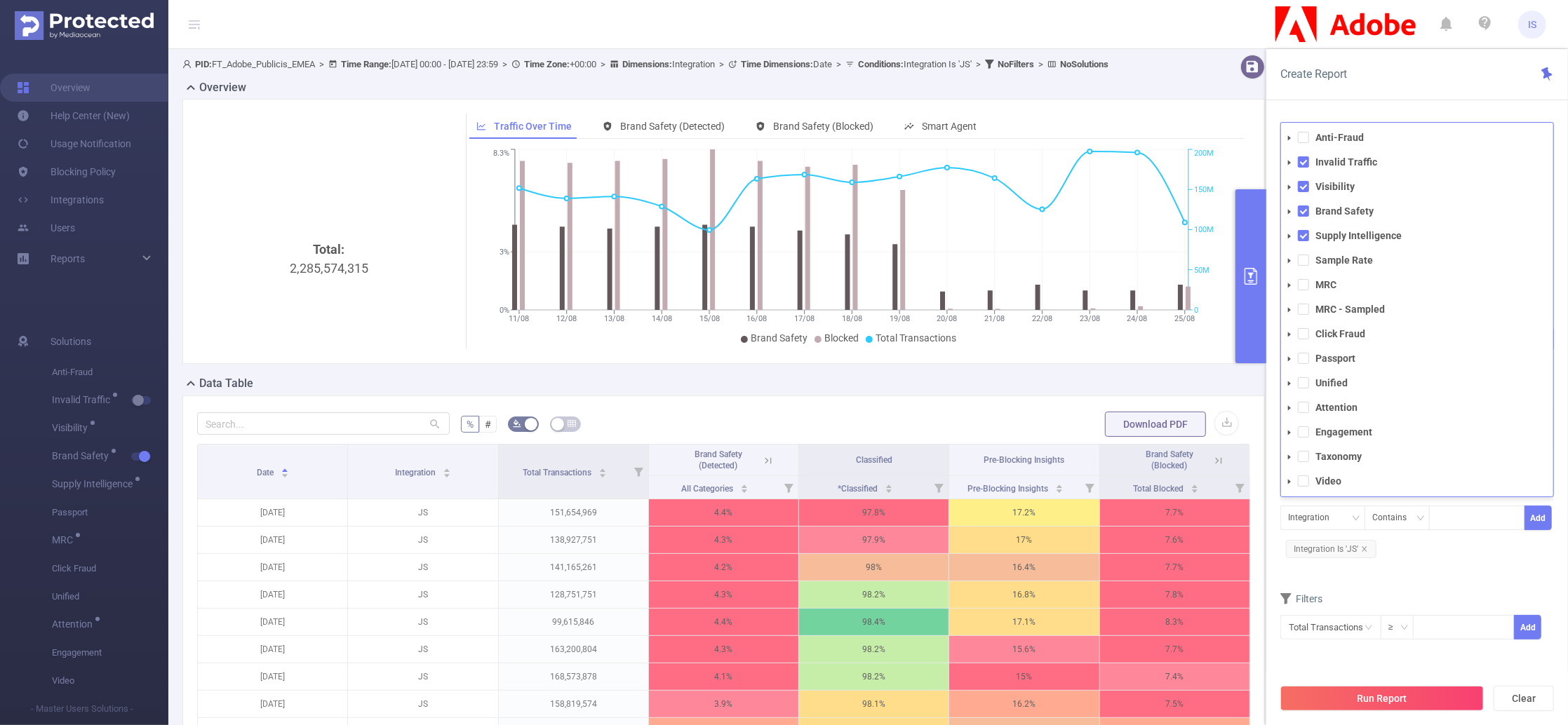
click at [1411, 545] on div "Integration Contains Add Integration Is 'JS'" at bounding box center [1417, 533] width 274 height 56
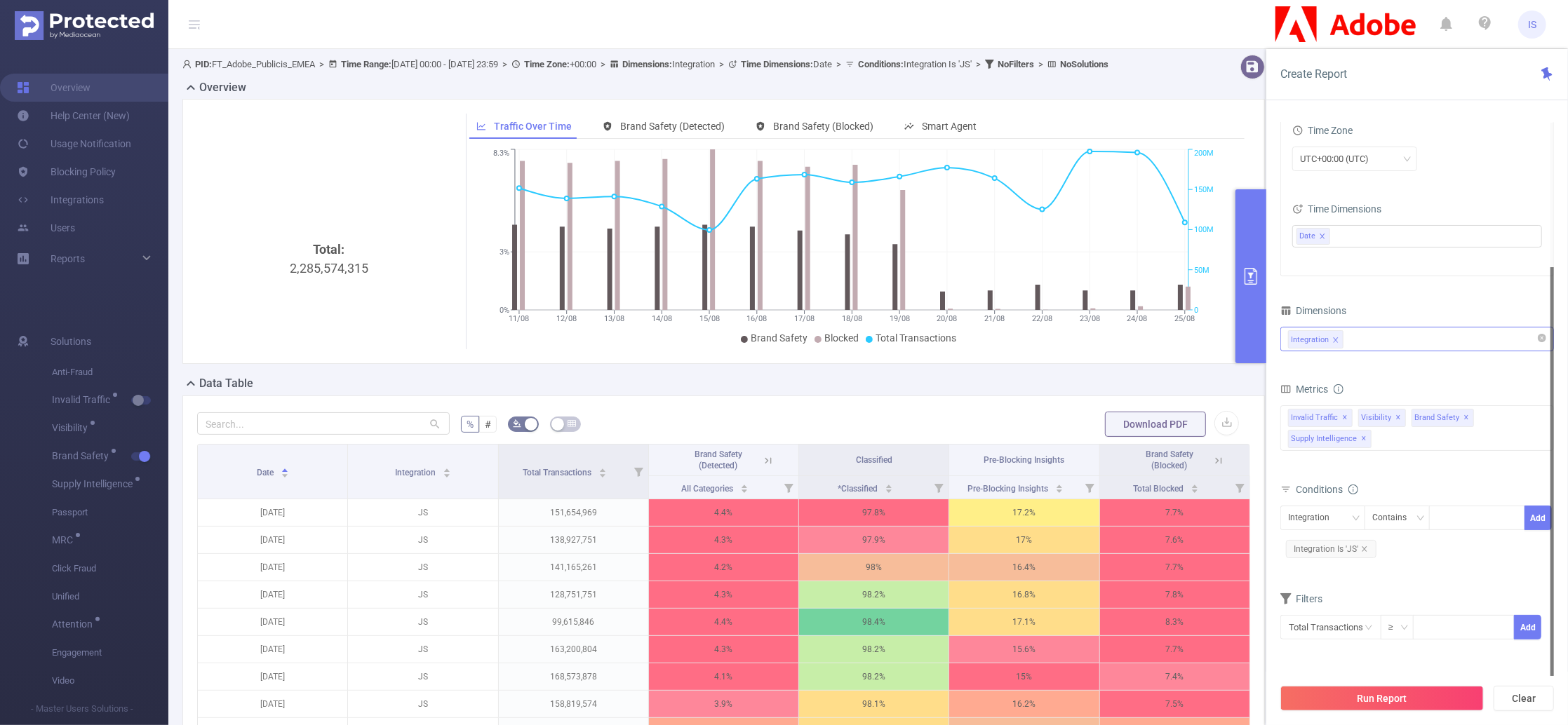
click at [1368, 334] on div "Integration" at bounding box center [1418, 338] width 258 height 23
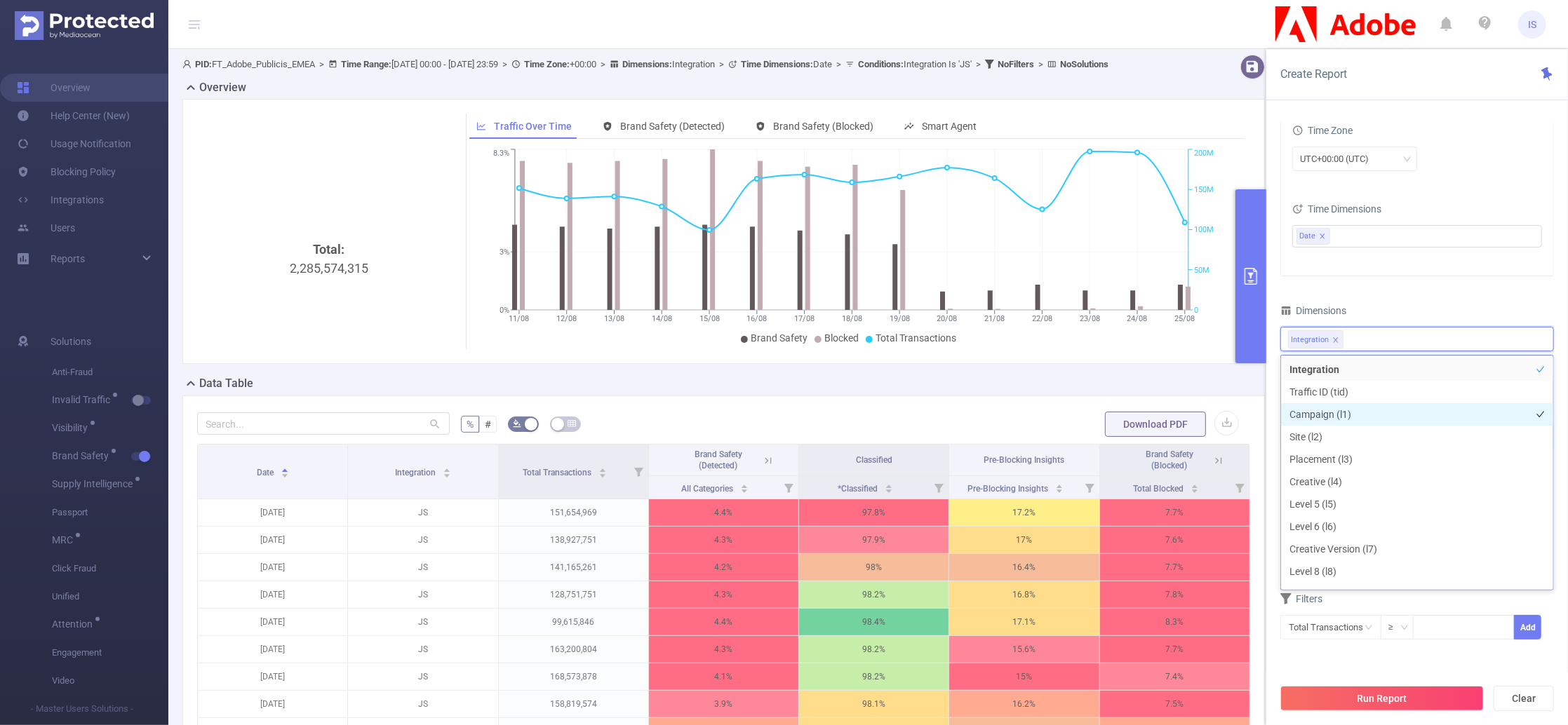
click at [1334, 424] on li "Campaign (l1)" at bounding box center [1417, 414] width 272 height 23
click at [1338, 419] on li "Campaign (l1)" at bounding box center [1417, 414] width 272 height 23
click at [1338, 434] on li "Site (l2)" at bounding box center [1417, 436] width 272 height 23
click at [1398, 300] on div "Dimensions" at bounding box center [1417, 311] width 274 height 23
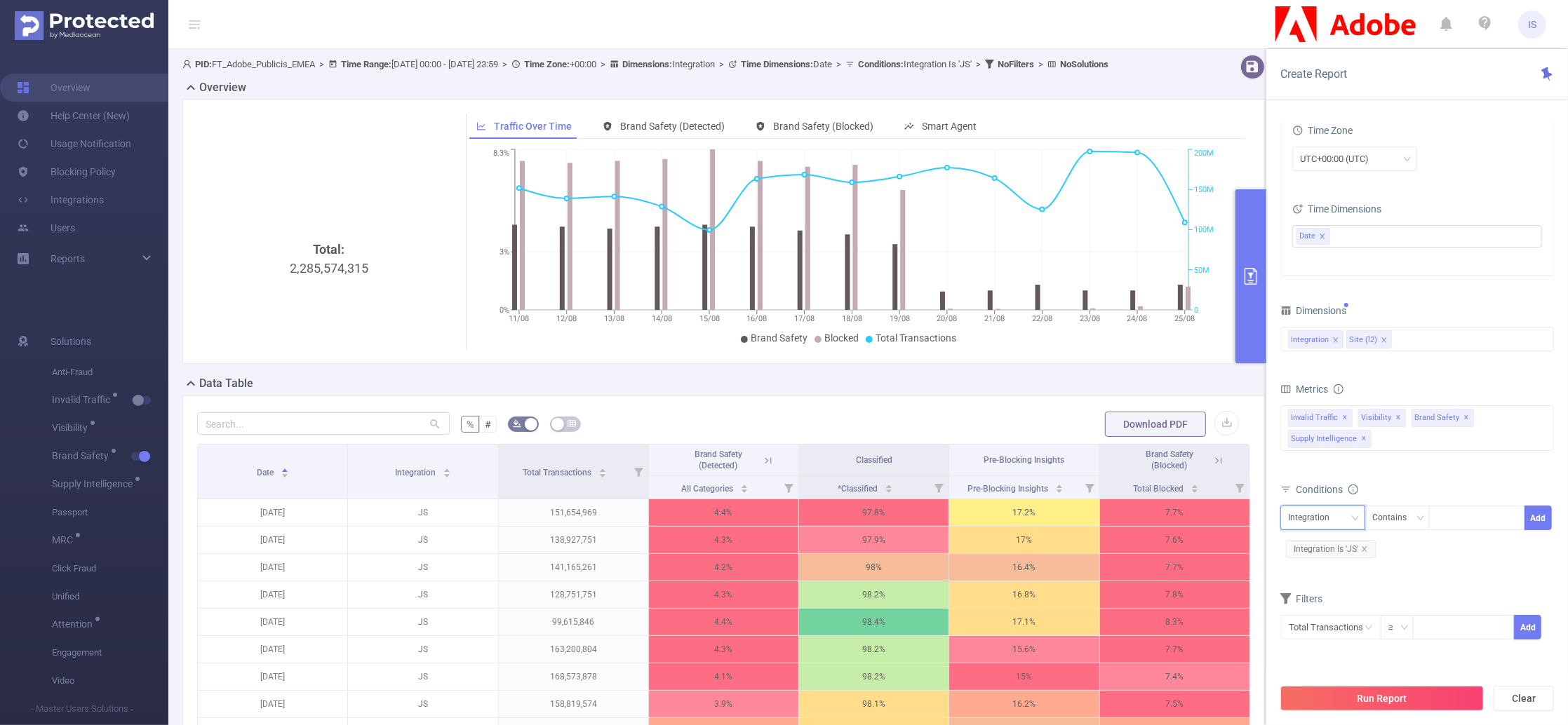
click at [1325, 517] on div "Integration" at bounding box center [1314, 517] width 52 height 23
click at [1325, 580] on li "Site (l2)" at bounding box center [1322, 570] width 85 height 23
click at [1465, 521] on div at bounding box center [1478, 517] width 81 height 23
type input "מ"
type input "nodal"
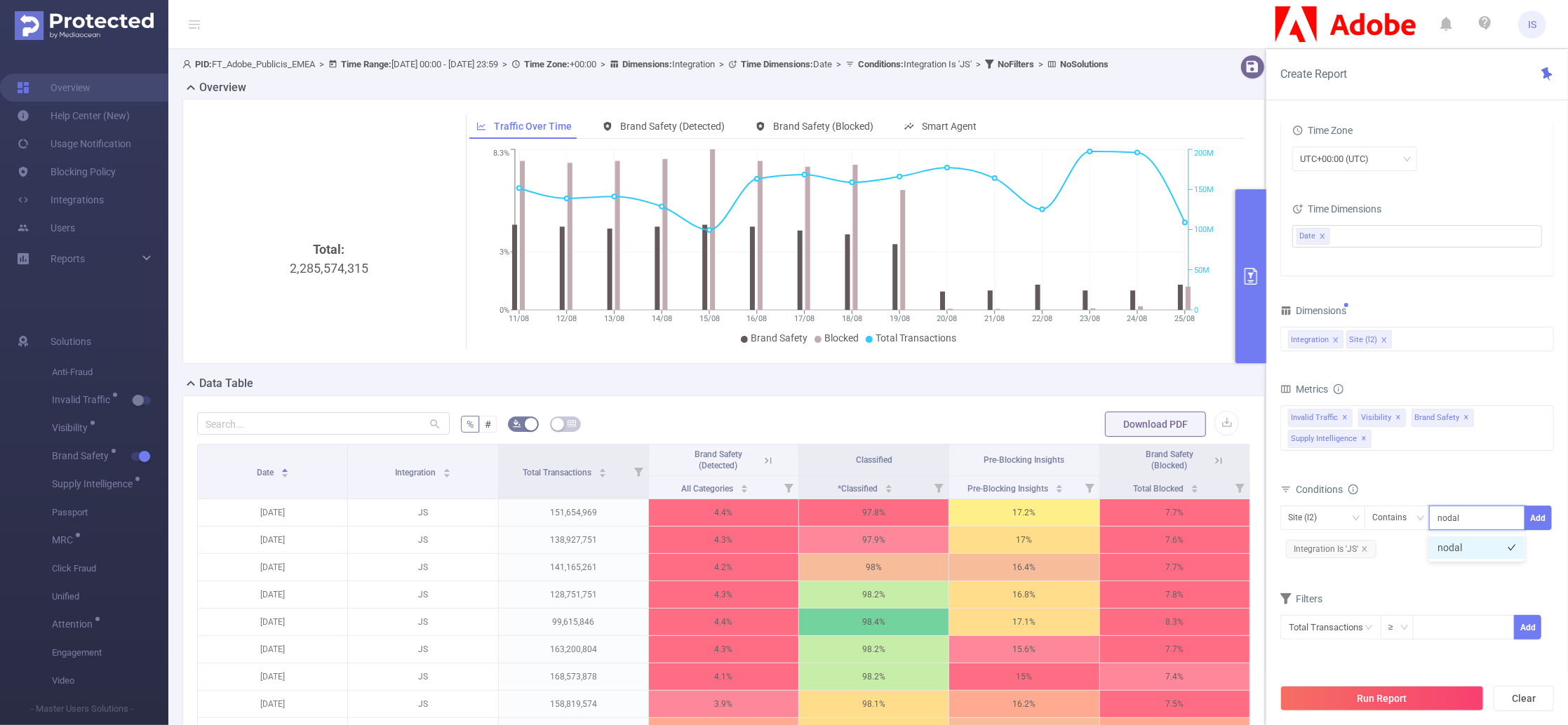
click at [1469, 544] on li "nodal" at bounding box center [1477, 548] width 95 height 23
click at [1535, 515] on button "Add" at bounding box center [1538, 517] width 27 height 24
click at [1448, 690] on button "Run Report" at bounding box center [1381, 699] width 203 height 25
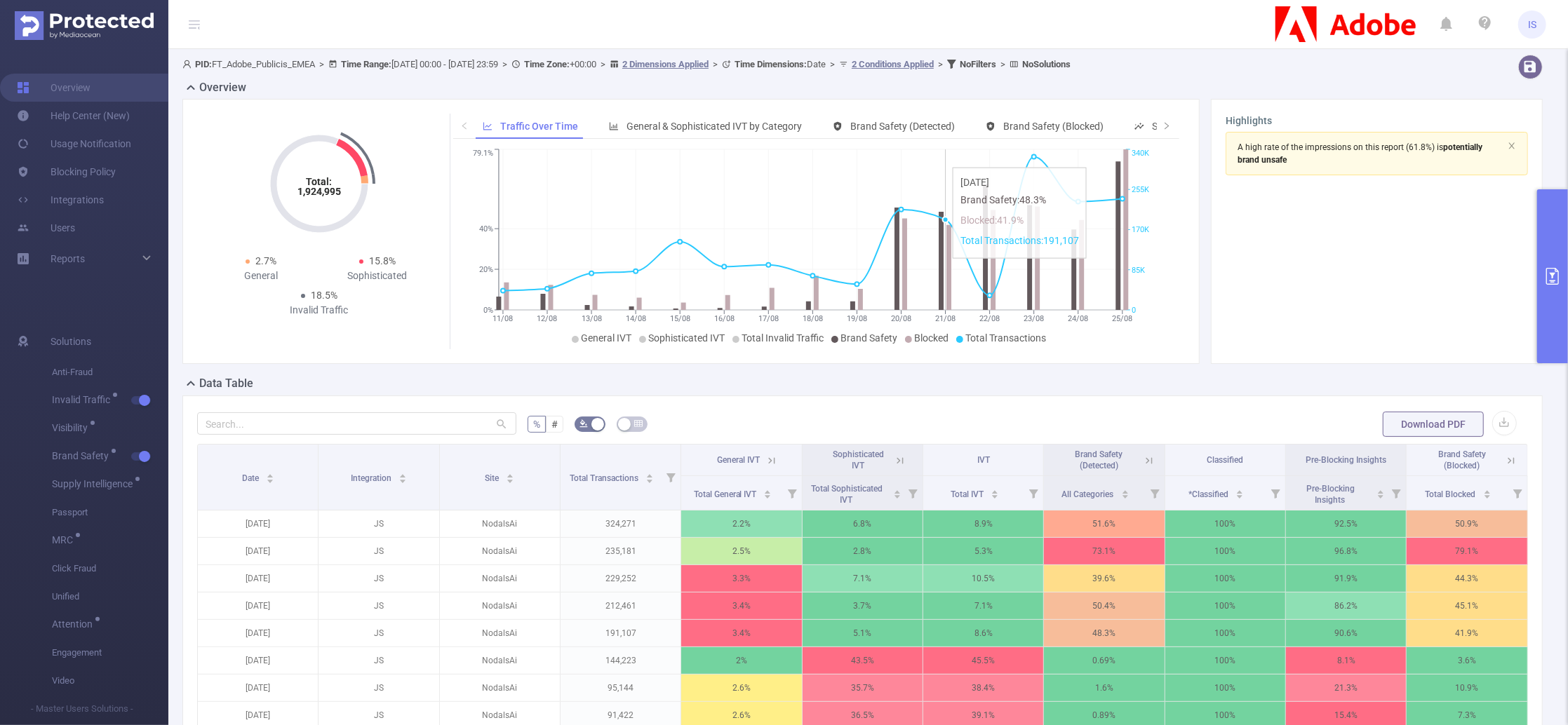
scroll to position [187, 0]
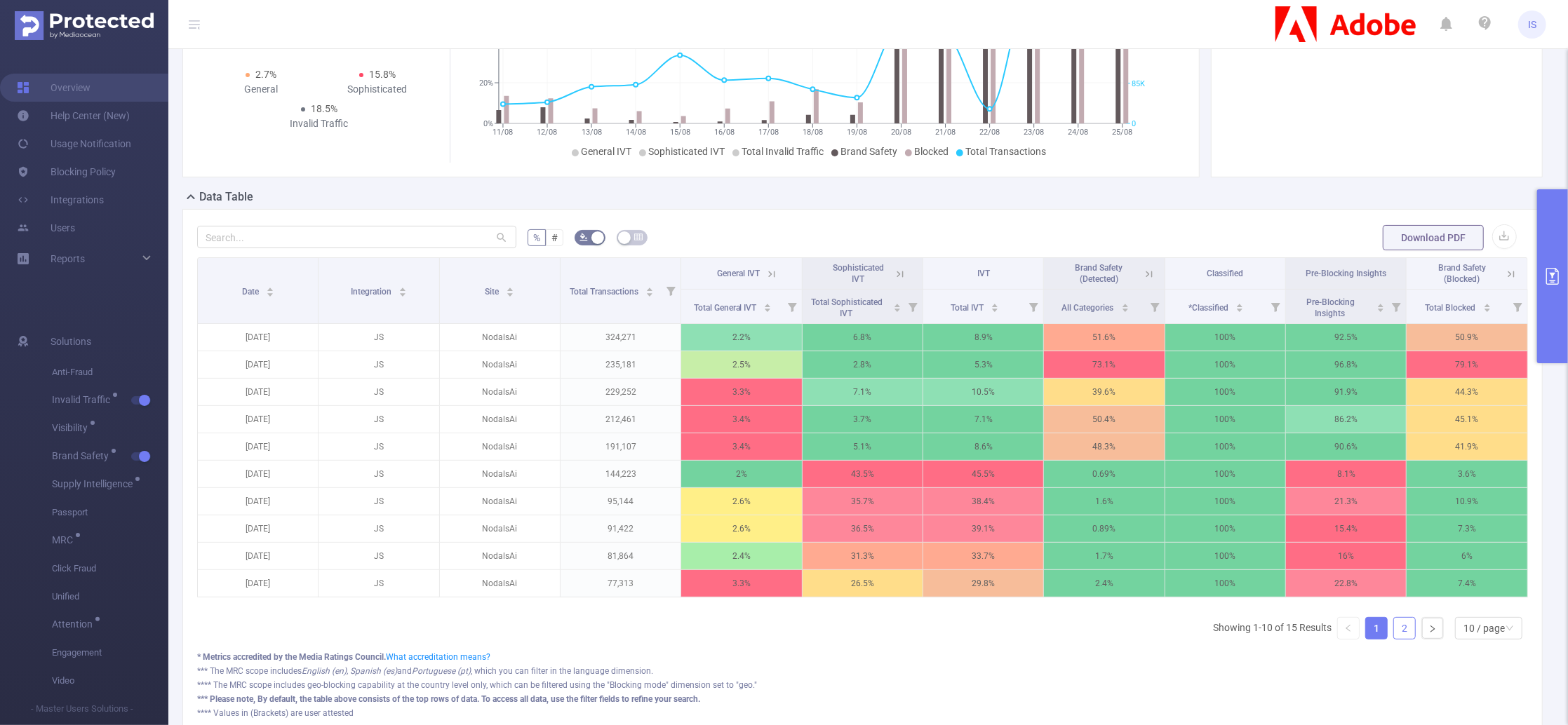
click at [1394, 639] on link "2" at bounding box center [1404, 628] width 21 height 21
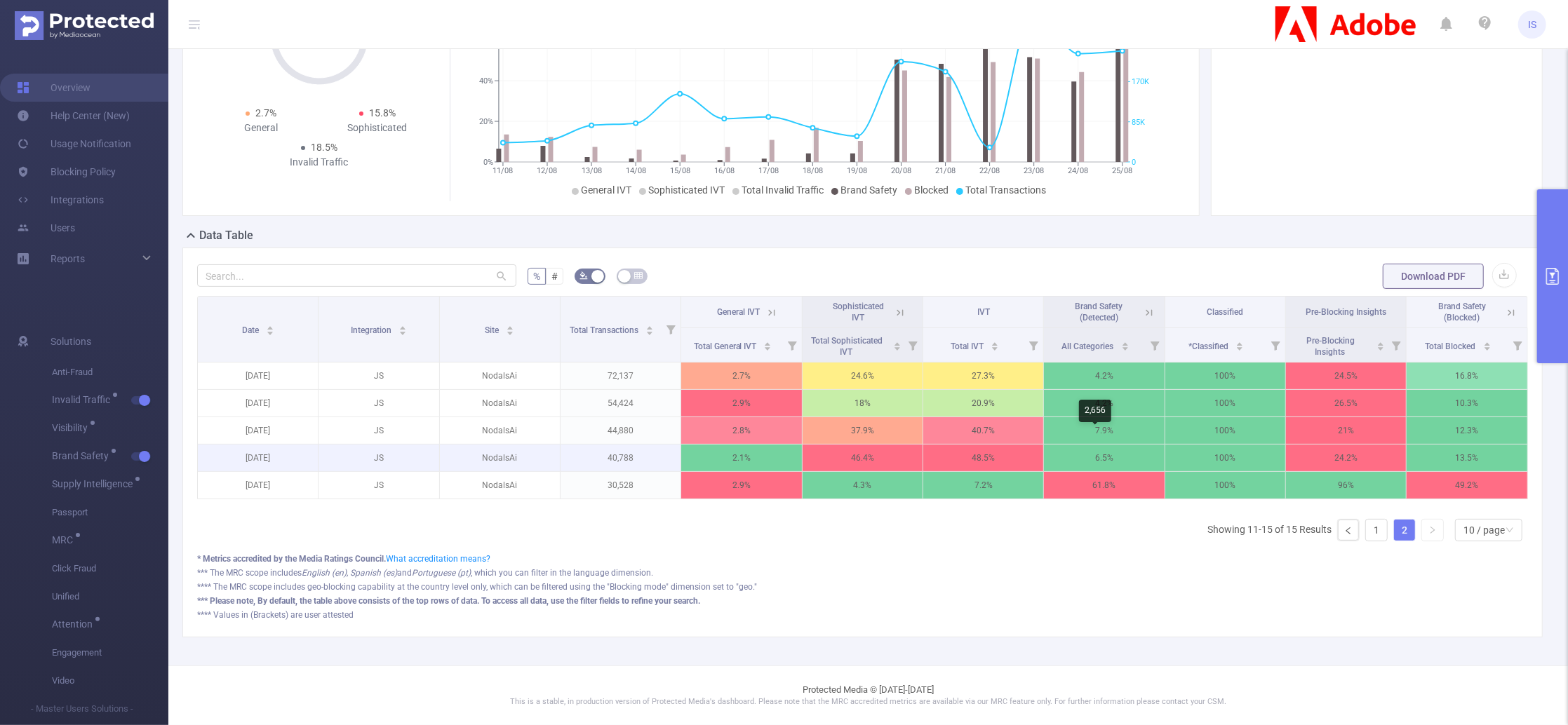
scroll to position [0, 0]
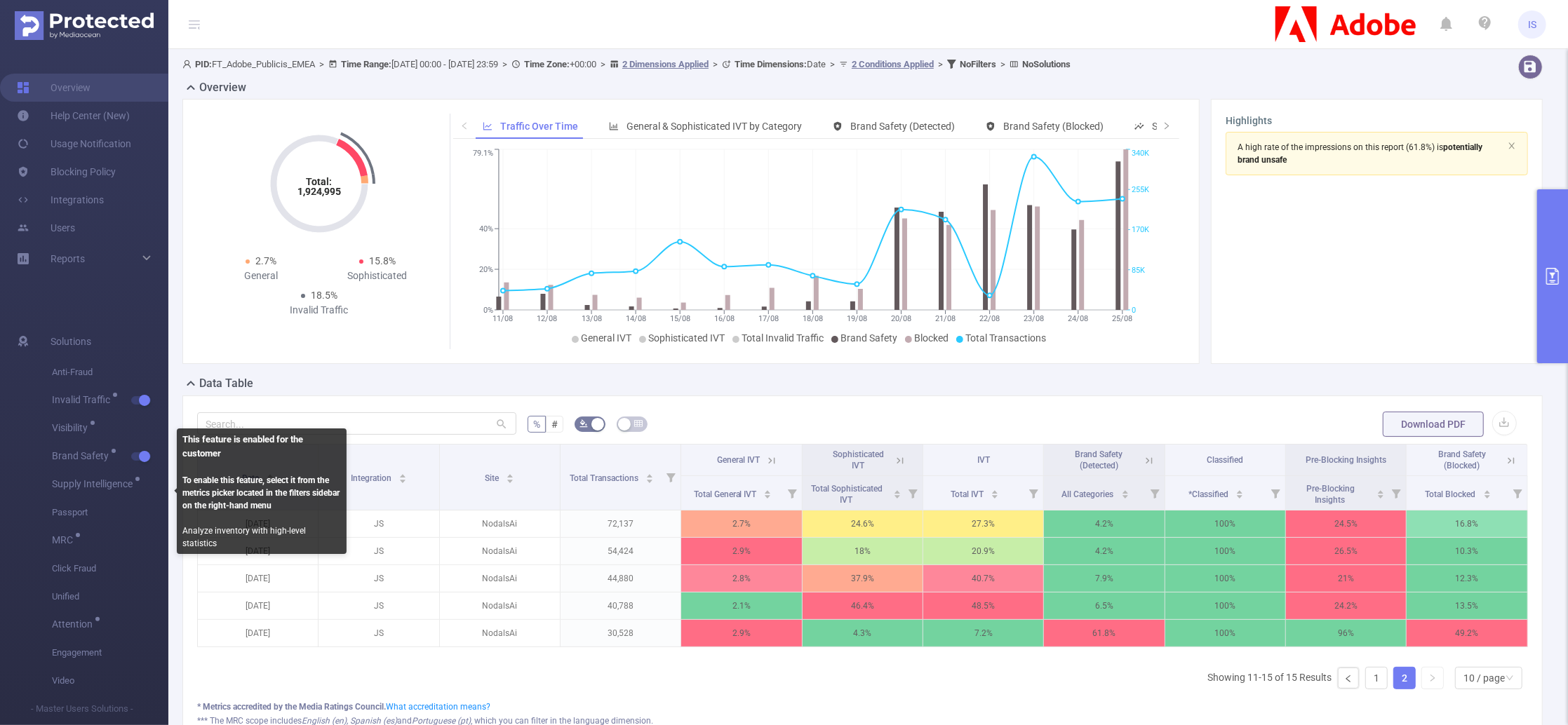
click at [218, 490] on b "To enable this feature, select it from the metrics picker located in the filter…" at bounding box center [261, 493] width 157 height 35
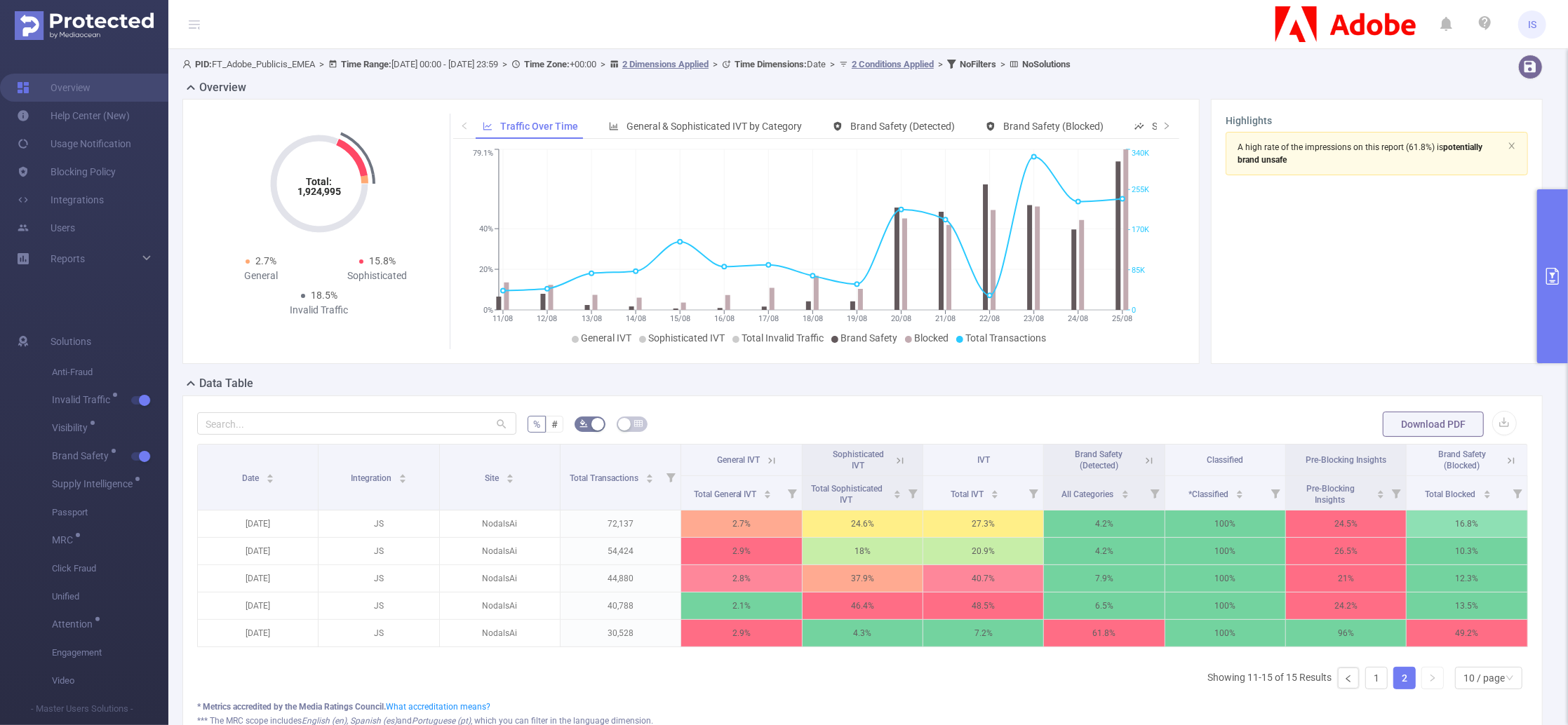
click at [325, 365] on div "Total: 1,924,995 Total: 1,924,995 2.7% General 15.8% Sophisticated 18.5% Invali…" at bounding box center [862, 236] width 1371 height 276
click at [251, 484] on div "Date" at bounding box center [258, 477] width 32 height 14
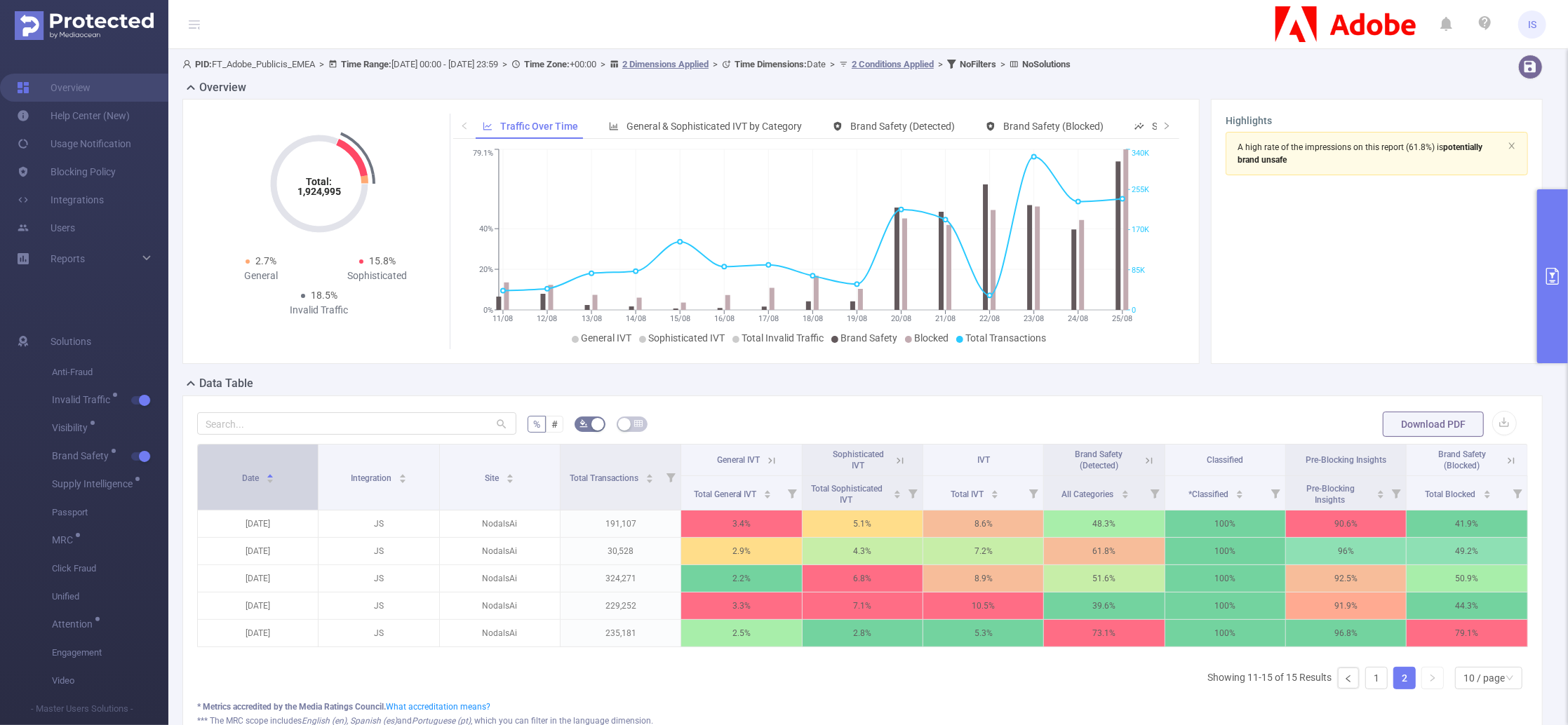
click at [251, 484] on div "Date" at bounding box center [258, 477] width 32 height 14
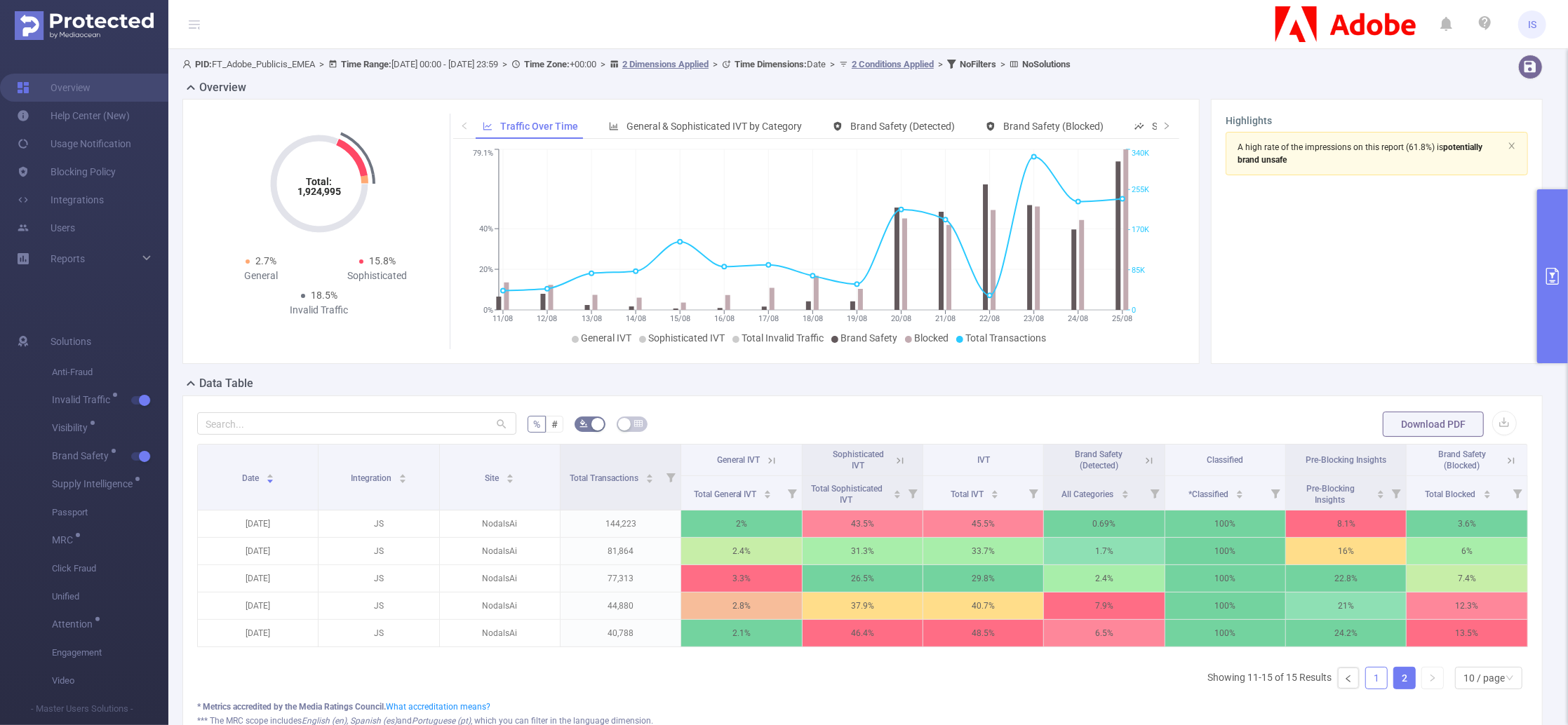
click at [1366, 689] on link "1" at bounding box center [1376, 678] width 21 height 21
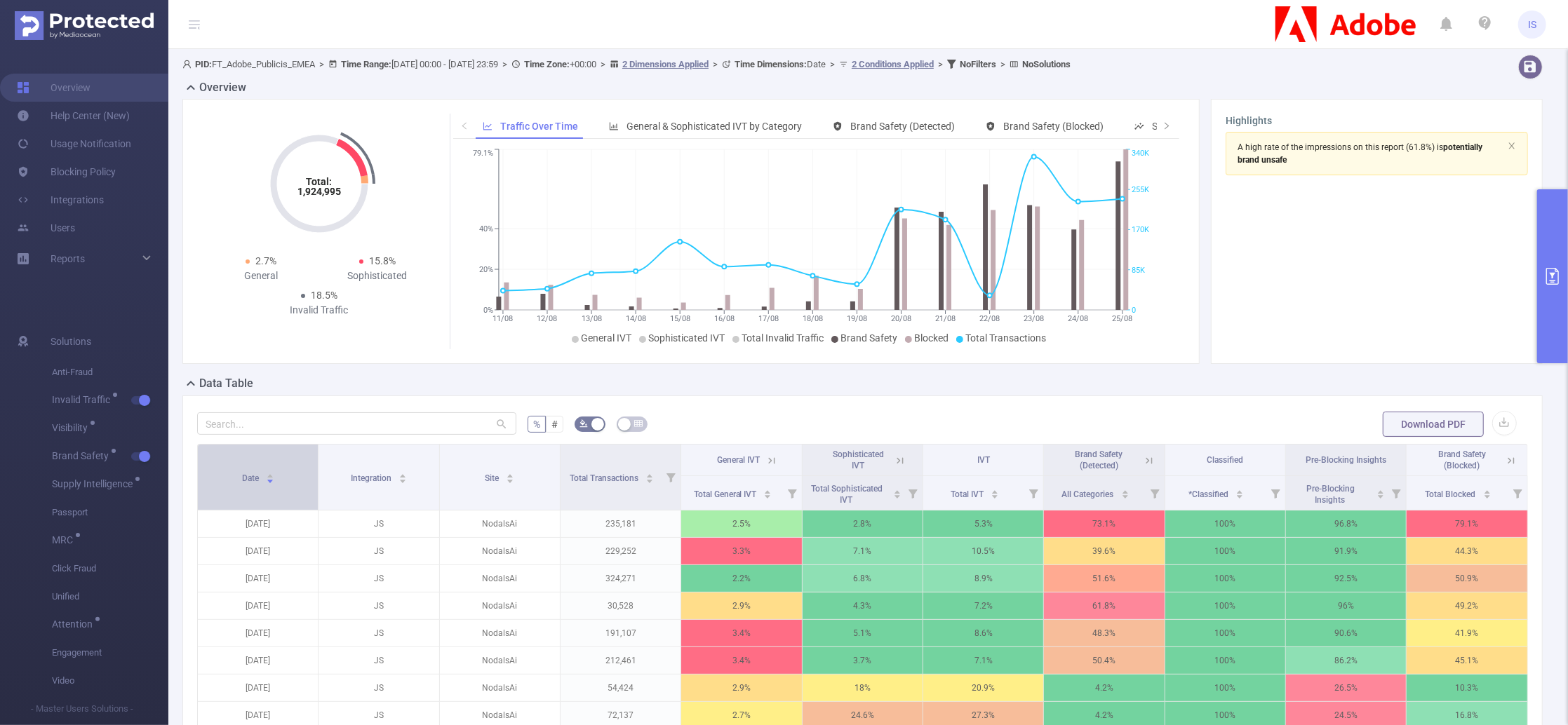
click at [274, 484] on div "Date" at bounding box center [258, 477] width 32 height 14
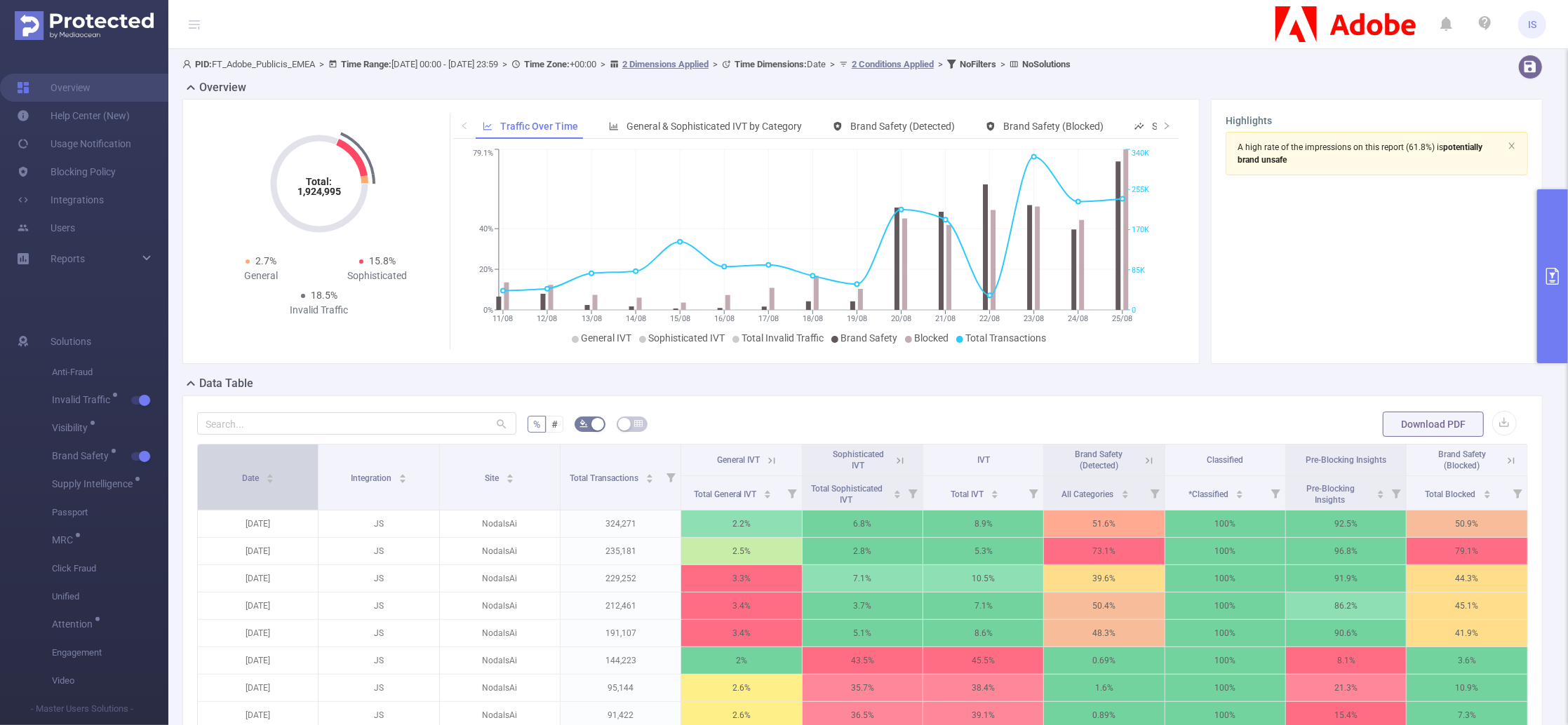
click at [274, 484] on div "Date" at bounding box center [258, 477] width 32 height 14
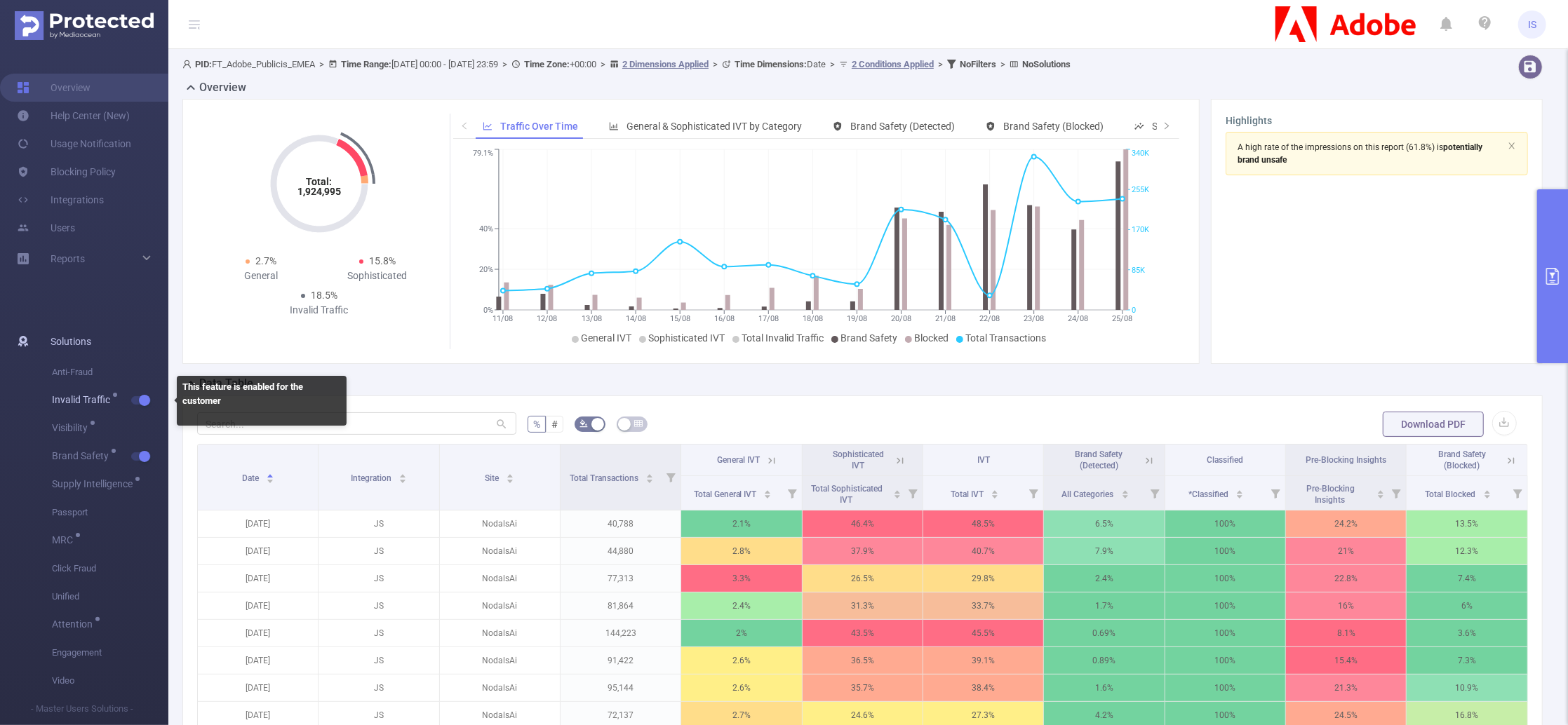
click at [150, 403] on span "button" at bounding box center [144, 400] width 19 height 7
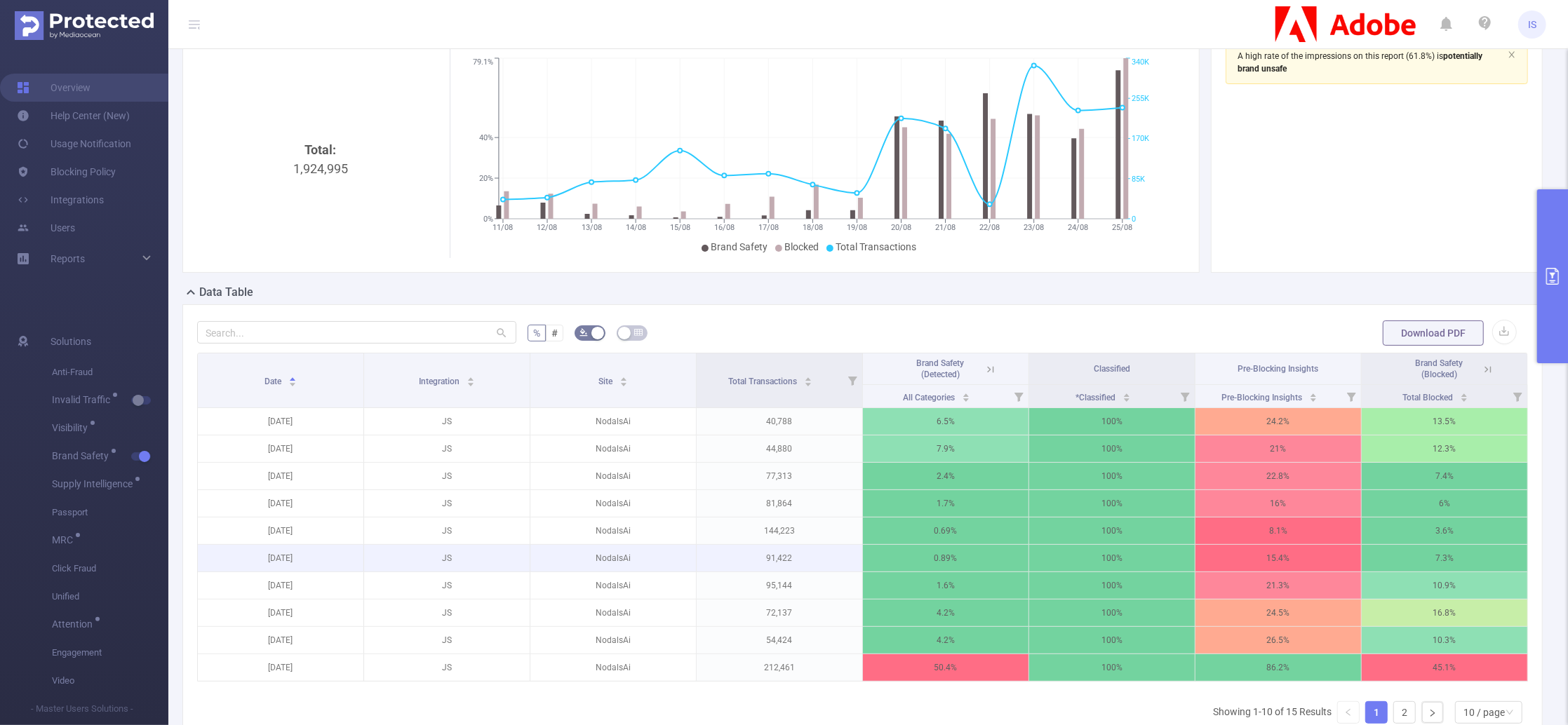
scroll to position [187, 0]
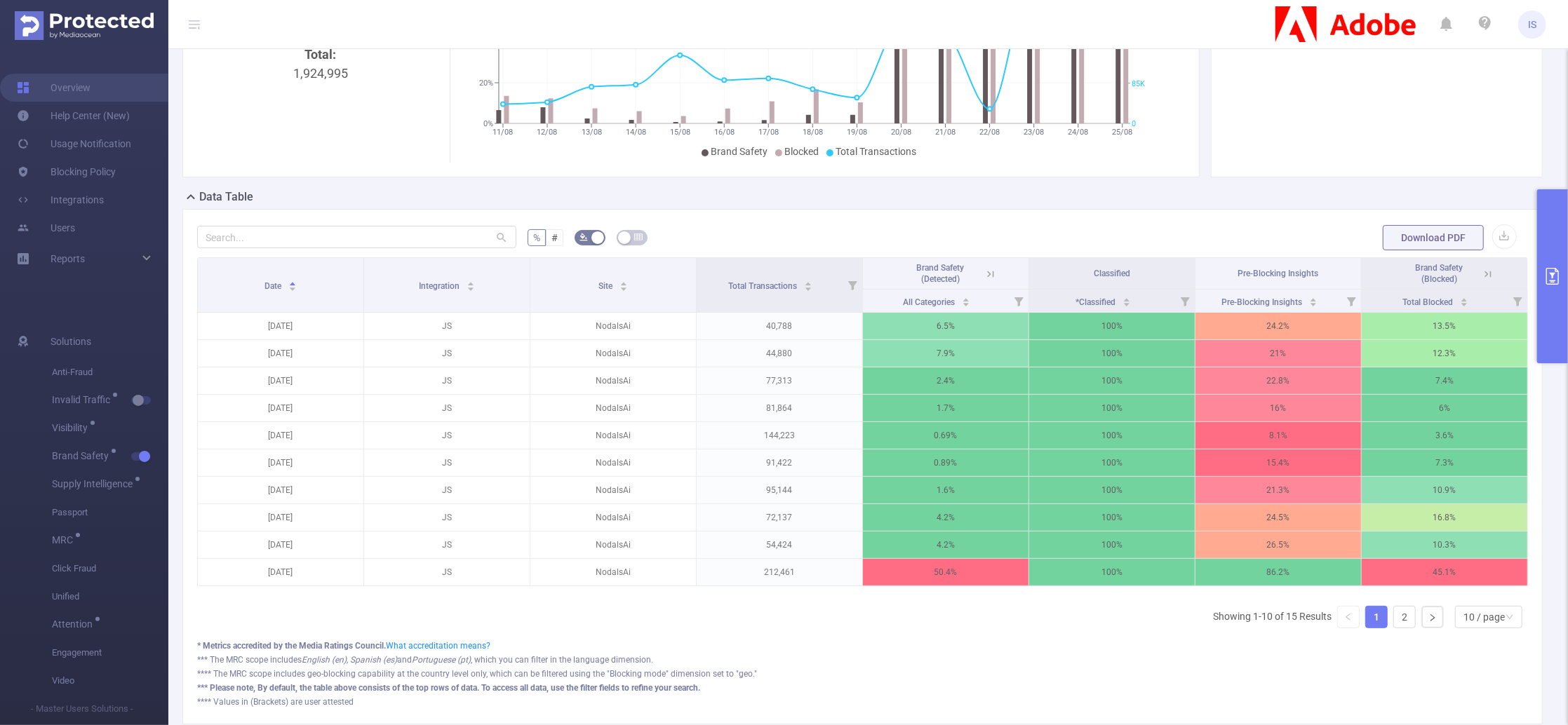
click at [985, 272] on icon at bounding box center [990, 273] width 13 height 13
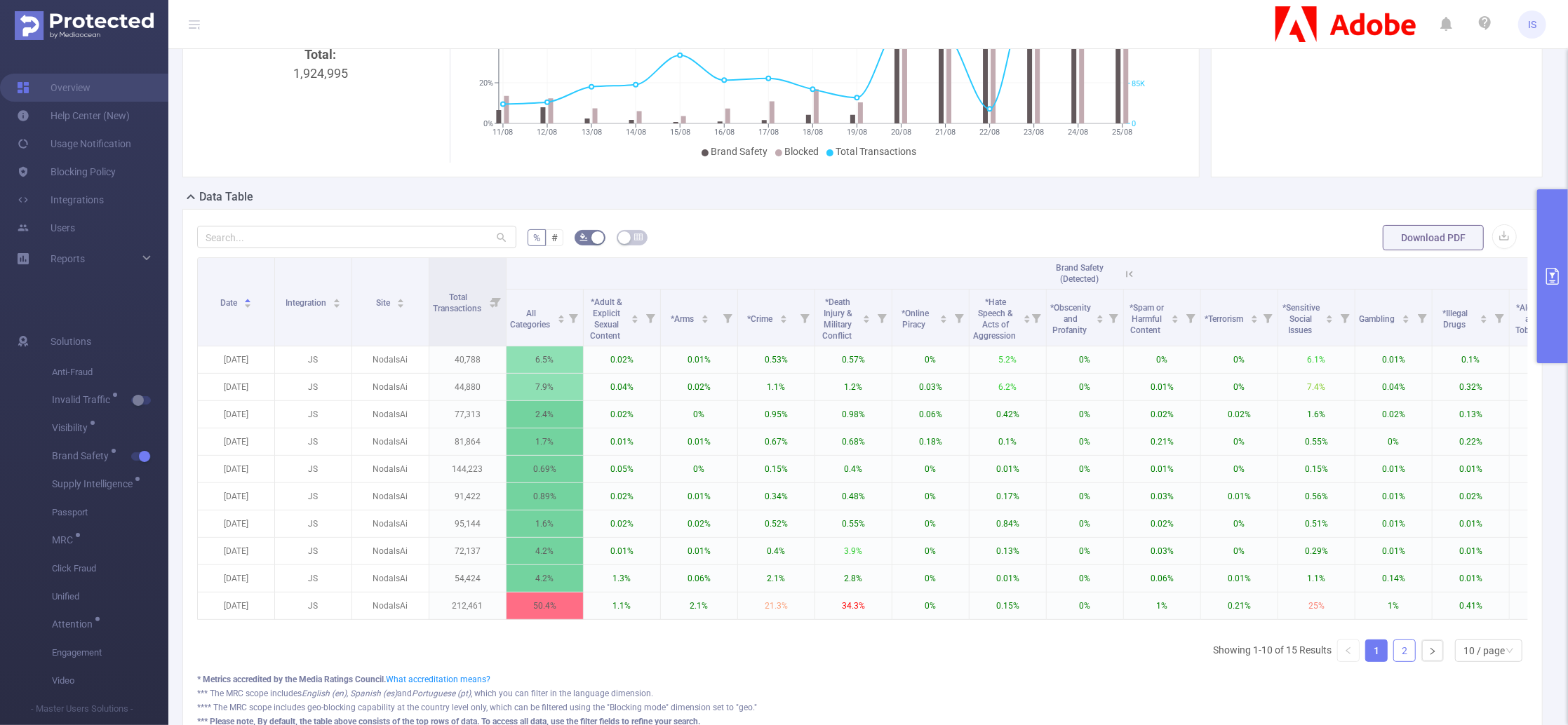
click at [1395, 661] on link "2" at bounding box center [1404, 651] width 21 height 21
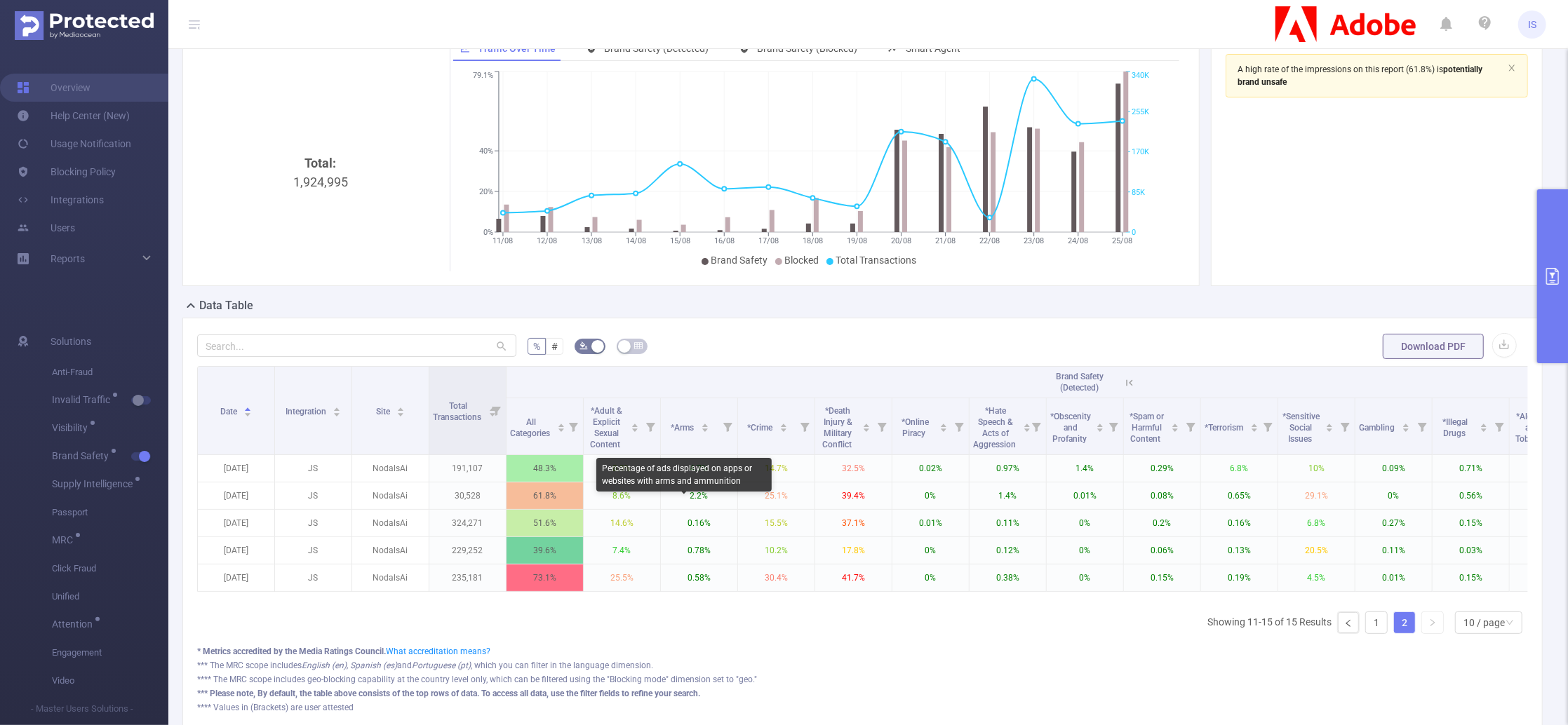
scroll to position [185, 0]
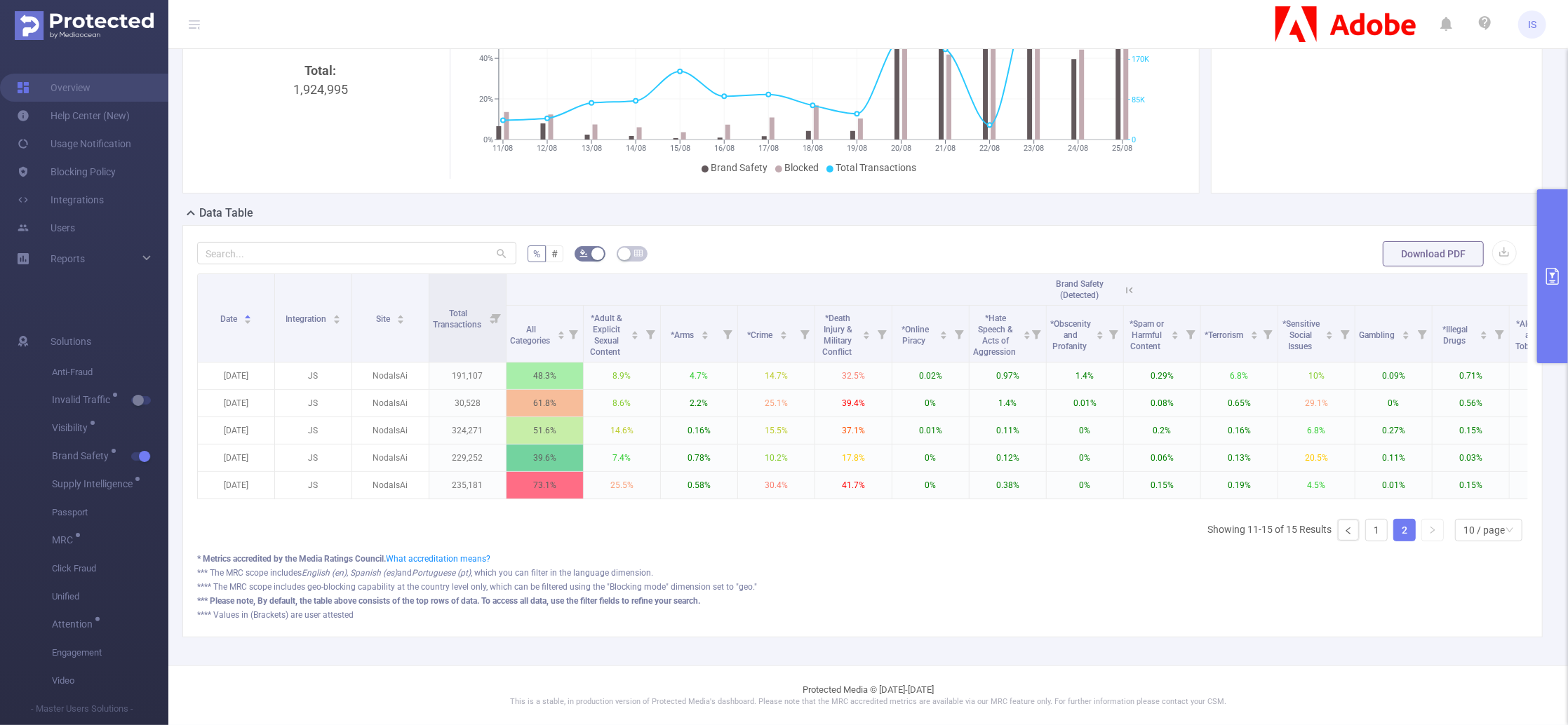
click at [1364, 542] on div "Date Integration Site Total Transactions Brand Safety (Detected) Classified Pre…" at bounding box center [862, 413] width 1331 height 279
click at [1366, 533] on link "1" at bounding box center [1376, 530] width 21 height 21
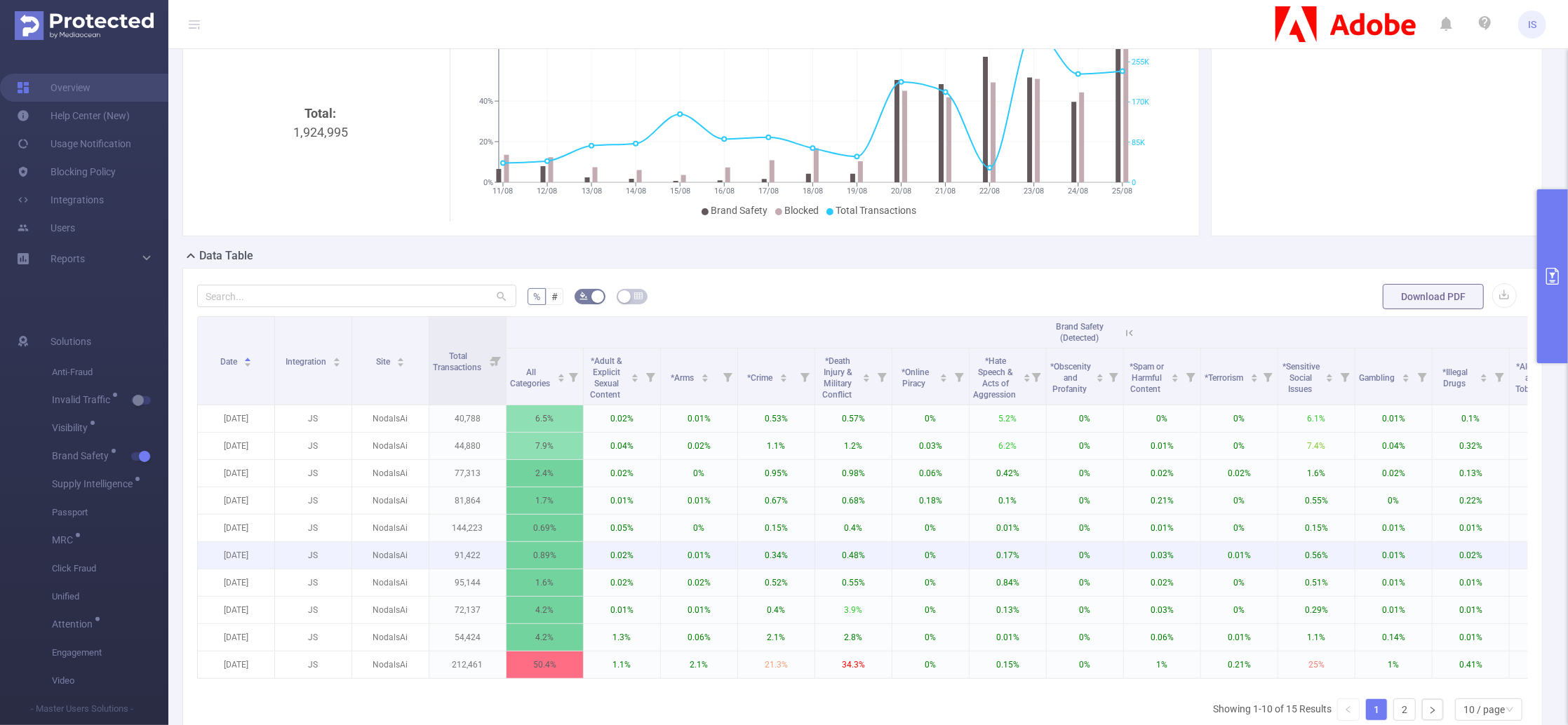
scroll to position [280, 0]
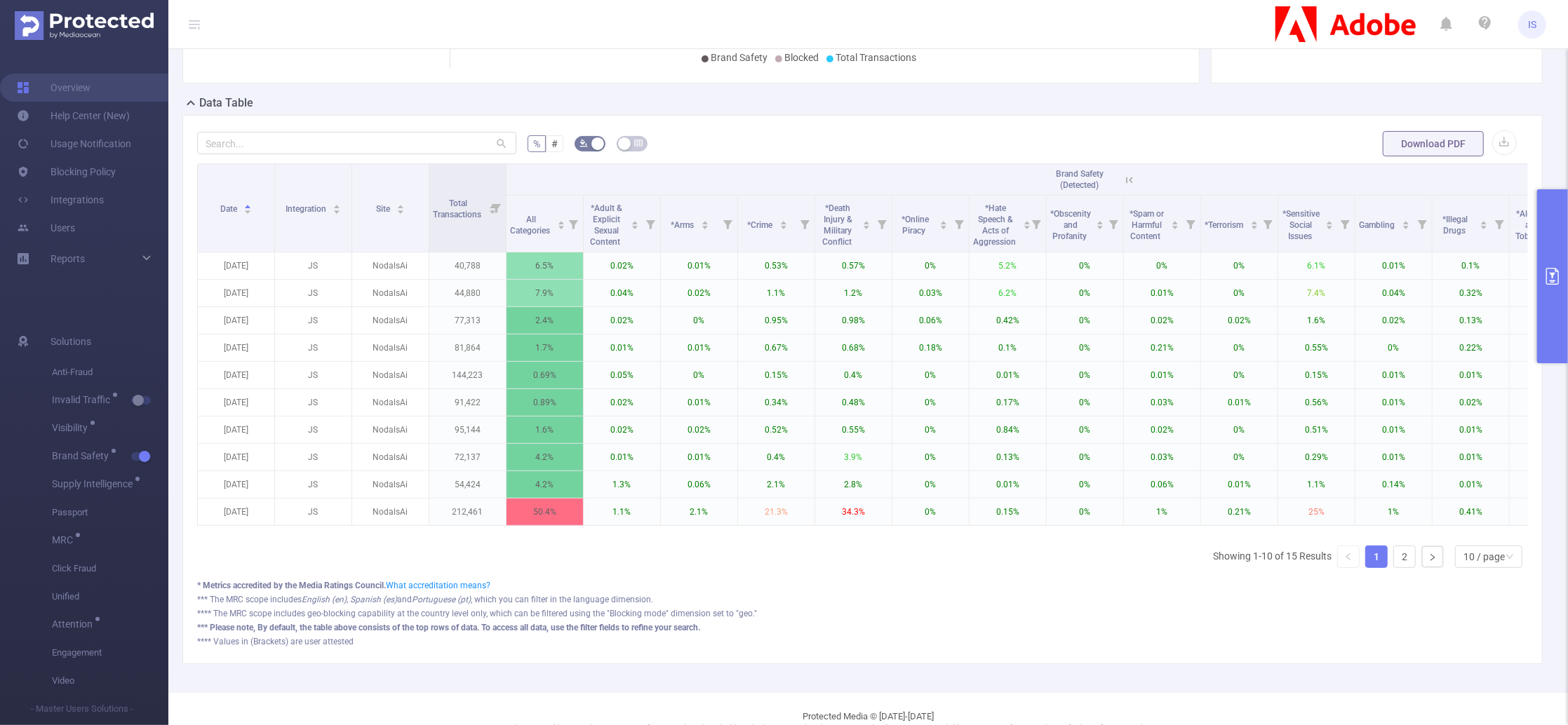
click at [1128, 185] on icon at bounding box center [1129, 180] width 13 height 13
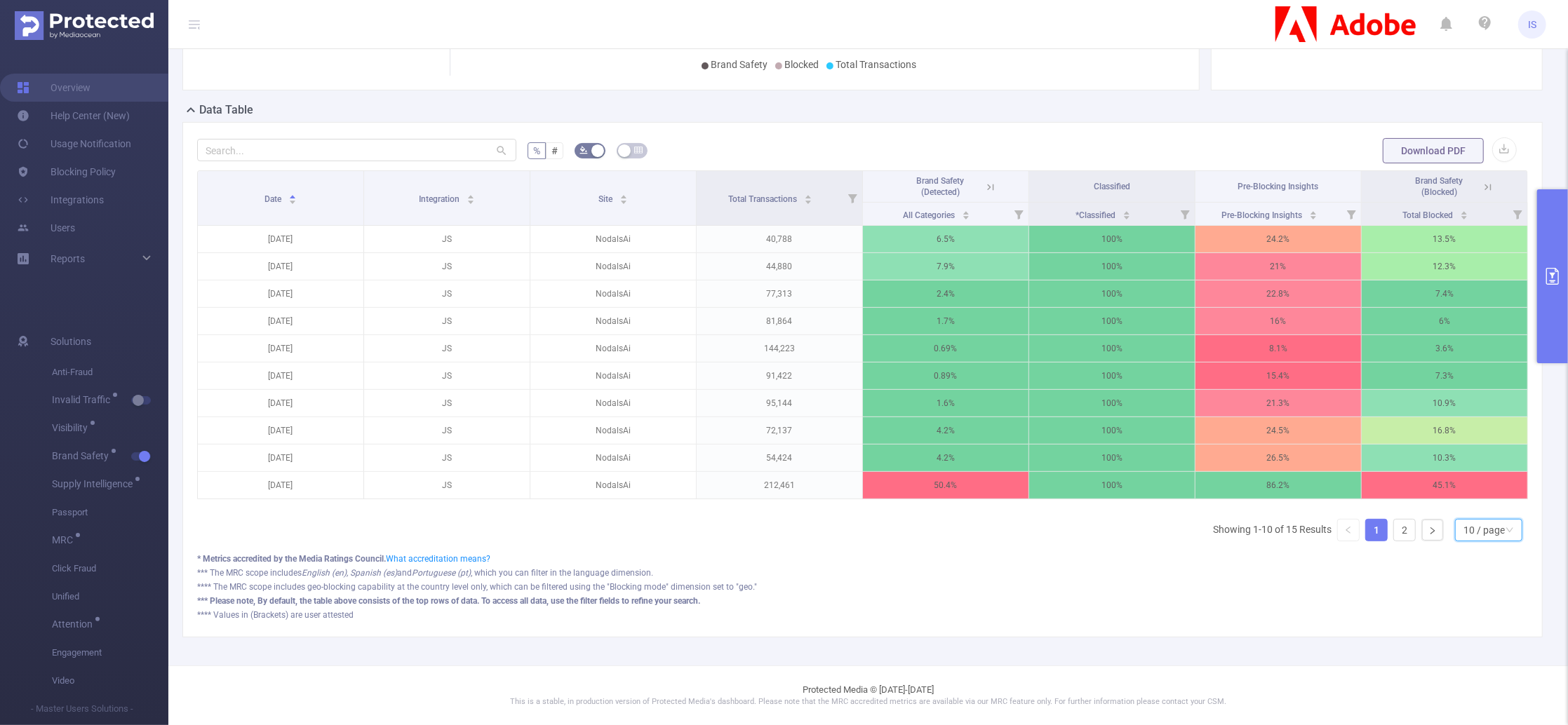
click at [1463, 538] on div "10 / page" at bounding box center [1484, 530] width 41 height 21
click at [1471, 441] on li "20 / page" at bounding box center [1474, 452] width 68 height 23
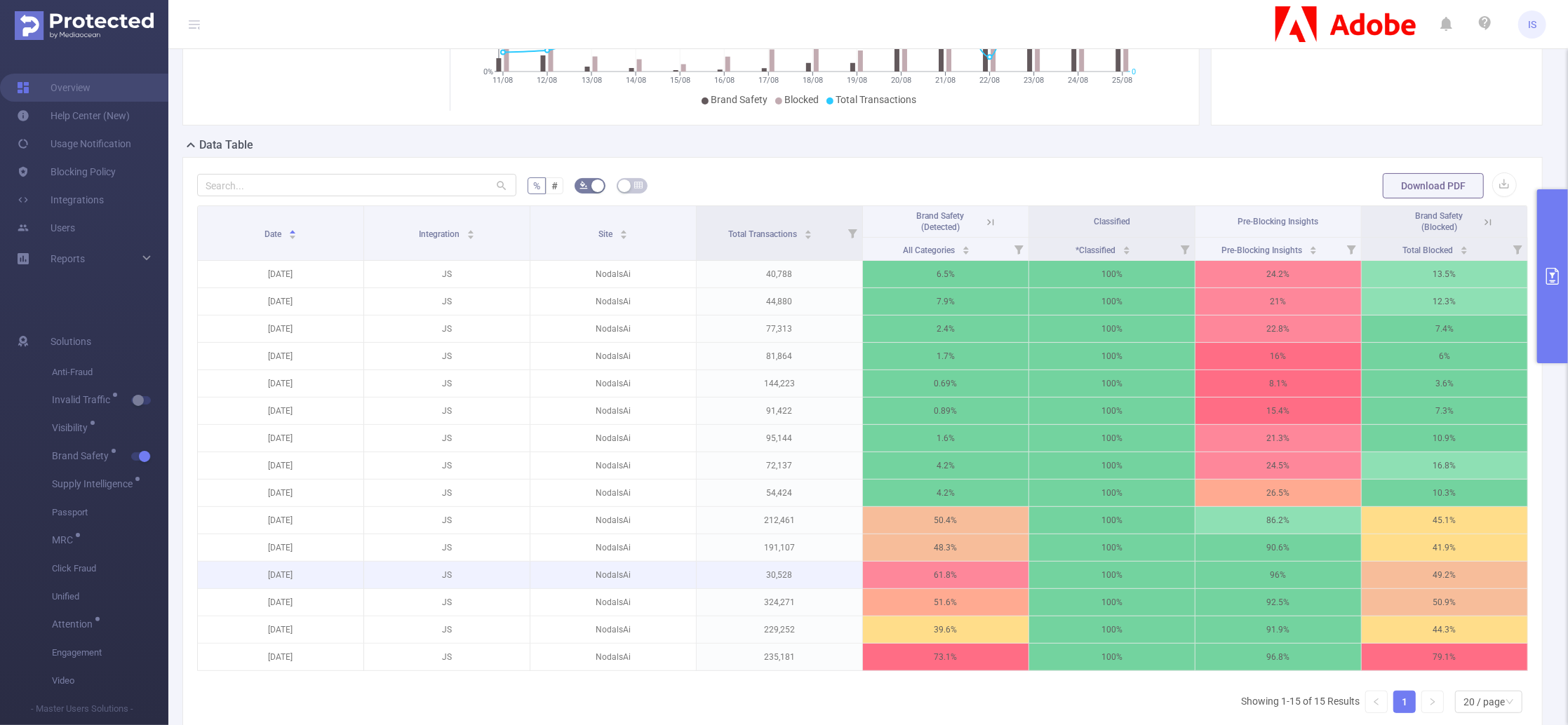
scroll to position [332, 0]
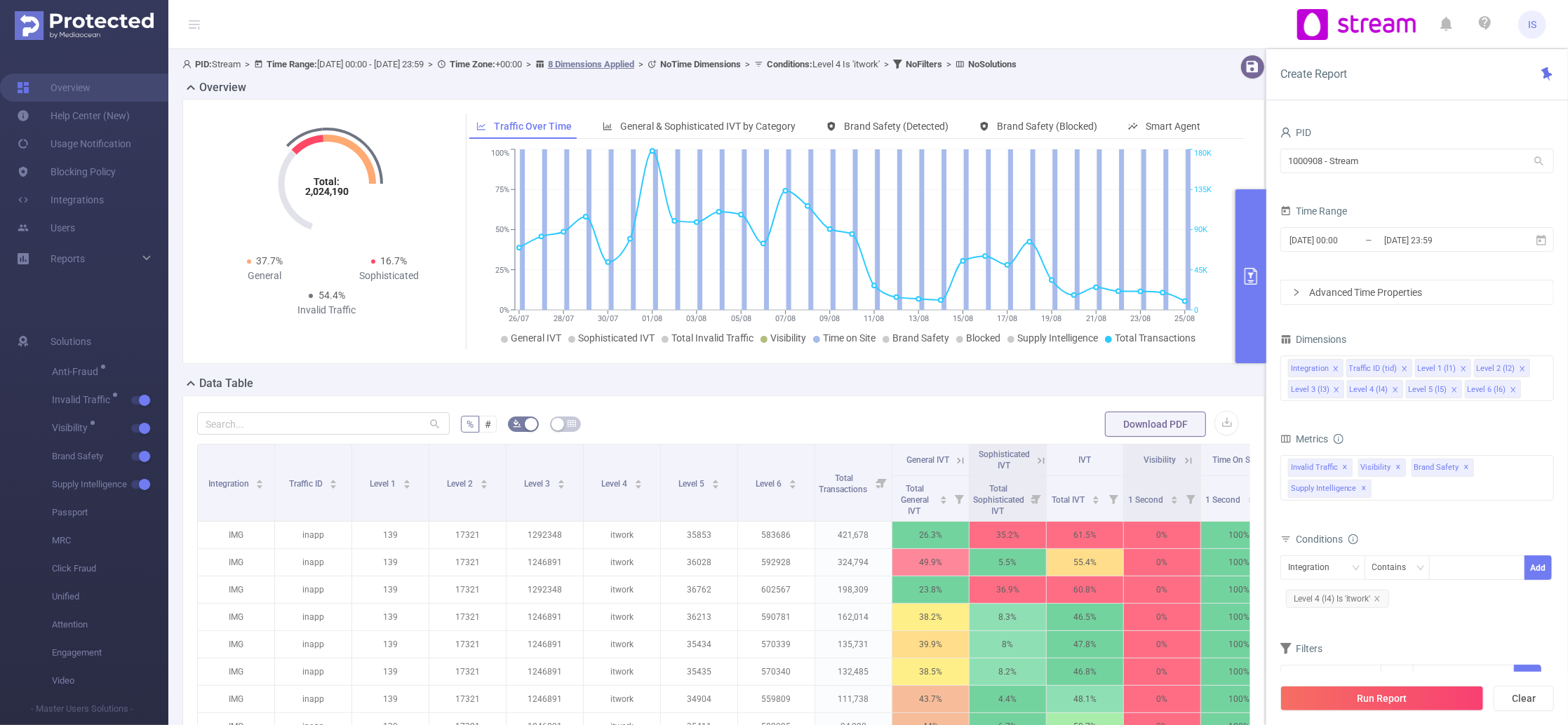
click at [1044, 454] on icon at bounding box center [1041, 460] width 13 height 13
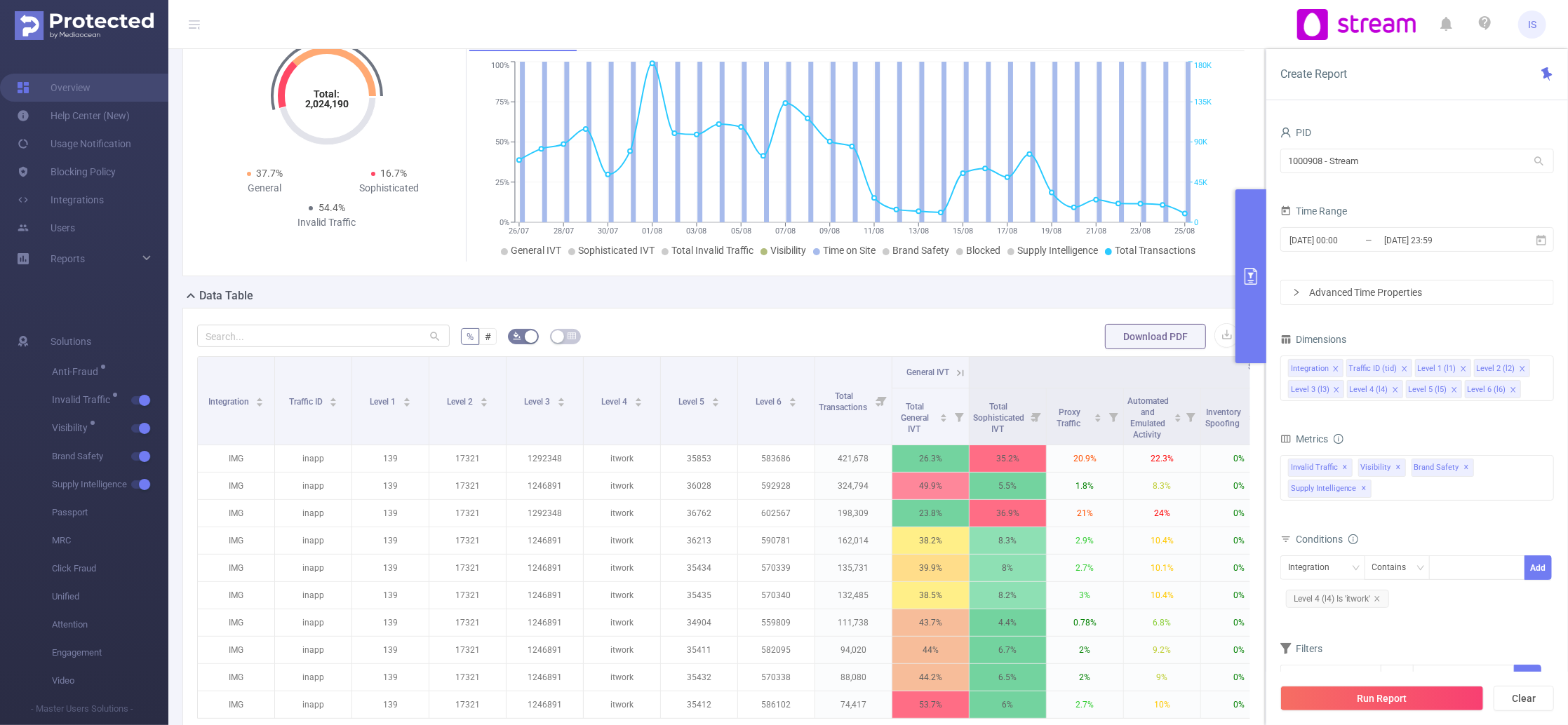
scroll to position [187, 0]
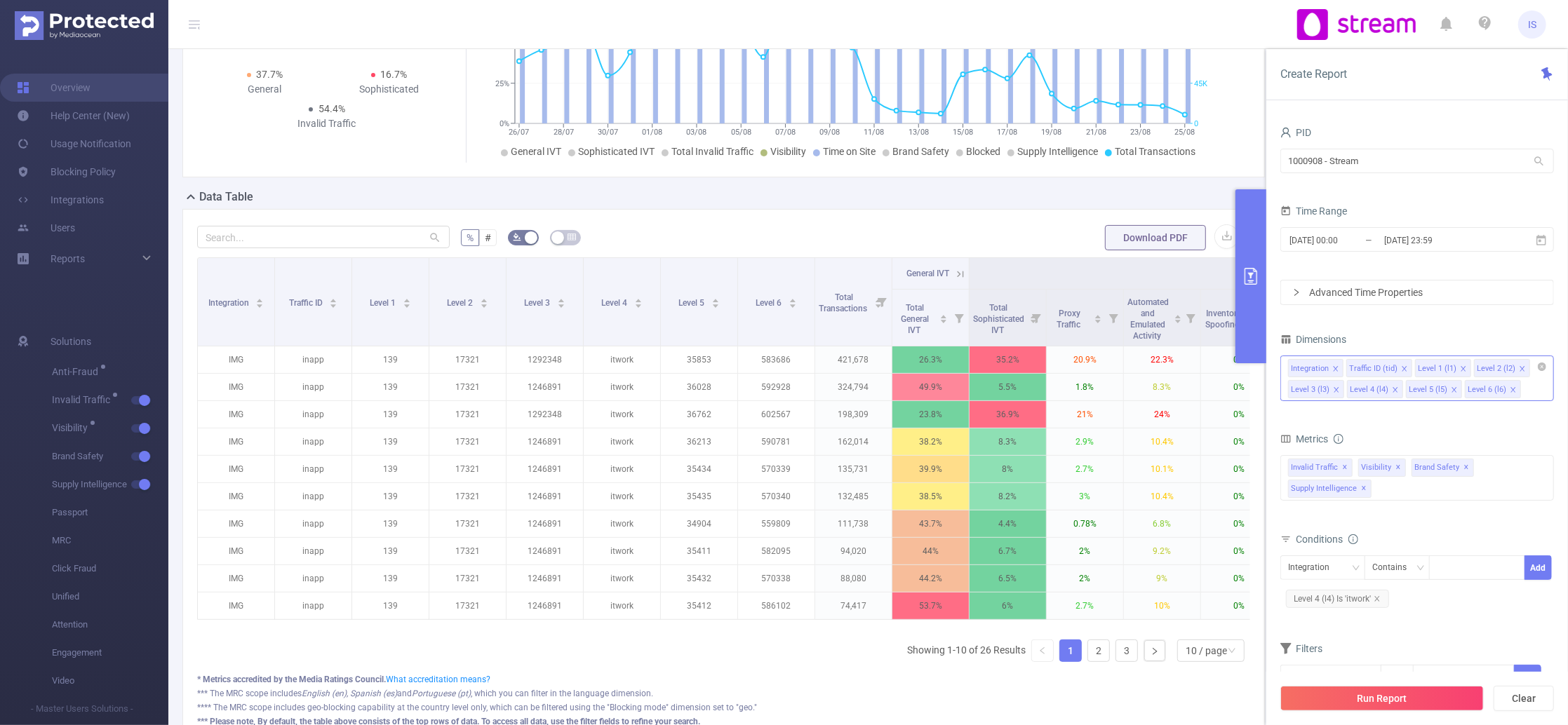
click at [1529, 391] on div "Integration Traffic ID (tid) Level 1 (l1) Level 2 (l2) Level 3 (l3) Level 4 (l4…" at bounding box center [1417, 378] width 274 height 46
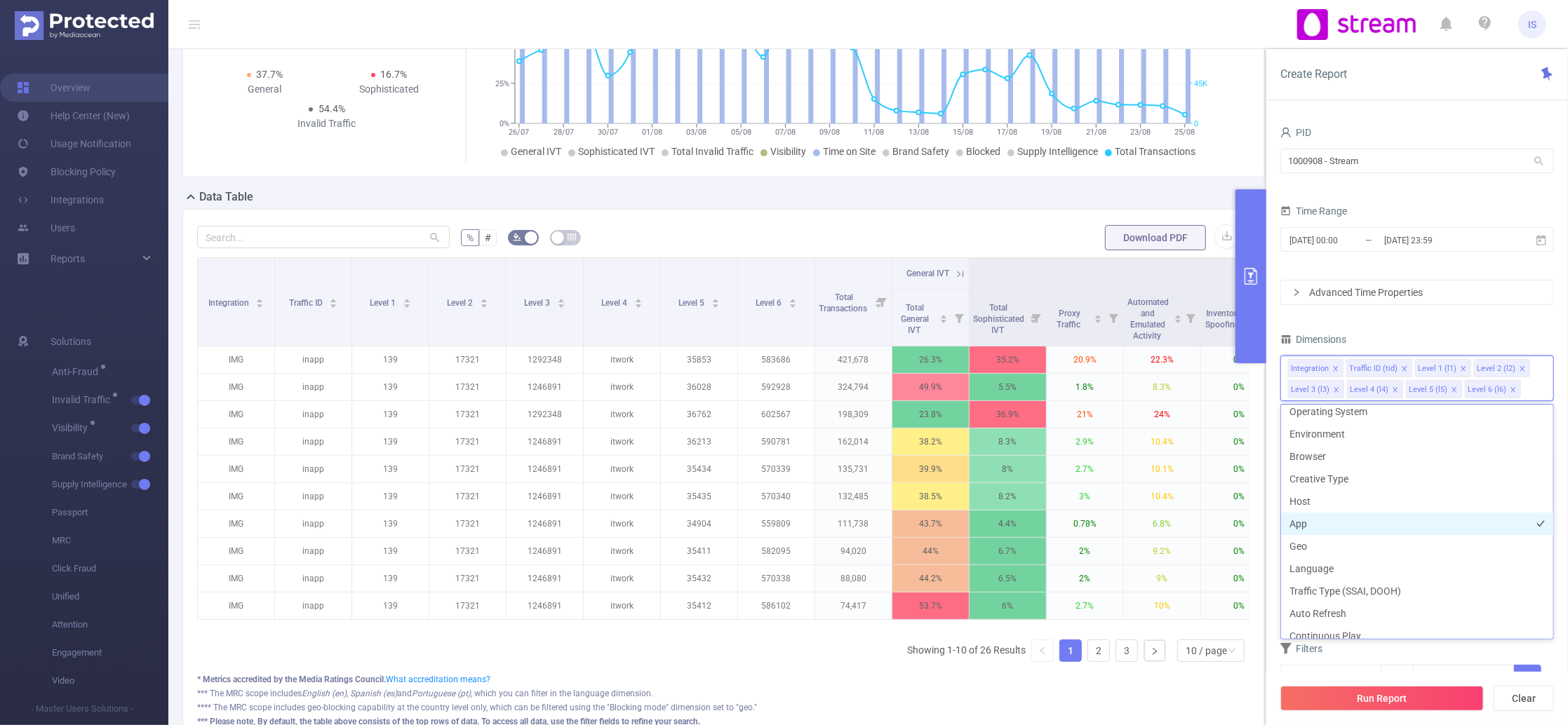
click at [1321, 524] on li "App" at bounding box center [1417, 523] width 272 height 23
click at [1318, 528] on li "Host" at bounding box center [1417, 522] width 272 height 23
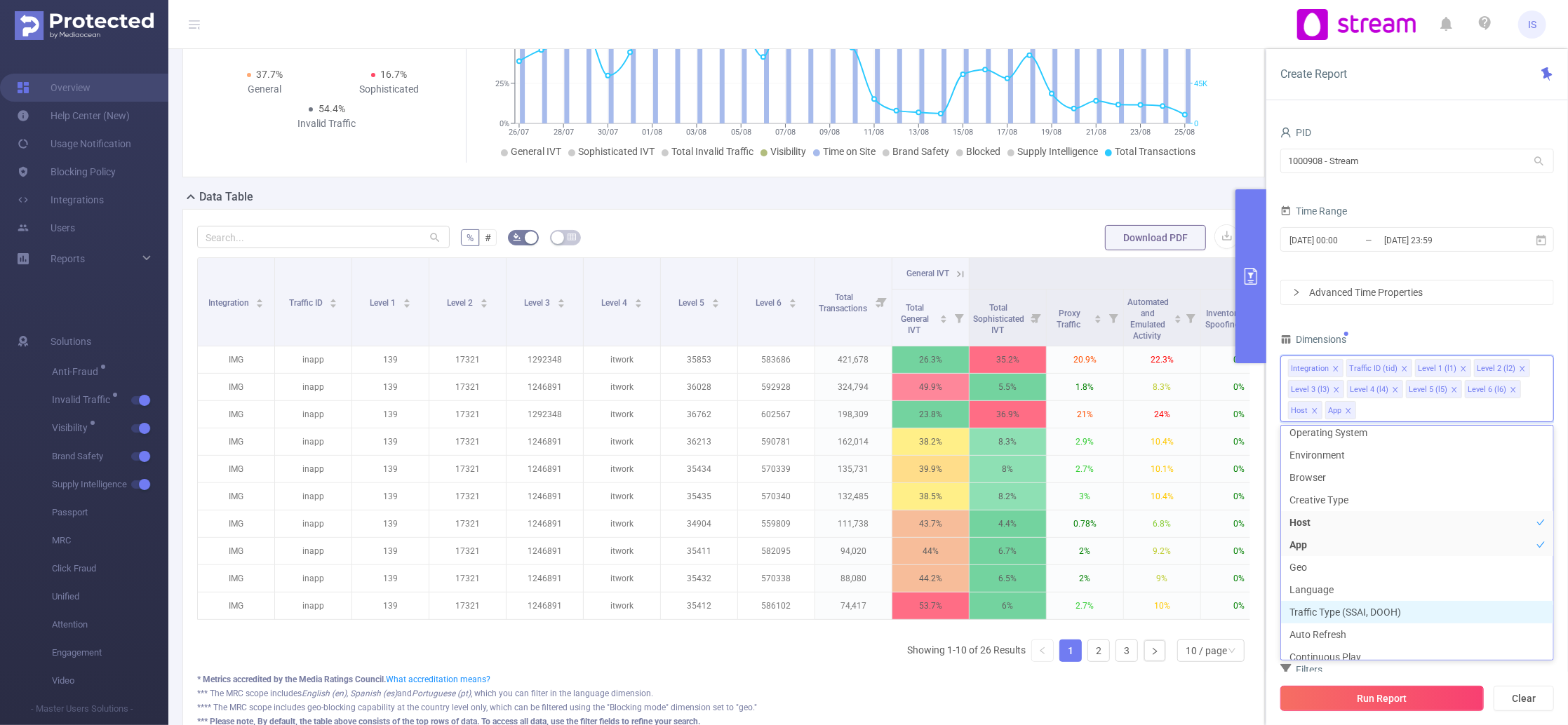
scroll to position [195, 0]
click at [1384, 700] on button "Run Report" at bounding box center [1381, 699] width 203 height 25
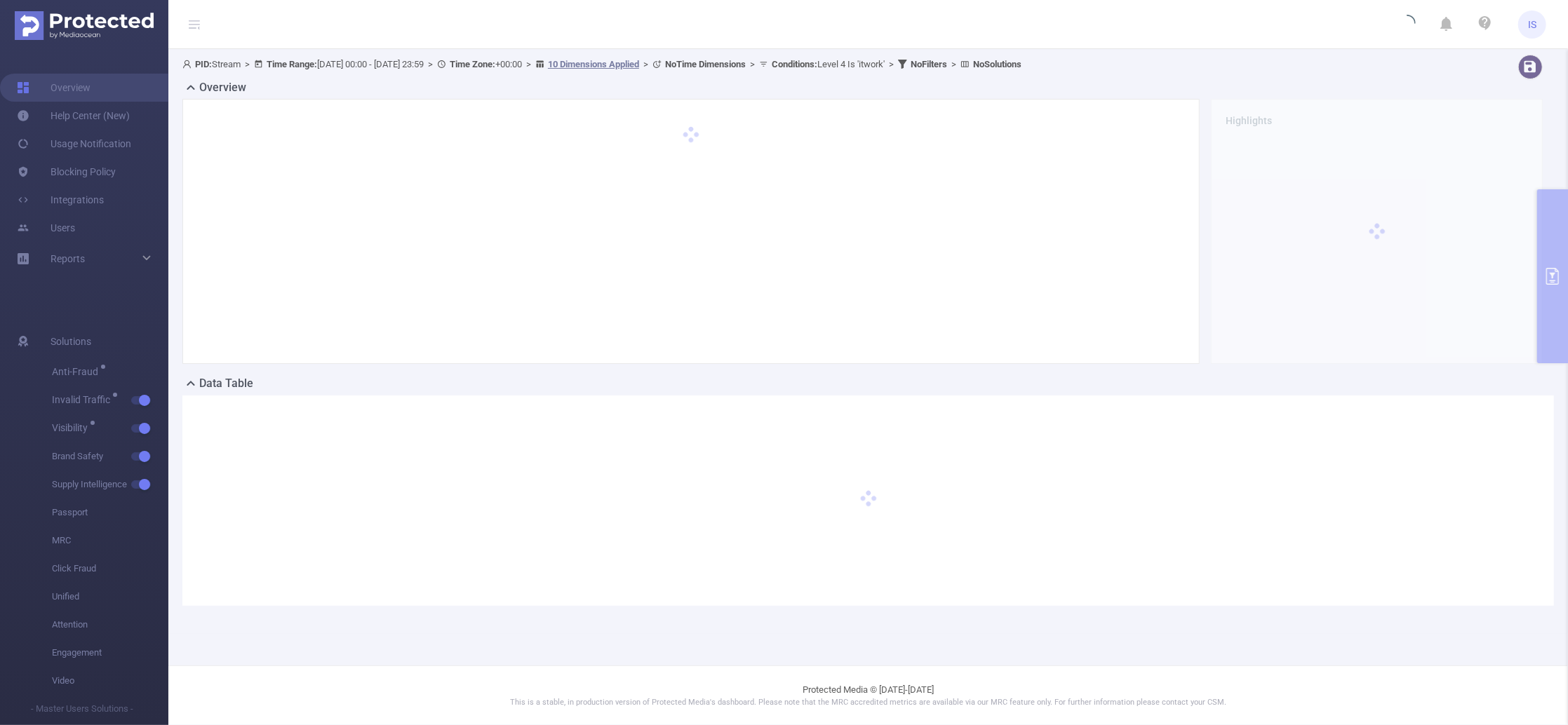
scroll to position [0, 0]
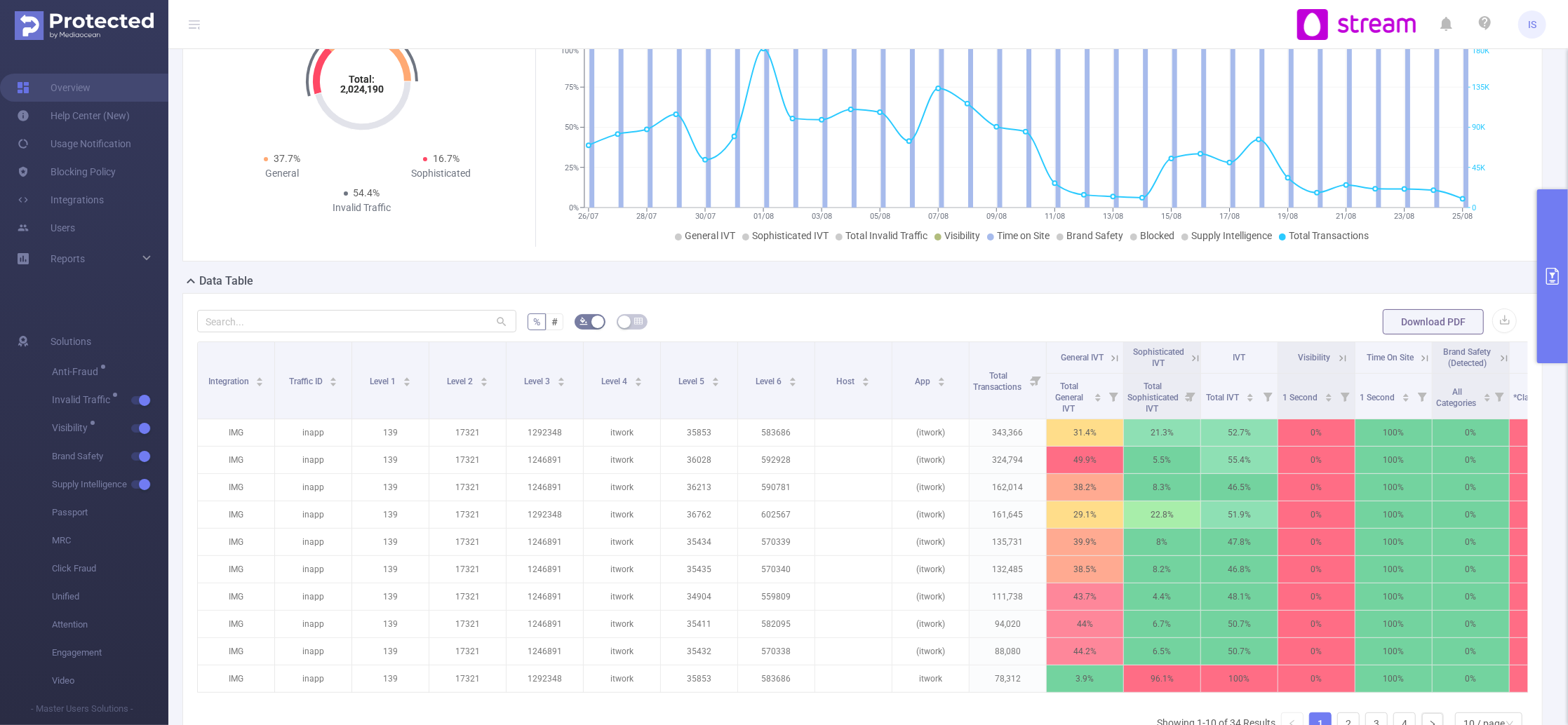
scroll to position [187, 0]
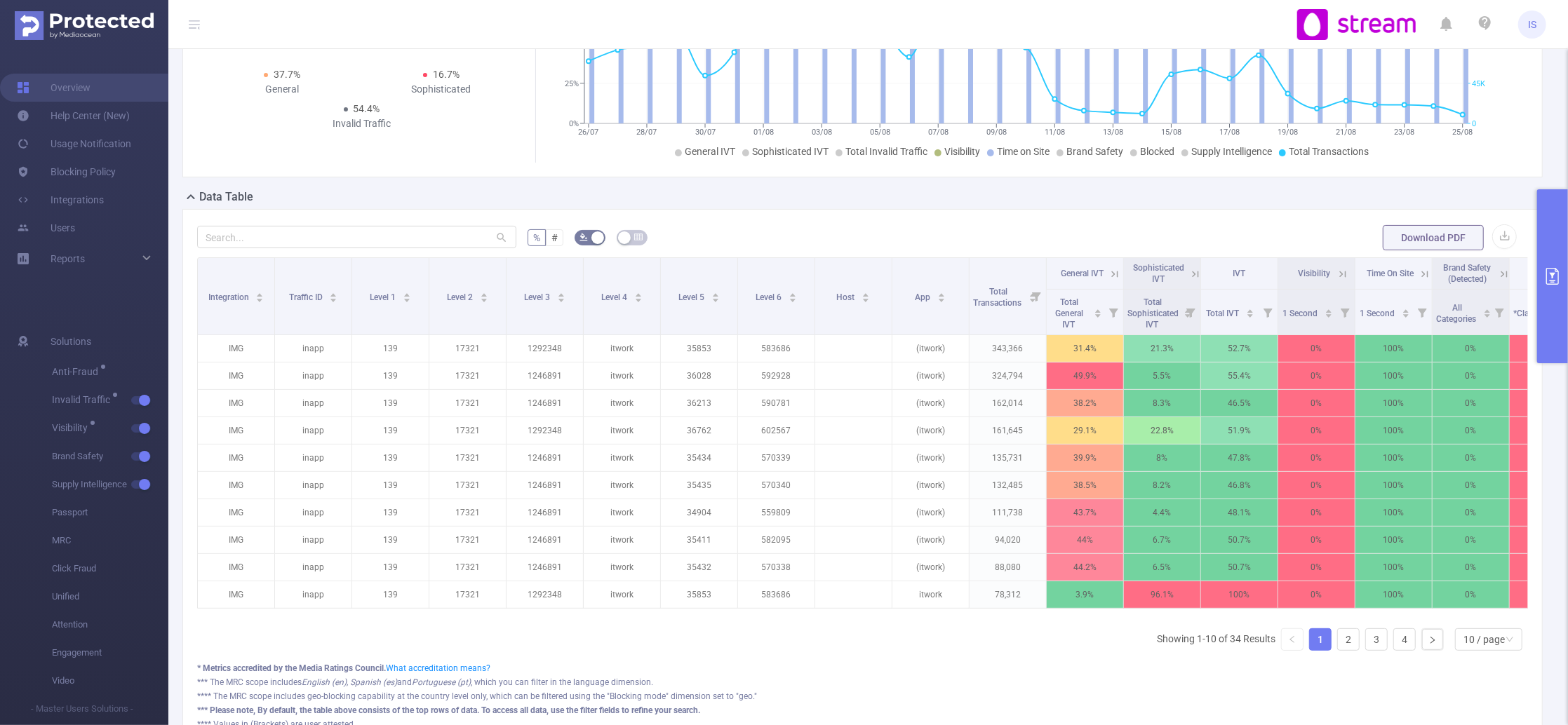
click at [1115, 275] on icon at bounding box center [1115, 273] width 13 height 13
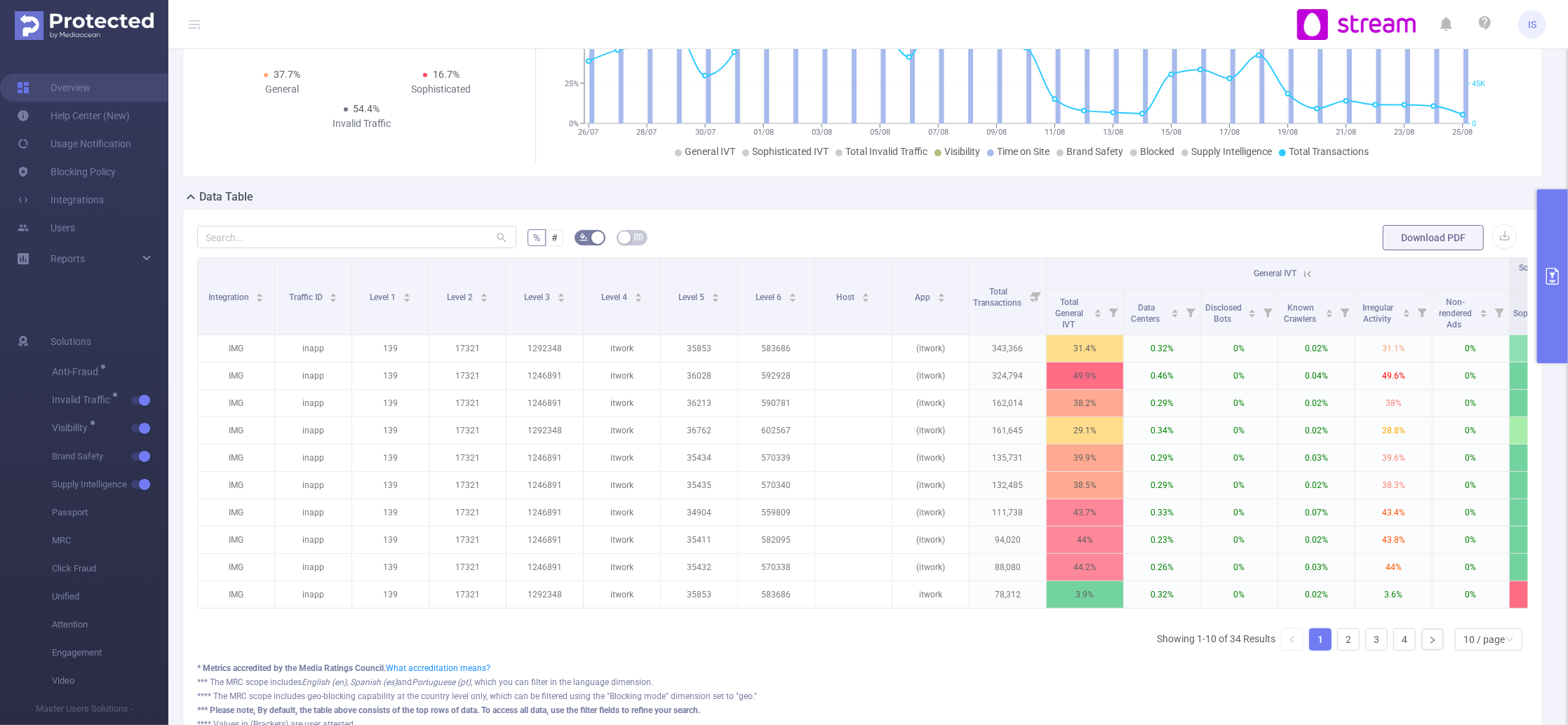
click at [1301, 268] on icon at bounding box center [1307, 273] width 13 height 13
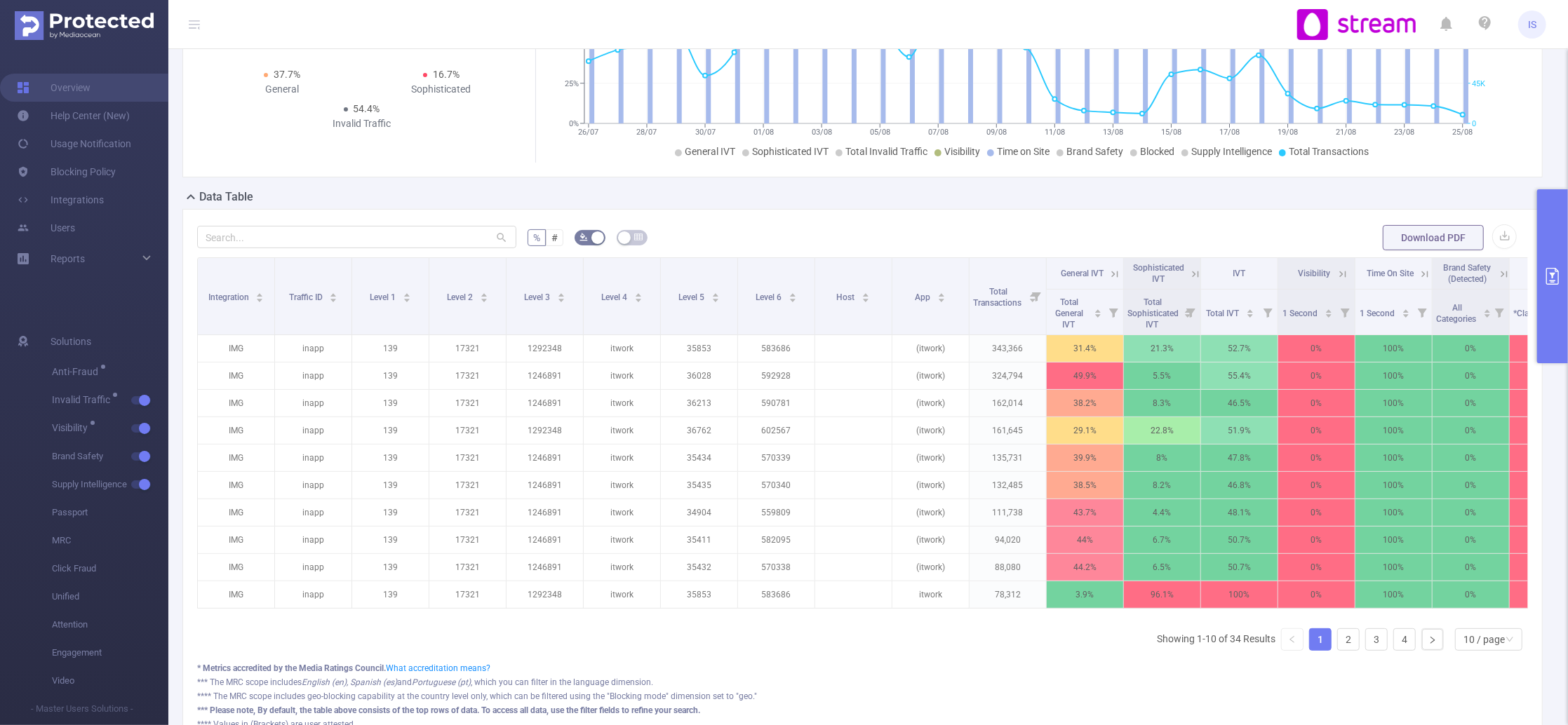
click at [1194, 272] on icon at bounding box center [1195, 273] width 13 height 13
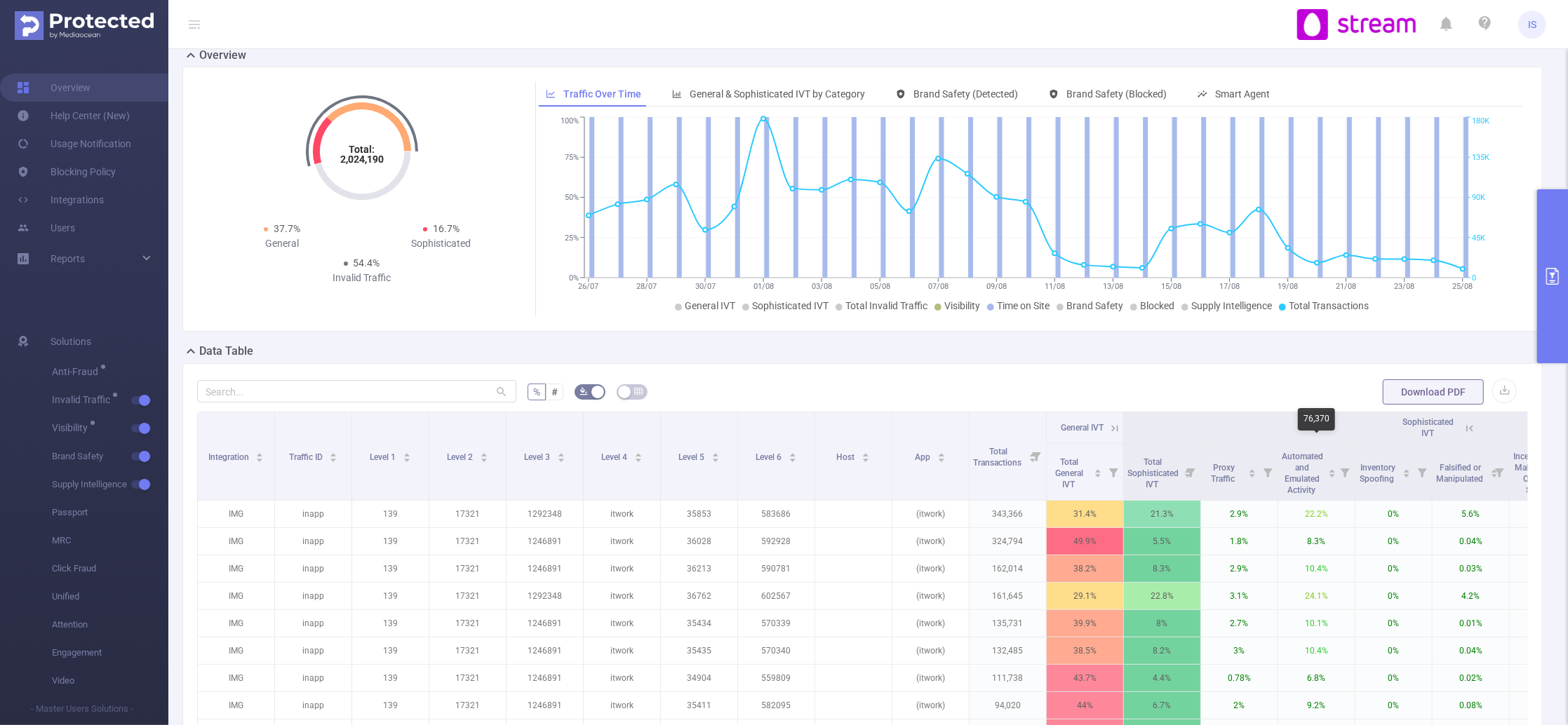
scroll to position [0, 0]
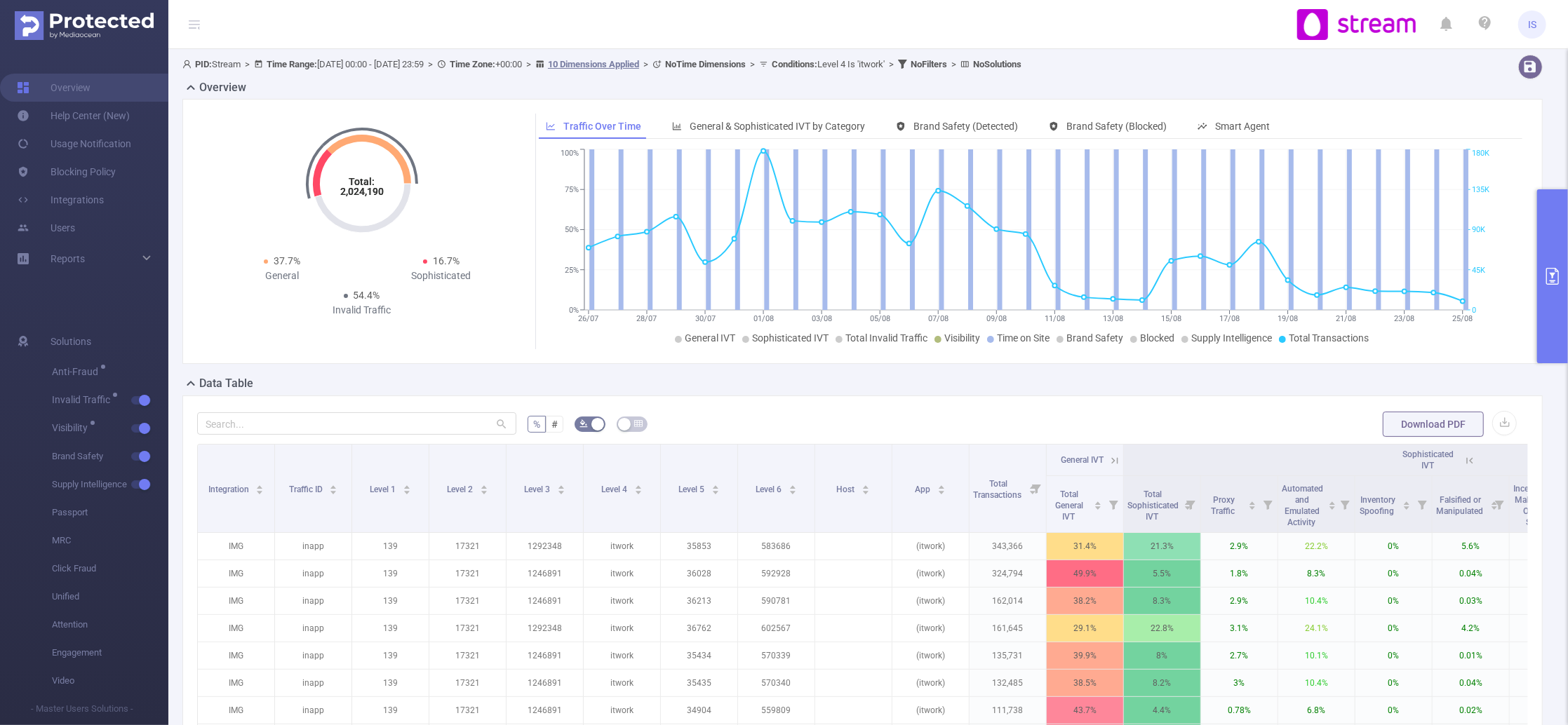
click at [1550, 233] on button "primary" at bounding box center [1553, 276] width 31 height 174
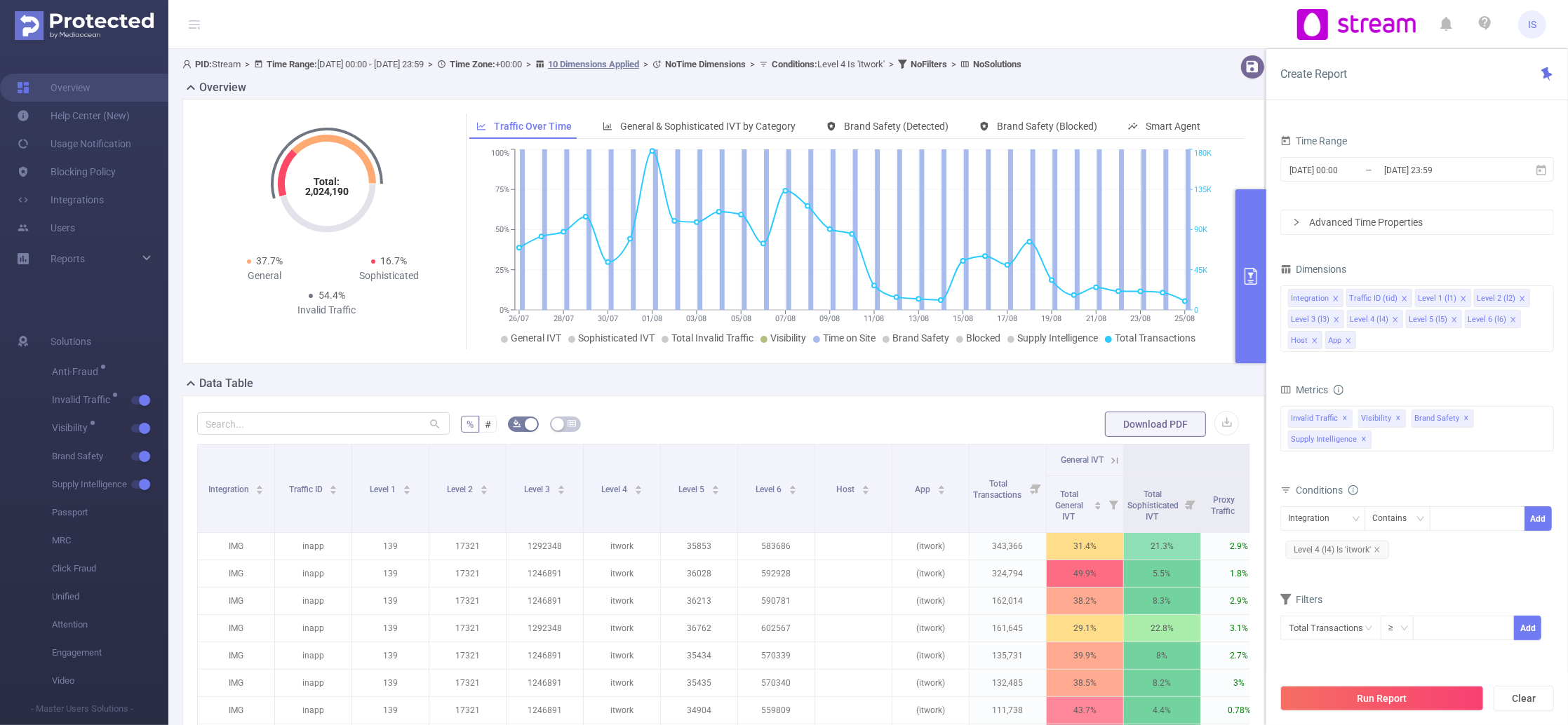
click at [731, 111] on div "Total: 2,024,190 Total: 2,024,190 37.7% General 16.7% Sophisticated 54.4% Inval…" at bounding box center [724, 231] width 1082 height 265
click at [742, 122] on span "General & Sophisticated IVT by Category" at bounding box center [708, 126] width 176 height 11
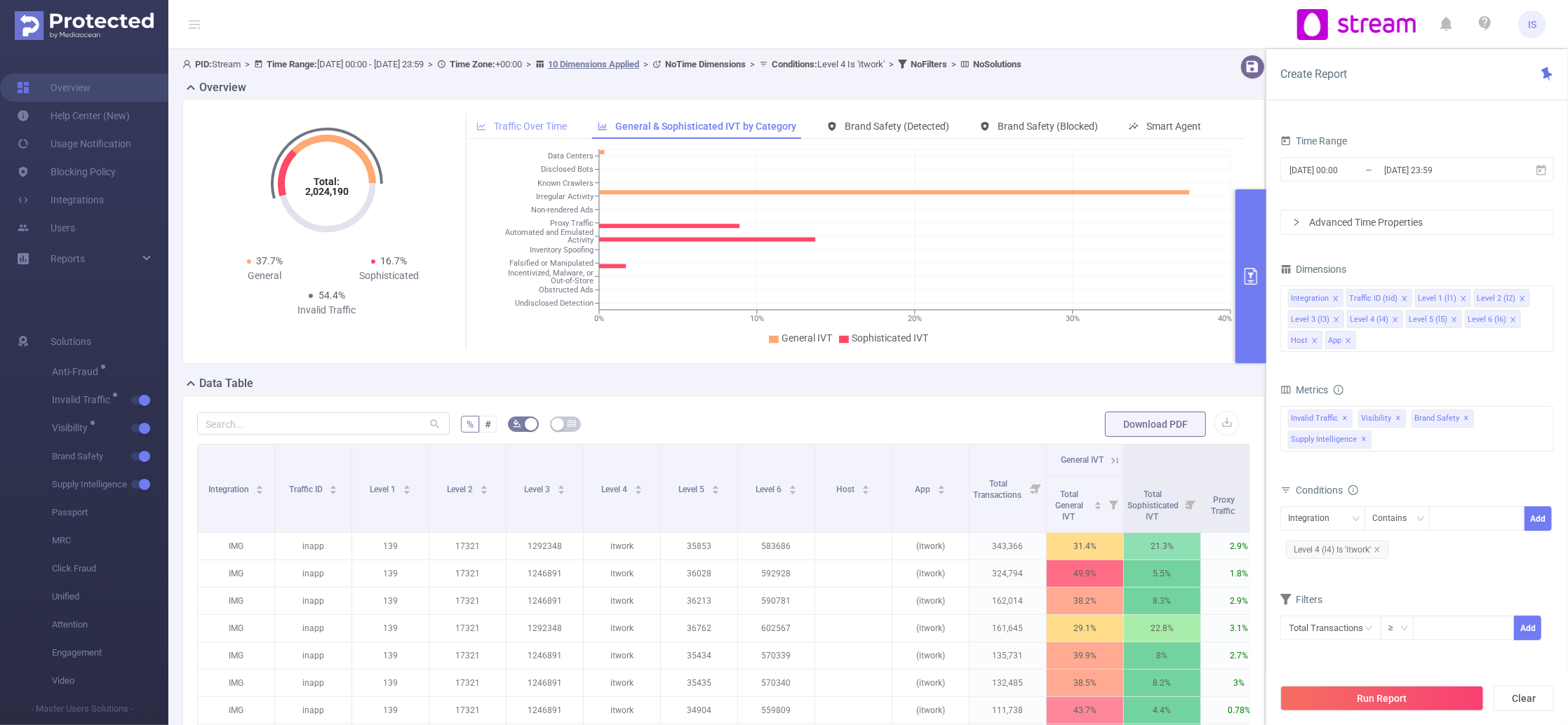
click at [540, 129] on span "Traffic Over Time" at bounding box center [530, 126] width 73 height 11
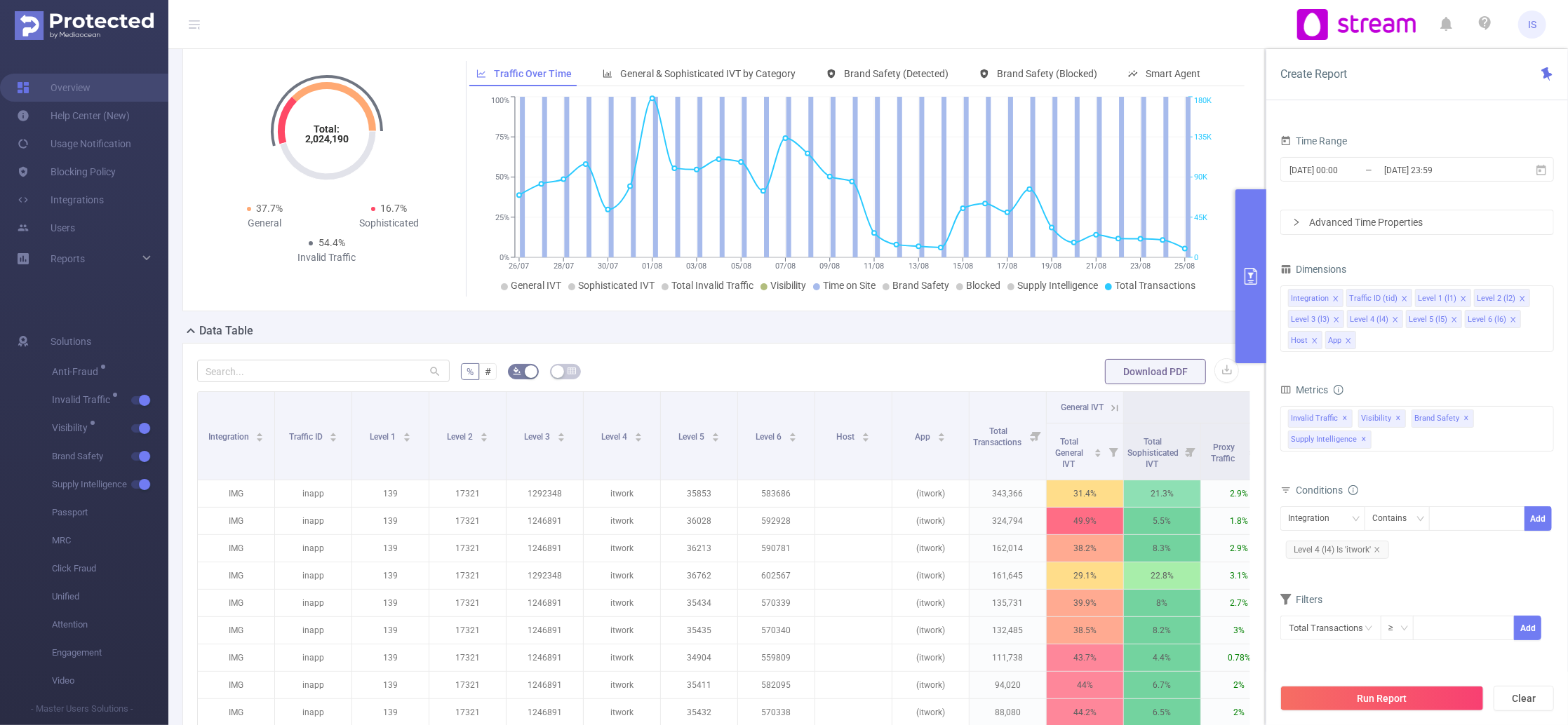
scroll to position [94, 0]
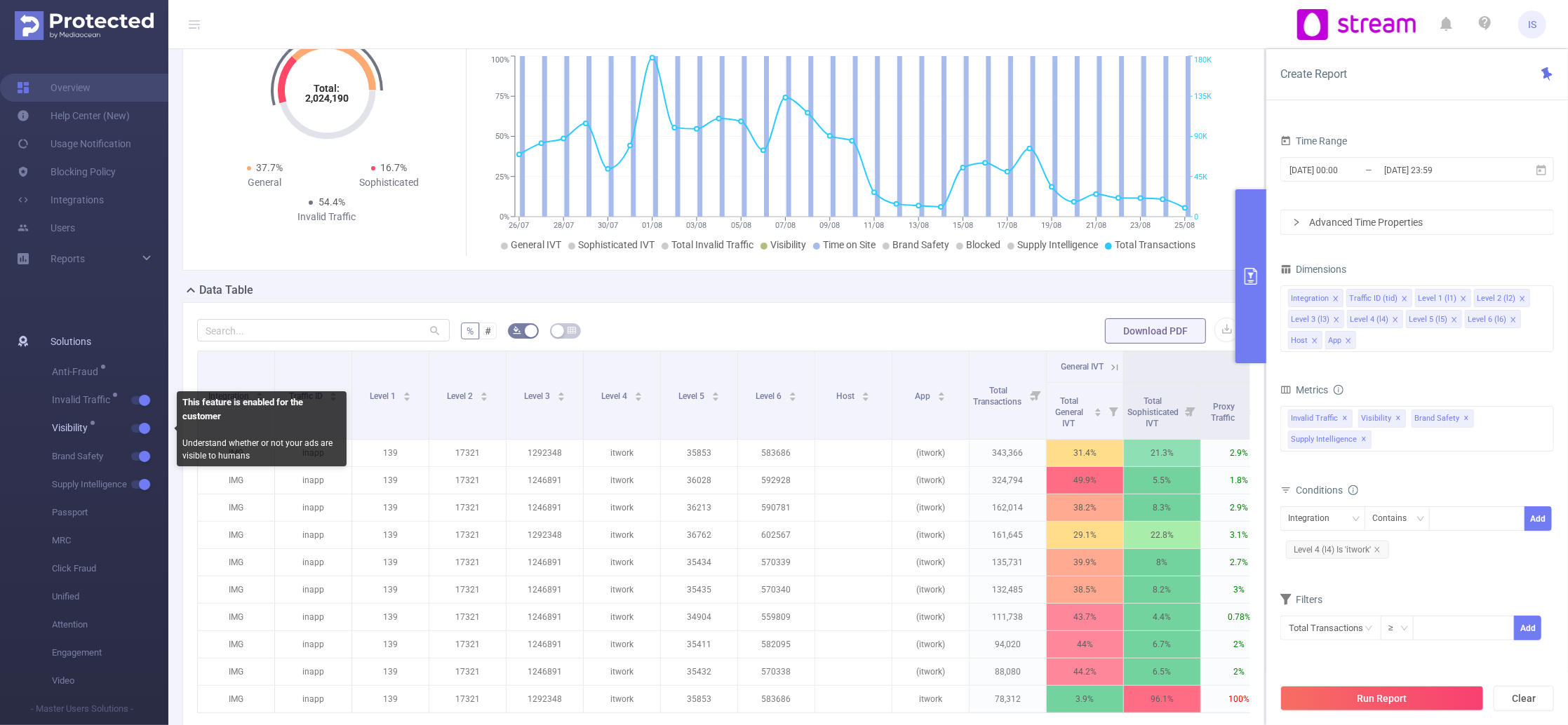
click at [143, 425] on button "button" at bounding box center [140, 429] width 19 height 8
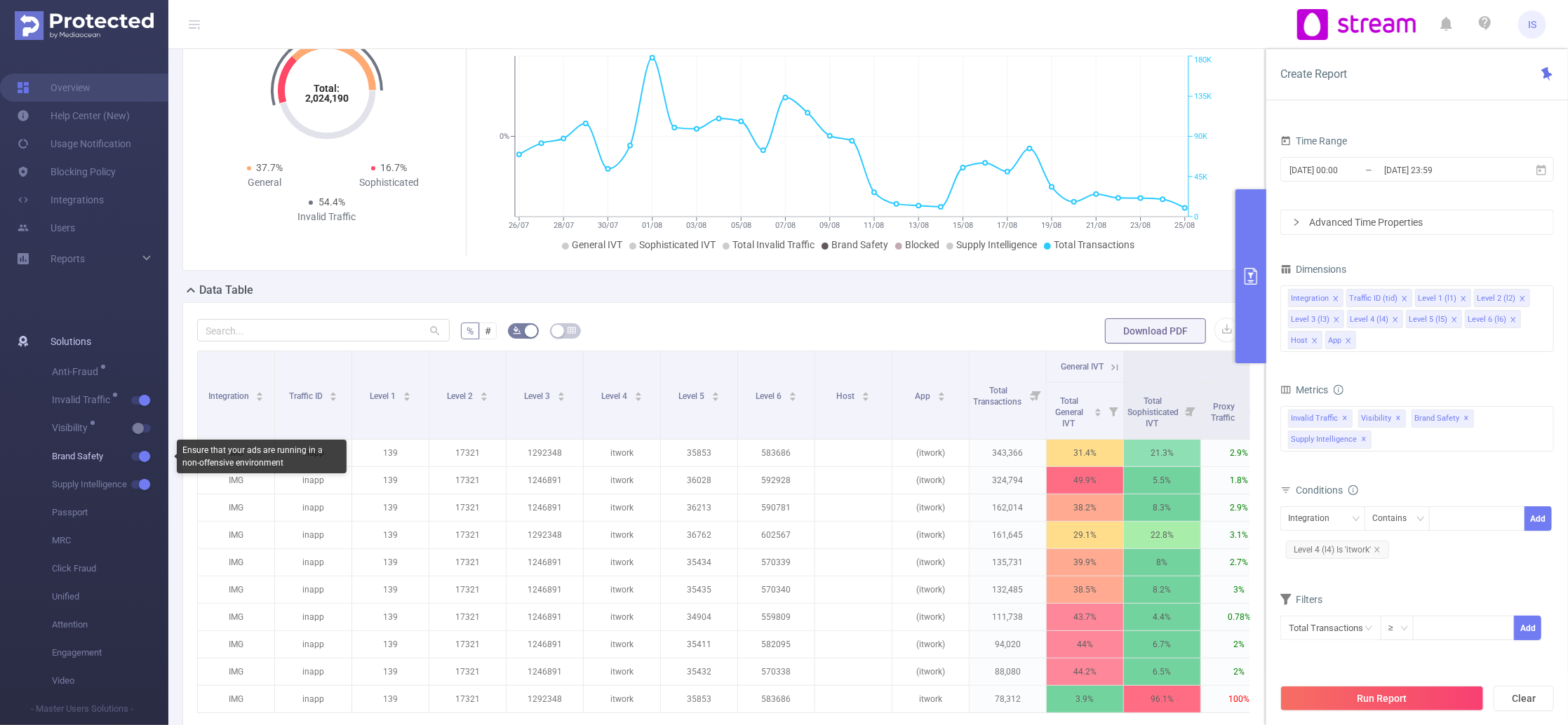
click at [141, 450] on span "Brand Safety" at bounding box center [110, 456] width 117 height 28
click at [141, 454] on button "button" at bounding box center [140, 457] width 19 height 8
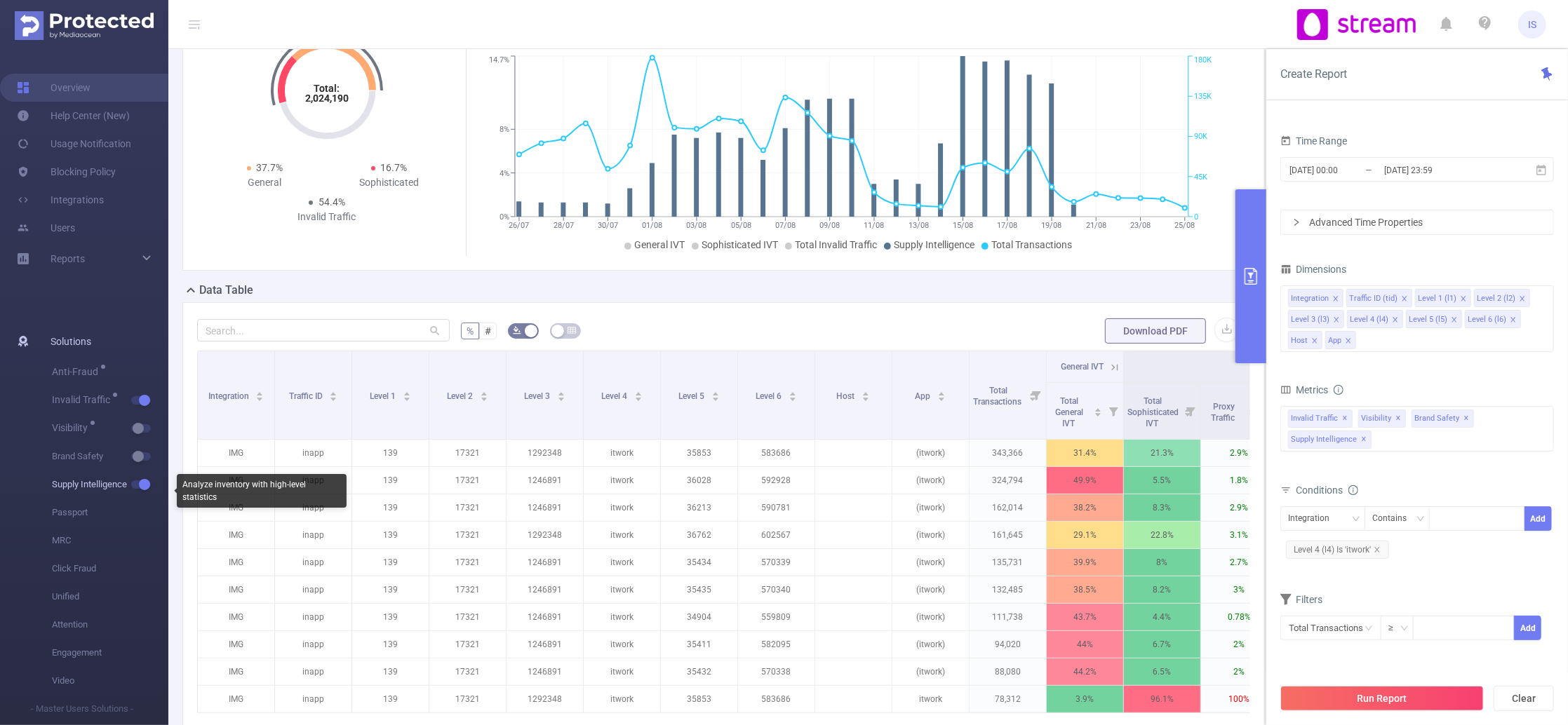
click at [140, 485] on button "button" at bounding box center [140, 484] width 19 height 8
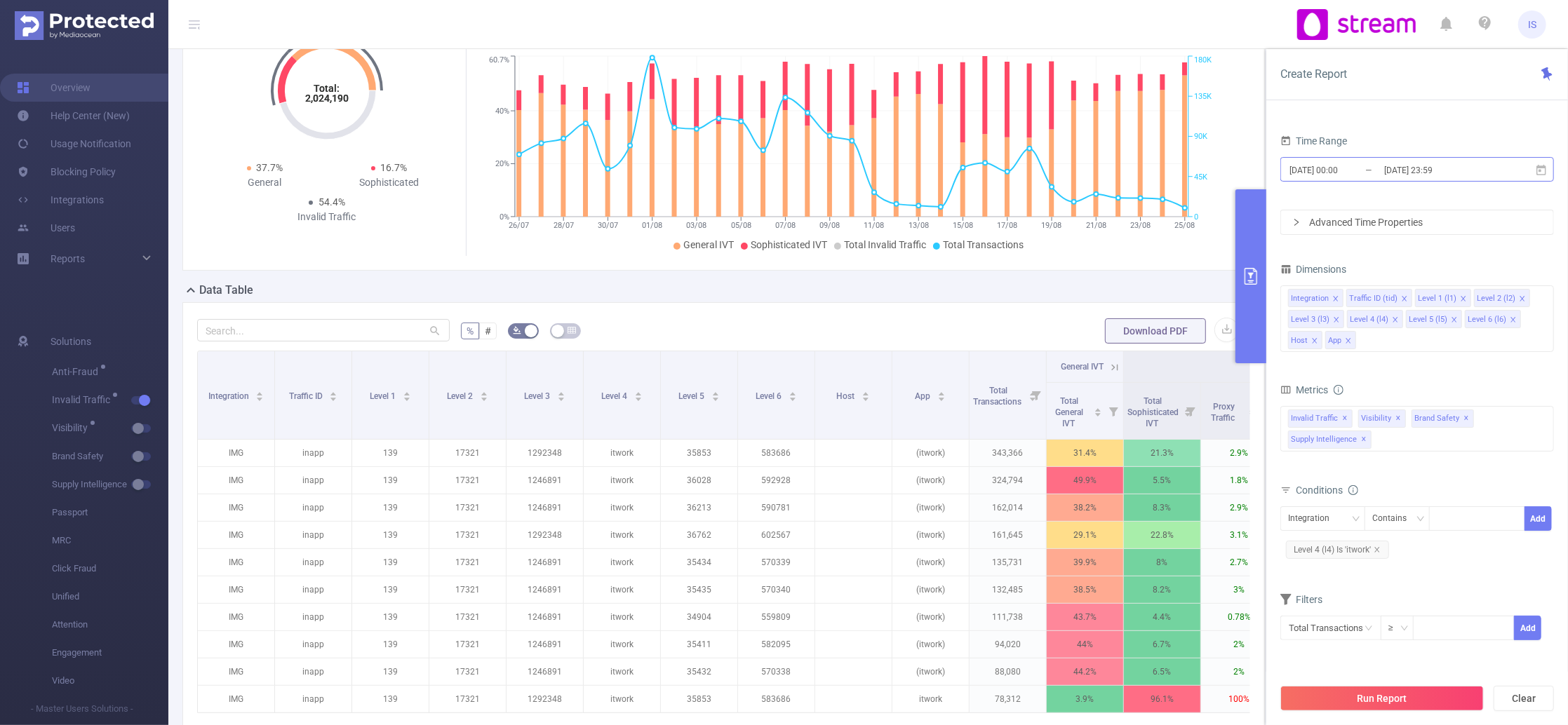
click at [1368, 174] on input "[DATE] 00:00" at bounding box center [1345, 170] width 114 height 19
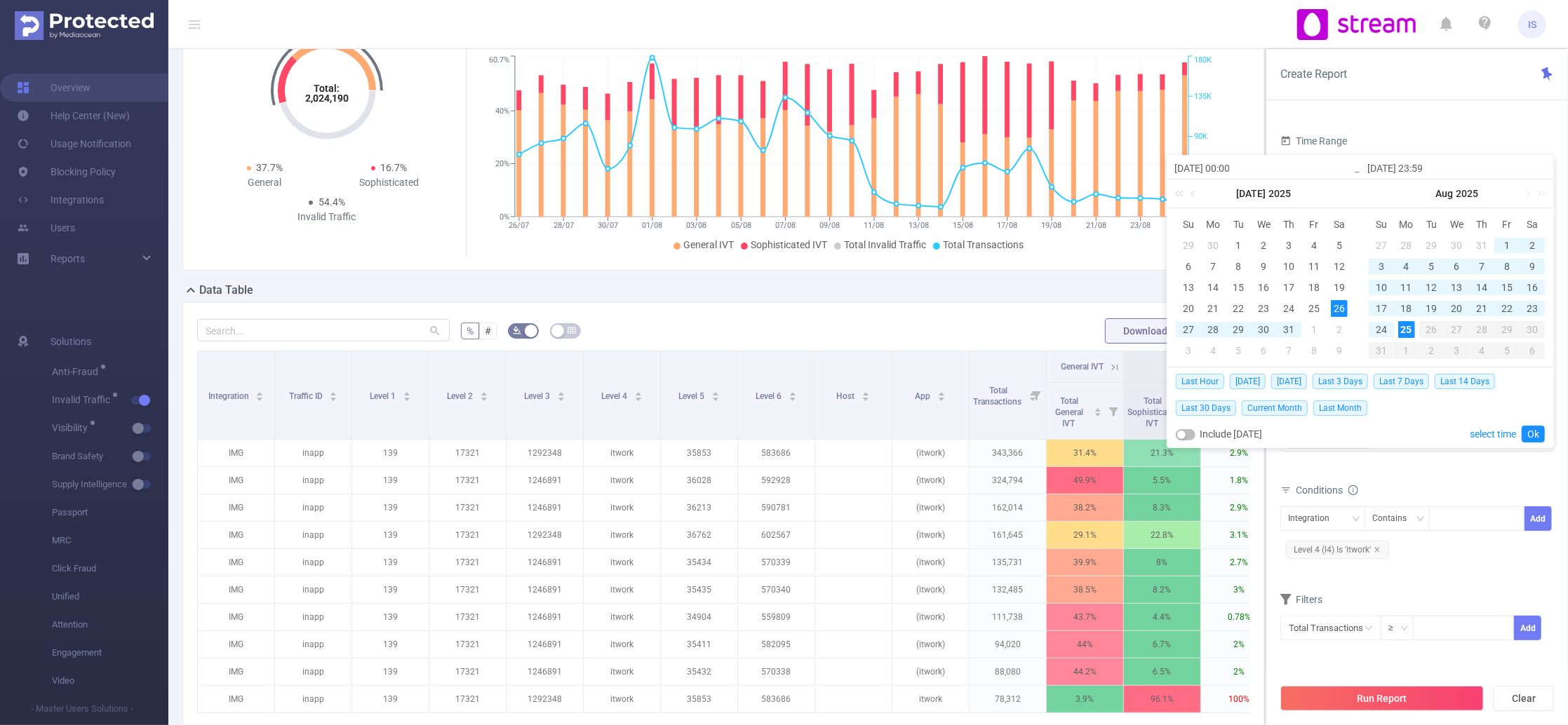
click at [859, 286] on div "Data Table" at bounding box center [729, 291] width 1093 height 19
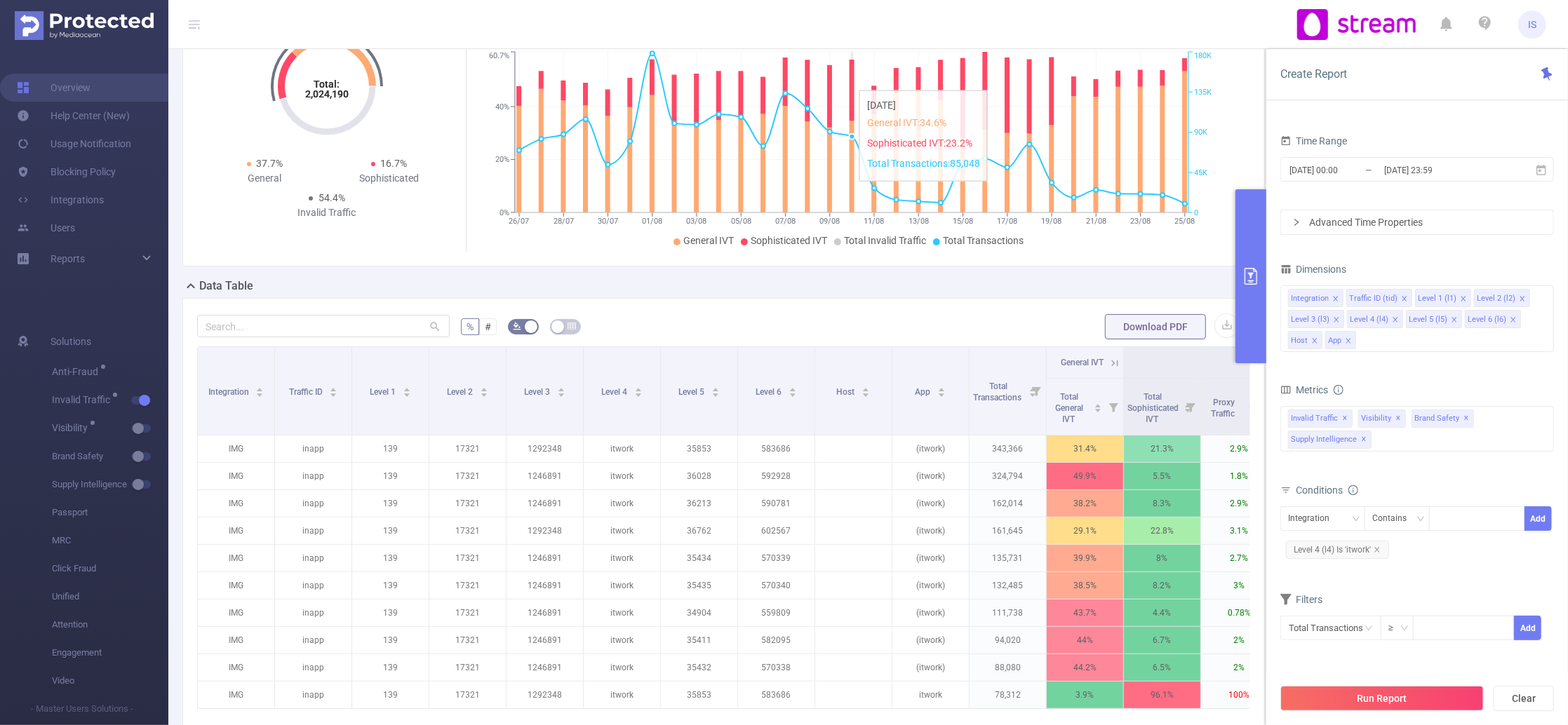
scroll to position [187, 0]
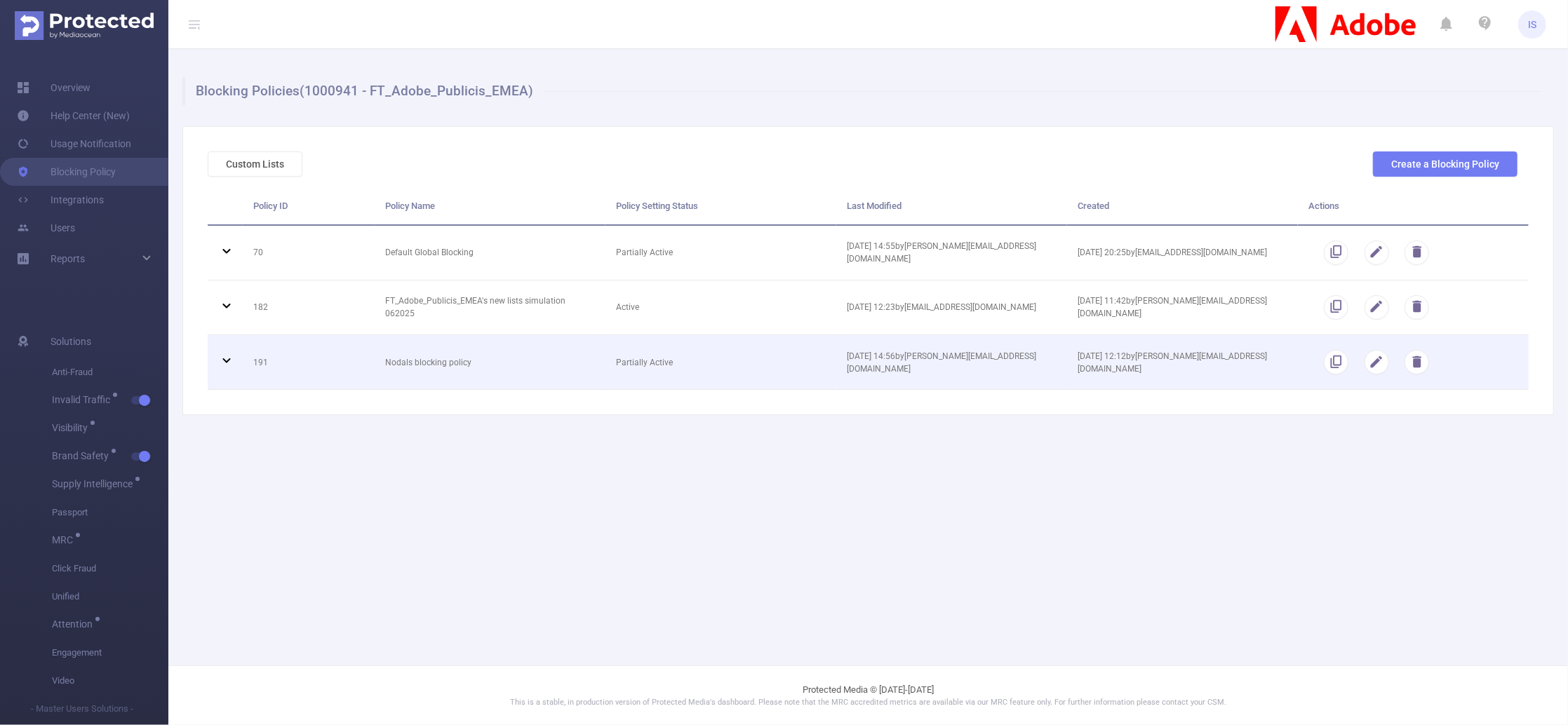
click at [220, 358] on icon at bounding box center [226, 360] width 17 height 17
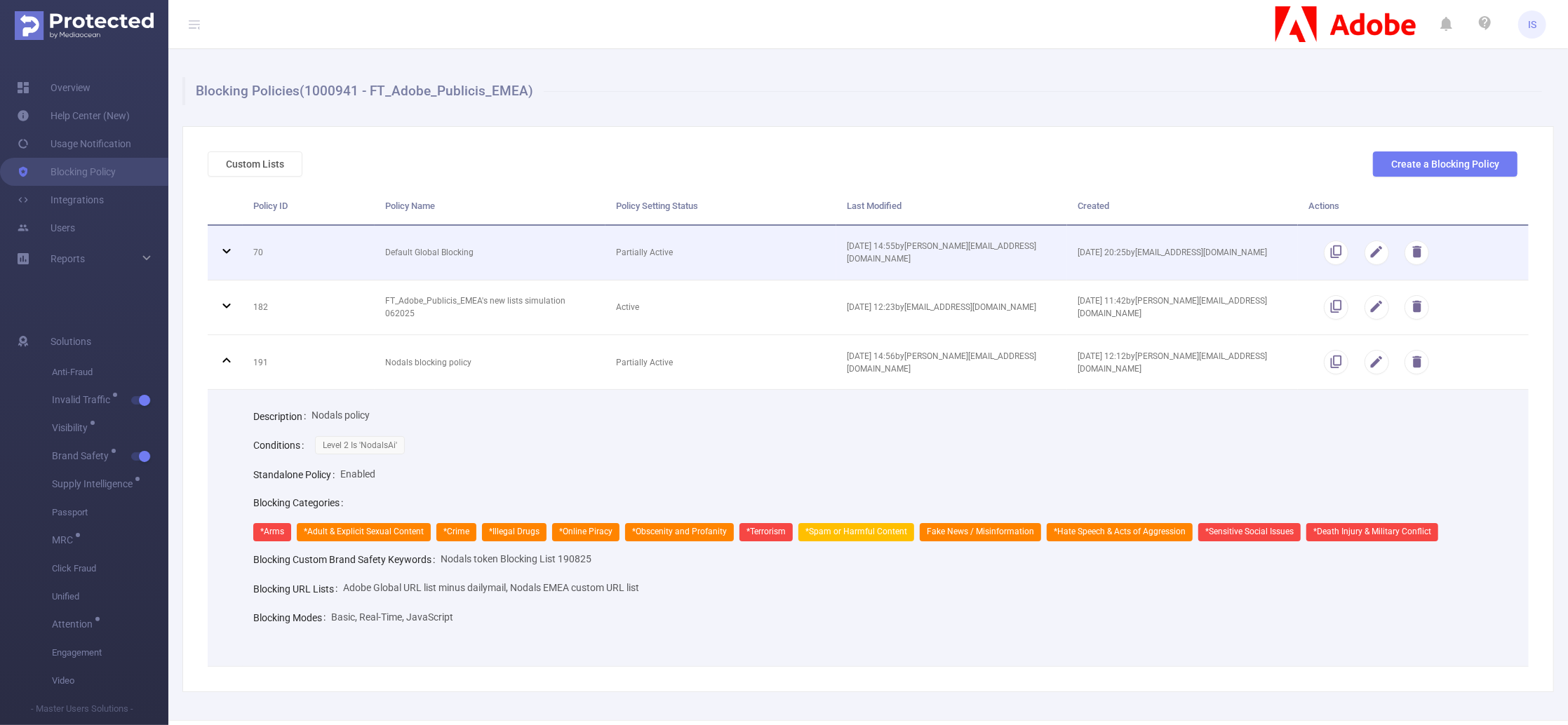
click at [226, 255] on icon at bounding box center [226, 252] width 17 height 17
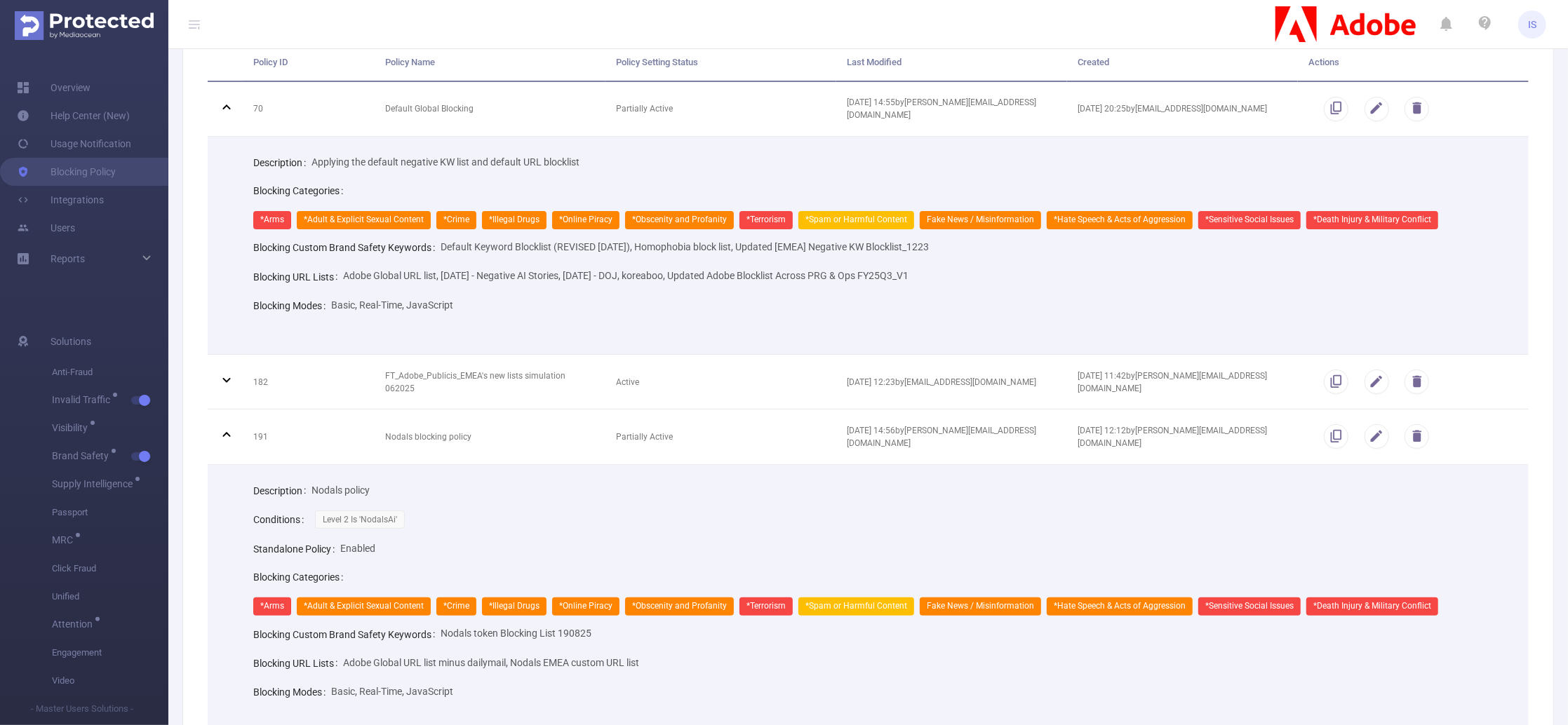
scroll to position [268, 0]
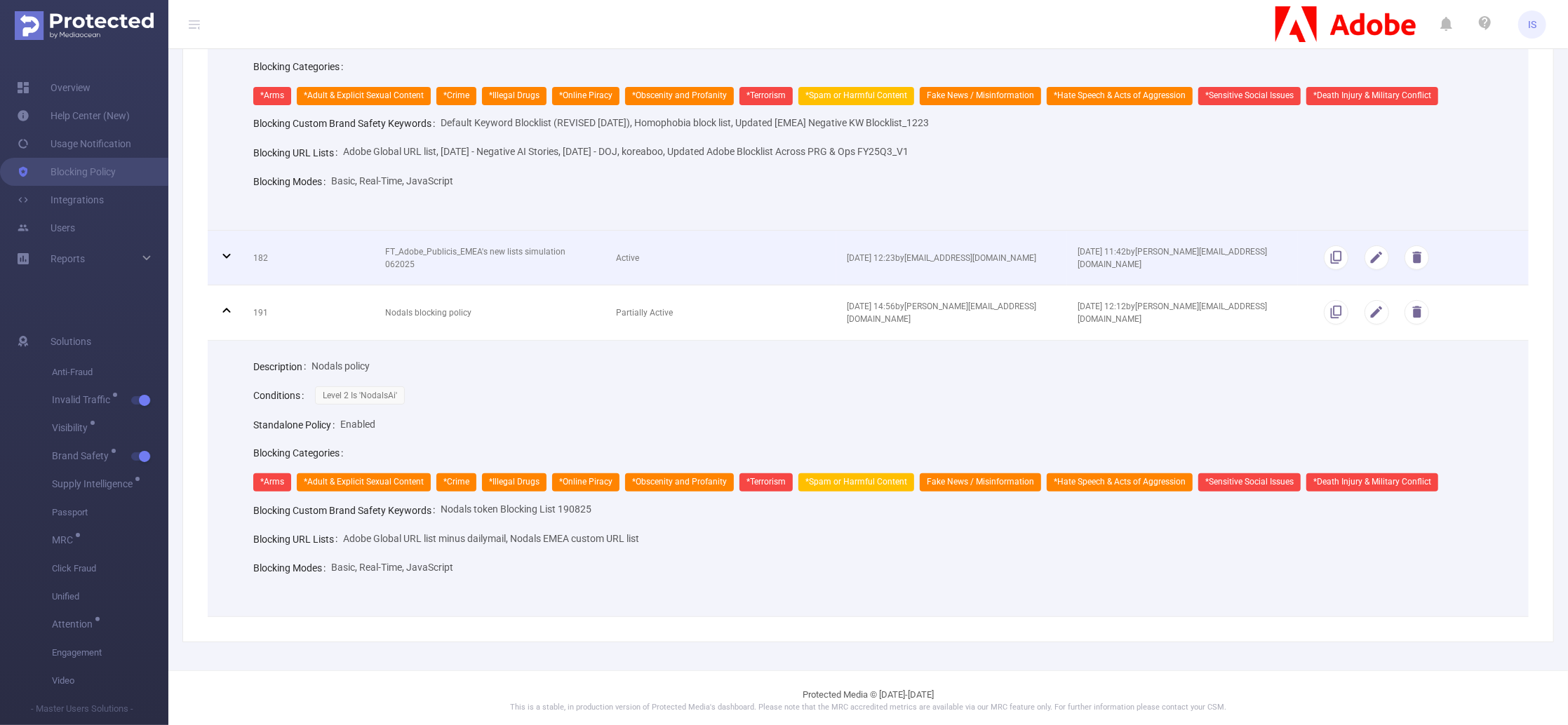
click at [226, 255] on icon at bounding box center [225, 257] width 8 height 5
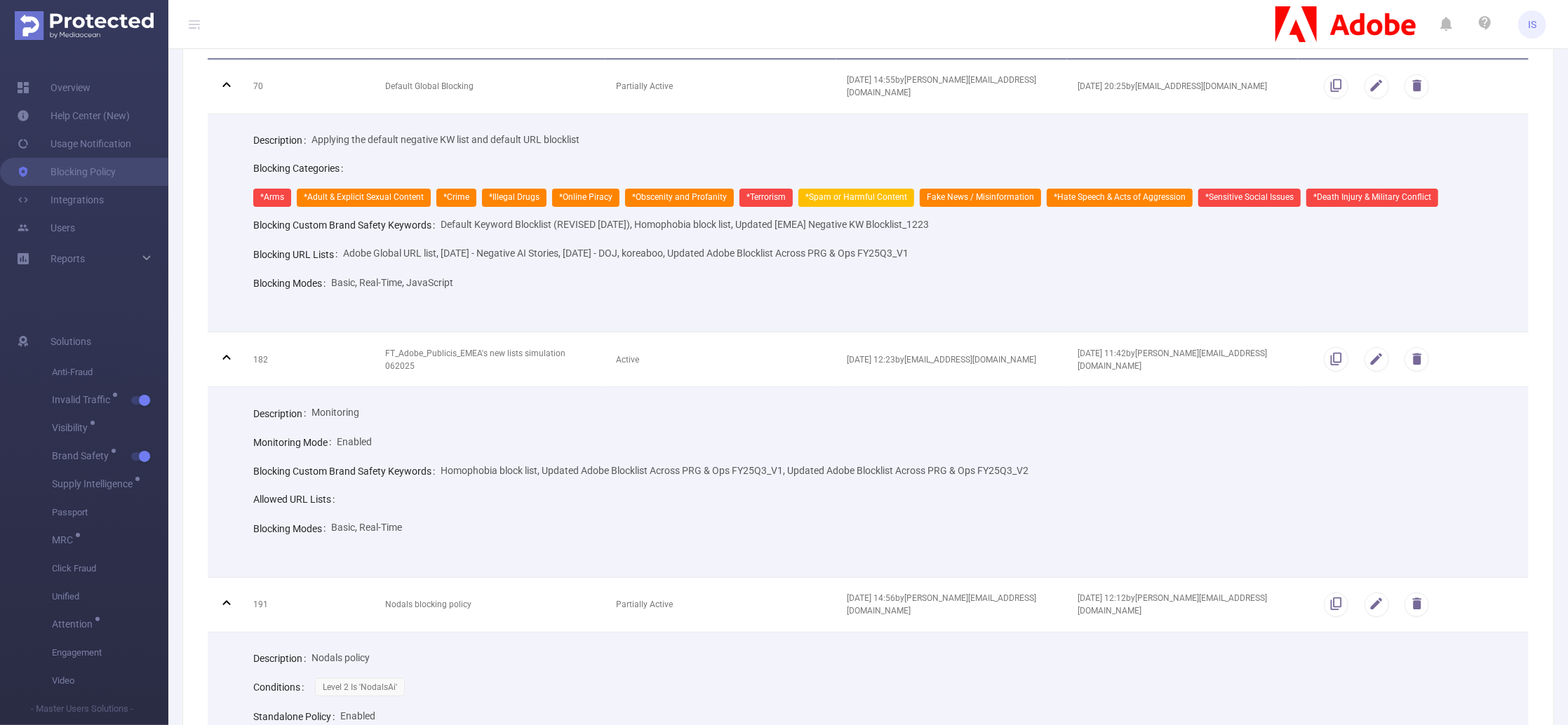
scroll to position [187, 0]
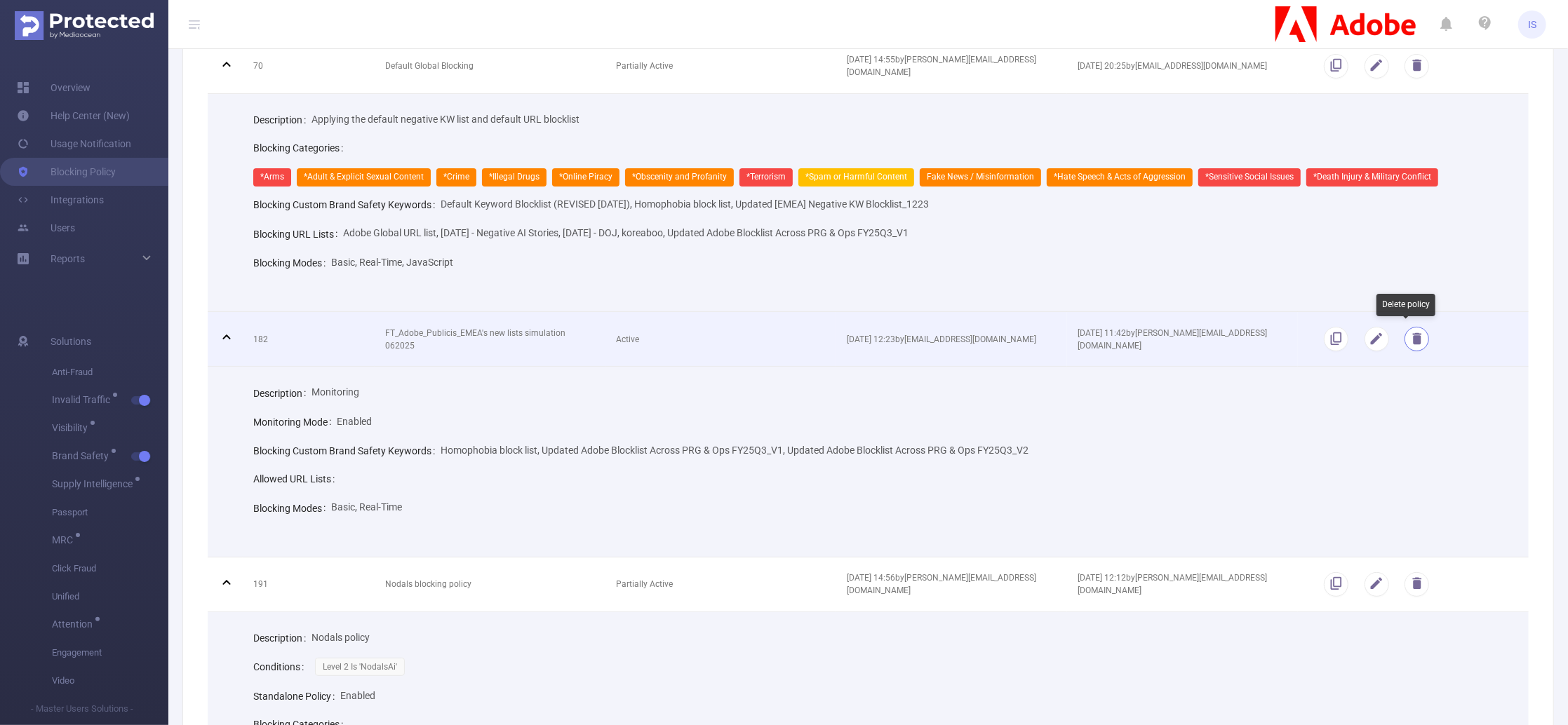
click at [1405, 343] on button "button" at bounding box center [1417, 338] width 24 height 24
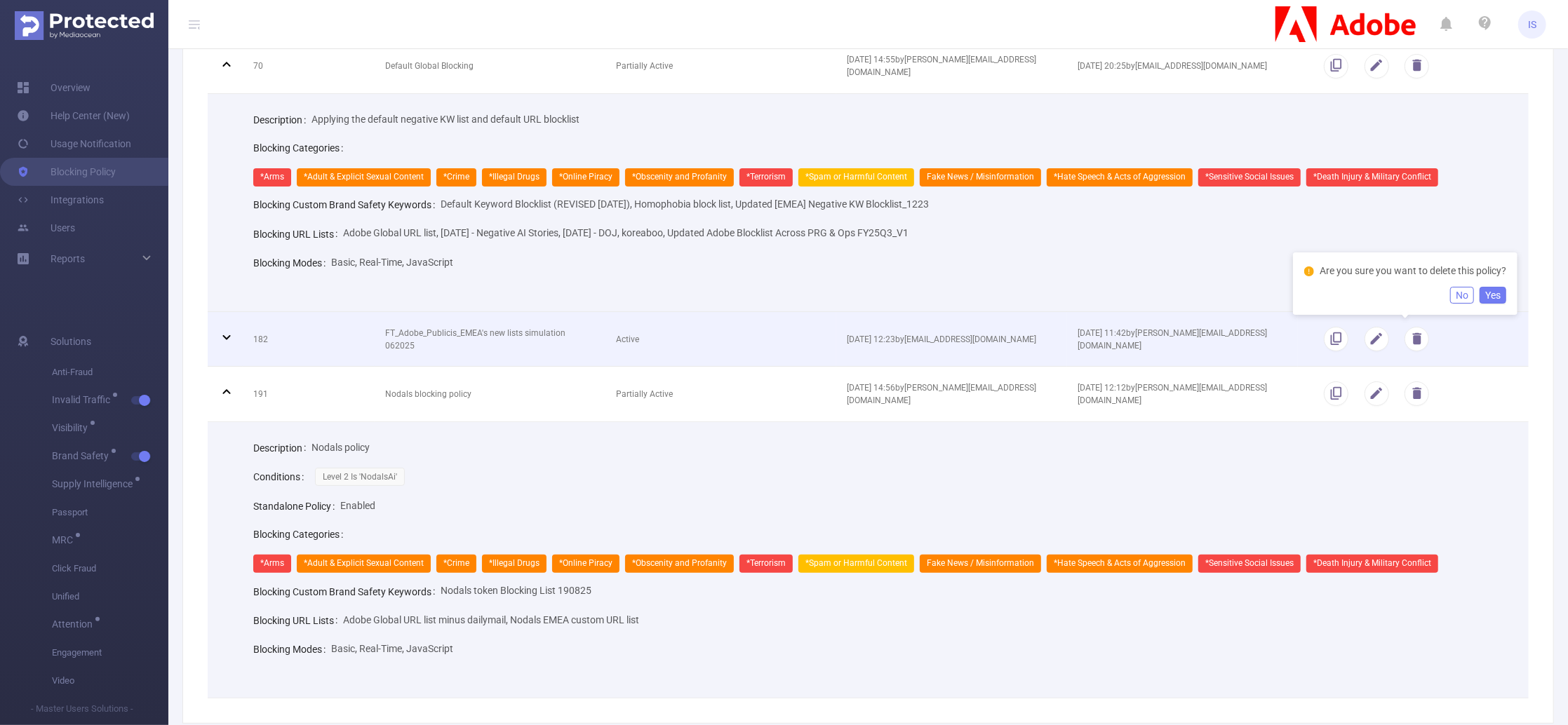
click at [222, 337] on icon at bounding box center [226, 338] width 17 height 17
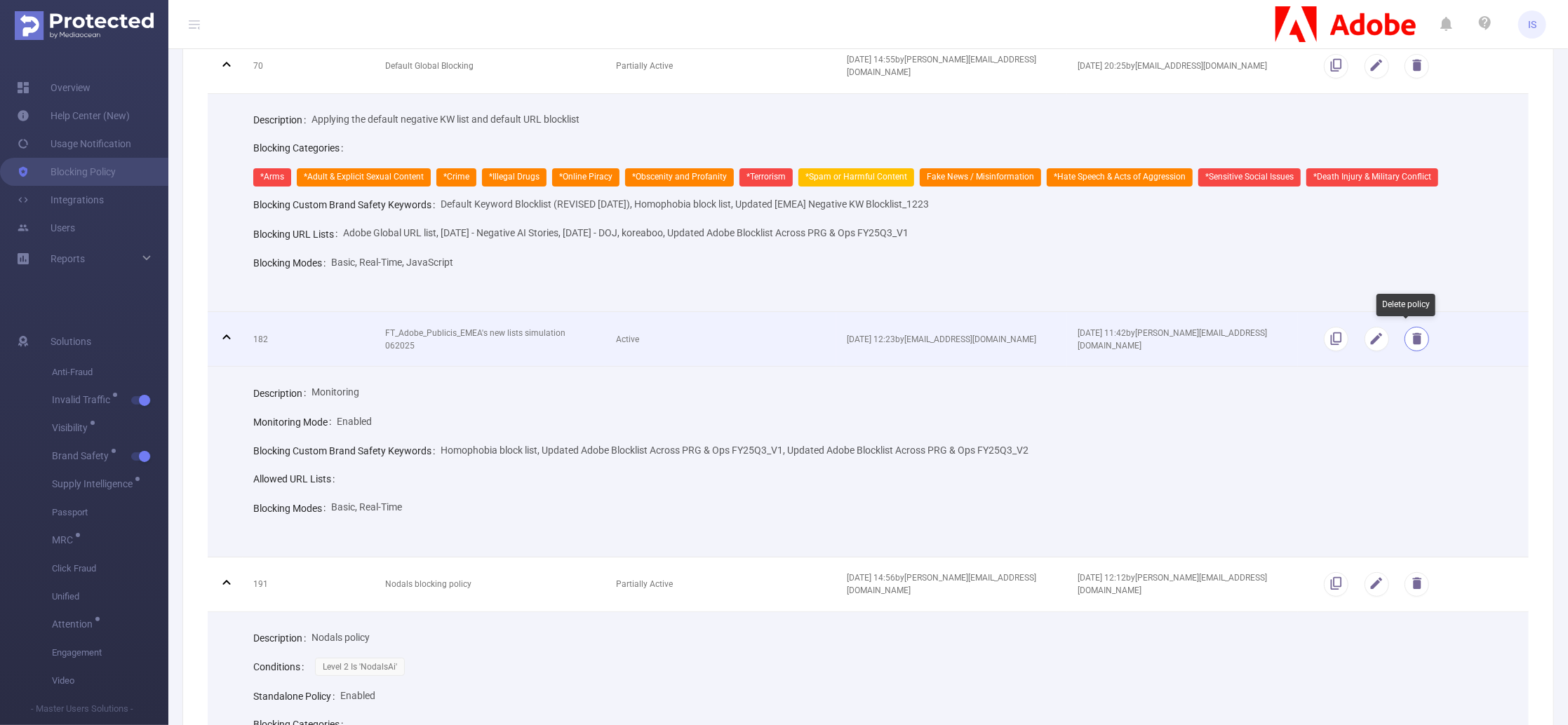
click at [1405, 340] on button "button" at bounding box center [1417, 338] width 24 height 24
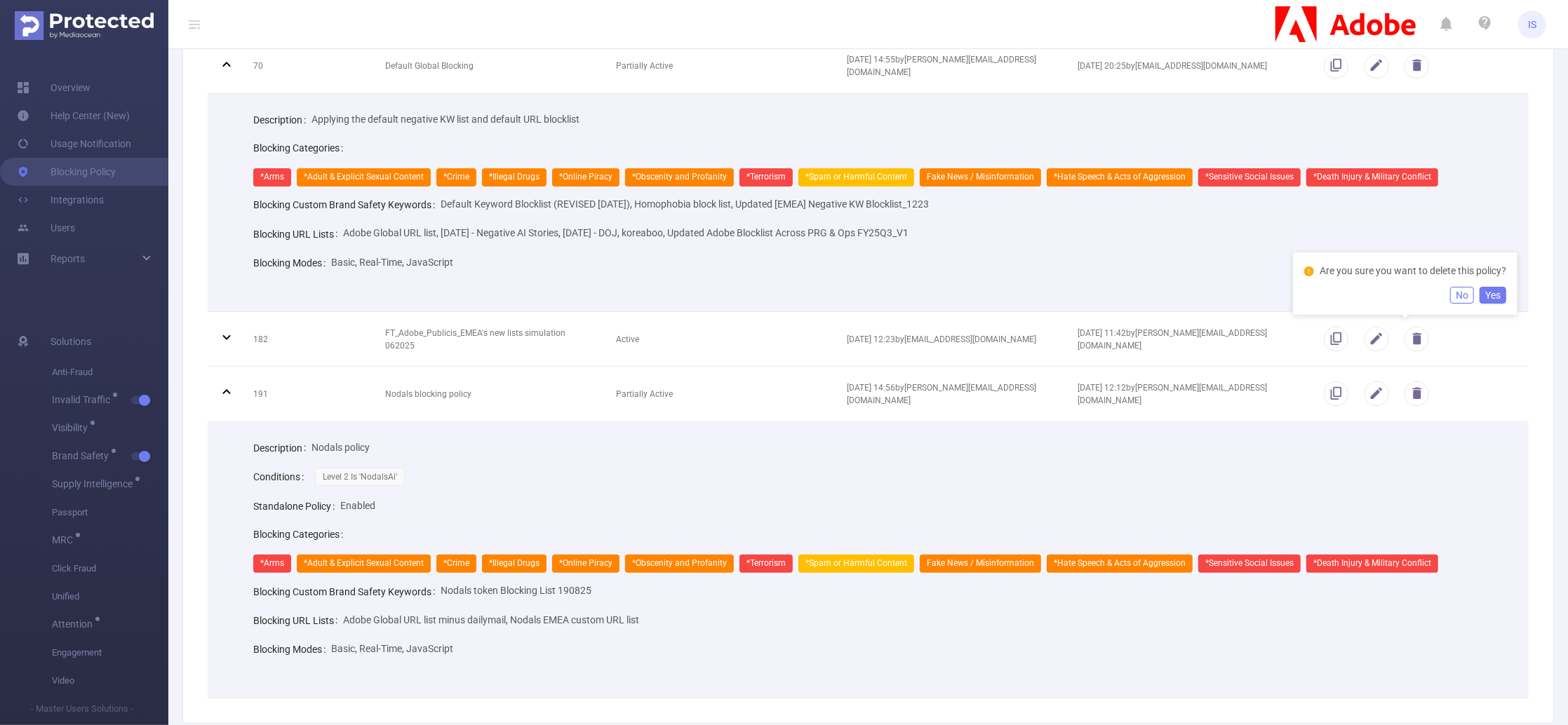
click at [1492, 298] on button "Yes" at bounding box center [1493, 295] width 27 height 17
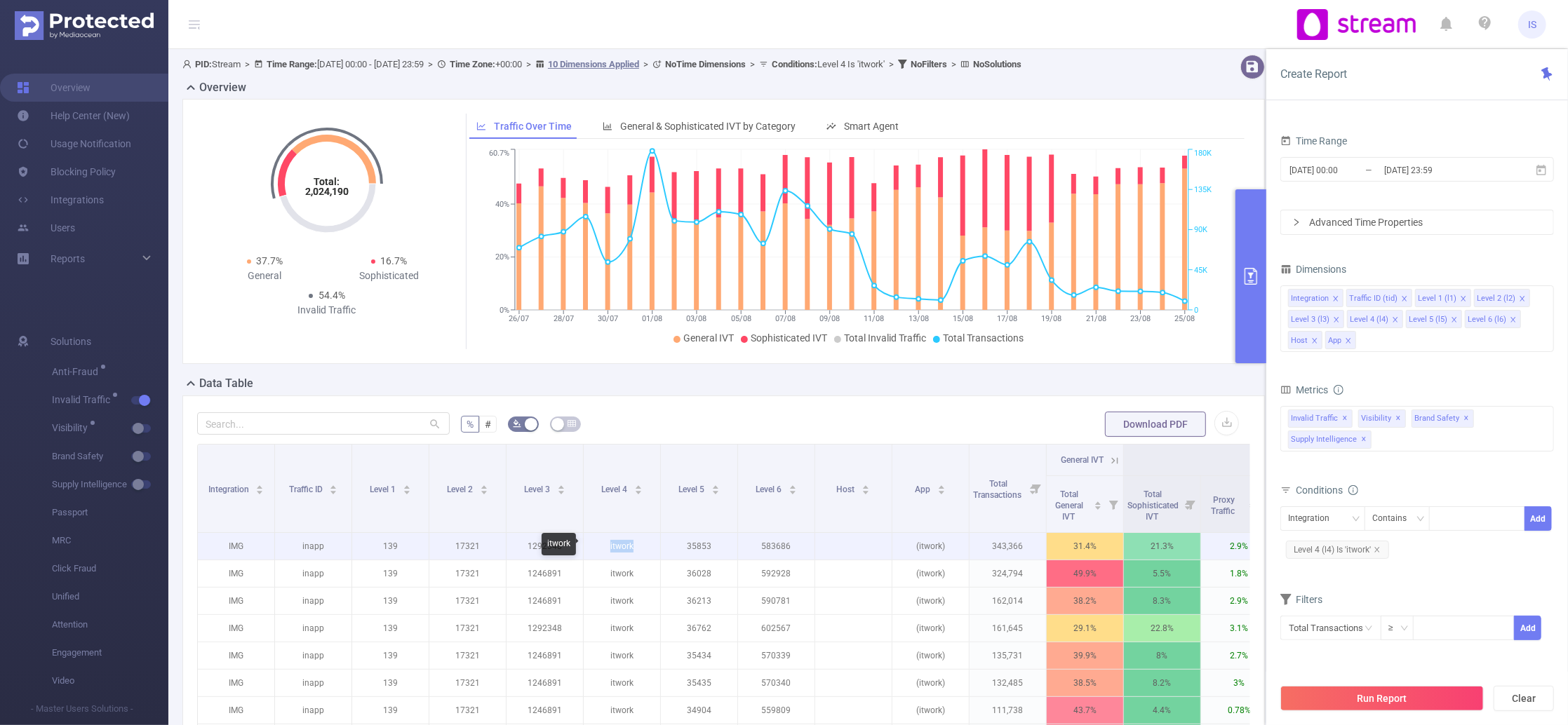
drag, startPoint x: 606, startPoint y: 555, endPoint x: 638, endPoint y: 550, distance: 32.4
click at [638, 550] on p "itwork" at bounding box center [621, 547] width 77 height 27
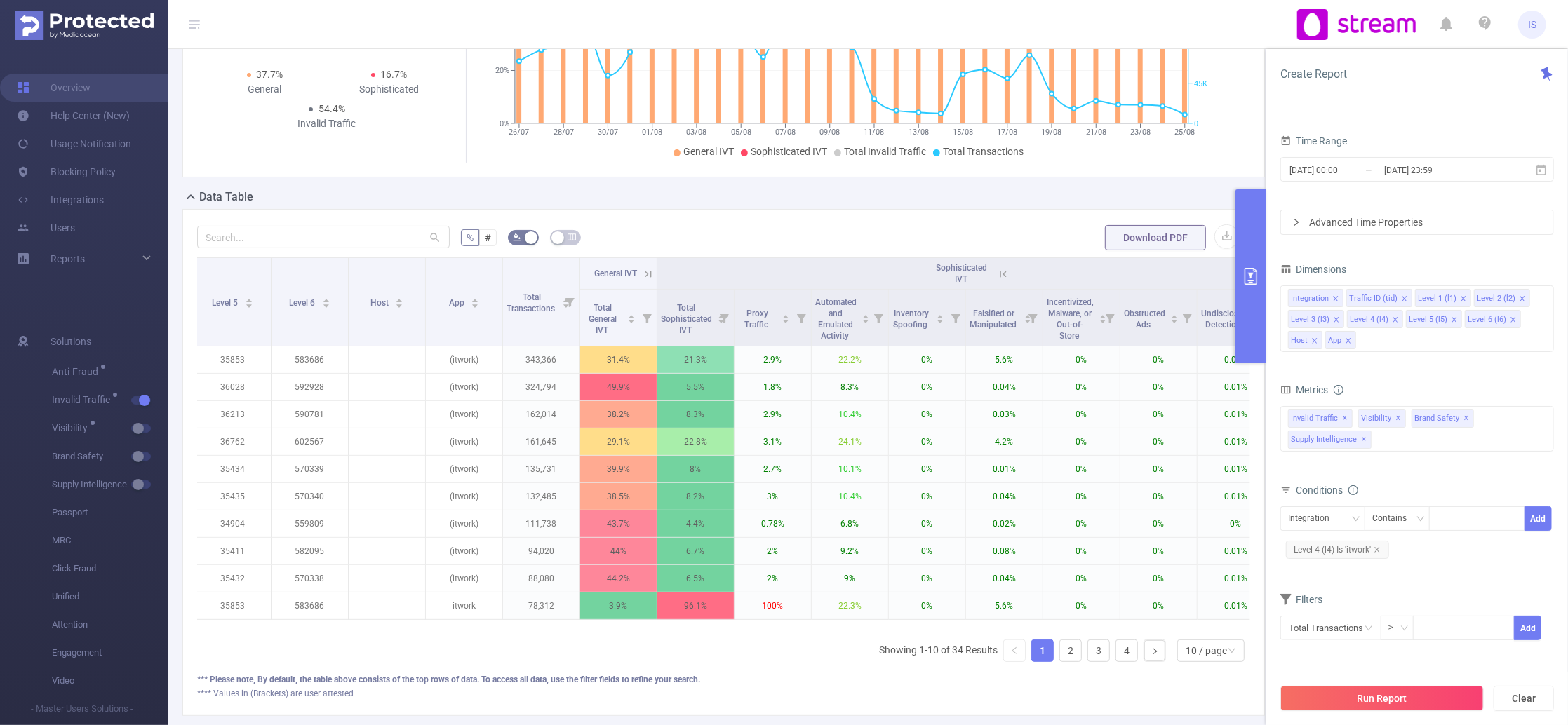
scroll to position [0, 275]
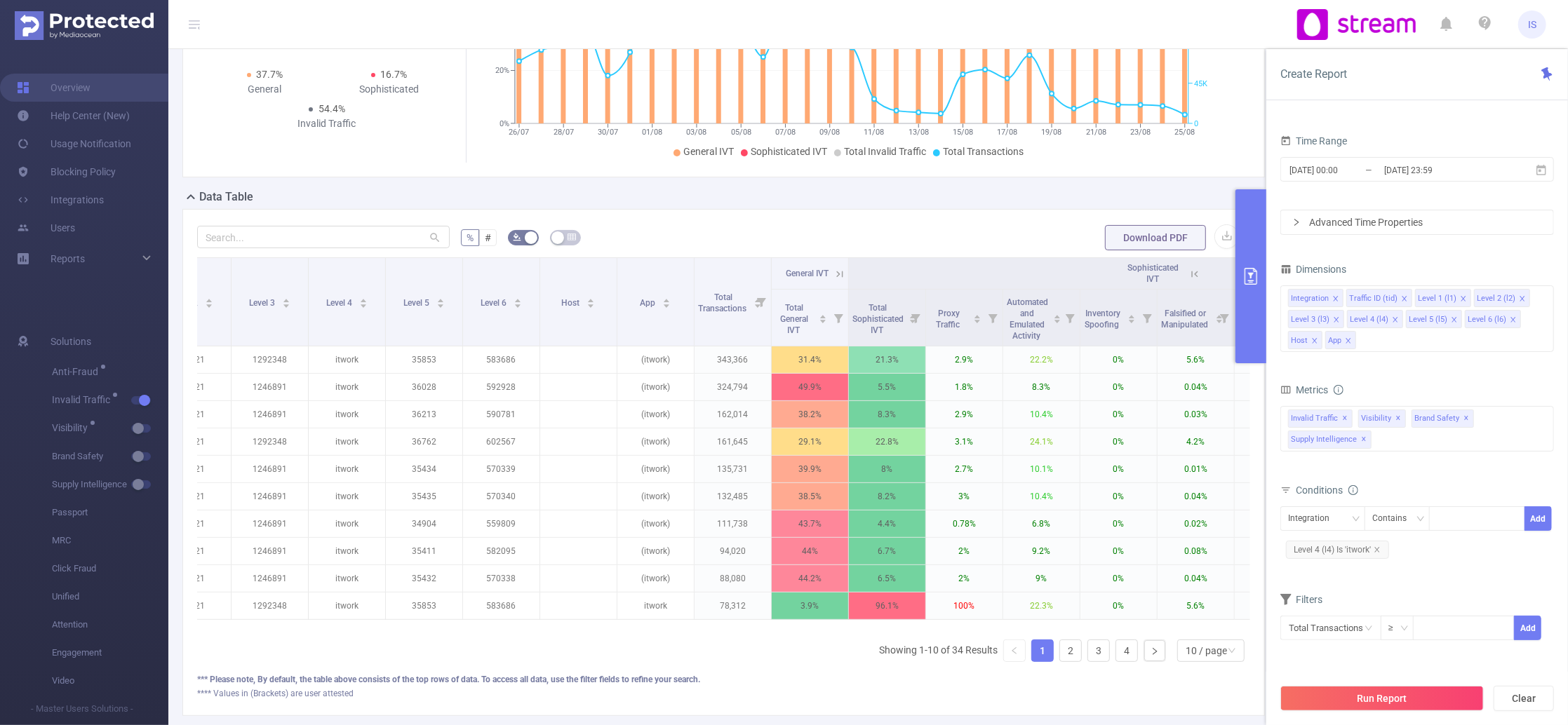
click at [835, 269] on icon at bounding box center [839, 273] width 13 height 13
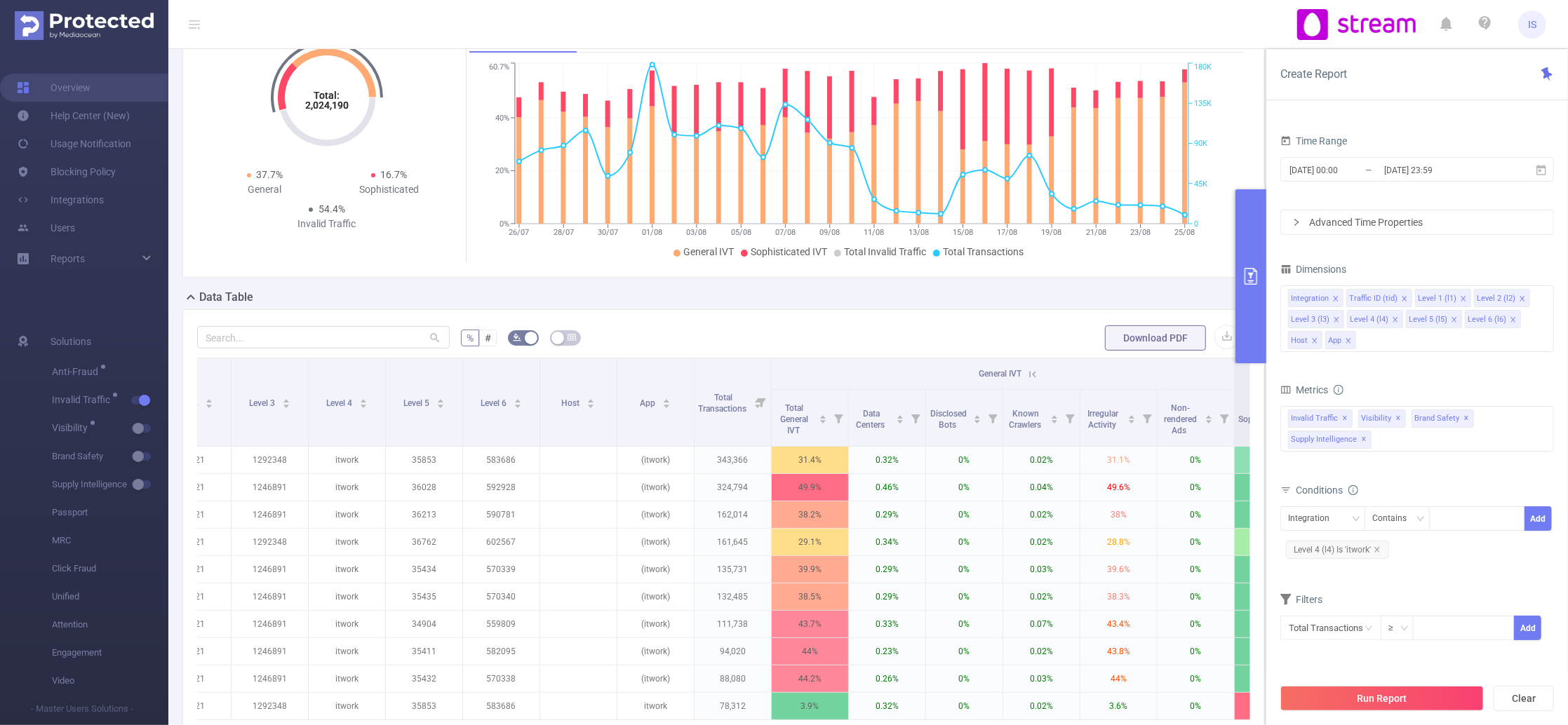
scroll to position [0, 0]
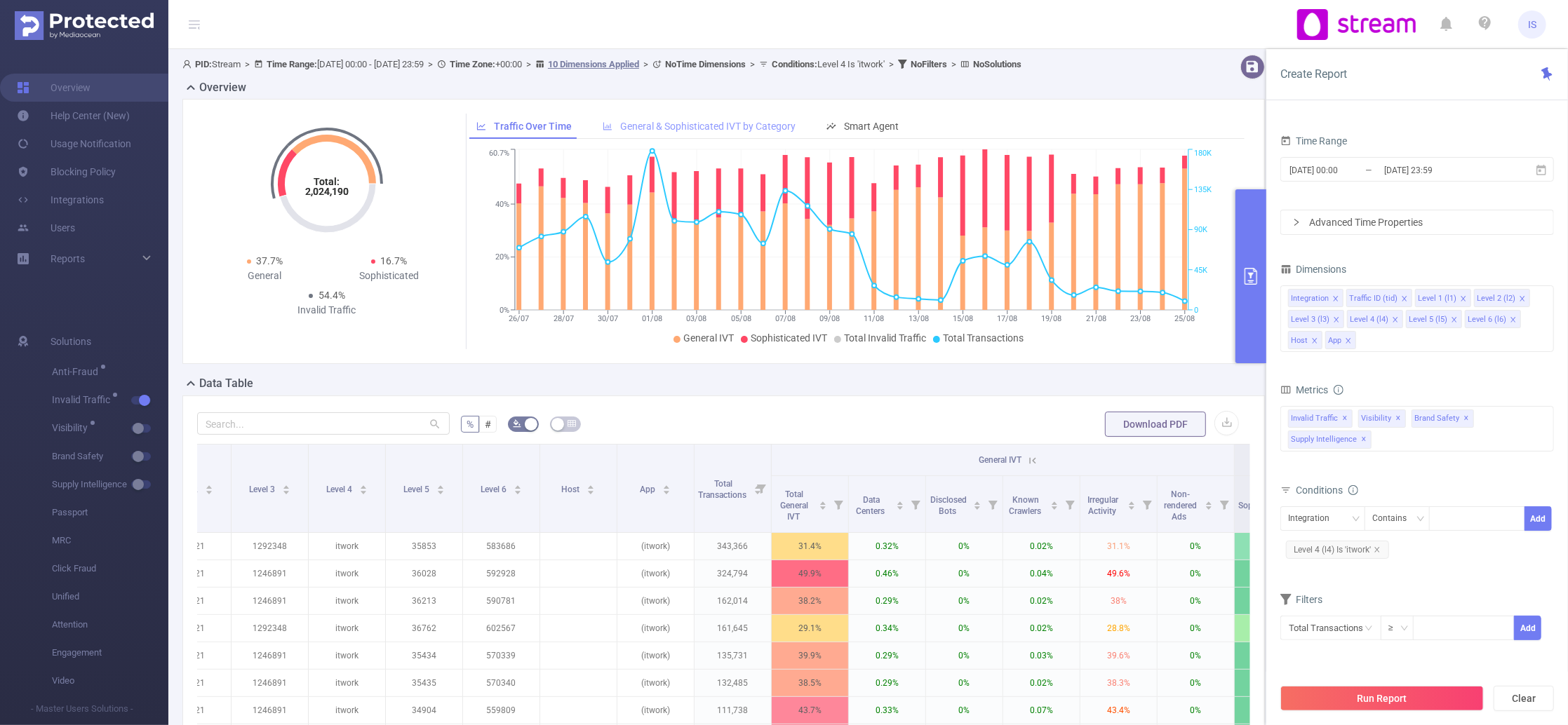
click at [736, 137] on div "General & Sophisticated IVT by Category" at bounding box center [698, 127] width 207 height 26
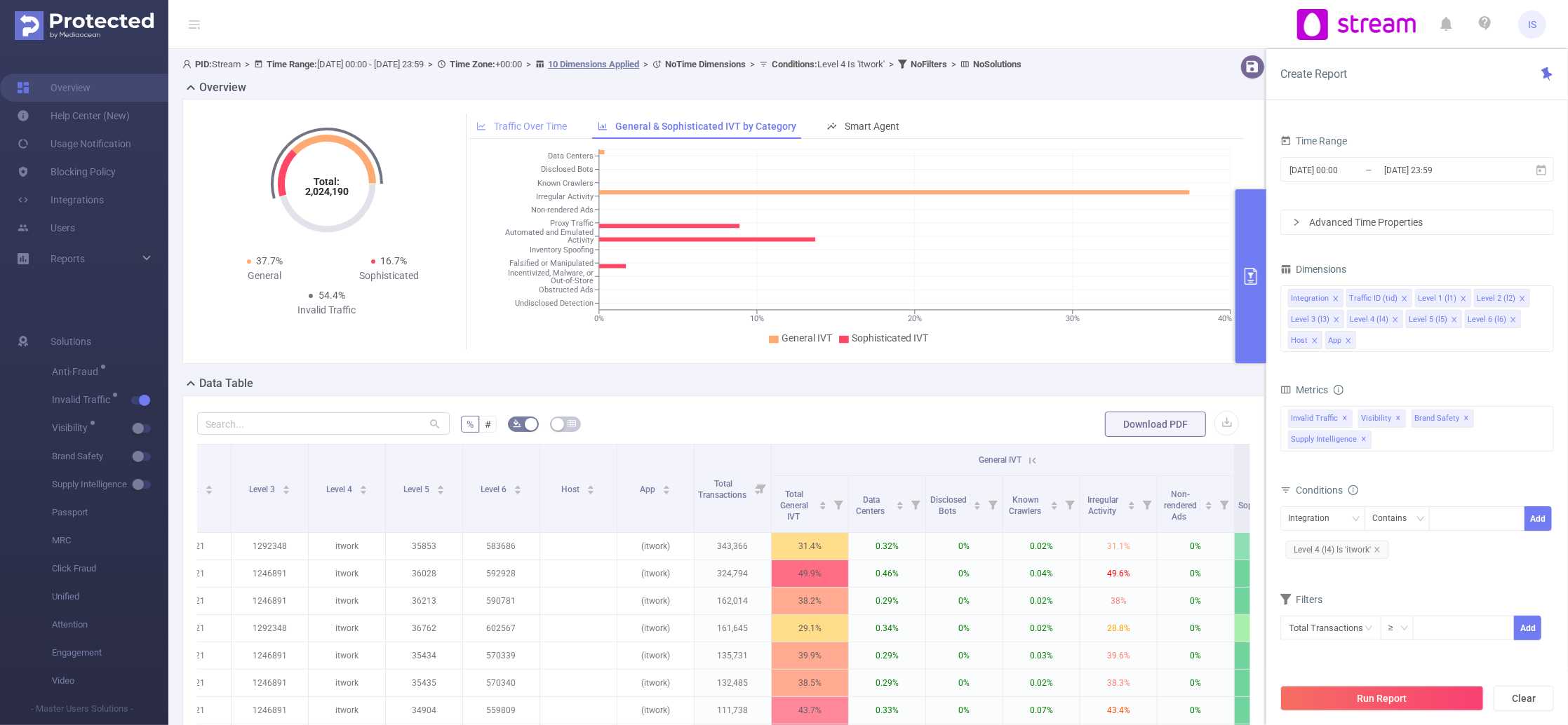
click at [560, 136] on div "Traffic Over Time" at bounding box center [522, 127] width 105 height 26
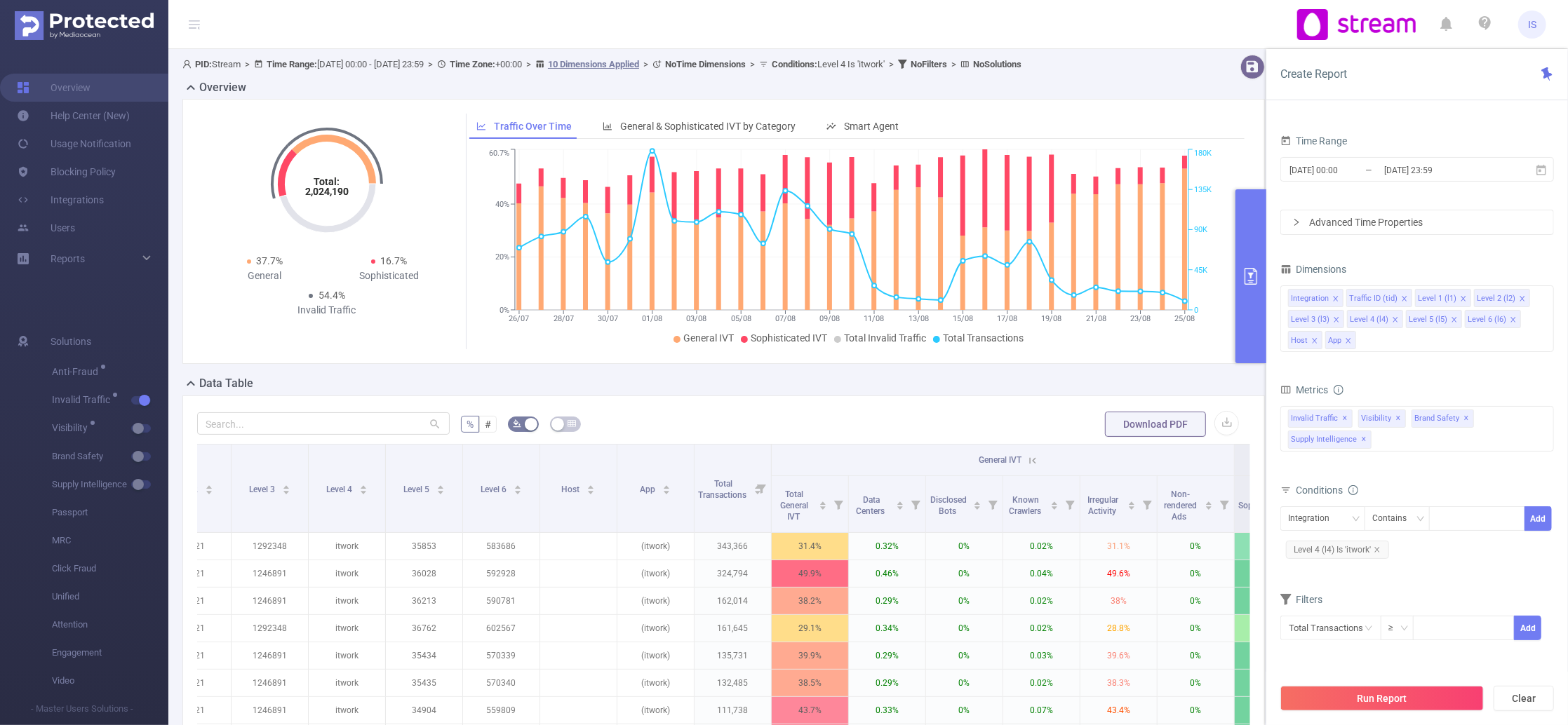
click at [600, 366] on div "Total: 2,024,190 Total: 2,024,190 37.7% General 16.7% Sophisticated 54.4% Inval…" at bounding box center [723, 236] width 1093 height 276
